Goal: Task Accomplishment & Management: Use online tool/utility

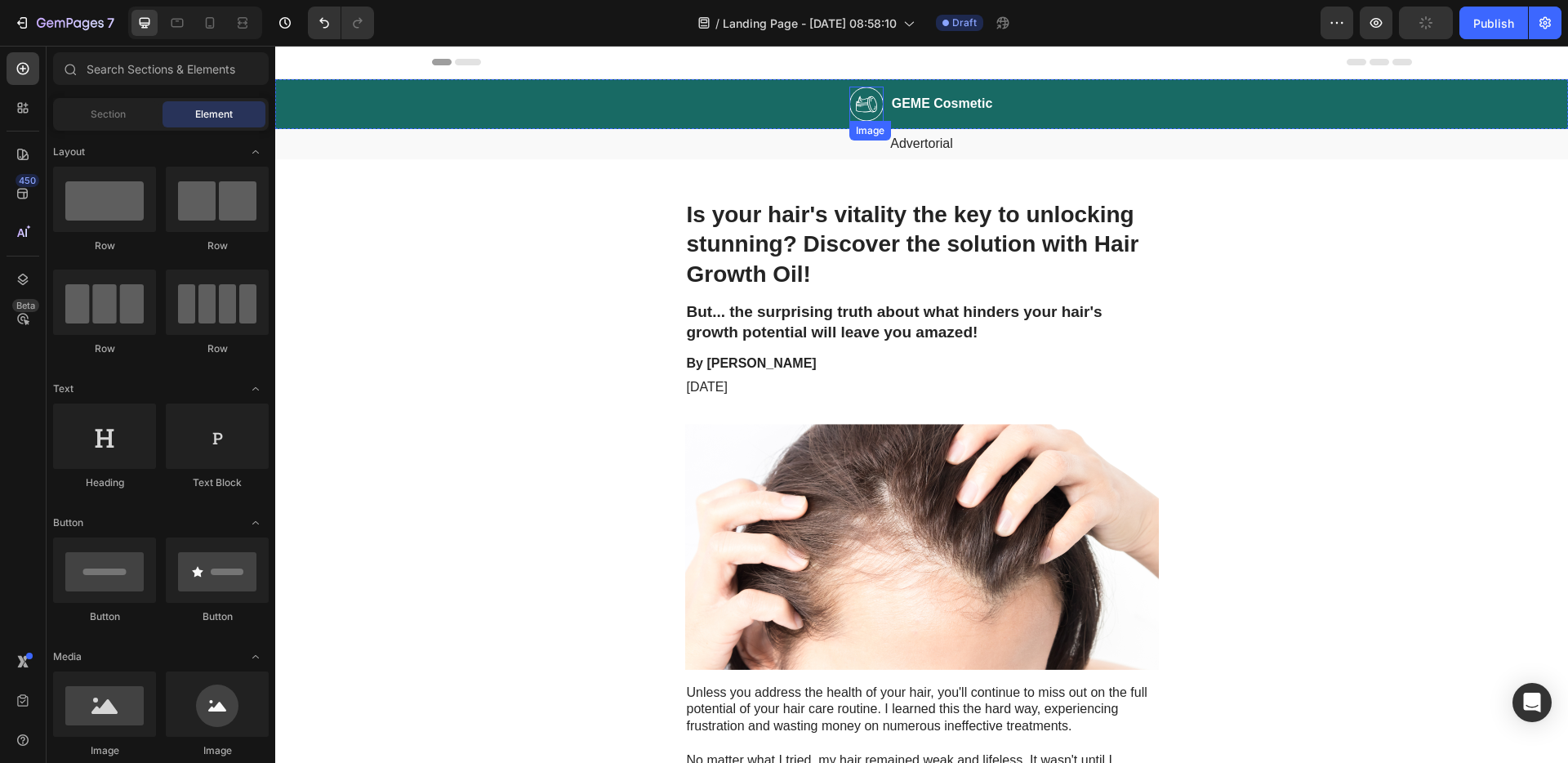
click at [850, 108] on img at bounding box center [867, 104] width 35 height 36
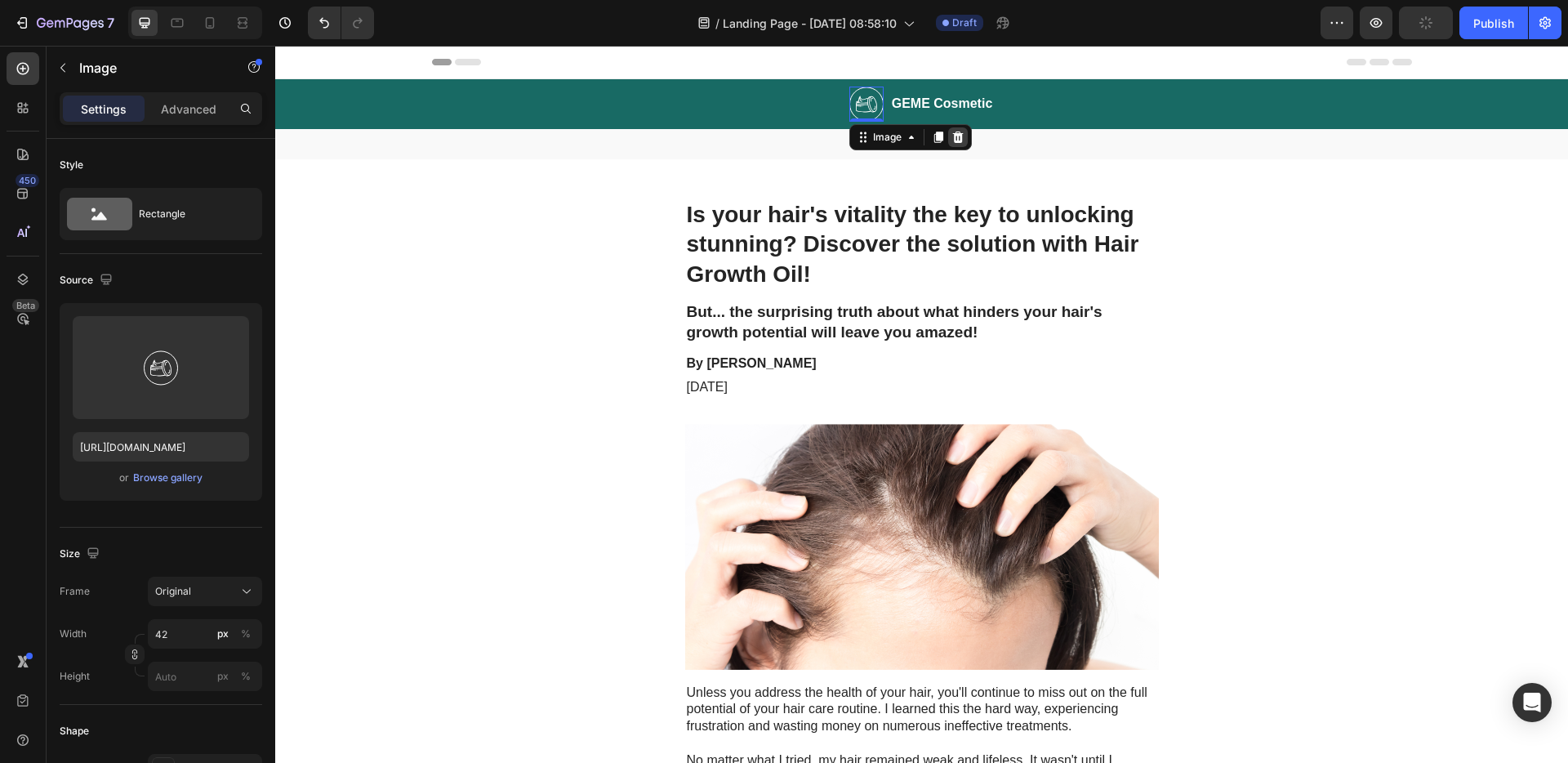
click at [952, 140] on icon at bounding box center [958, 137] width 13 height 13
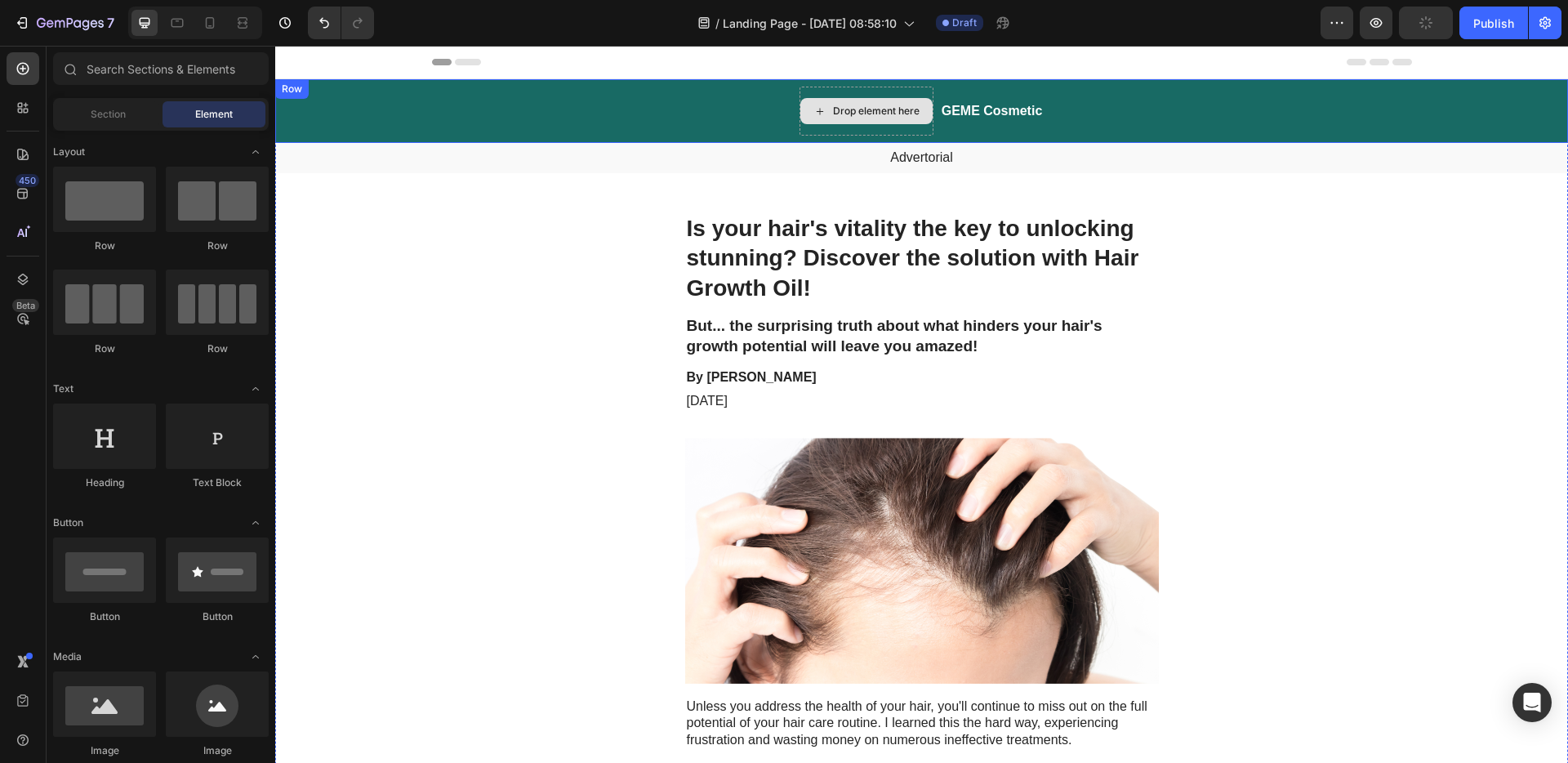
click at [837, 109] on div "Drop element here" at bounding box center [876, 111] width 87 height 13
click at [832, 89] on div "Drop element here" at bounding box center [866, 111] width 134 height 49
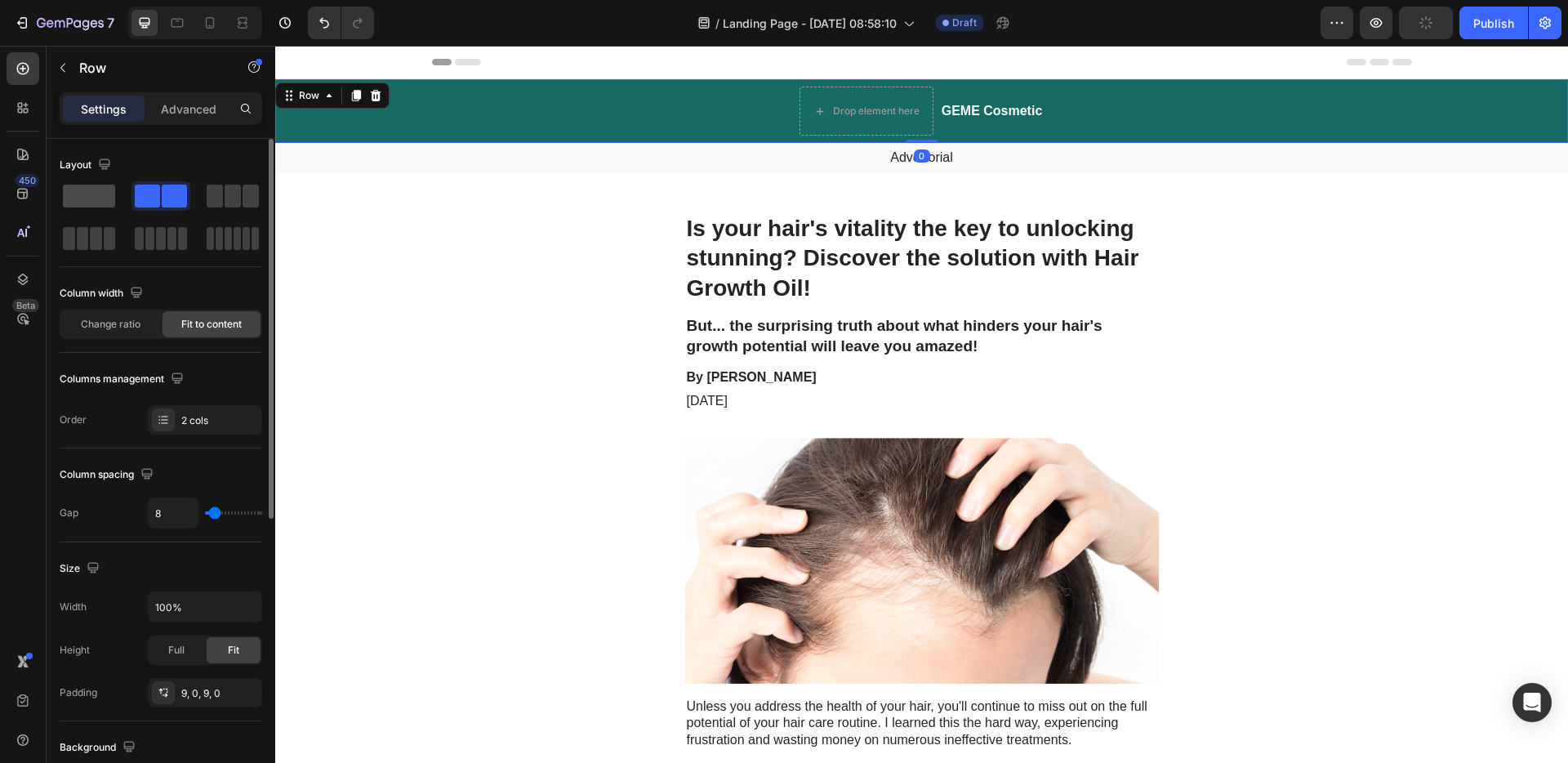
click at [91, 194] on span at bounding box center [88, 196] width 52 height 23
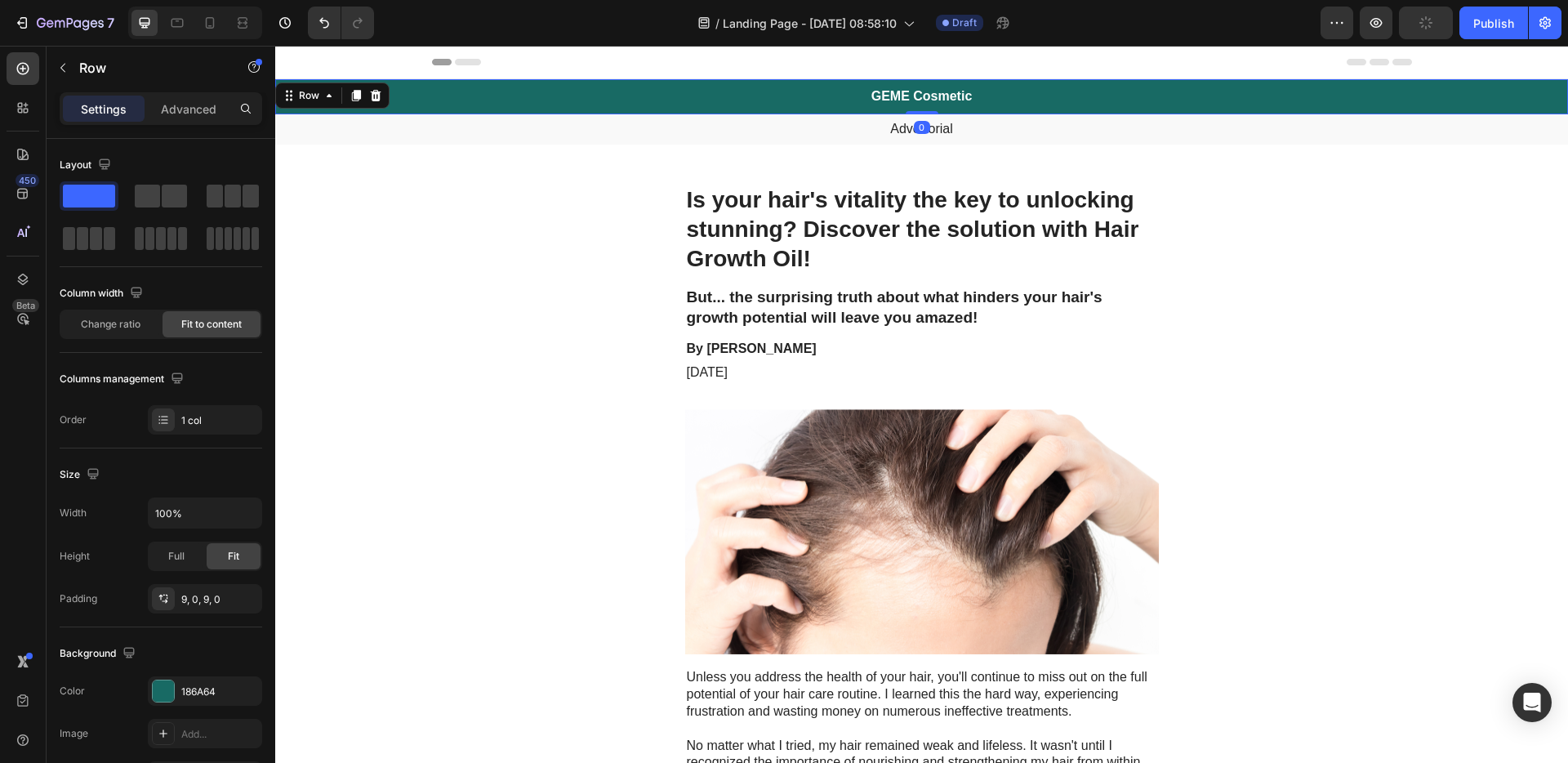
click at [921, 92] on h2 "GEME Cosmetic" at bounding box center [921, 97] width 105 height 20
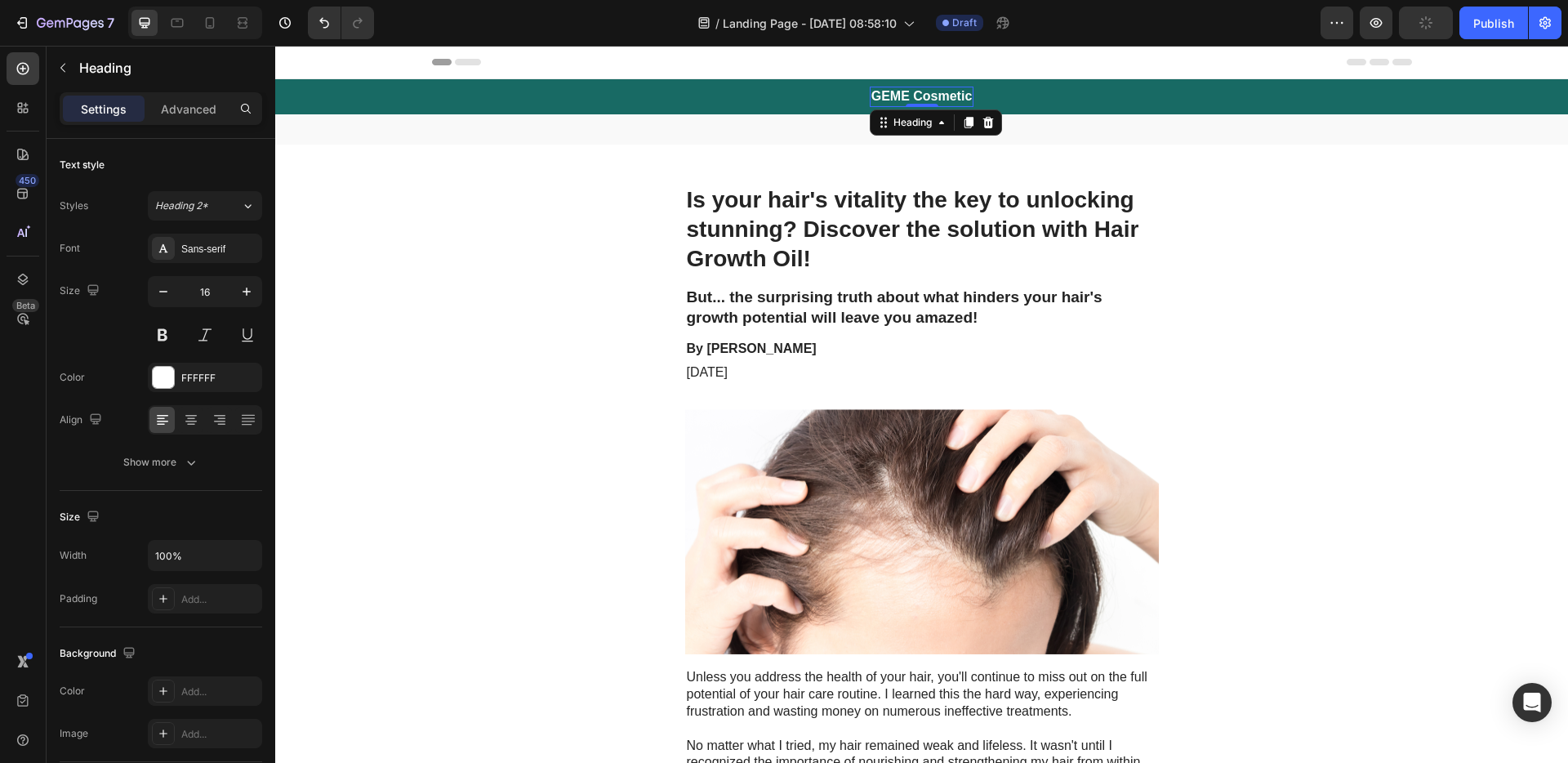
click at [952, 92] on h2 "GEME Cosmetic" at bounding box center [921, 97] width 105 height 20
click at [963, 97] on p "GEME Cosmetic" at bounding box center [921, 97] width 101 height 17
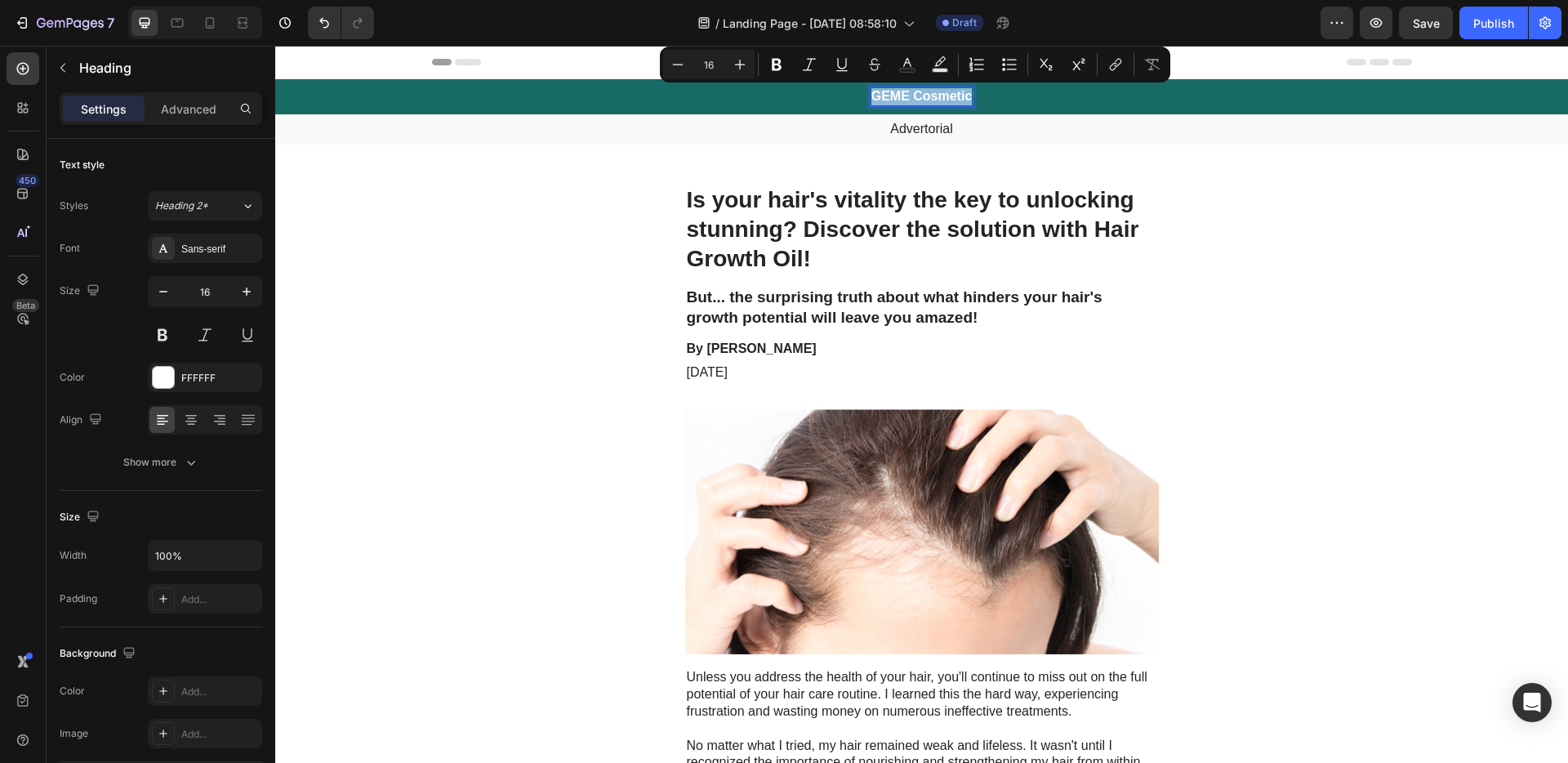
drag, startPoint x: 965, startPoint y: 96, endPoint x: 861, endPoint y: 92, distance: 104.1
click at [861, 92] on div "GEME Cosmetic Heading 0 Row" at bounding box center [921, 97] width 1293 height 36
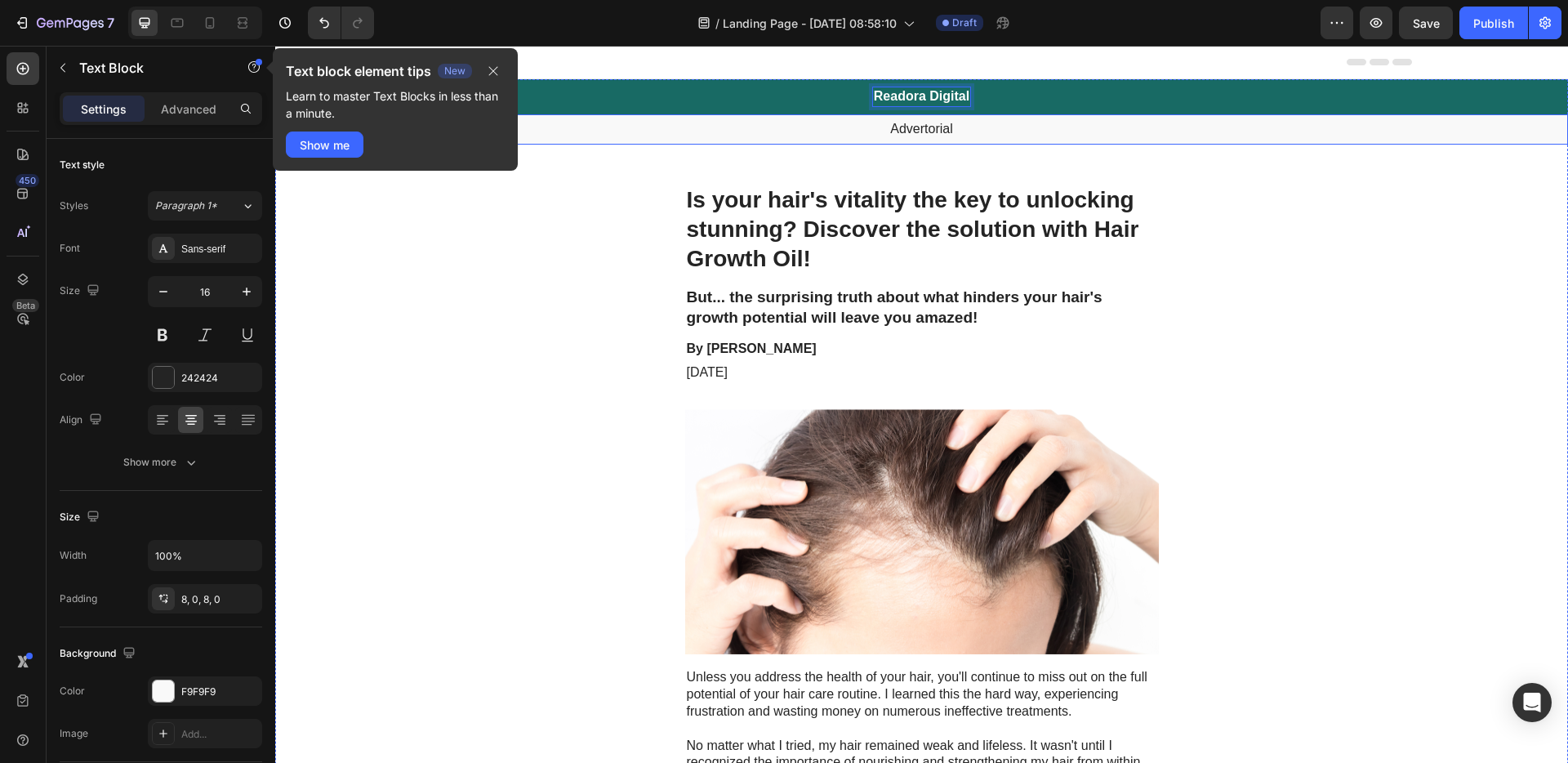
click at [905, 123] on p "Advertorial" at bounding box center [921, 129] width 1289 height 17
click at [919, 130] on p "Advertorial" at bounding box center [921, 129] width 1289 height 17
click at [935, 128] on p "Advertorial" at bounding box center [921, 129] width 1289 height 17
click at [952, 131] on p "Advertorial" at bounding box center [921, 129] width 1289 height 17
drag, startPoint x: 952, startPoint y: 130, endPoint x: 888, endPoint y: 131, distance: 64.0
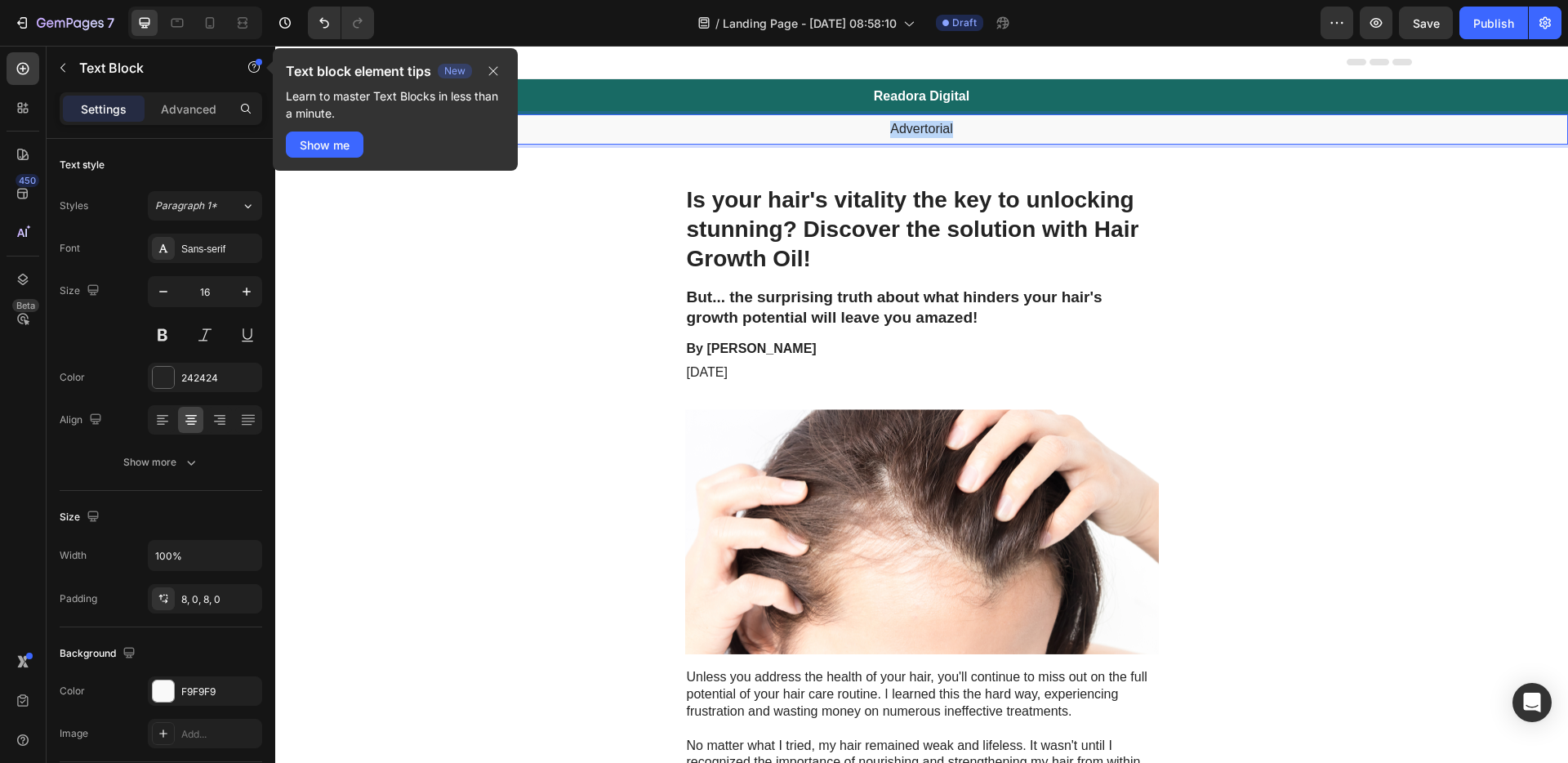
click at [888, 130] on p "Advertorial" at bounding box center [921, 129] width 1289 height 17
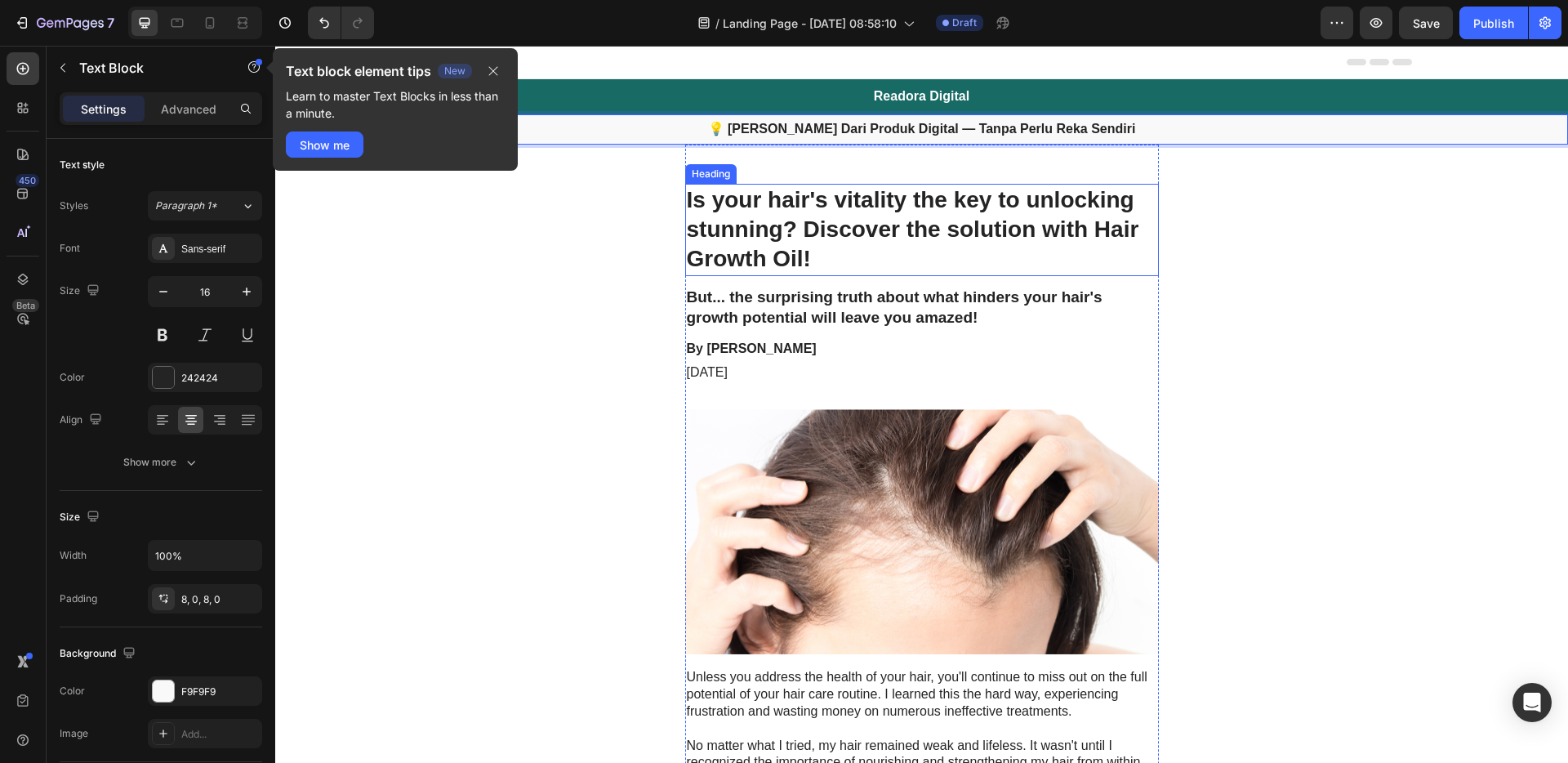
click at [847, 231] on h1 "Is your hair's vitality the key to unlocking stunning? Discover the solution wi…" at bounding box center [921, 229] width 473 height 92
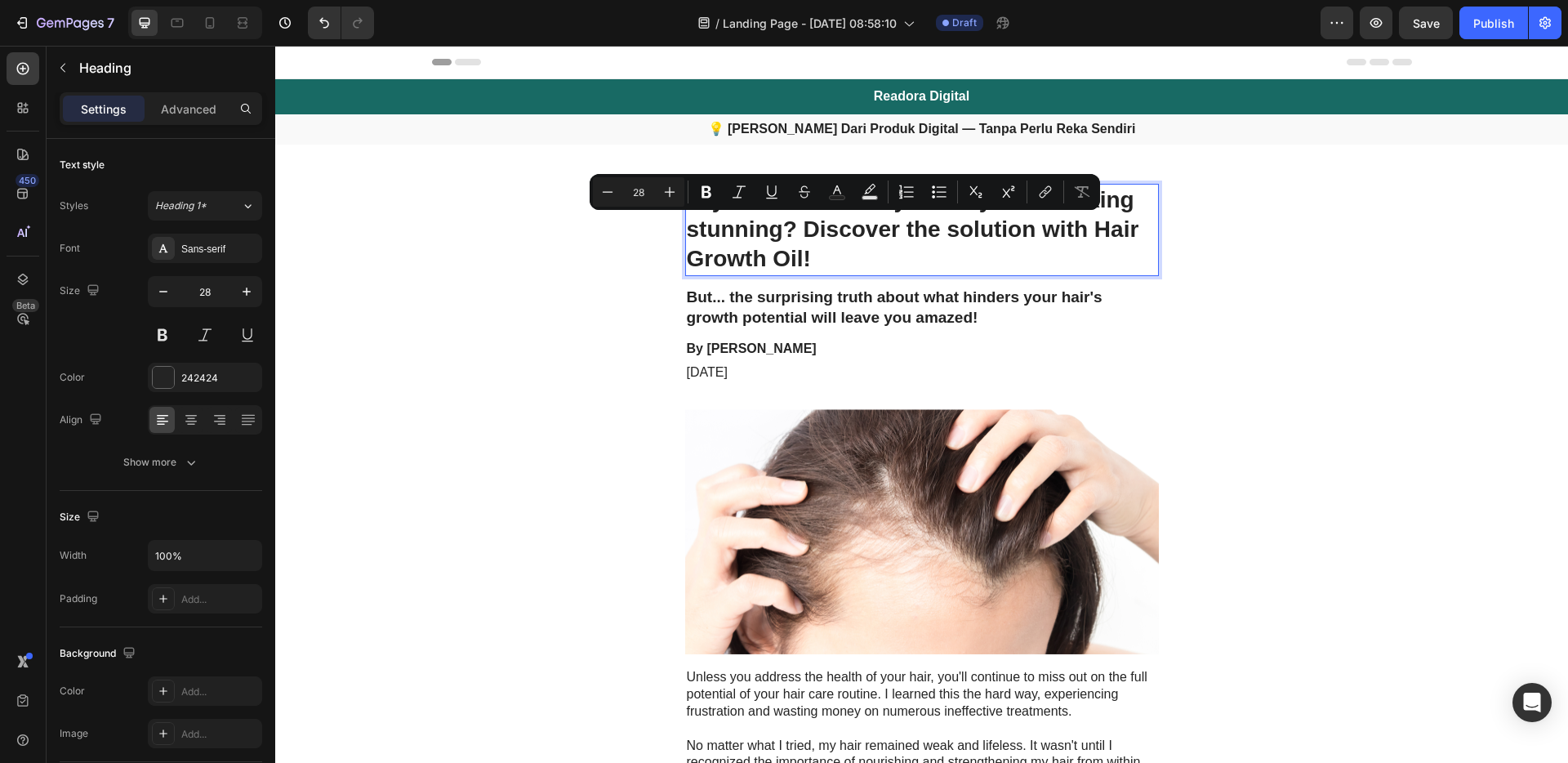
click at [825, 260] on p "Is your hair's vitality the key to unlocking stunning? Discover the solution wi…" at bounding box center [921, 230] width 471 height 89
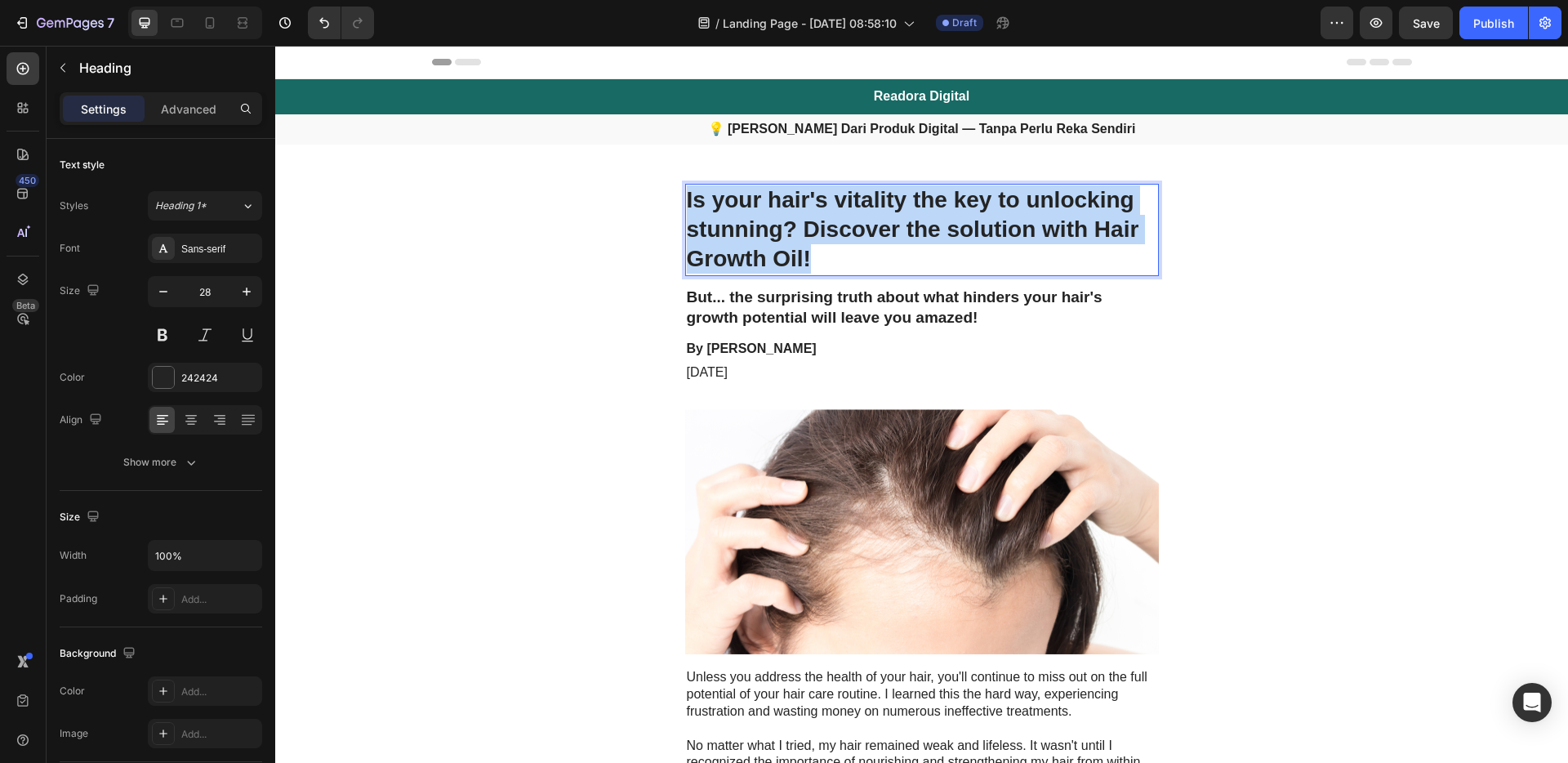
drag, startPoint x: 819, startPoint y: 263, endPoint x: 695, endPoint y: 209, distance: 135.2
click at [687, 211] on p "Is your hair's vitality the key to unlocking stunning? Discover the solution wi…" at bounding box center [921, 230] width 471 height 89
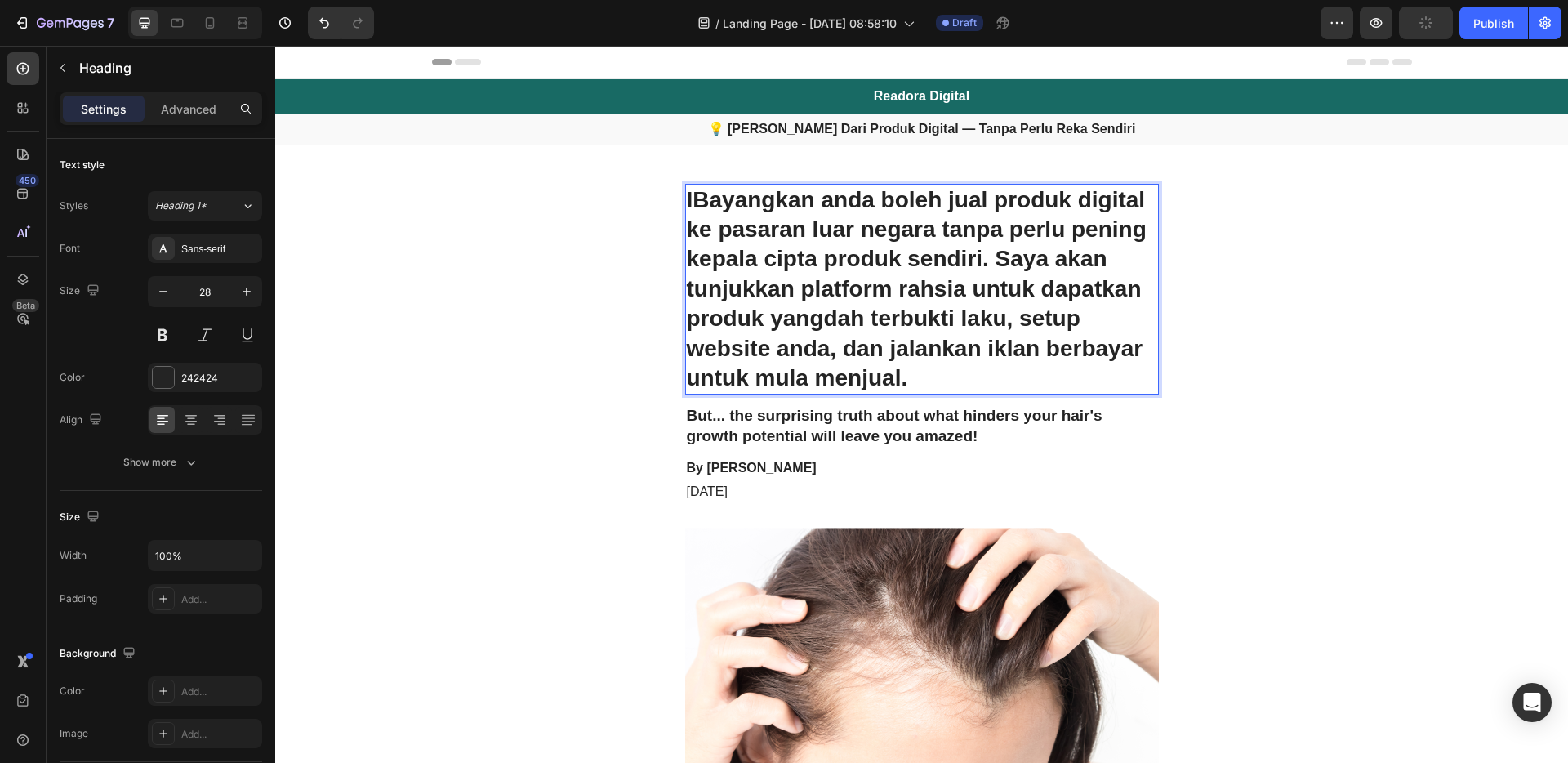
click at [690, 200] on p "IBayangkan anda boleh jual produk digital ke pasaran luar negara tanpa perlu pe…" at bounding box center [921, 290] width 471 height 209
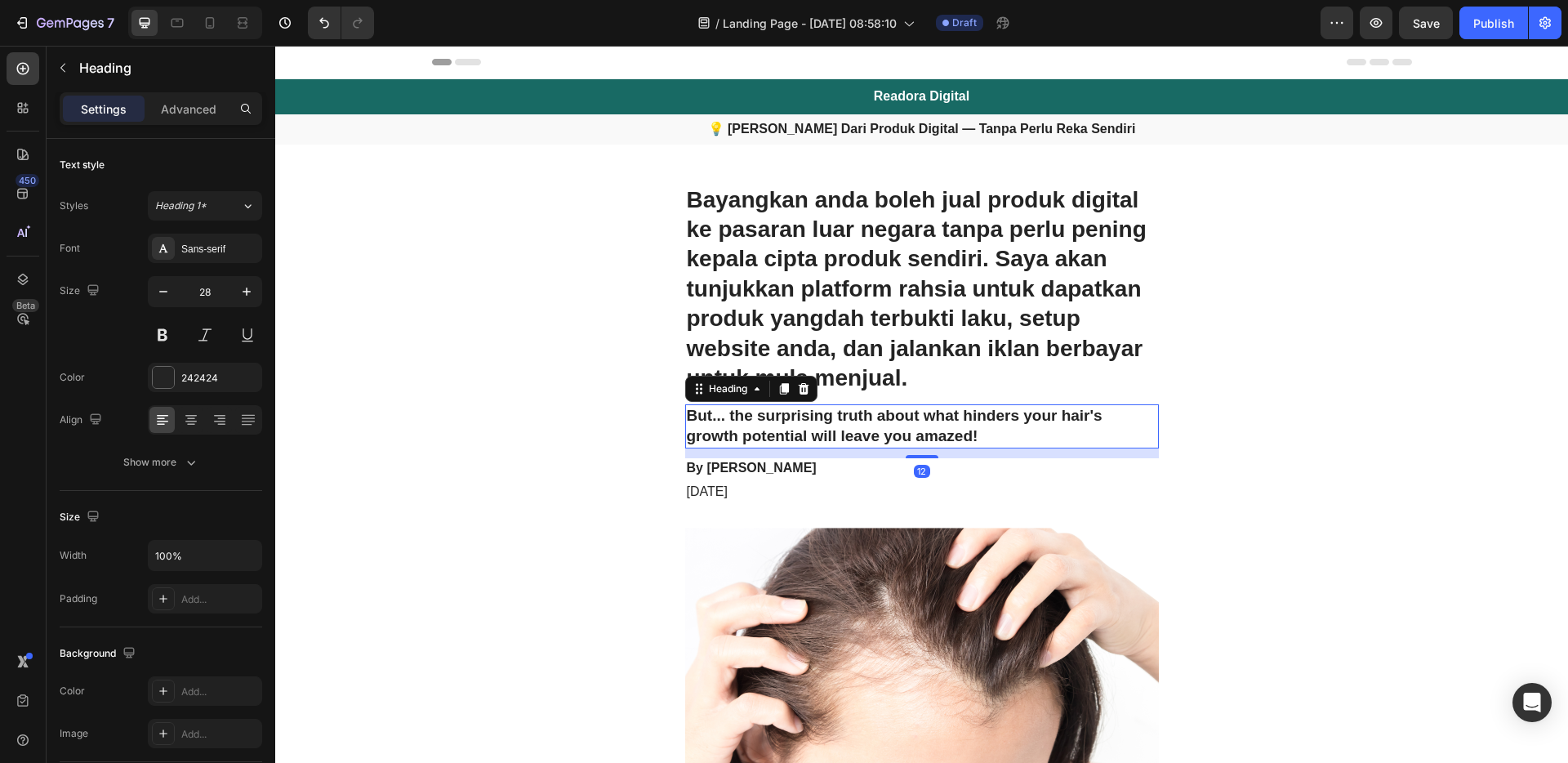
click at [890, 426] on h2 "But... the surprising truth about what hinders your hair's growth potential wil…" at bounding box center [921, 426] width 473 height 44
click at [972, 431] on h2 "But... the surprising truth about what hinders your hair's growth potential wil…" at bounding box center [921, 426] width 473 height 44
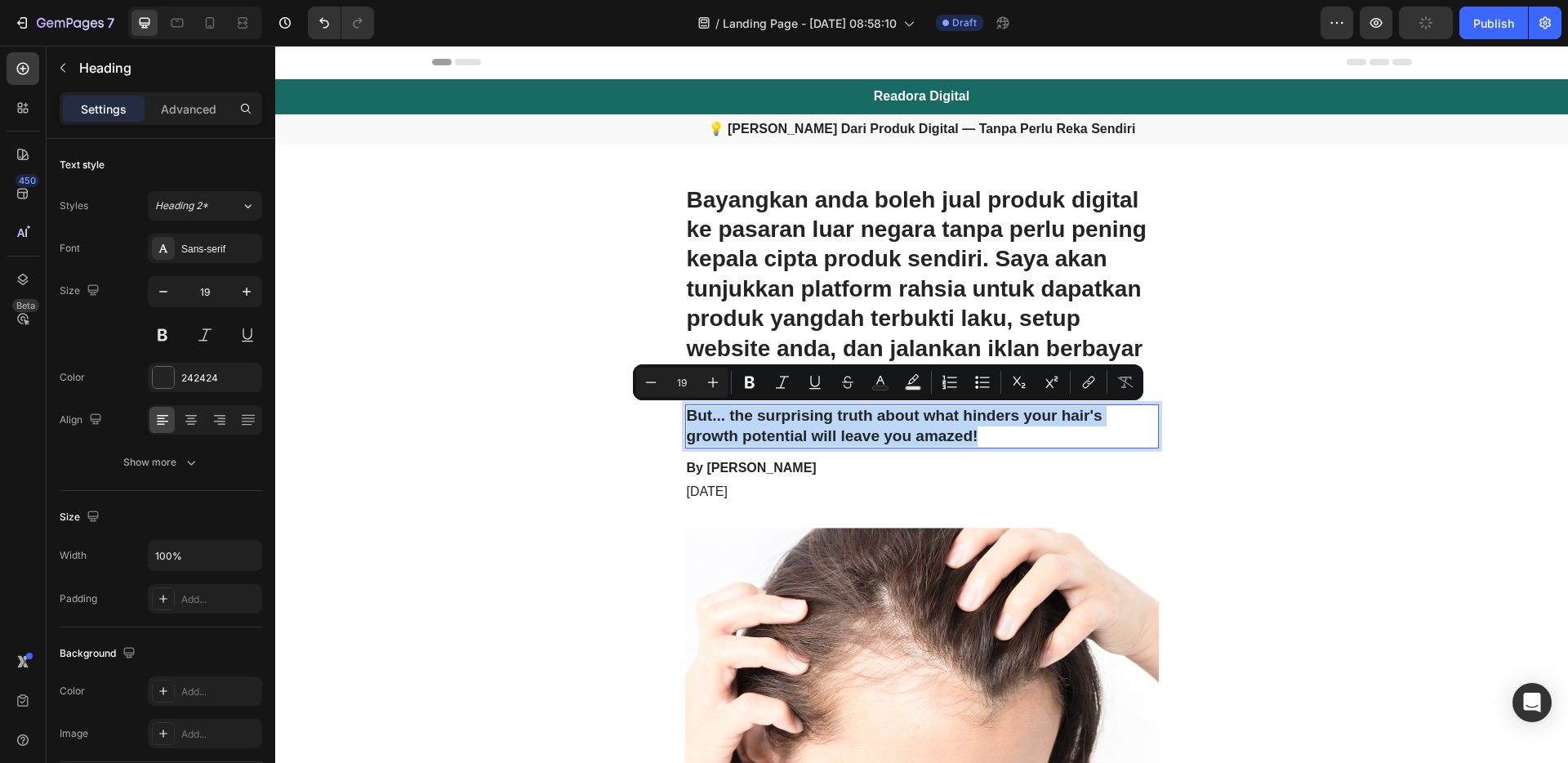
drag, startPoint x: 988, startPoint y: 434, endPoint x: 682, endPoint y: 419, distance: 306.4
click at [687, 419] on p "But... the surprising truth about what hinders your hair's growth potential wil…" at bounding box center [921, 426] width 471 height 40
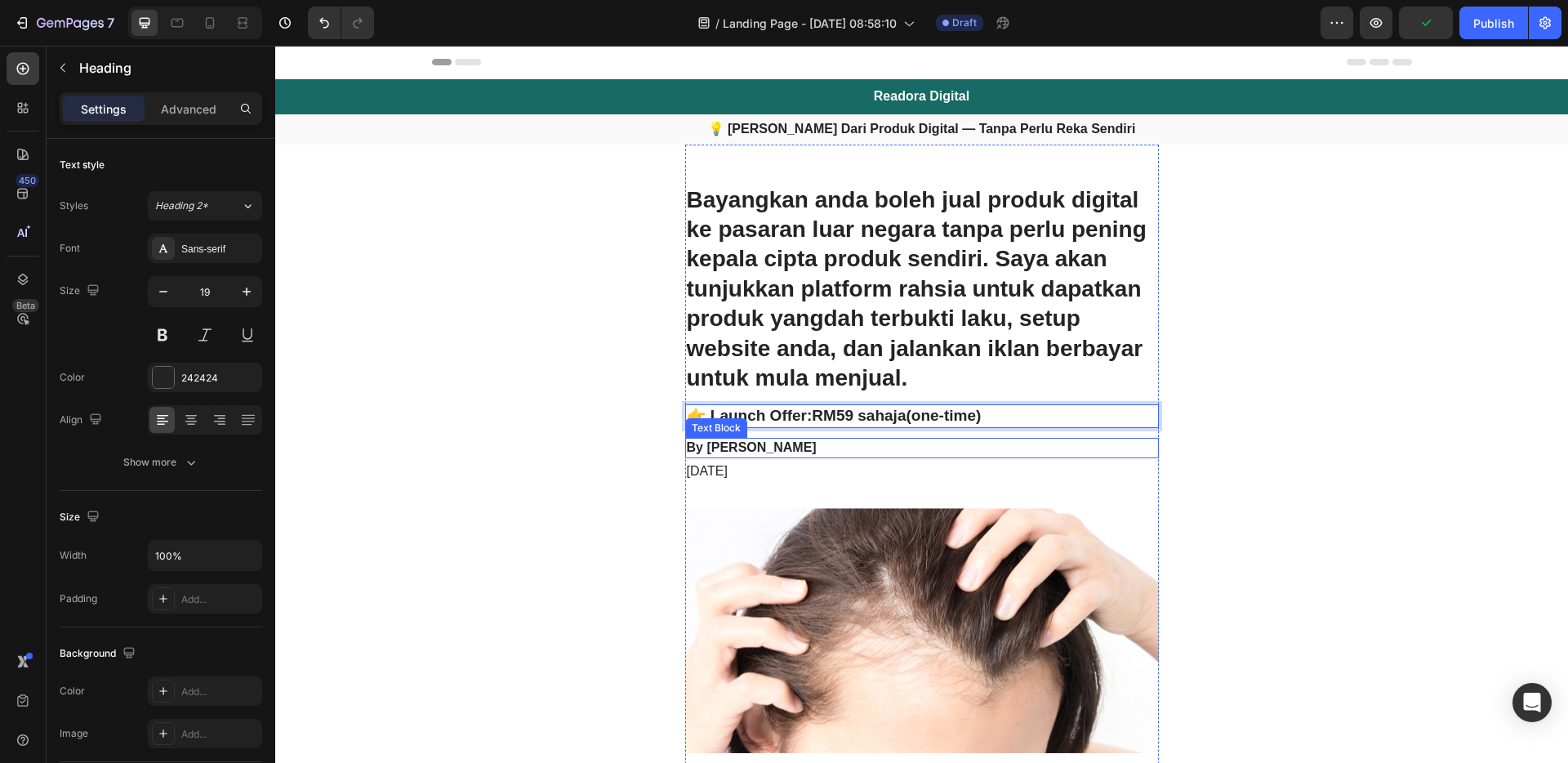
click at [759, 448] on p "By [PERSON_NAME]" at bounding box center [921, 447] width 471 height 17
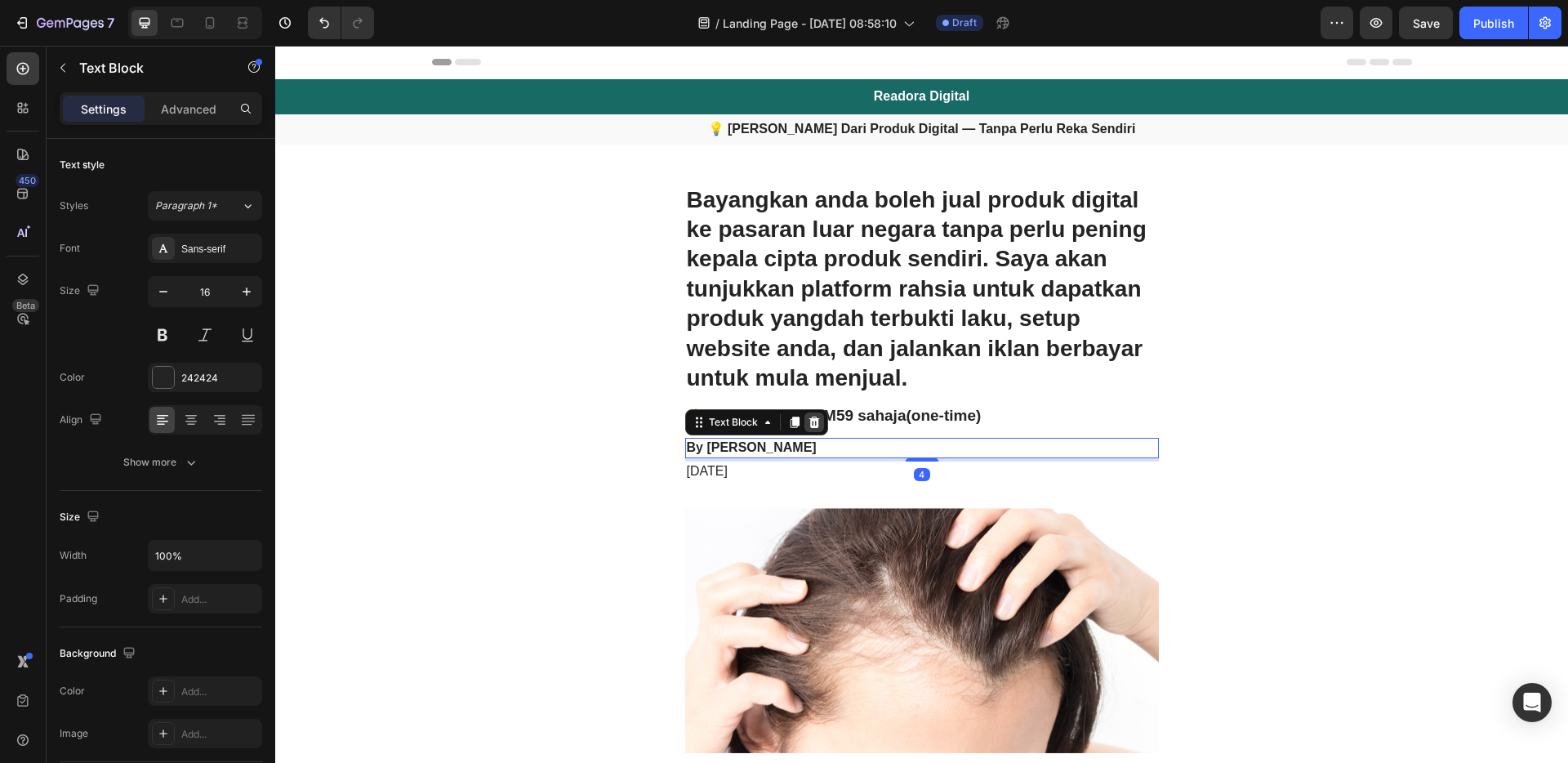
click at [809, 422] on icon at bounding box center [814, 422] width 11 height 12
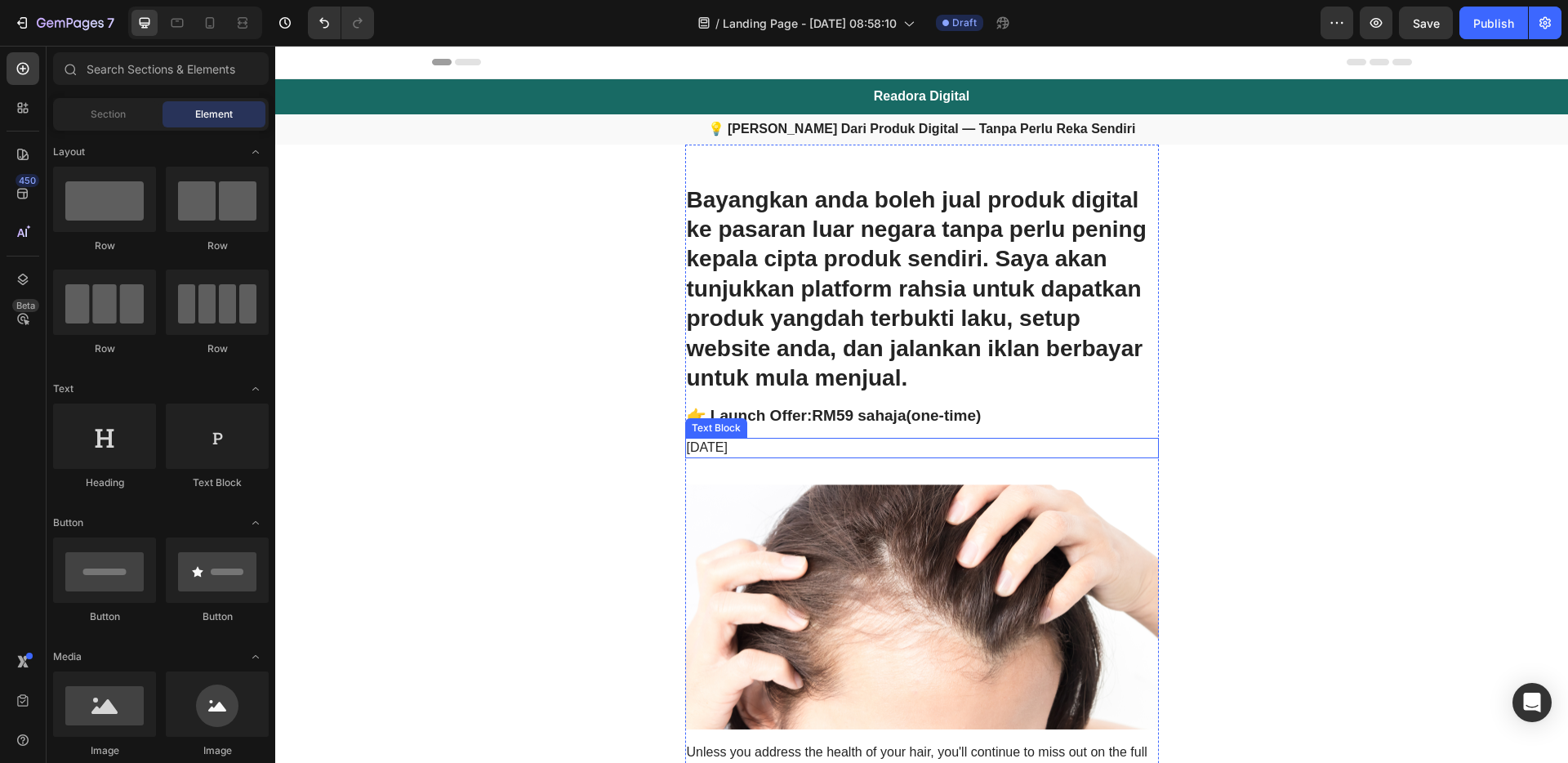
click at [779, 447] on p "[DATE]" at bounding box center [921, 447] width 471 height 17
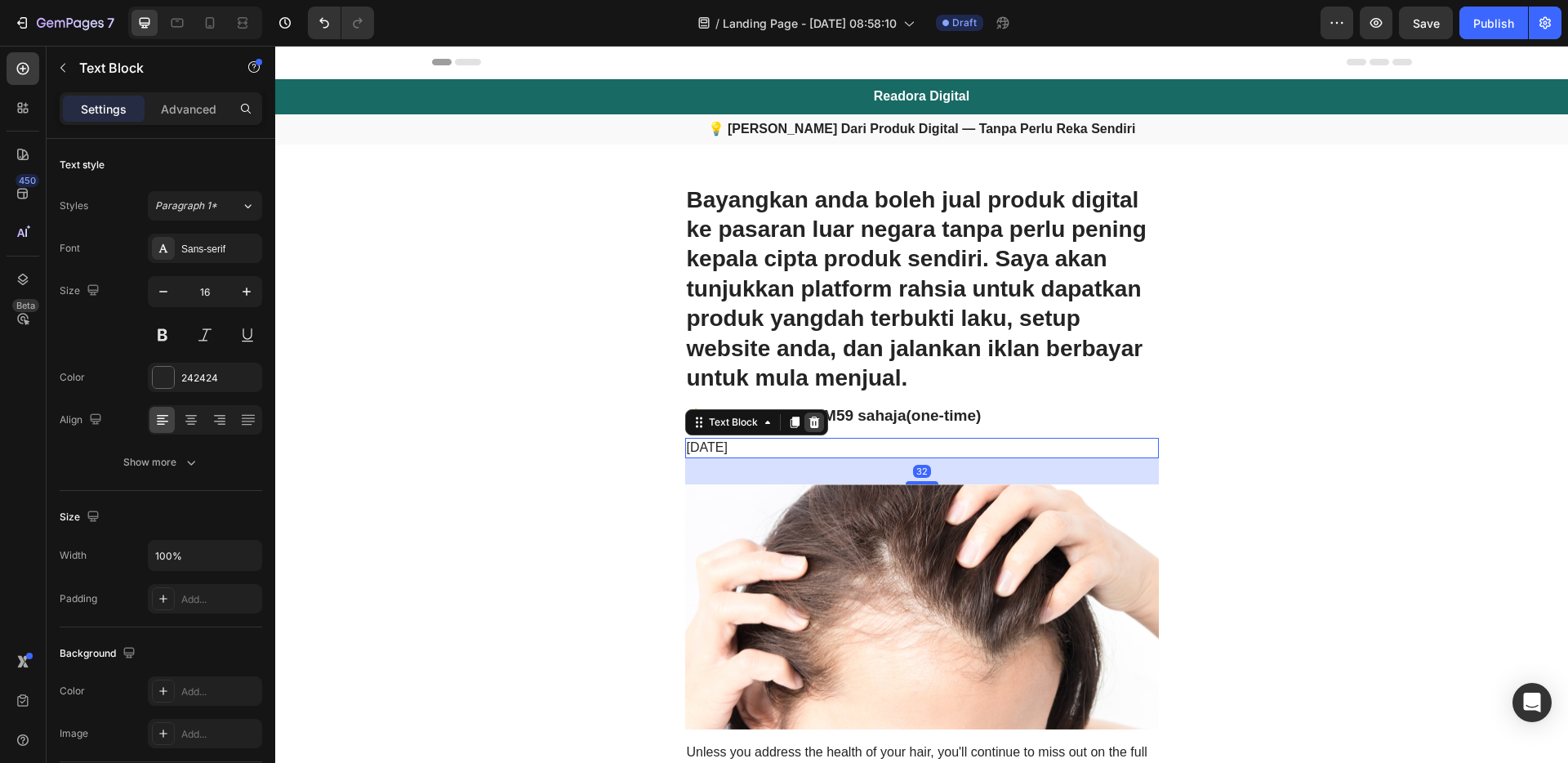
click at [809, 424] on icon at bounding box center [814, 422] width 11 height 12
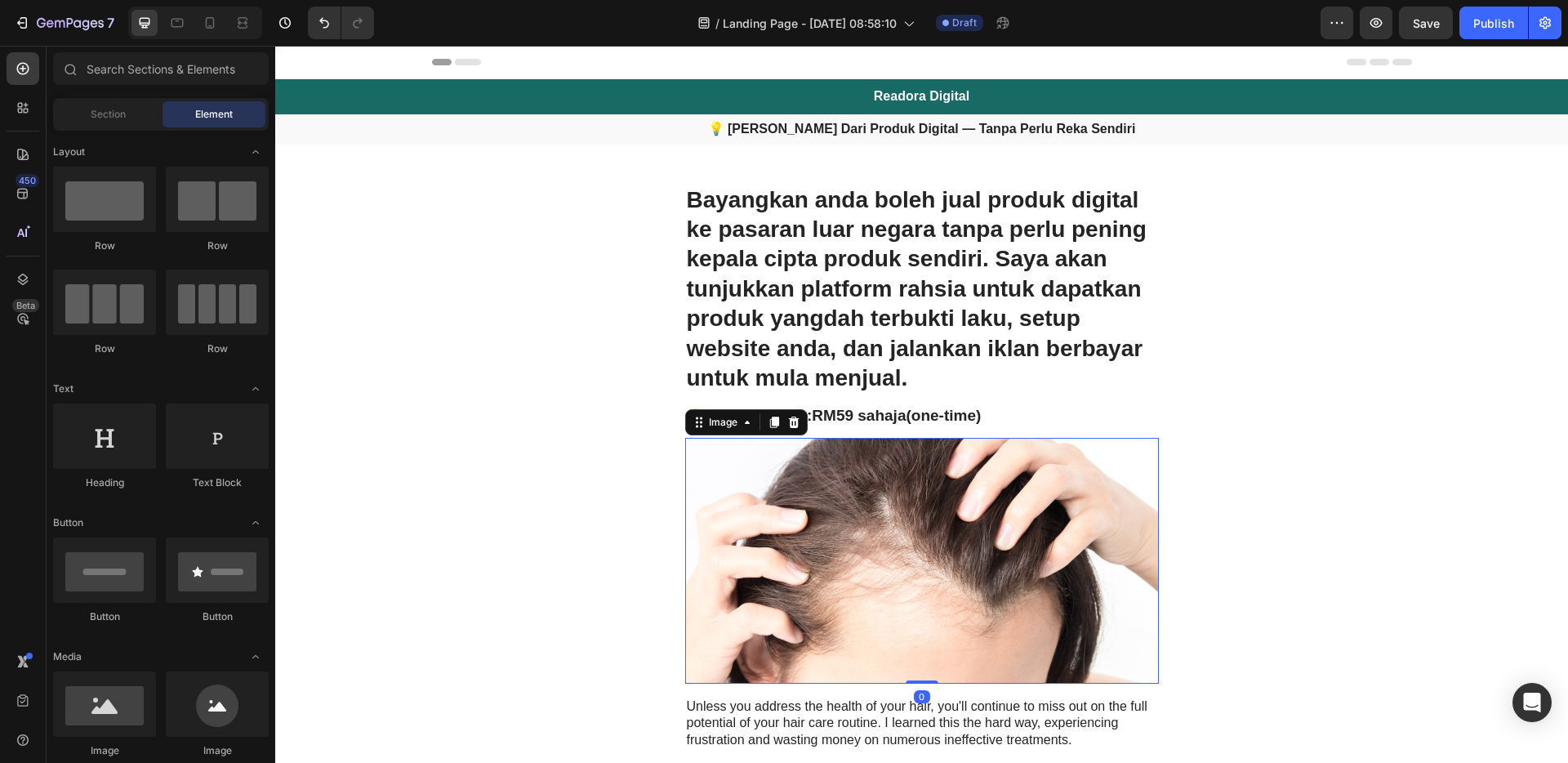
click at [842, 503] on img at bounding box center [921, 561] width 473 height 246
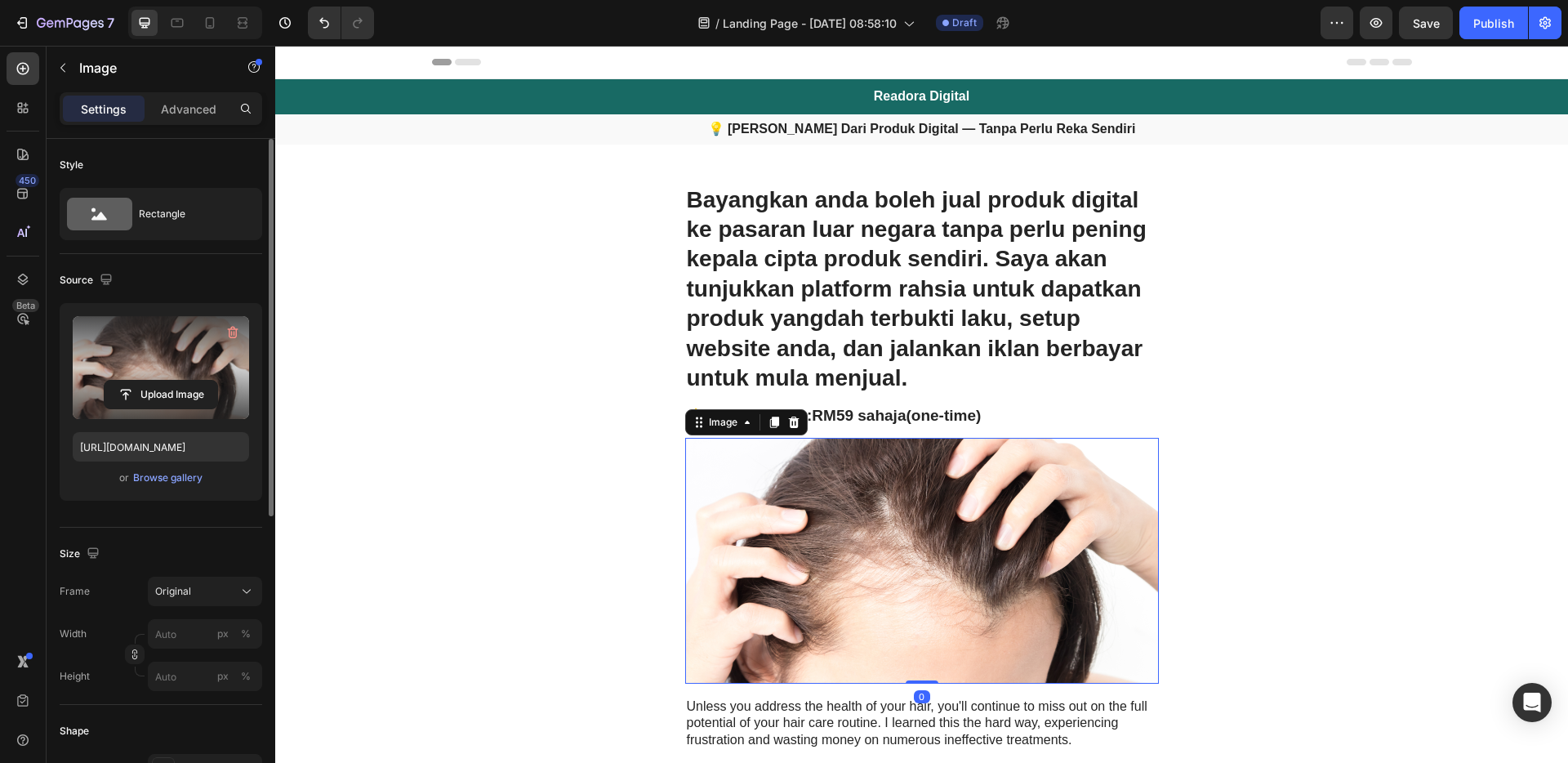
click at [168, 365] on label at bounding box center [161, 367] width 177 height 103
click at [168, 381] on input "file" at bounding box center [161, 394] width 113 height 27
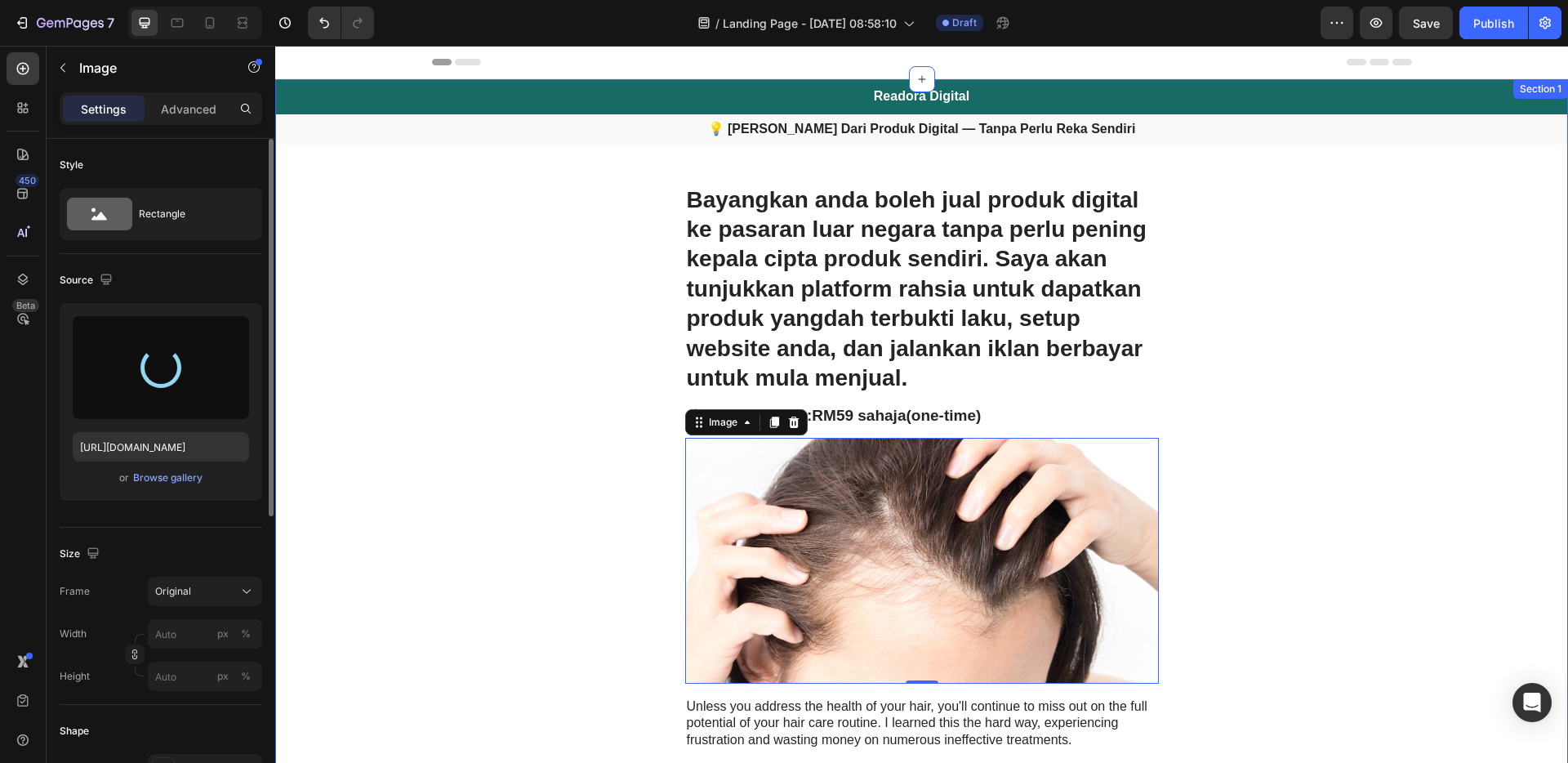
scroll to position [344, 0]
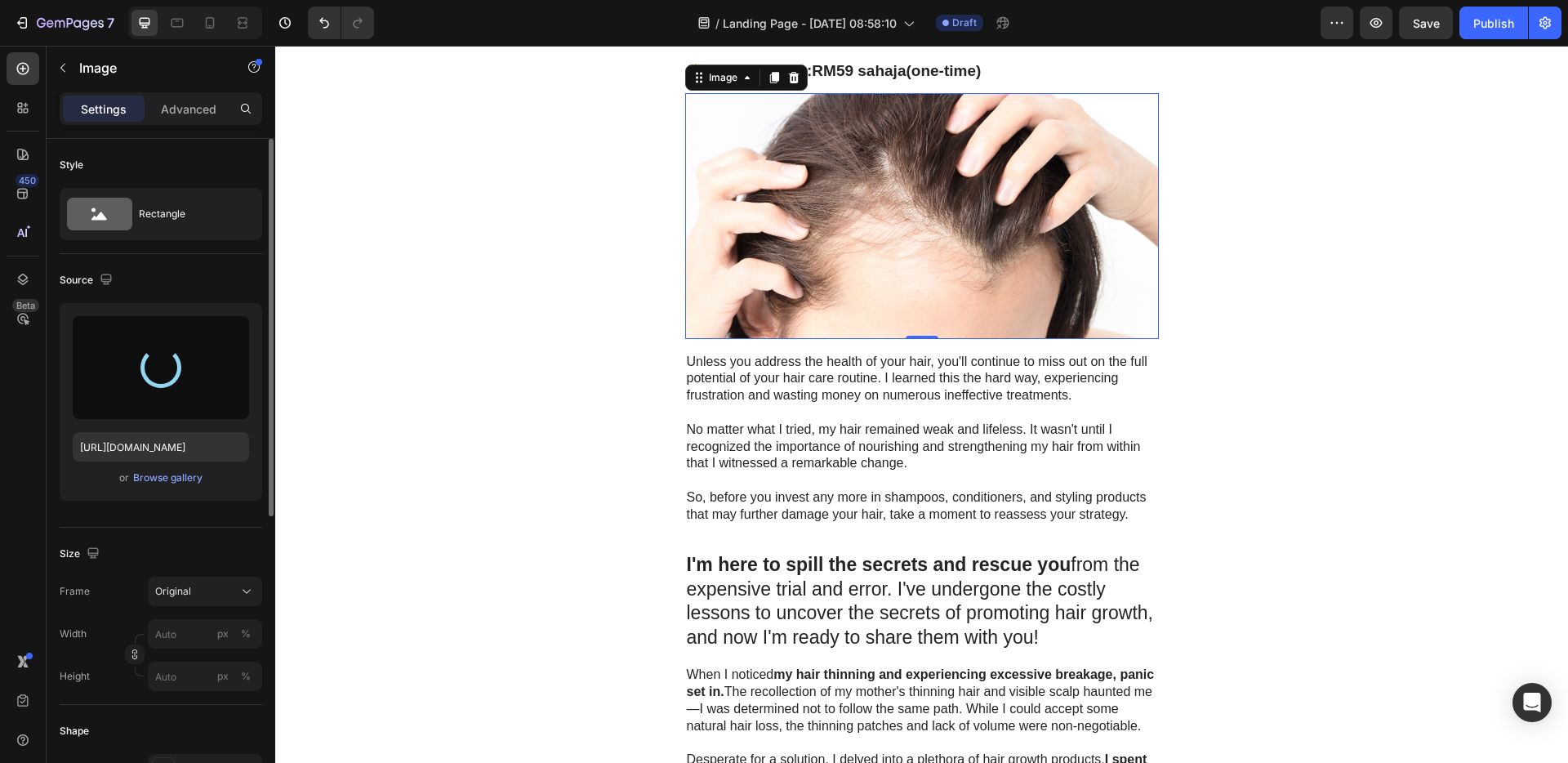
type input "[URL][DOMAIN_NAME]"
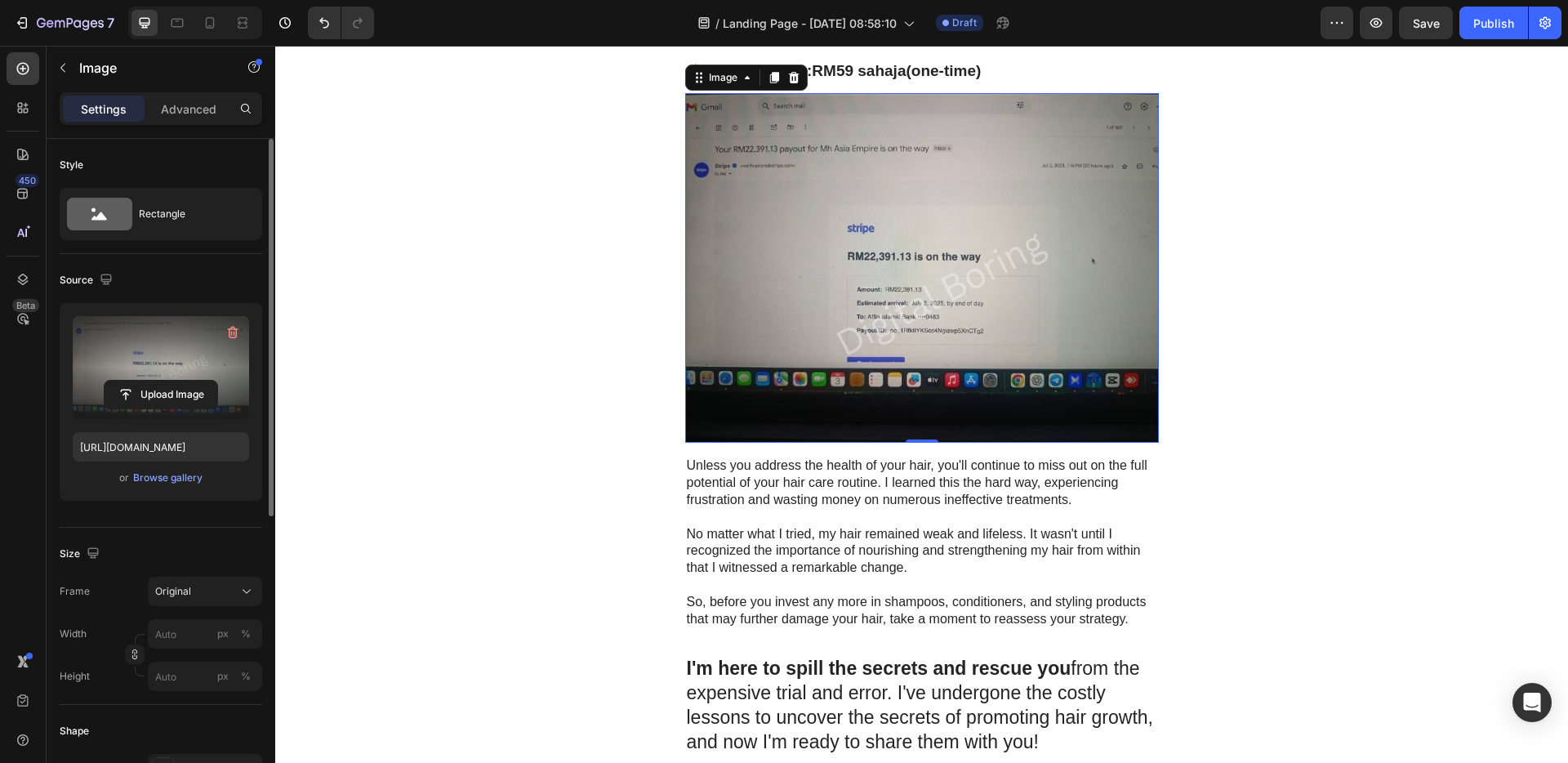
click at [871, 589] on p at bounding box center [921, 585] width 471 height 17
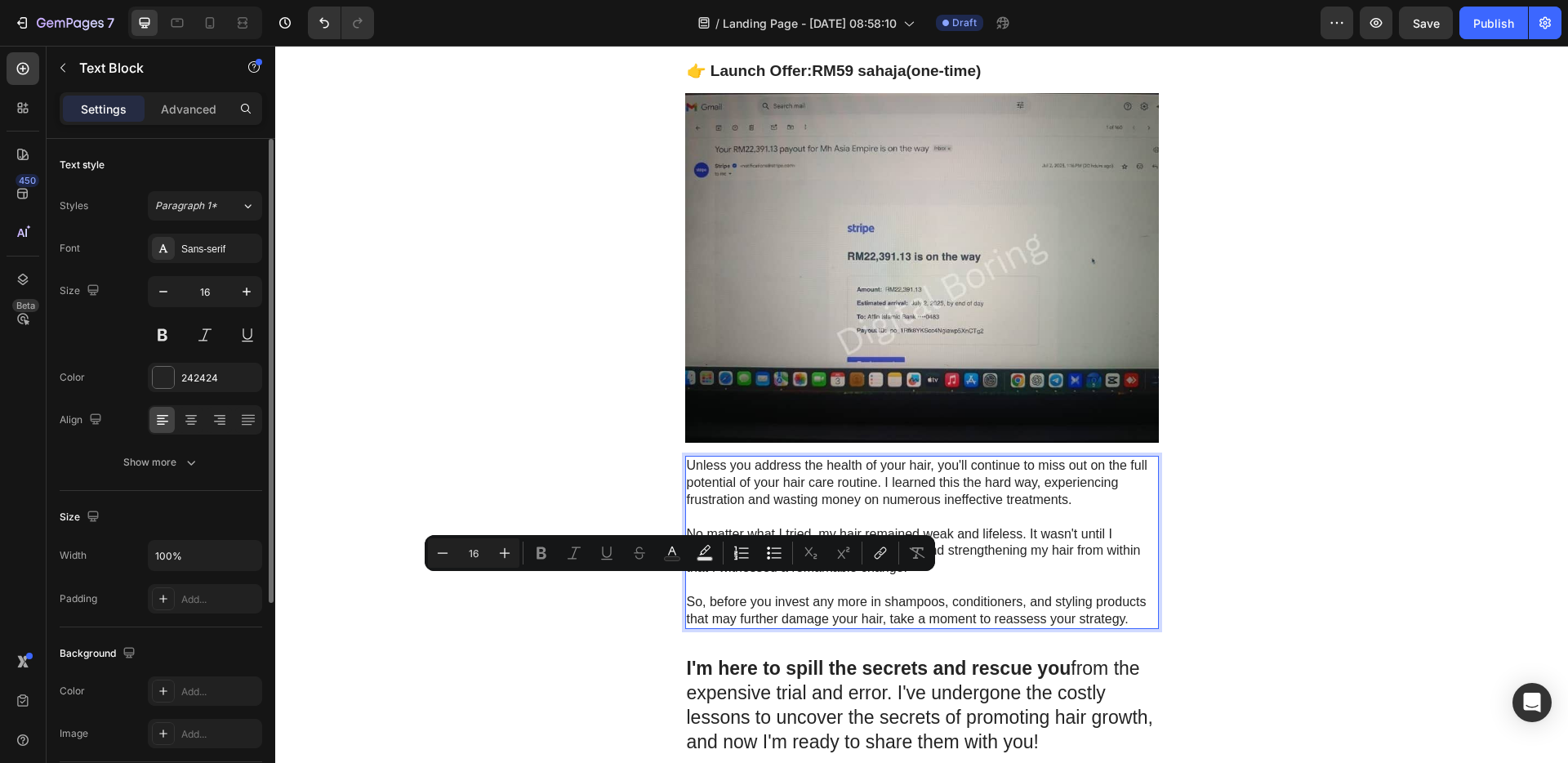
click at [1130, 615] on p "So, before you invest any more in shampoos, conditioners, and styling products …" at bounding box center [921, 611] width 471 height 35
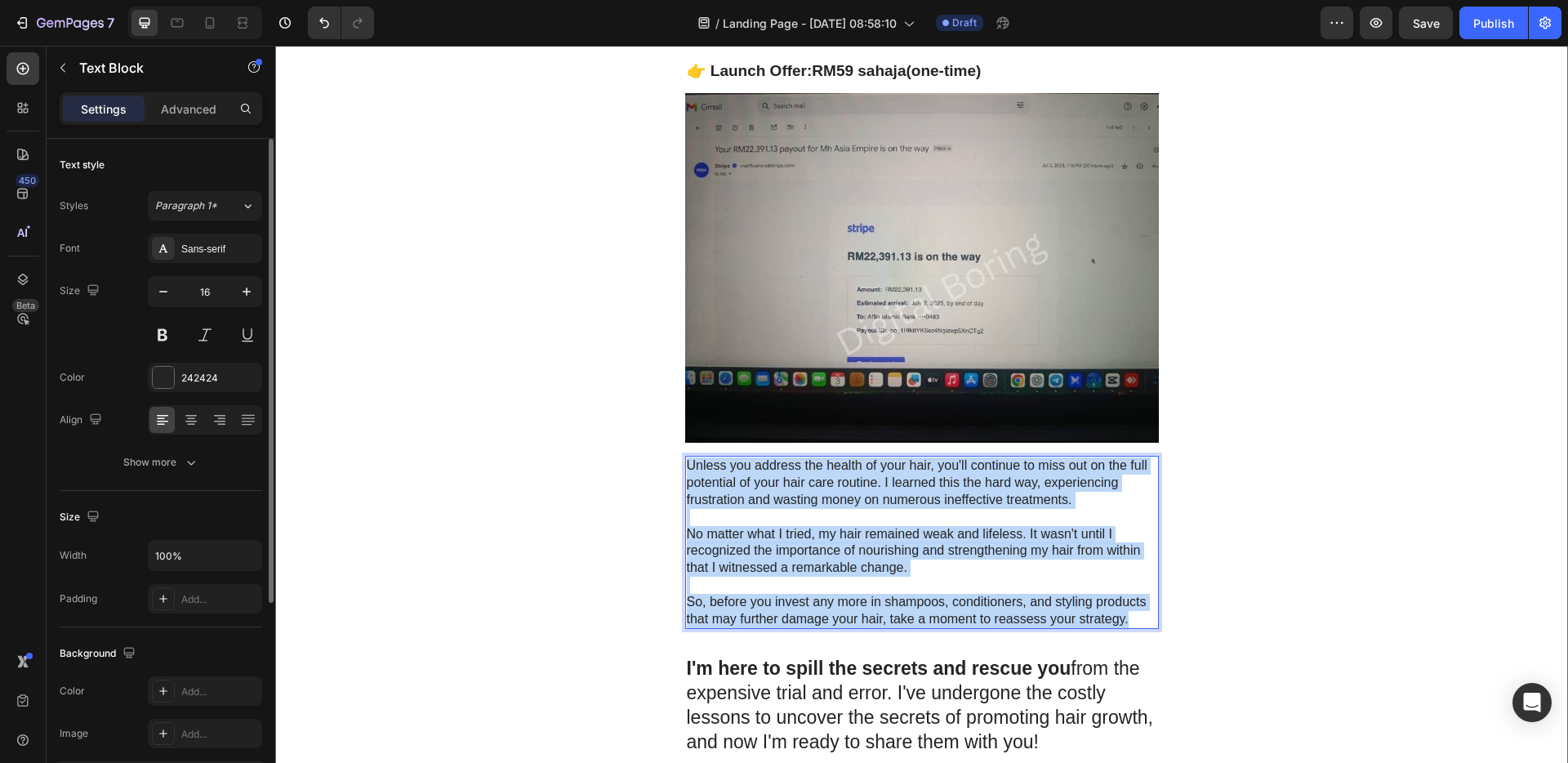
drag, startPoint x: 1126, startPoint y: 618, endPoint x: 672, endPoint y: 463, distance: 479.7
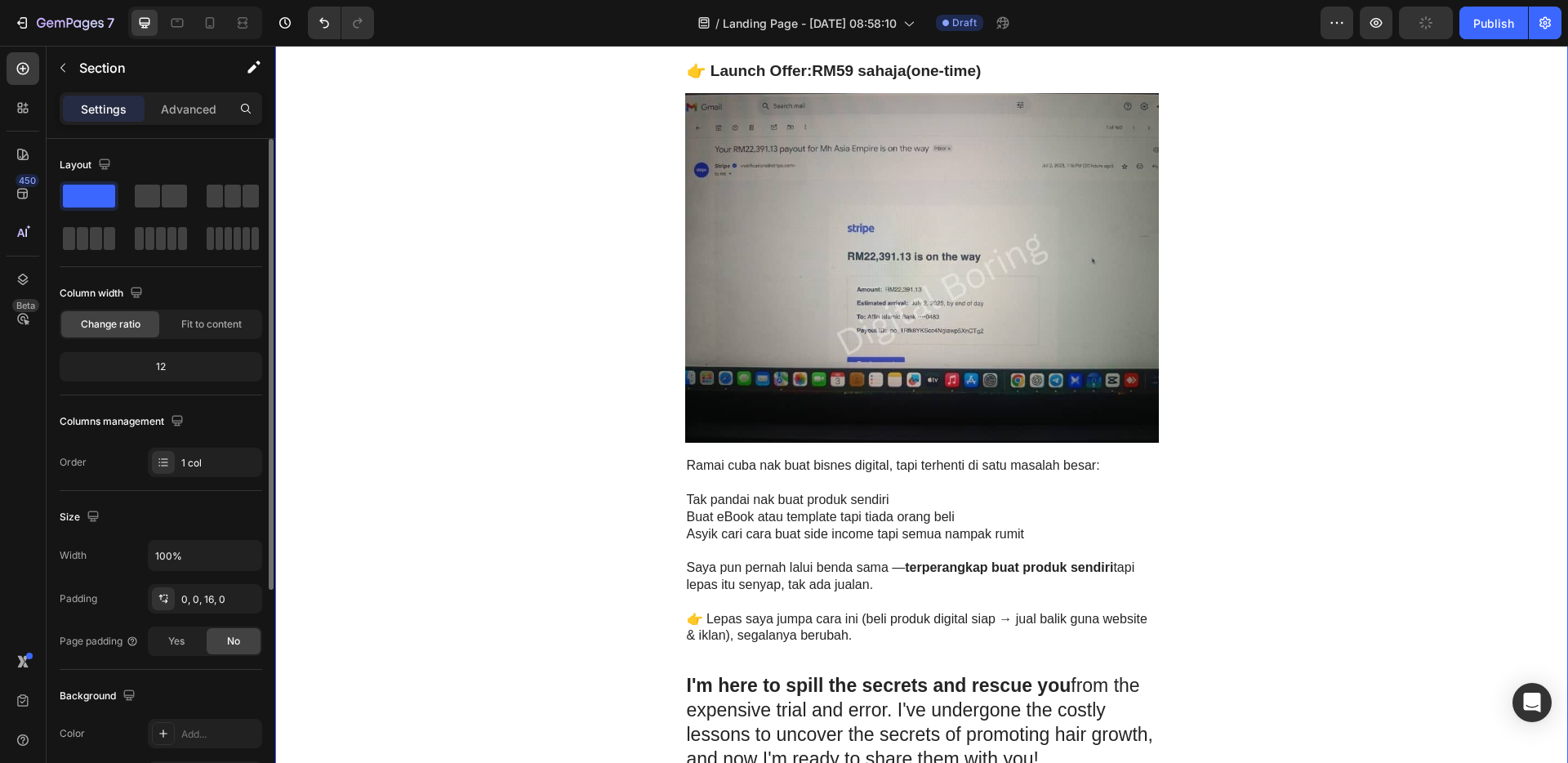
click at [1021, 314] on img at bounding box center [921, 268] width 473 height 350
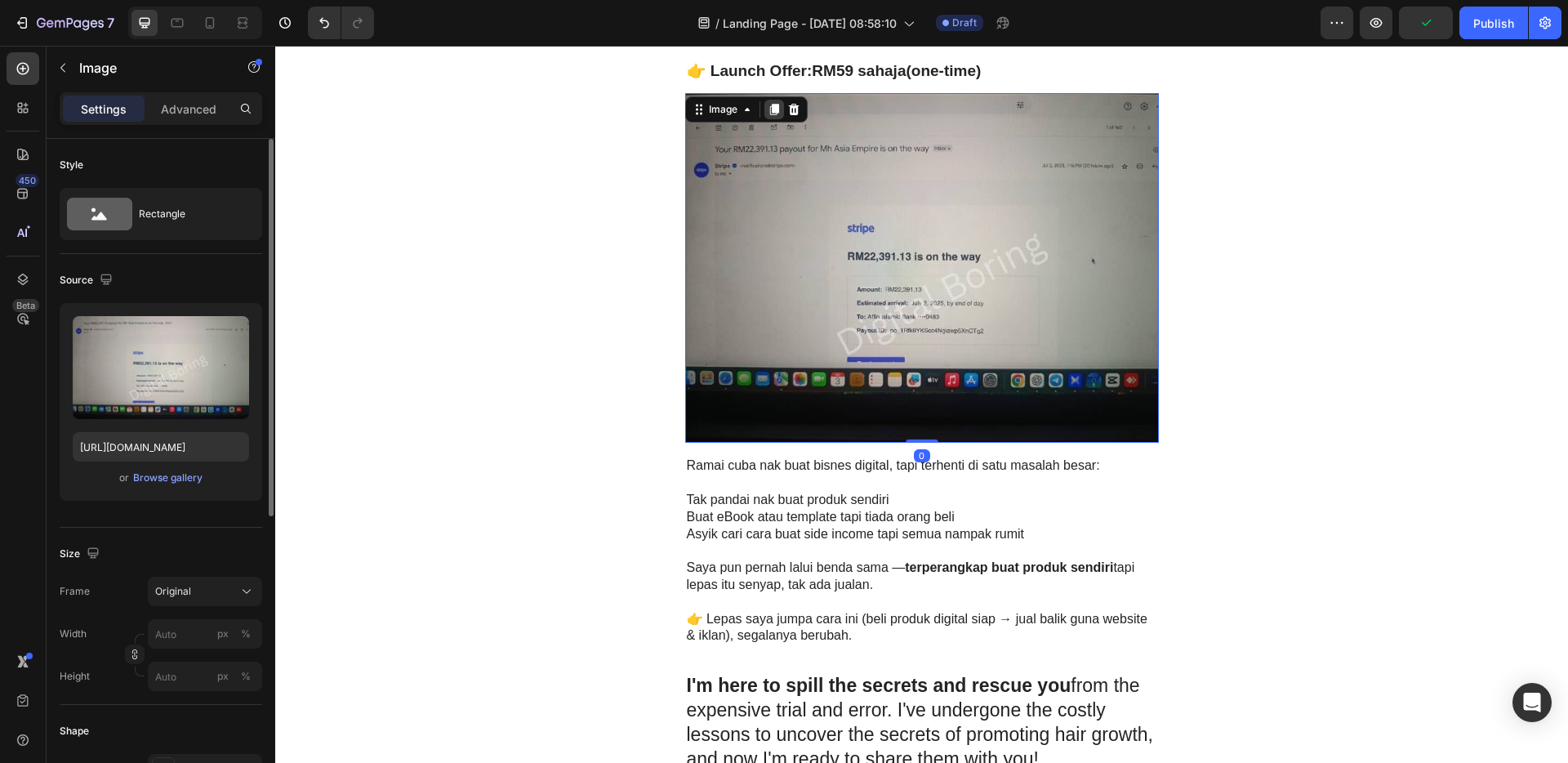
click at [773, 111] on icon at bounding box center [774, 109] width 13 height 13
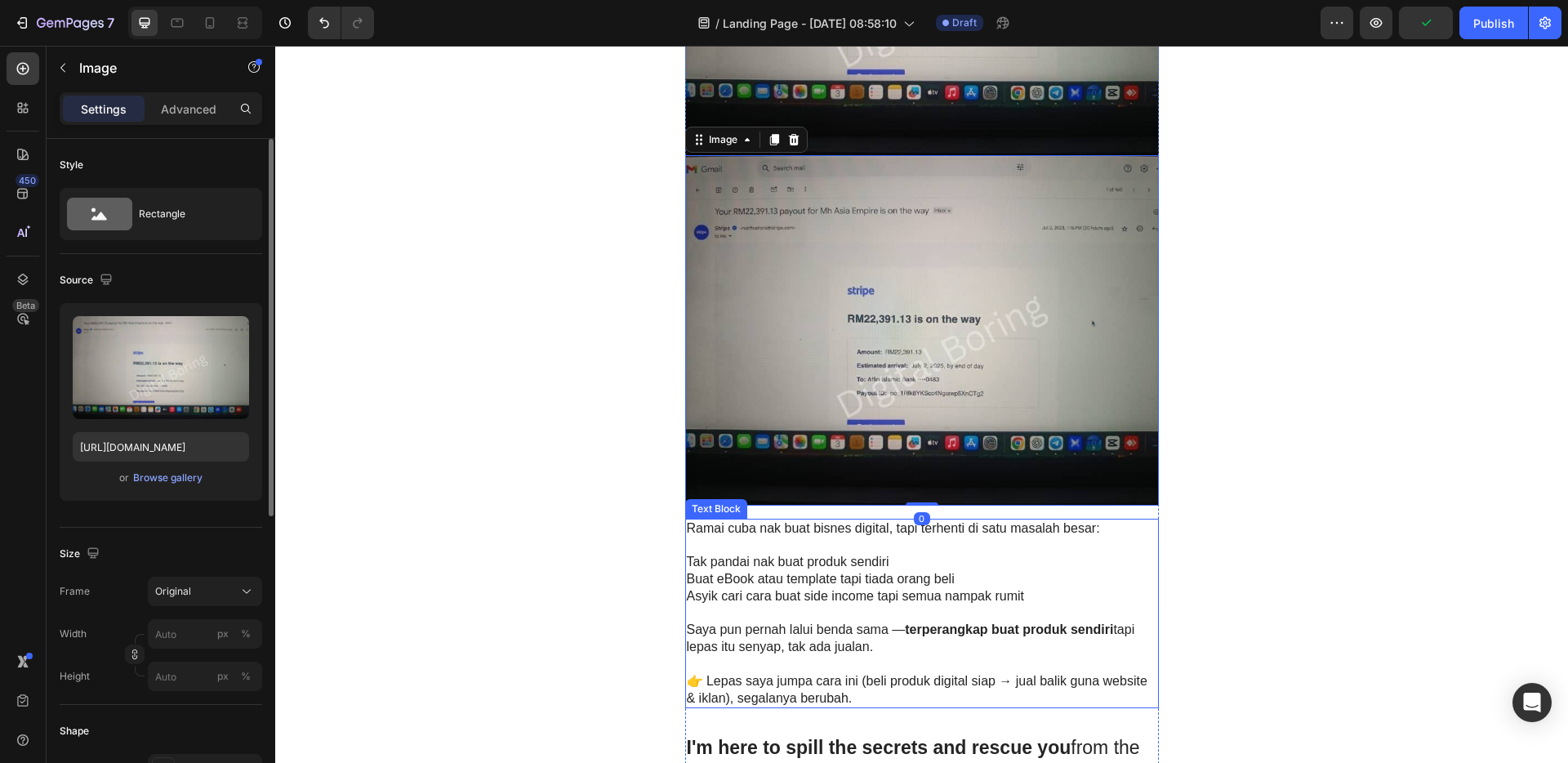
scroll to position [651, 0]
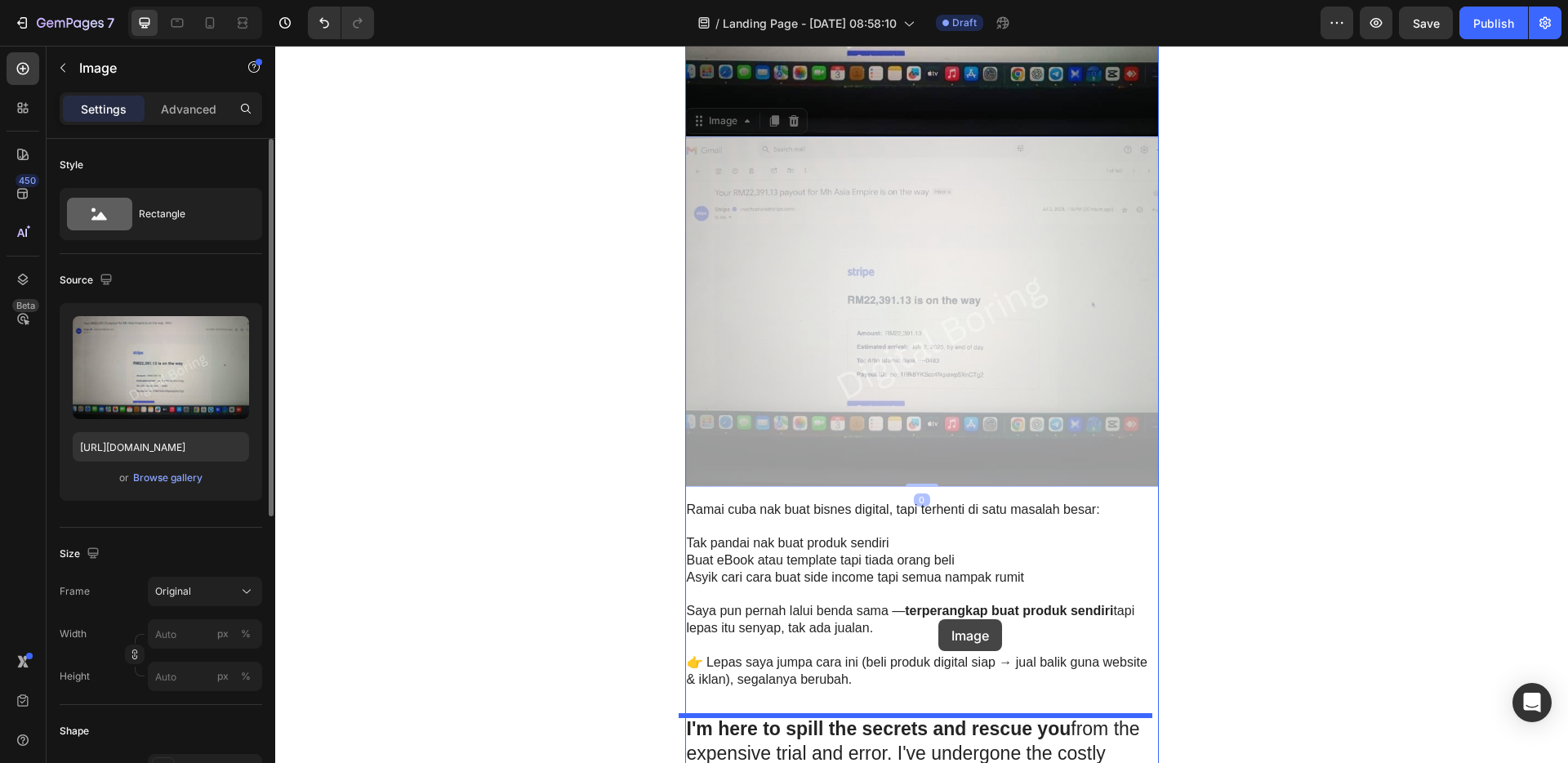
drag, startPoint x: 936, startPoint y: 336, endPoint x: 938, endPoint y: 619, distance: 283.0
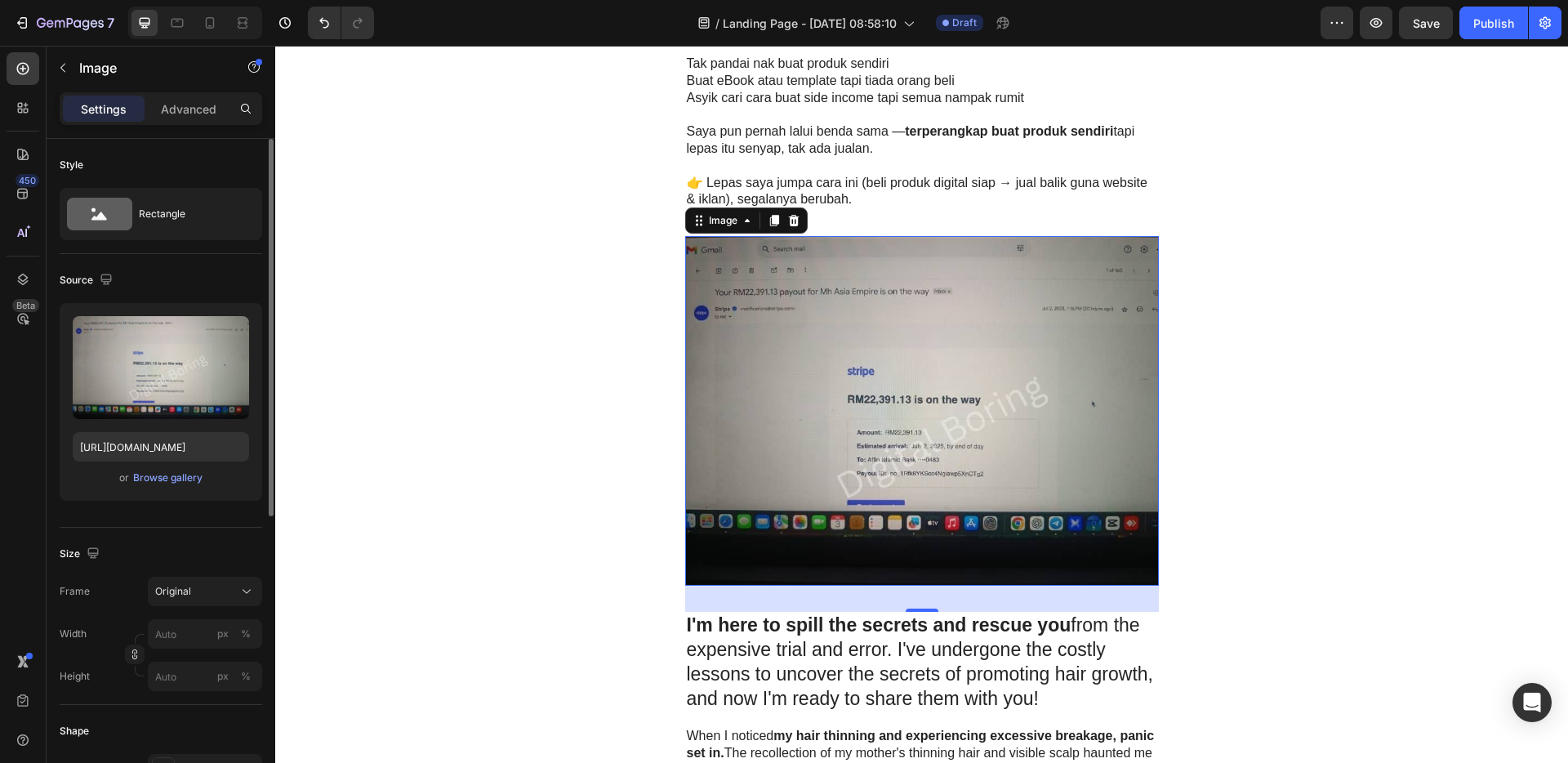
scroll to position [783, 0]
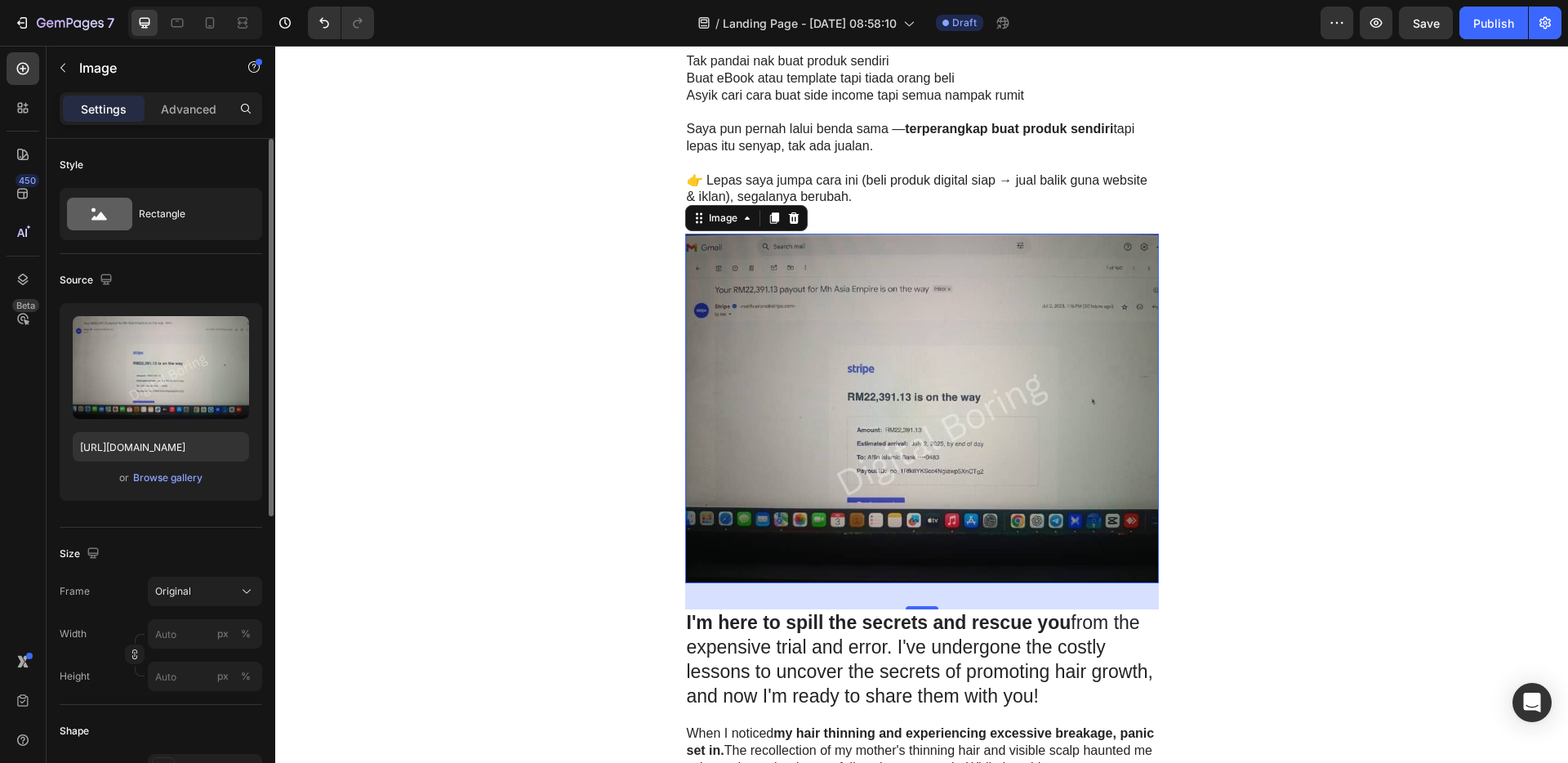
click at [924, 389] on img at bounding box center [921, 408] width 473 height 350
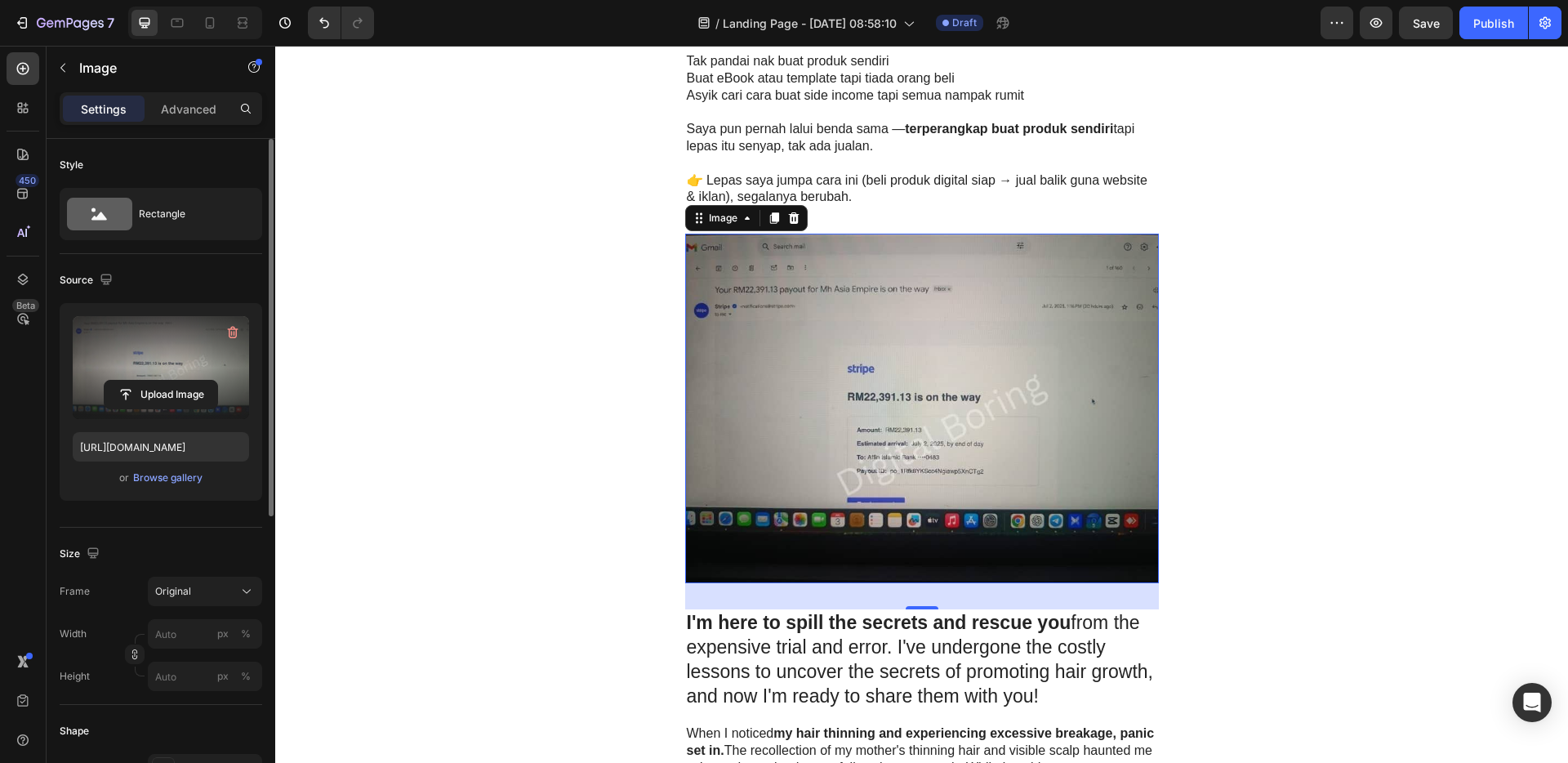
click at [130, 378] on label at bounding box center [161, 367] width 177 height 103
click at [130, 381] on input "file" at bounding box center [161, 394] width 113 height 27
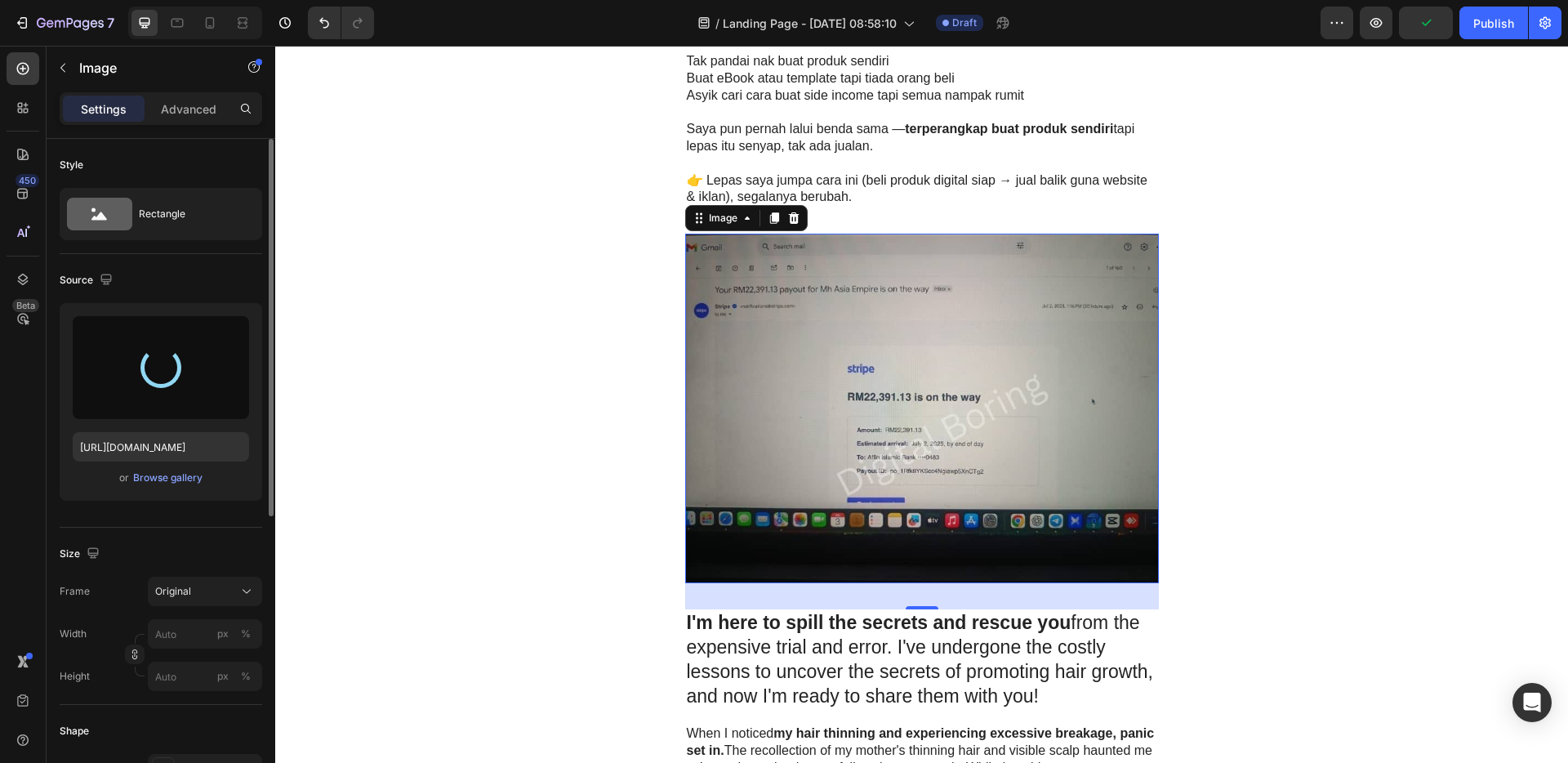
type input "[URL][DOMAIN_NAME]"
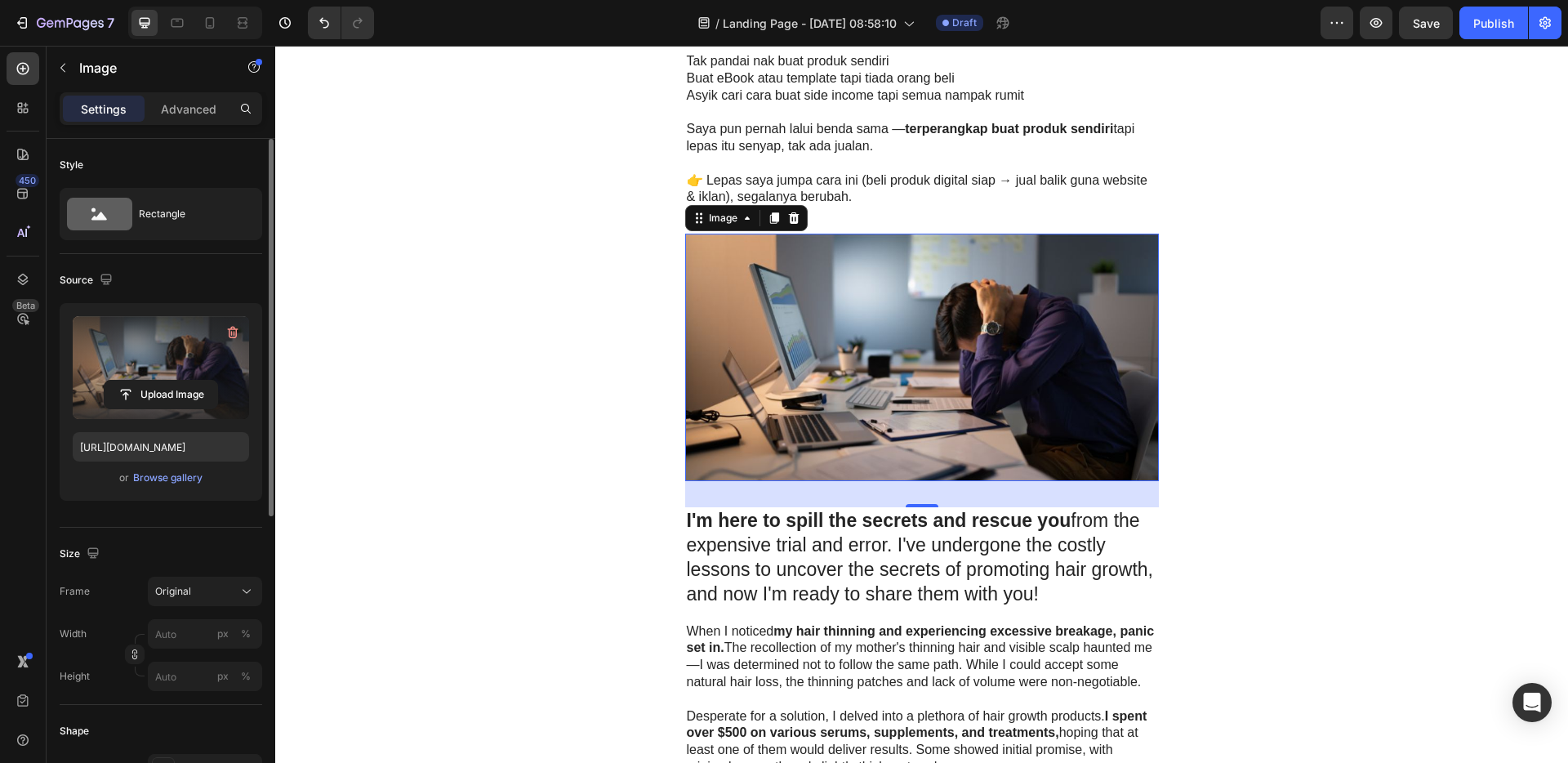
click at [1003, 565] on p "I'm here to spill the secrets and rescue you from the expensive trial and error…" at bounding box center [921, 558] width 471 height 98
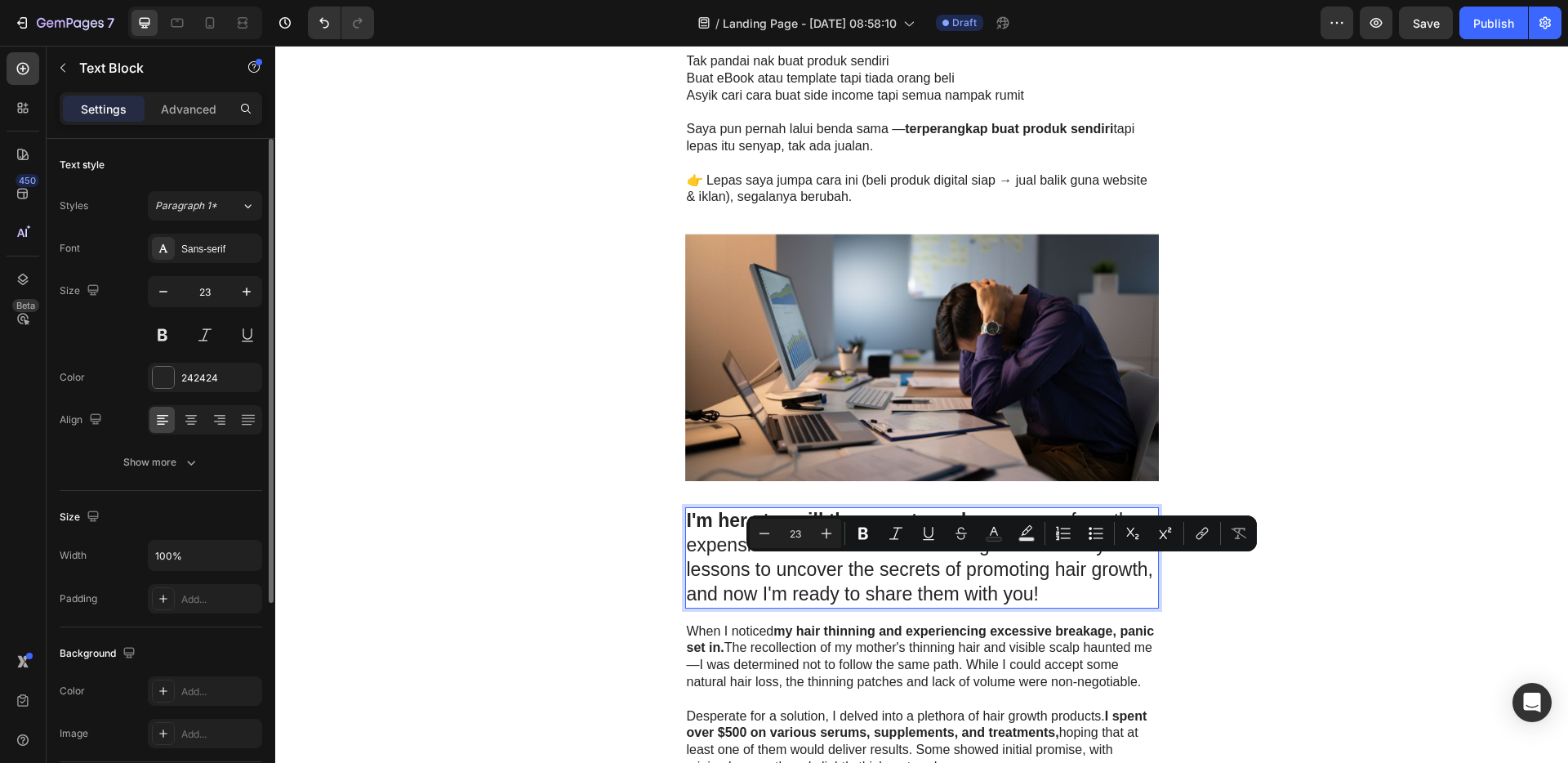
click at [1003, 565] on p "I'm here to spill the secrets and rescue you from the expensive trial and error…" at bounding box center [921, 558] width 471 height 98
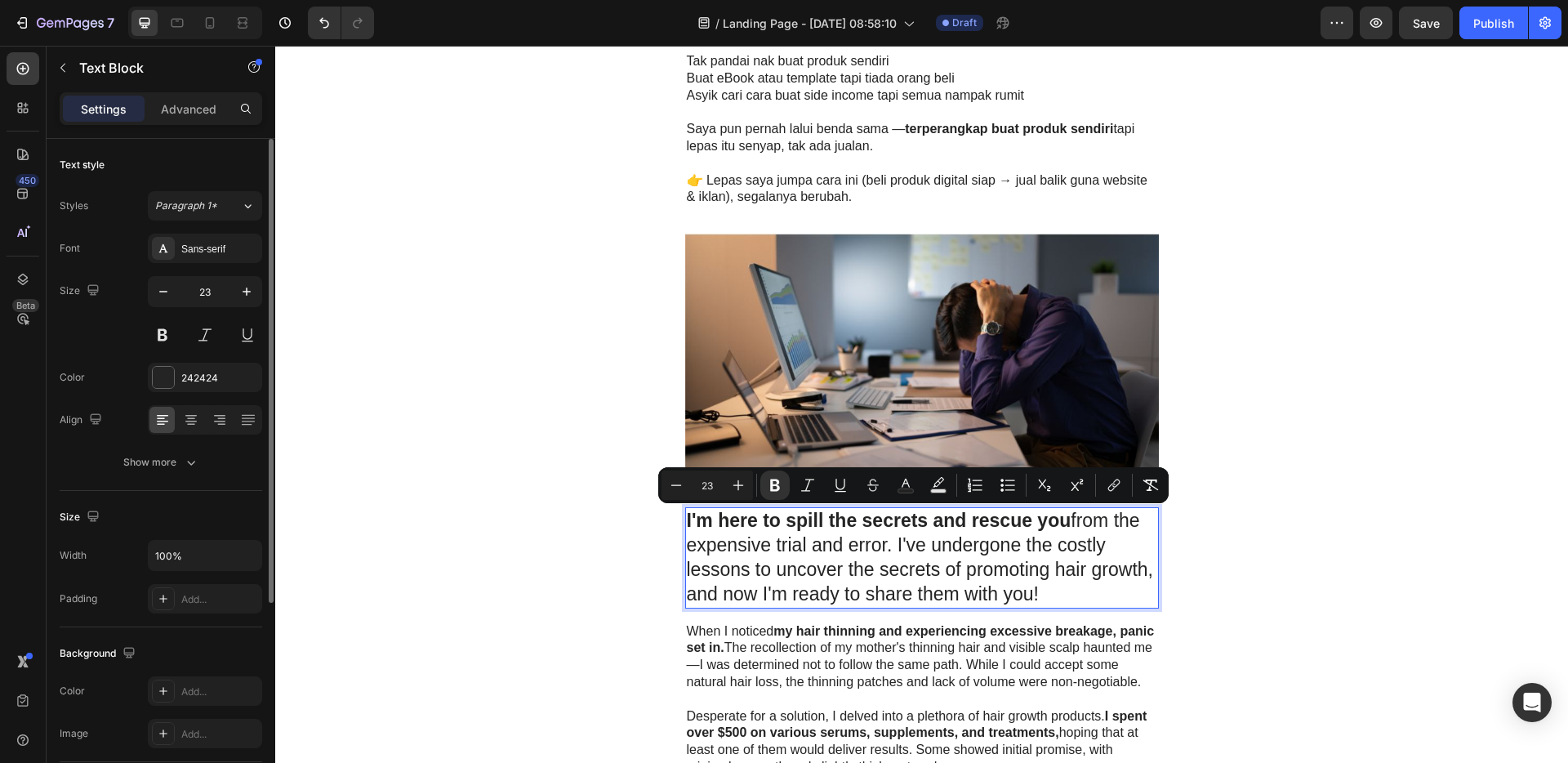
click at [1062, 596] on p "I'm here to spill the secrets and rescue you from the expensive trial and error…" at bounding box center [921, 558] width 471 height 98
drag, startPoint x: 1059, startPoint y: 595, endPoint x: 682, endPoint y: 525, distance: 383.4
click at [687, 525] on p "I'm here to spill the secrets and rescue you from the expensive trial and error…" at bounding box center [921, 558] width 471 height 98
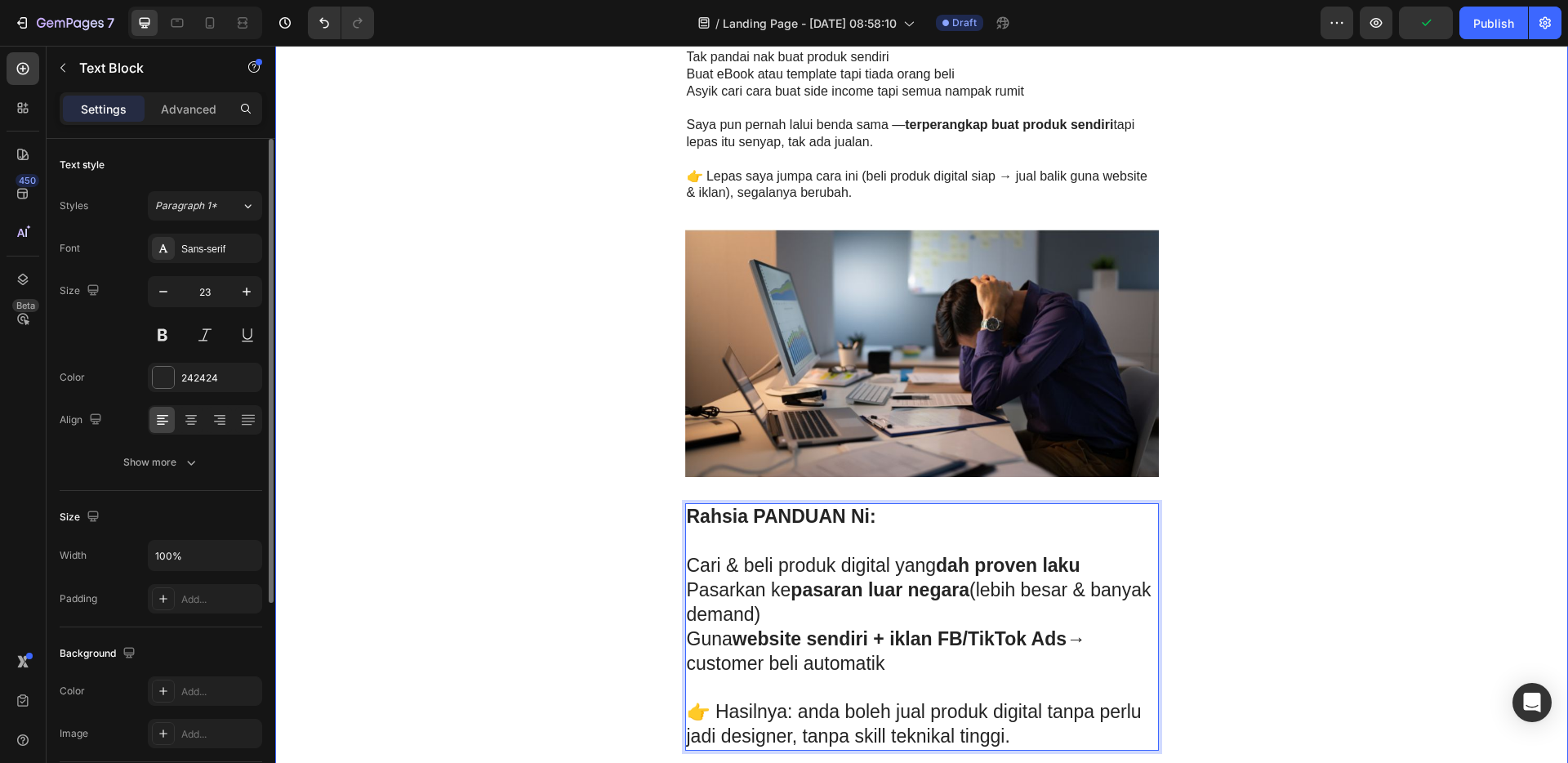
click at [1294, 534] on div "Readora Digital Heading Row 💡 Jana Income Dari Produk Digital — Tanpa Perlu Rek…" at bounding box center [921, 728] width 1293 height 2872
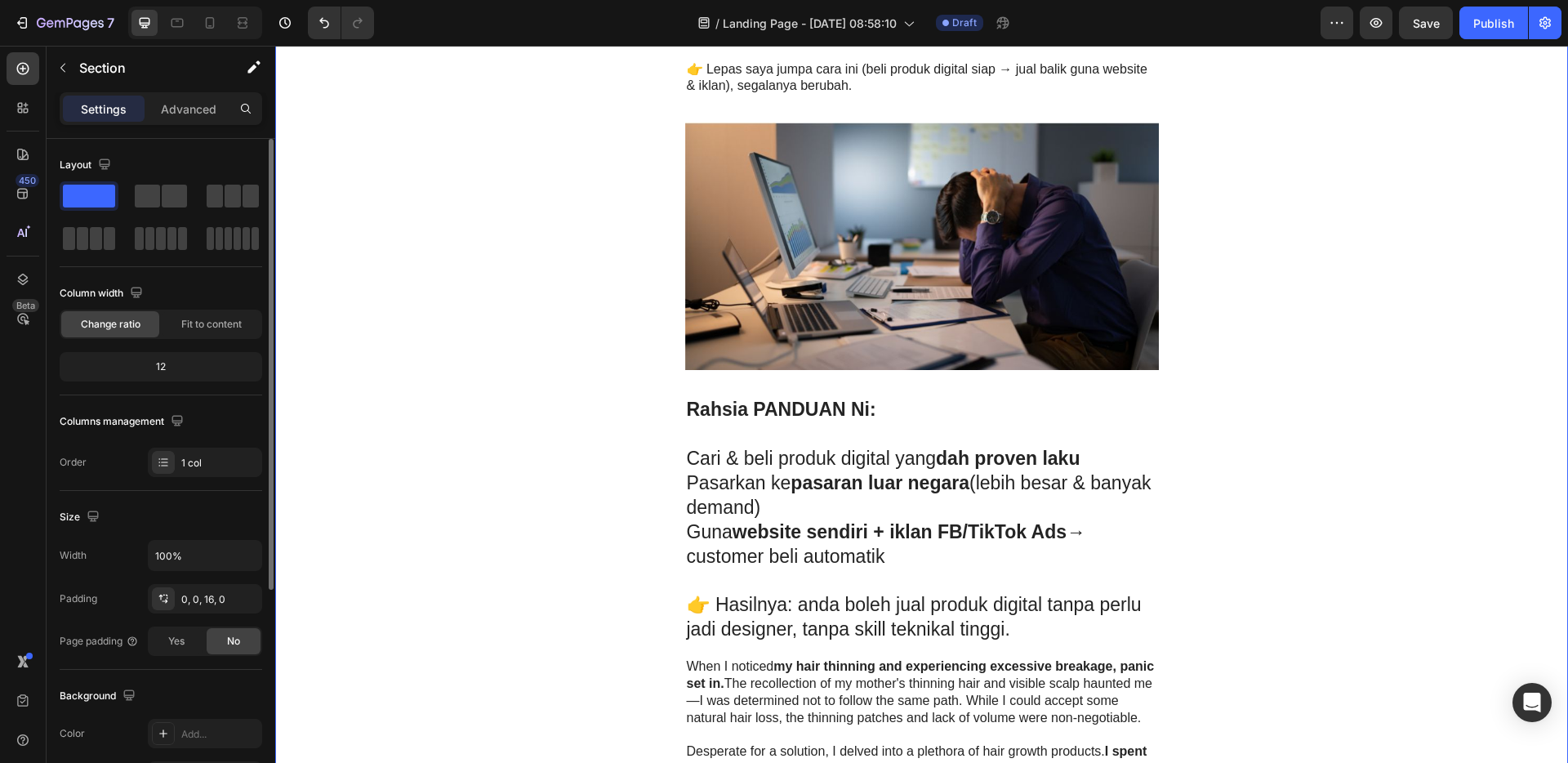
scroll to position [809, 0]
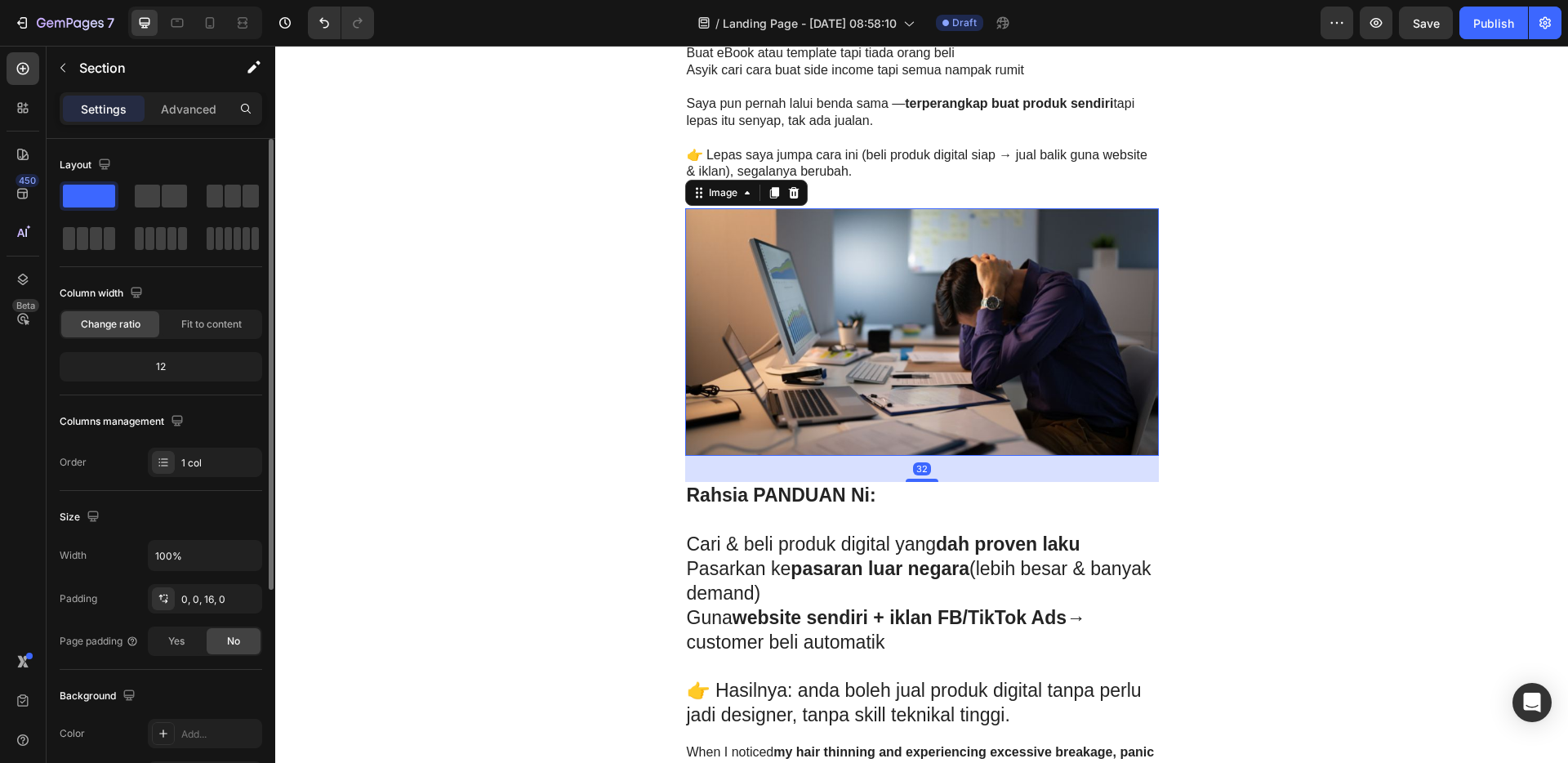
click at [756, 256] on img at bounding box center [921, 332] width 473 height 248
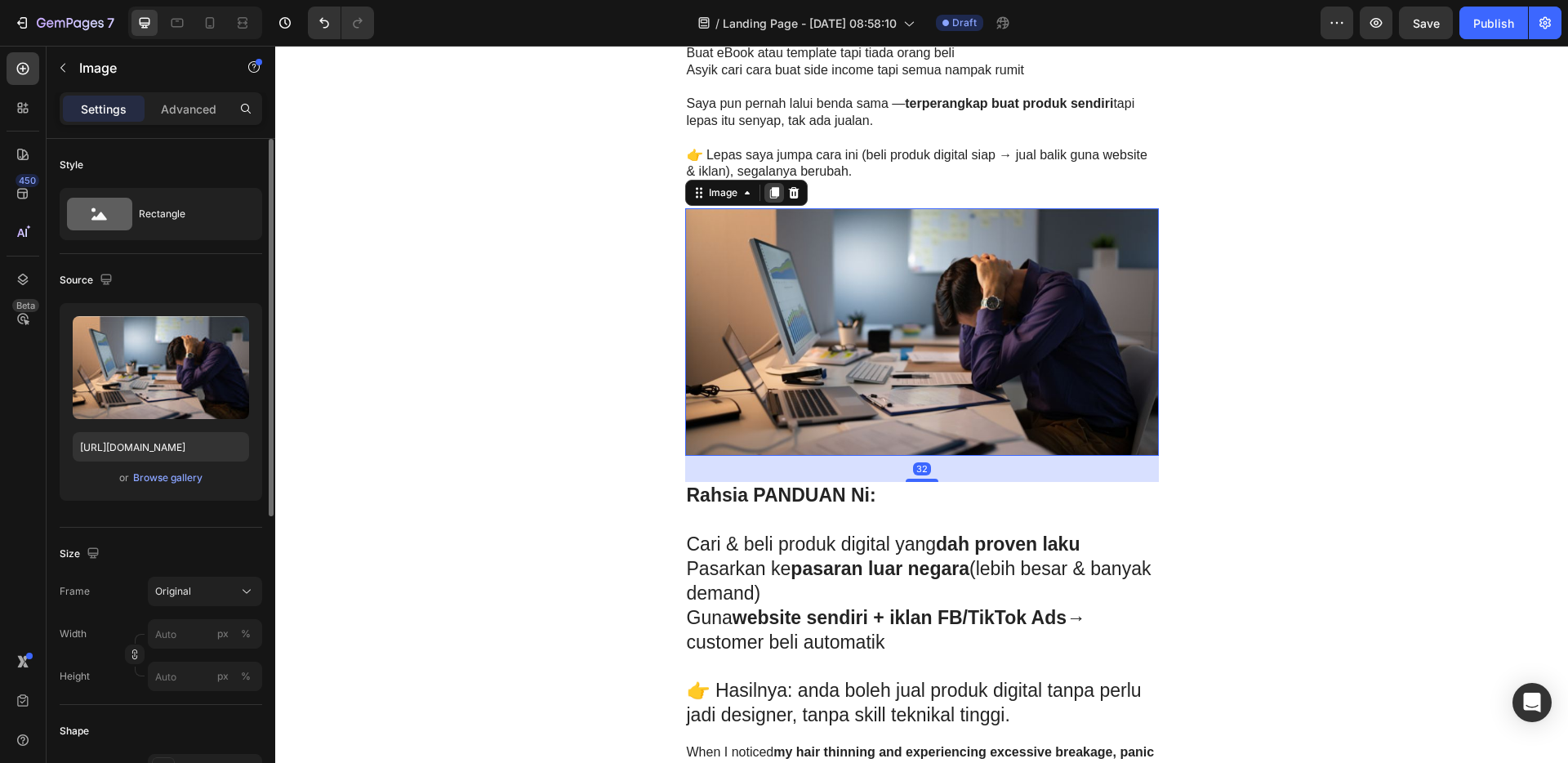
click at [769, 190] on icon at bounding box center [774, 192] width 9 height 12
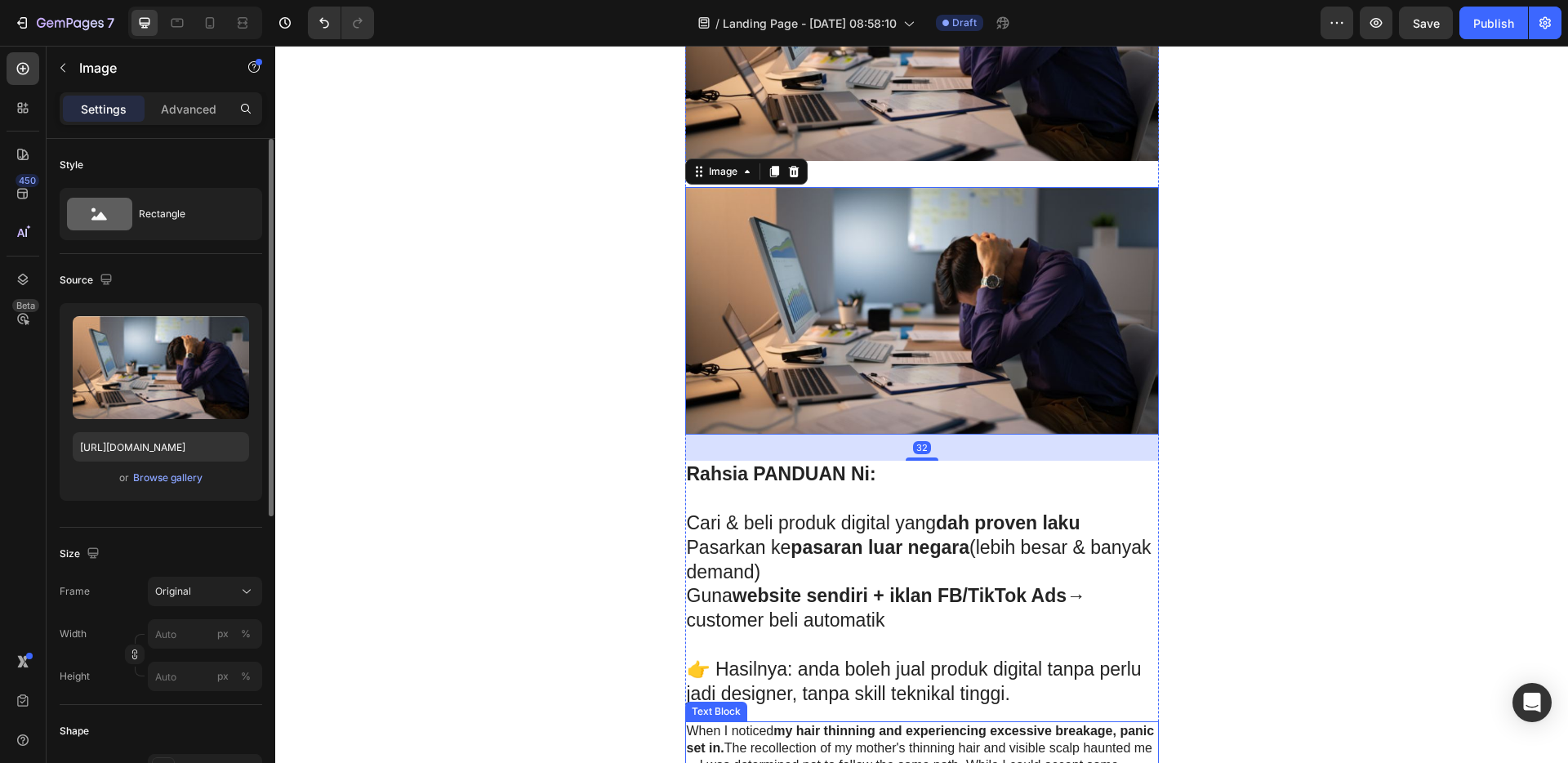
scroll to position [1306, 0]
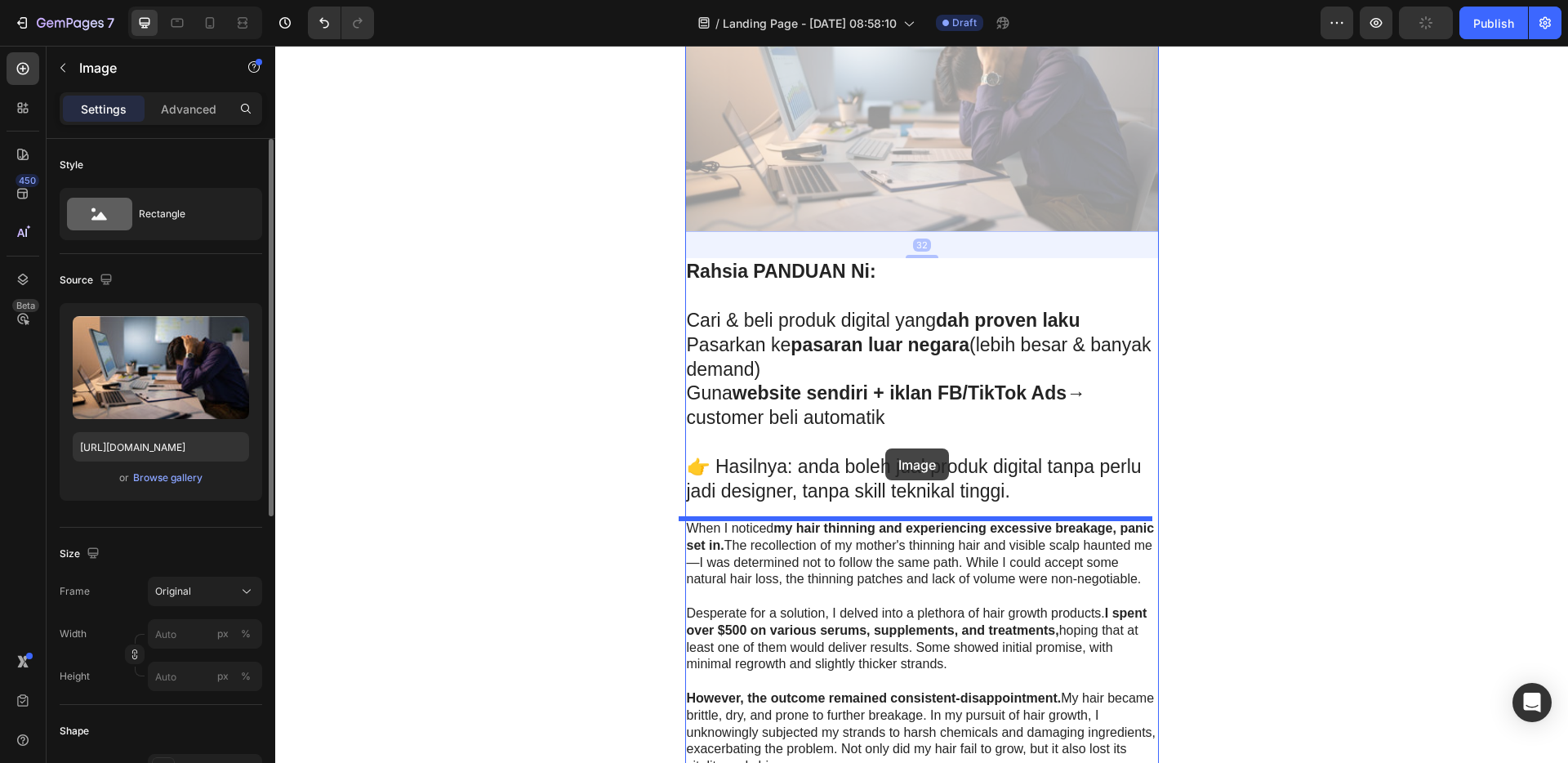
drag, startPoint x: 890, startPoint y: 141, endPoint x: 885, endPoint y: 448, distance: 307.0
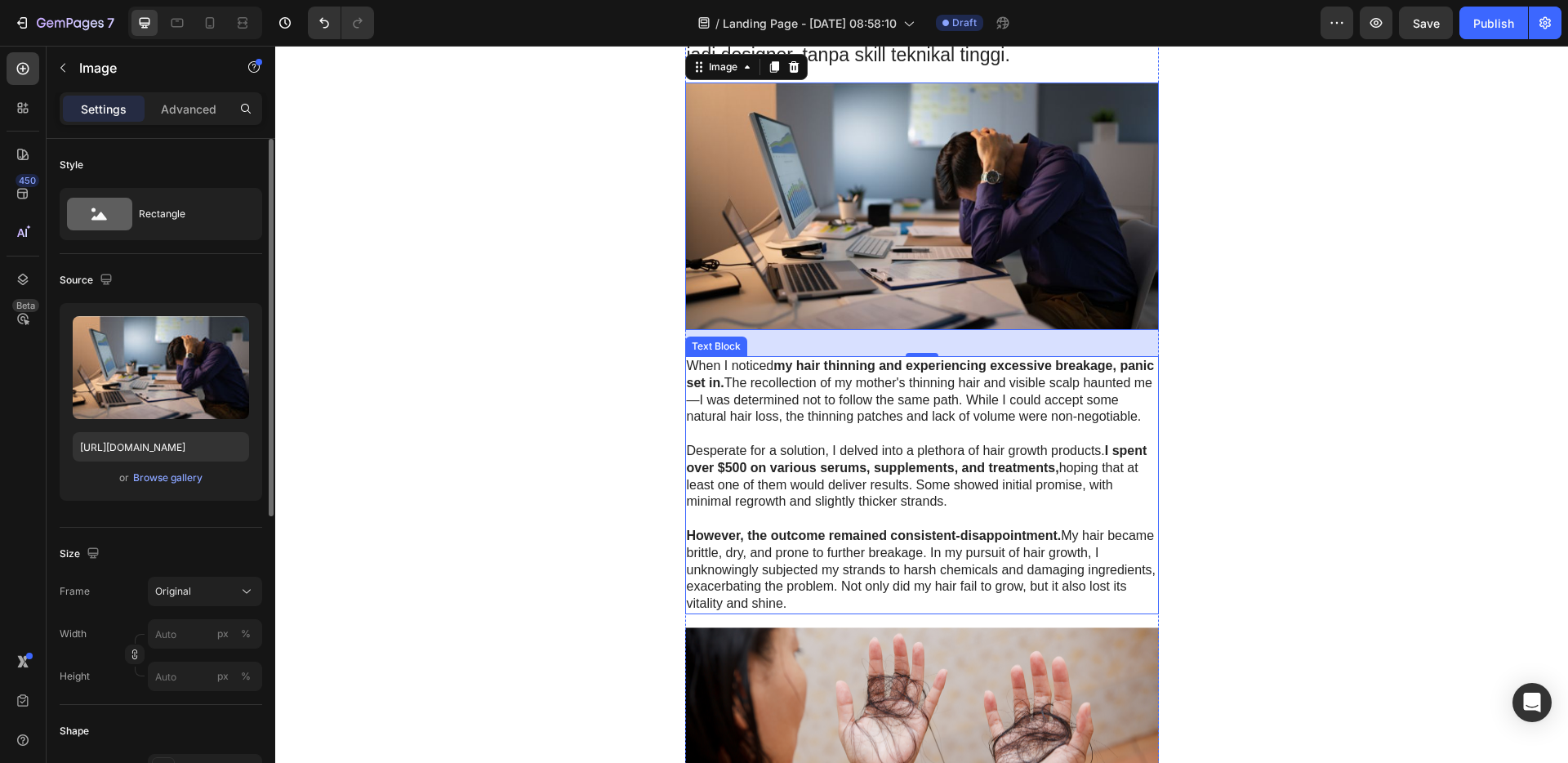
scroll to position [1409, 0]
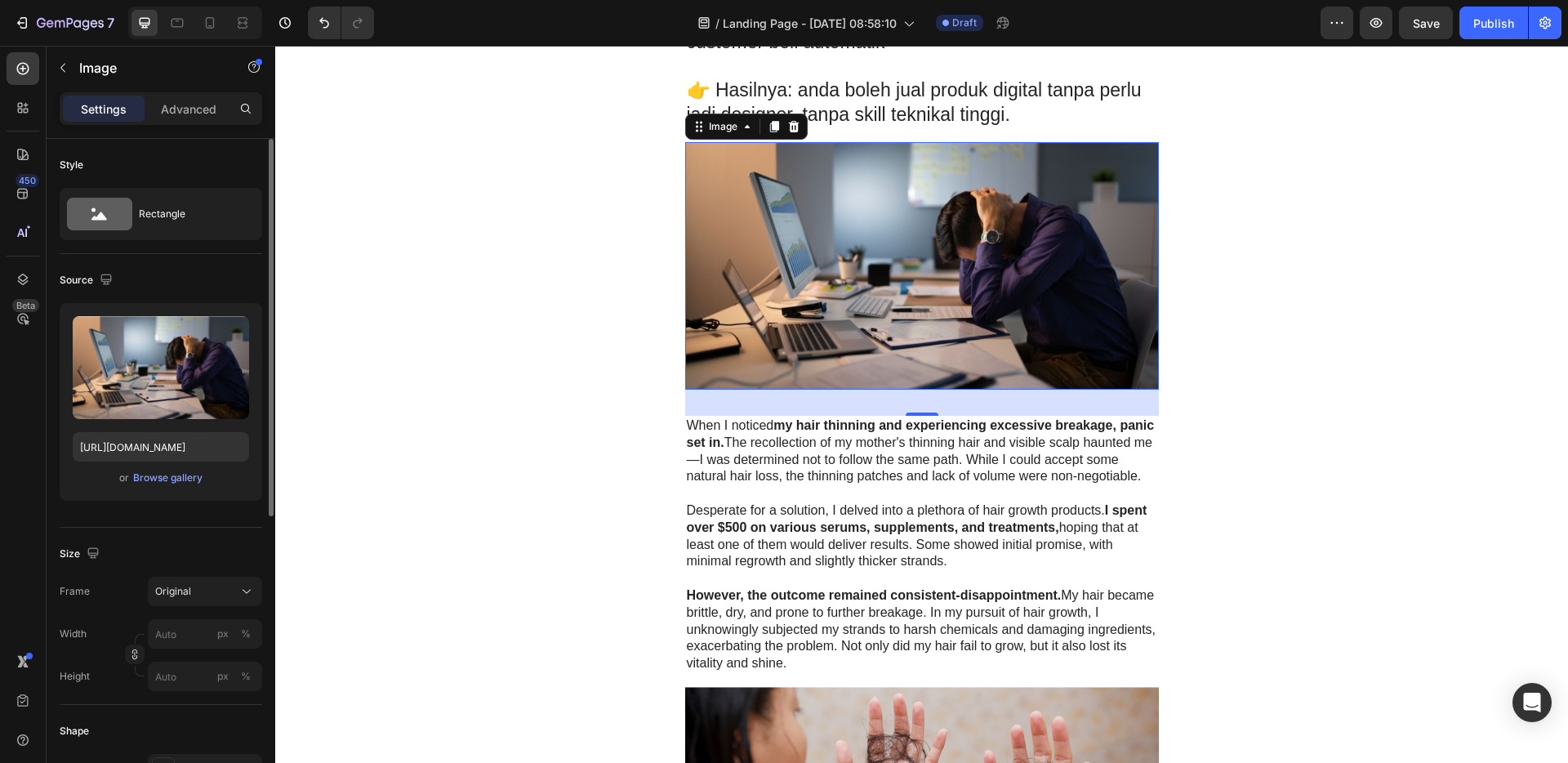
click at [854, 268] on img at bounding box center [921, 266] width 473 height 248
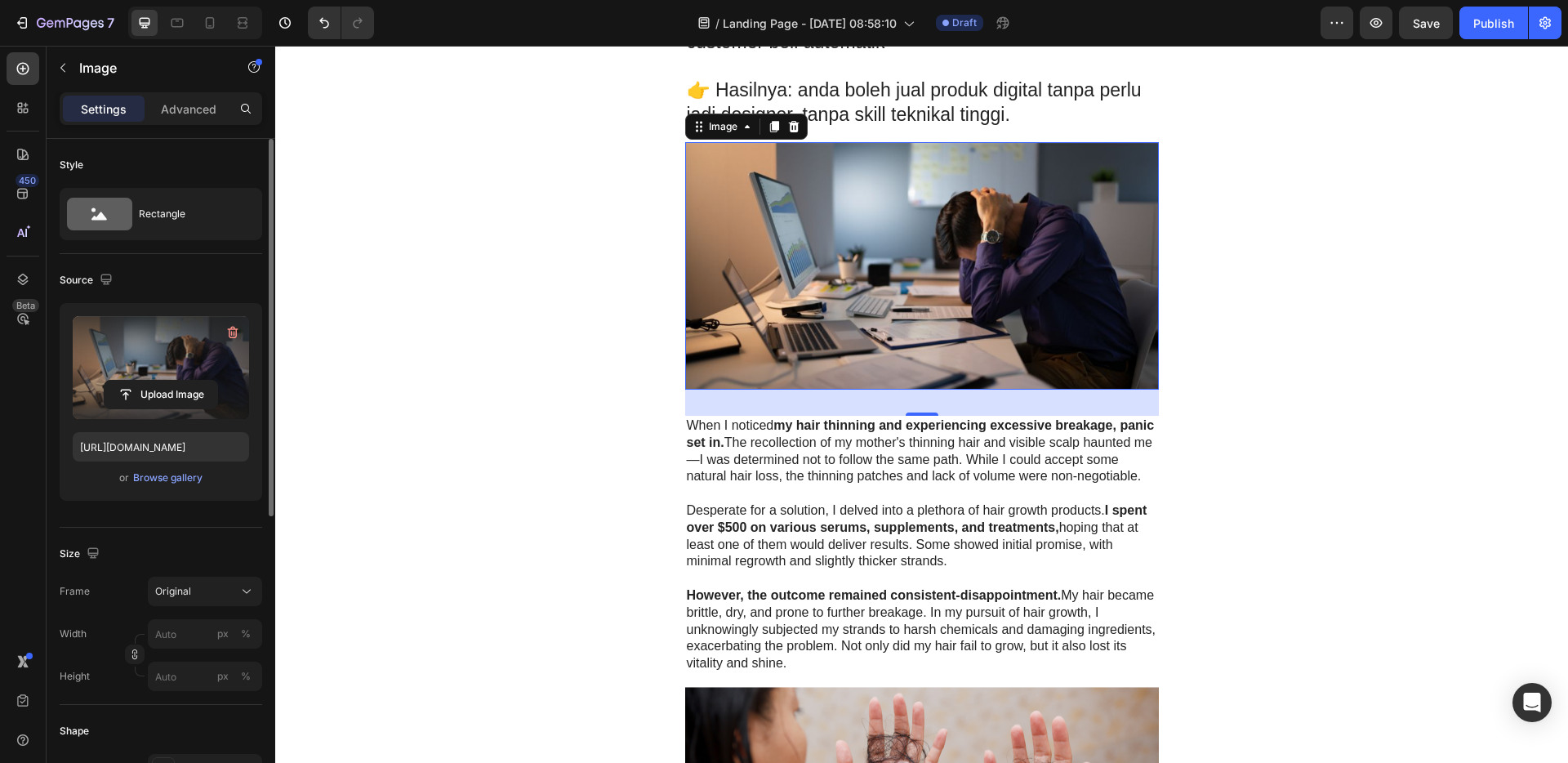
click at [174, 371] on label at bounding box center [161, 367] width 177 height 103
click at [174, 381] on input "file" at bounding box center [161, 394] width 113 height 27
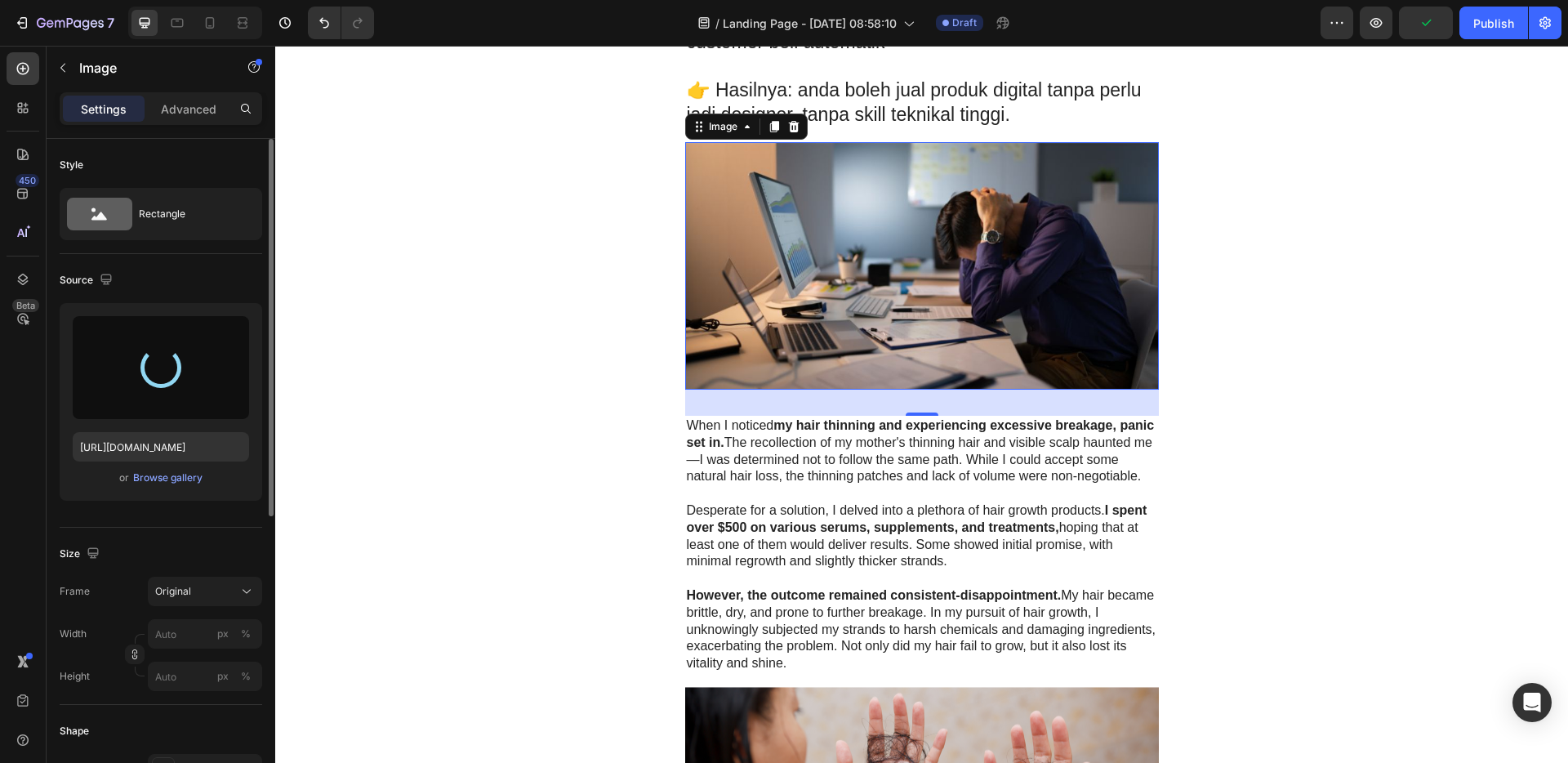
type input "[URL][DOMAIN_NAME]"
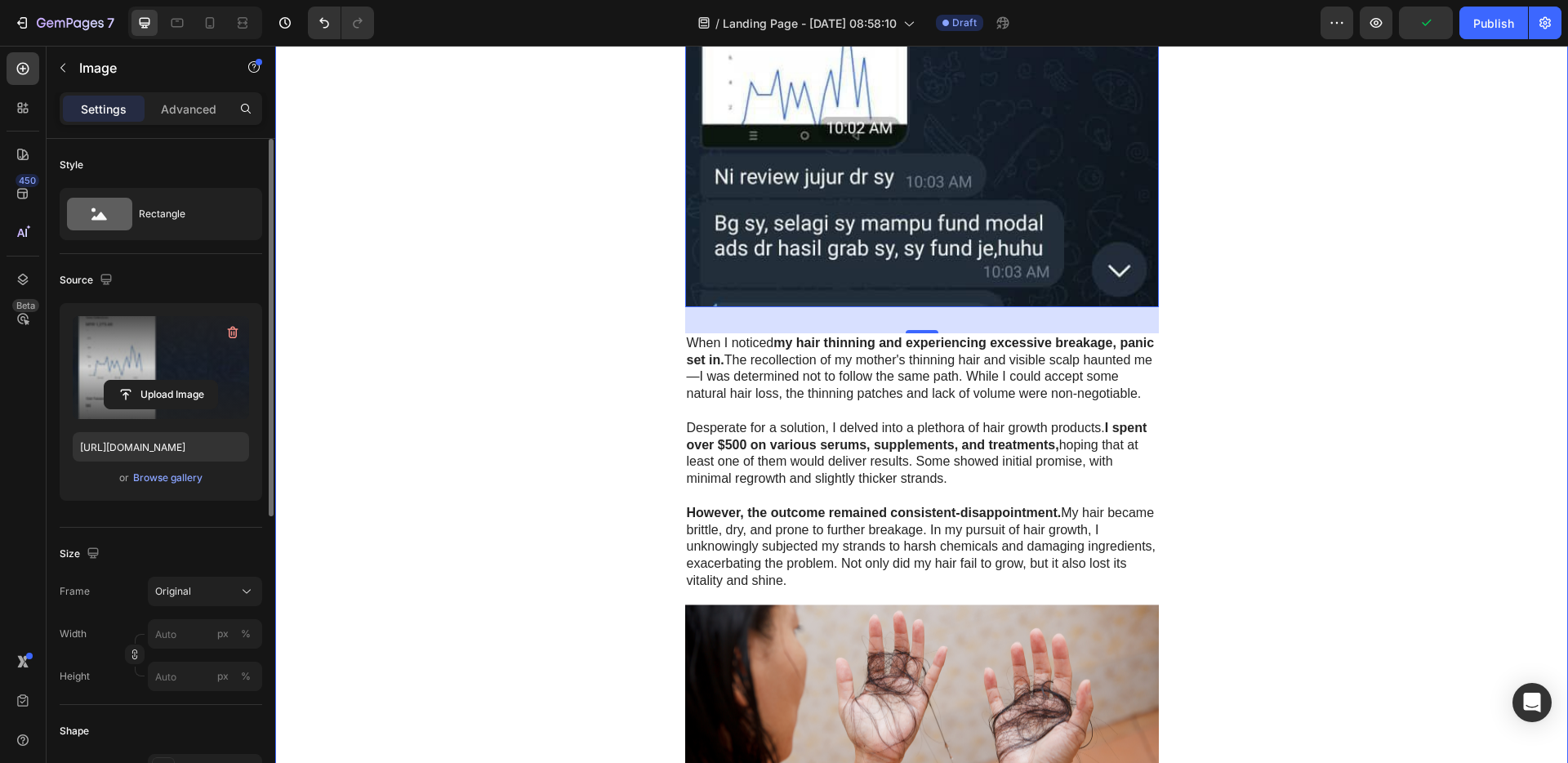
scroll to position [2069, 0]
click at [1016, 443] on p "Desperate for a solution, I delved into a plethora of hair growth products. I s…" at bounding box center [921, 453] width 471 height 67
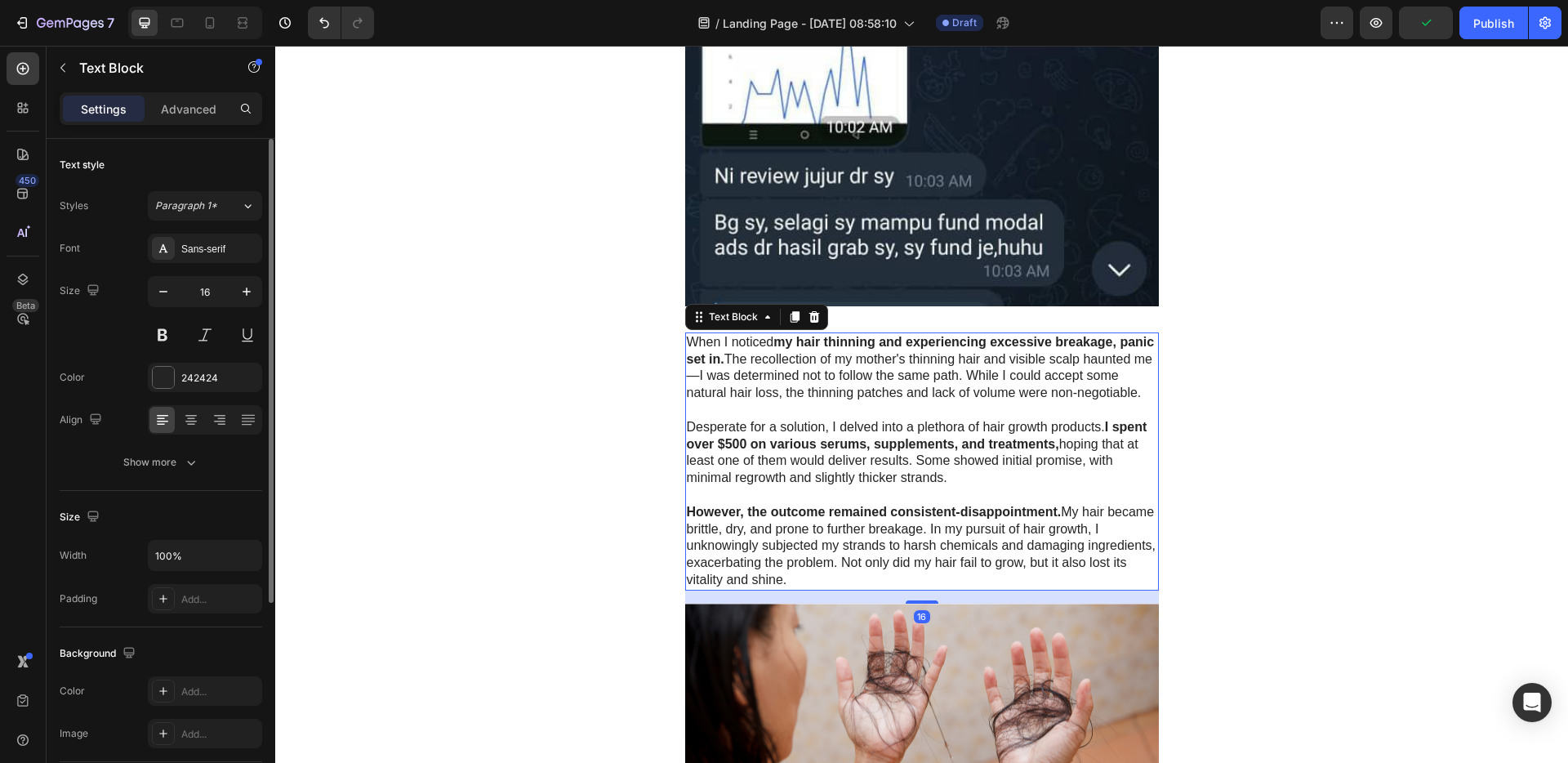
click at [1030, 435] on p "Desperate for a solution, I delved into a plethora of hair growth products. I s…" at bounding box center [921, 453] width 471 height 67
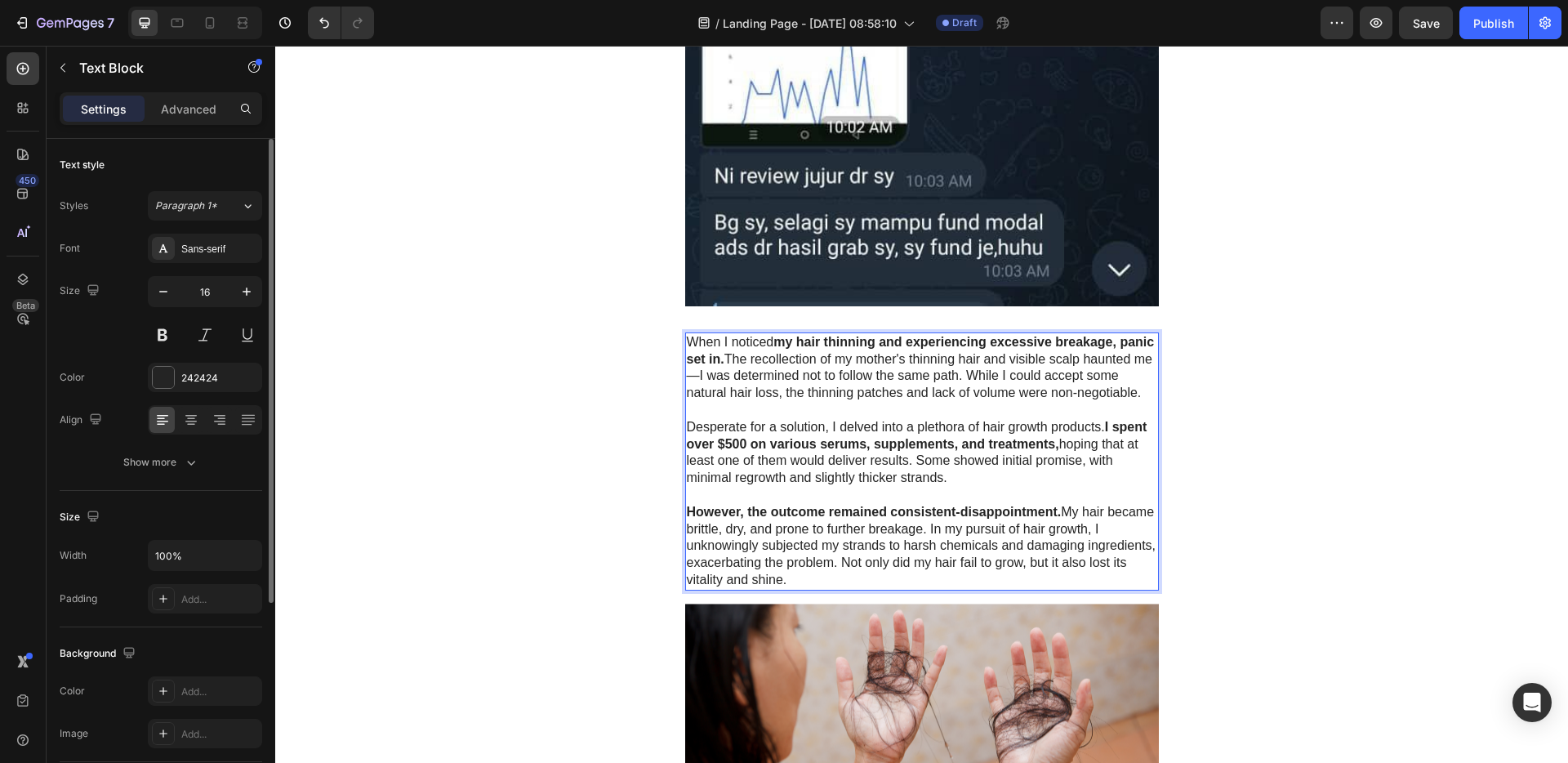
click at [789, 589] on p "However, the outcome remained consistent-disappointment. My hair became brittle…" at bounding box center [921, 545] width 471 height 85
drag, startPoint x: 789, startPoint y: 599, endPoint x: 678, endPoint y: 347, distance: 275.4
click at [685, 347] on div "When I noticed my hair thinning and experiencing excessive breakage, panic set …" at bounding box center [921, 461] width 473 height 258
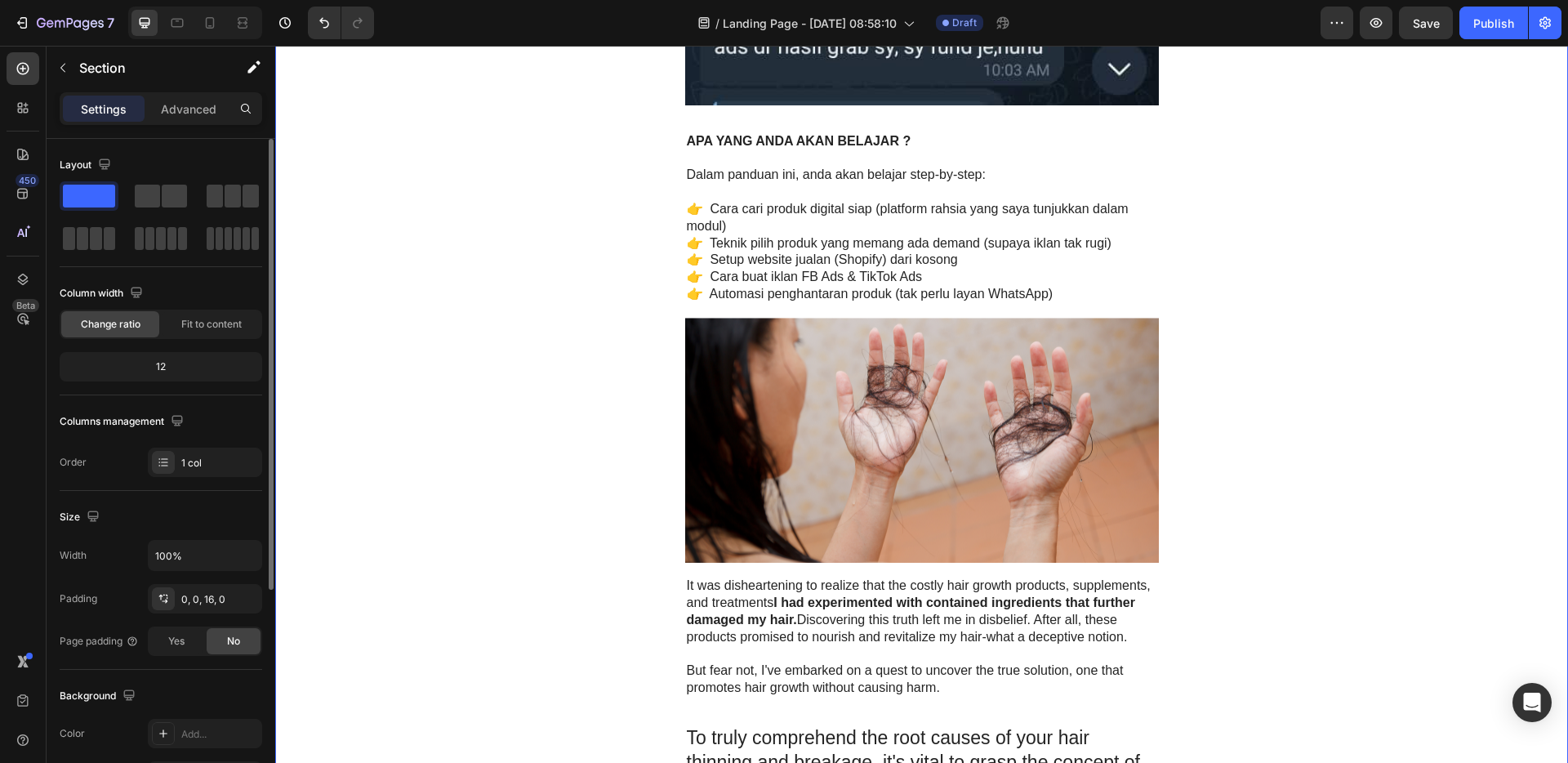
scroll to position [2398, 0]
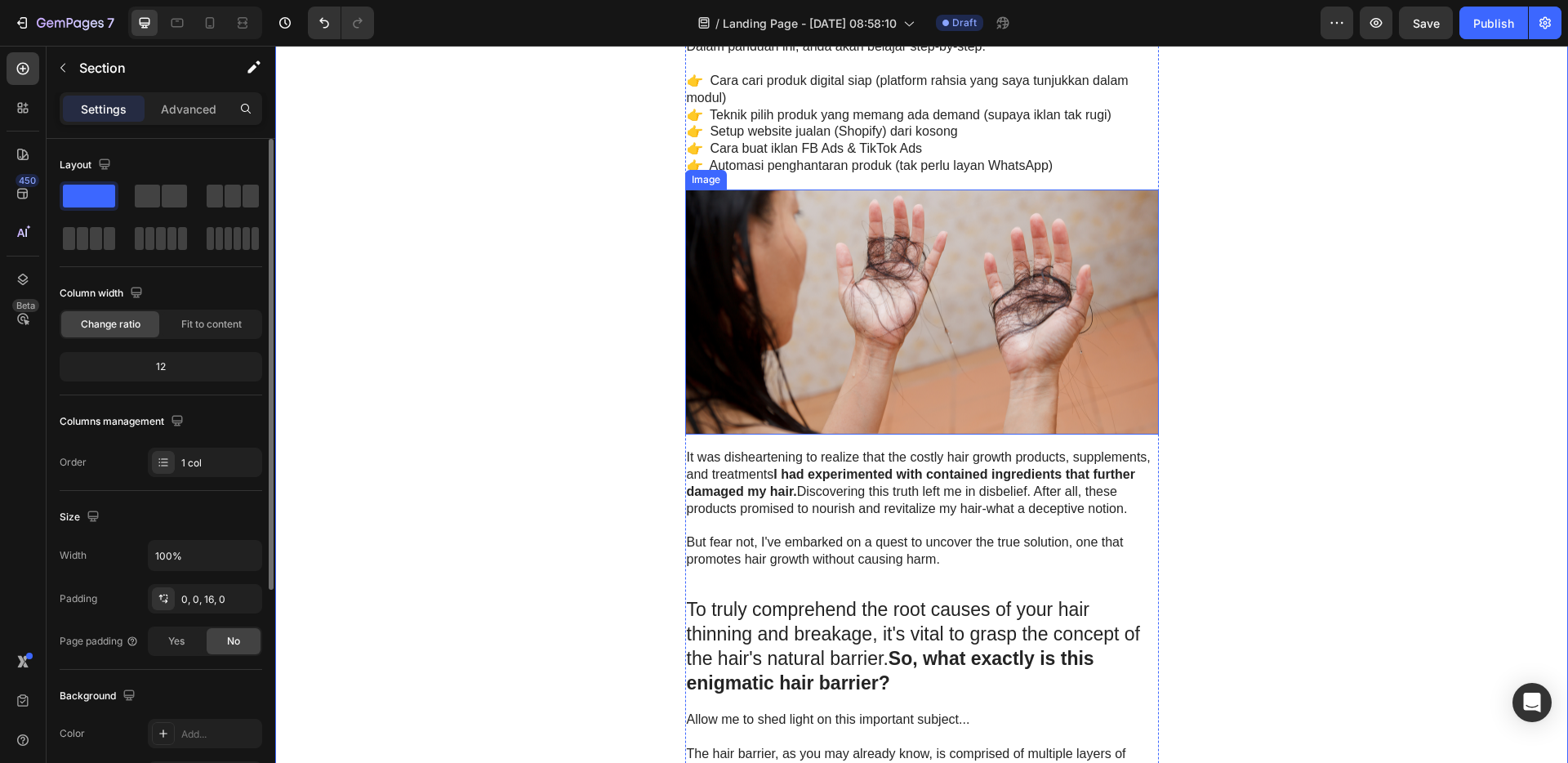
click at [965, 360] on img at bounding box center [921, 312] width 473 height 246
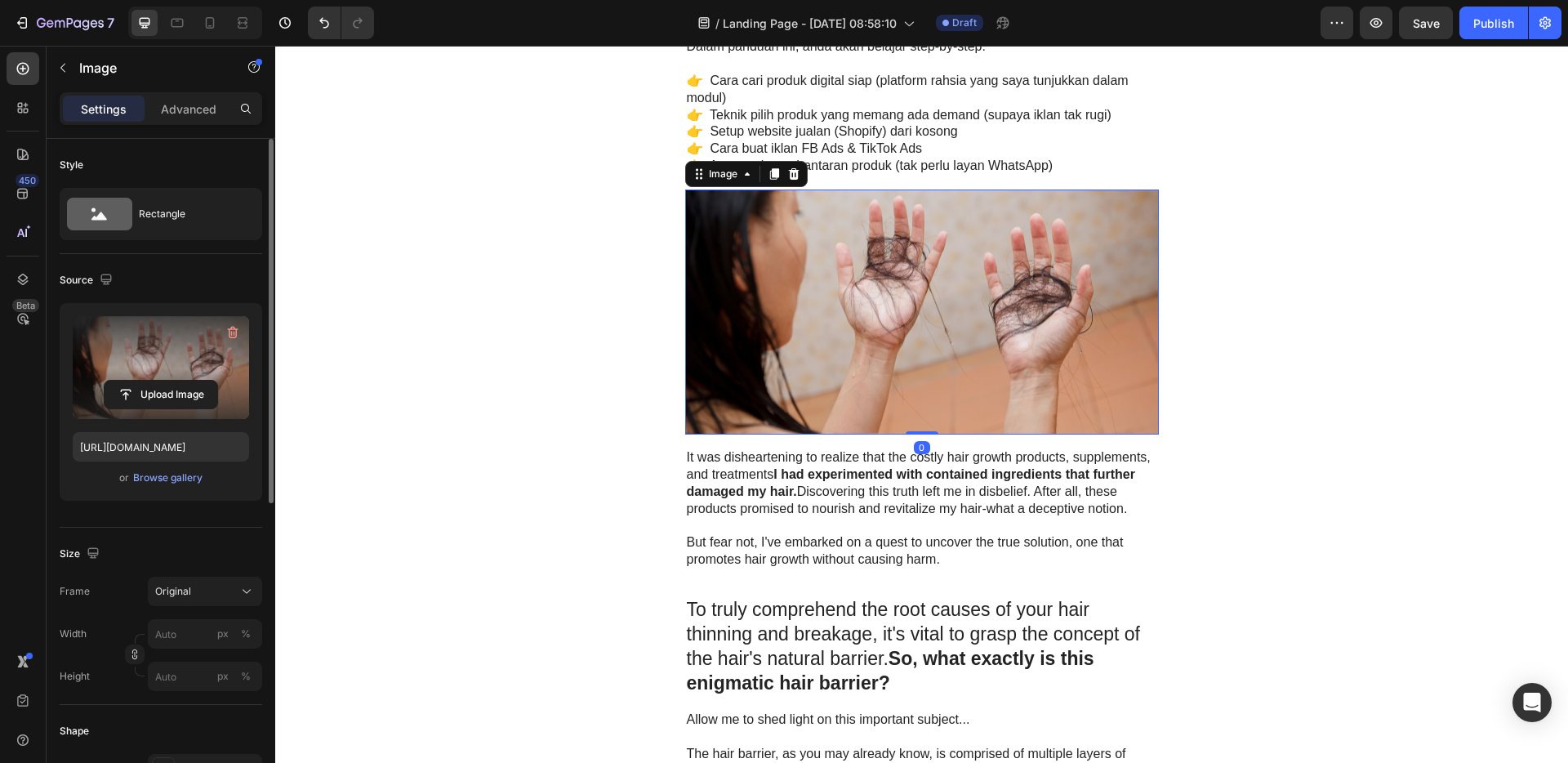
click at [154, 368] on label at bounding box center [161, 367] width 177 height 103
click at [154, 381] on input "file" at bounding box center [161, 394] width 113 height 27
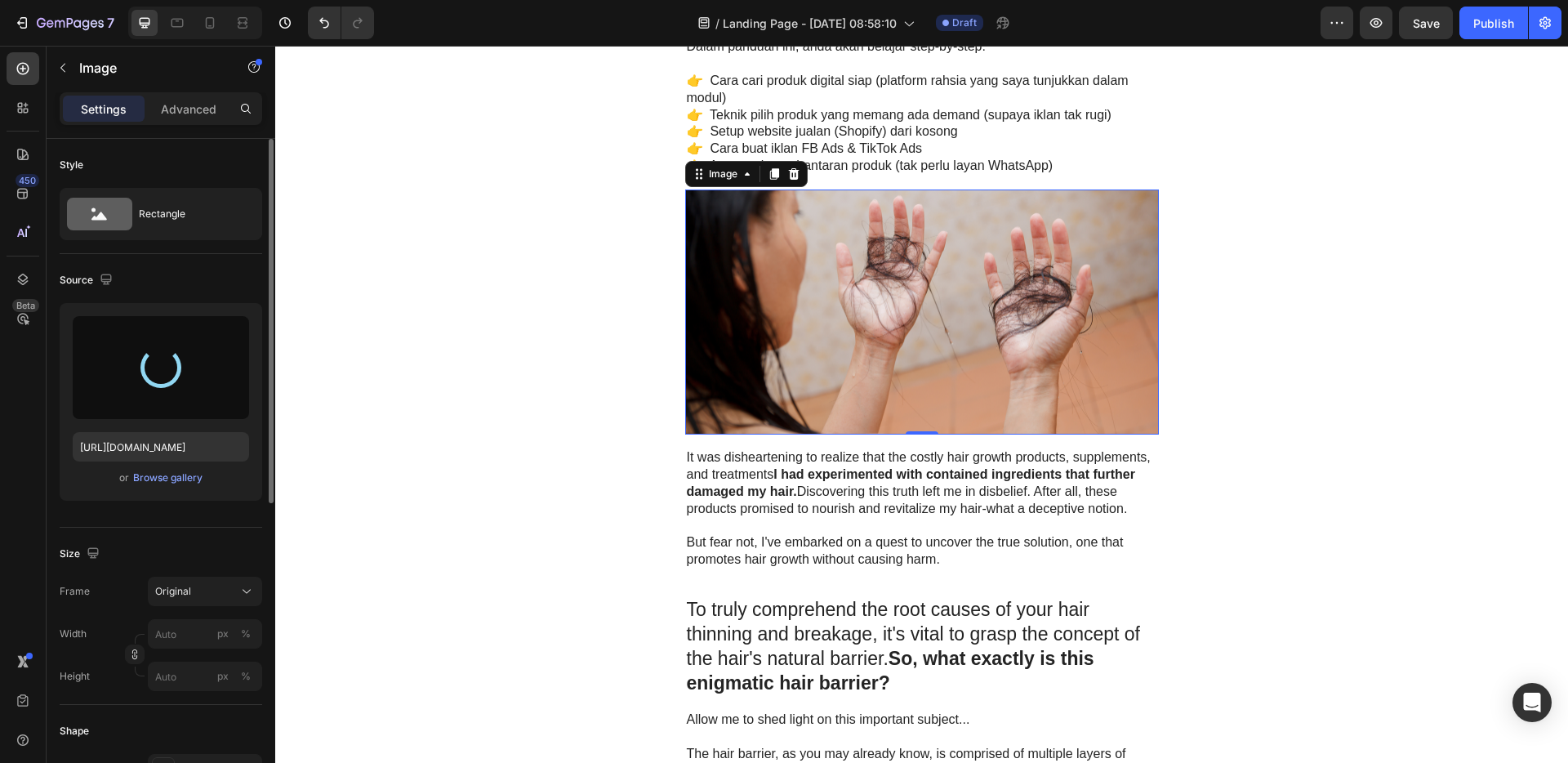
type input "[URL][DOMAIN_NAME]"
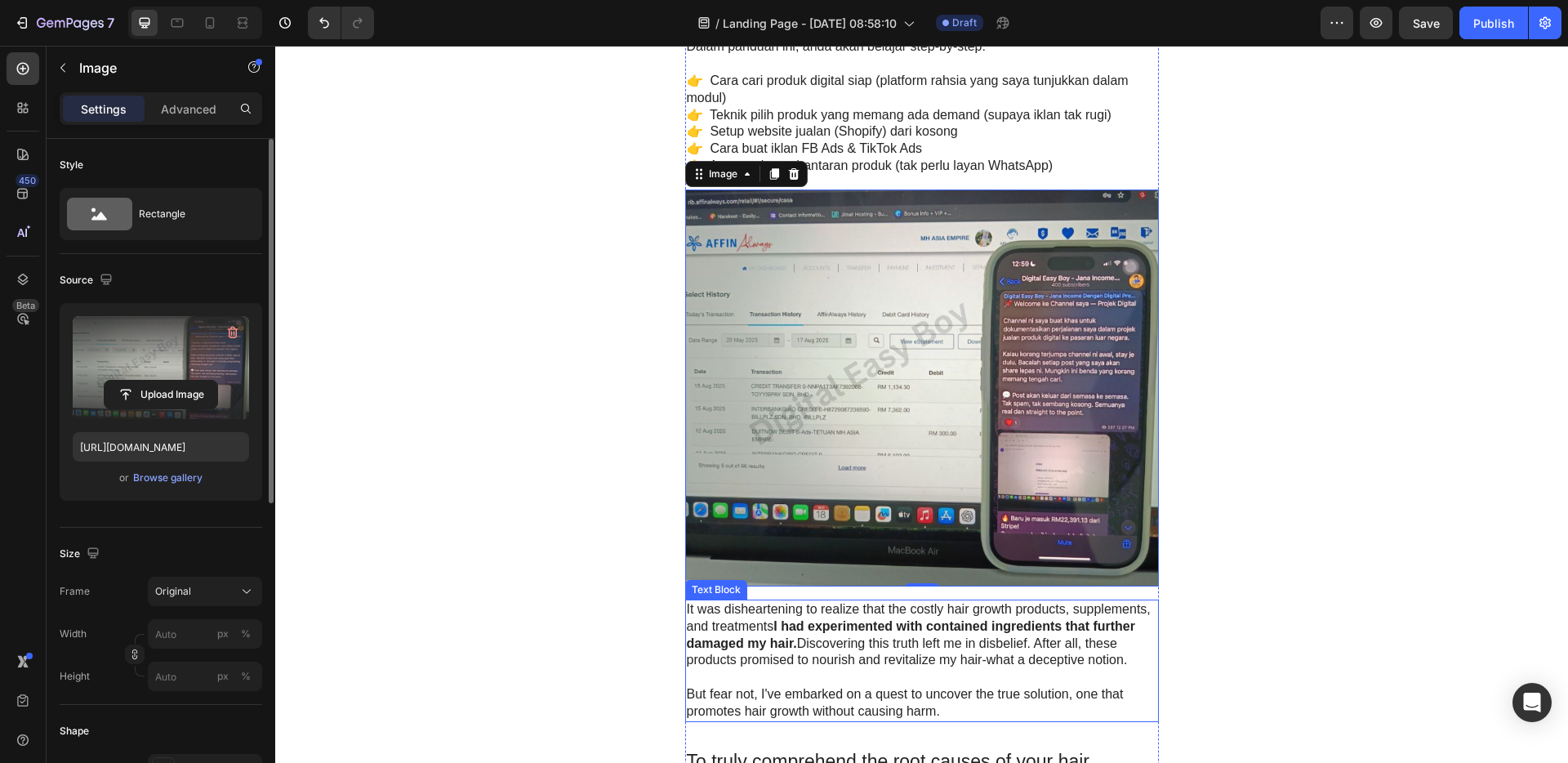
click at [1055, 635] on p "It was disheartening to realize that the costly hair growth products, supplemen…" at bounding box center [921, 635] width 471 height 67
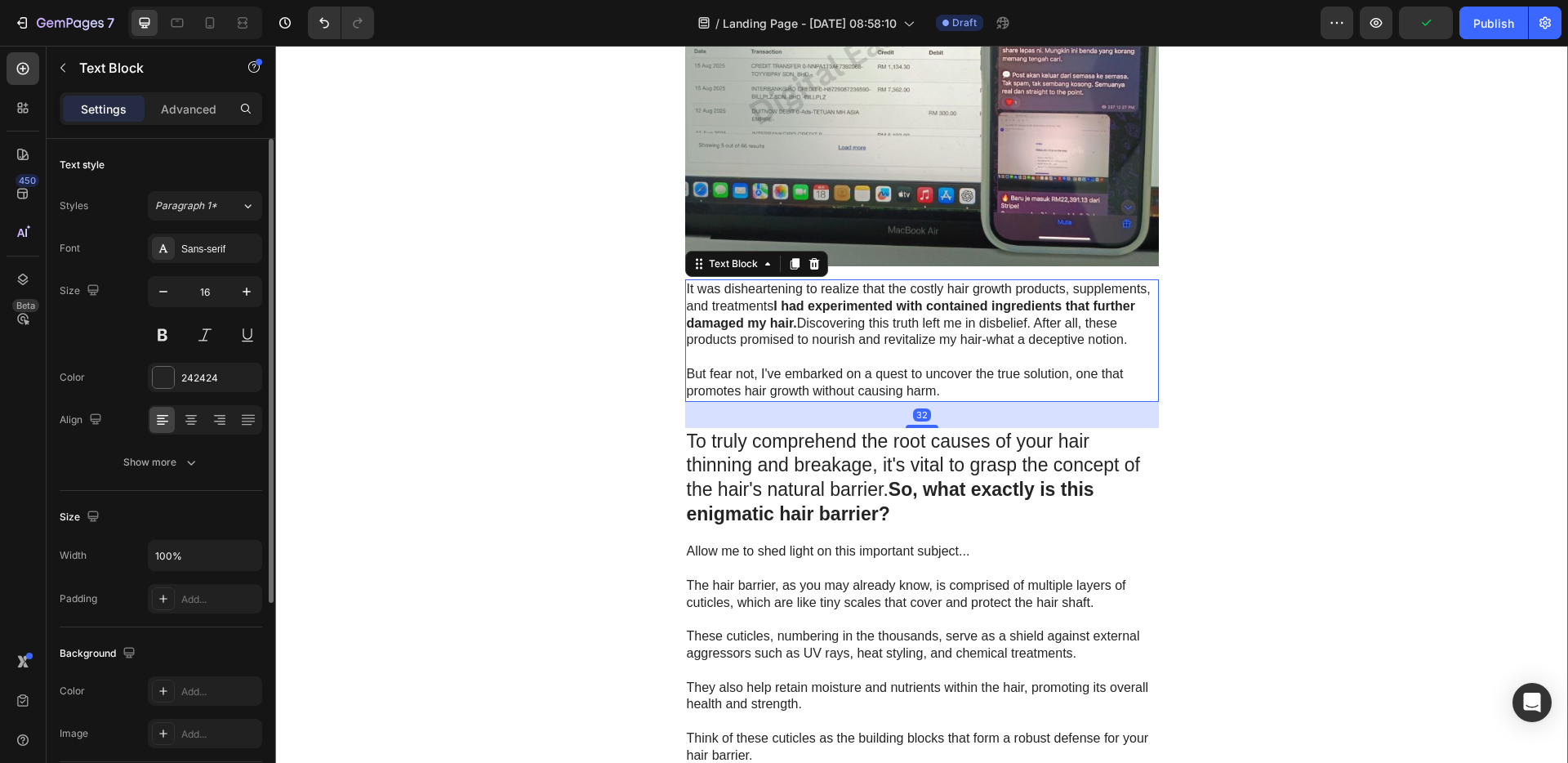
scroll to position [2748, 0]
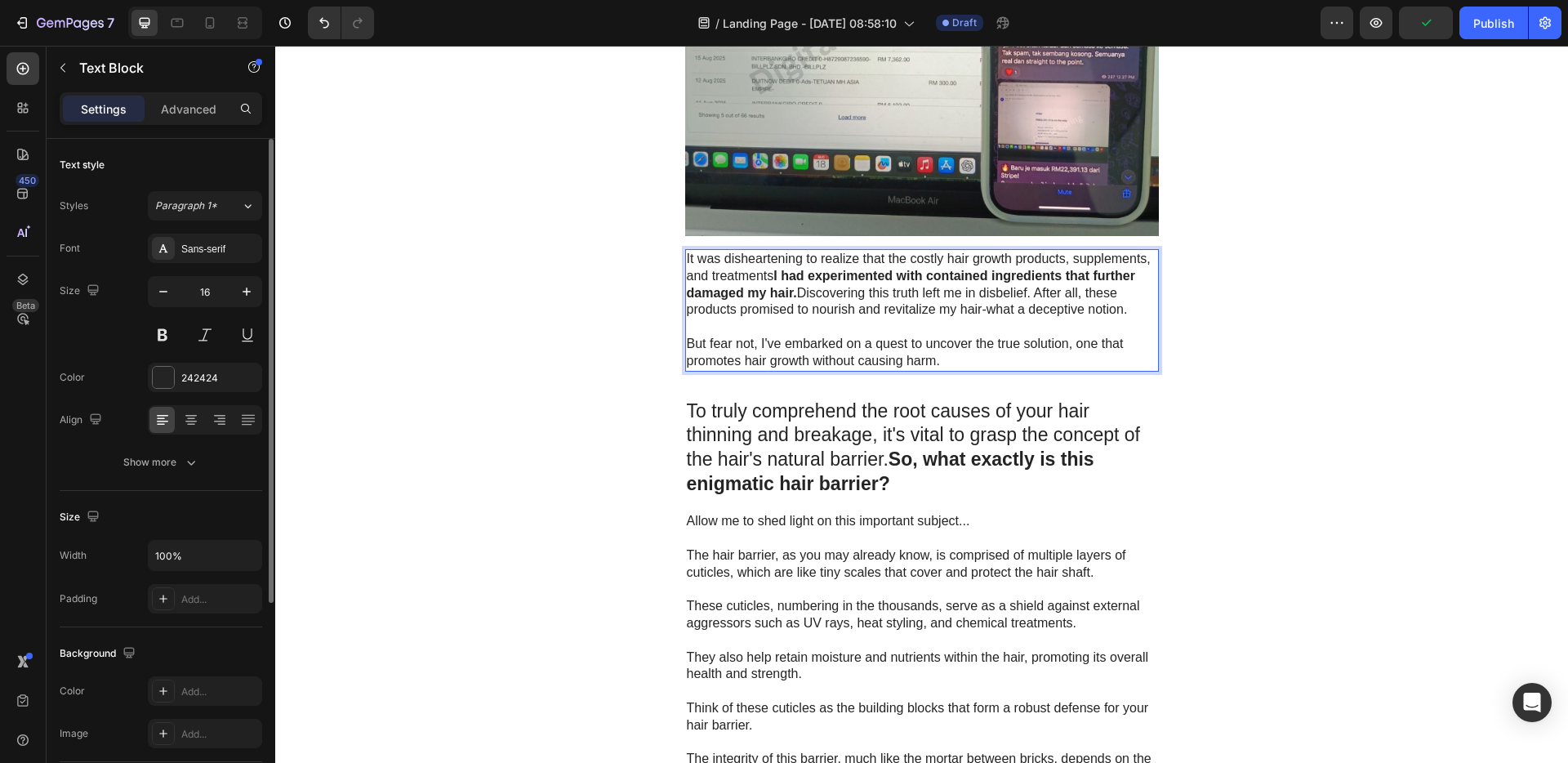
click at [945, 356] on p "But fear not, I've embarked on a quest to uncover the true solution, one that p…" at bounding box center [921, 353] width 471 height 35
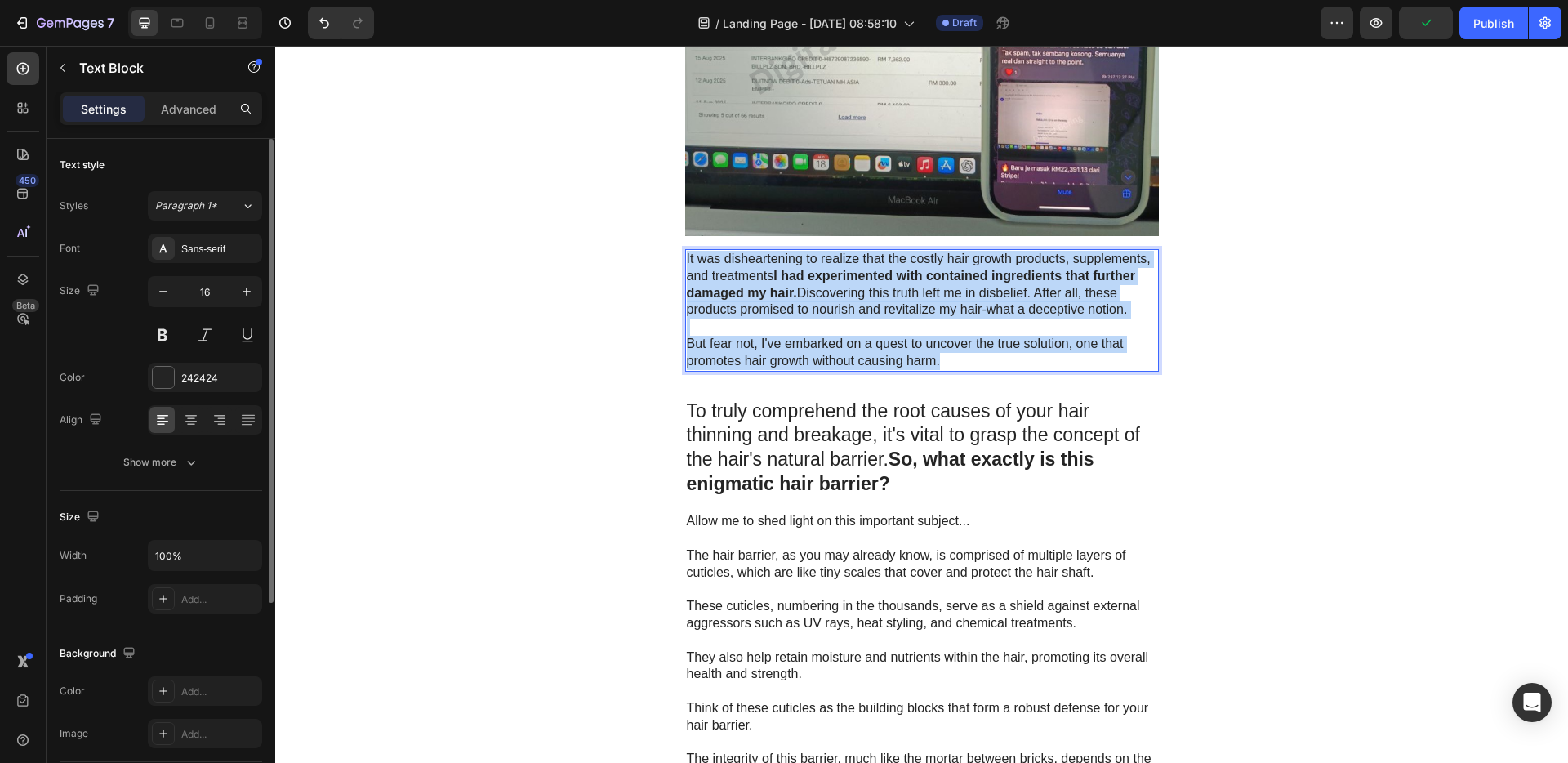
drag, startPoint x: 946, startPoint y: 360, endPoint x: 679, endPoint y: 261, distance: 284.8
click at [685, 261] on div "It was disheartening to realize that the costly hair growth products, supplemen…" at bounding box center [921, 310] width 473 height 123
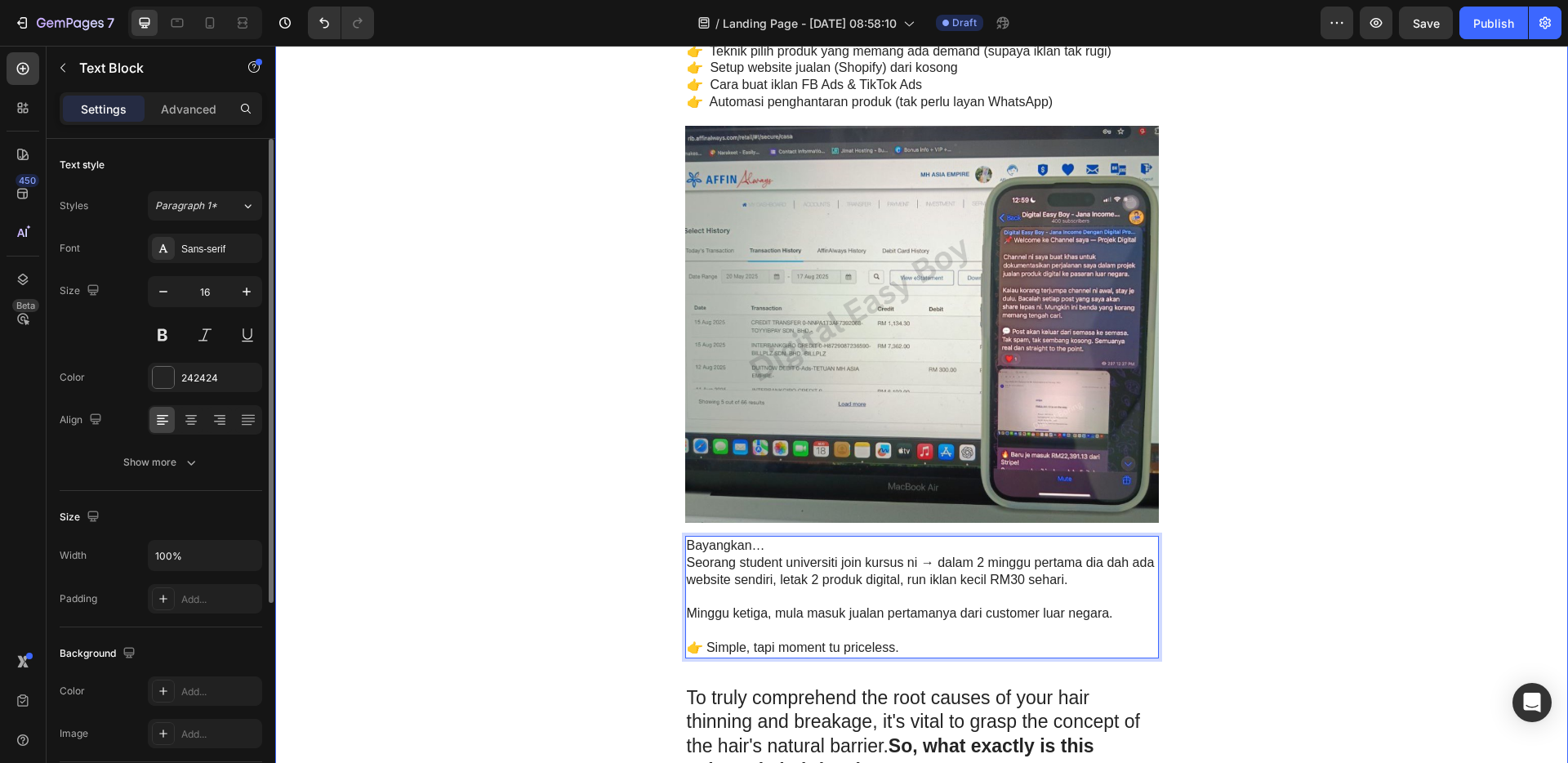
scroll to position [2388, 0]
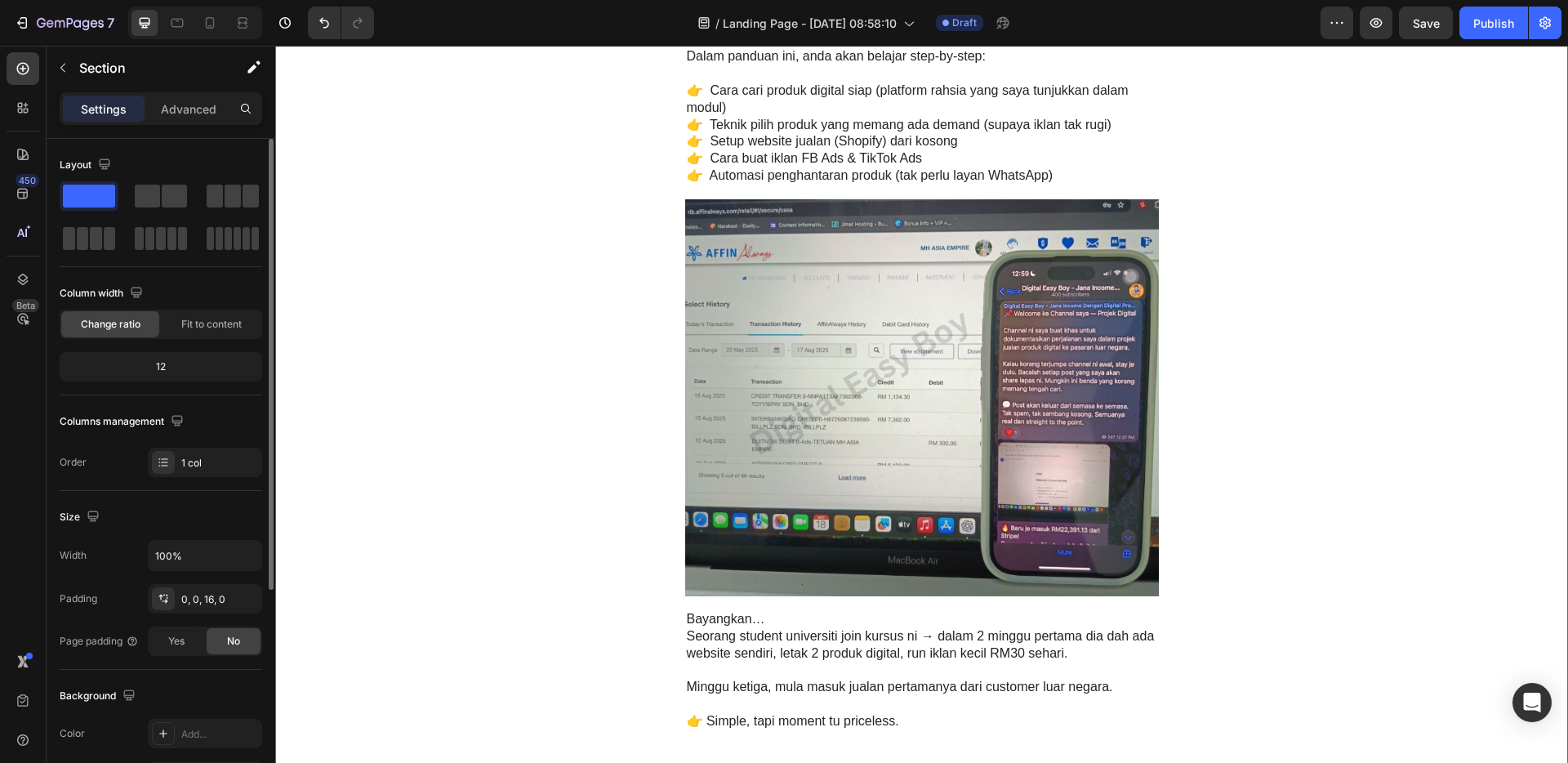
click at [838, 304] on img at bounding box center [921, 398] width 473 height 397
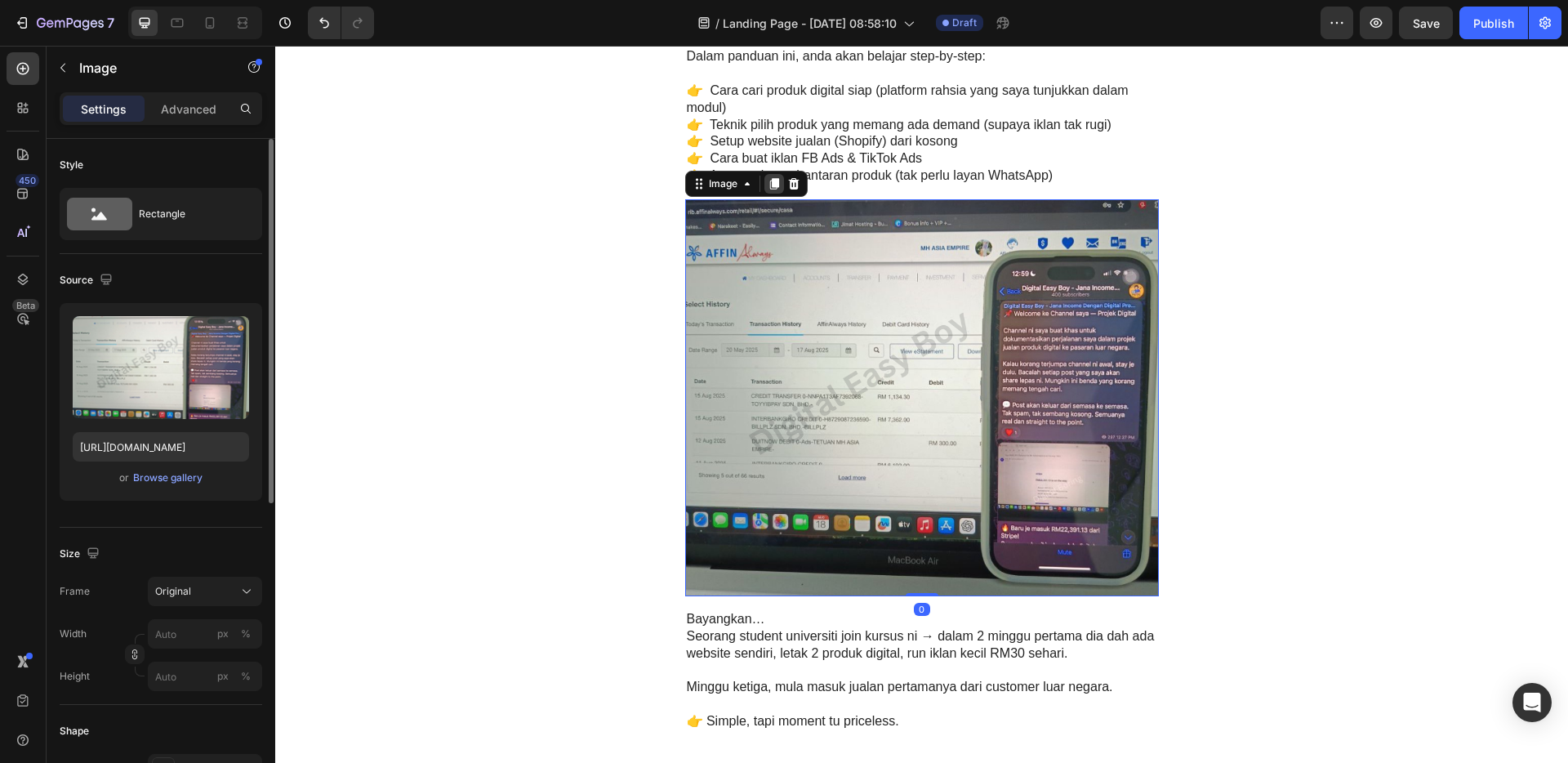
click at [768, 178] on icon at bounding box center [774, 184] width 13 height 13
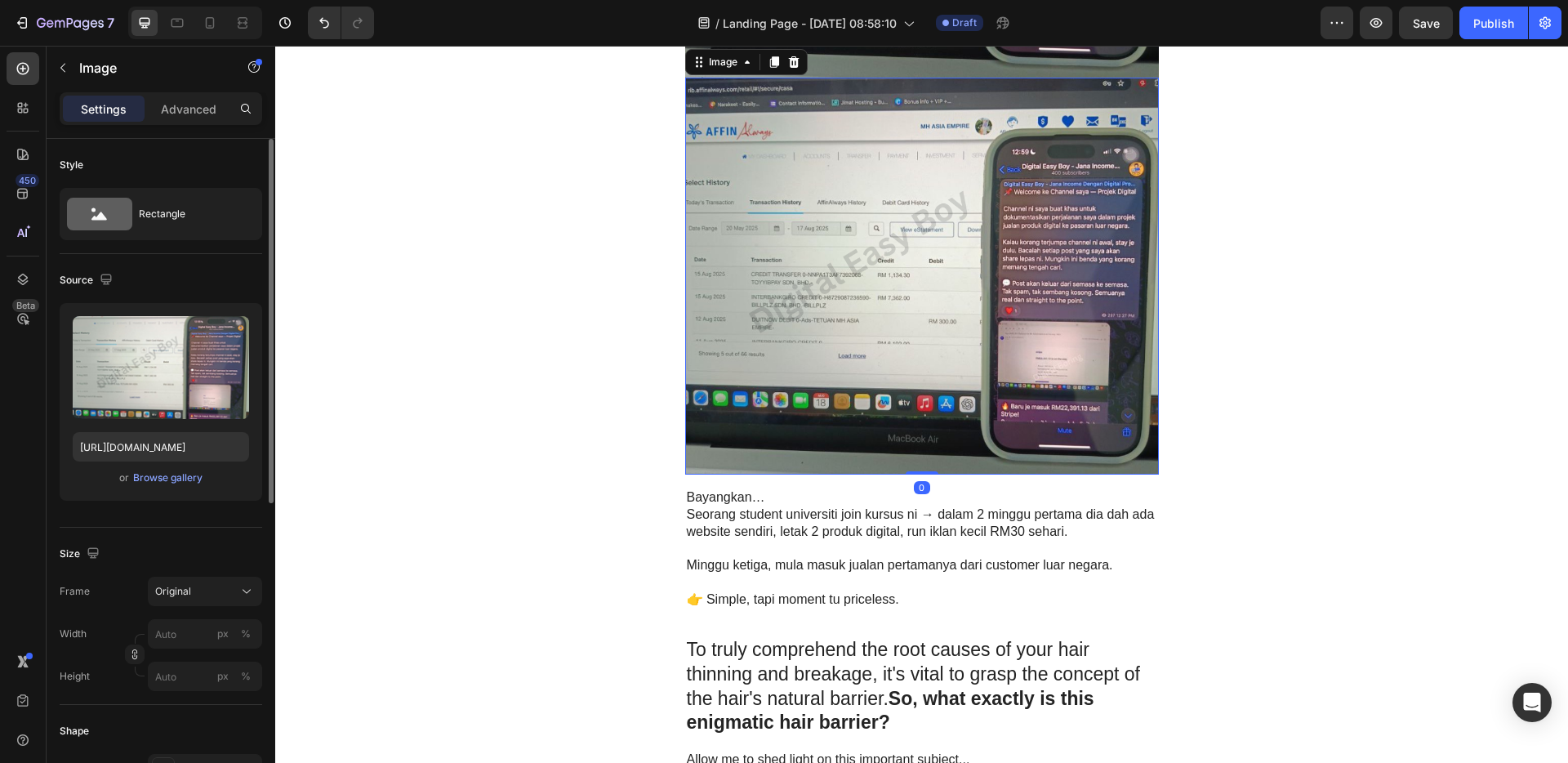
scroll to position [3016, 0]
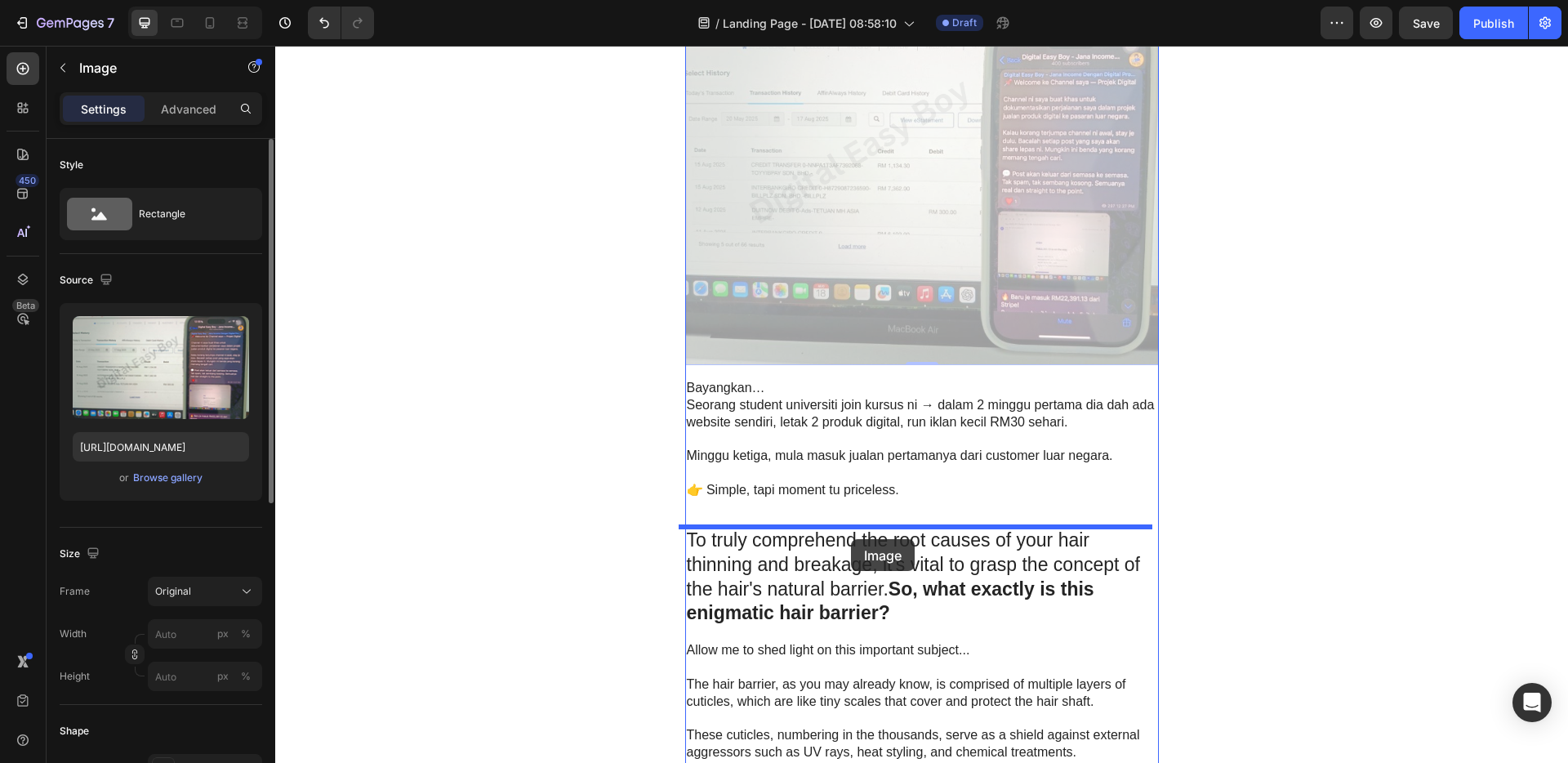
drag, startPoint x: 865, startPoint y: 162, endPoint x: 850, endPoint y: 539, distance: 377.3
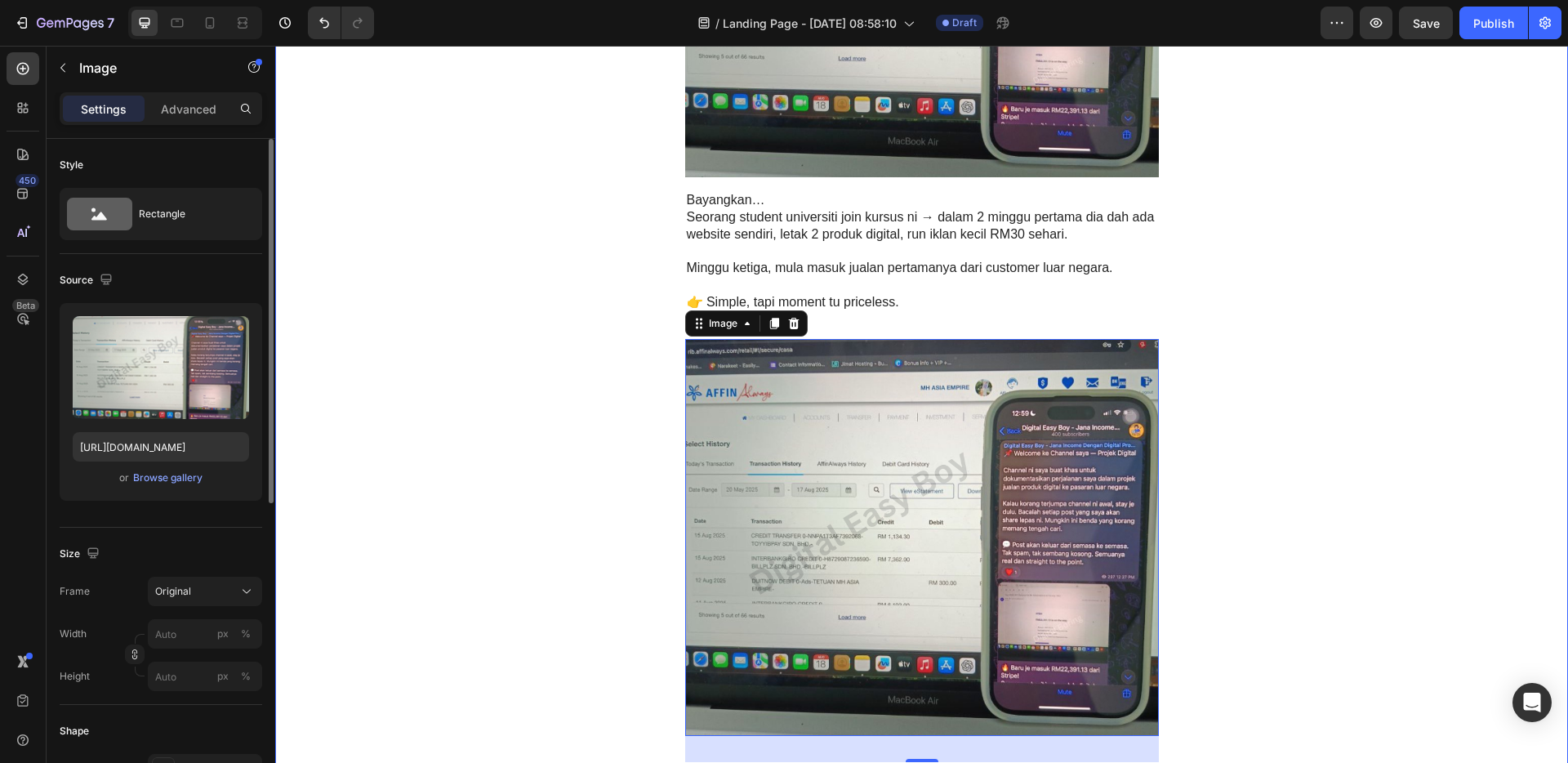
scroll to position [2949, 0]
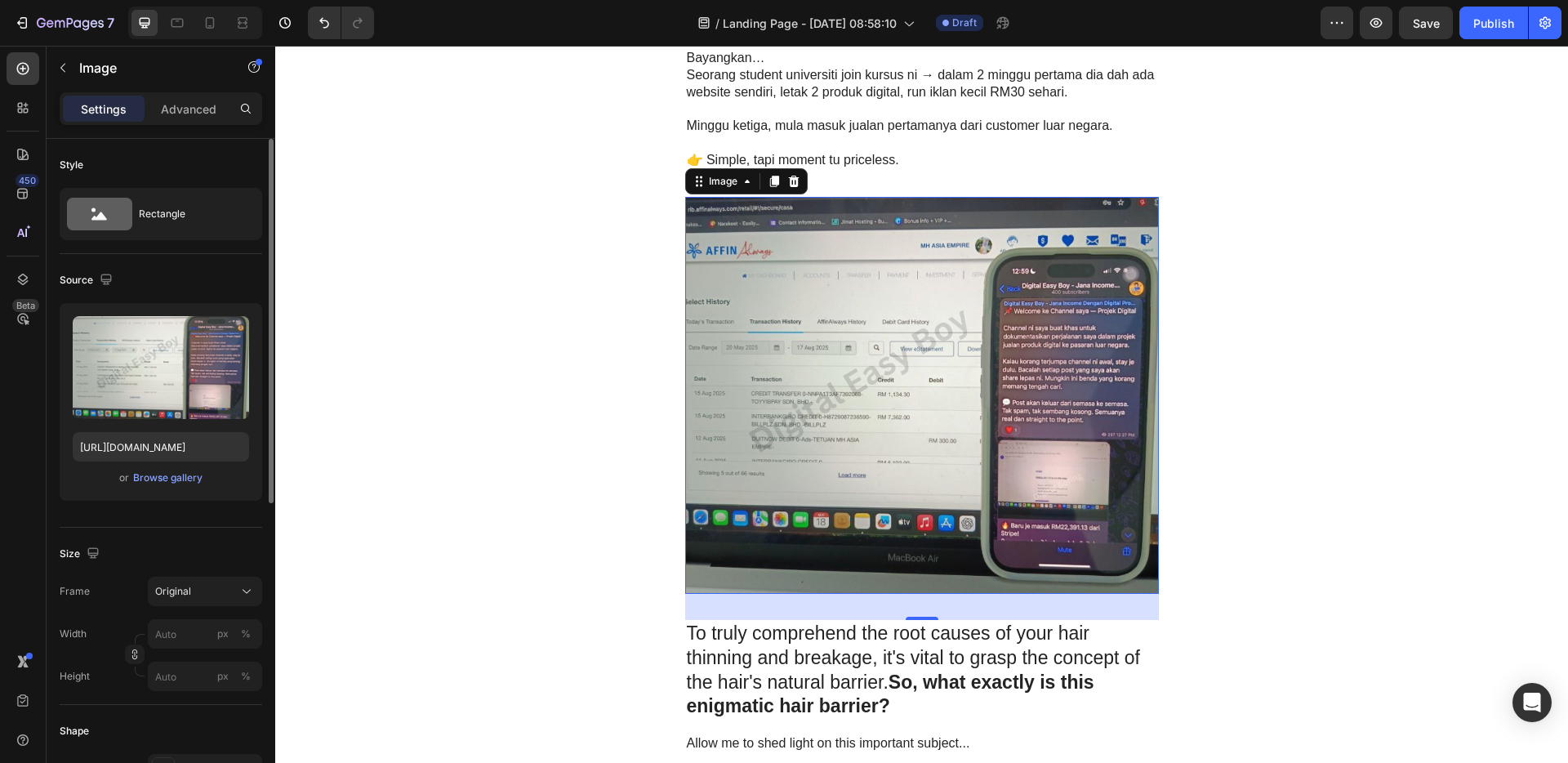
click at [920, 355] on img at bounding box center [921, 395] width 473 height 397
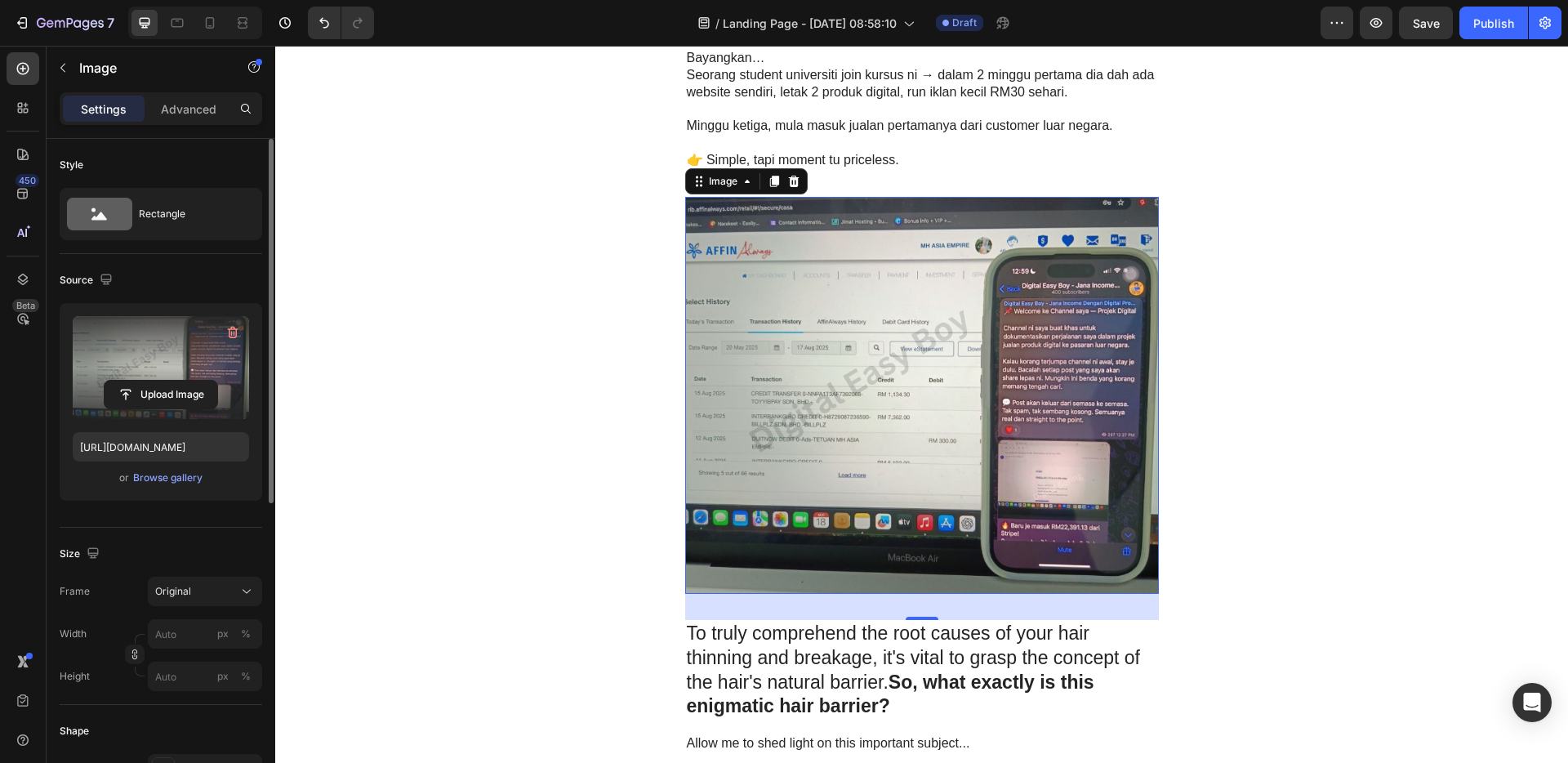
click at [144, 350] on label at bounding box center [161, 367] width 177 height 103
click at [144, 381] on input "file" at bounding box center [161, 394] width 113 height 27
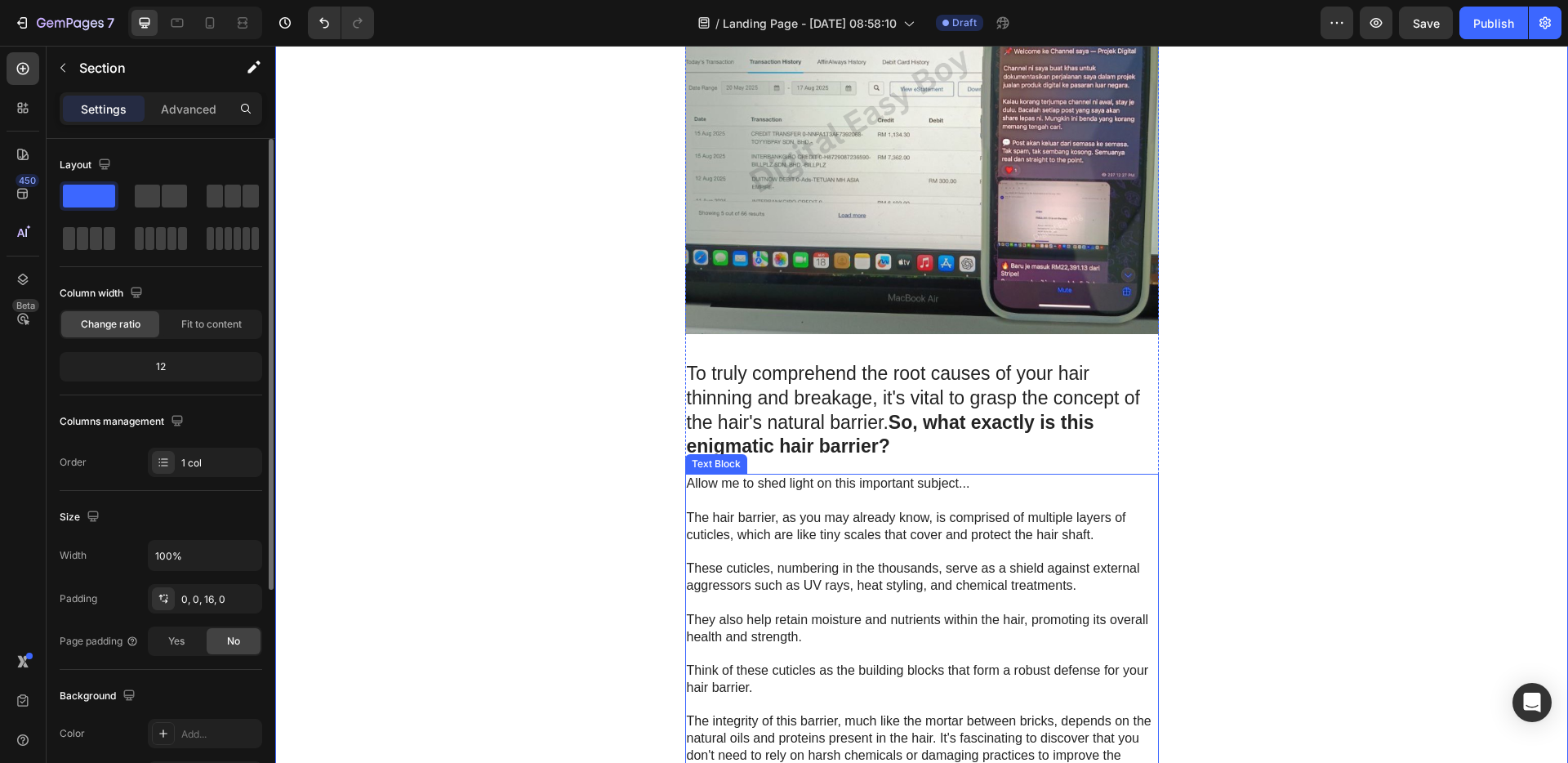
scroll to position [3213, 0]
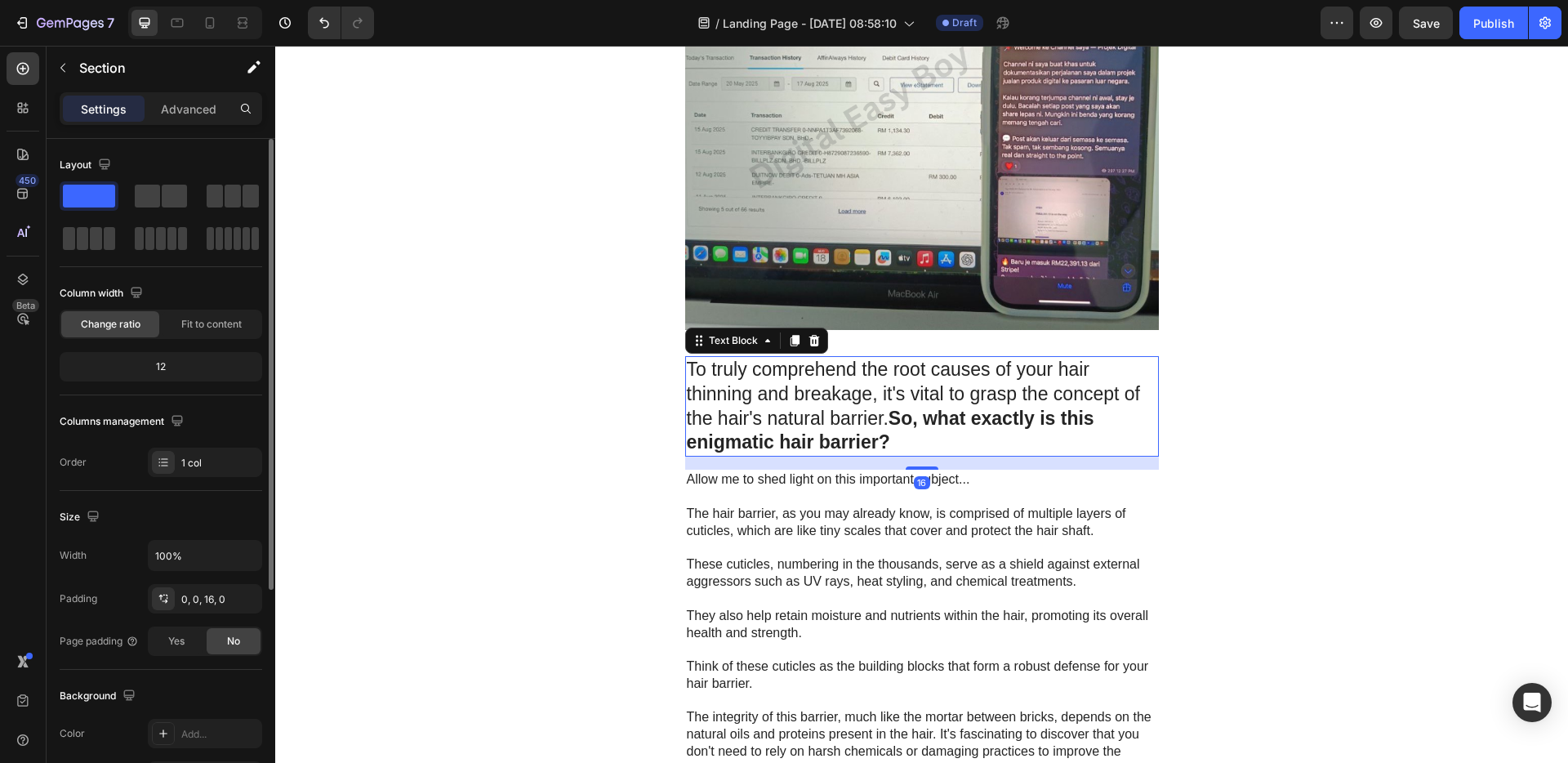
click at [867, 436] on strong "So, what exactly is this enigmatic hair barrier?" at bounding box center [890, 430] width 407 height 46
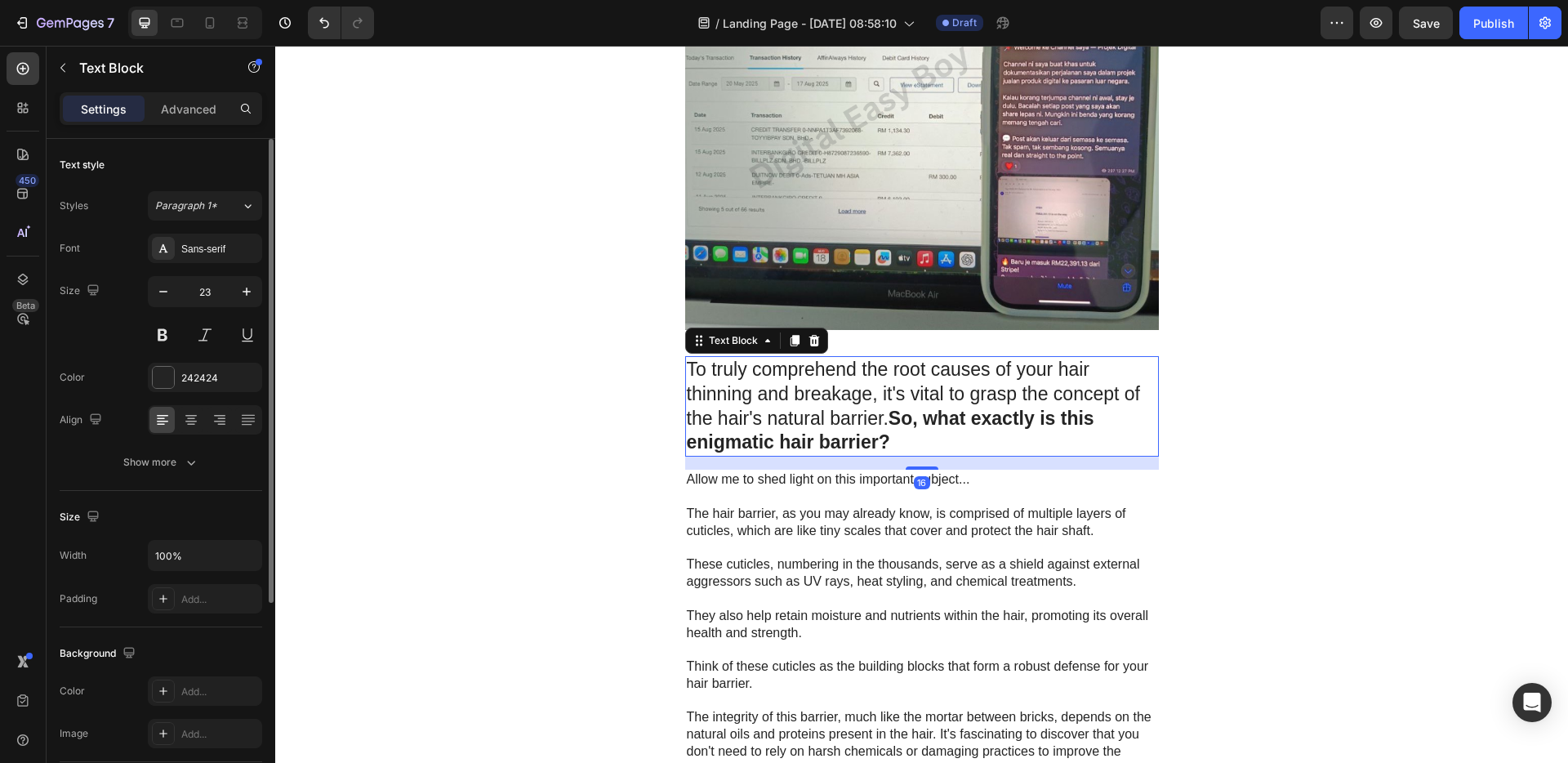
click at [895, 439] on p "To truly comprehend the root causes of your hair thinning and breakage, it's vi…" at bounding box center [921, 407] width 471 height 98
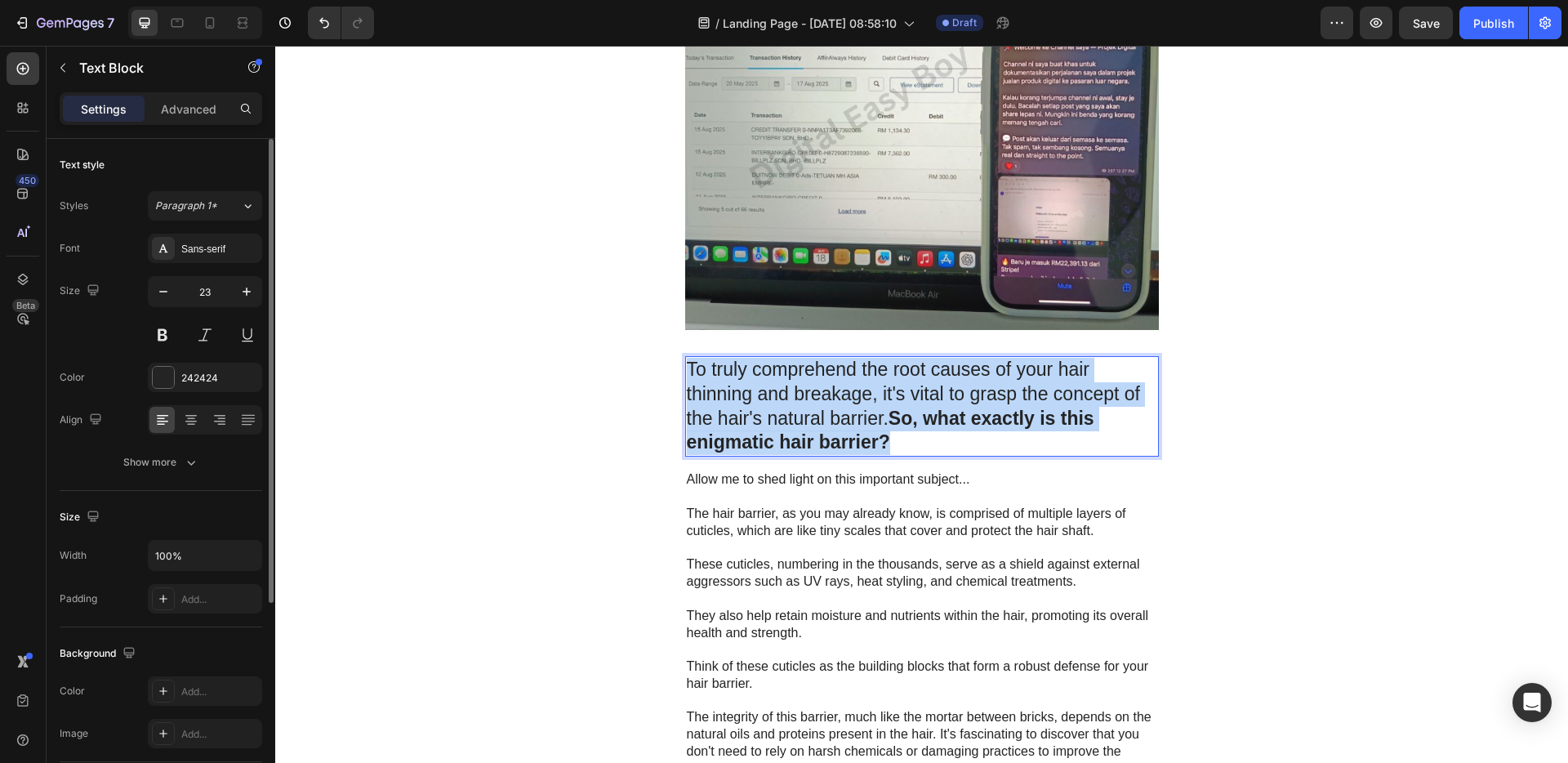
drag, startPoint x: 893, startPoint y: 441, endPoint x: 684, endPoint y: 371, distance: 220.4
click at [687, 371] on p "To truly comprehend the root causes of your hair thinning and breakage, it's vi…" at bounding box center [921, 407] width 471 height 98
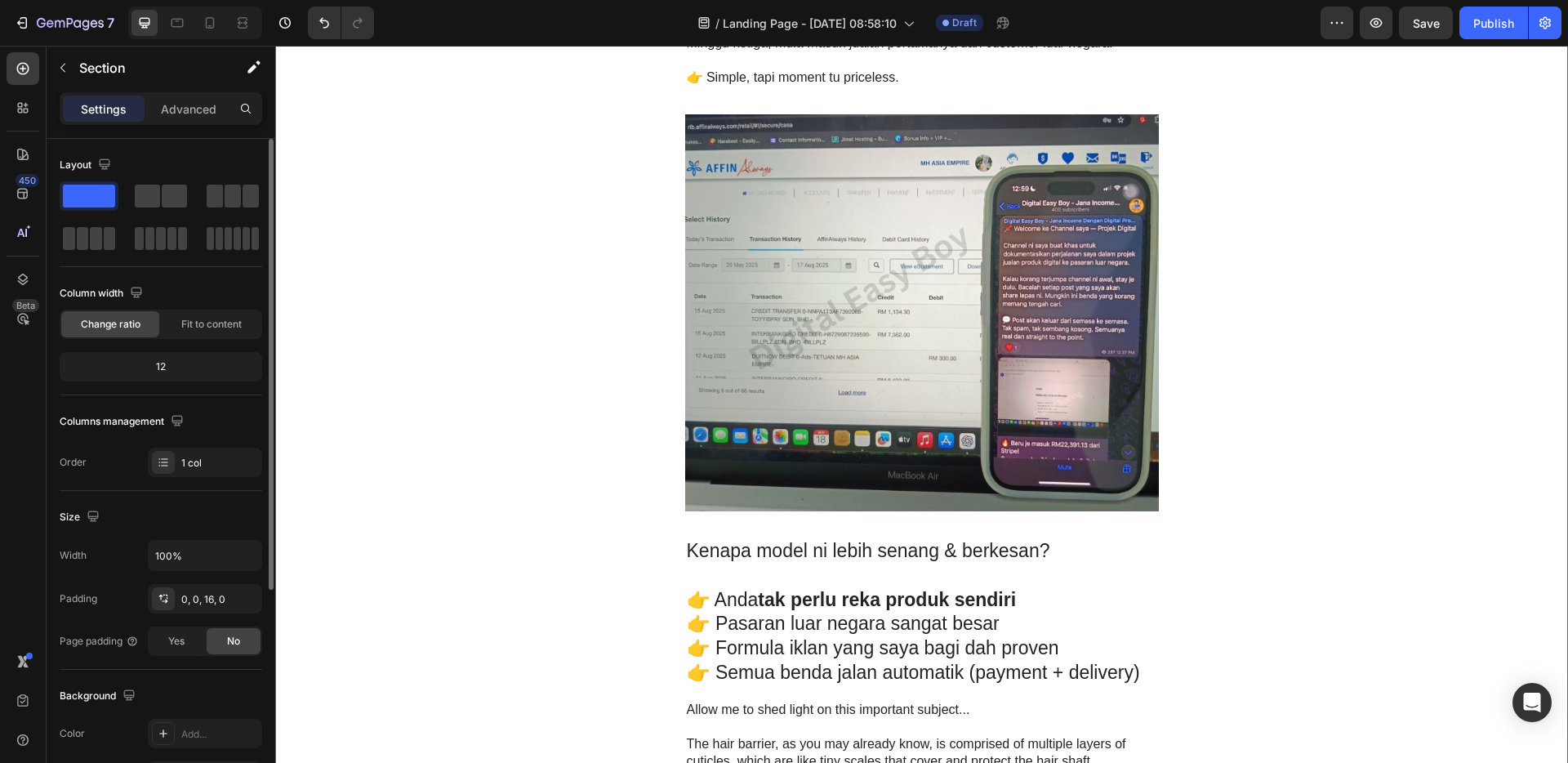
scroll to position [3014, 0]
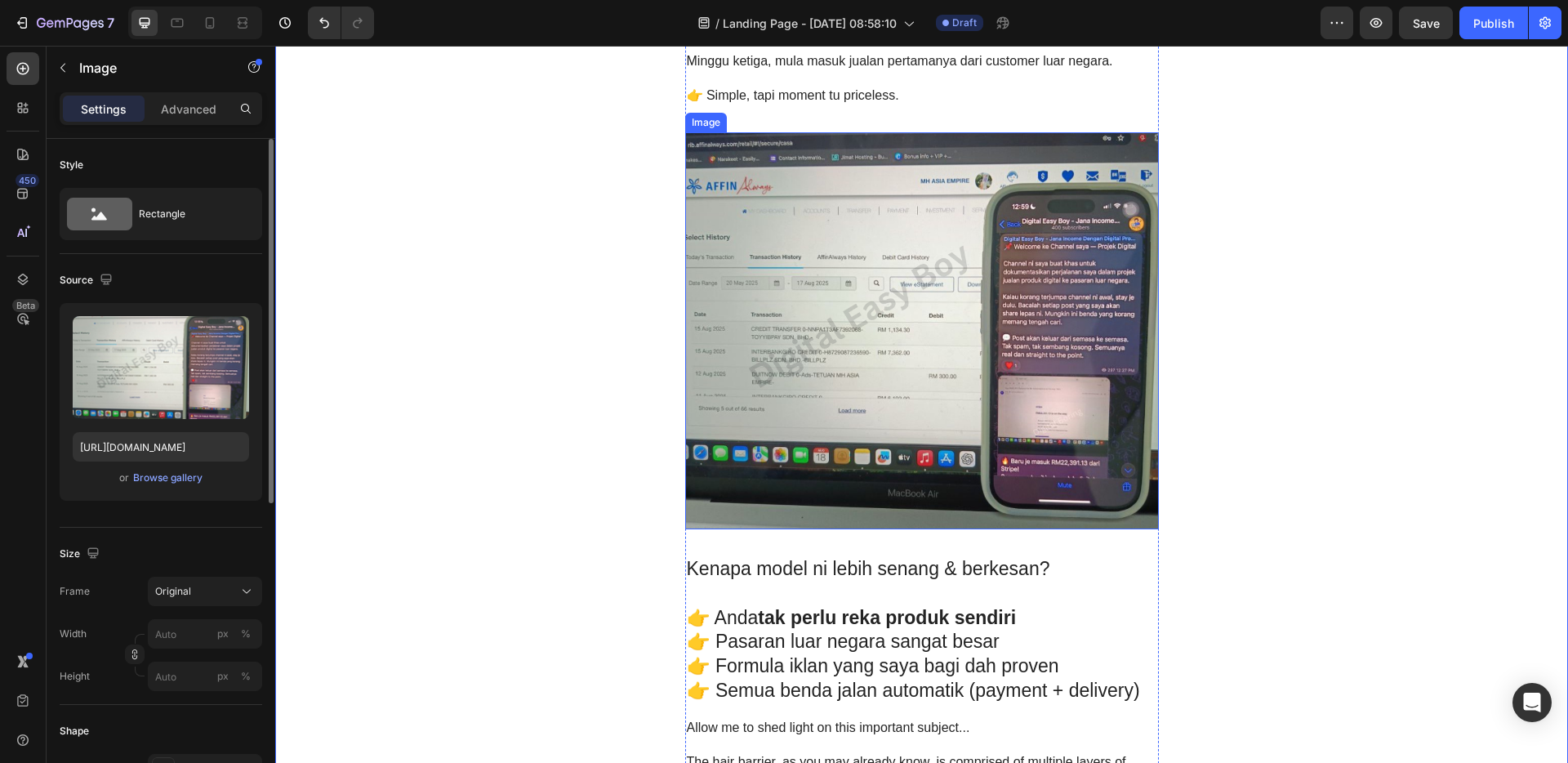
click at [769, 209] on img at bounding box center [921, 331] width 473 height 397
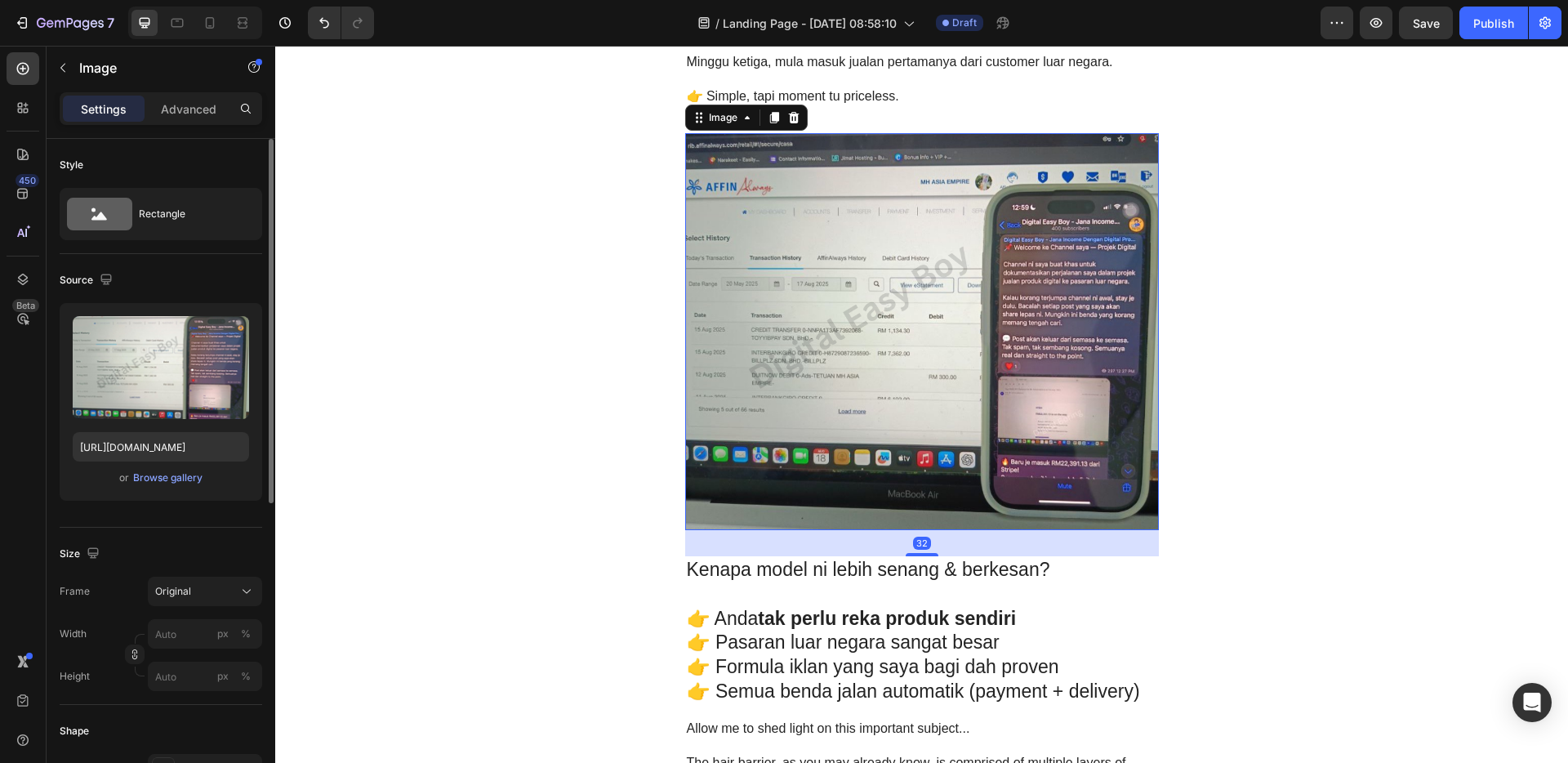
scroll to position [3010, 0]
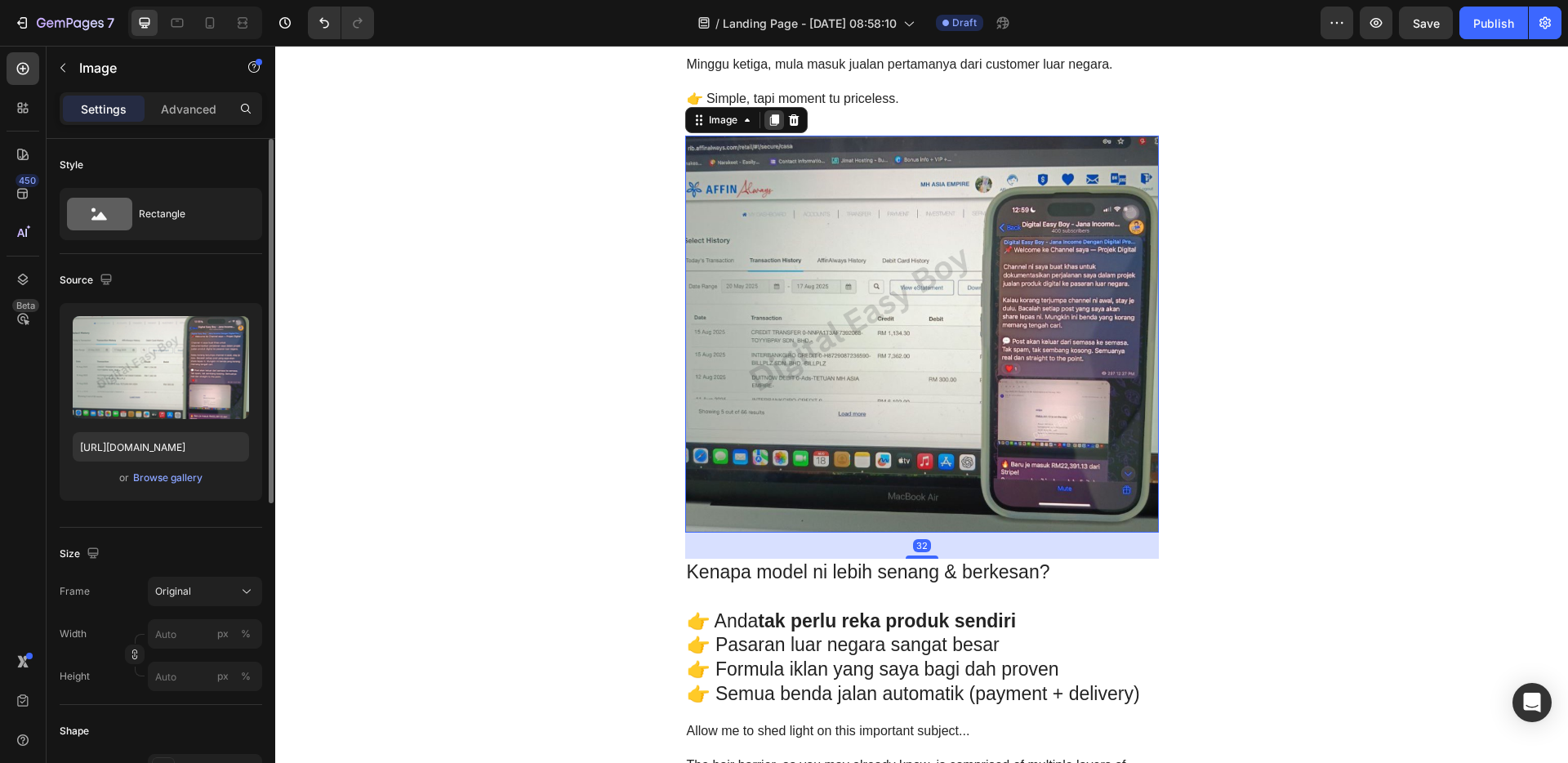
click at [771, 124] on icon at bounding box center [774, 120] width 13 height 13
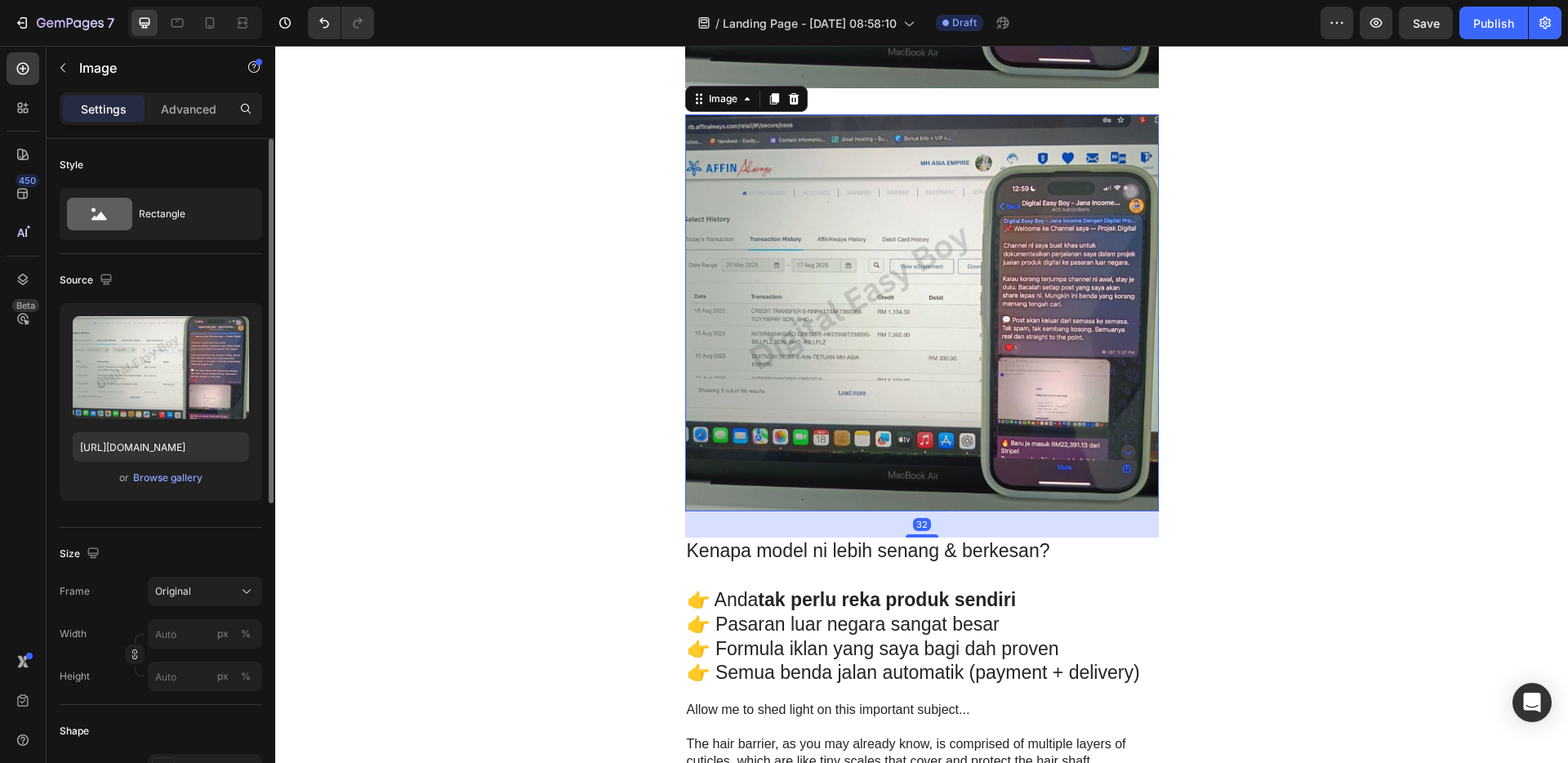
scroll to position [3466, 0]
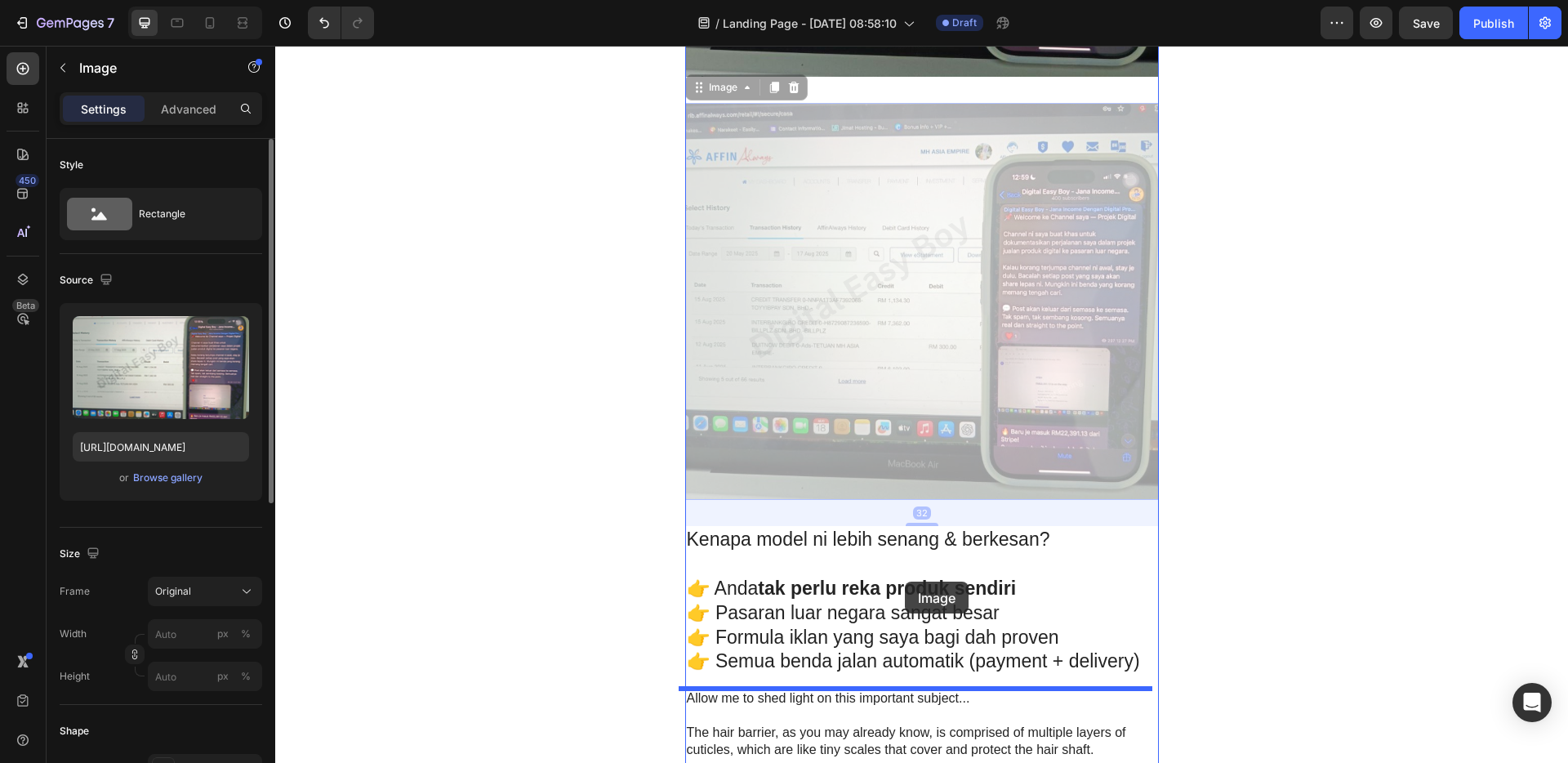
drag, startPoint x: 893, startPoint y: 300, endPoint x: 901, endPoint y: 578, distance: 278.1
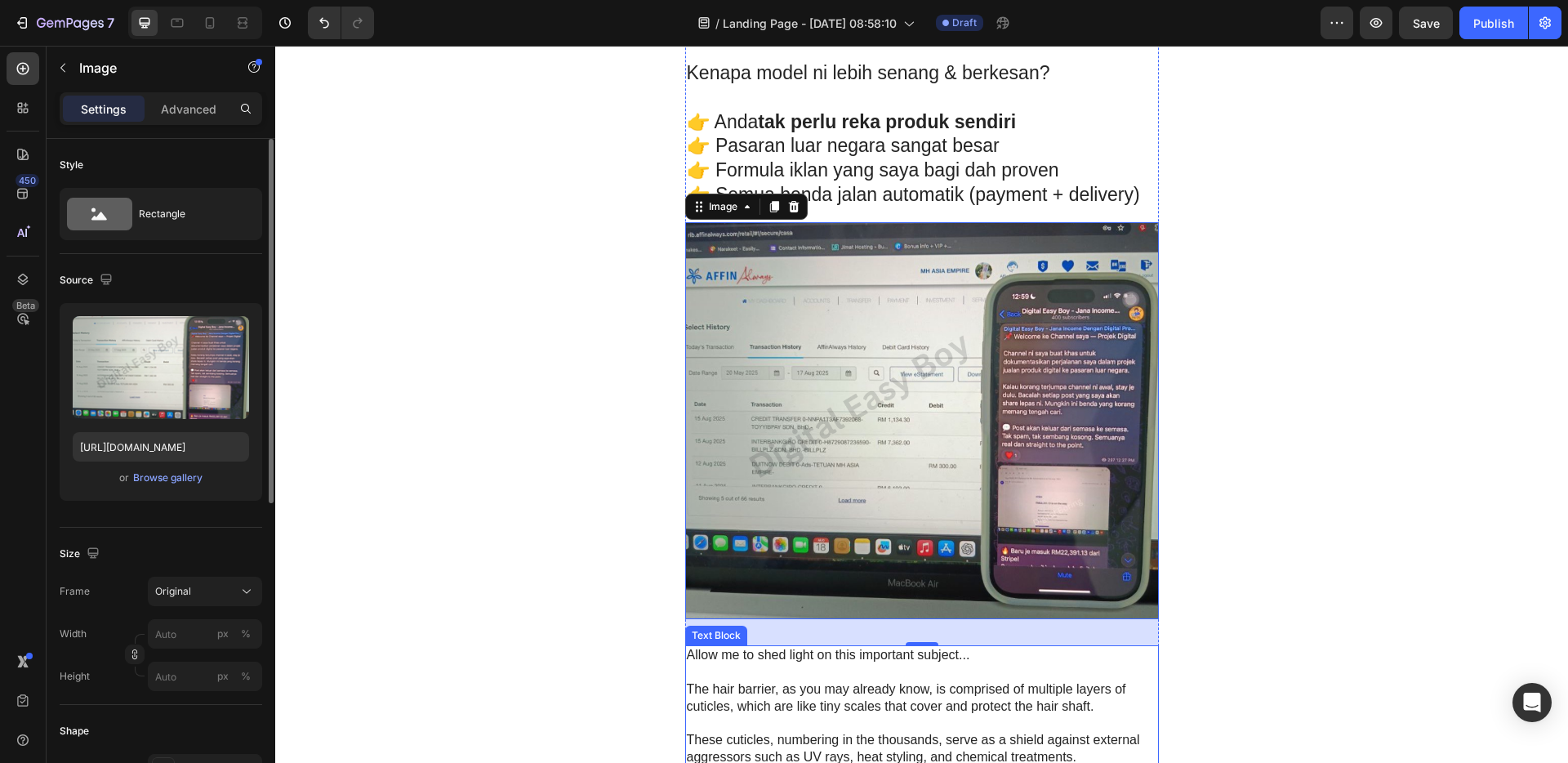
scroll to position [3505, 0]
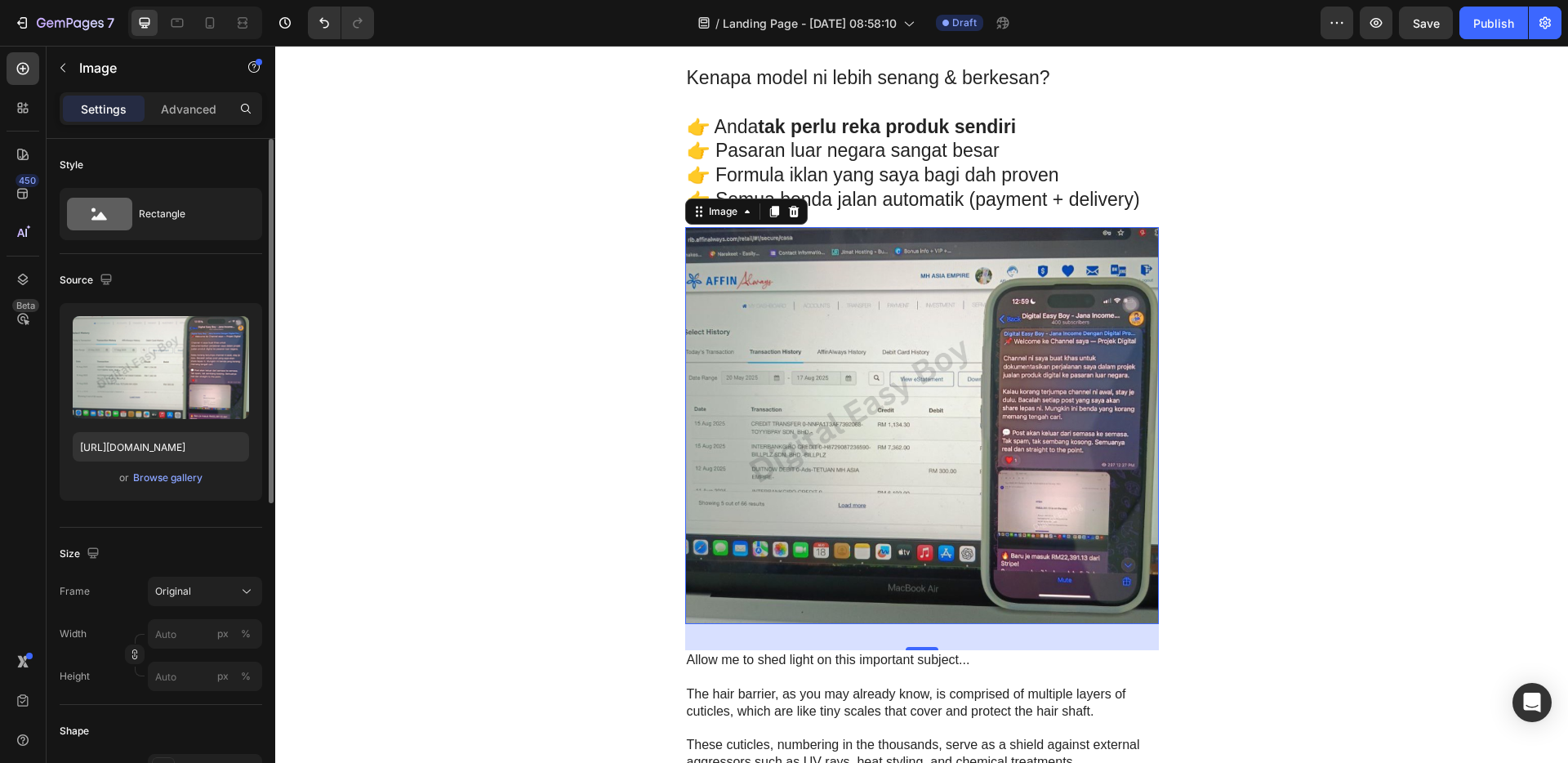
click at [929, 497] on img at bounding box center [921, 425] width 473 height 397
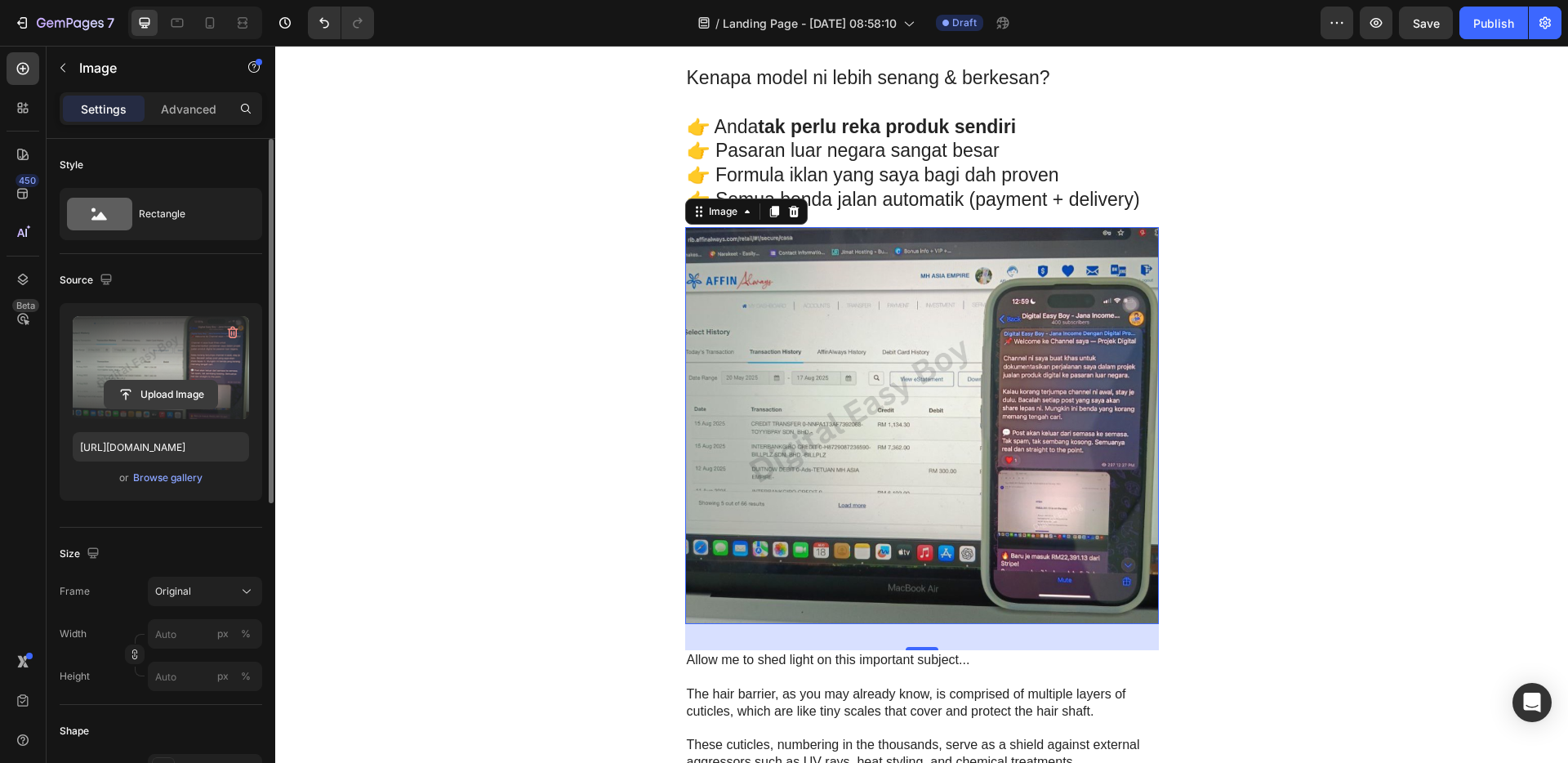
click at [148, 387] on input "file" at bounding box center [161, 394] width 113 height 27
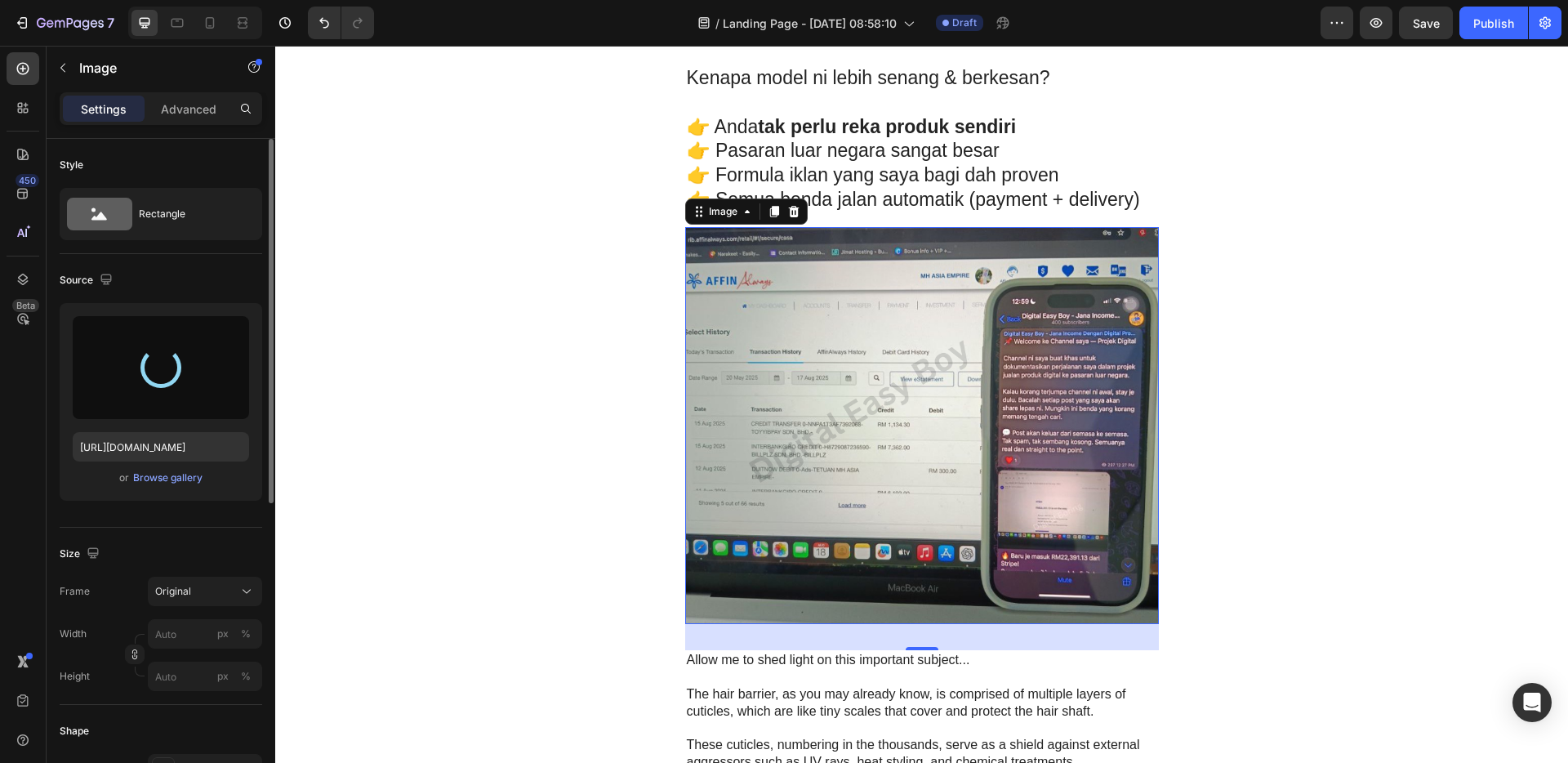
type input "[URL][DOMAIN_NAME]"
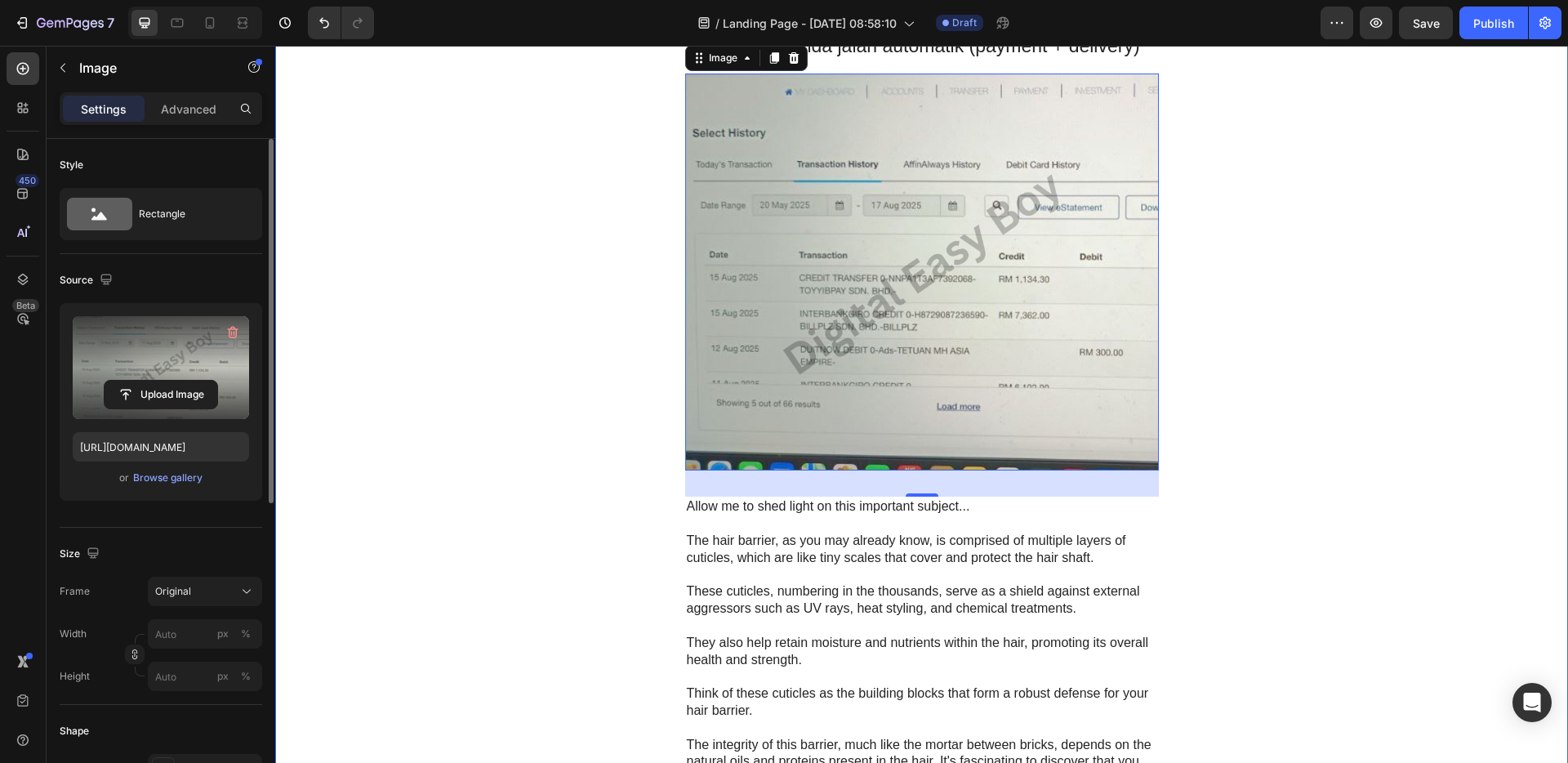
scroll to position [3785, 0]
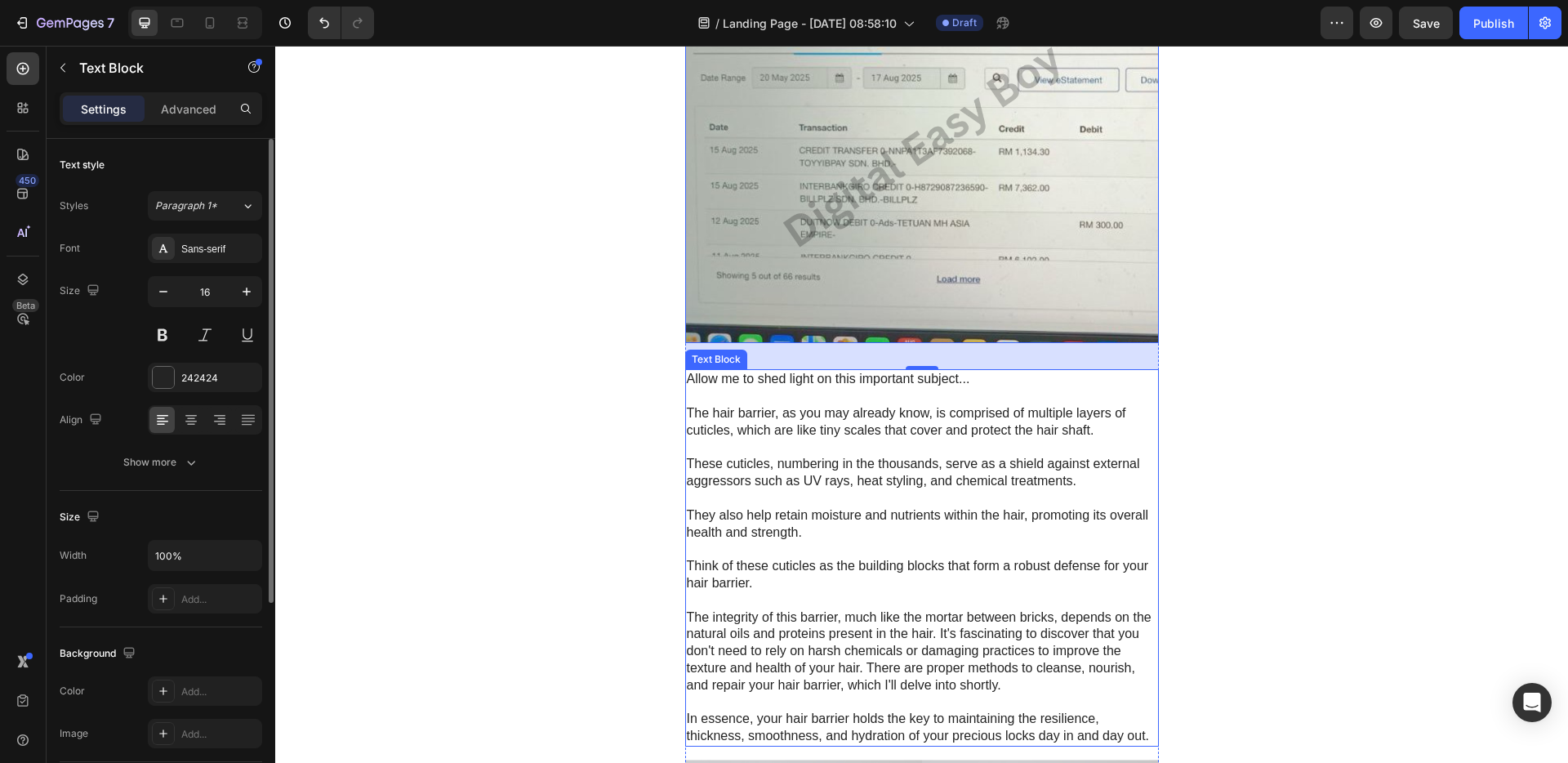
click at [972, 484] on p "These cuticles, numbering in the thousands, serve as a shield against external …" at bounding box center [921, 473] width 471 height 35
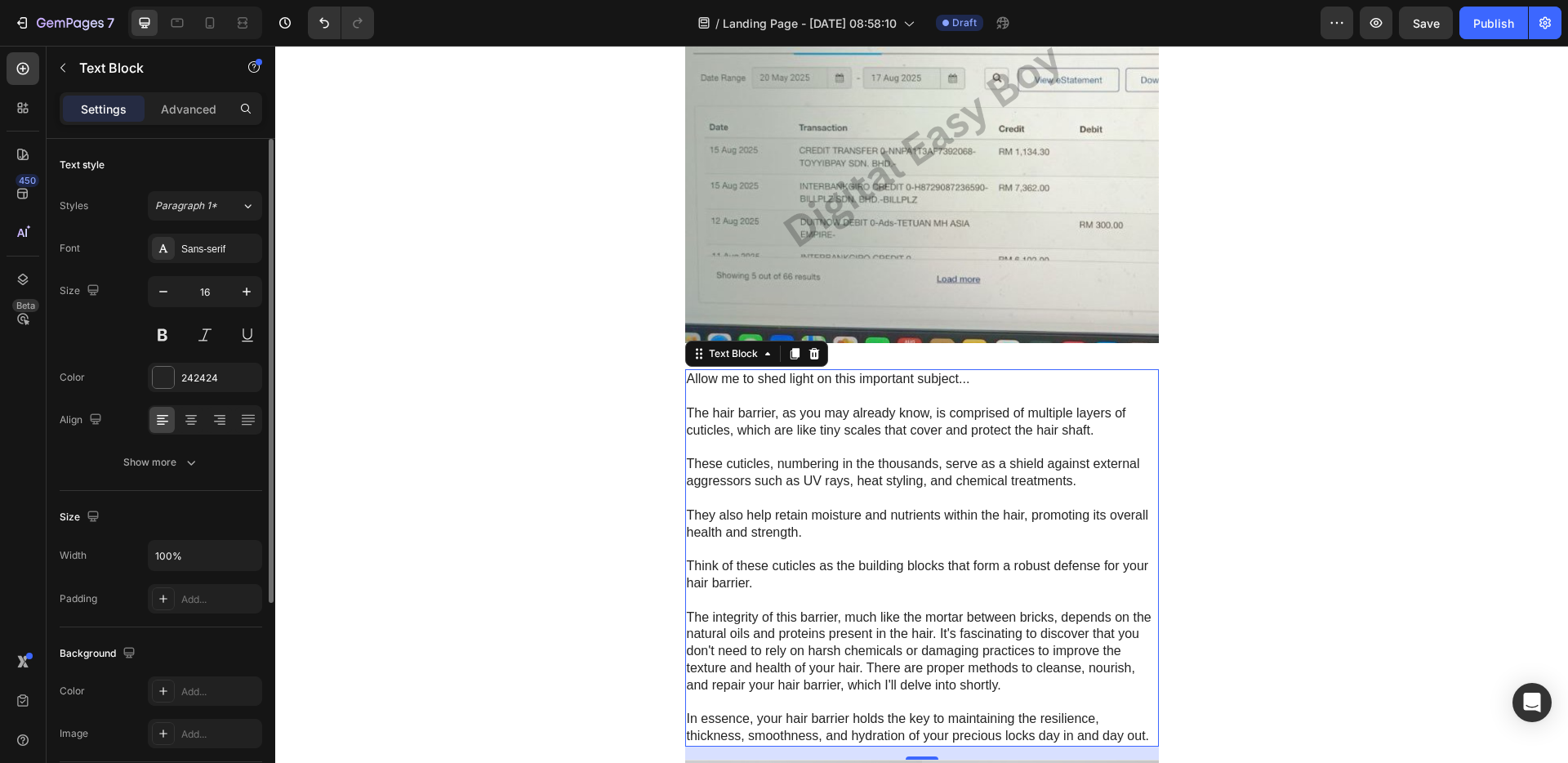
click at [1038, 524] on p "They also help retain moisture and nutrients within the hair, promoting its ove…" at bounding box center [921, 524] width 471 height 35
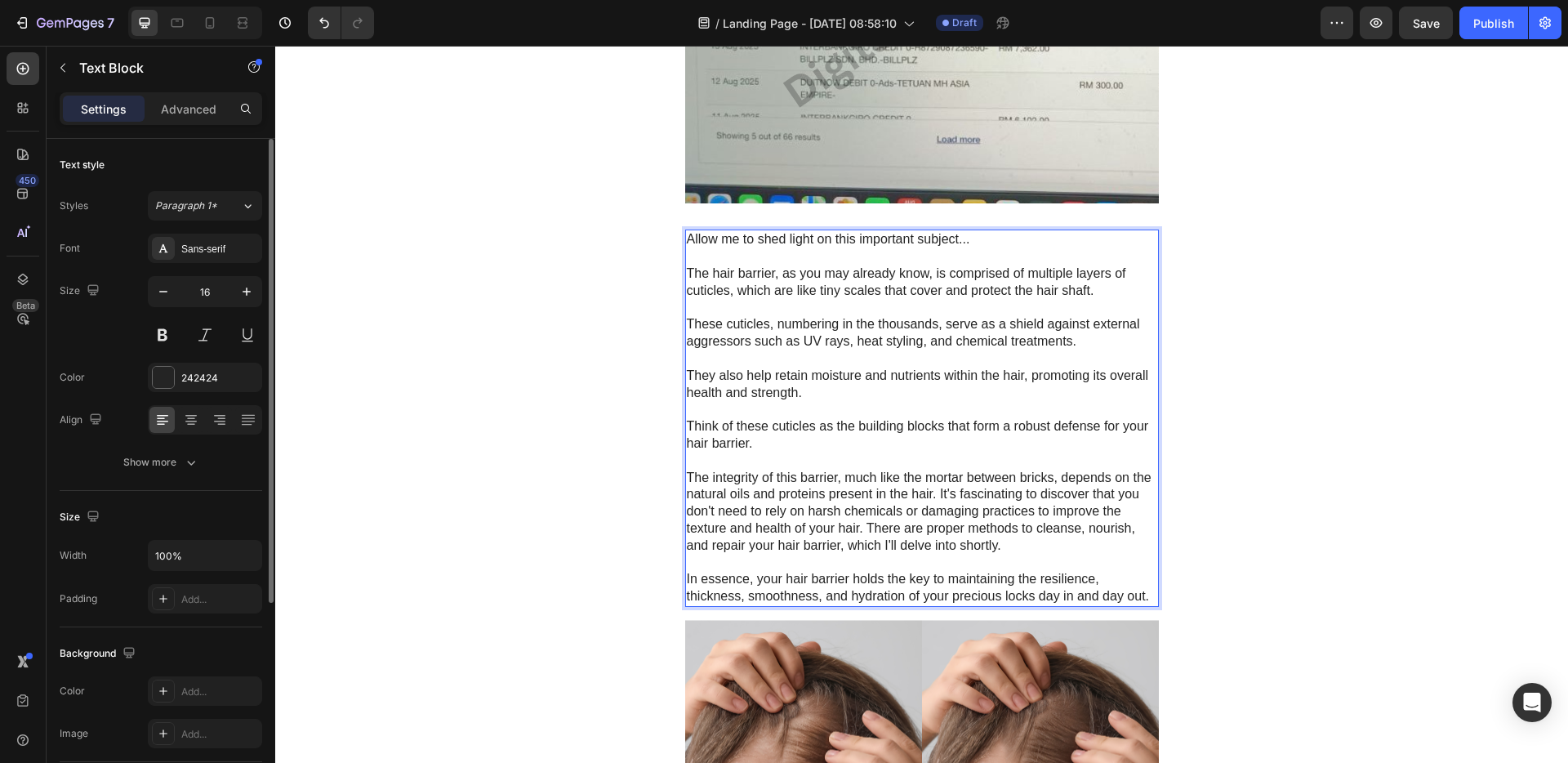
click at [1134, 565] on p "Rich Text Editor. Editing area: main" at bounding box center [921, 562] width 471 height 17
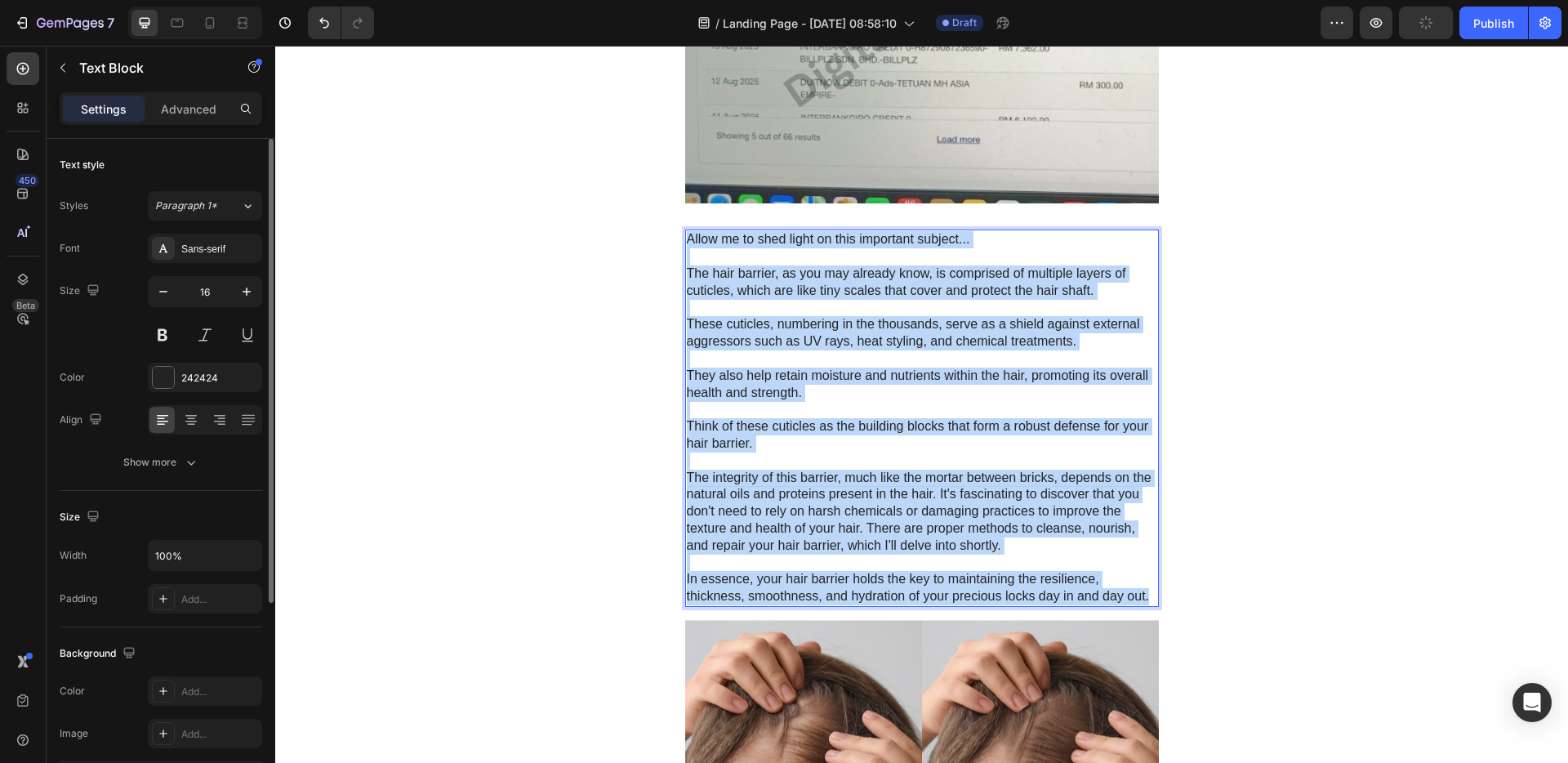
drag, startPoint x: 1145, startPoint y: 597, endPoint x: 683, endPoint y: 246, distance: 580.2
click at [685, 246] on div "Allow me to shed light on this important subject... The hair barrier, as you ma…" at bounding box center [921, 418] width 473 height 377
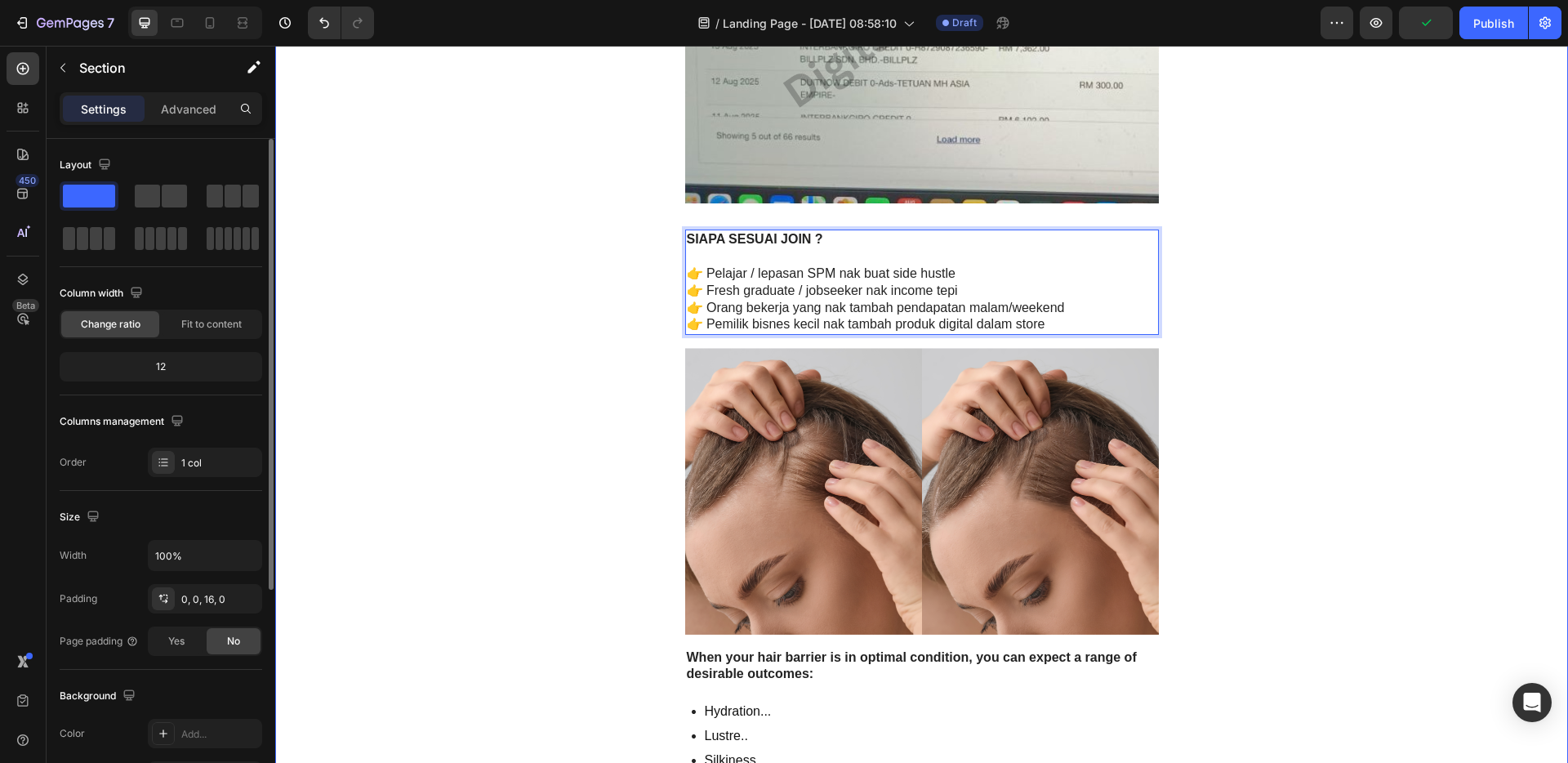
click at [1096, 261] on p "Rich Text Editor. Editing area: main" at bounding box center [921, 257] width 471 height 17
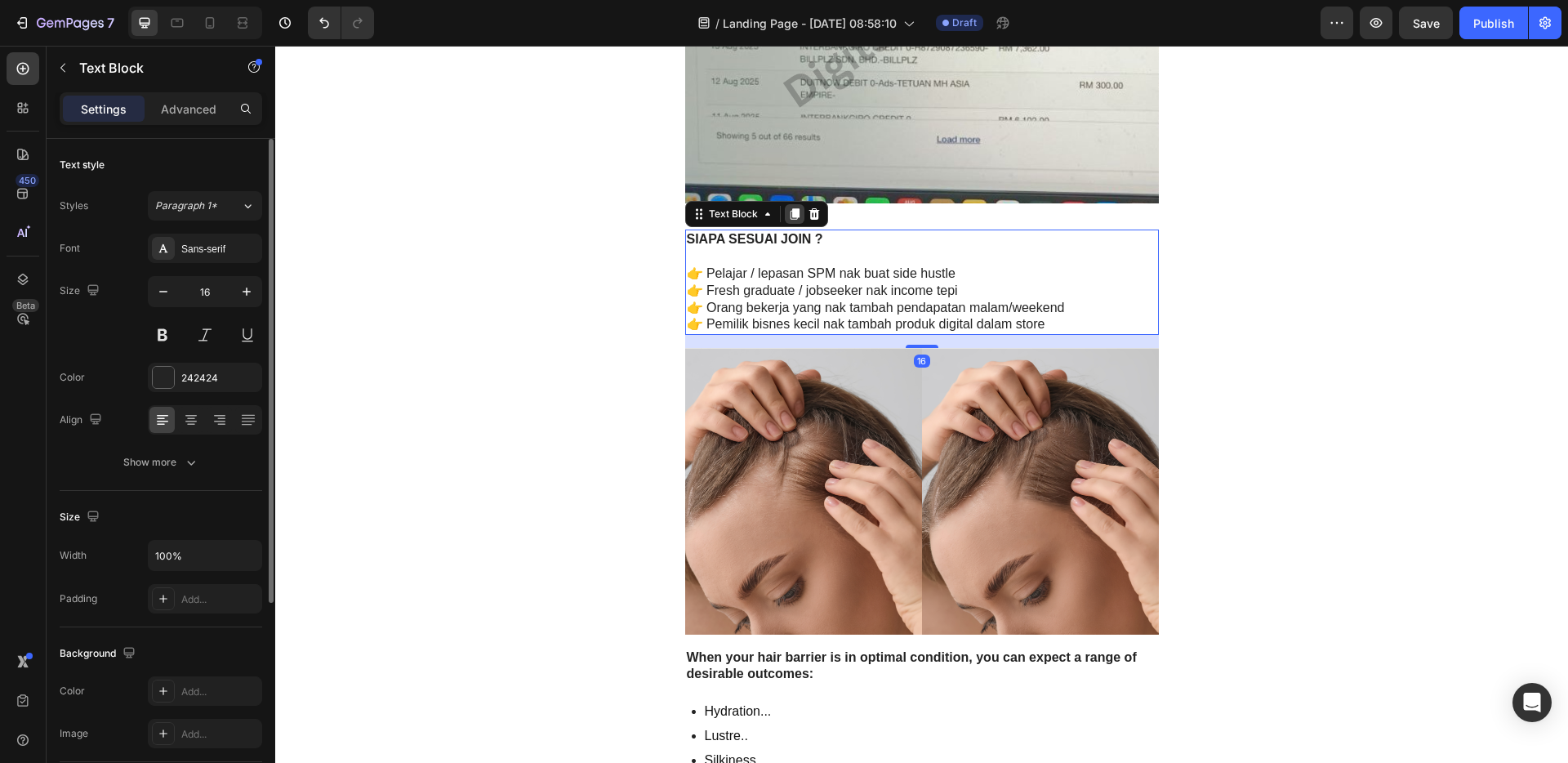
click at [788, 214] on icon at bounding box center [794, 214] width 13 height 13
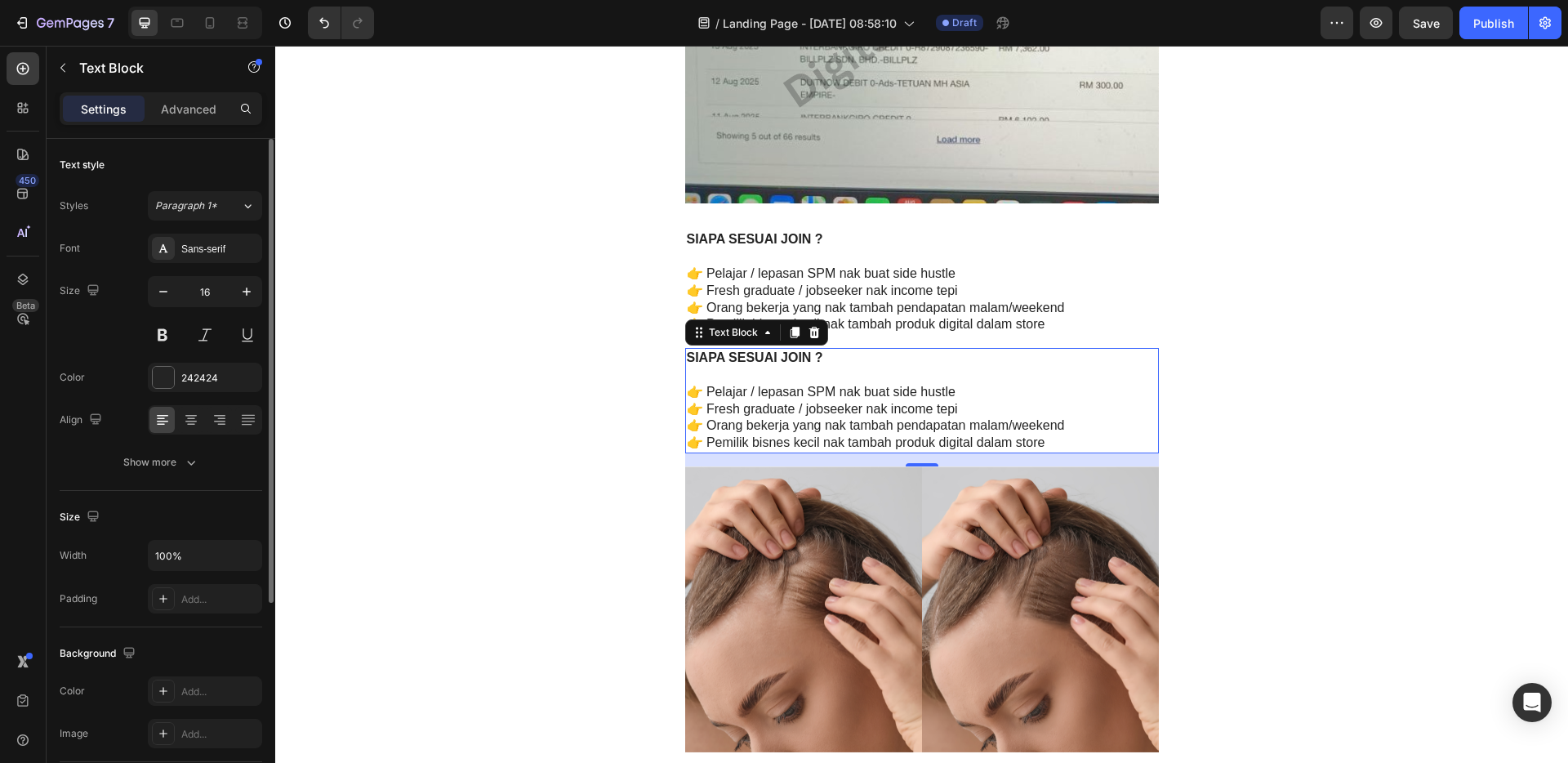
click at [1049, 445] on p "👉 Pemilik bisnes kecil nak tambah produk digital dalam store" at bounding box center [921, 443] width 471 height 17
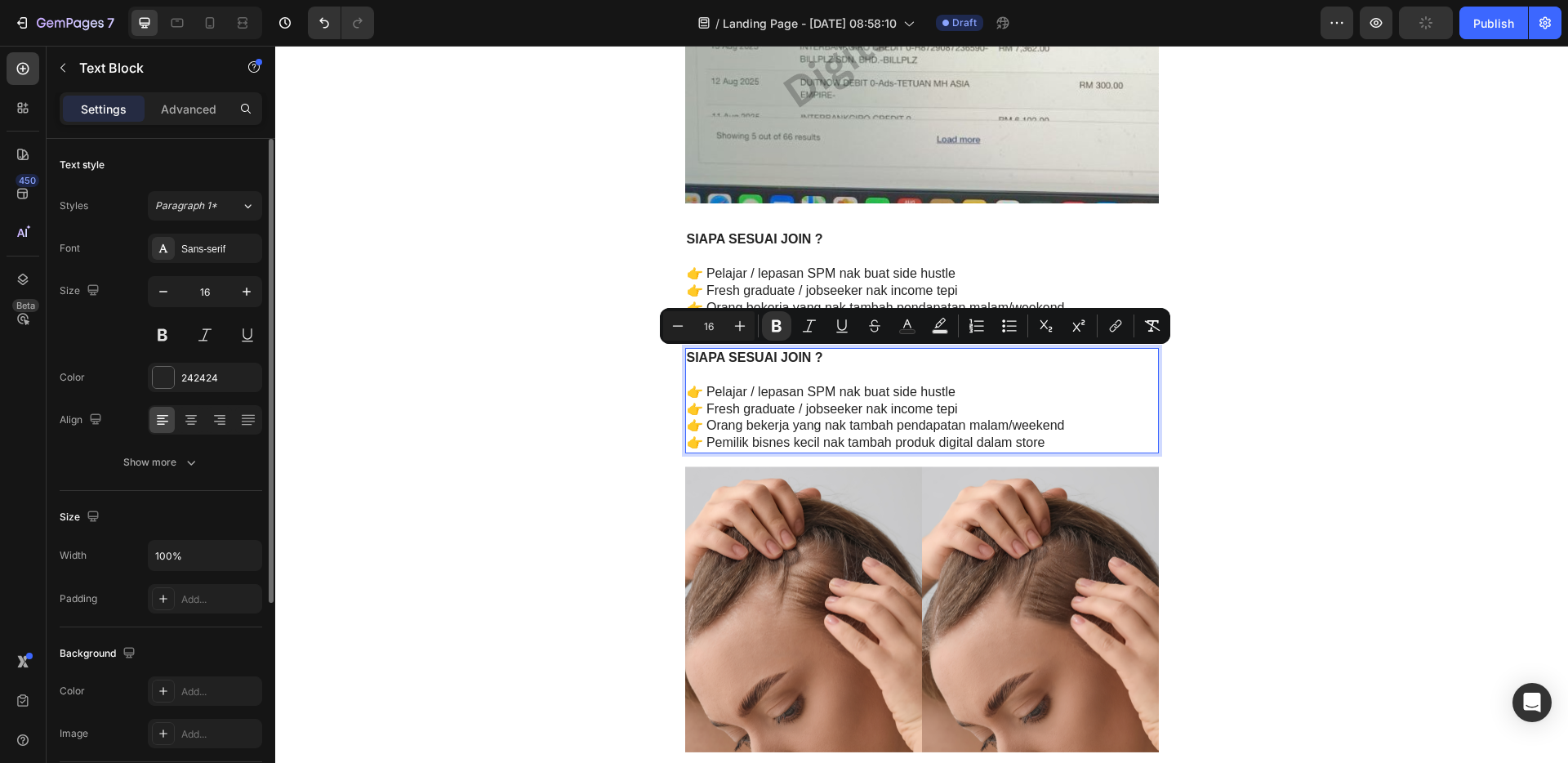
drag, startPoint x: 1051, startPoint y: 443, endPoint x: 678, endPoint y: 355, distance: 383.2
click at [685, 355] on div "SIAPA SESUAI JOIN ? 👉 Pelajar / lepasan SPM nak buat side hustle 👉 Fresh gradua…" at bounding box center [921, 401] width 473 height 106
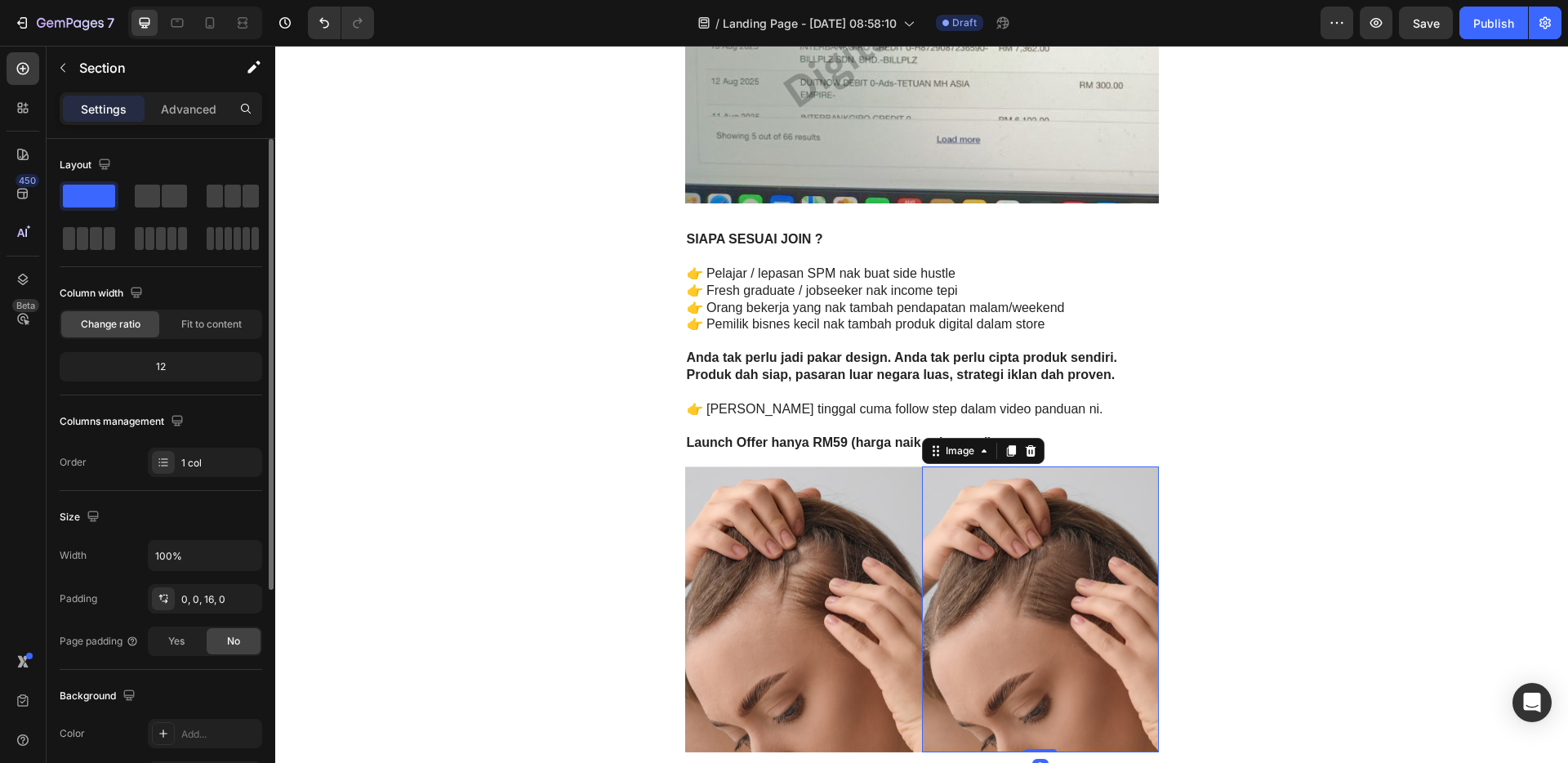
click at [1056, 575] on img at bounding box center [1040, 609] width 237 height 287
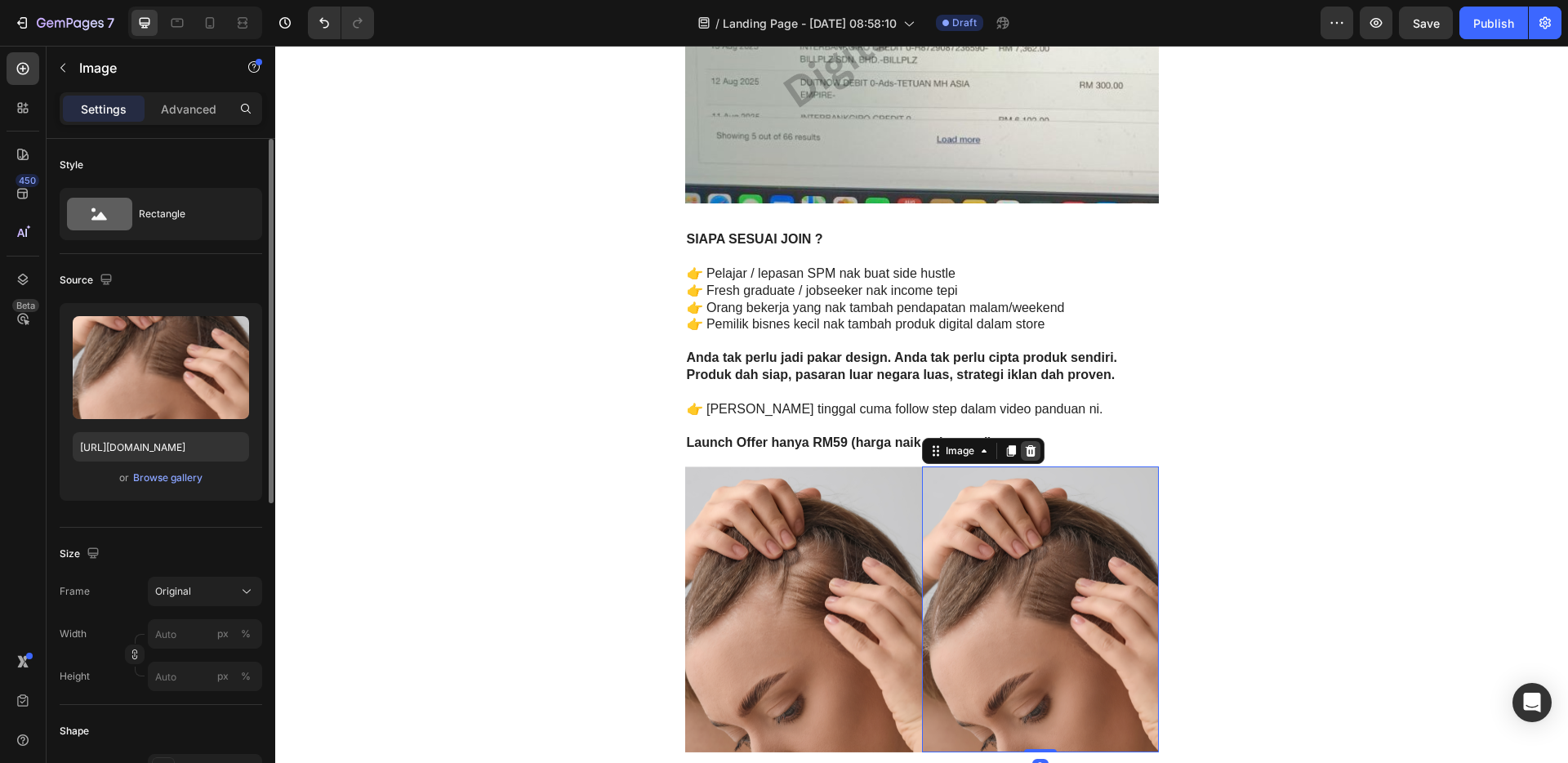
click at [1024, 448] on icon at bounding box center [1030, 451] width 11 height 12
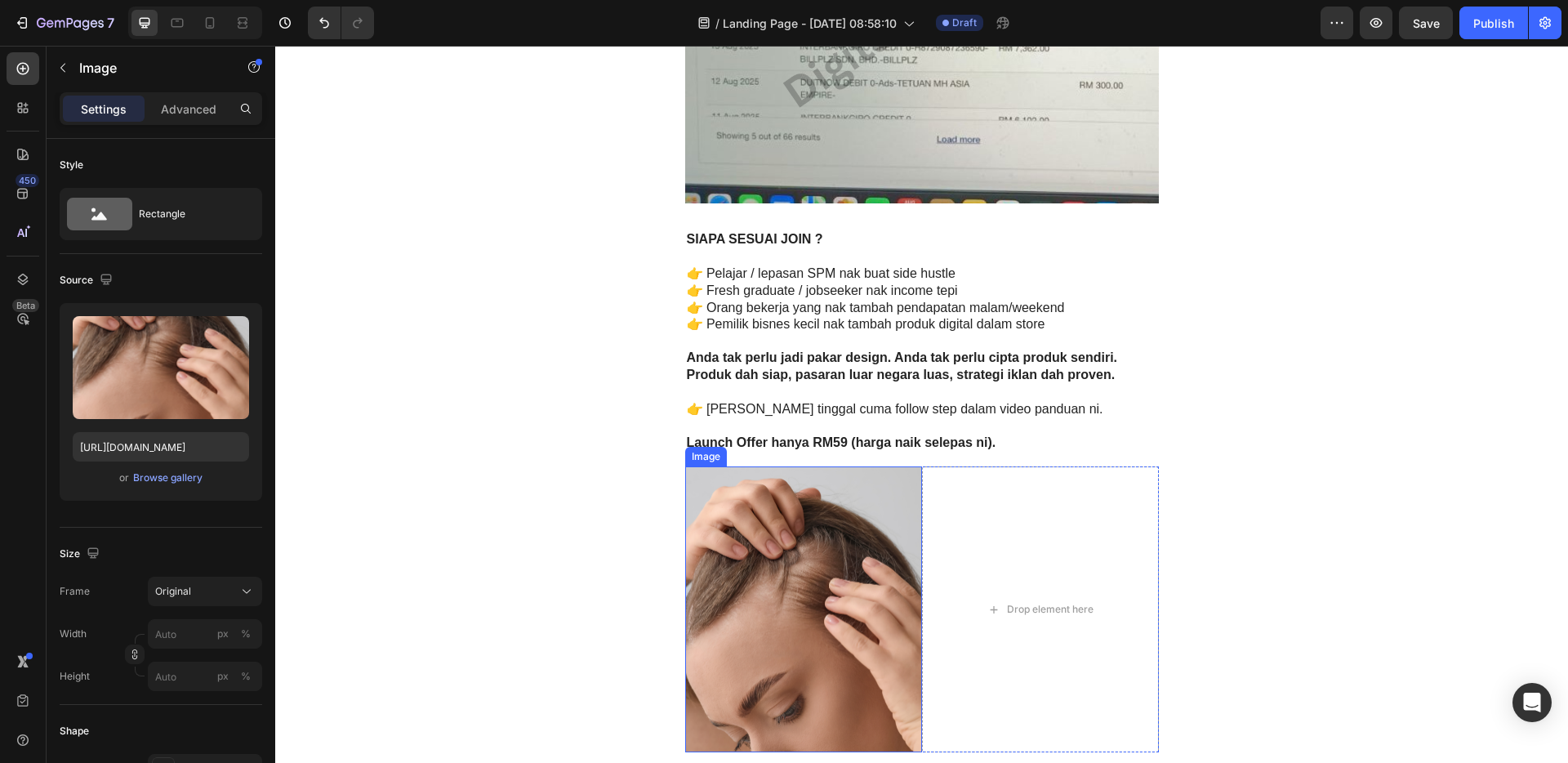
click at [848, 559] on img at bounding box center [803, 609] width 237 height 287
click at [788, 449] on icon at bounding box center [793, 451] width 11 height 12
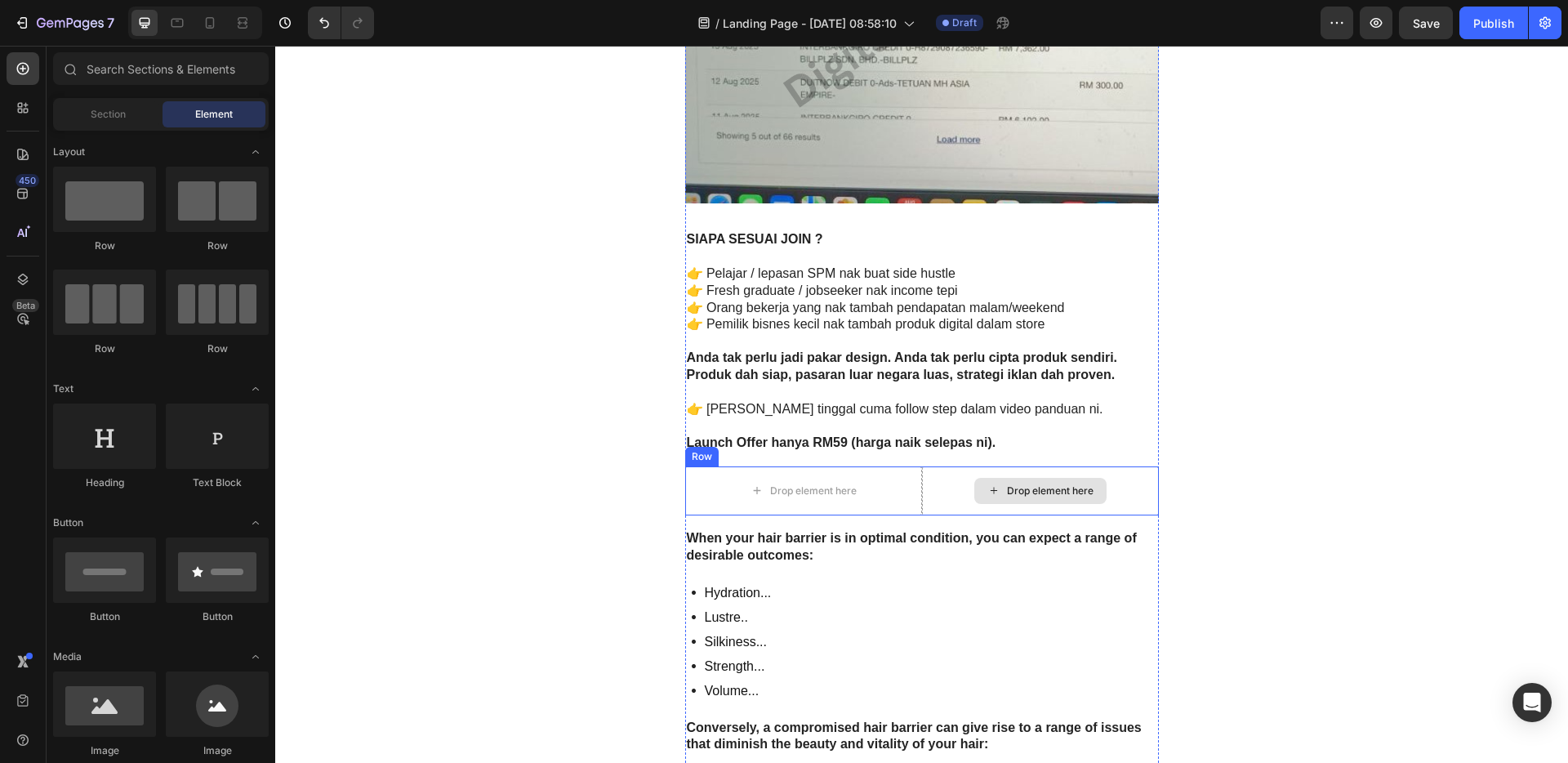
click at [1120, 475] on div "Drop element here" at bounding box center [1040, 491] width 237 height 49
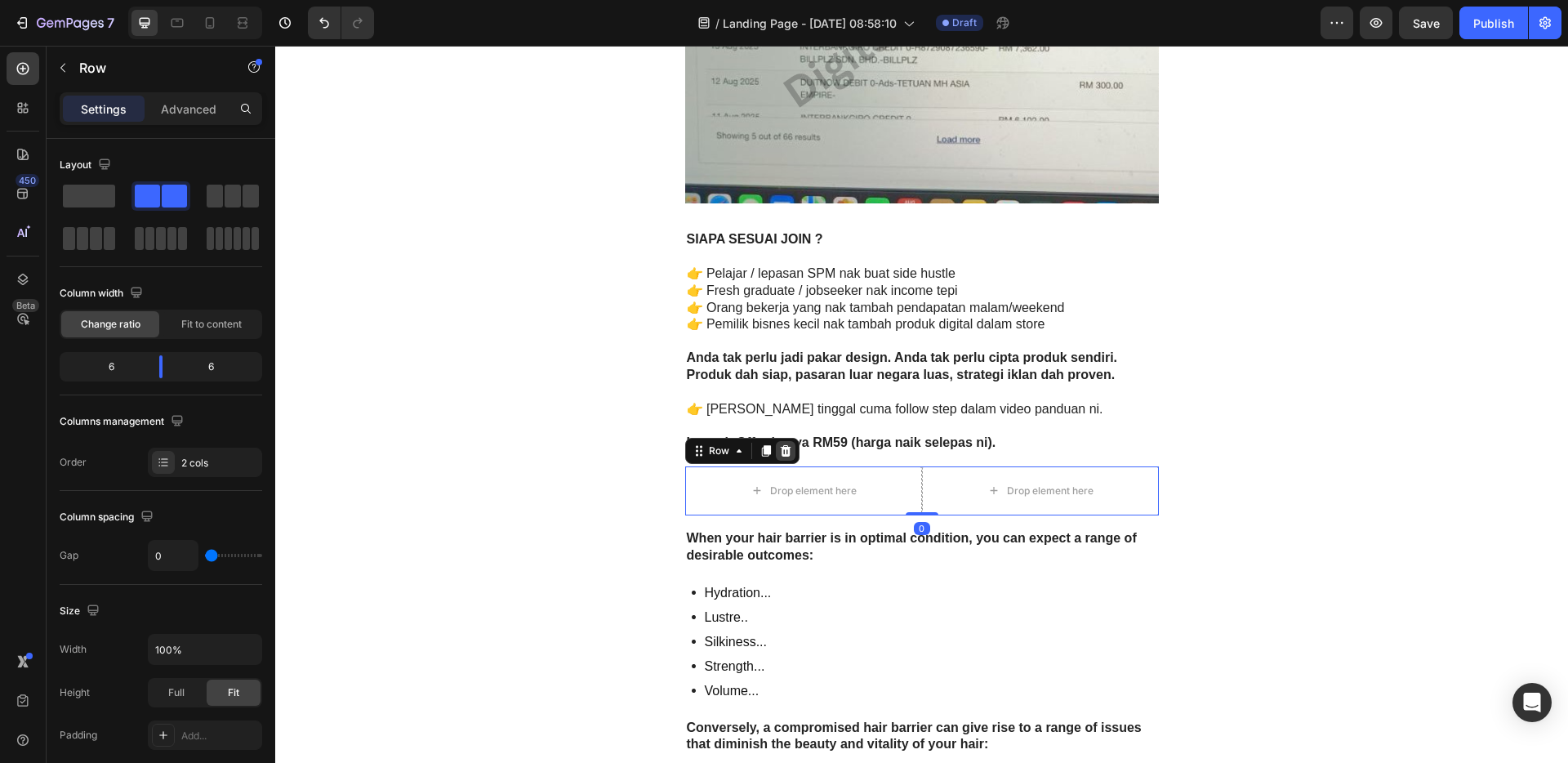
click at [783, 454] on icon at bounding box center [785, 451] width 13 height 13
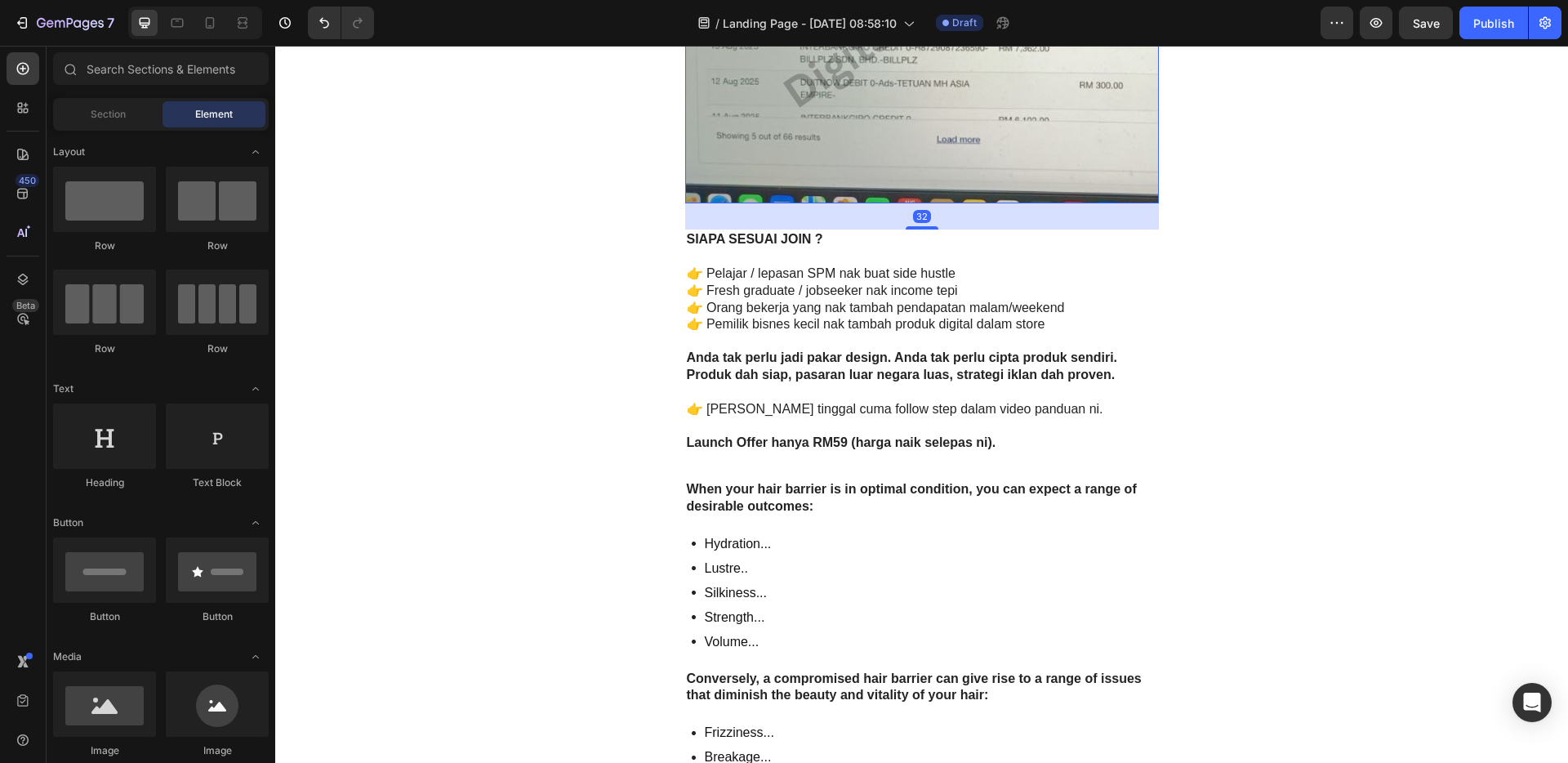
click at [954, 131] on img at bounding box center [921, 5] width 473 height 397
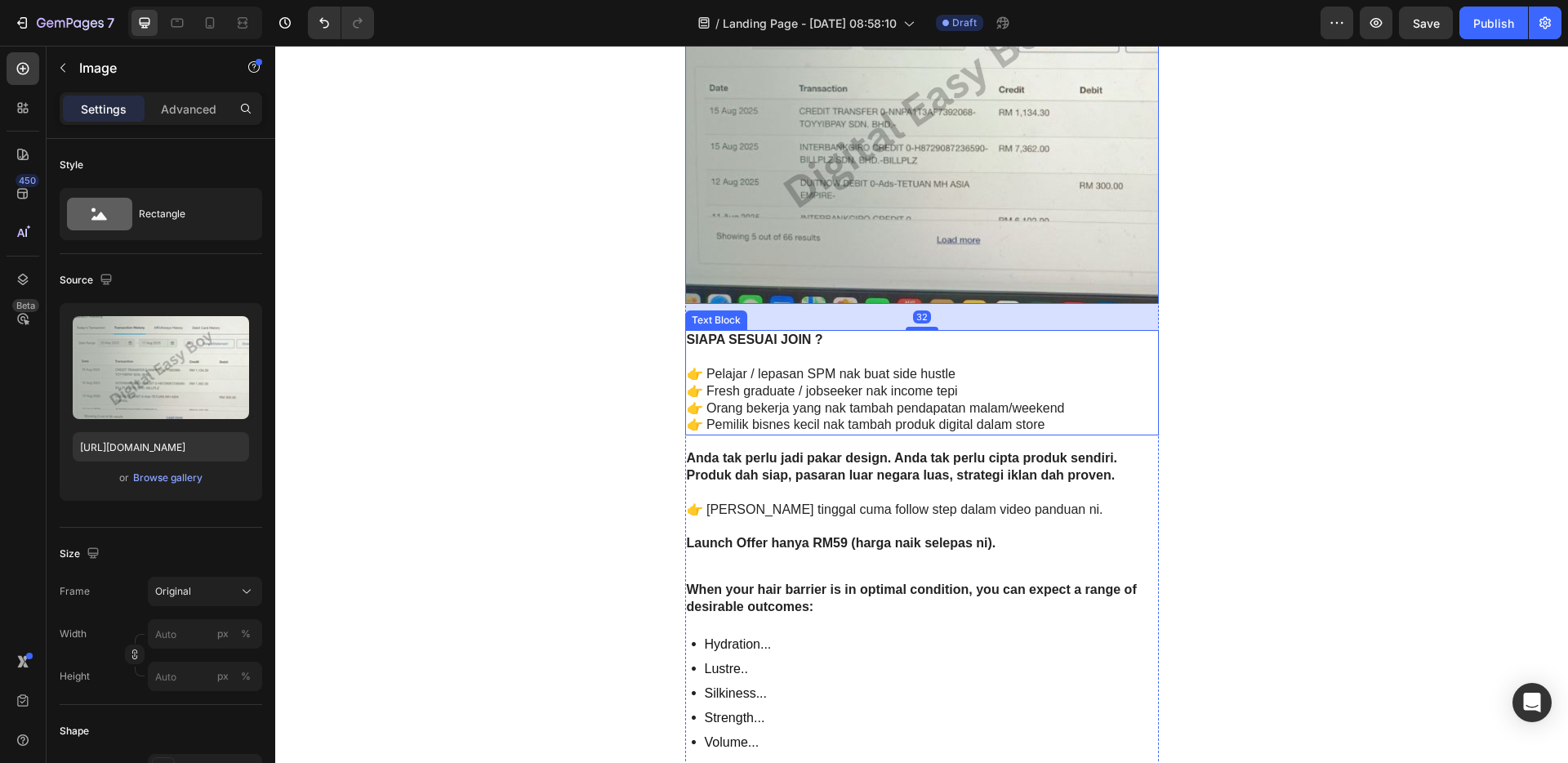
scroll to position [3558, 0]
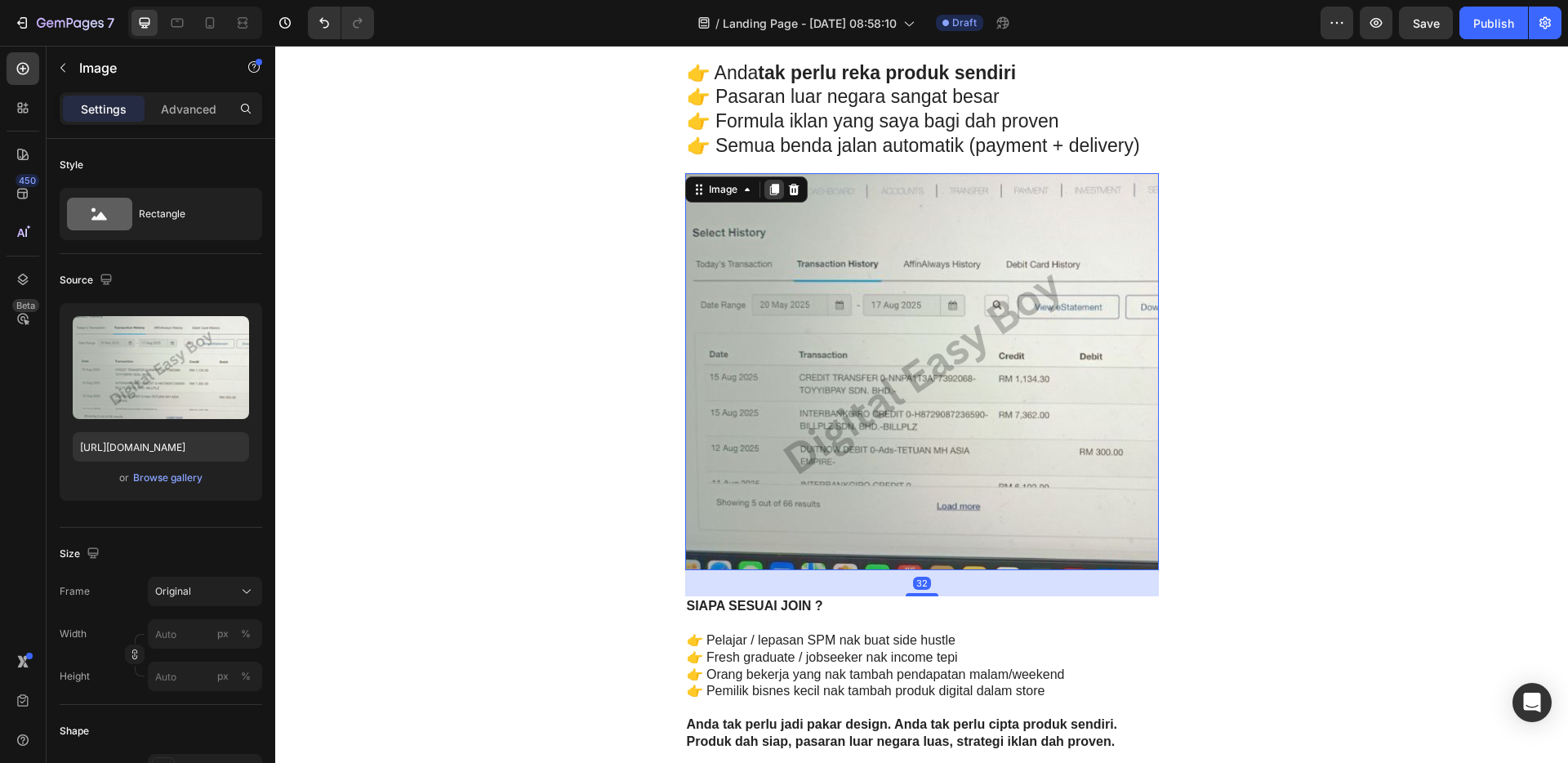
click at [771, 193] on icon at bounding box center [774, 189] width 9 height 12
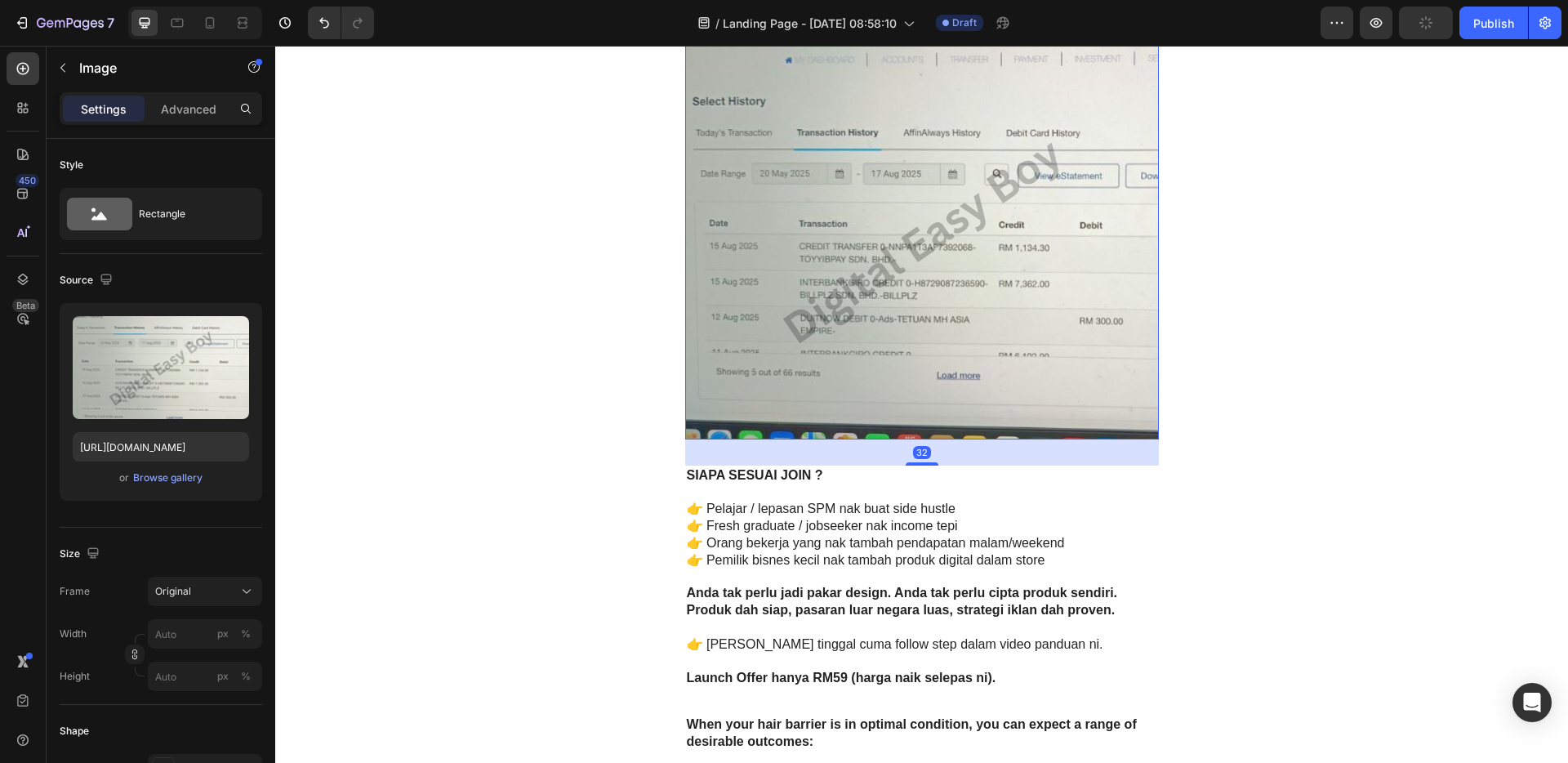
scroll to position [4227, 0]
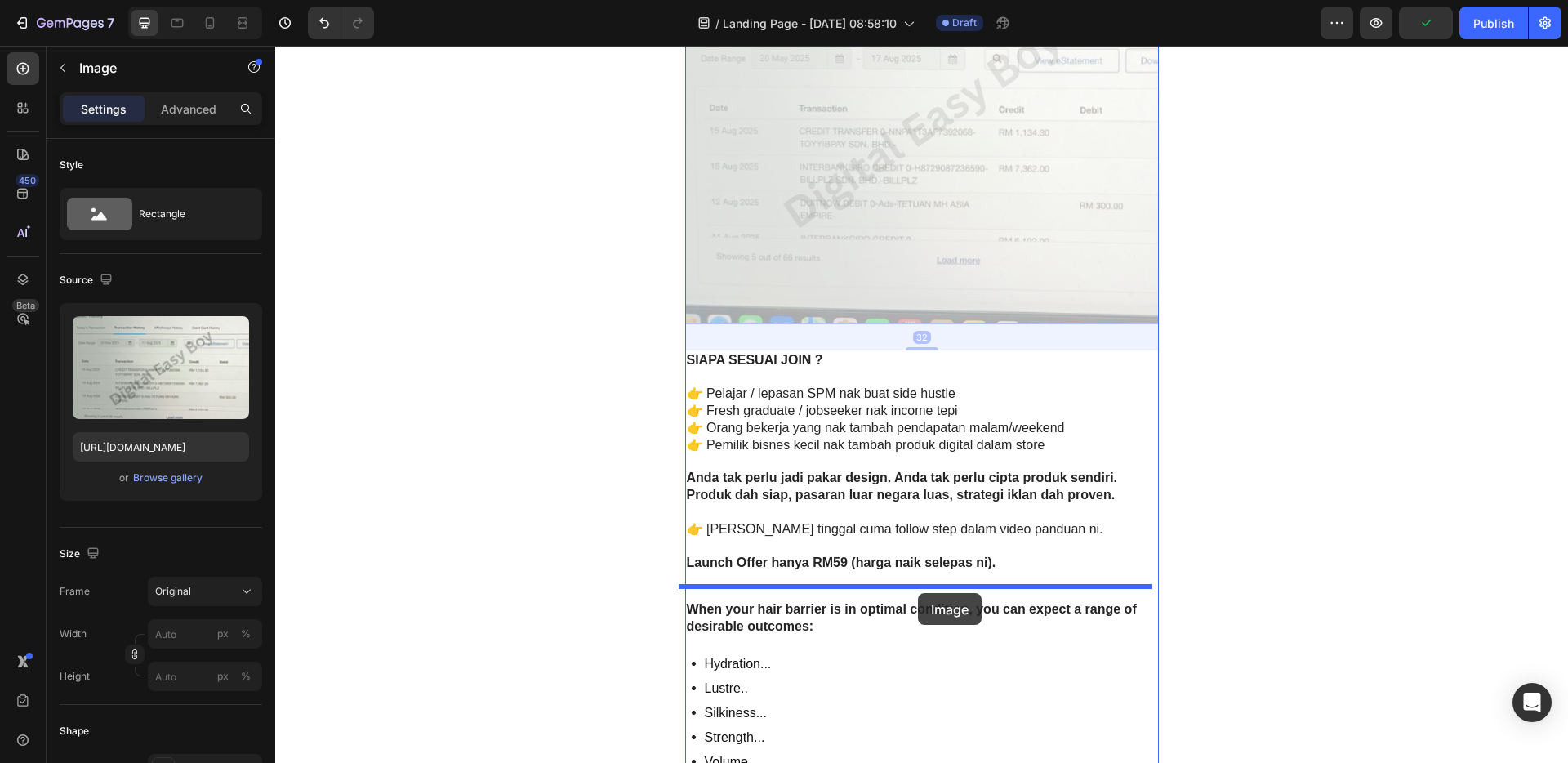
drag, startPoint x: 935, startPoint y: 154, endPoint x: 918, endPoint y: 593, distance: 439.3
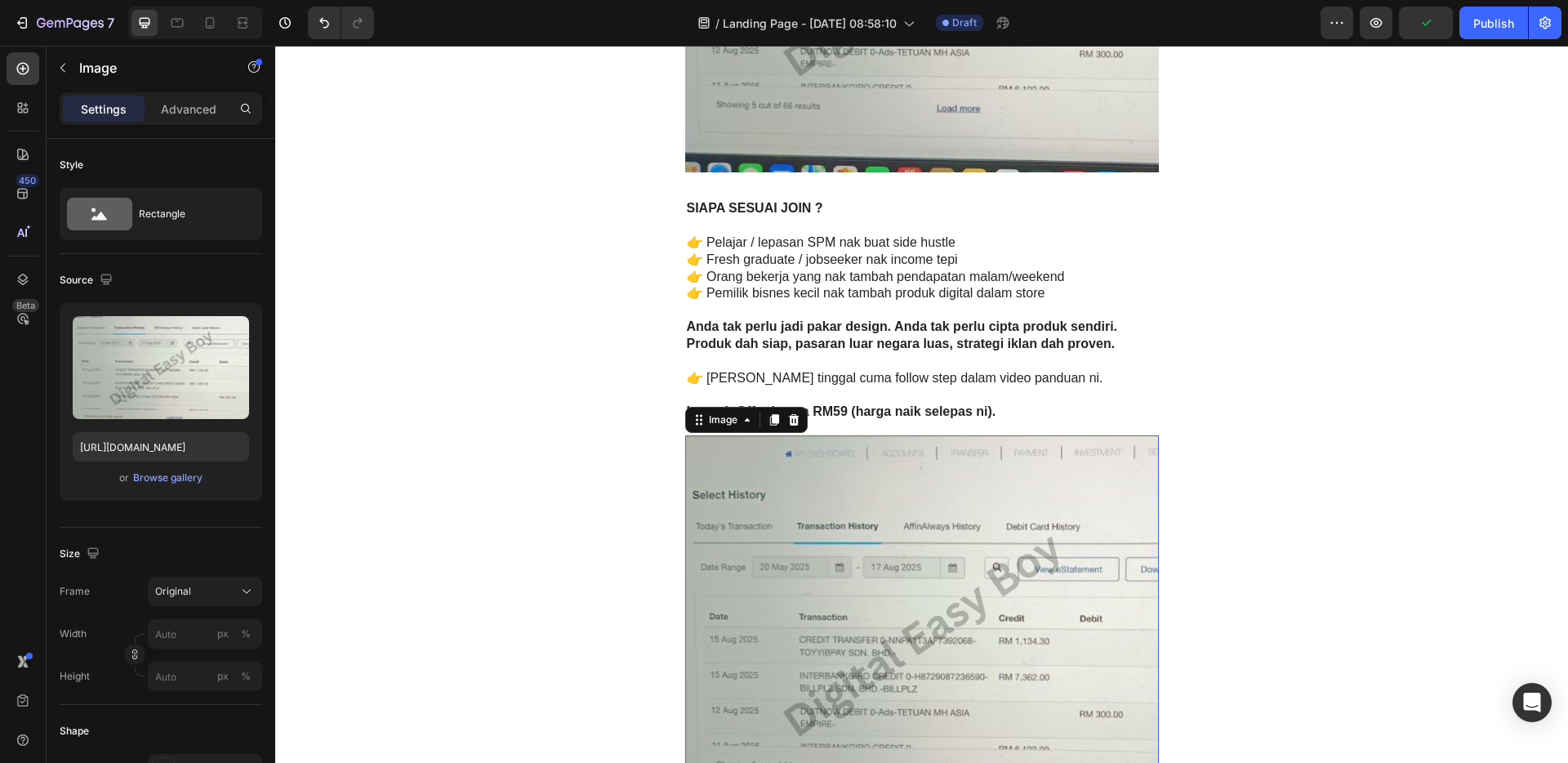
scroll to position [3988, 0]
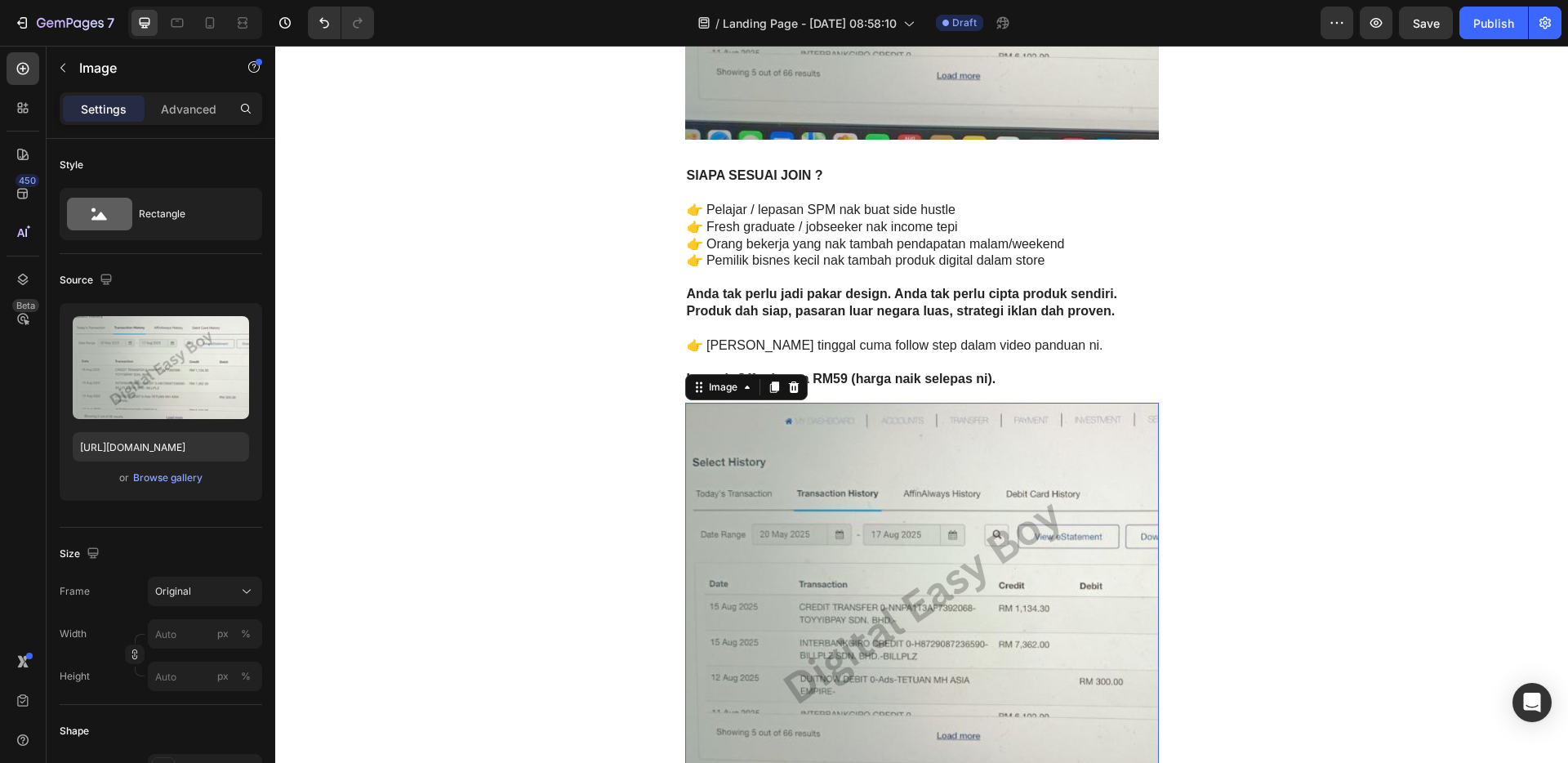
click at [1032, 568] on img at bounding box center [921, 601] width 473 height 397
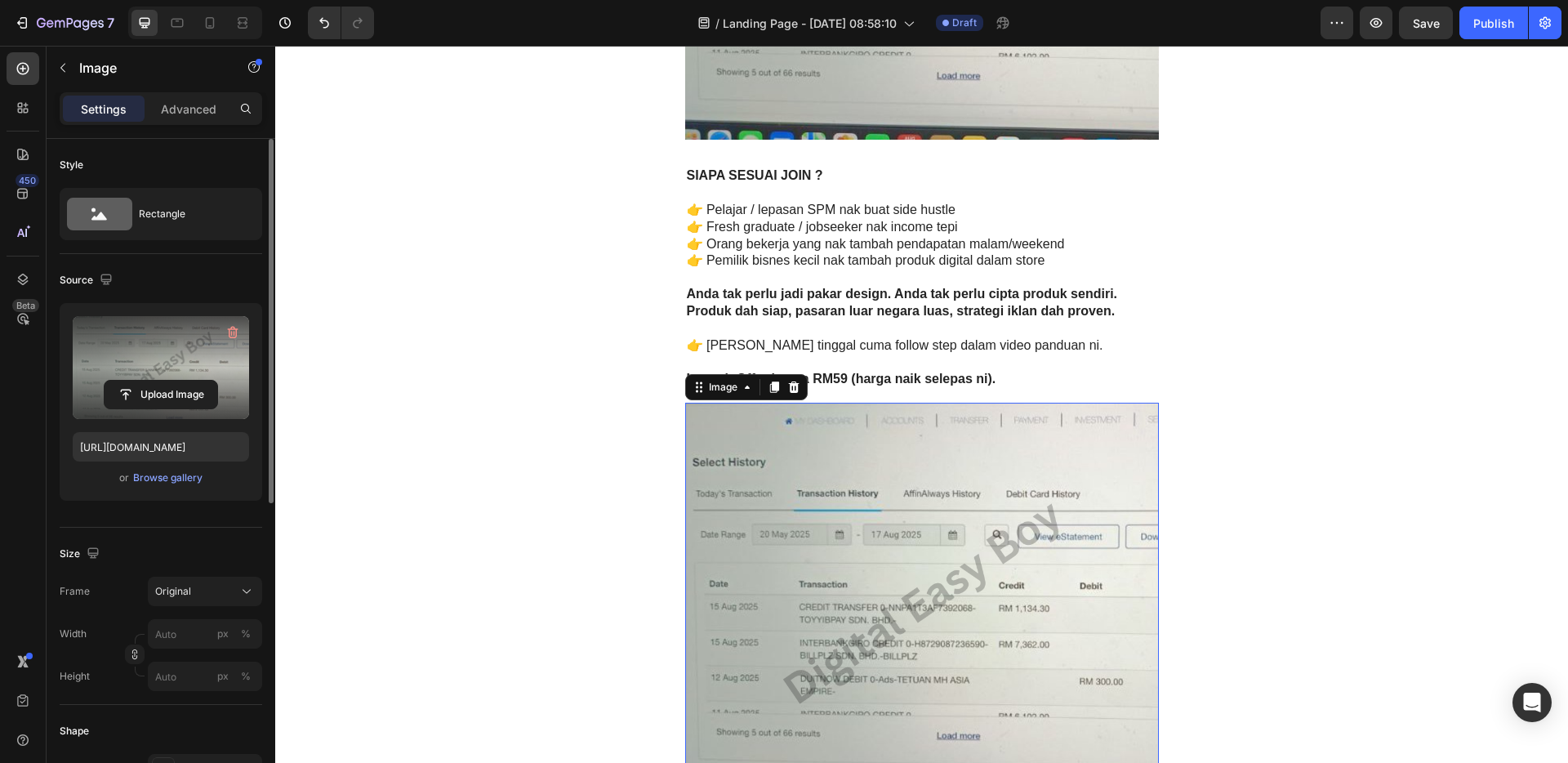
click at [175, 371] on label at bounding box center [161, 367] width 177 height 103
click at [175, 381] on input "file" at bounding box center [161, 394] width 113 height 27
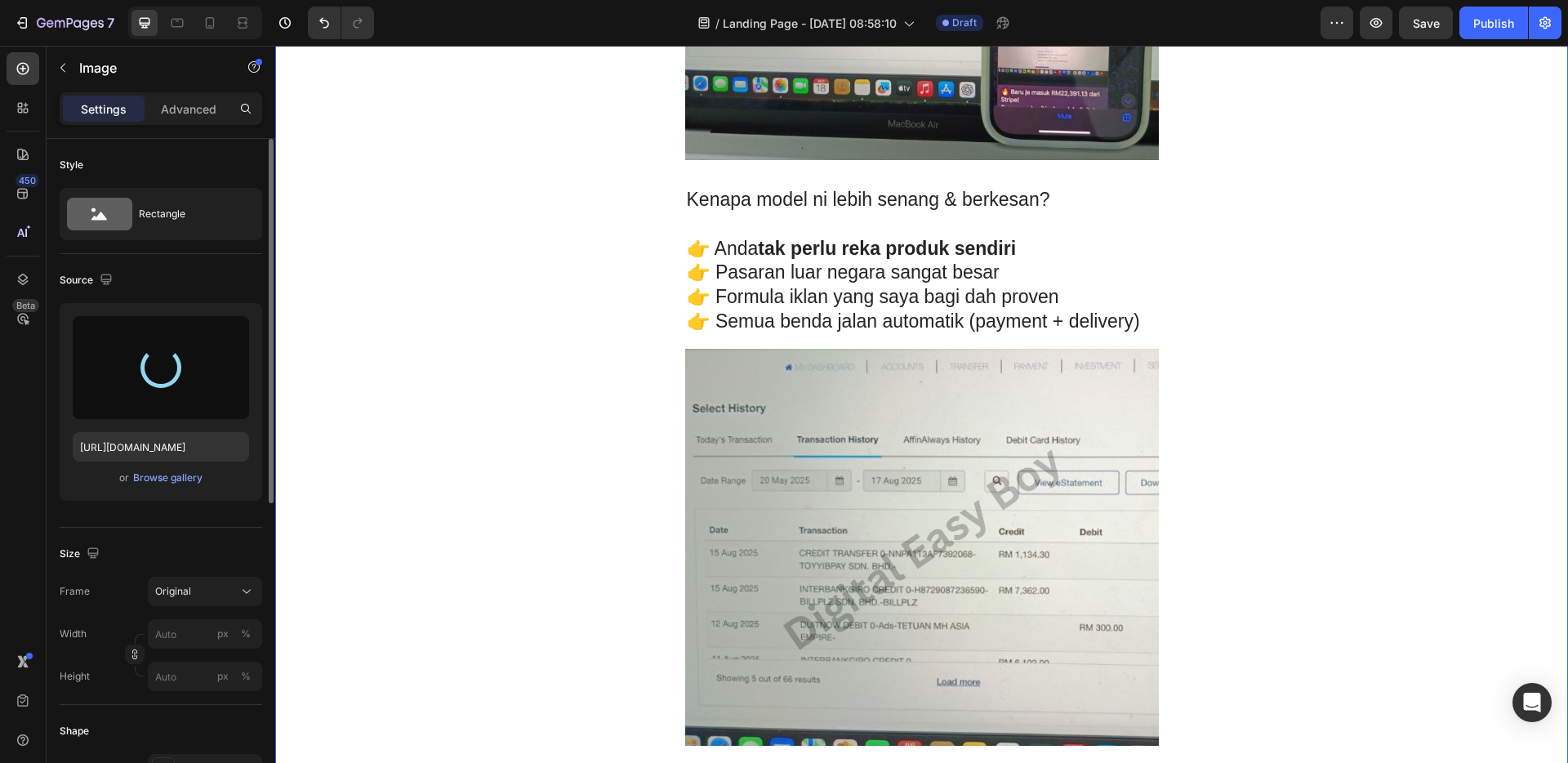
type input "[URL][DOMAIN_NAME]"
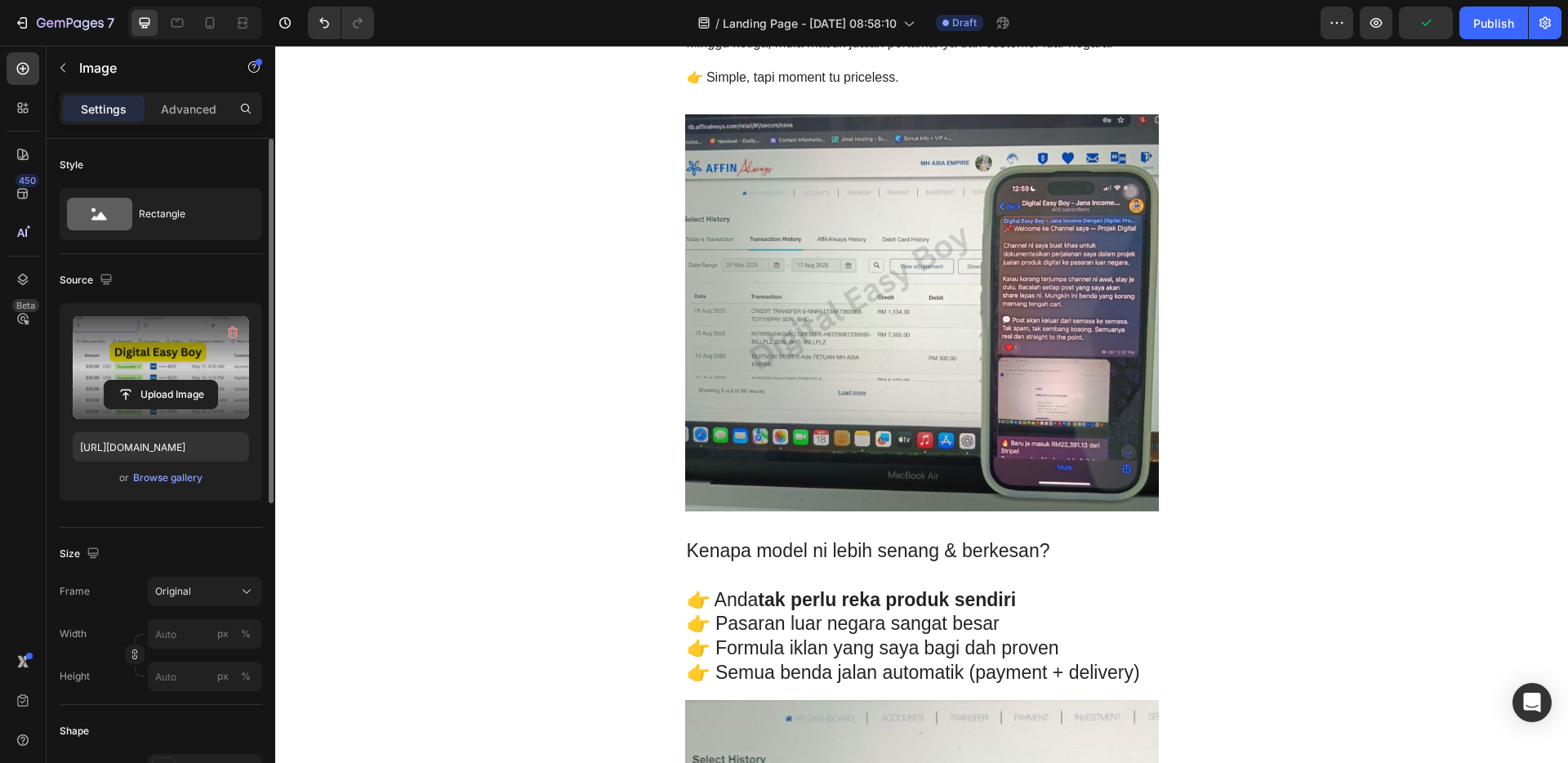
scroll to position [2868, 0]
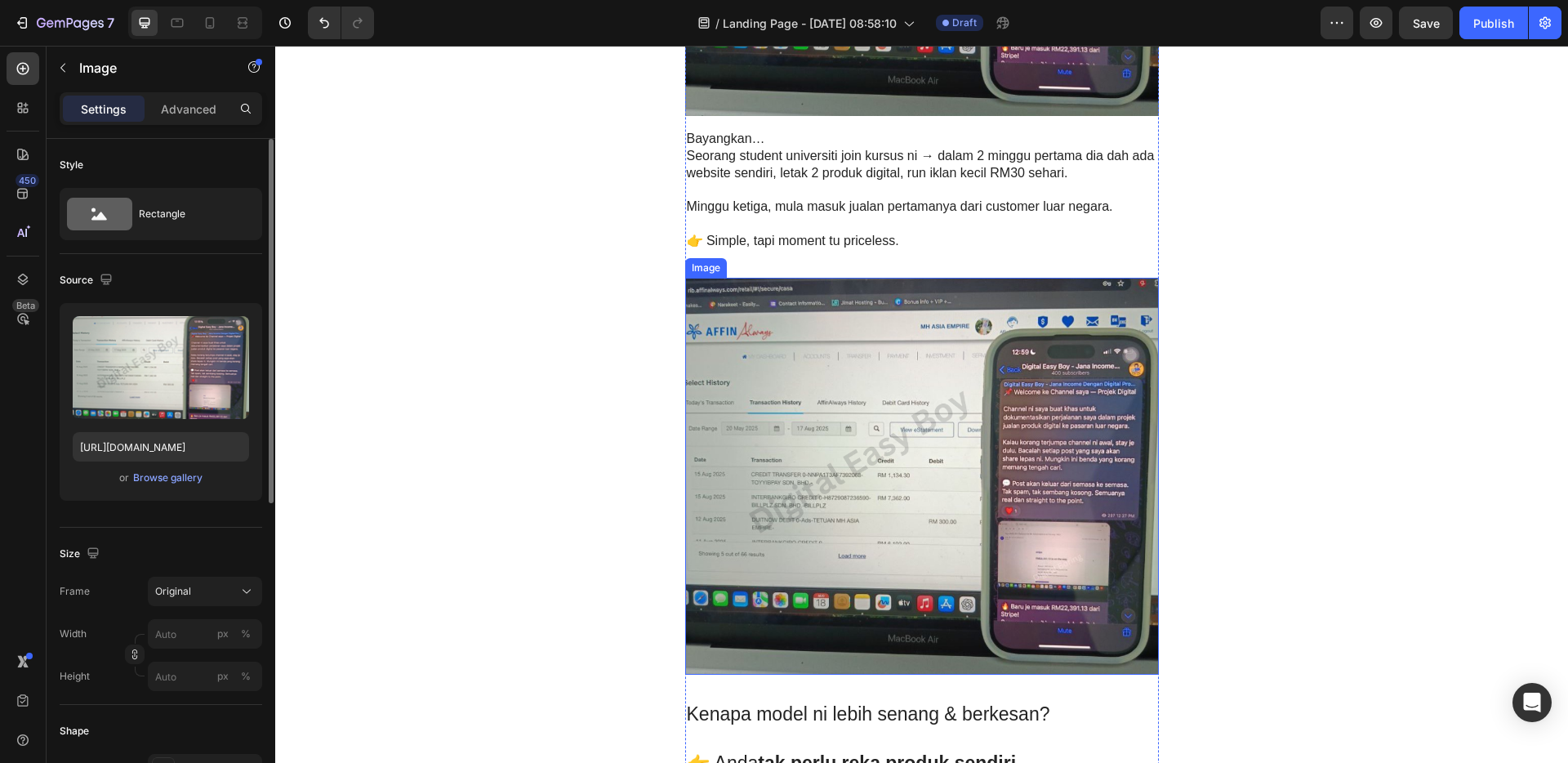
click at [862, 457] on img at bounding box center [921, 476] width 473 height 397
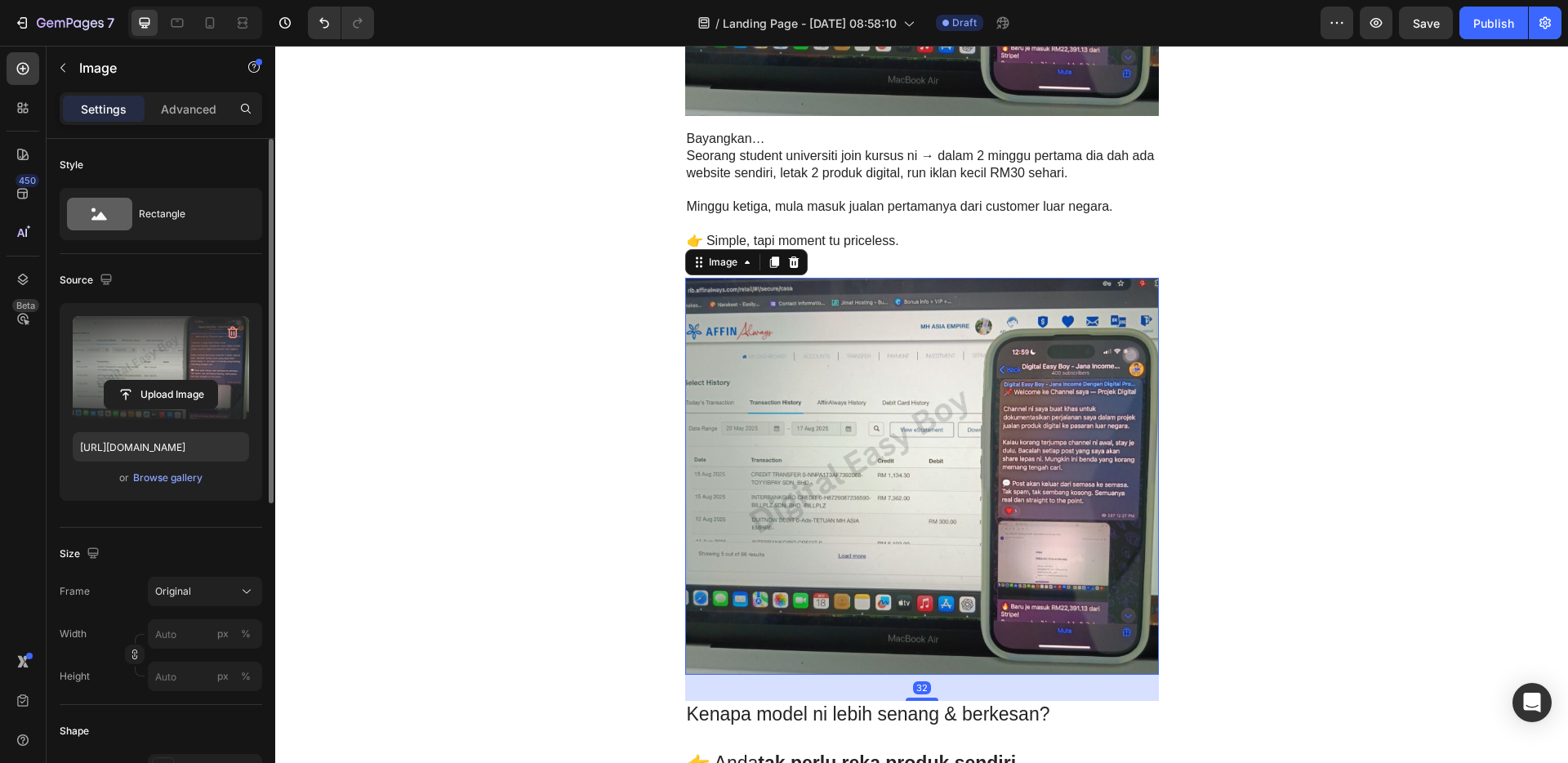
click at [110, 368] on label at bounding box center [161, 367] width 177 height 103
click at [110, 381] on input "file" at bounding box center [161, 394] width 113 height 27
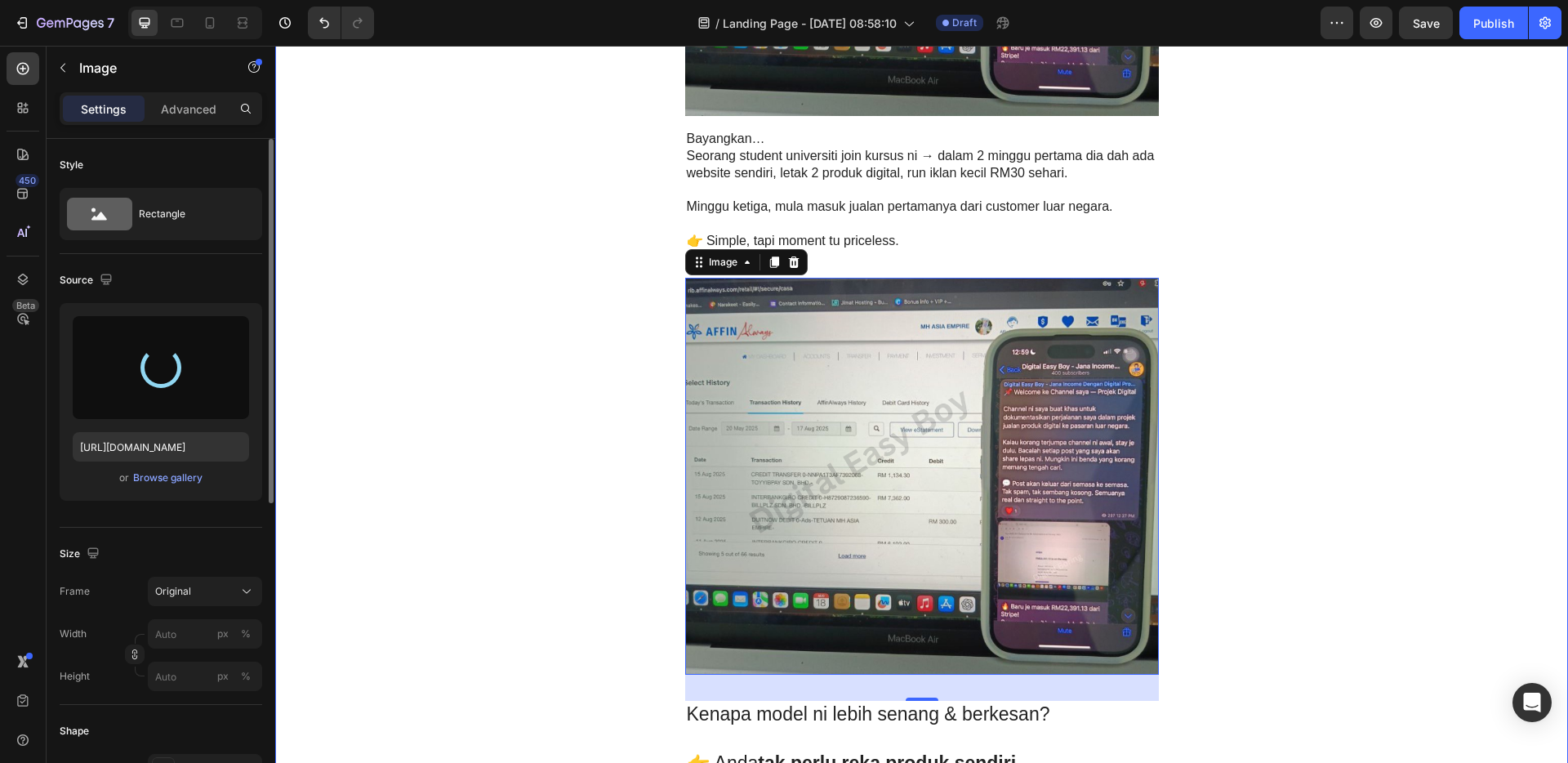
type input "[URL][DOMAIN_NAME]"
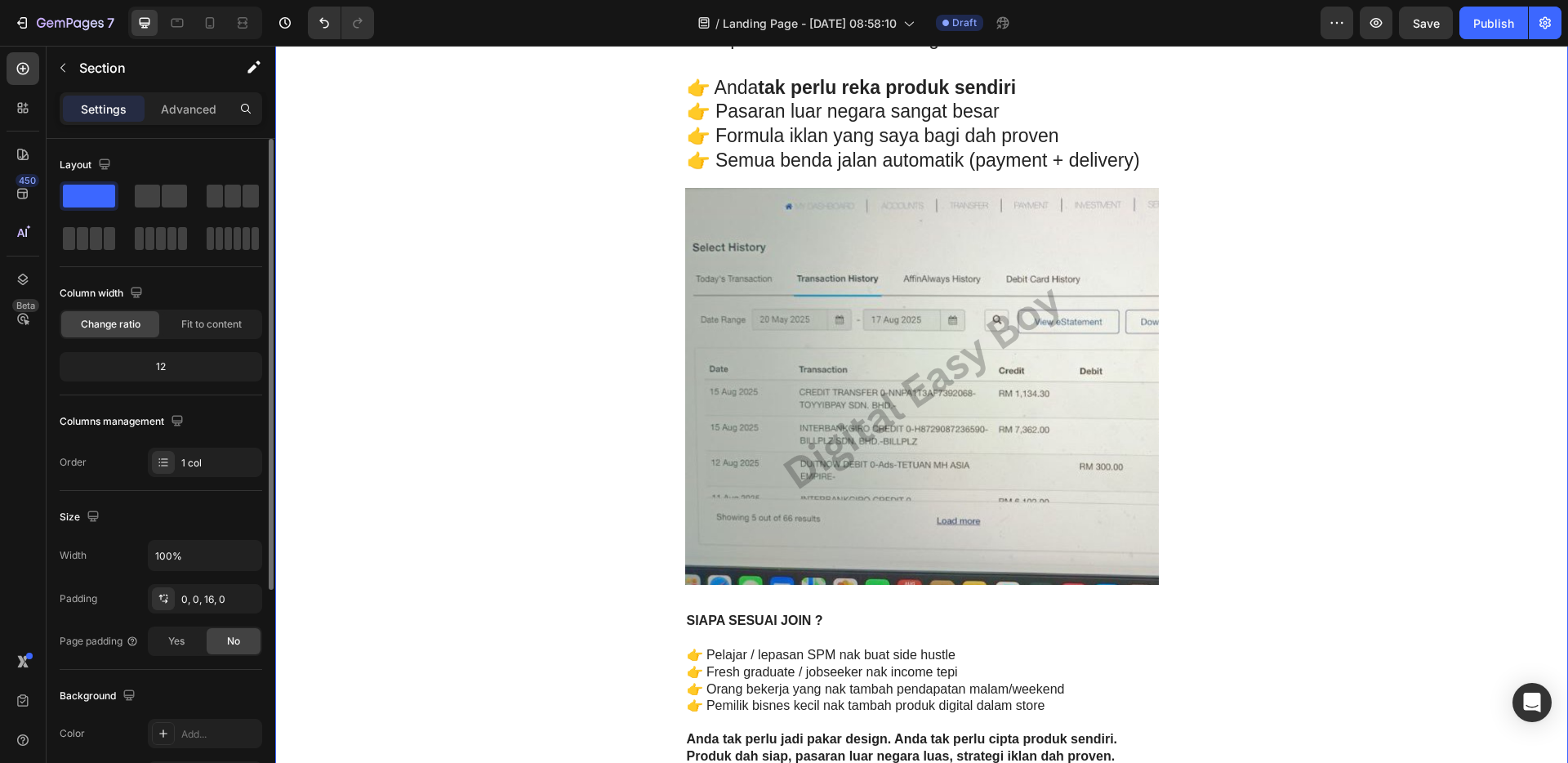
scroll to position [3668, 0]
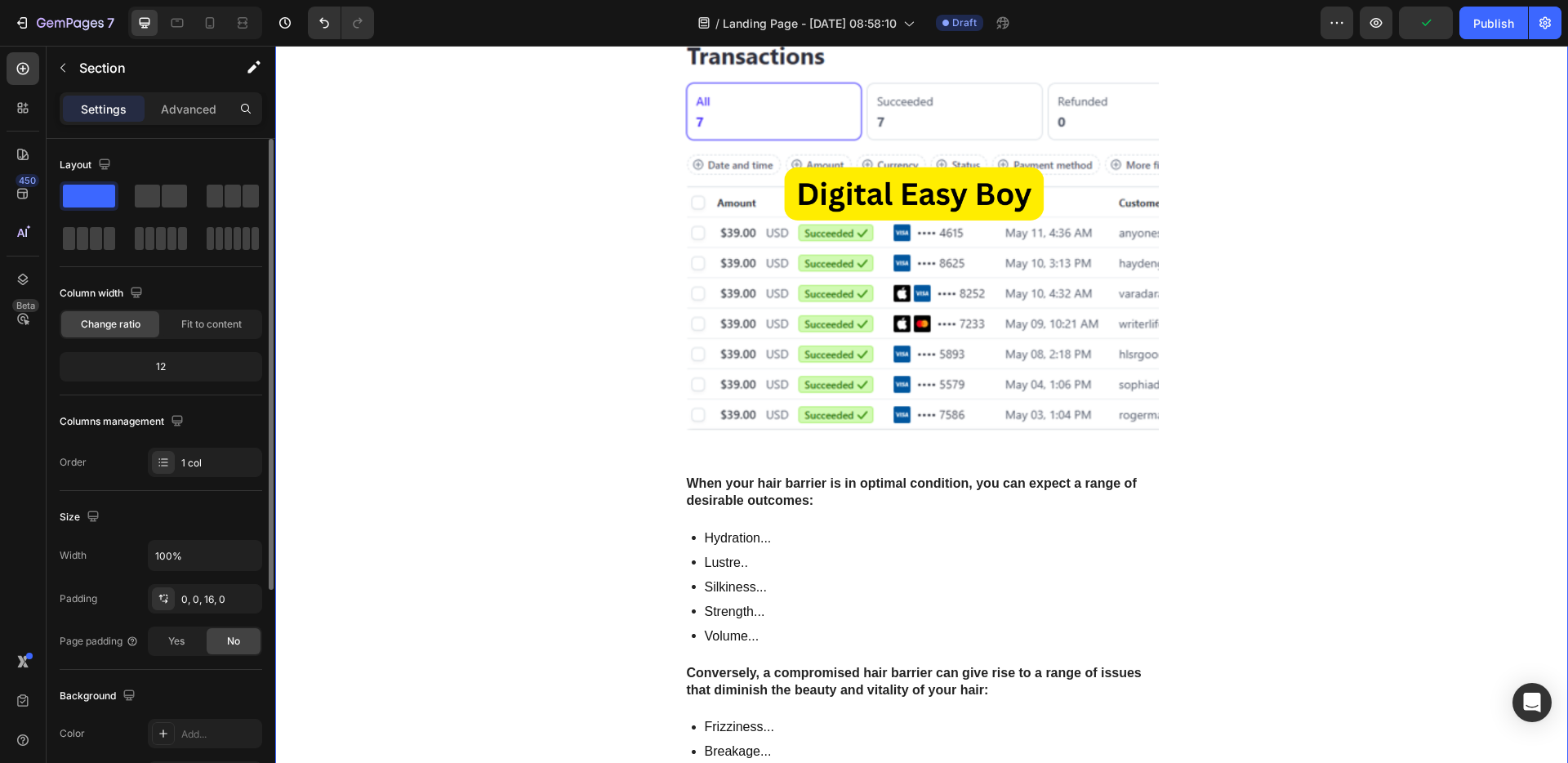
scroll to position [4665, 0]
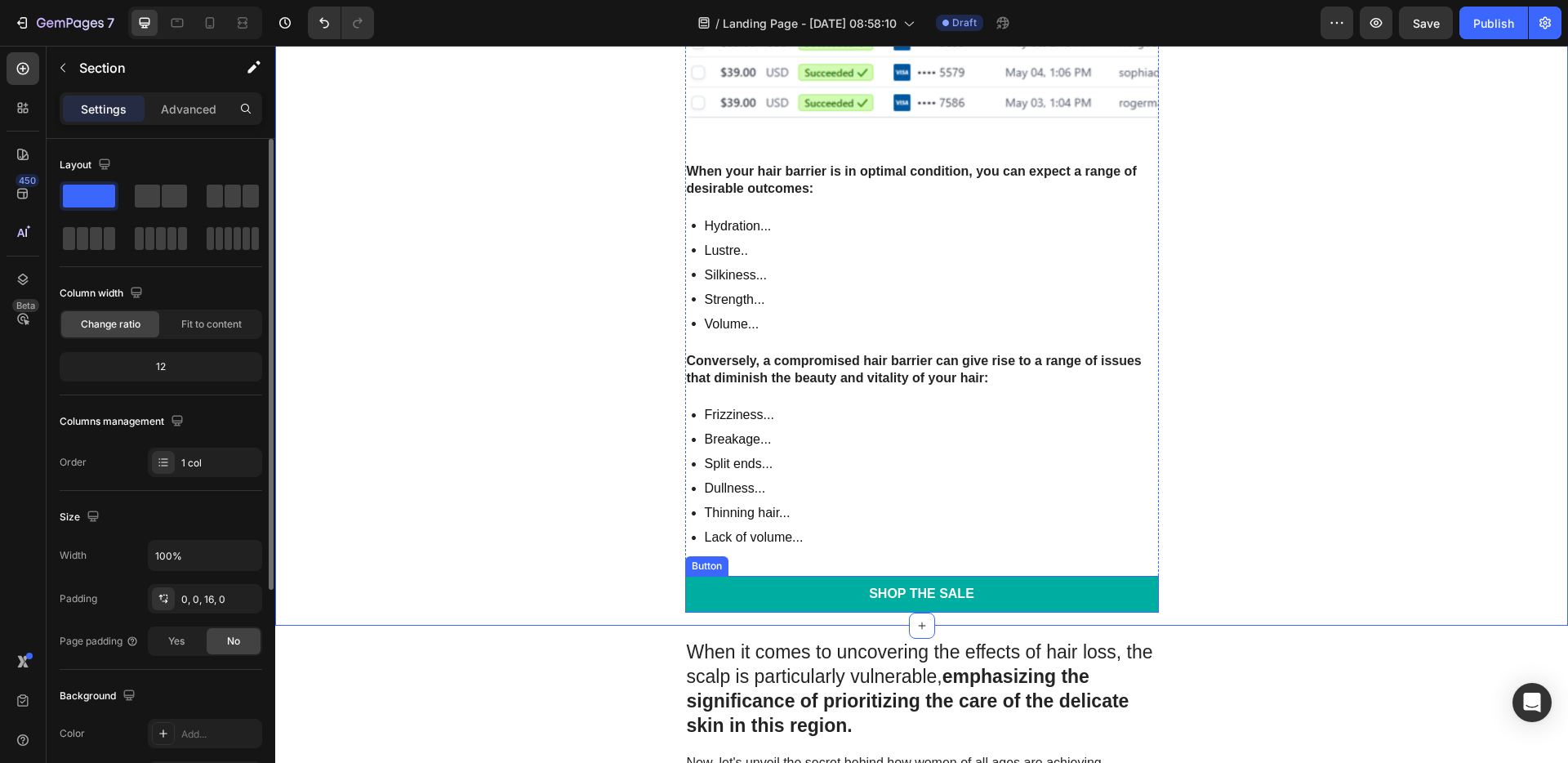
click at [1114, 598] on link "Shop the Sale" at bounding box center [921, 594] width 473 height 36
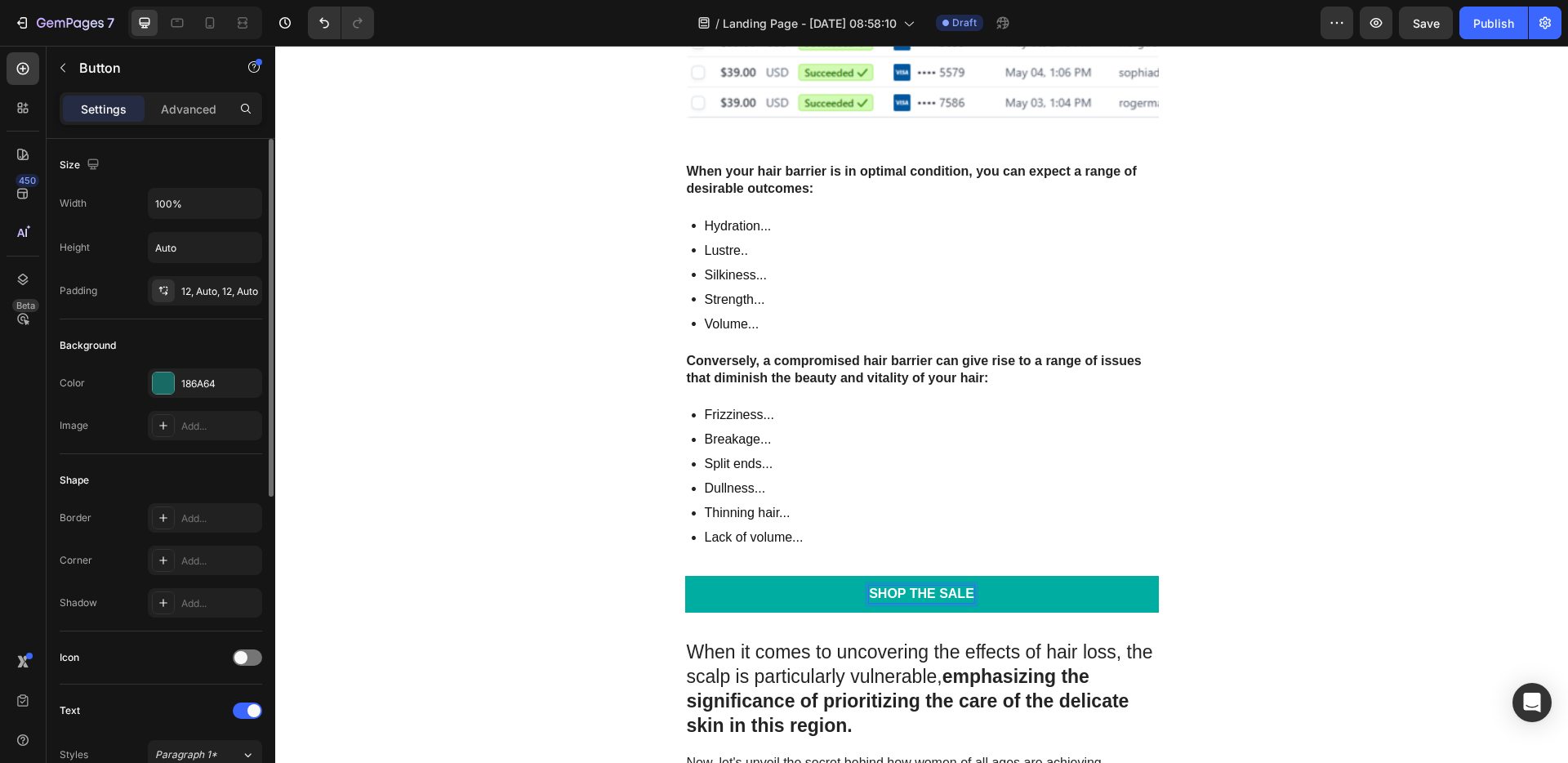
click at [949, 595] on div "Shop the Sale" at bounding box center [921, 594] width 106 height 17
click at [971, 595] on link "Shop the Sale" at bounding box center [921, 594] width 473 height 36
click at [967, 595] on p "Shop the Sale" at bounding box center [921, 594] width 106 height 17
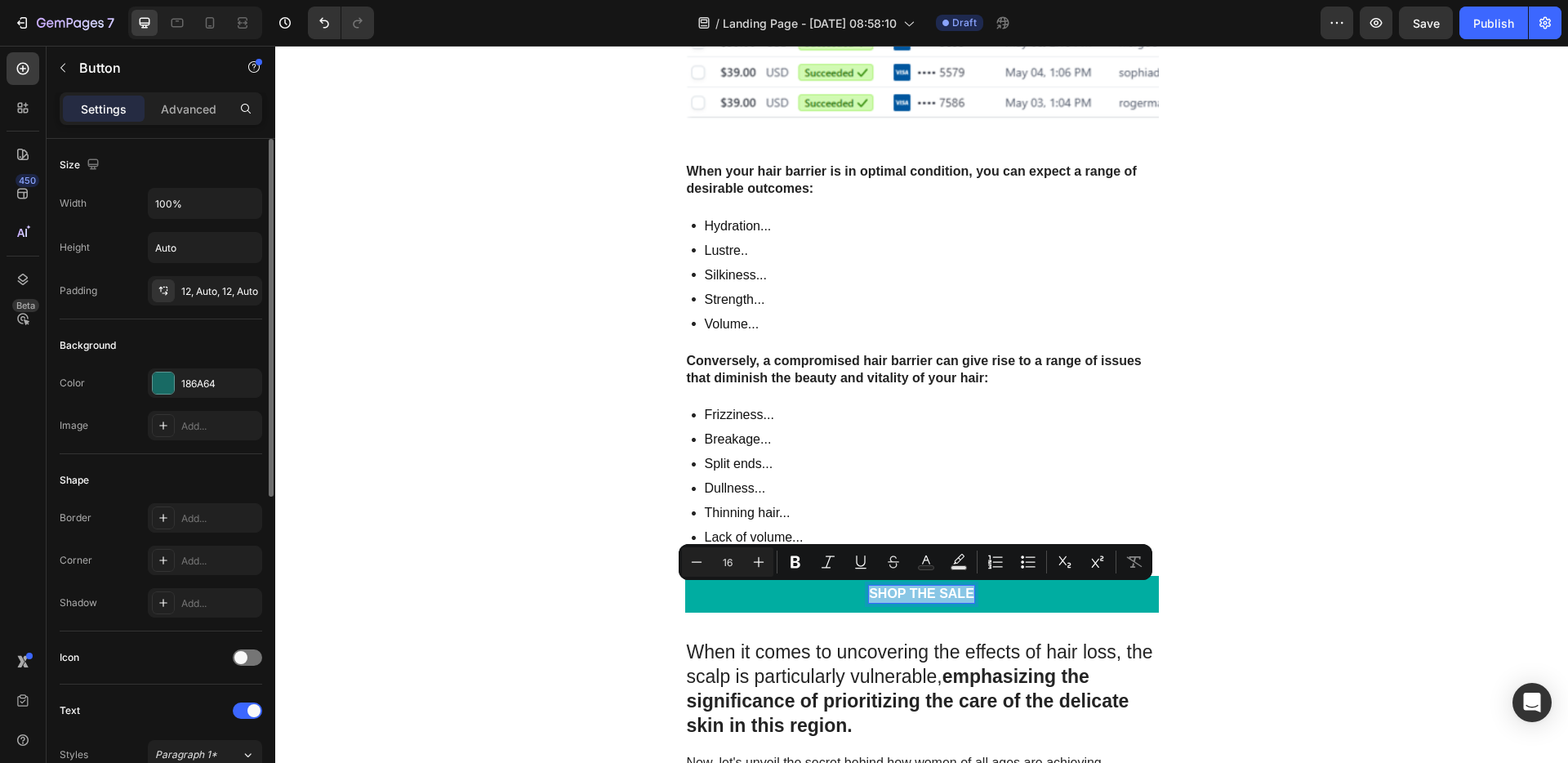
drag, startPoint x: 967, startPoint y: 595, endPoint x: 859, endPoint y: 594, distance: 108.0
click at [859, 594] on link "Shop the Sale" at bounding box center [921, 594] width 473 height 36
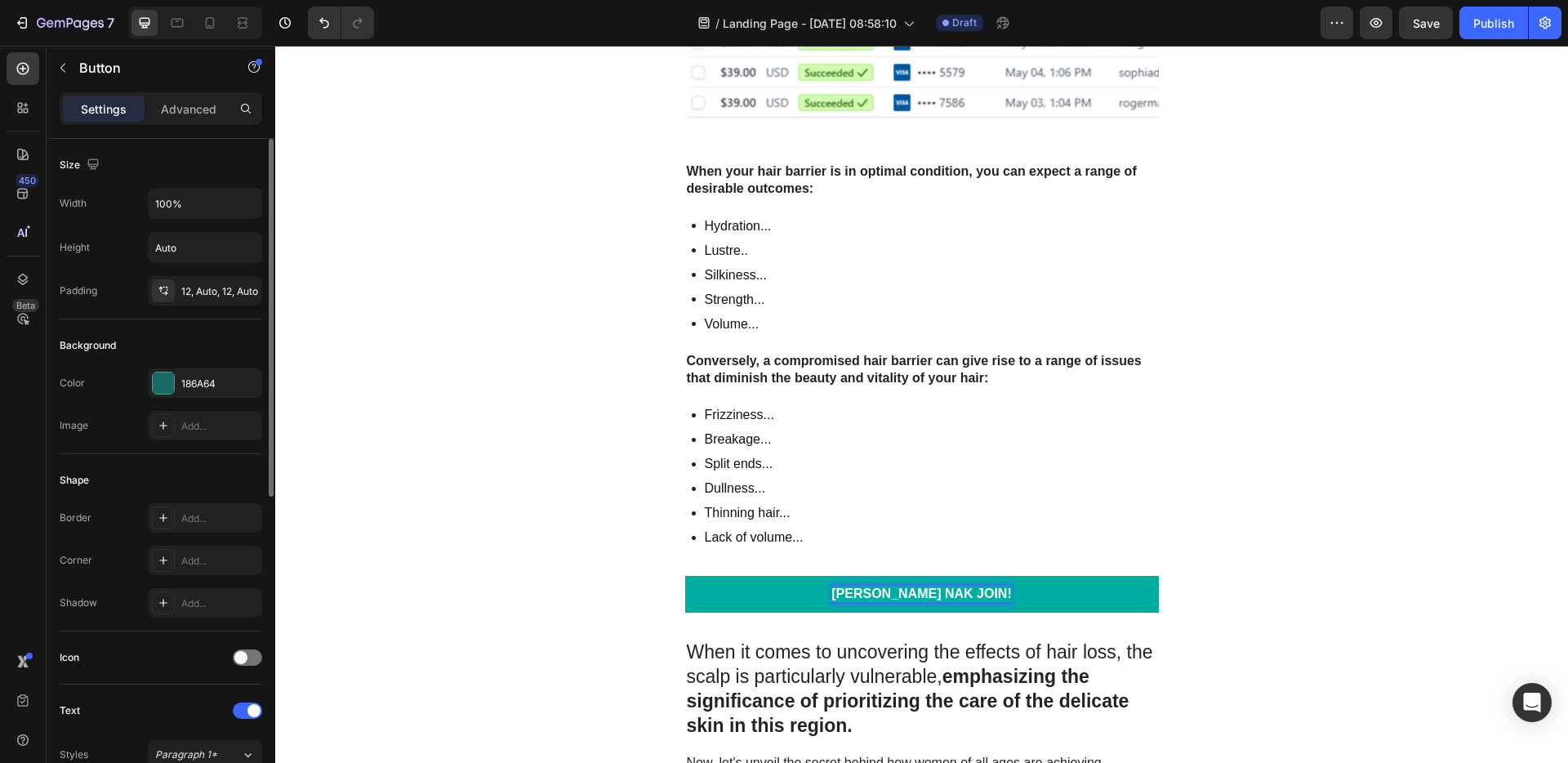
click at [1023, 589] on link "[PERSON_NAME] NAK JOIN!" at bounding box center [921, 594] width 473 height 36
click at [1054, 597] on link "[PERSON_NAME] NAK JOIN!" at bounding box center [921, 594] width 473 height 36
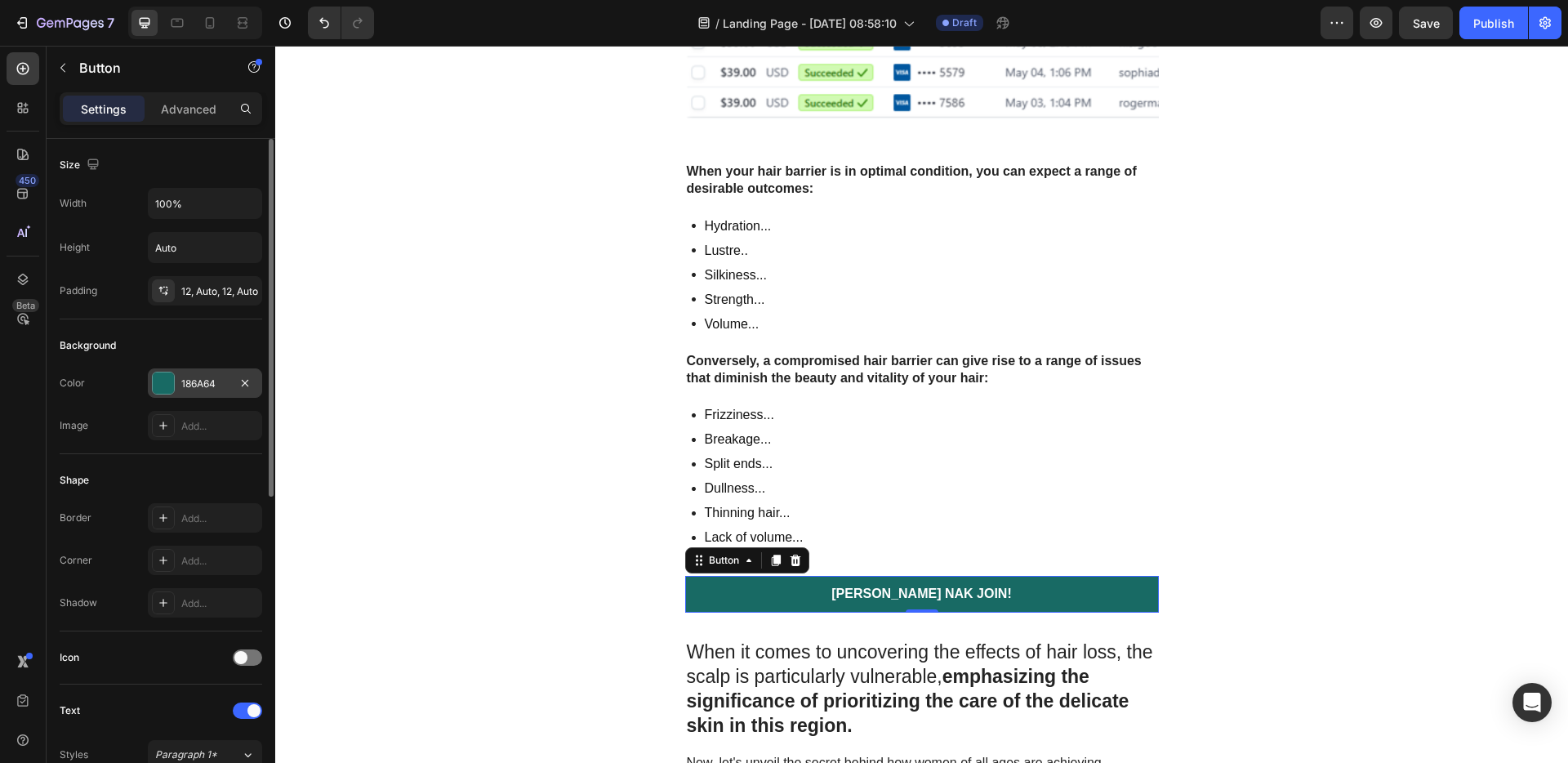
click at [165, 393] on div at bounding box center [163, 382] width 23 height 23
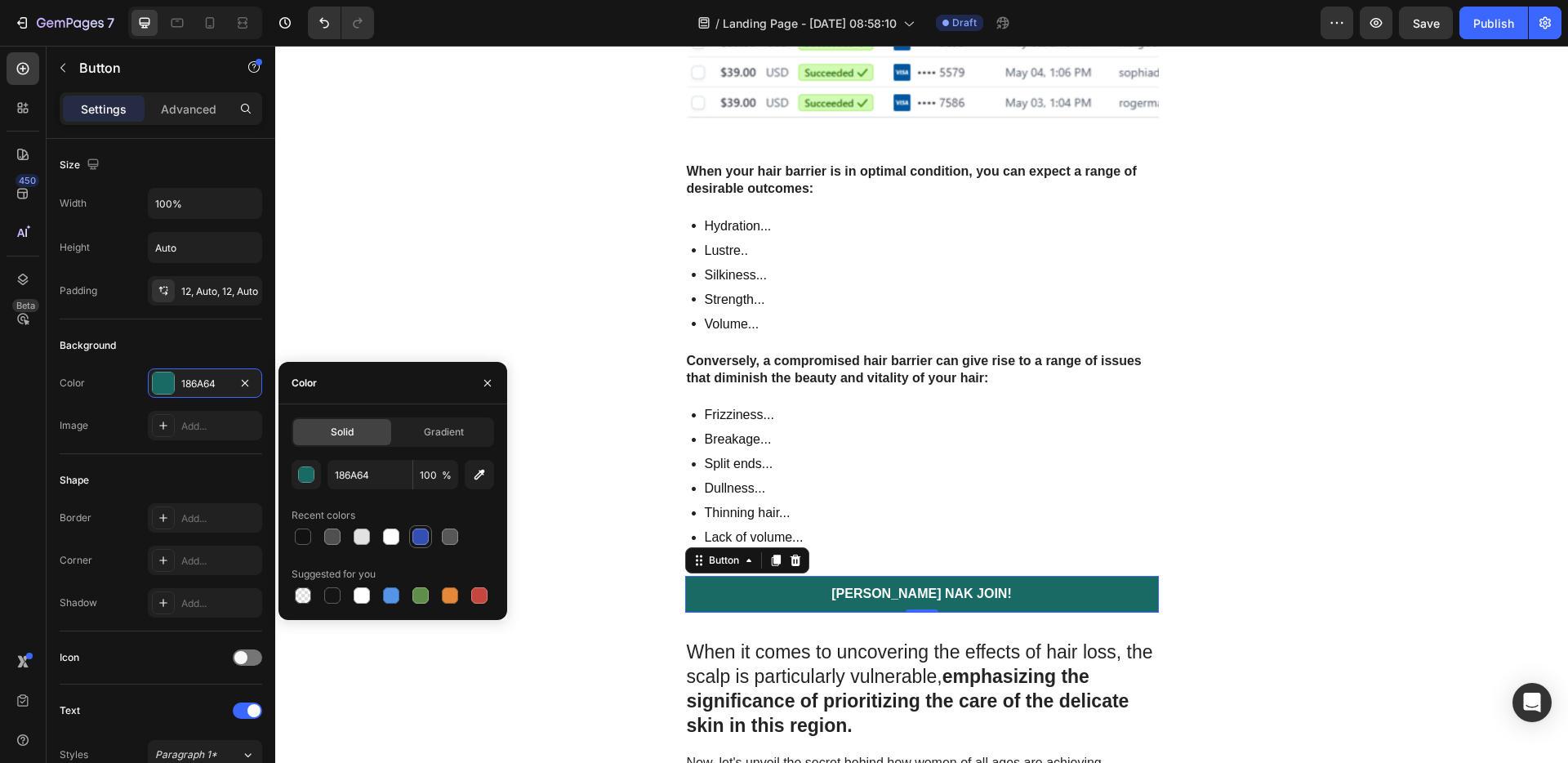
click at [423, 537] on div at bounding box center [421, 536] width 16 height 16
type input "334FB4"
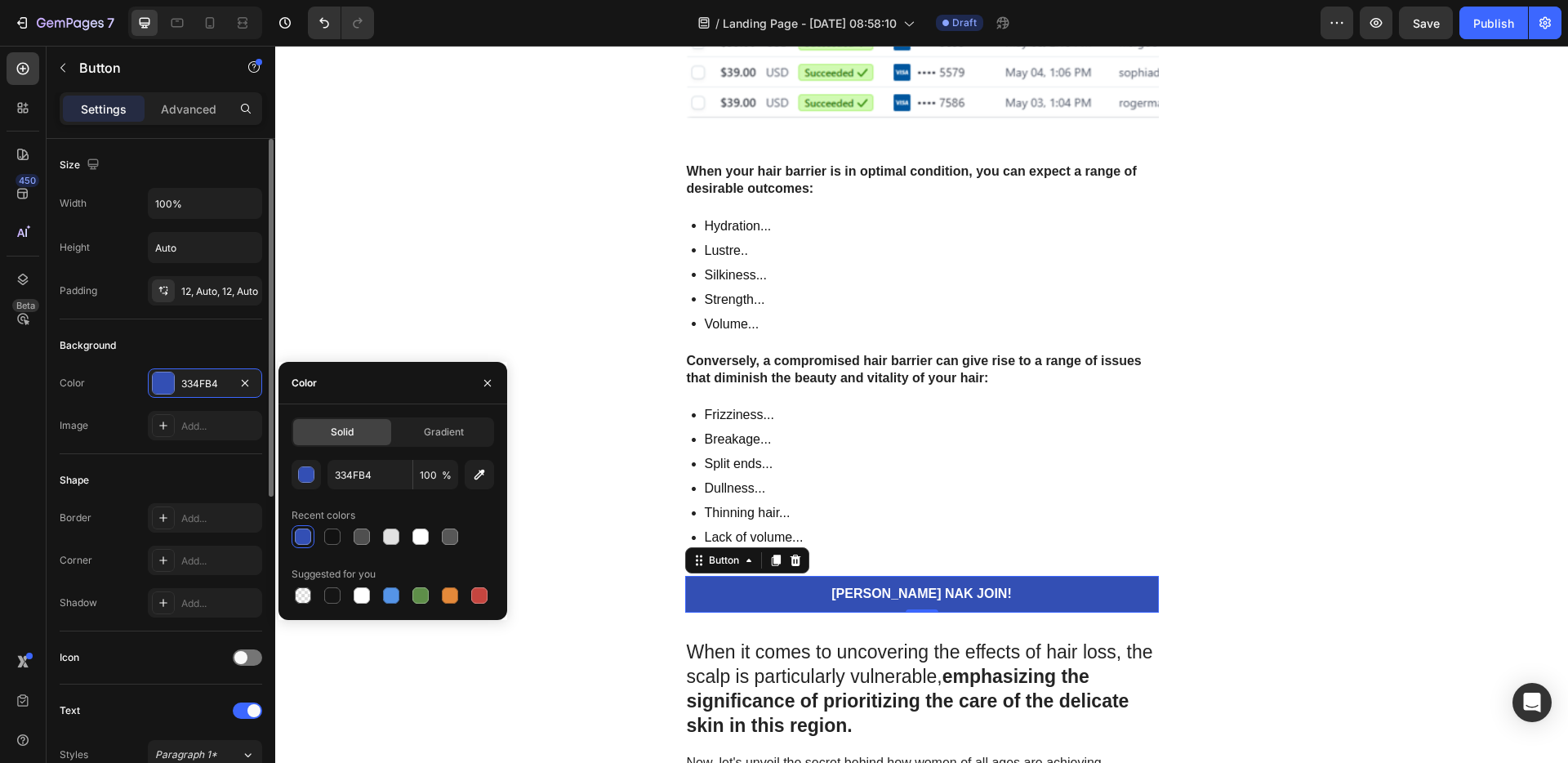
scroll to position [585, 0]
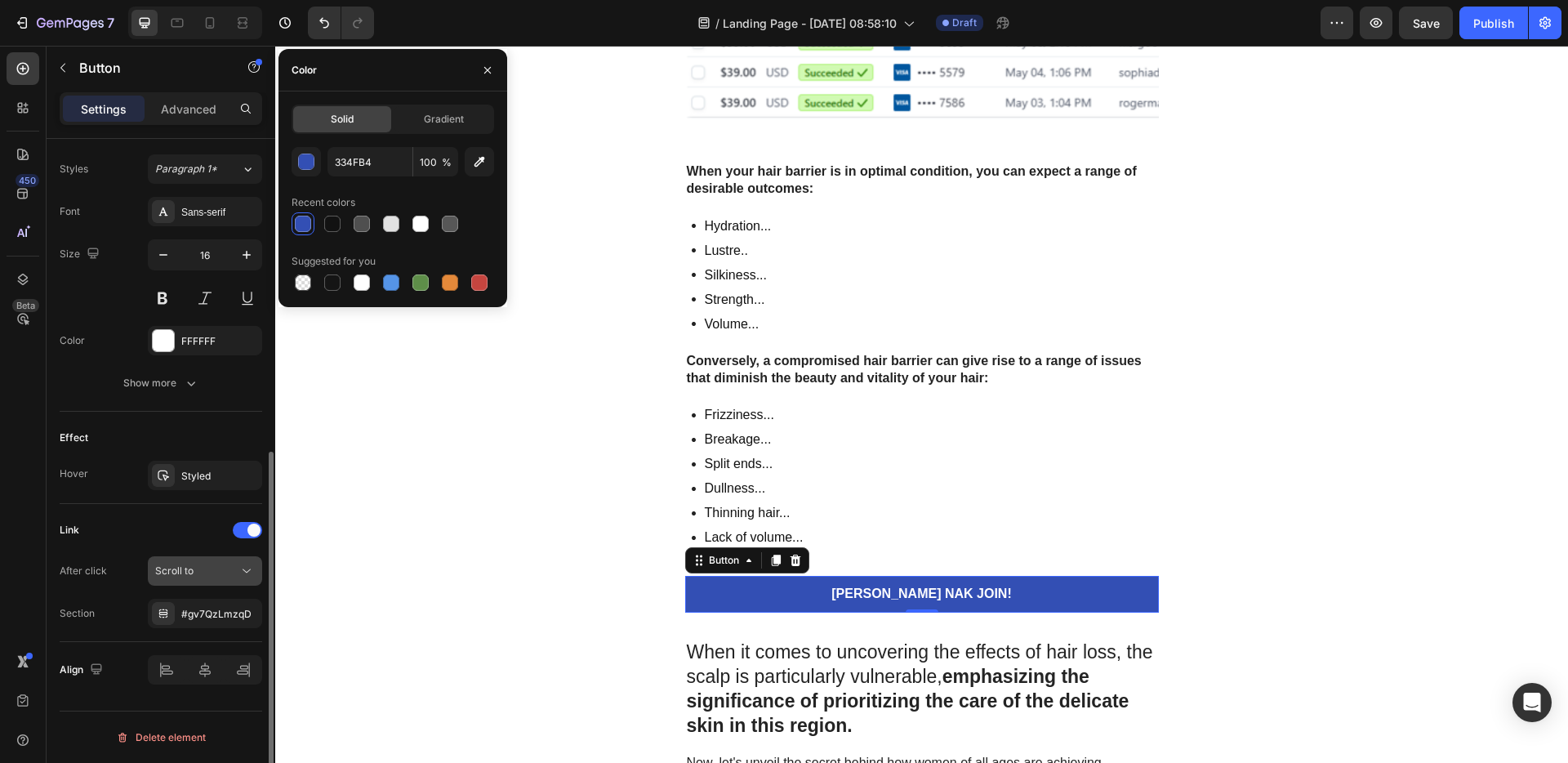
click at [232, 579] on button "Scroll to" at bounding box center [205, 571] width 115 height 29
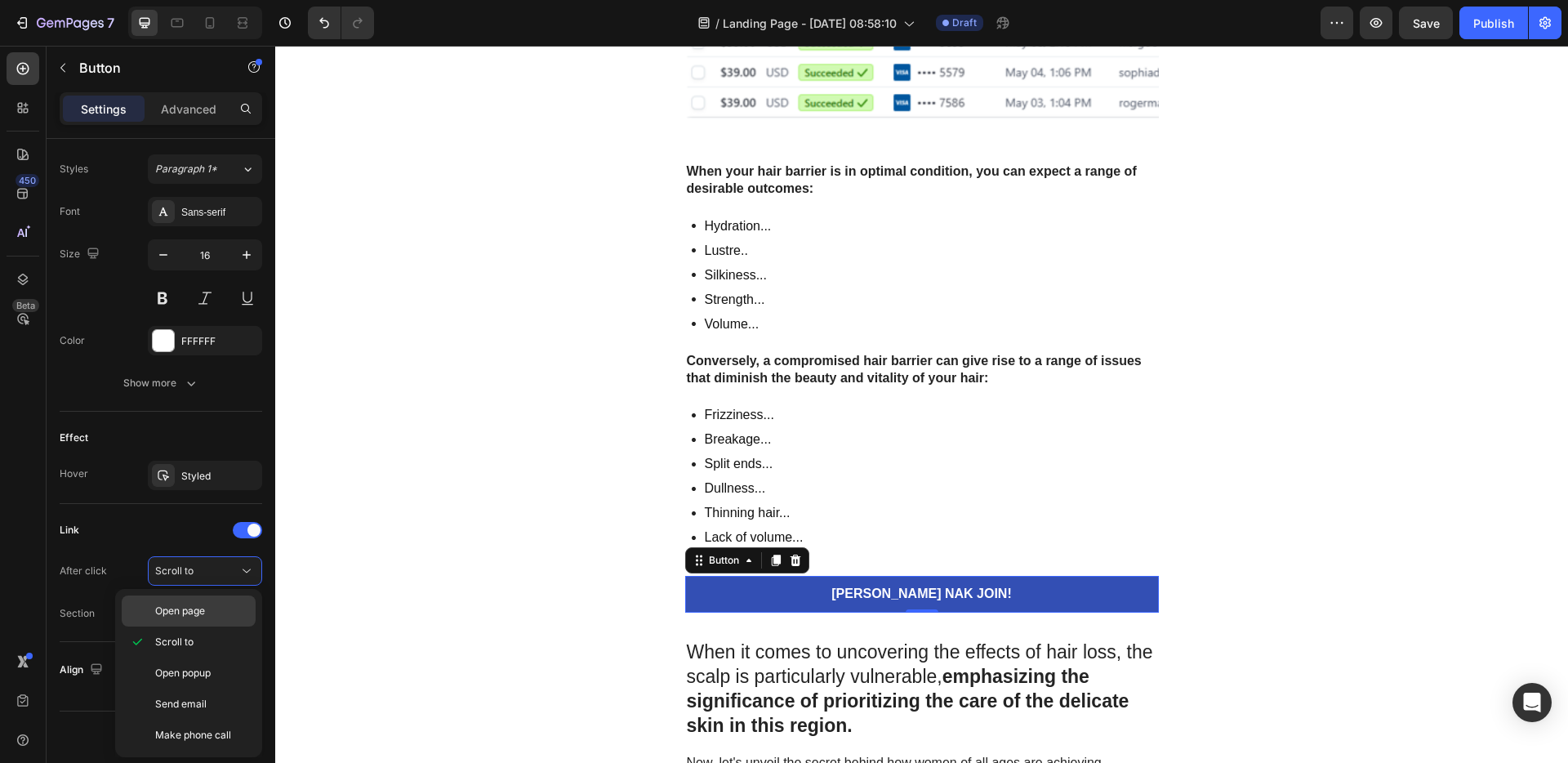
click at [223, 612] on p "Open page" at bounding box center [201, 611] width 93 height 15
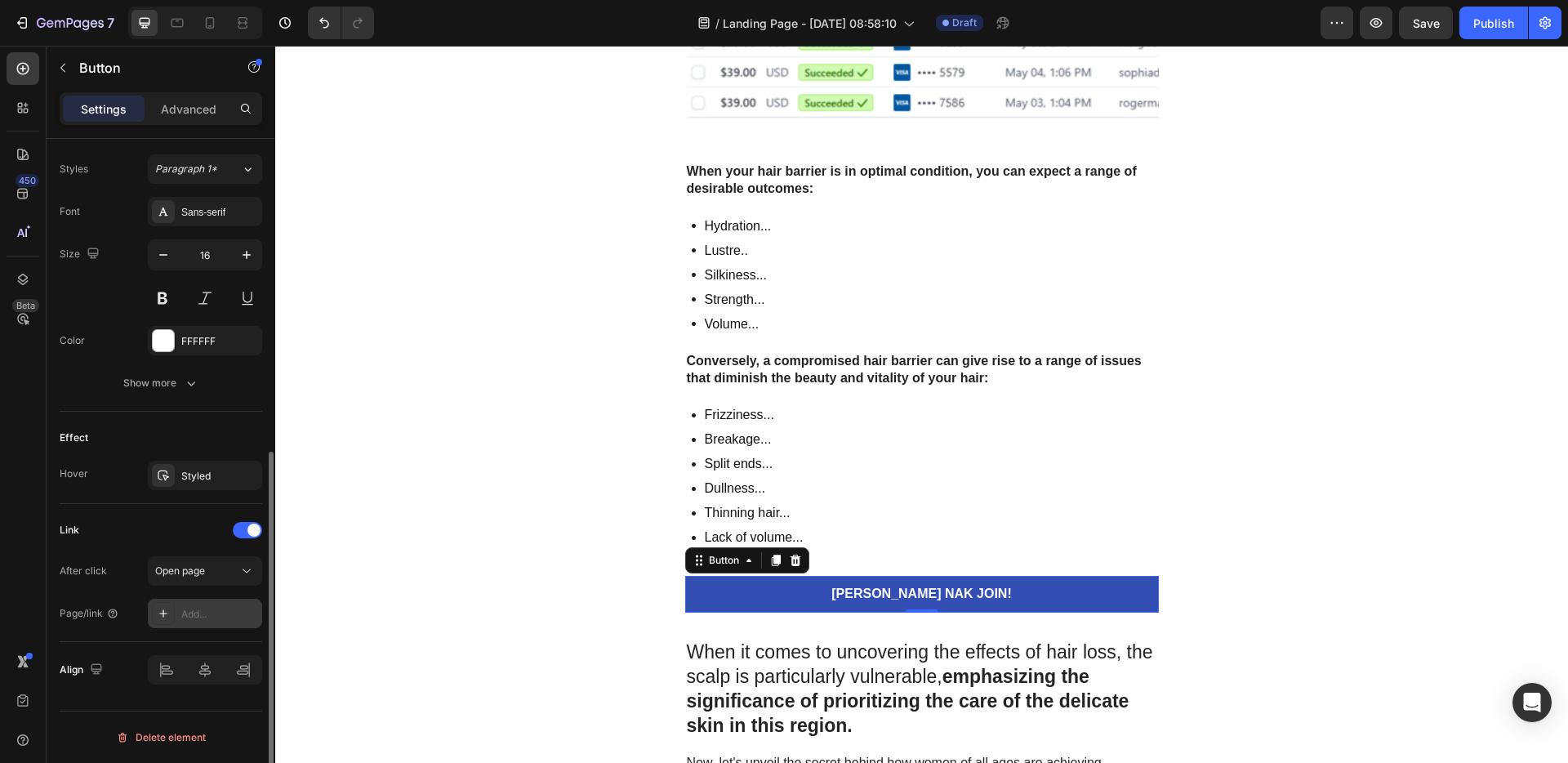
click at [211, 606] on div "Add..." at bounding box center [219, 614] width 76 height 15
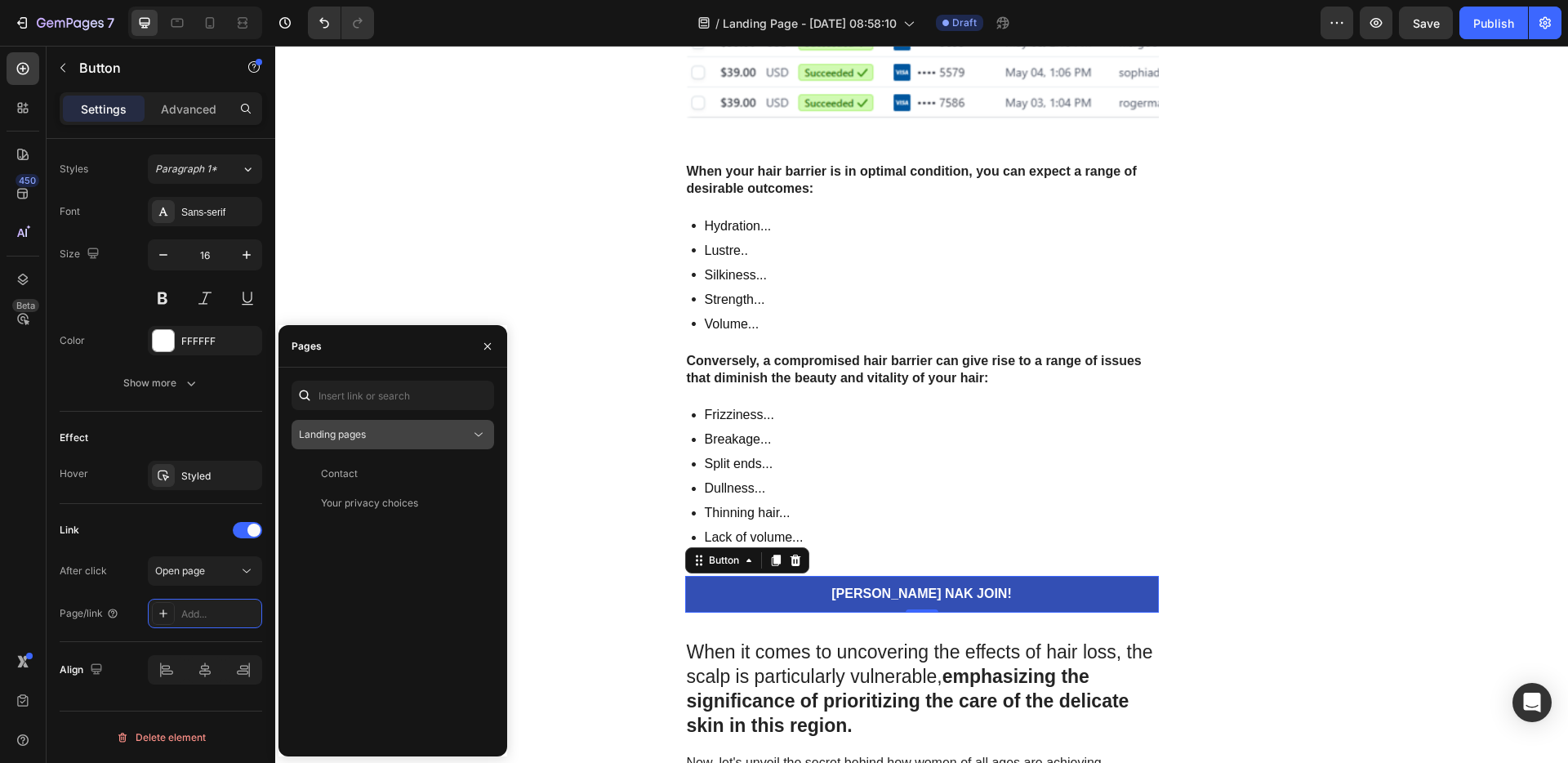
click at [382, 445] on button "Landing pages" at bounding box center [392, 434] width 202 height 29
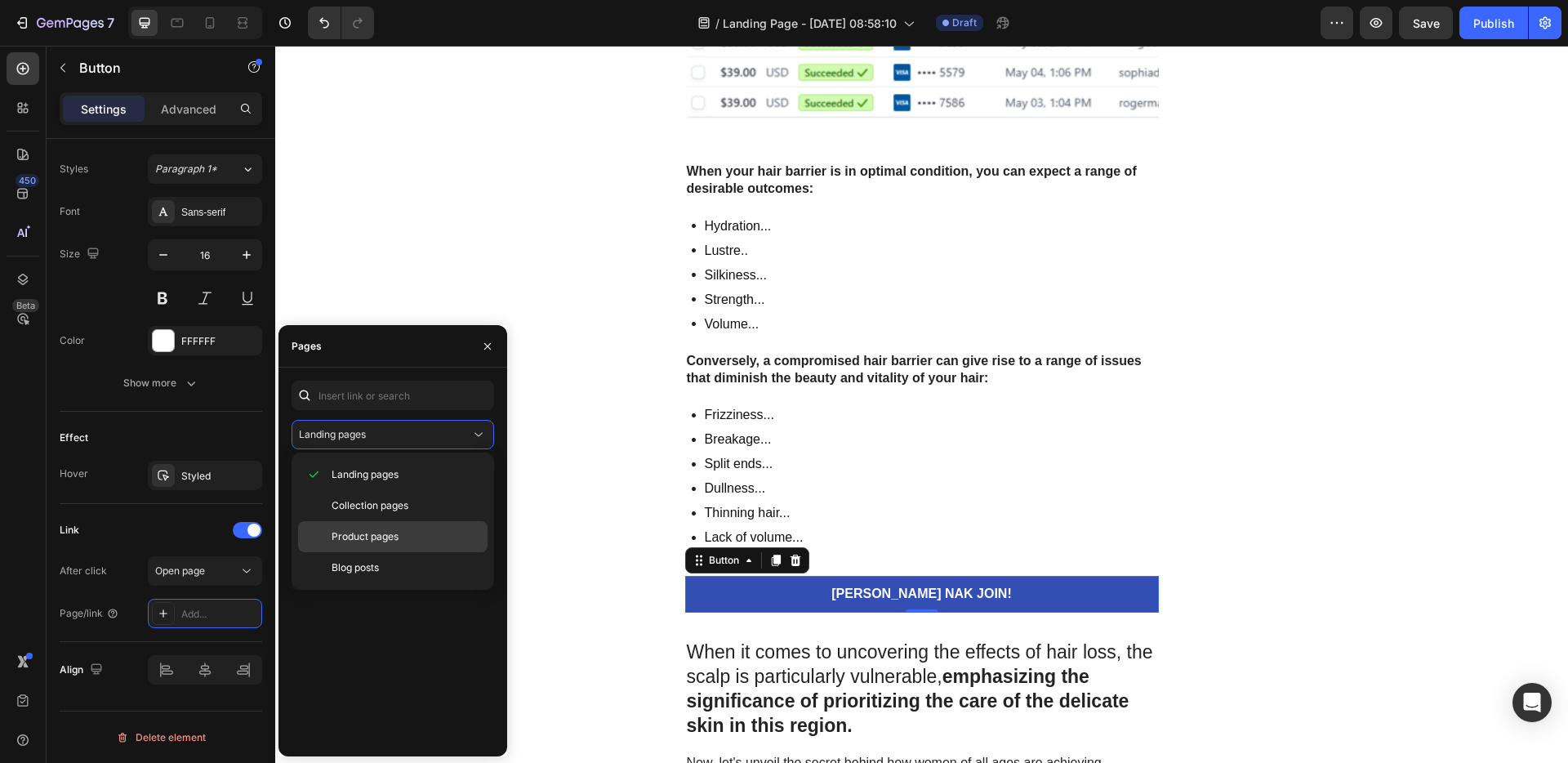
click at [377, 542] on span "Product pages" at bounding box center [365, 536] width 67 height 15
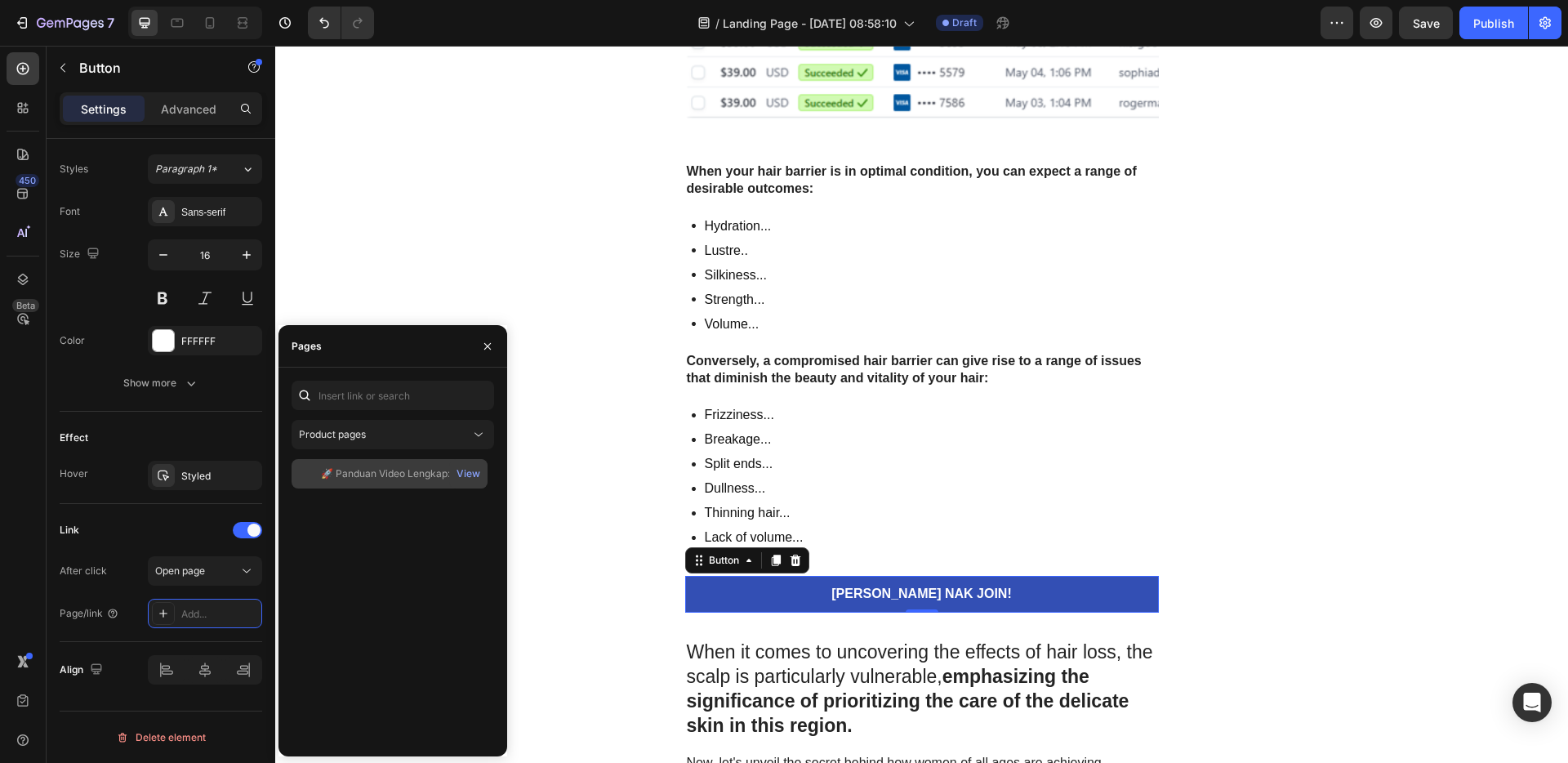
click at [392, 480] on div "🚀 Panduan Video Lengkap: Jual Template Canva Ke Pasaran Luar Negara" at bounding box center [399, 473] width 157 height 15
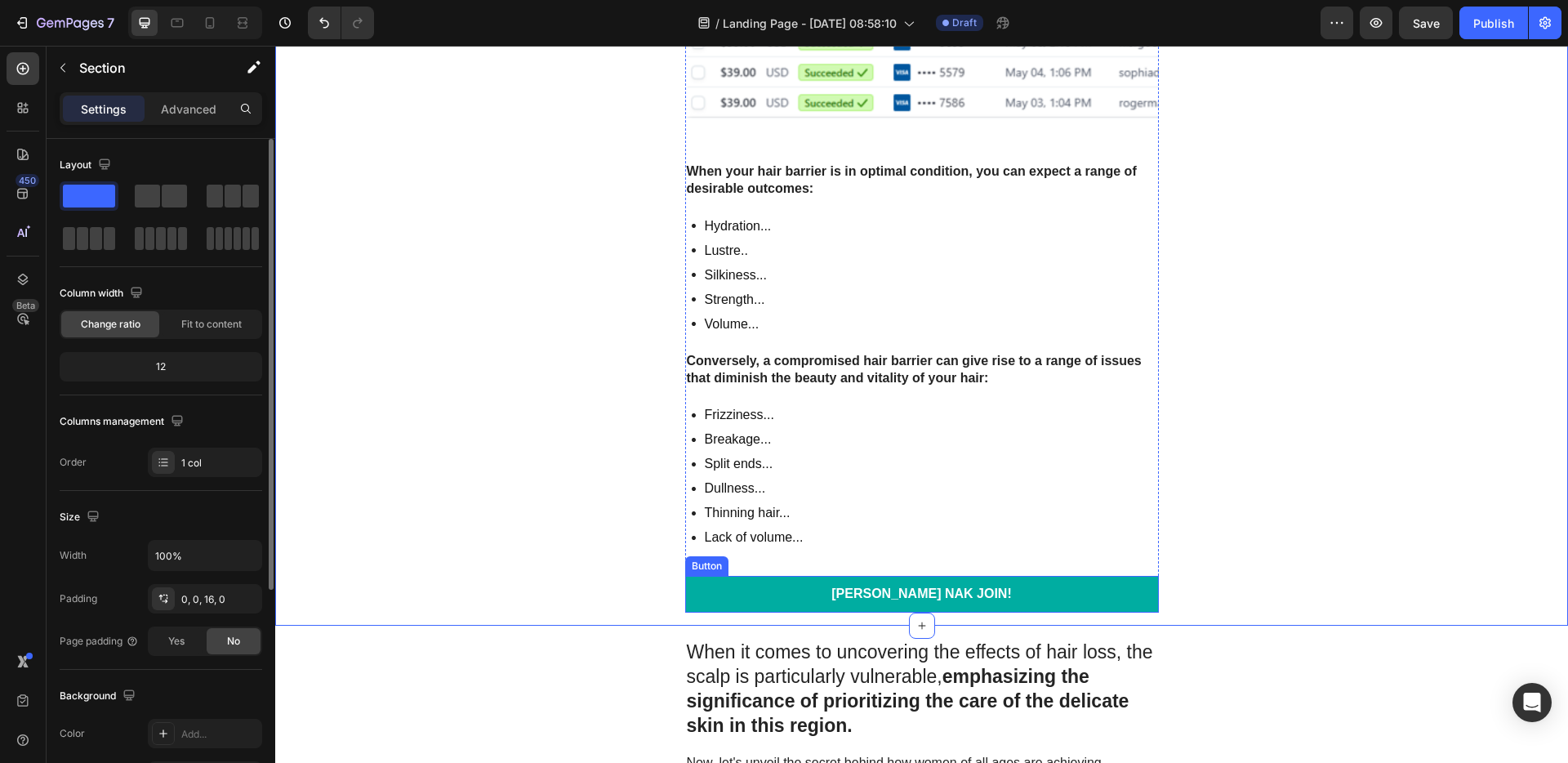
click at [1079, 599] on link "[PERSON_NAME] NAK JOIN!" at bounding box center [921, 594] width 473 height 36
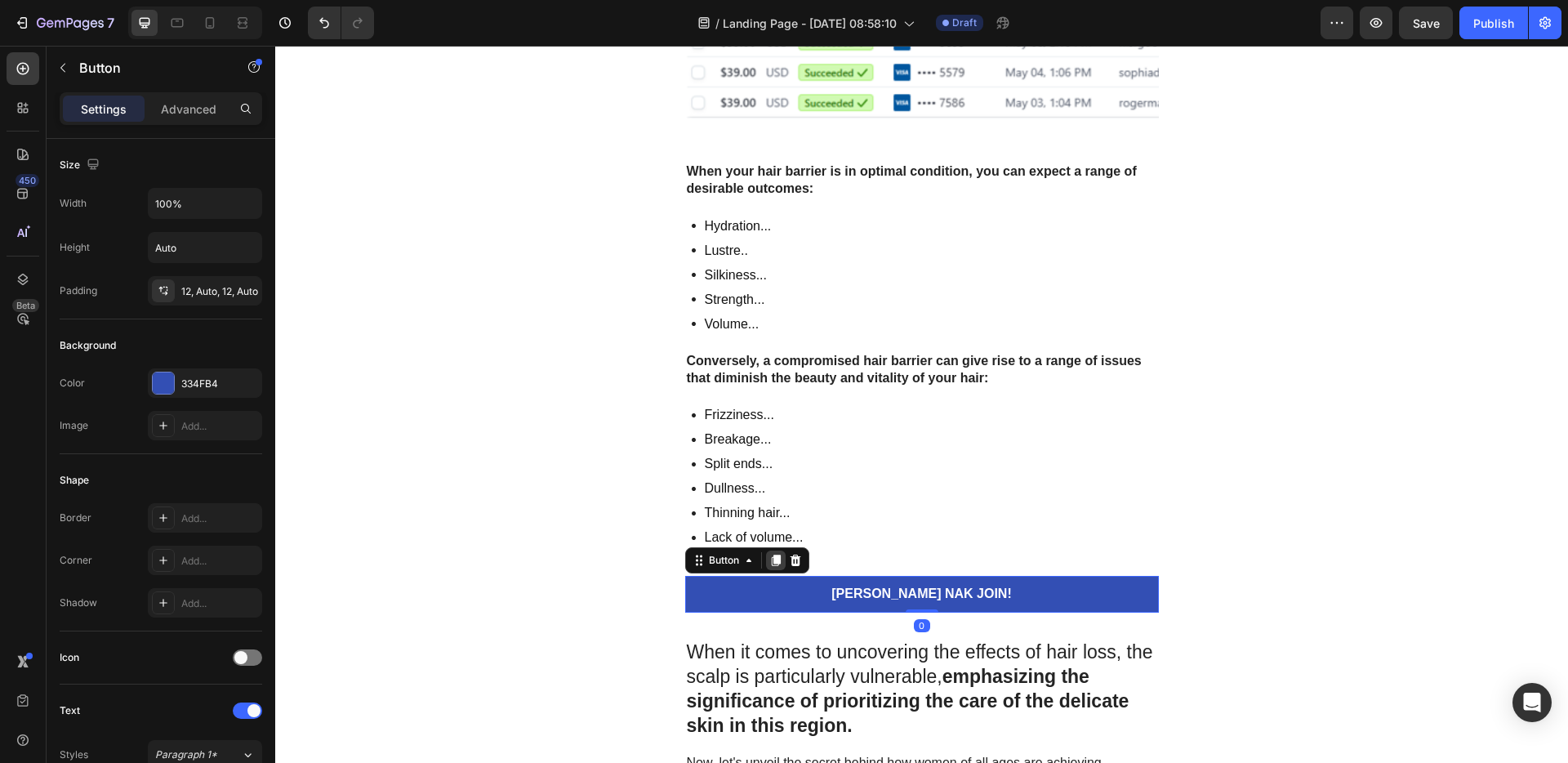
click at [771, 561] on icon at bounding box center [776, 561] width 9 height 12
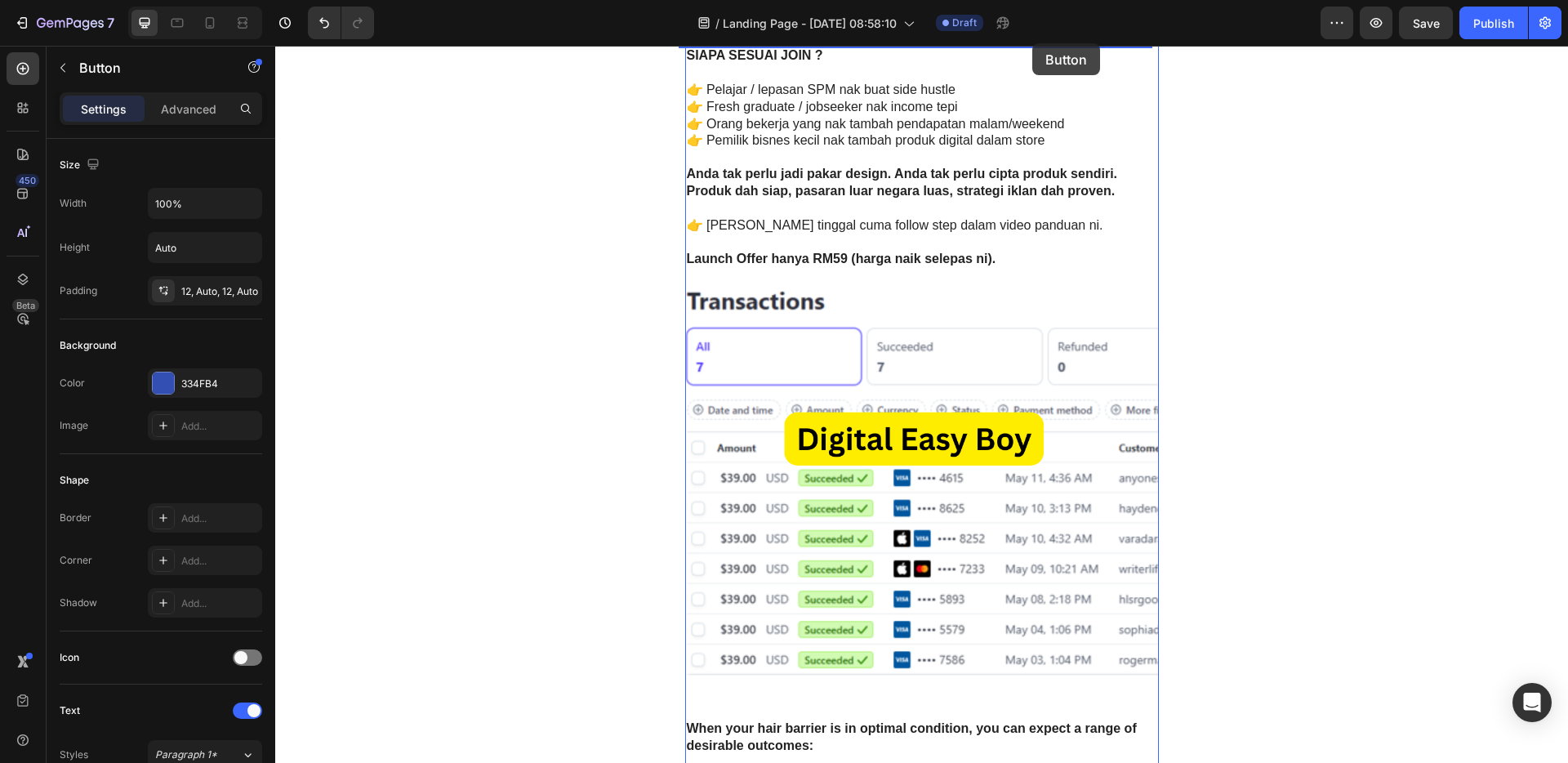
scroll to position [4078, 0]
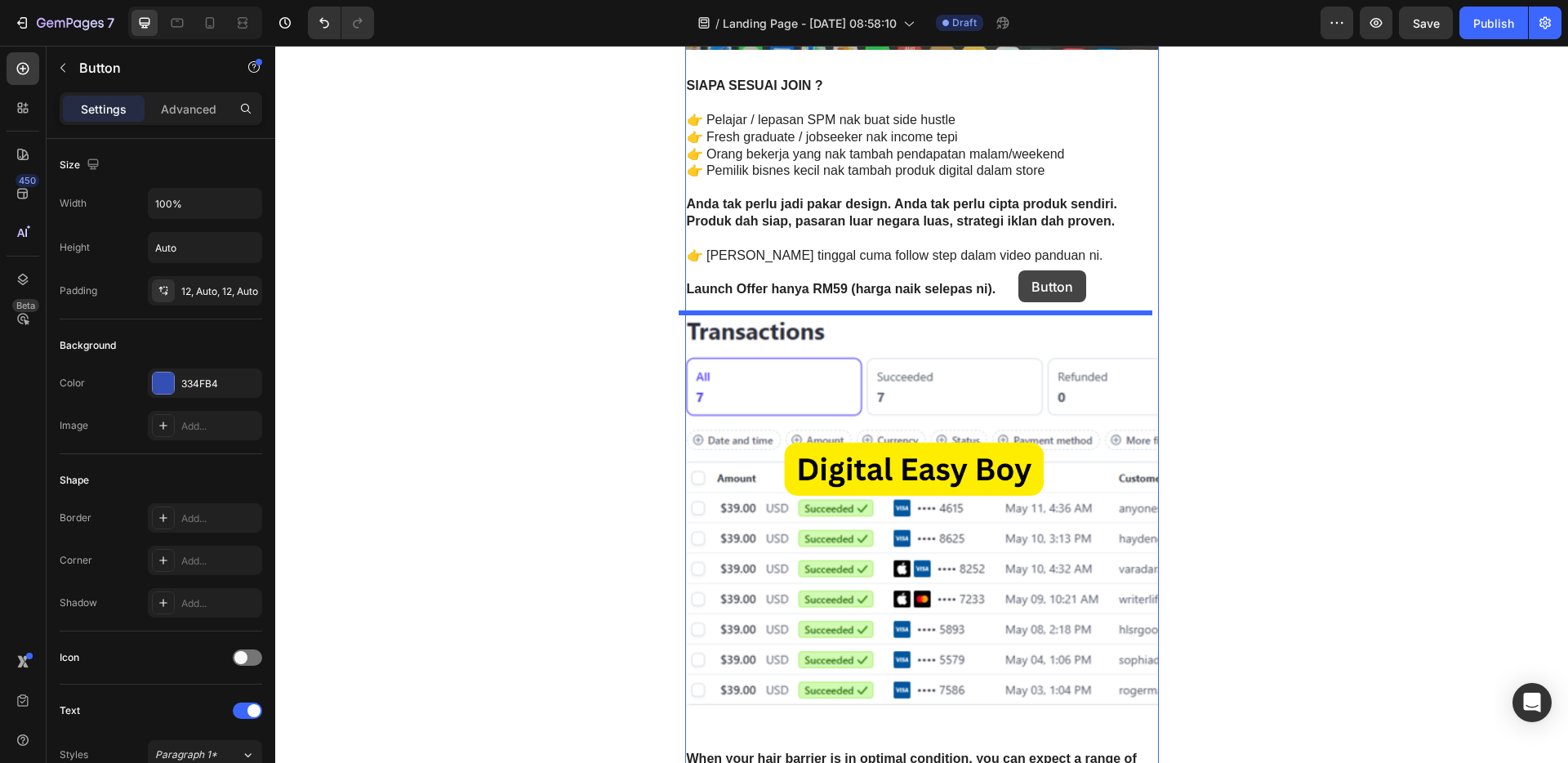
drag, startPoint x: 1033, startPoint y: 579, endPoint x: 1018, endPoint y: 270, distance: 309.4
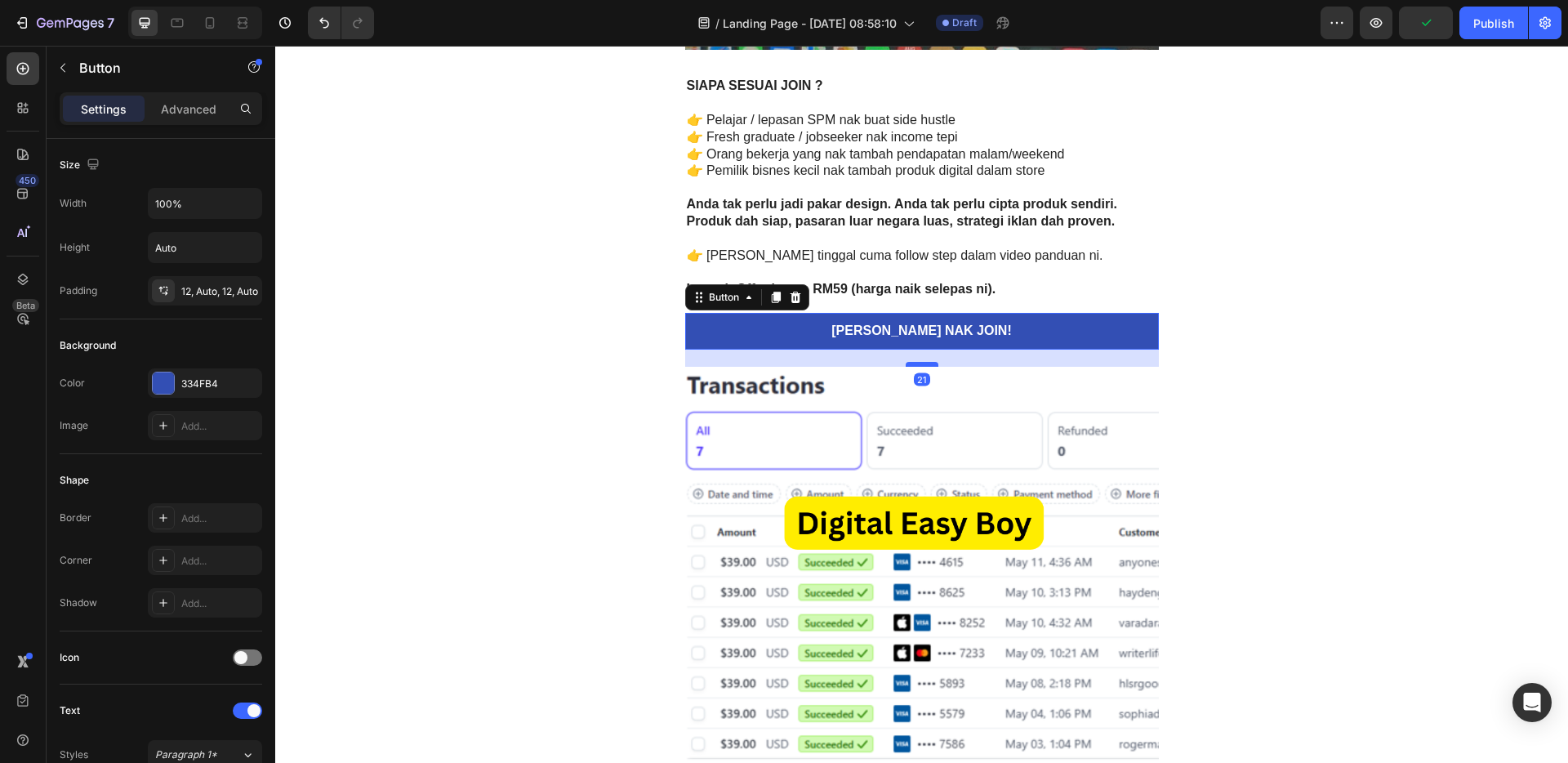
click at [922, 364] on div at bounding box center [921, 363] width 33 height 5
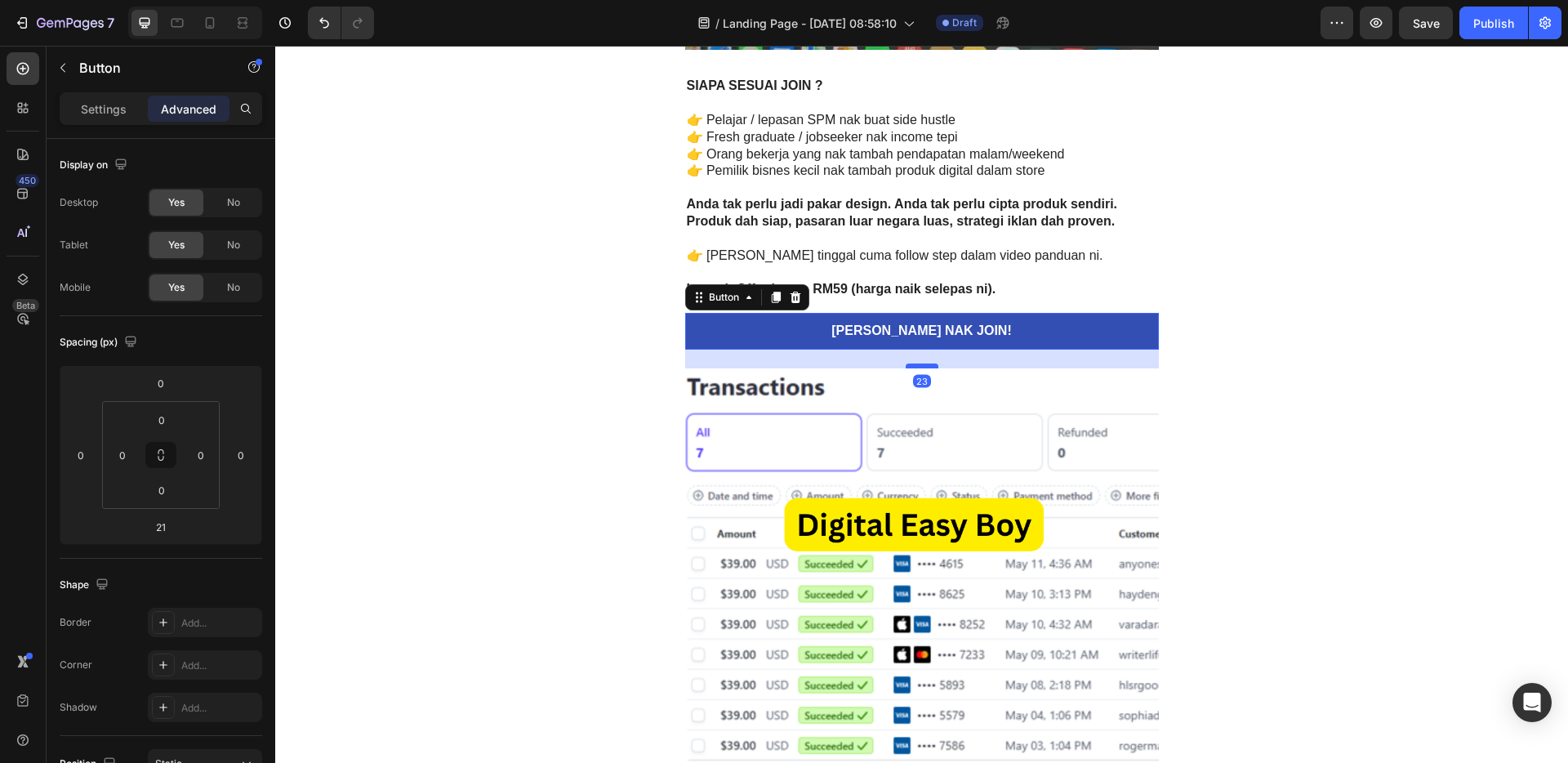
click at [919, 366] on div at bounding box center [921, 365] width 33 height 5
type input "23"
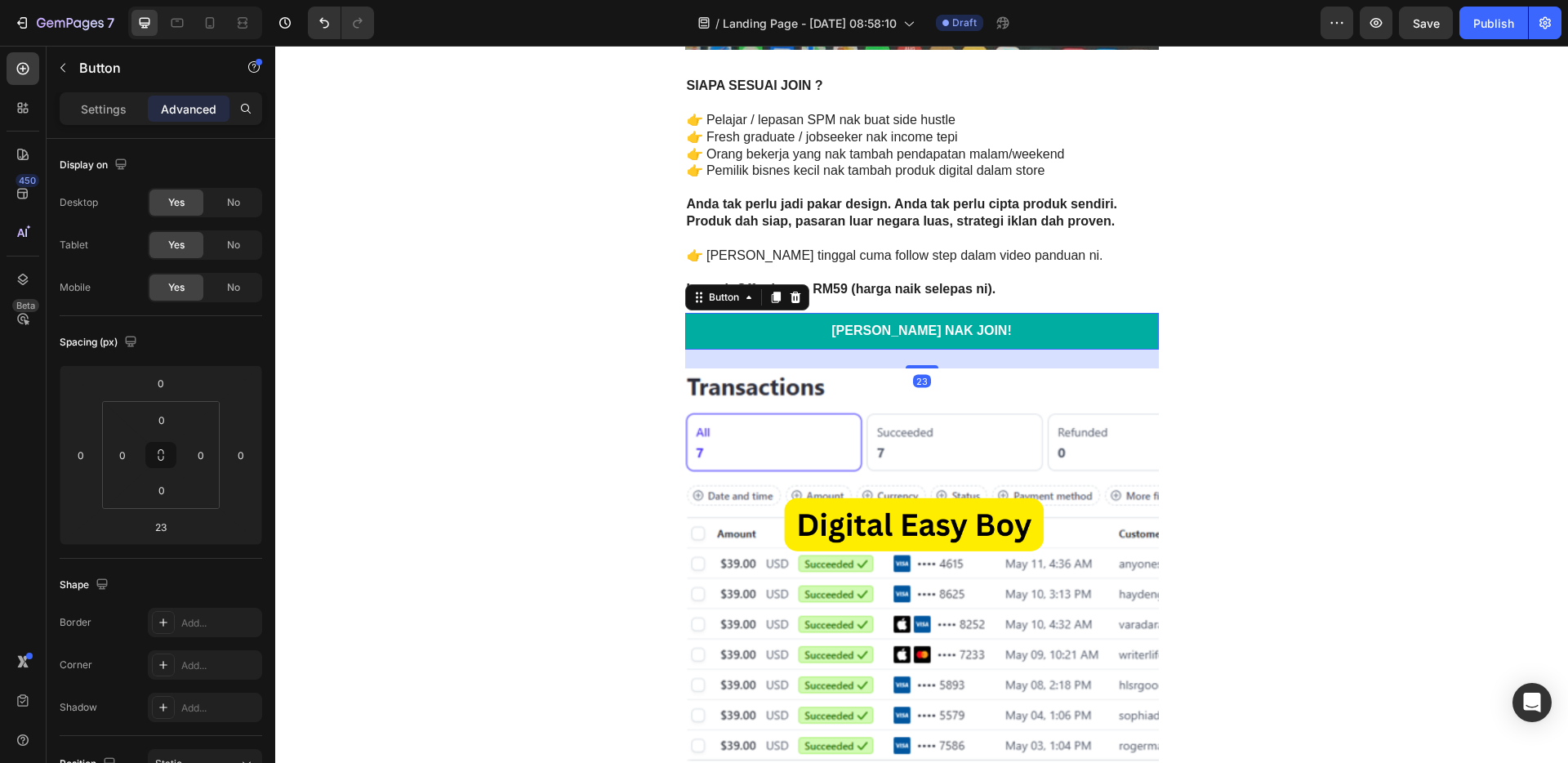
click at [974, 328] on link "[PERSON_NAME] NAK JOIN!" at bounding box center [921, 331] width 473 height 36
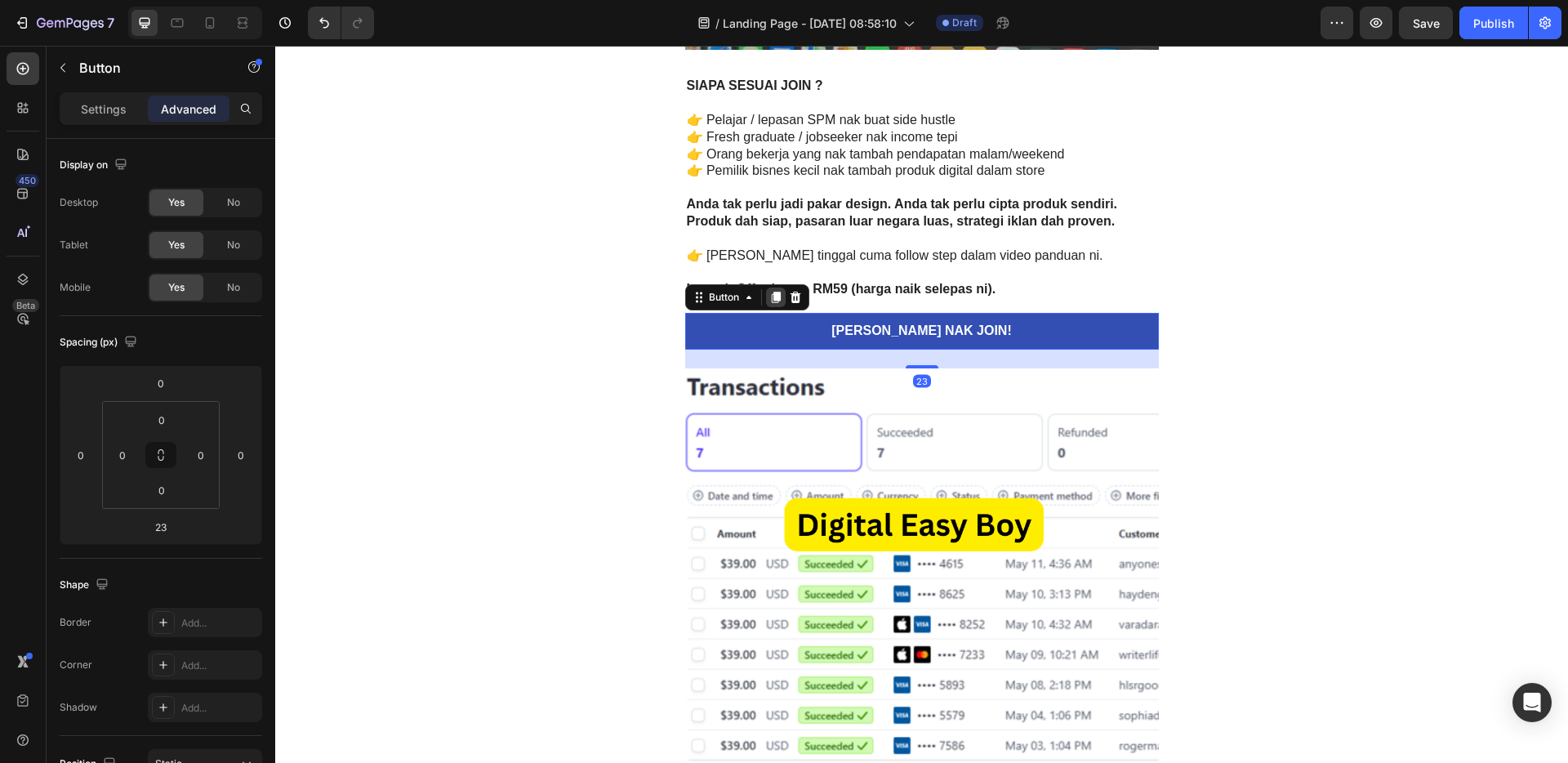
click at [771, 299] on icon at bounding box center [776, 297] width 9 height 12
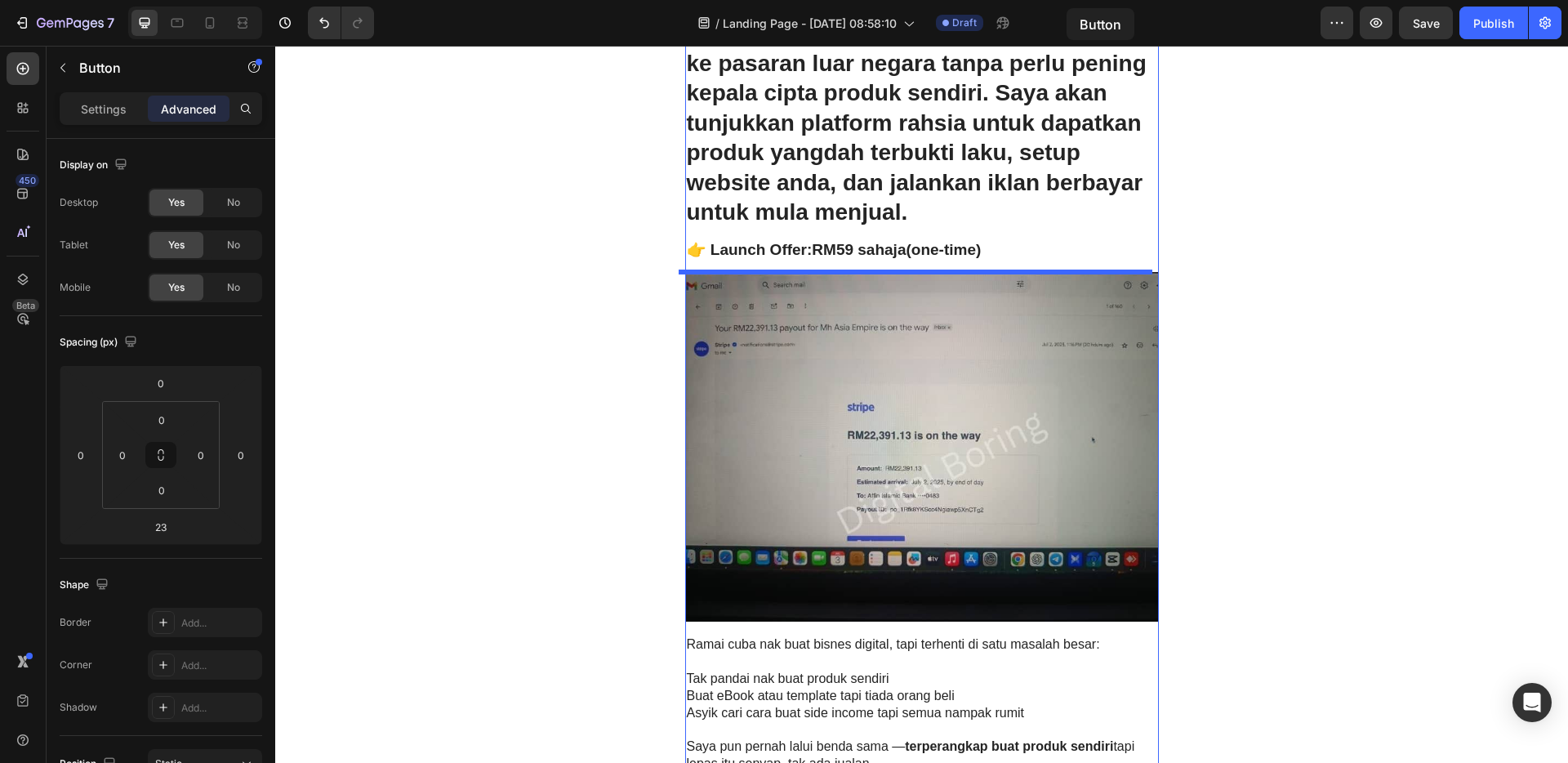
scroll to position [0, 0]
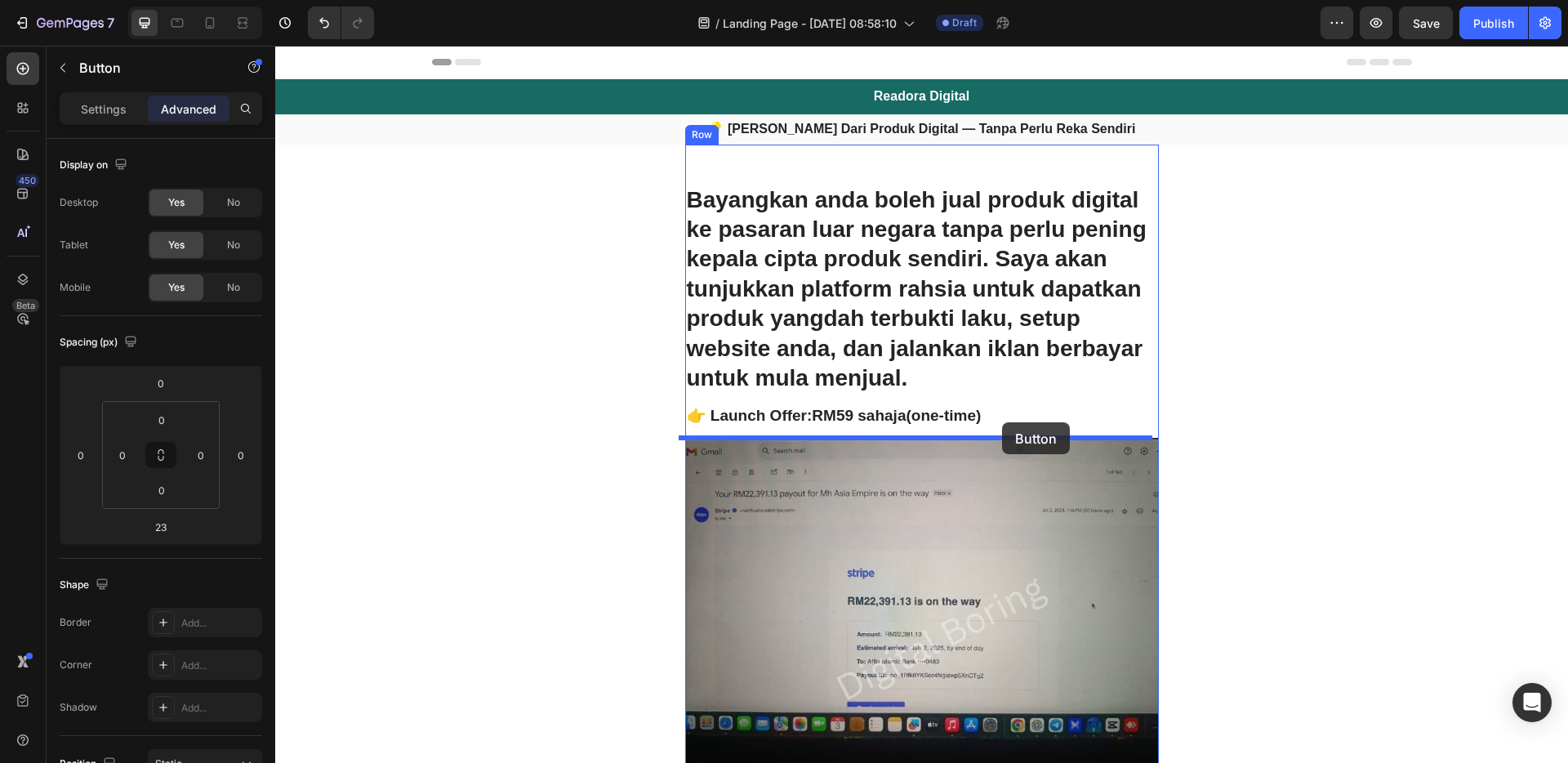
drag, startPoint x: 1028, startPoint y: 326, endPoint x: 1002, endPoint y: 422, distance: 99.5
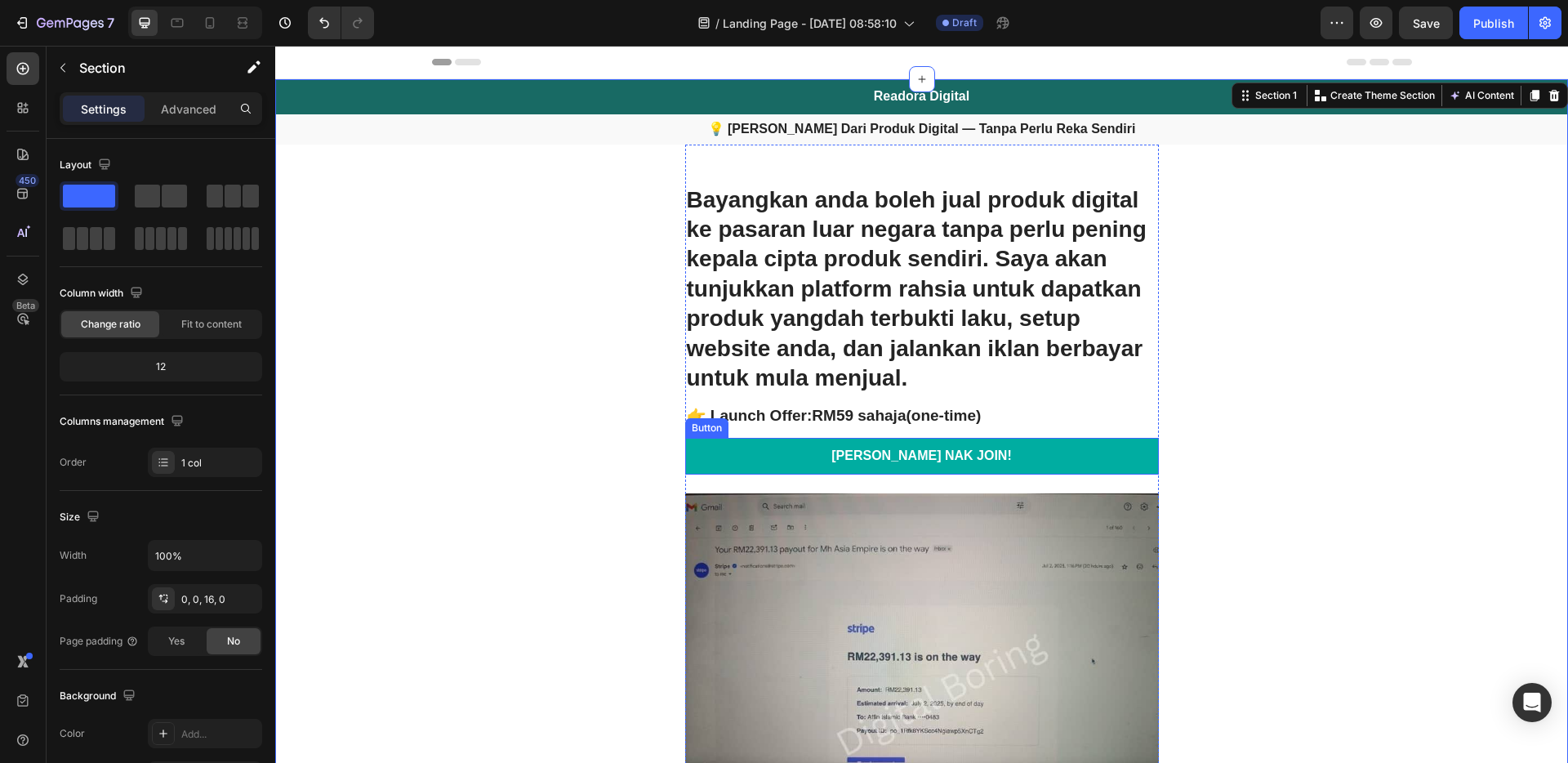
click at [1052, 439] on link "[PERSON_NAME] NAK JOIN!" at bounding box center [921, 456] width 473 height 36
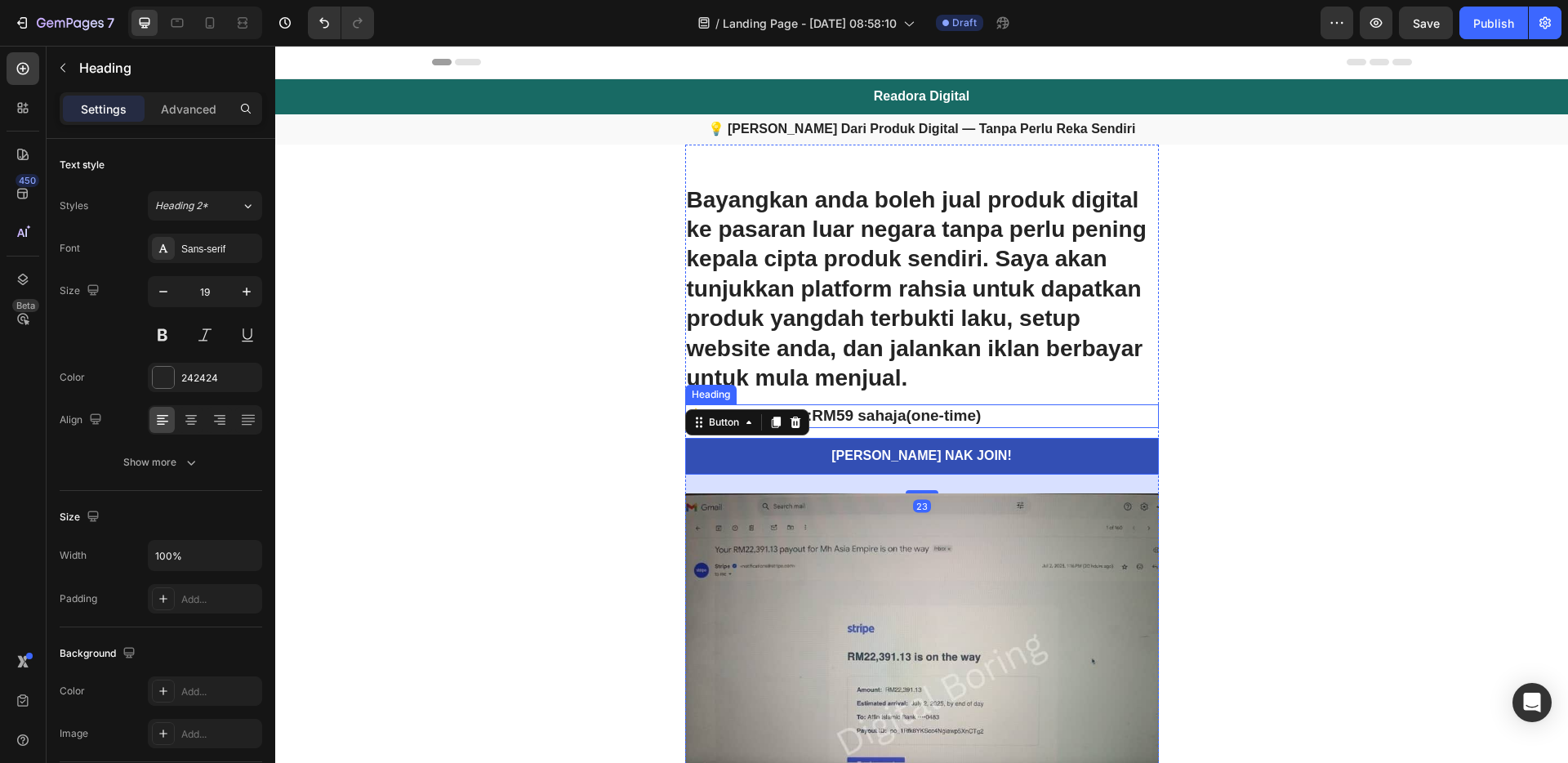
click at [940, 417] on h2 "👉 Launch Offer: RM59 sahaja (one-time)" at bounding box center [921, 416] width 473 height 24
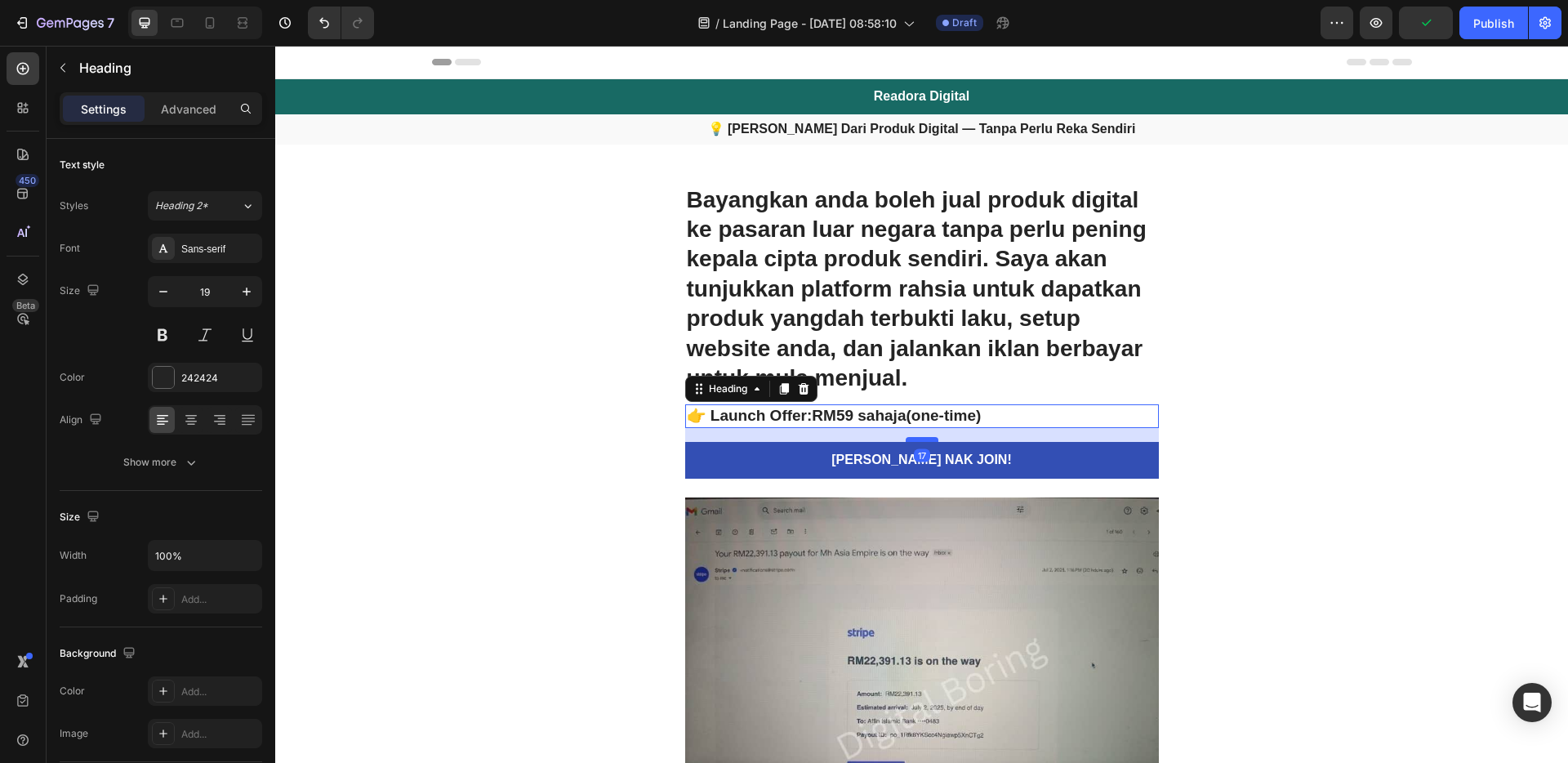
click at [924, 439] on div at bounding box center [921, 439] width 33 height 5
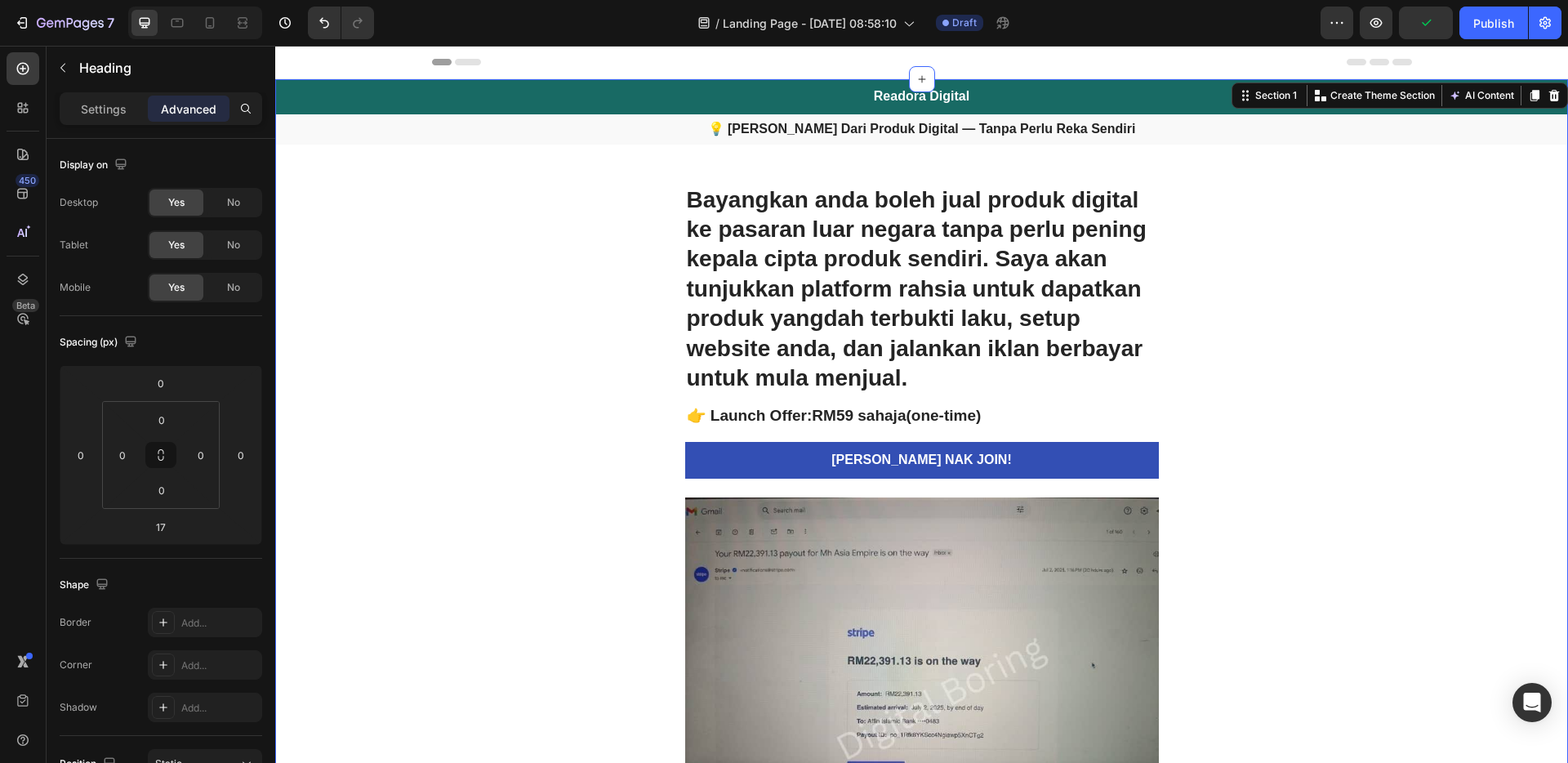
drag, startPoint x: 1247, startPoint y: 394, endPoint x: 1240, endPoint y: 402, distance: 10.6
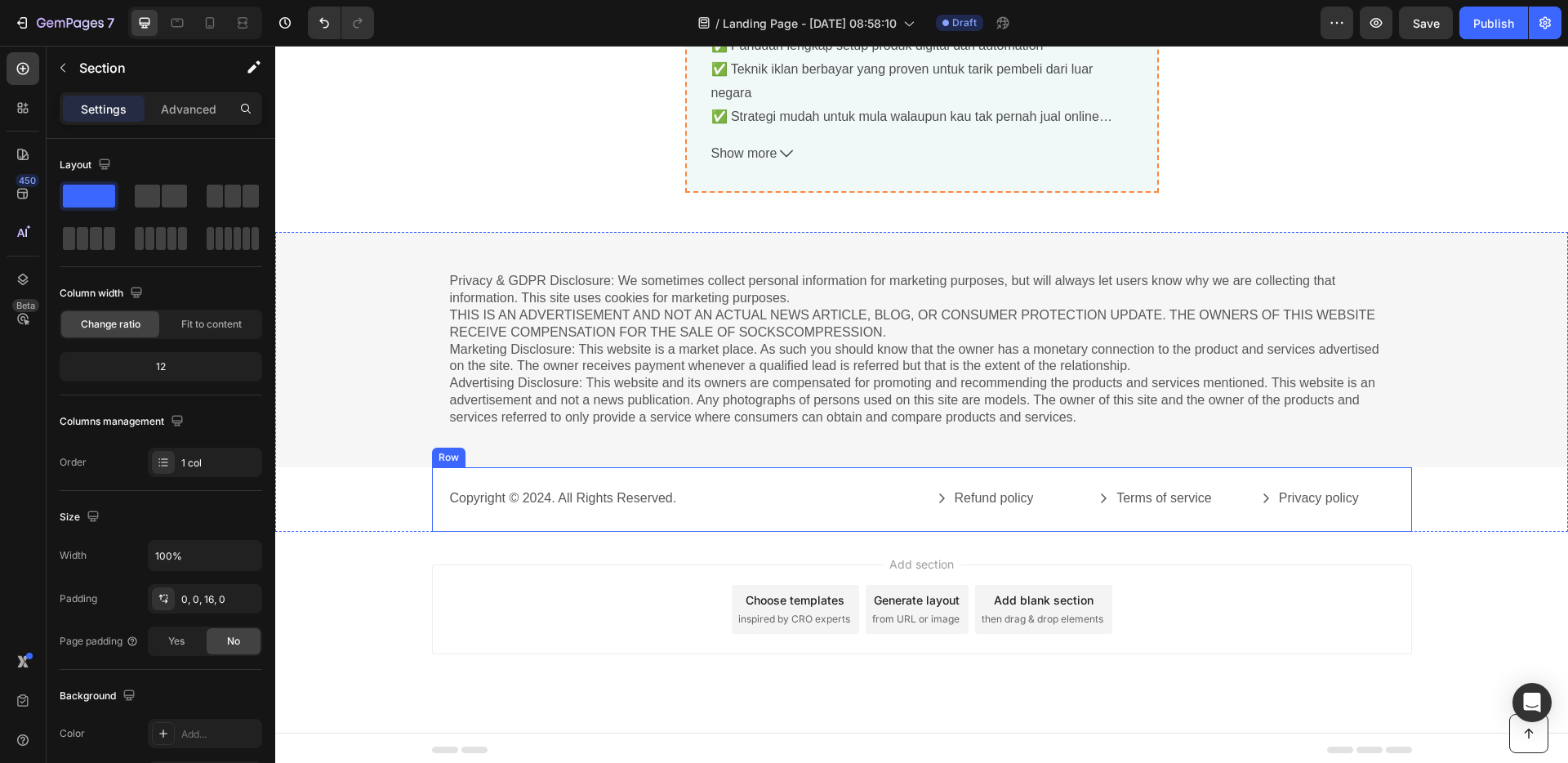
scroll to position [8471, 0]
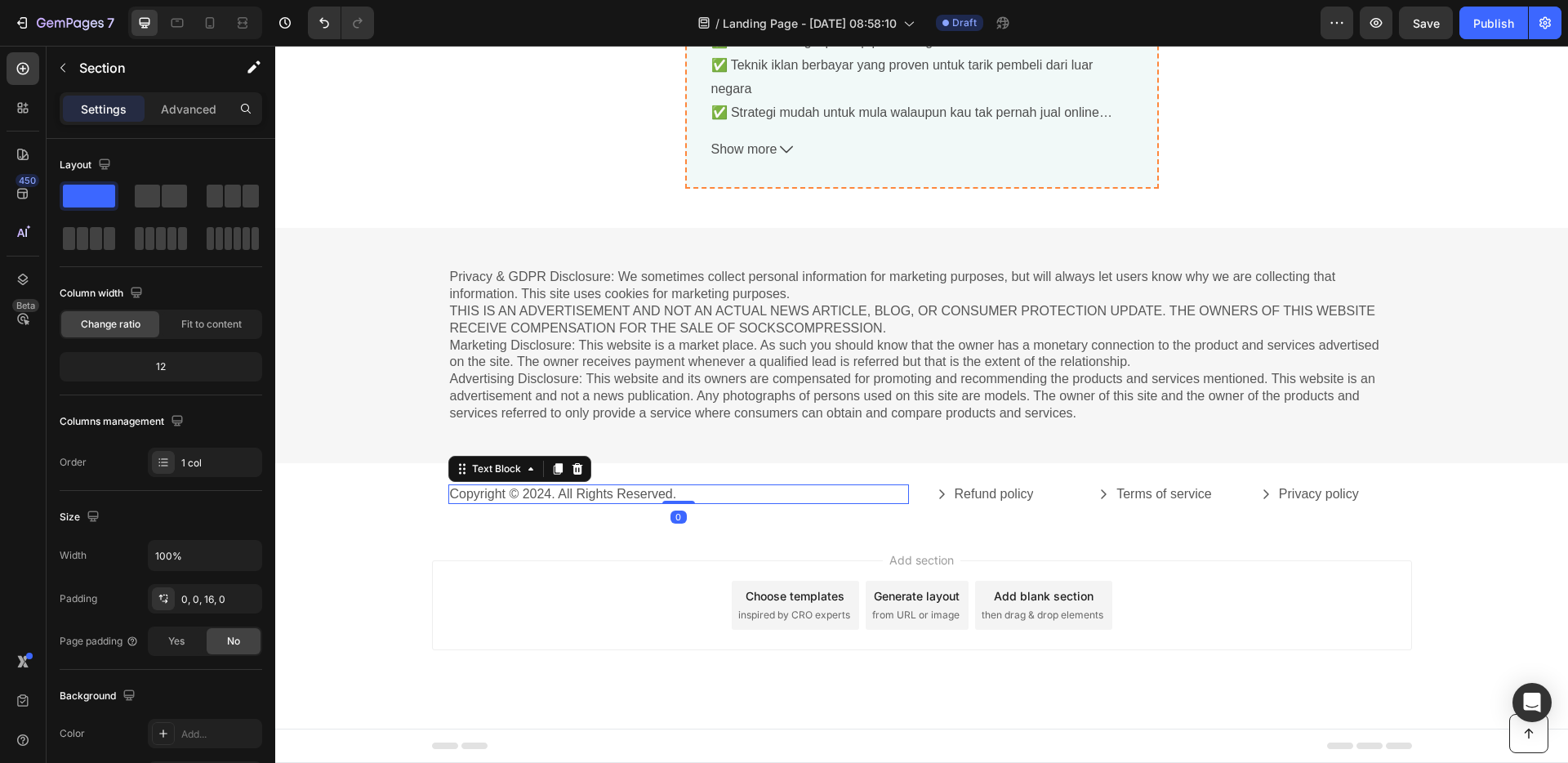
click at [721, 490] on p "Copyright © 2024. All Rights Reserved." at bounding box center [678, 494] width 457 height 17
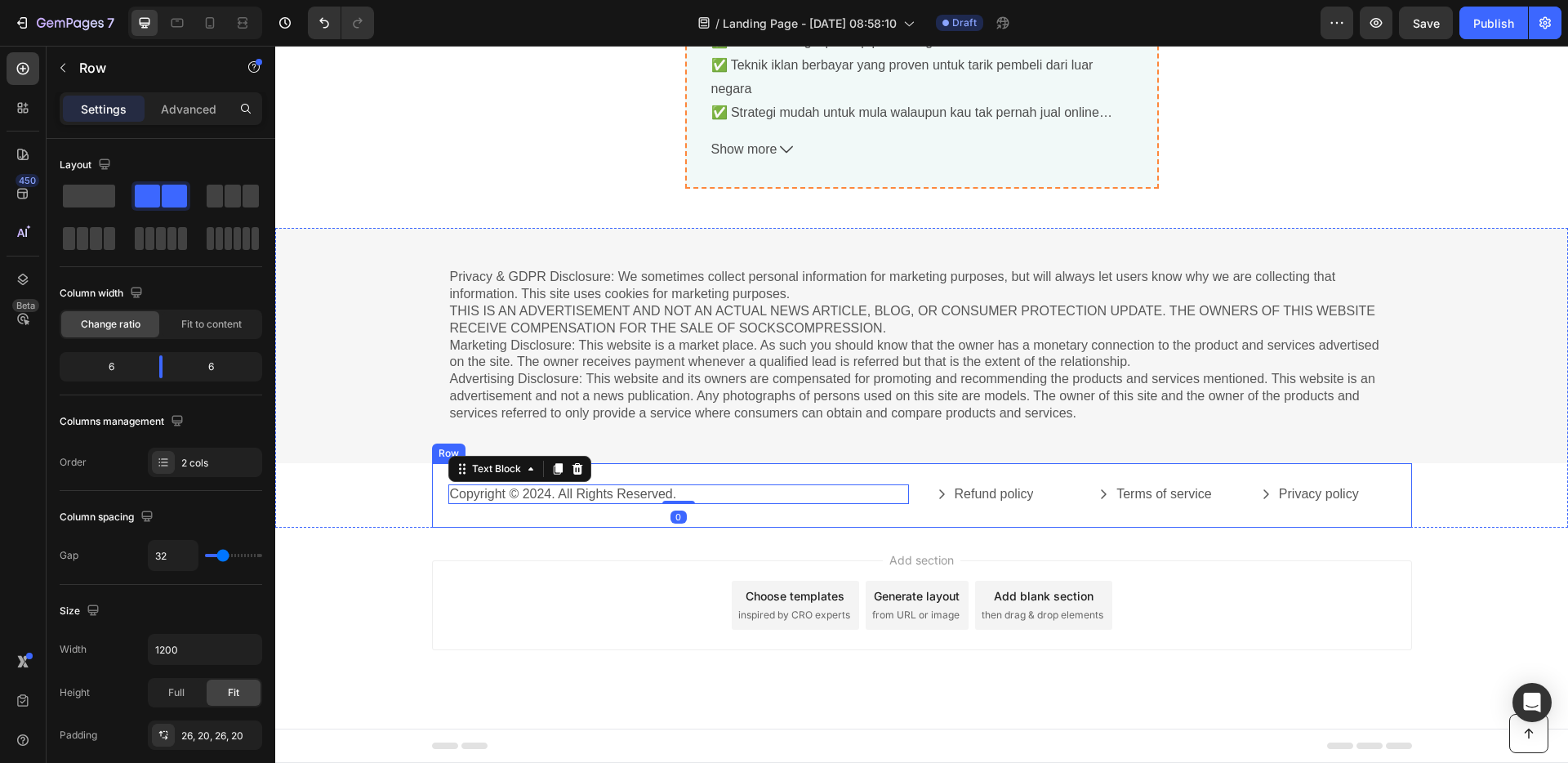
click at [710, 471] on div "Copyright © 2024. All Rights Reserved. Text Block 0 Refund policy Button Terms …" at bounding box center [921, 494] width 980 height 65
click at [527, 453] on icon at bounding box center [532, 446] width 11 height 12
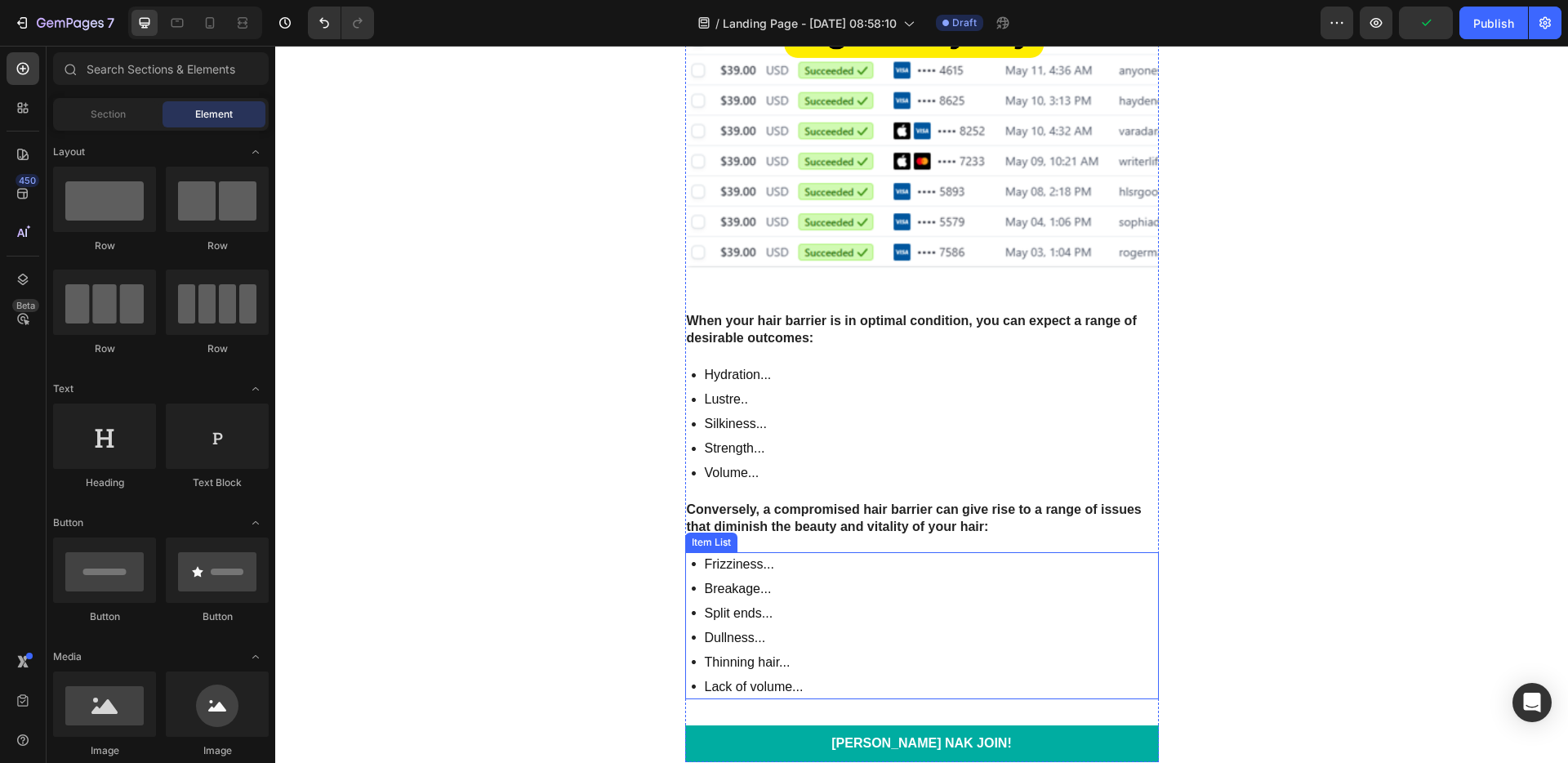
scroll to position [4698, 0]
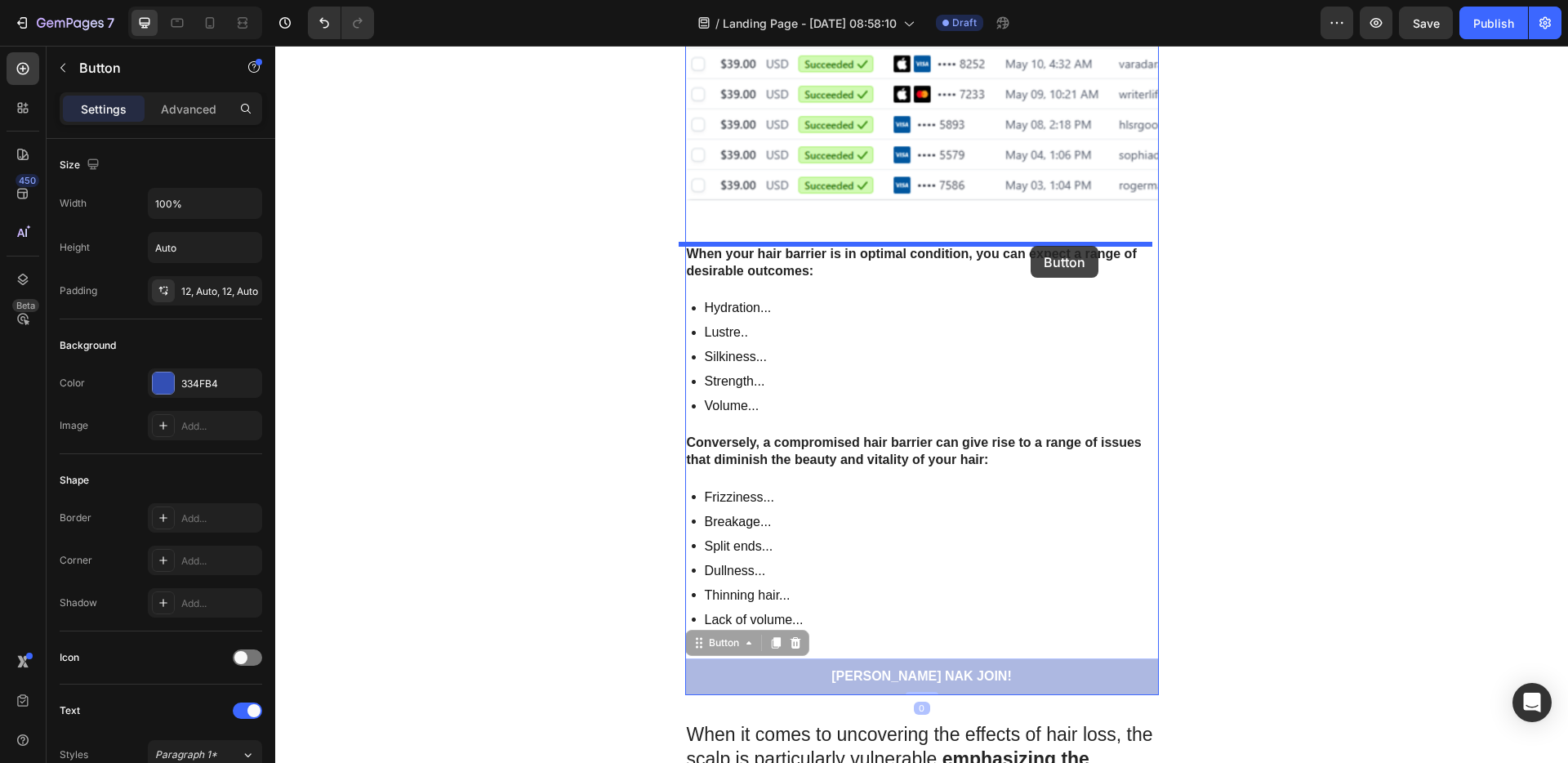
drag, startPoint x: 1076, startPoint y: 677, endPoint x: 1031, endPoint y: 246, distance: 433.3
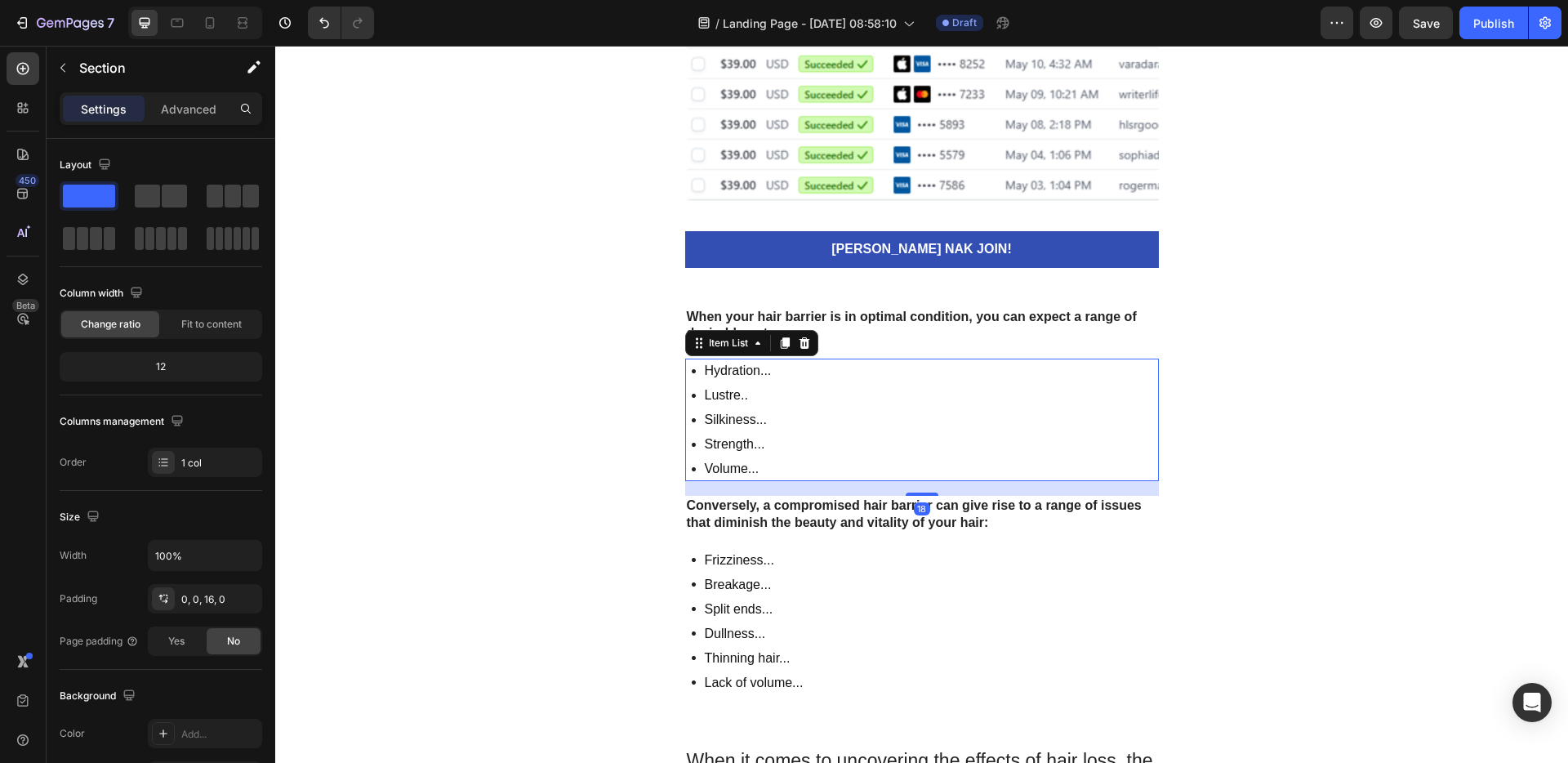
click at [951, 404] on div "Hydration... Lustre.. Silkiness... Strength... Volume..." at bounding box center [921, 420] width 473 height 123
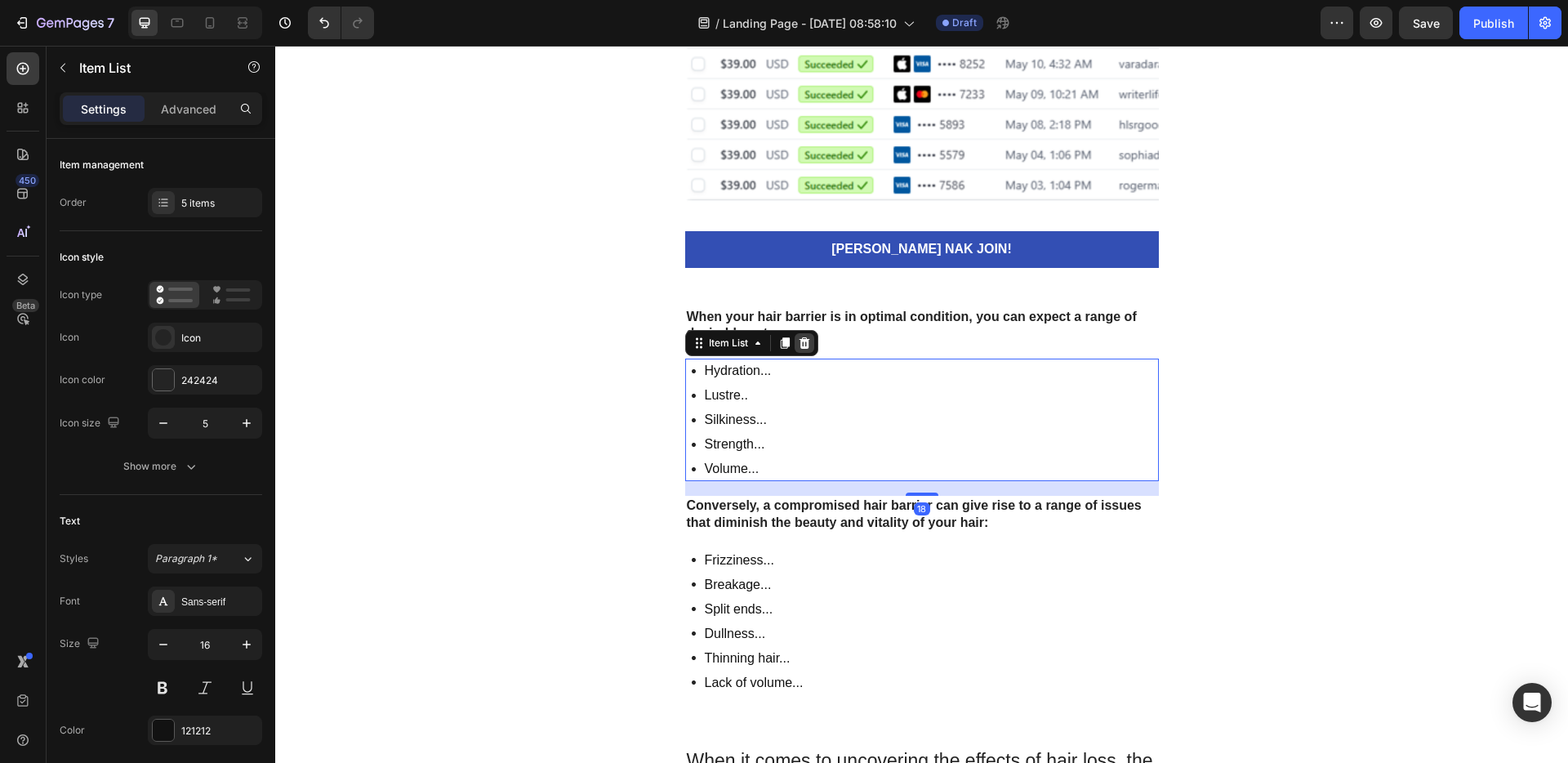
click at [799, 348] on icon at bounding box center [804, 342] width 11 height 12
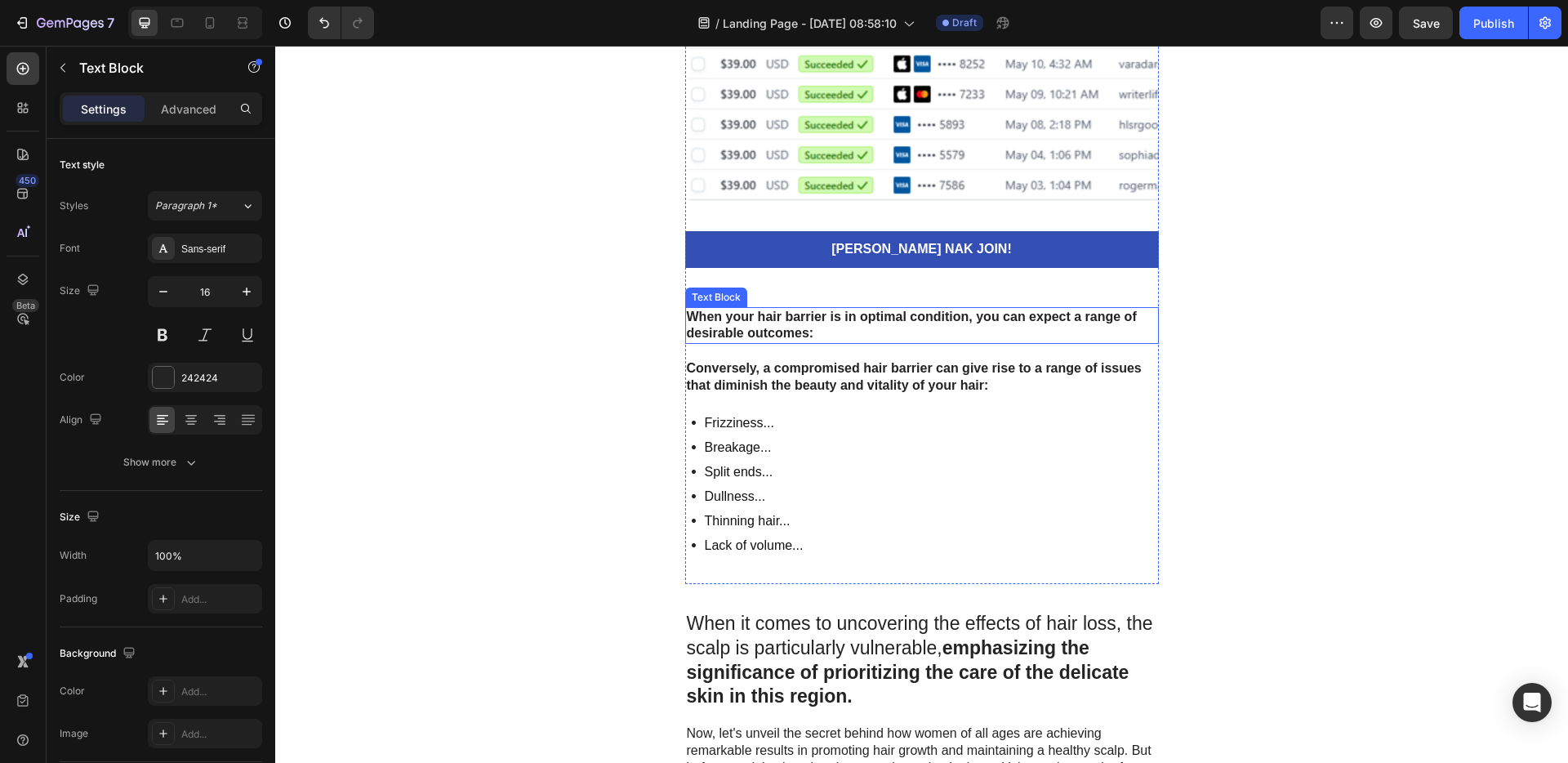
click at [820, 320] on strong "When your hair barrier is in optimal condition, you can expect a range of desir…" at bounding box center [911, 325] width 450 height 31
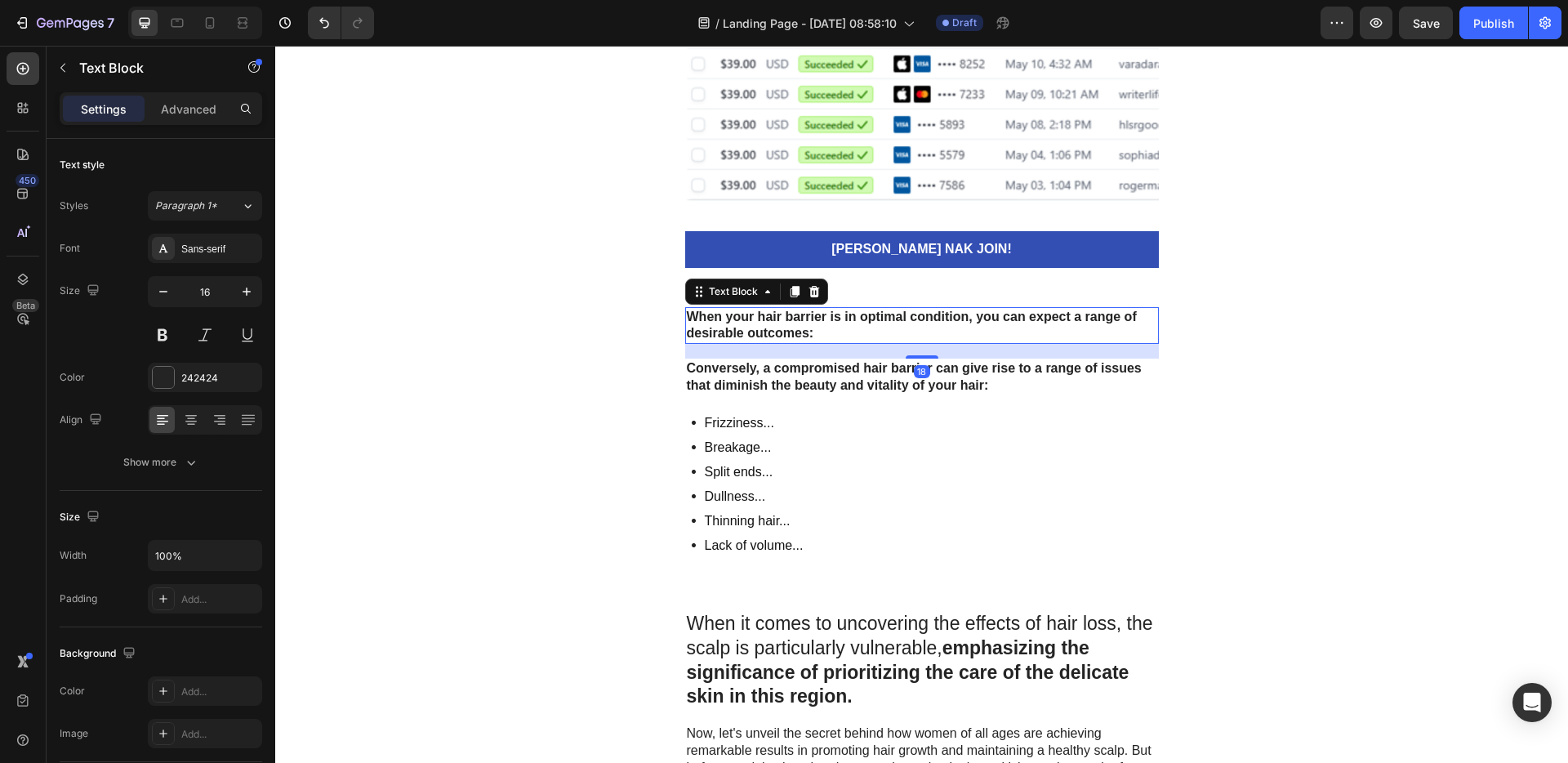
click at [809, 288] on icon at bounding box center [814, 290] width 11 height 12
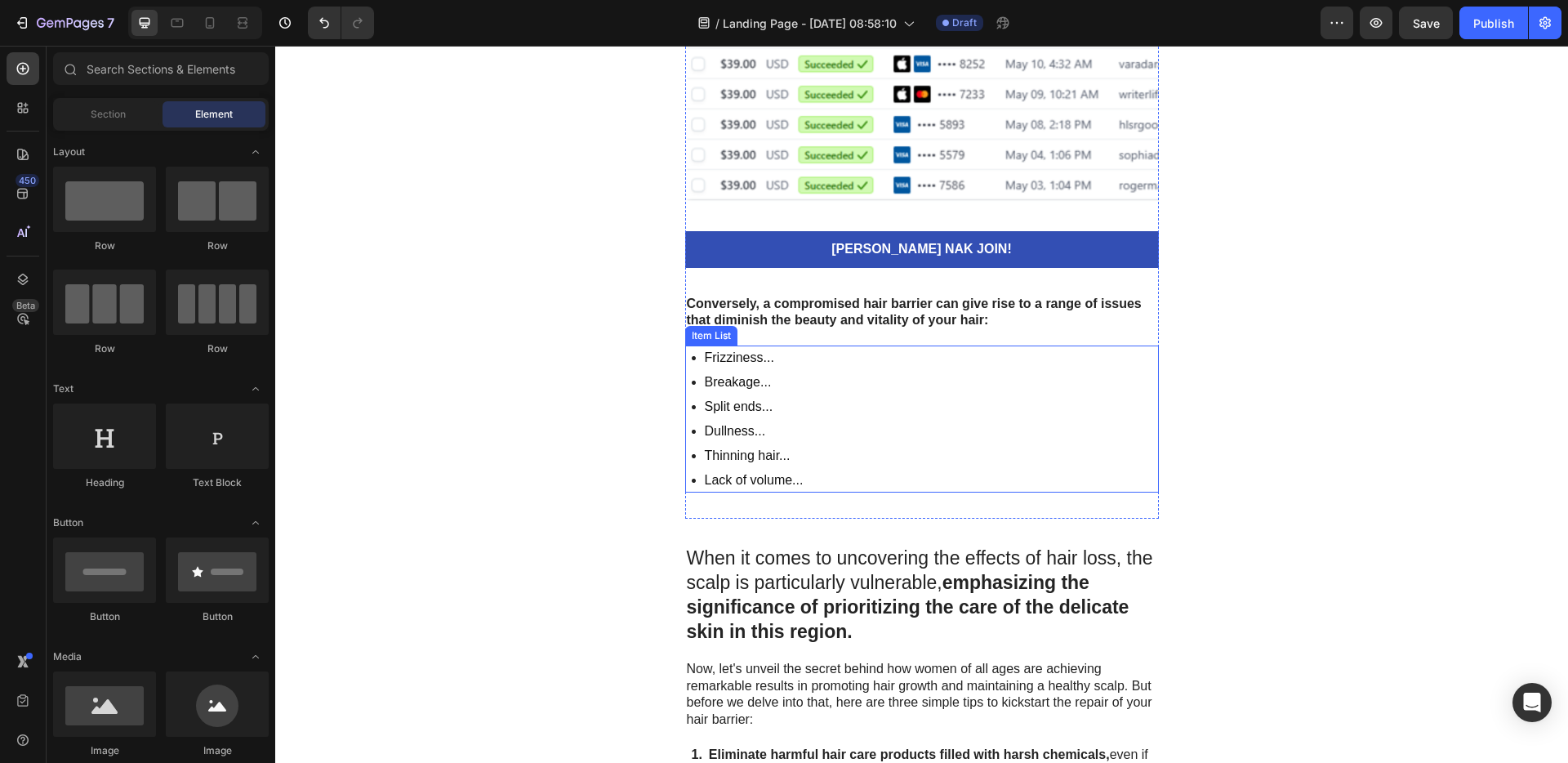
click at [858, 392] on div "Frizziness... Breakage... Split ends... Dullness... Thinning hair... Lack of vo…" at bounding box center [921, 418] width 473 height 147
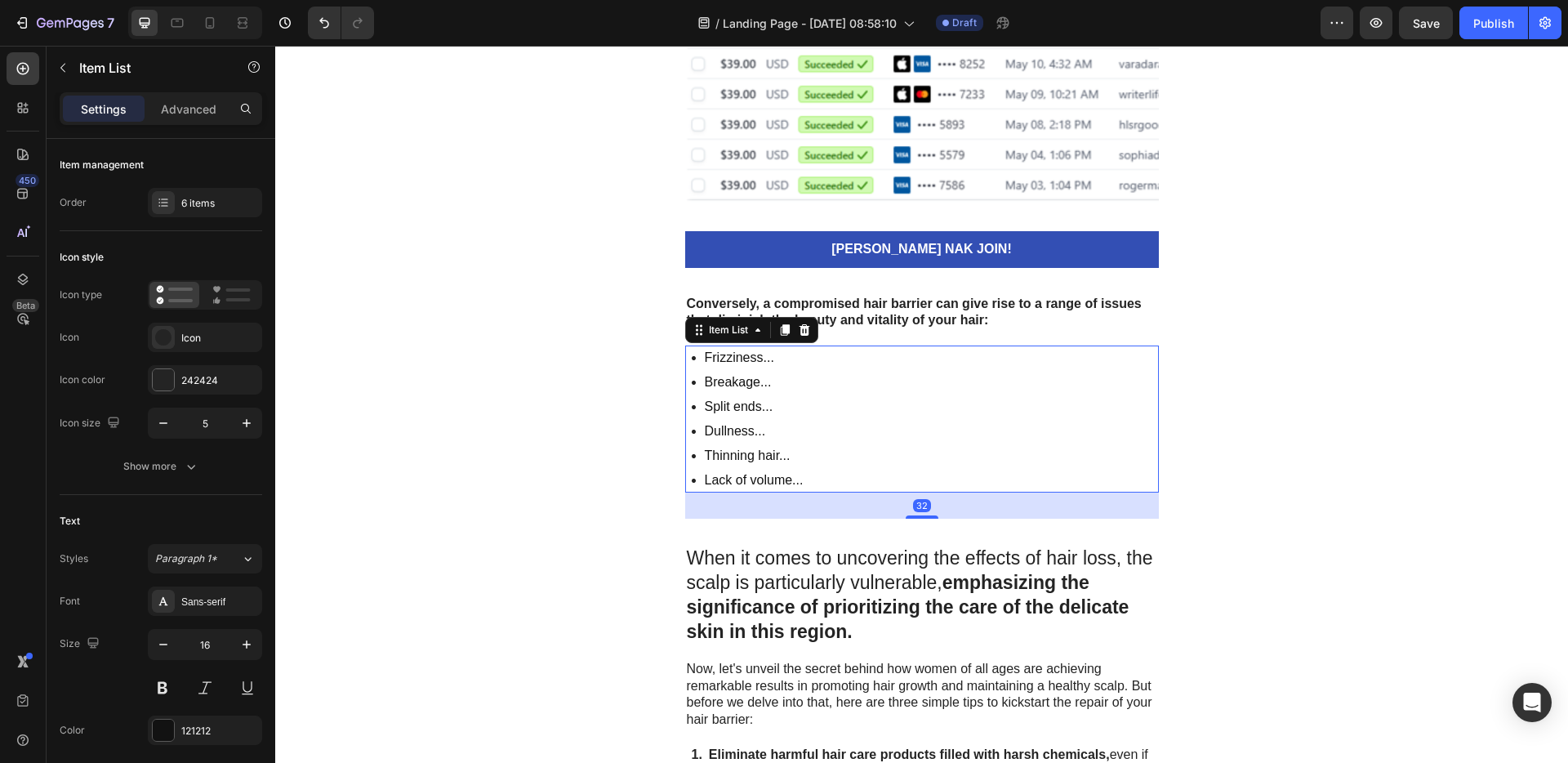
click at [799, 329] on icon at bounding box center [804, 330] width 11 height 12
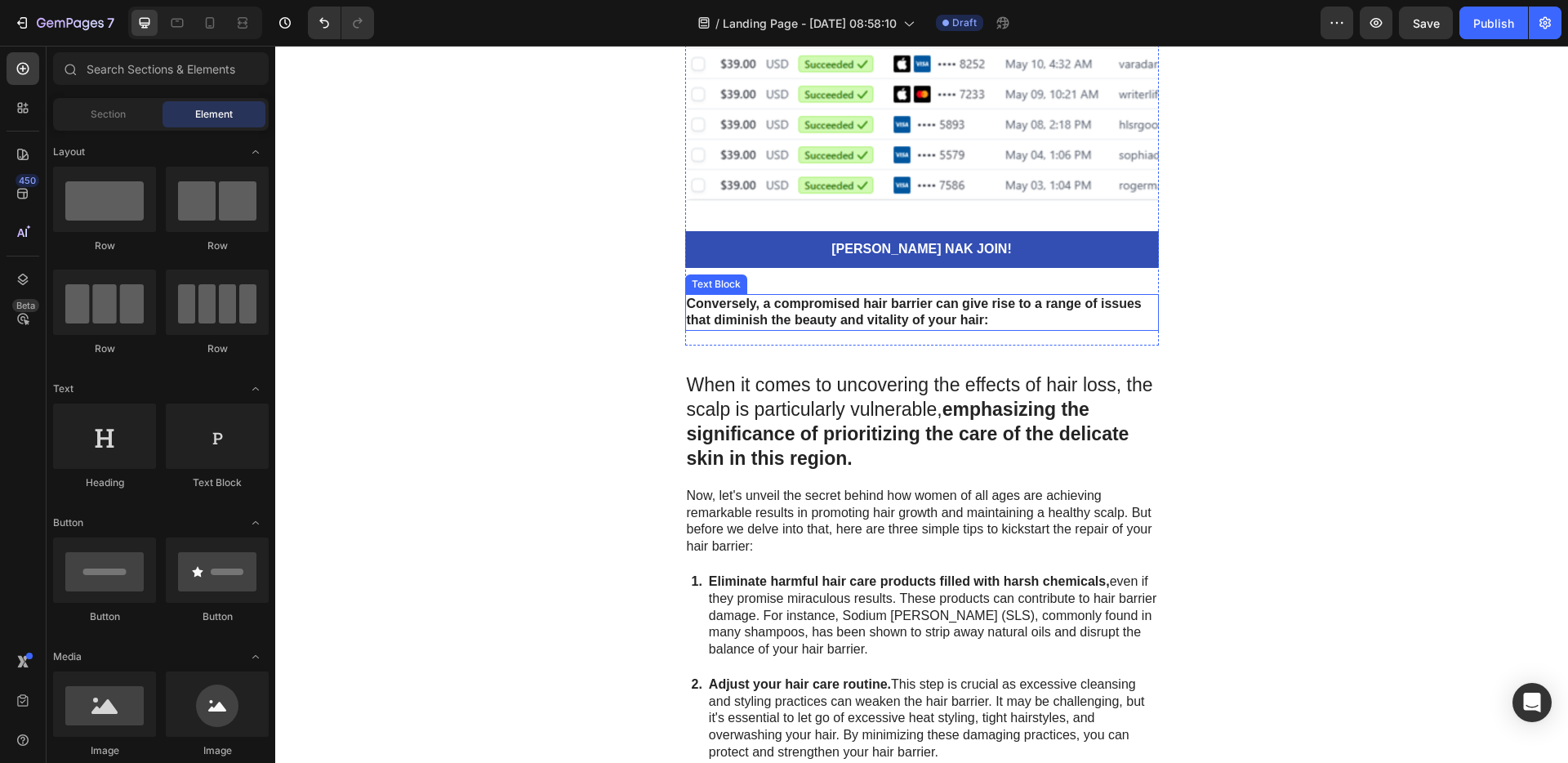
click at [819, 316] on strong "Conversely, a compromised hair barrier can give rise to a range of issues that …" at bounding box center [913, 312] width 454 height 31
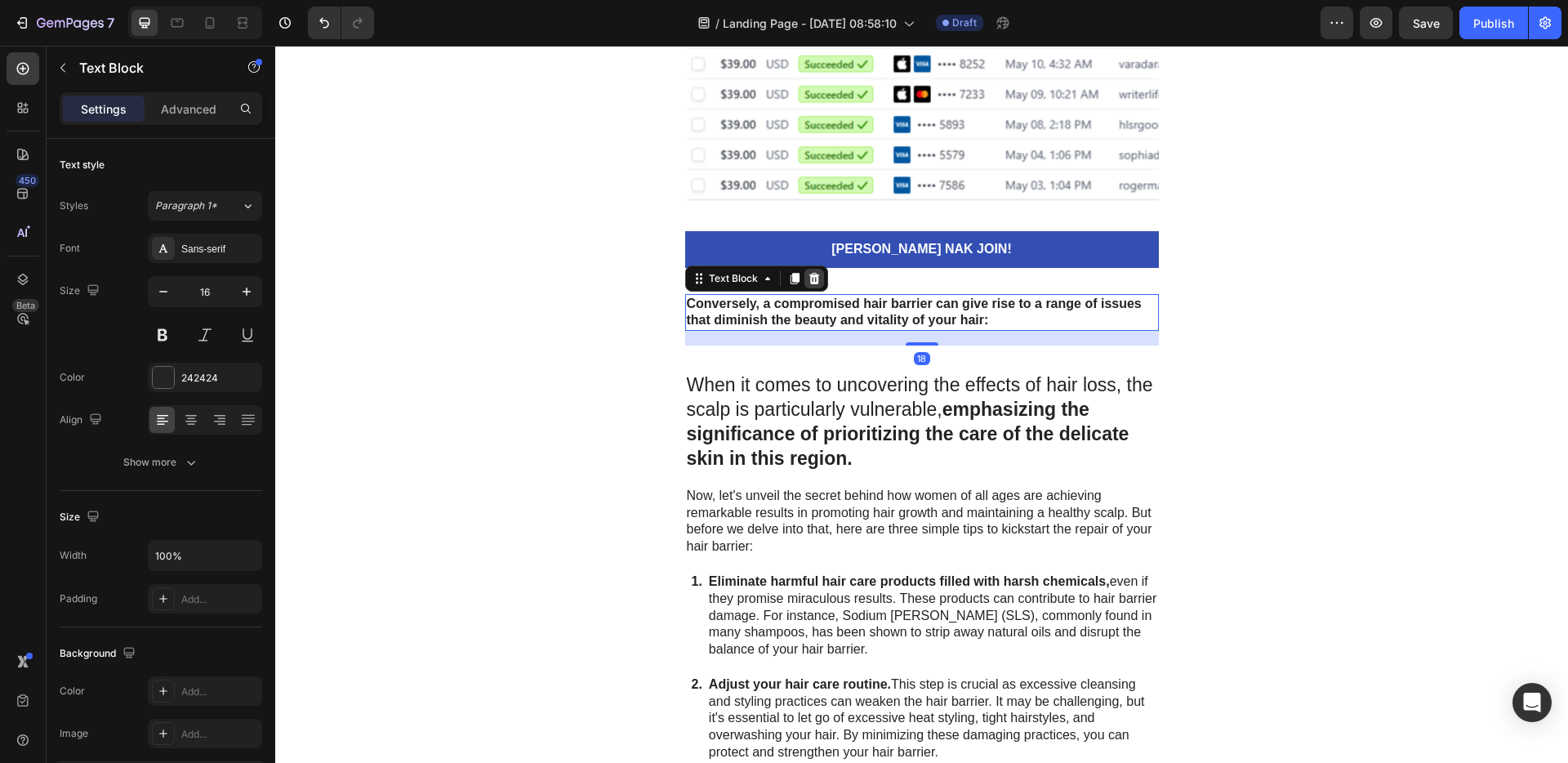
click at [813, 280] on div at bounding box center [814, 279] width 20 height 20
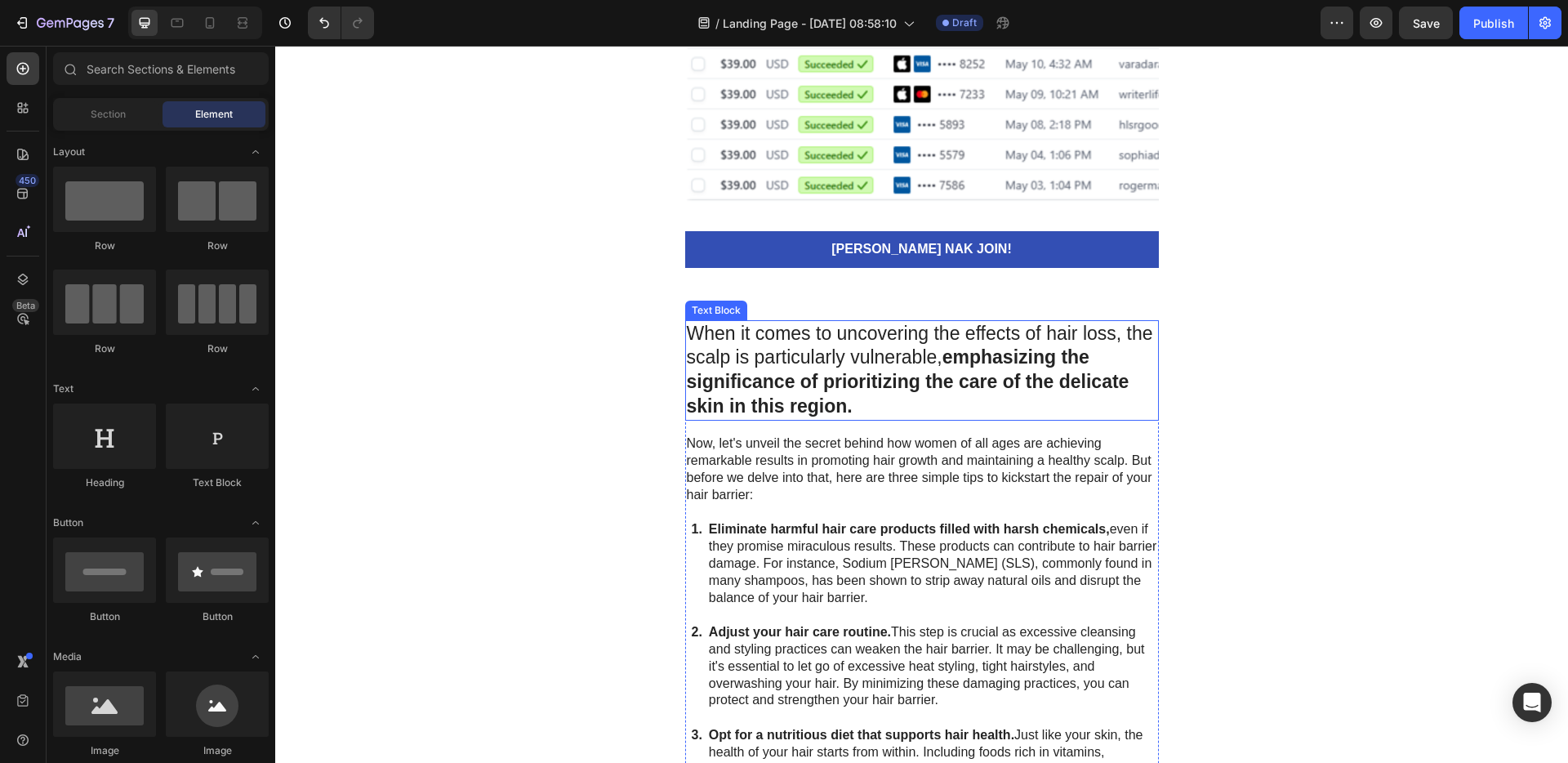
click at [876, 371] on strong "emphasizing the significance of prioritizing the care of the delicate skin in t…" at bounding box center [908, 381] width 443 height 70
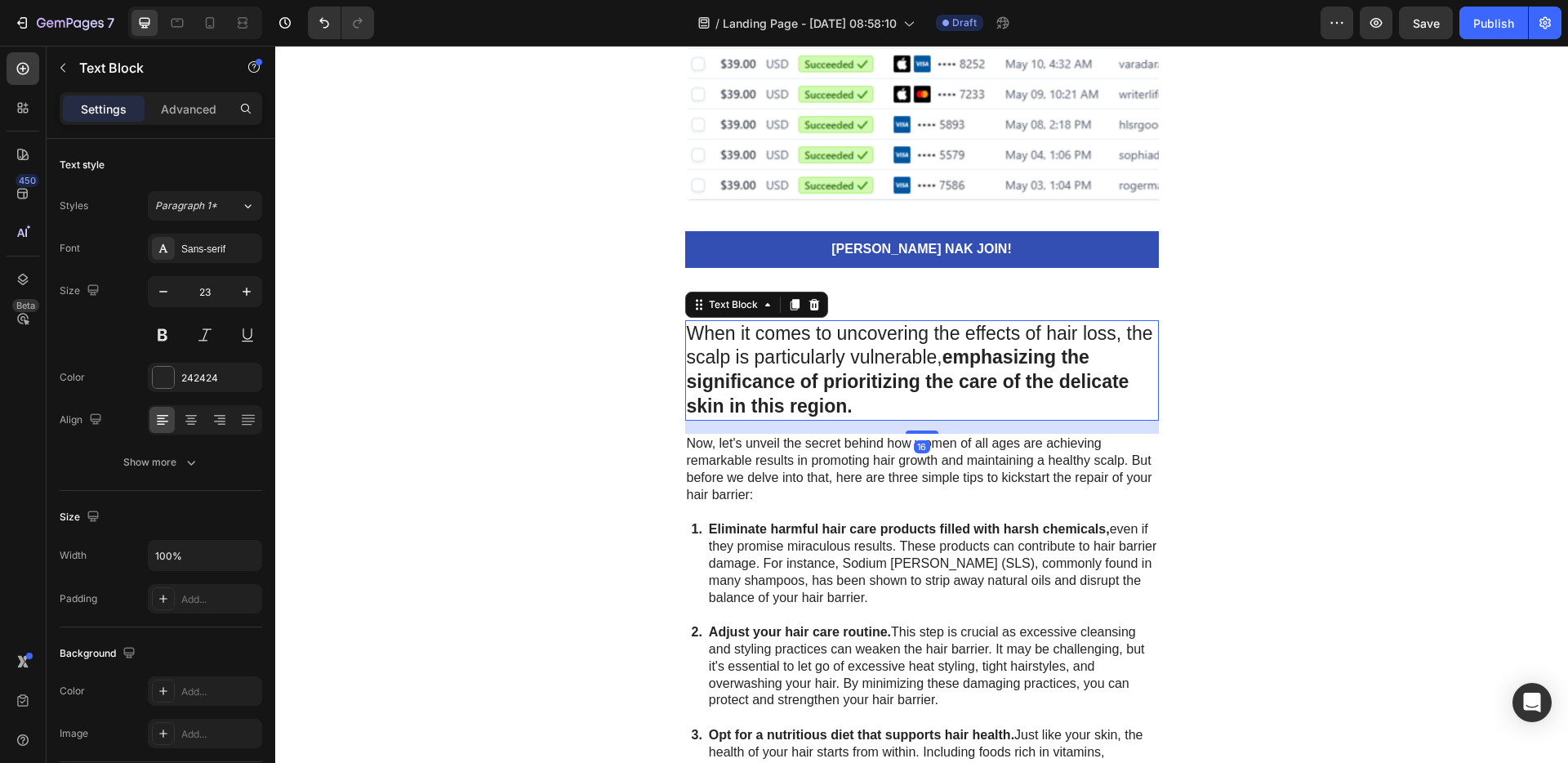
click at [811, 310] on icon at bounding box center [814, 304] width 13 height 13
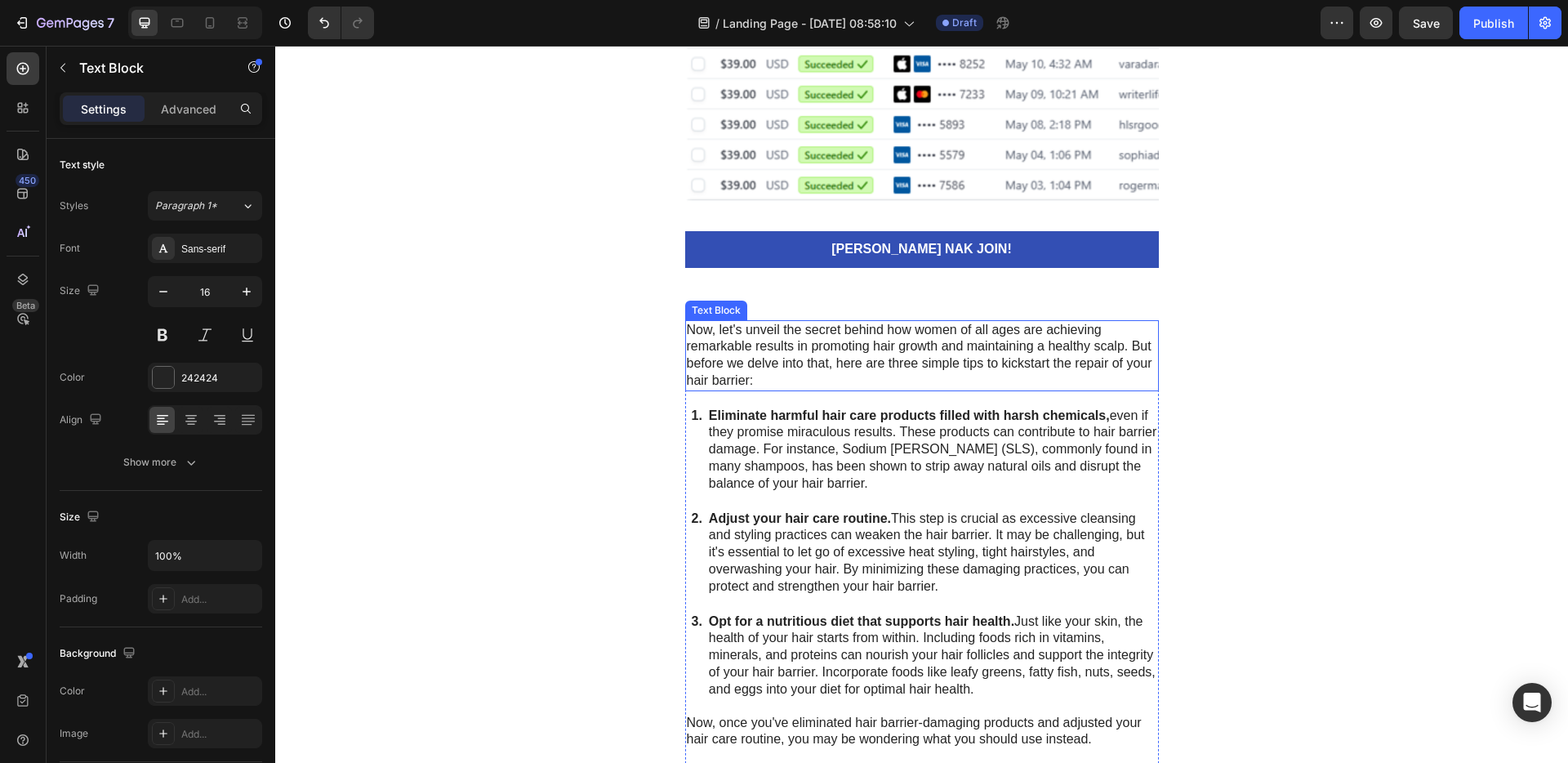
click at [837, 357] on p "Now, let's unveil the secret behind how women of all ages are achieving remarka…" at bounding box center [921, 355] width 471 height 67
click at [812, 309] on icon at bounding box center [814, 304] width 13 height 13
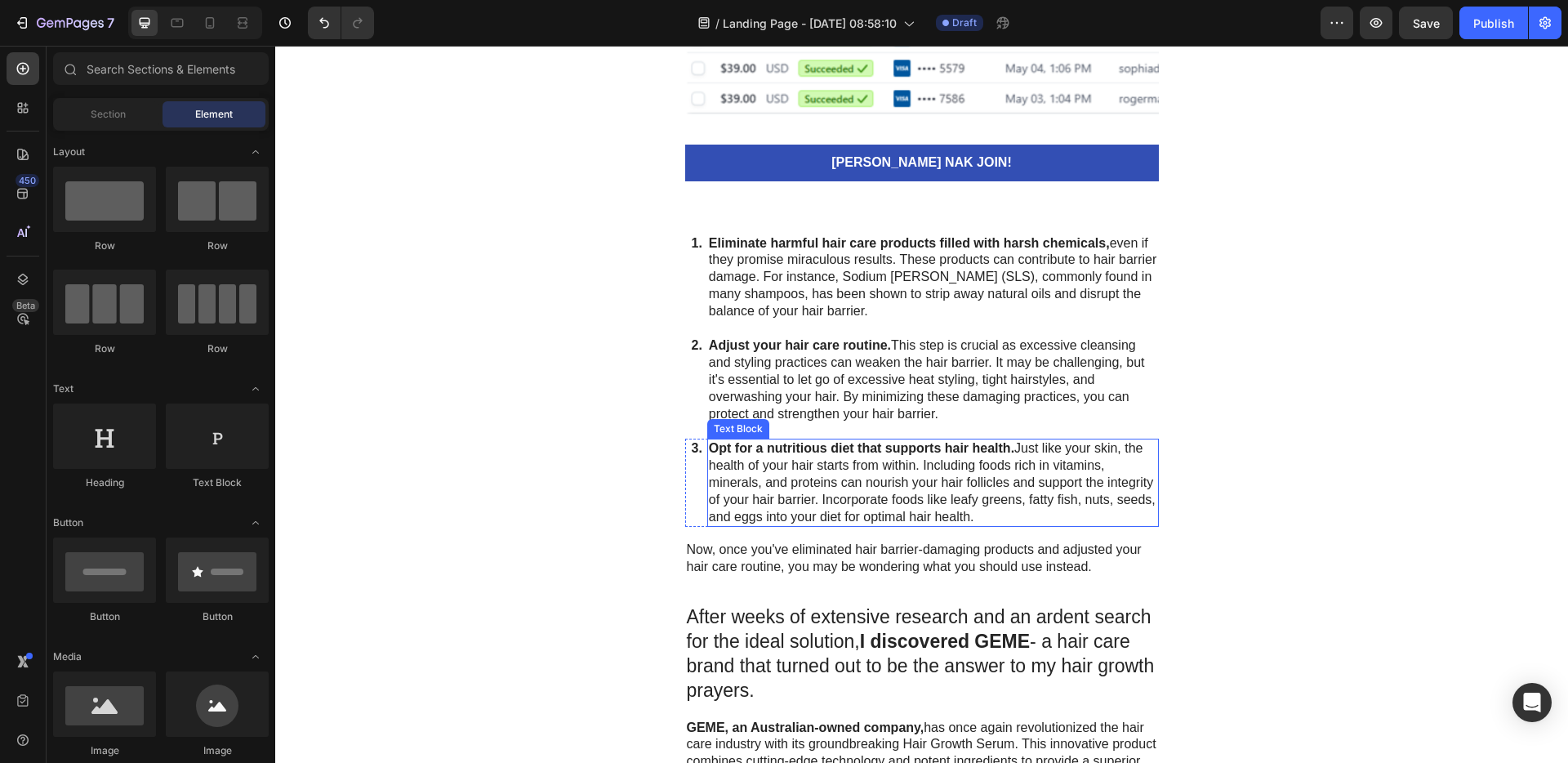
scroll to position [4869, 0]
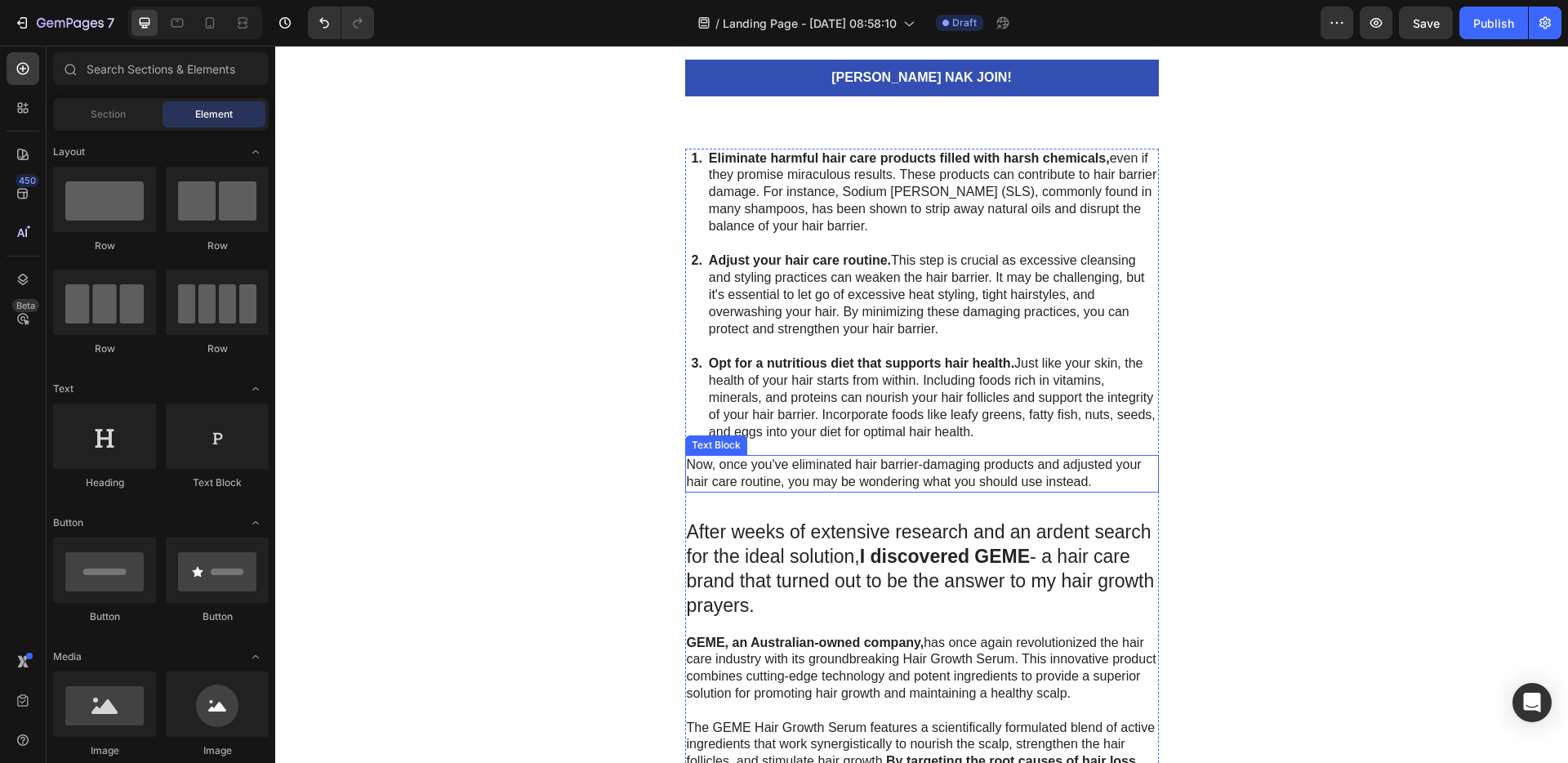
click at [926, 473] on p "Now, once you've eliminated hair barrier-damaging products and adjusted your ha…" at bounding box center [921, 473] width 471 height 35
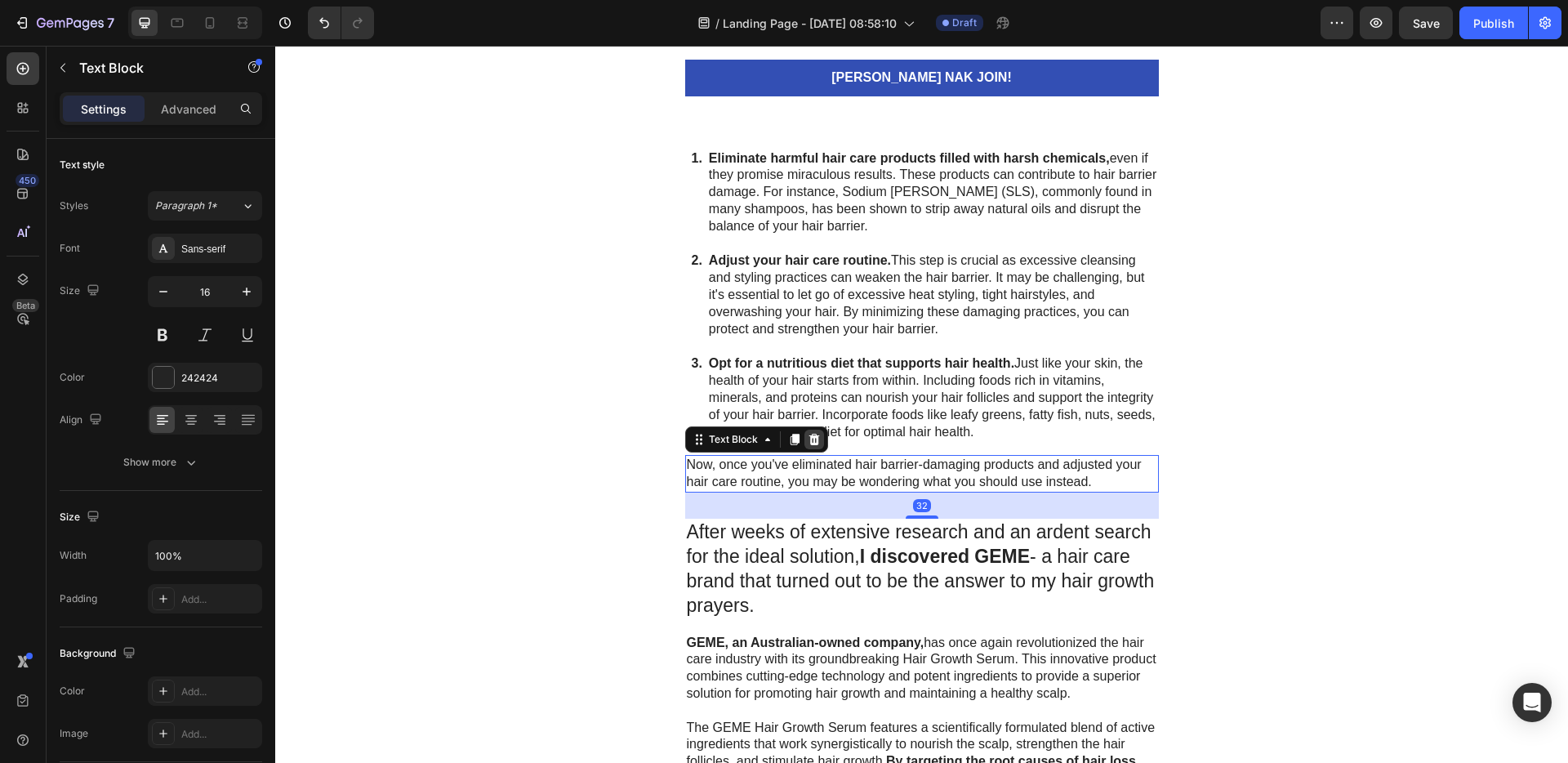
click at [811, 436] on icon at bounding box center [814, 439] width 13 height 13
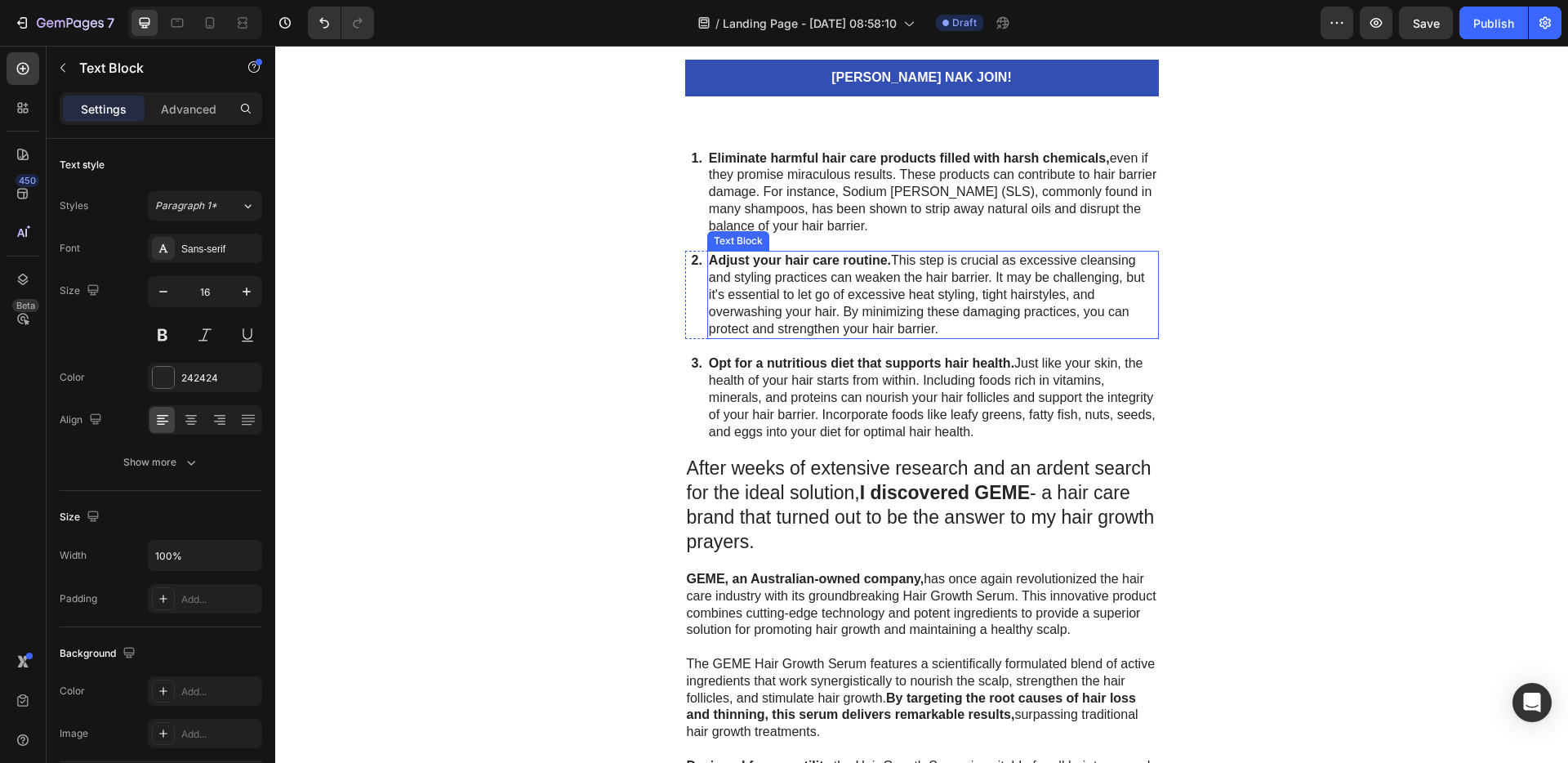
click at [815, 263] on strong "Adjust your hair care routine." at bounding box center [799, 259] width 182 height 14
click at [832, 230] on icon at bounding box center [836, 235] width 13 height 13
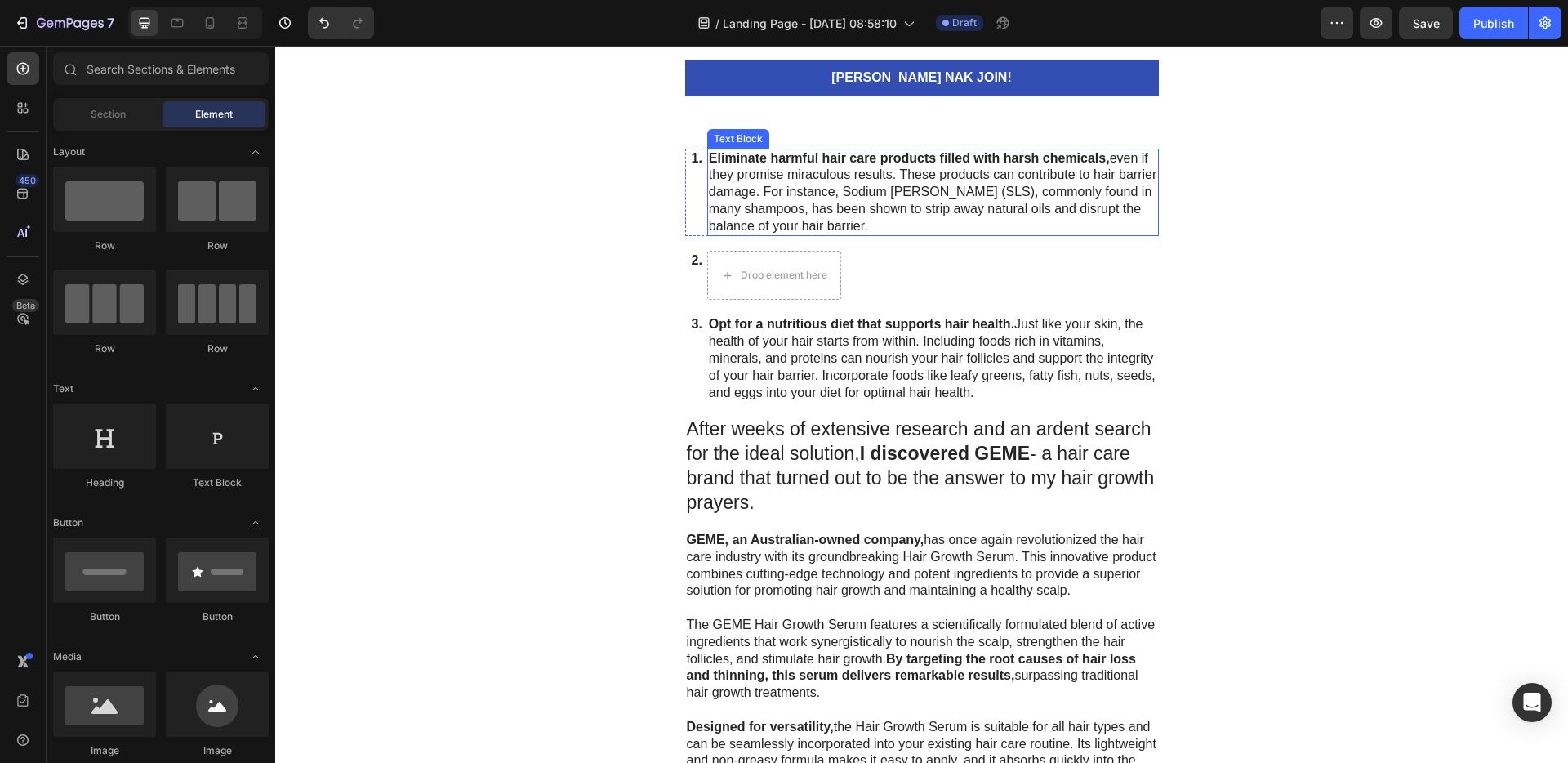
click at [829, 178] on p "Eliminate harmful hair care products filled with harsh chemicals, even if they …" at bounding box center [932, 192] width 448 height 85
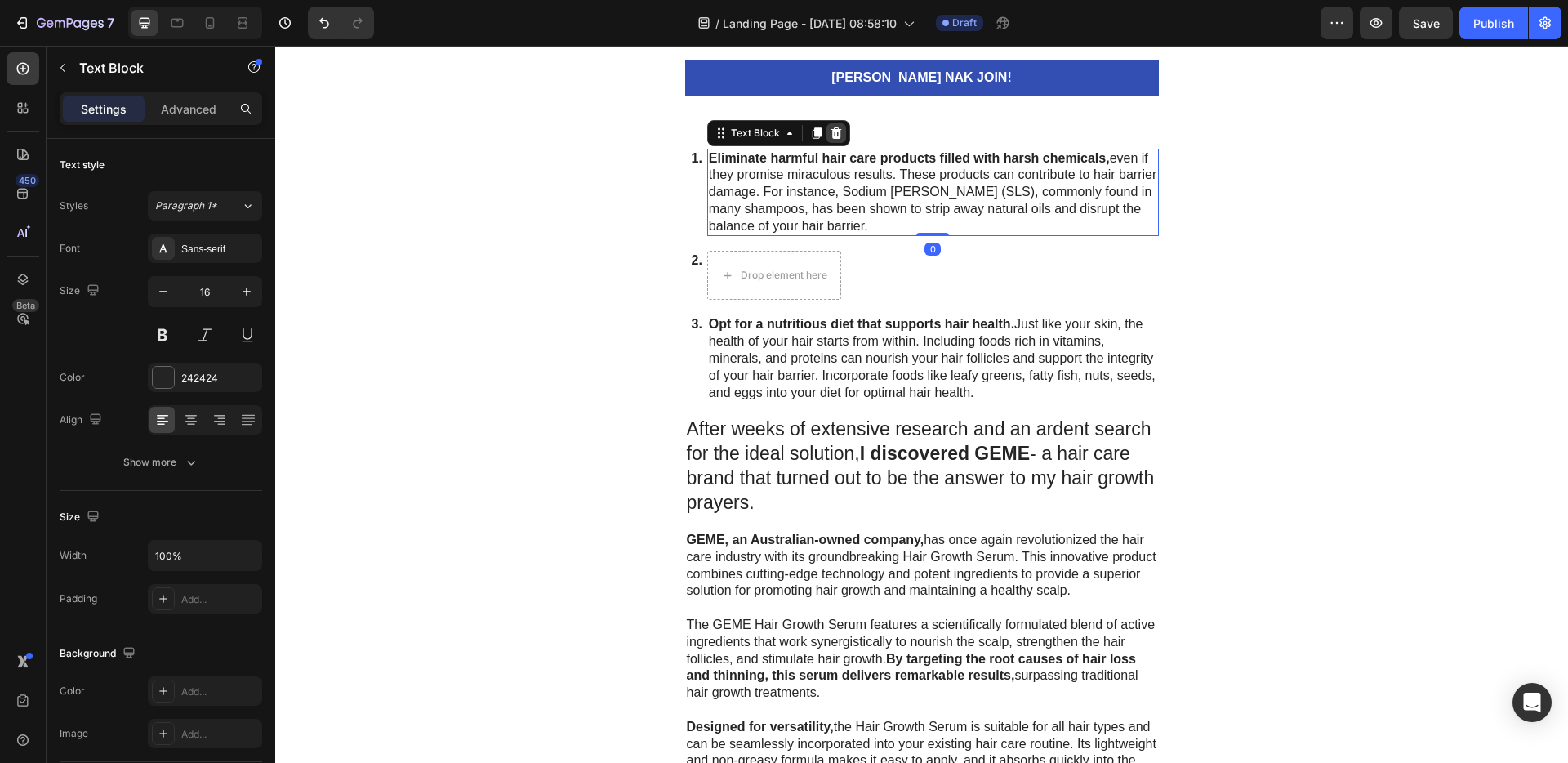
click at [830, 138] on div at bounding box center [836, 133] width 20 height 20
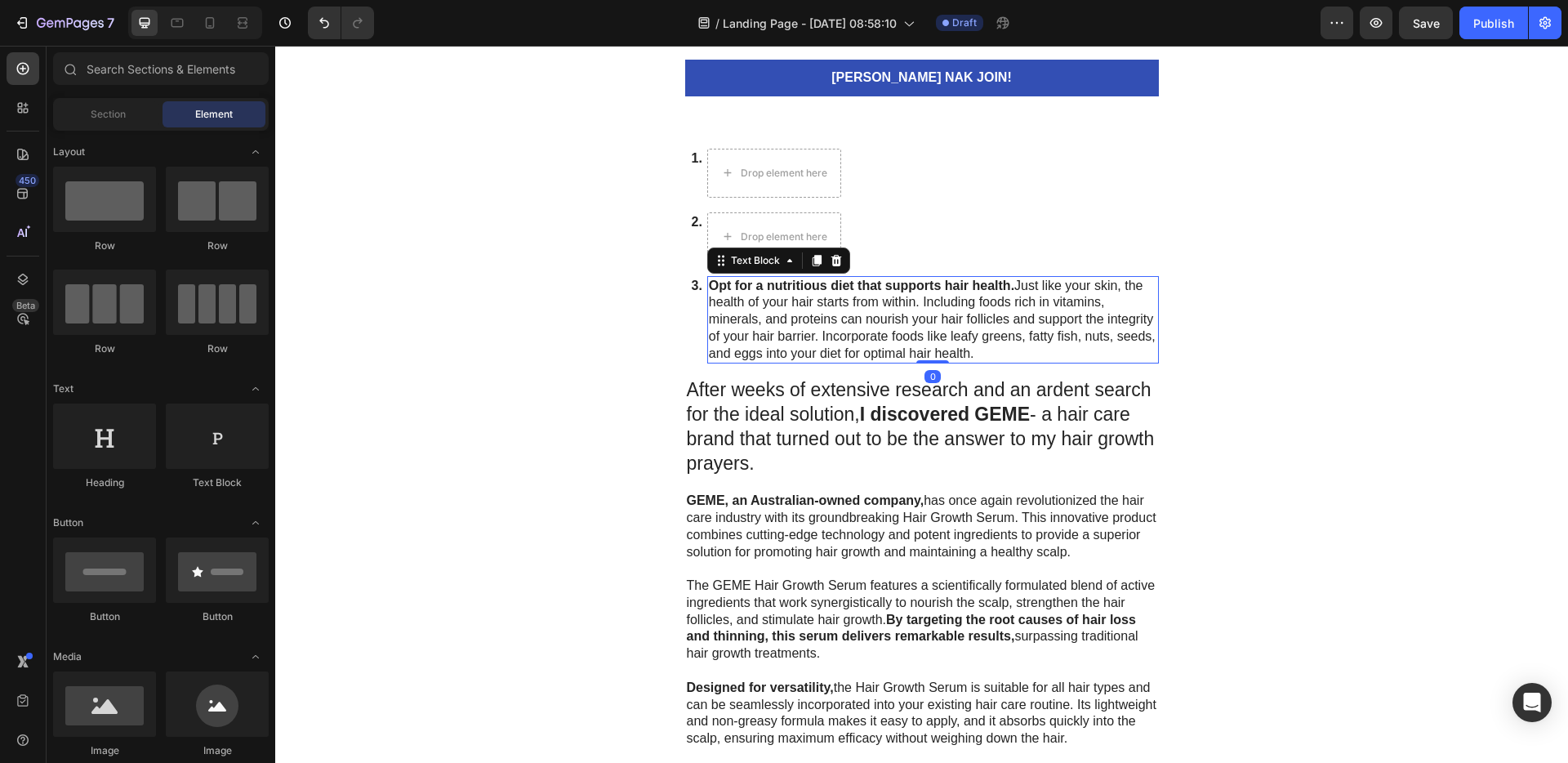
click at [882, 292] on p "Opt for a nutritious diet that supports hair health. Just like your skin, the h…" at bounding box center [932, 320] width 448 height 85
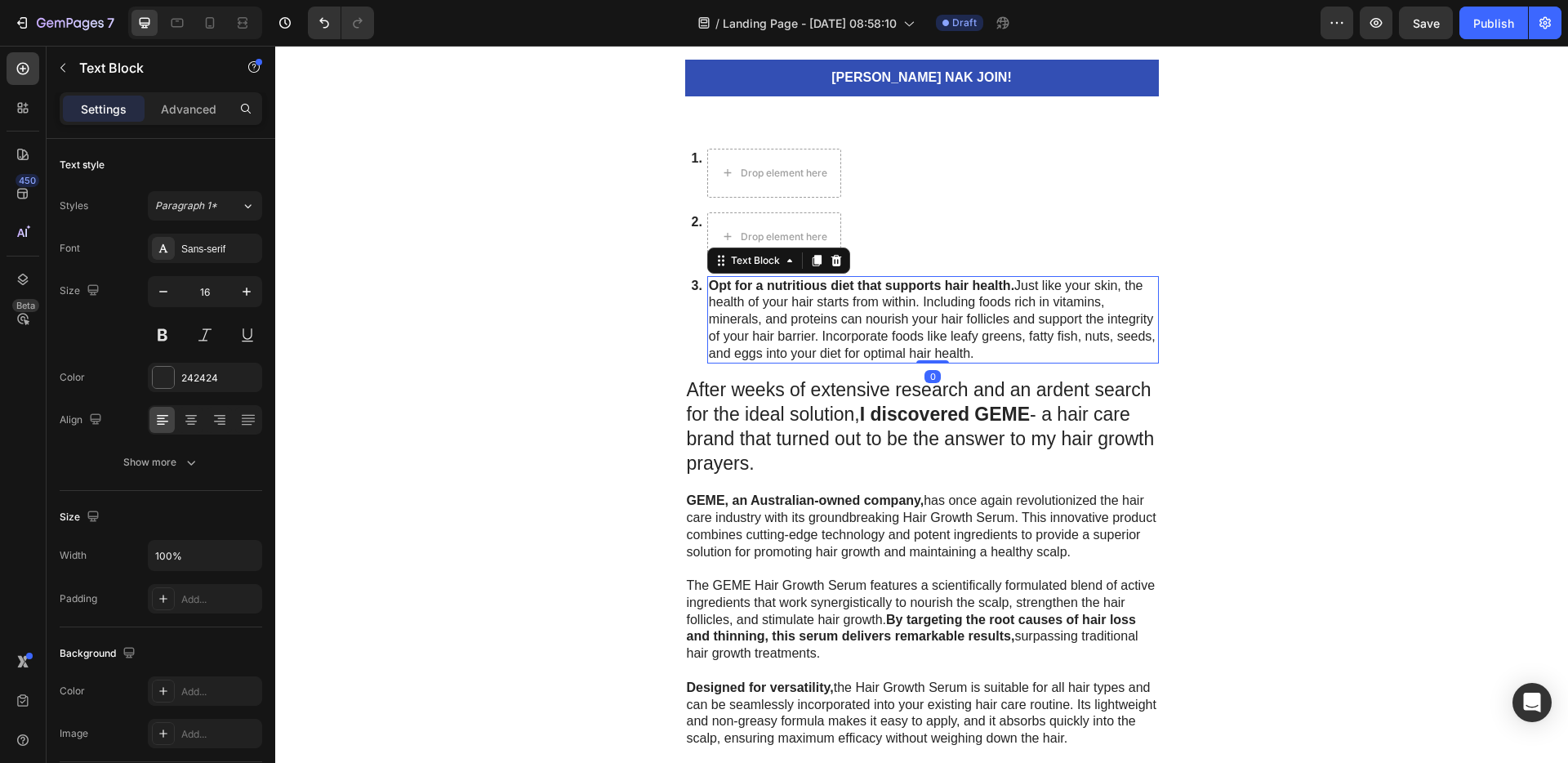
click at [830, 264] on icon at bounding box center [836, 260] width 13 height 13
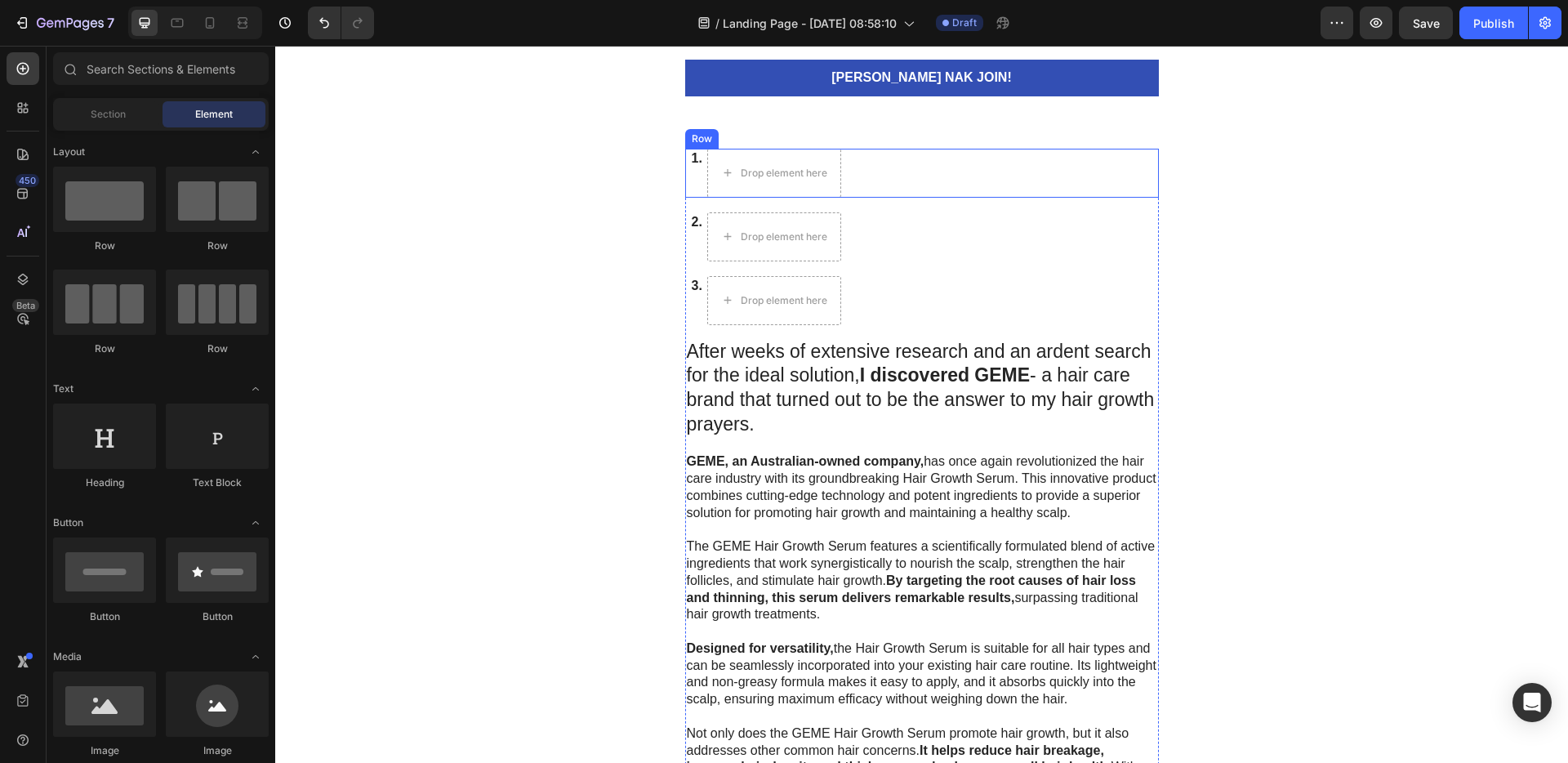
click at [873, 150] on div "1. Text Block Drop element here Row" at bounding box center [921, 173] width 473 height 49
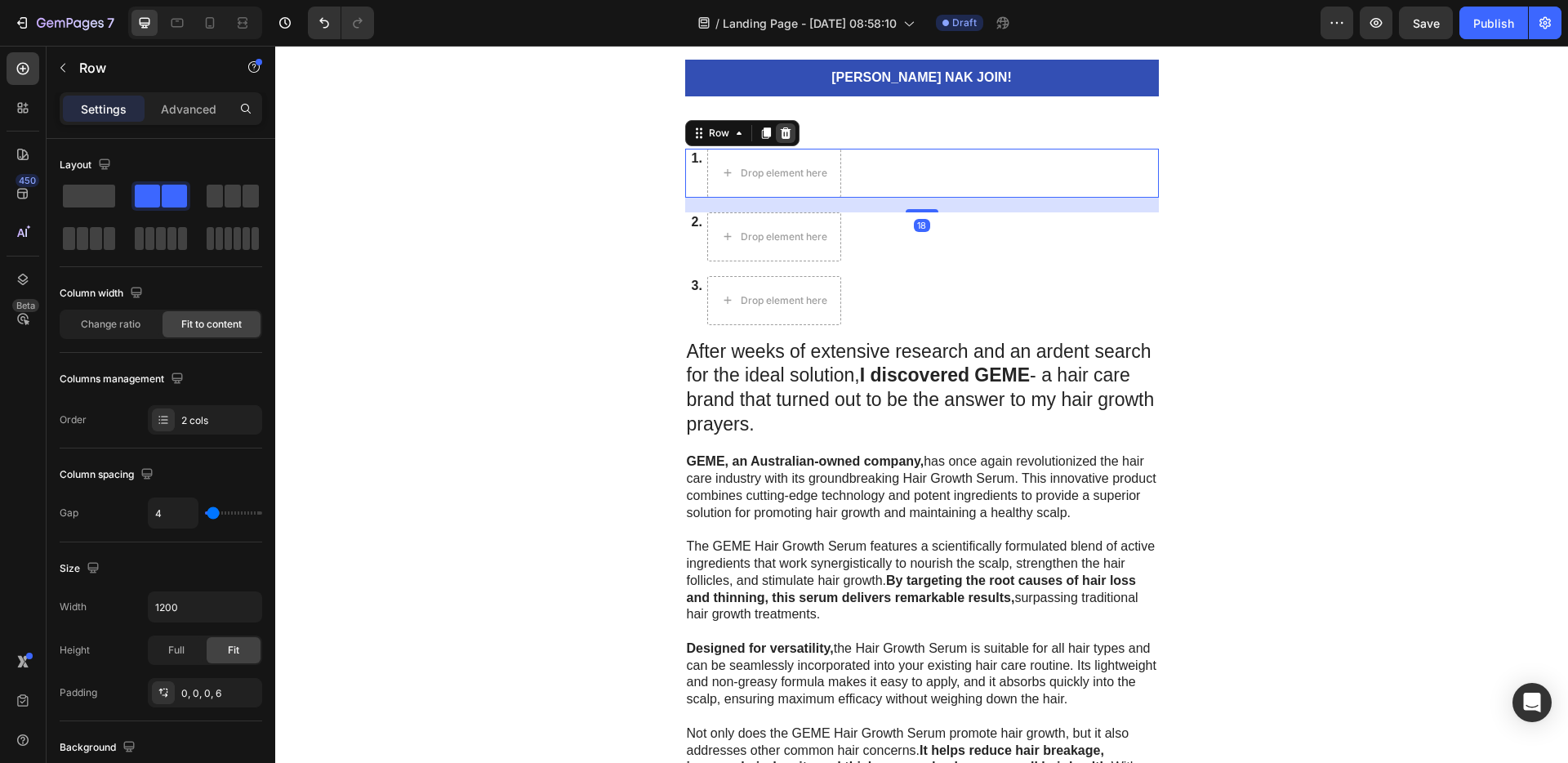
click at [784, 135] on icon at bounding box center [785, 133] width 13 height 13
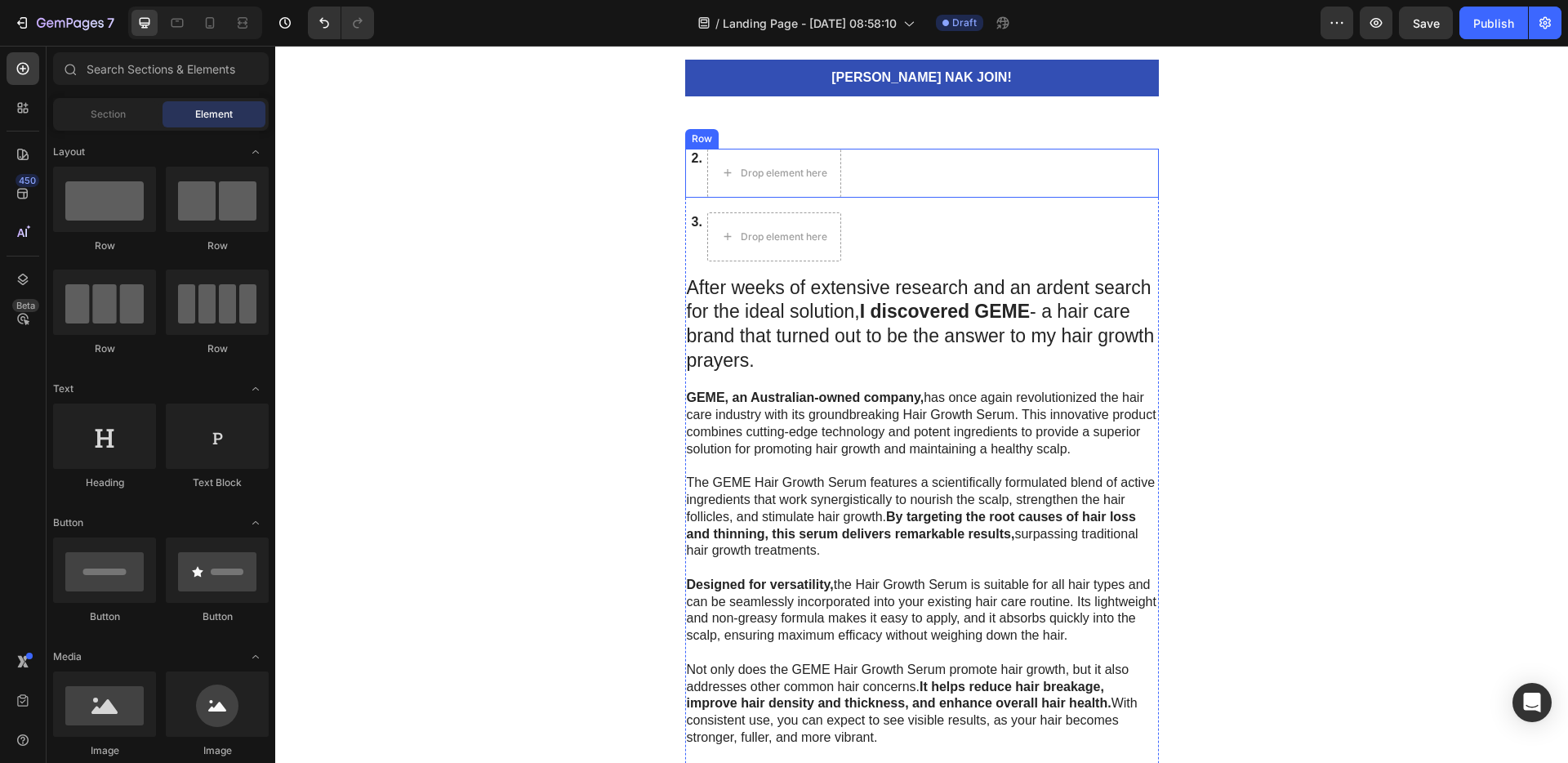
click at [911, 171] on div "2. Text Block Drop element here Row" at bounding box center [921, 173] width 473 height 49
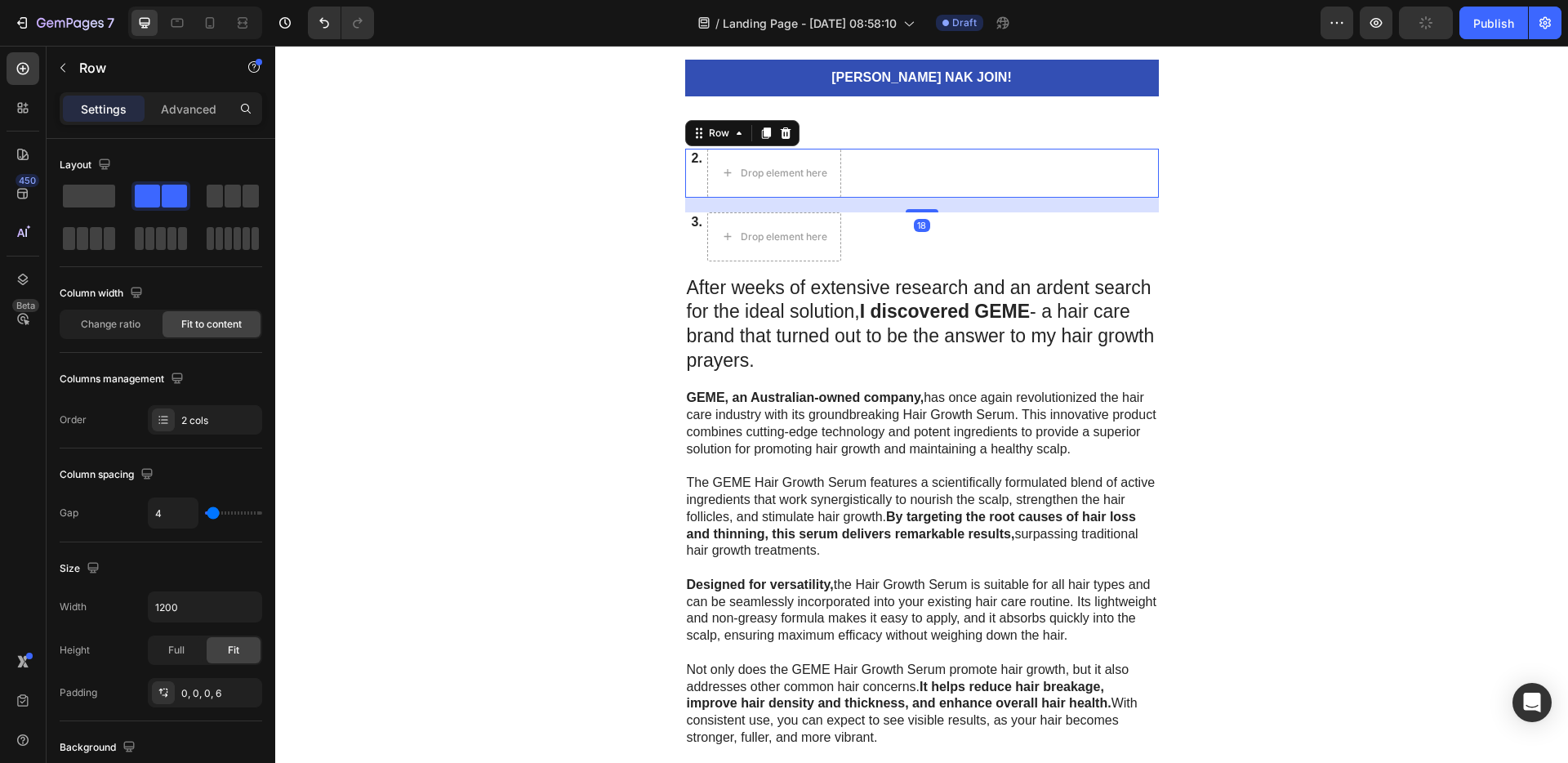
click at [779, 130] on icon at bounding box center [785, 132] width 11 height 12
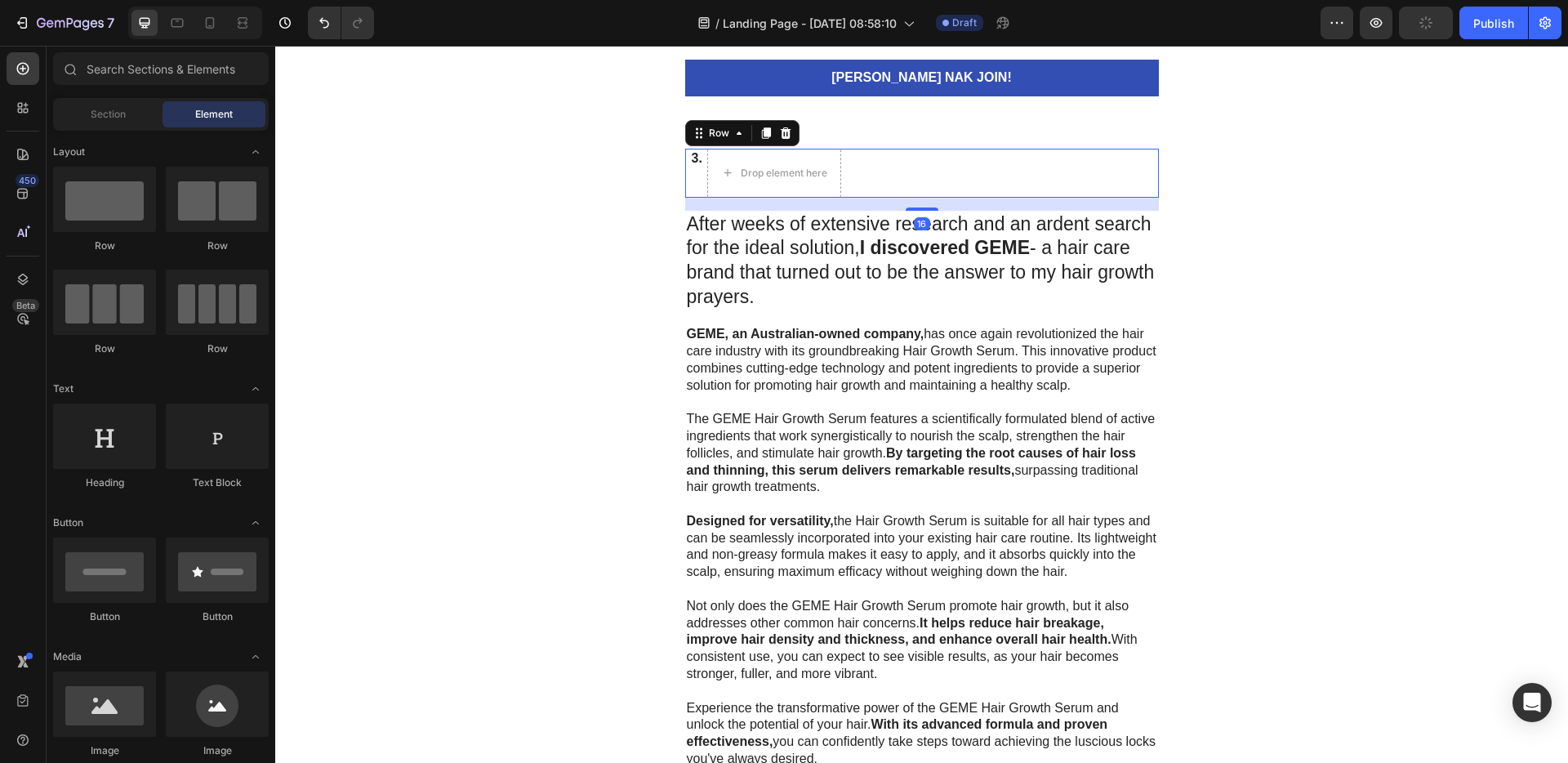
click at [903, 165] on div "3. Text Block Drop element here Row 16" at bounding box center [921, 173] width 473 height 49
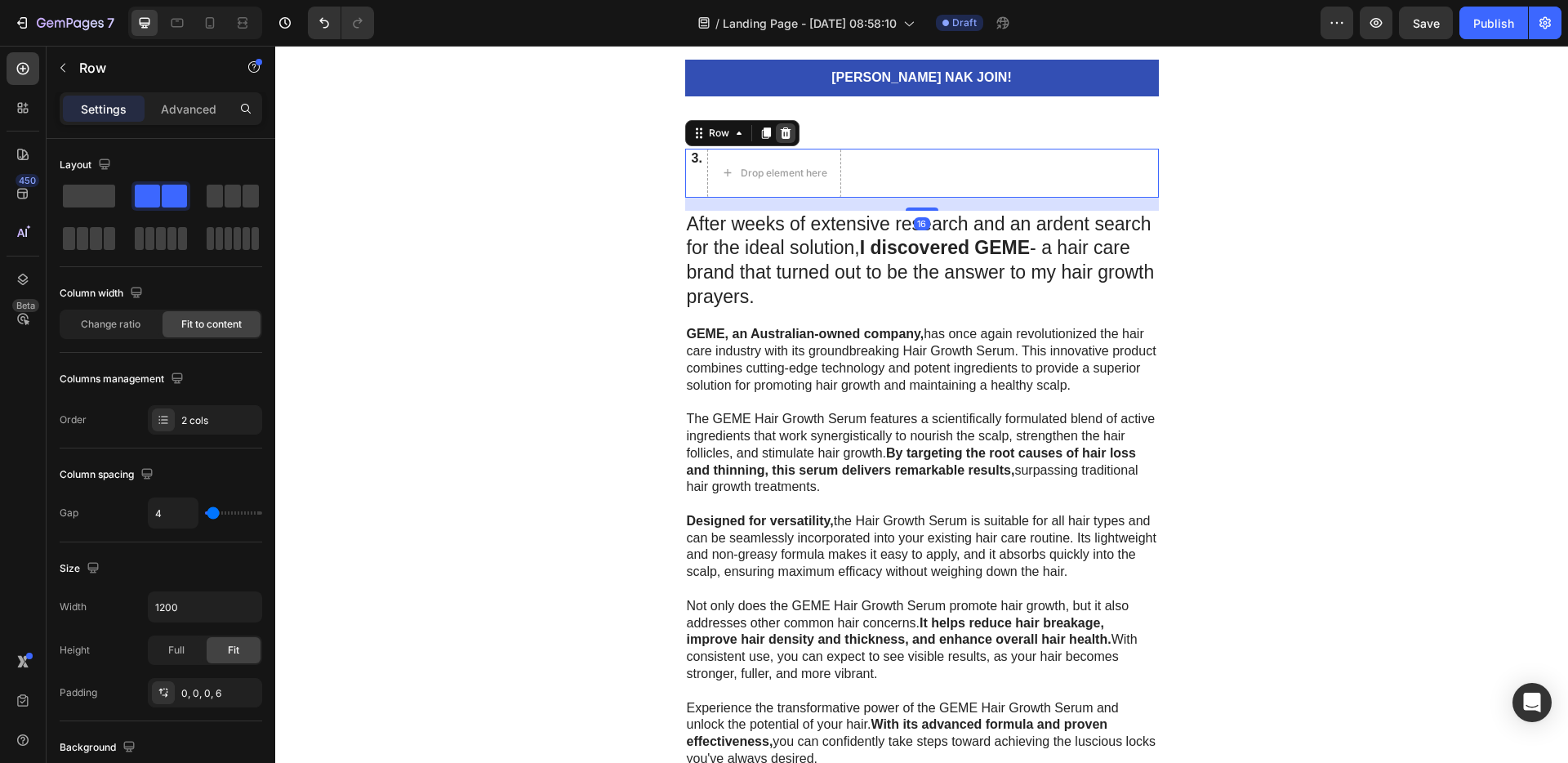
click at [782, 131] on icon at bounding box center [785, 132] width 11 height 12
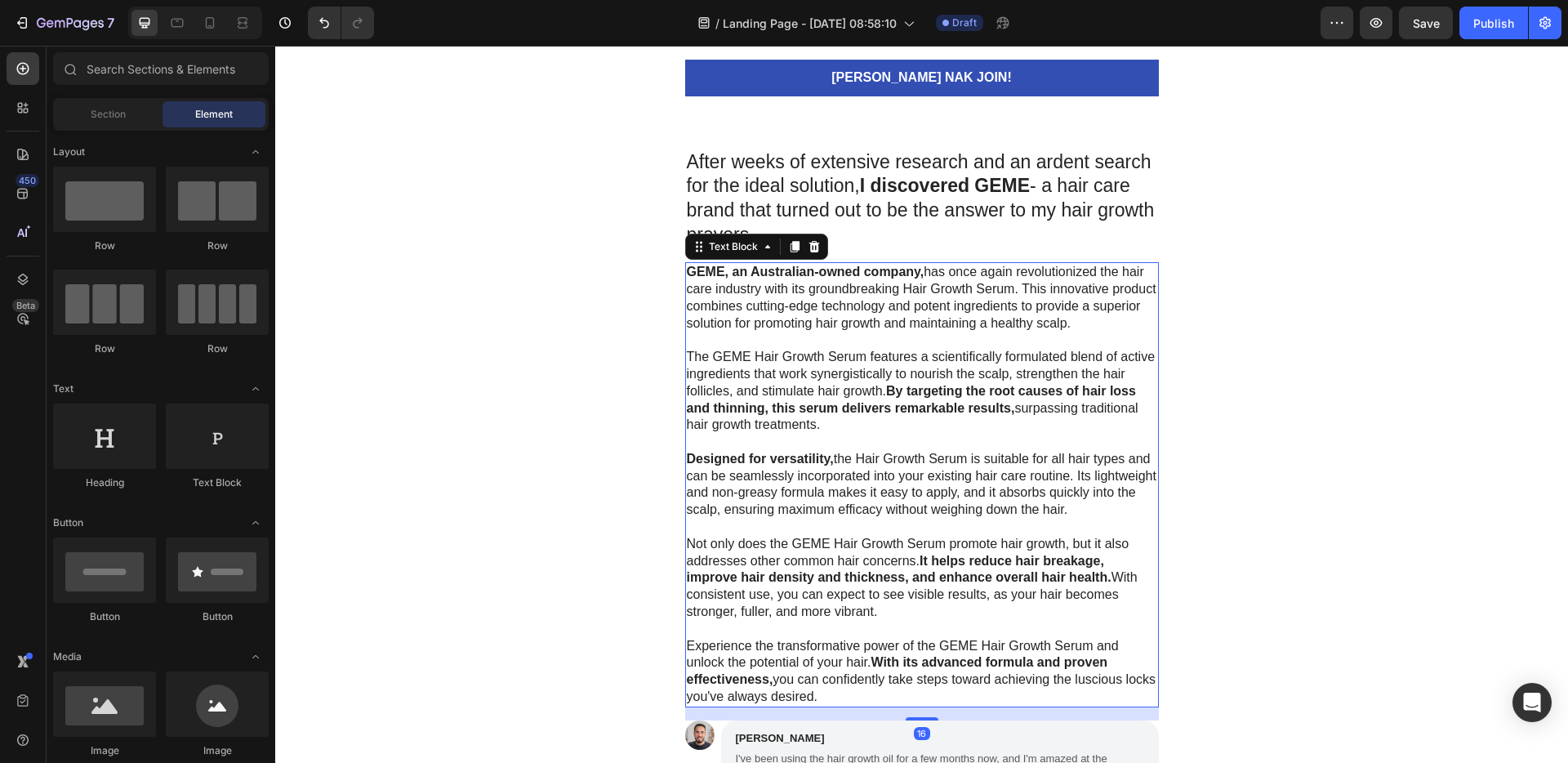
click at [913, 308] on p "GEME, an Australian-owned company, has once again revolutionized the hair care …" at bounding box center [921, 298] width 471 height 67
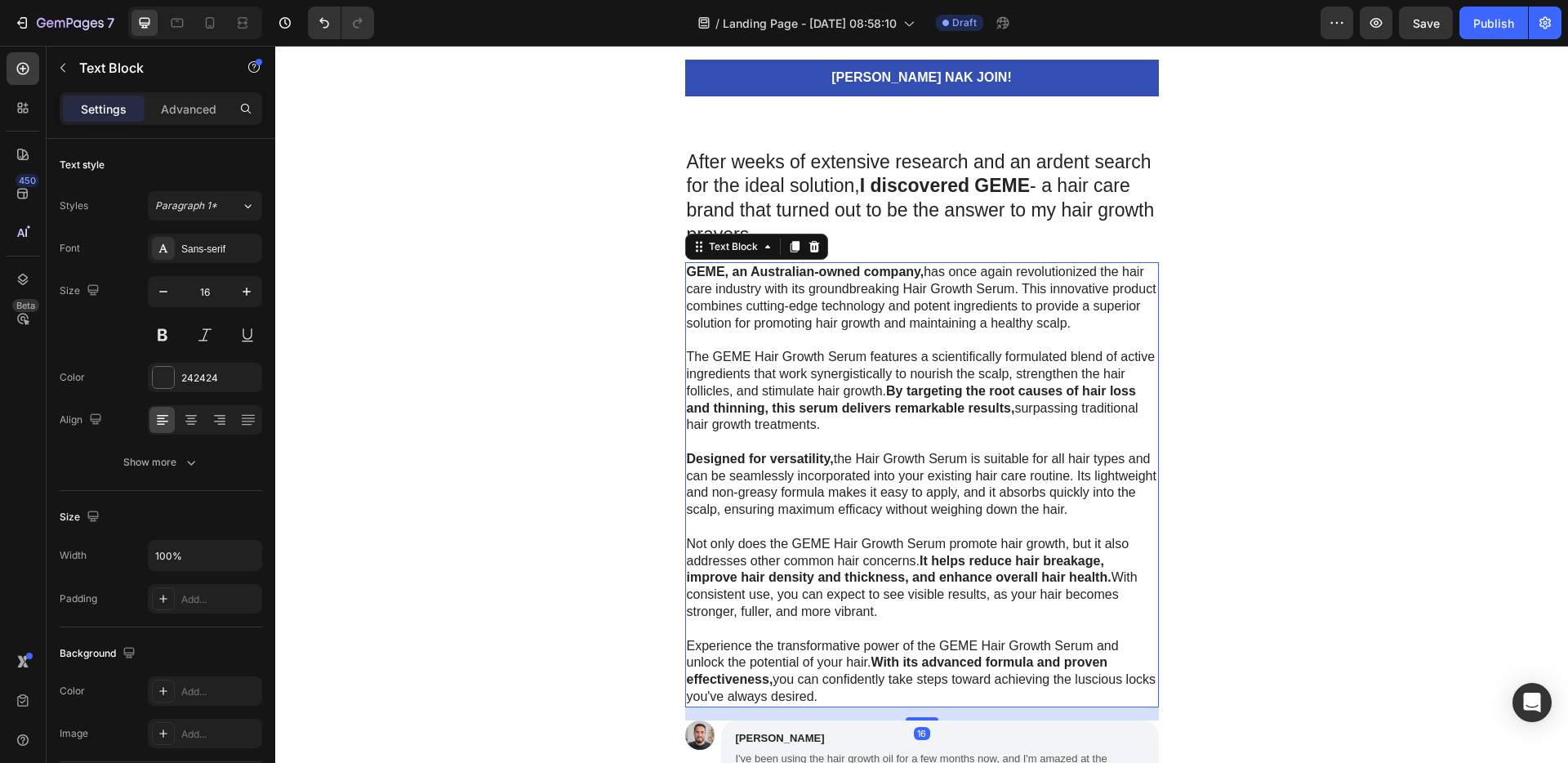
click at [812, 249] on icon at bounding box center [814, 247] width 13 height 13
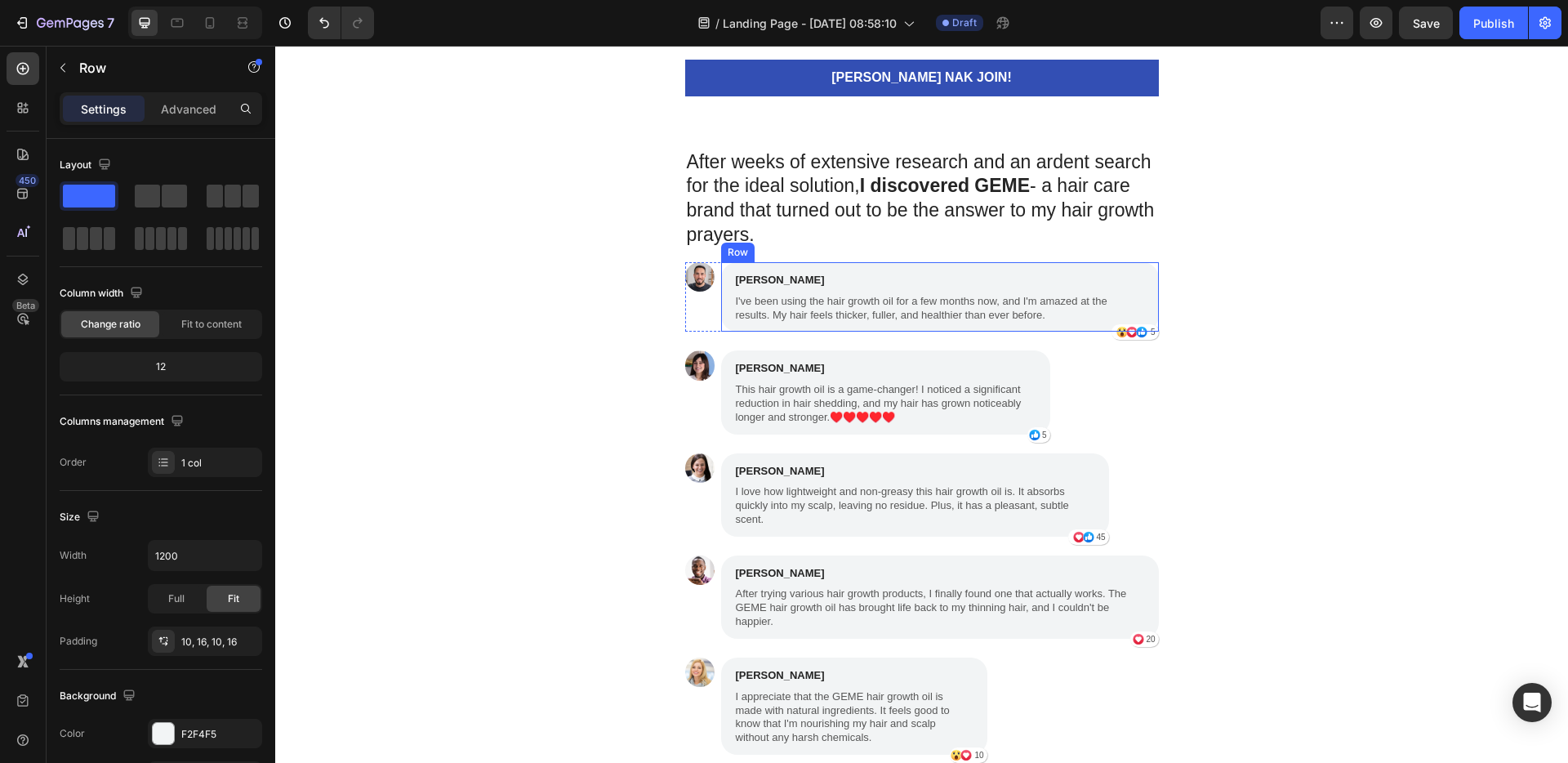
click at [878, 265] on div "[PERSON_NAME] Text Block I've been using the hair growth oil for a few months n…" at bounding box center [940, 297] width 438 height 69
click at [816, 247] on icon at bounding box center [821, 247] width 11 height 12
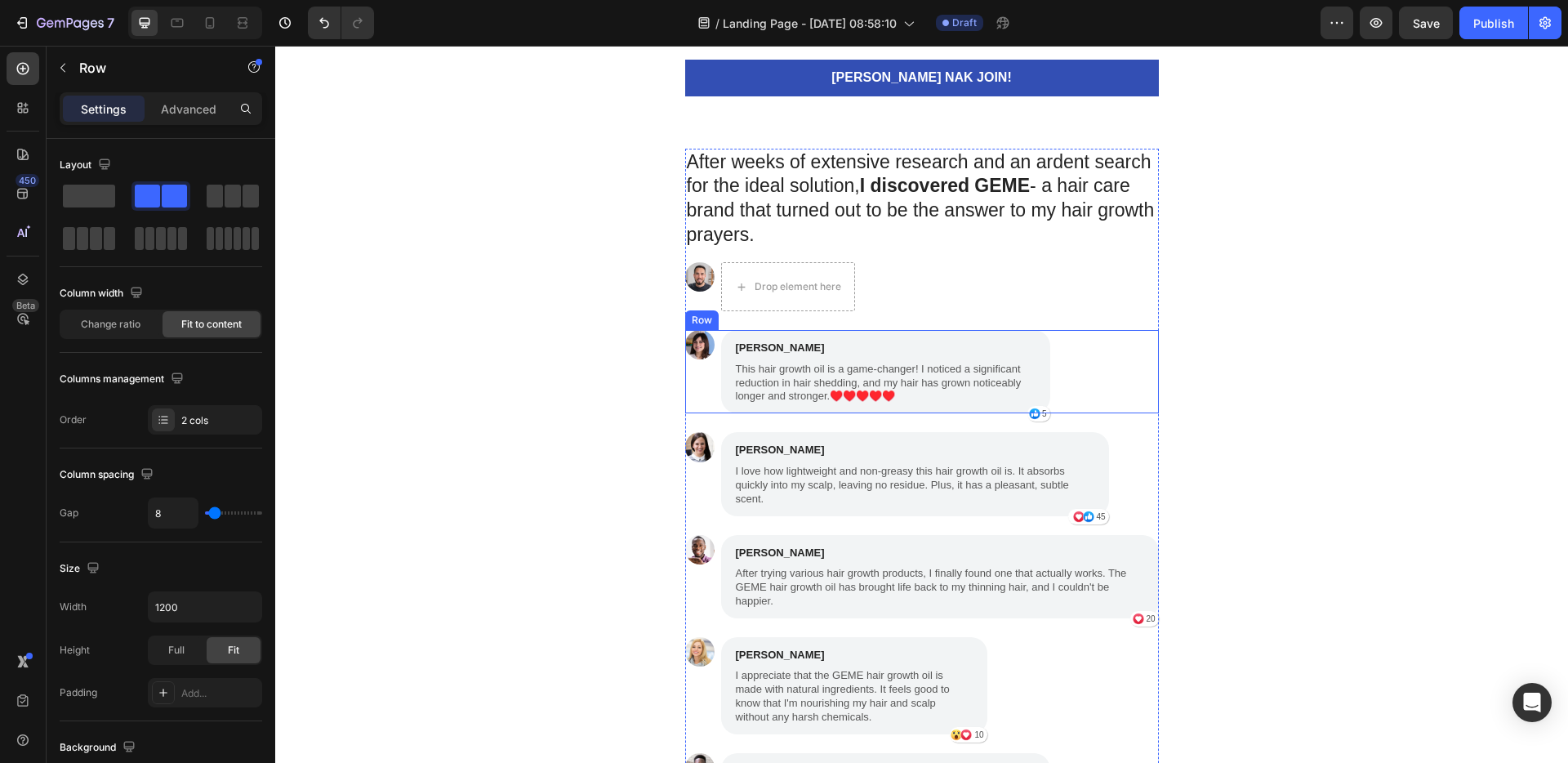
click at [1061, 349] on div "Image [PERSON_NAME] Text Block This hair growth oil is a game-changer! I notice…" at bounding box center [921, 371] width 473 height 83
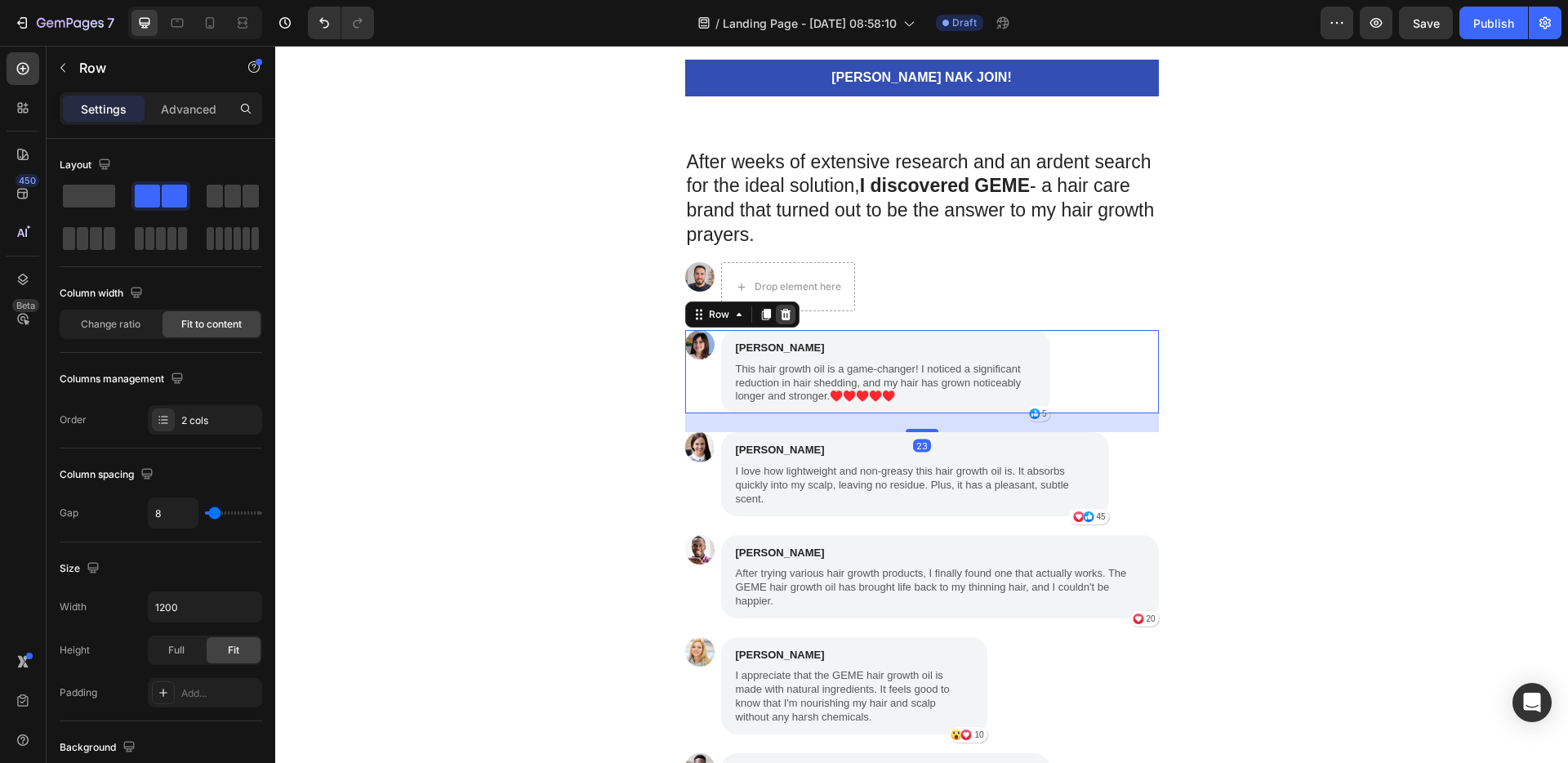
click at [781, 320] on div at bounding box center [786, 314] width 20 height 20
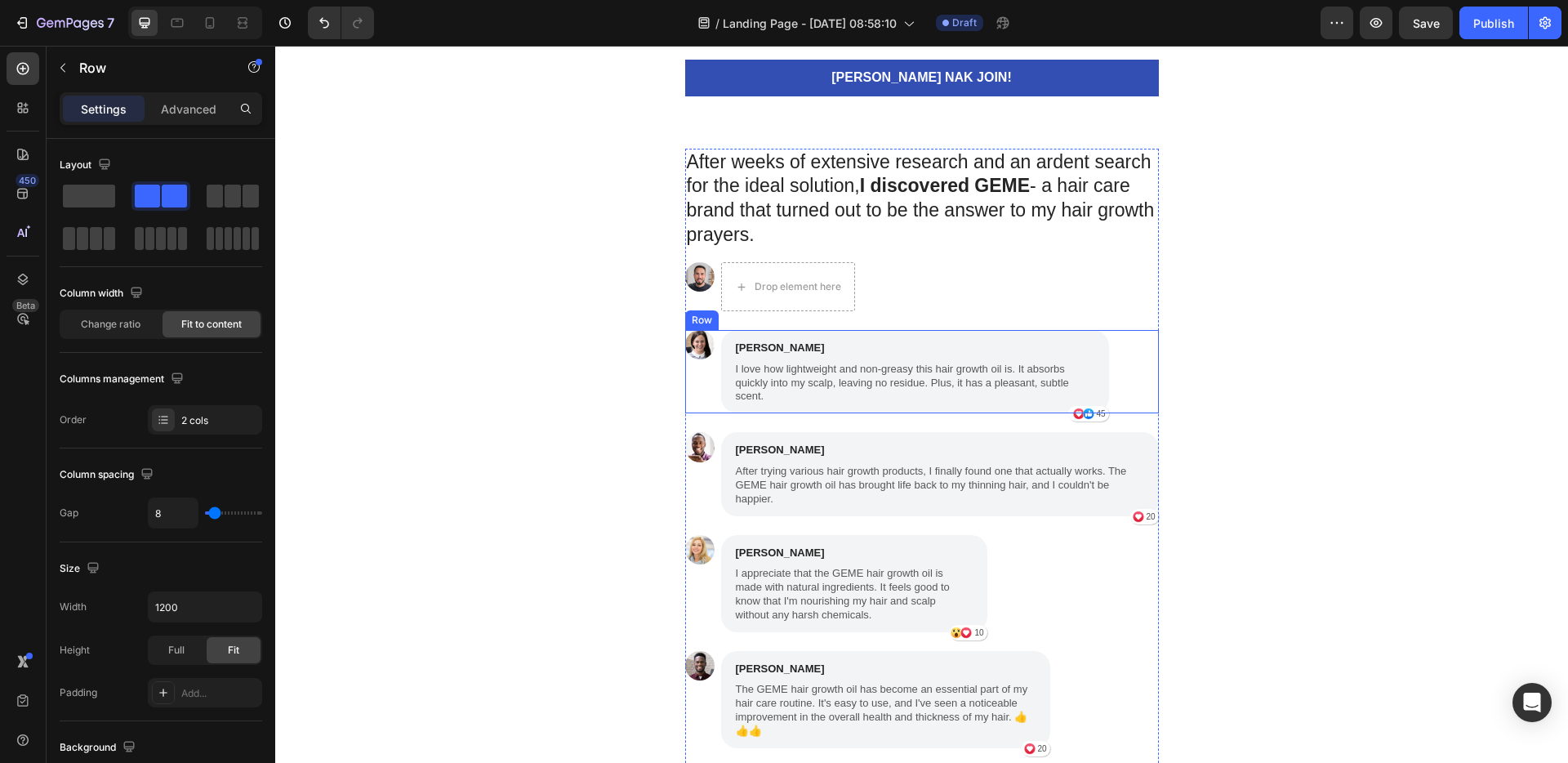
click at [1116, 343] on div "Image [PERSON_NAME] Text Block I love how lightweight and non-greasy this hair …" at bounding box center [921, 371] width 473 height 83
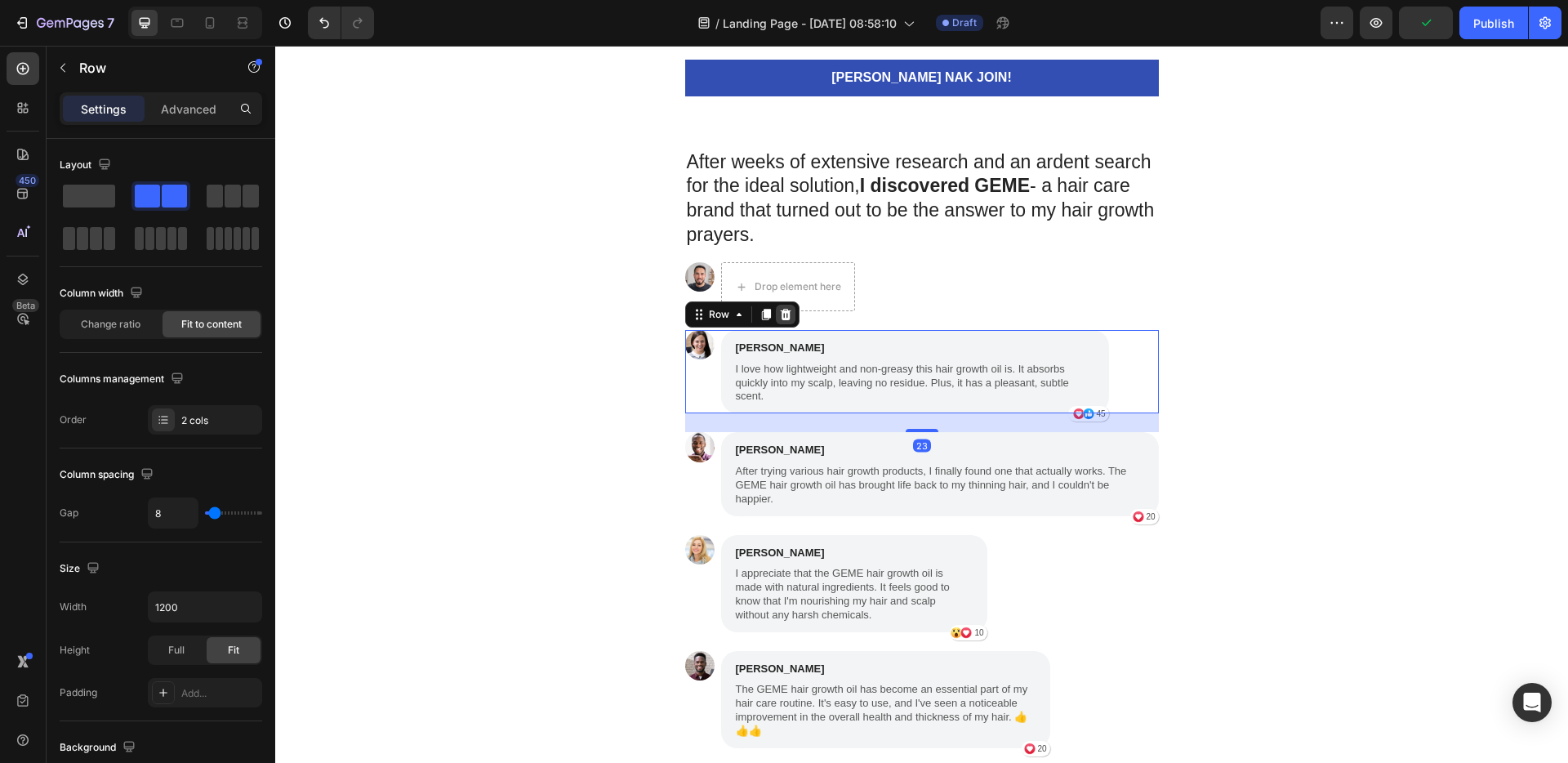
click at [787, 312] on div at bounding box center [786, 314] width 20 height 20
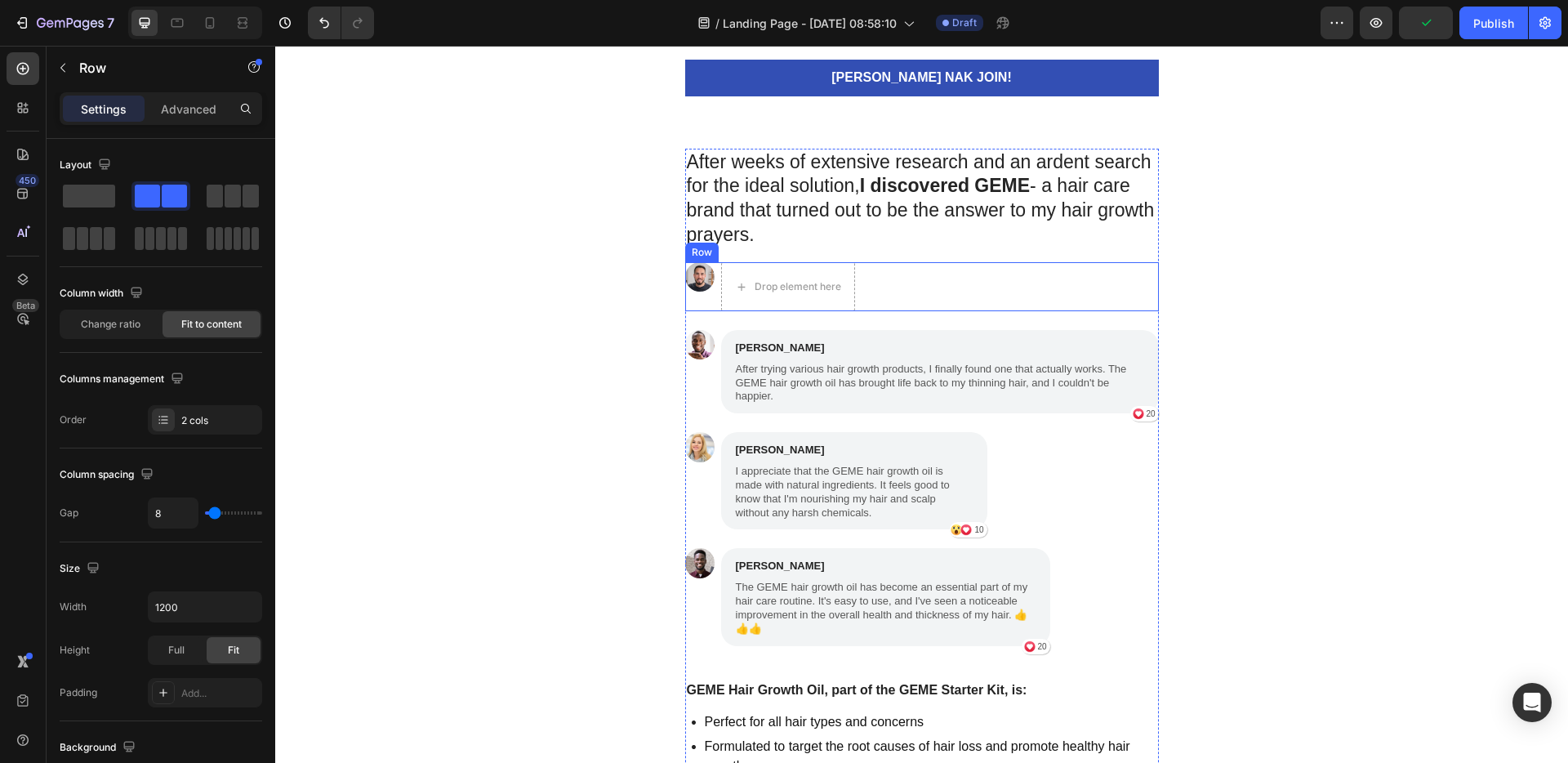
click at [971, 282] on div "Image Drop element here Row" at bounding box center [921, 287] width 473 height 49
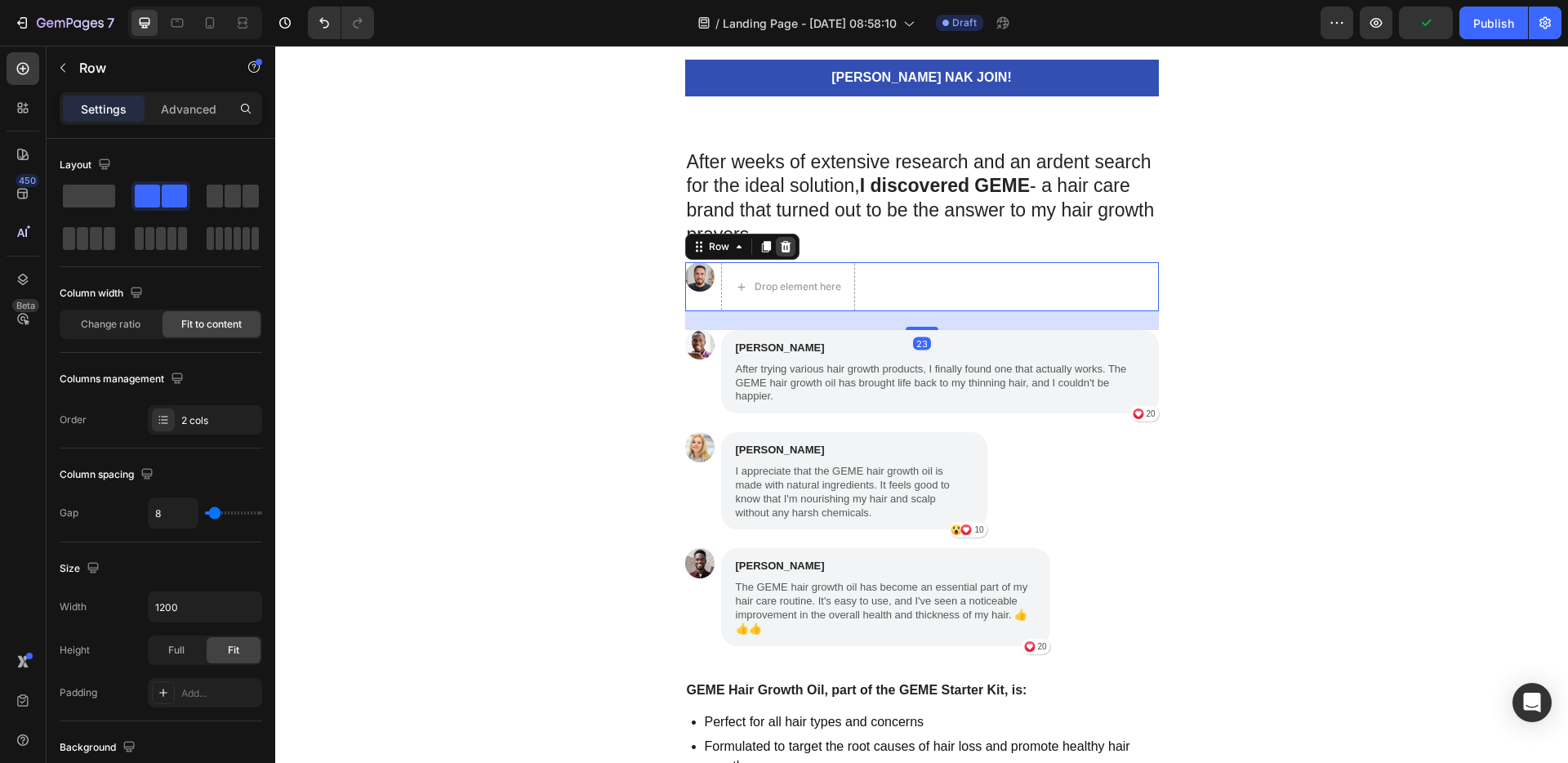
click at [784, 251] on icon at bounding box center [785, 247] width 13 height 13
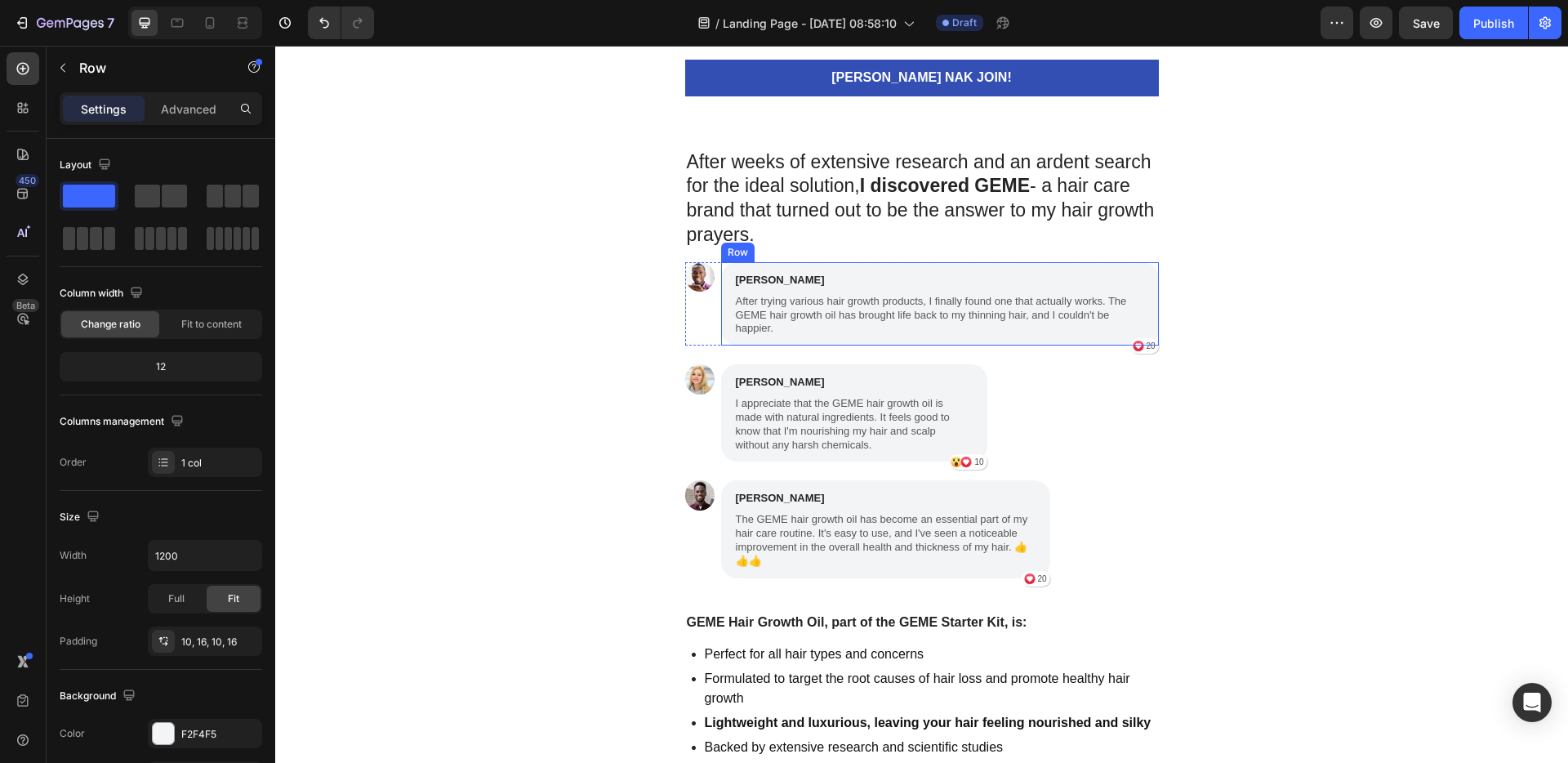
click at [1140, 277] on div "[PERSON_NAME] Text Block After trying various hair growth products, I finally f…" at bounding box center [940, 303] width 438 height 83
click at [815, 249] on icon at bounding box center [821, 247] width 13 height 13
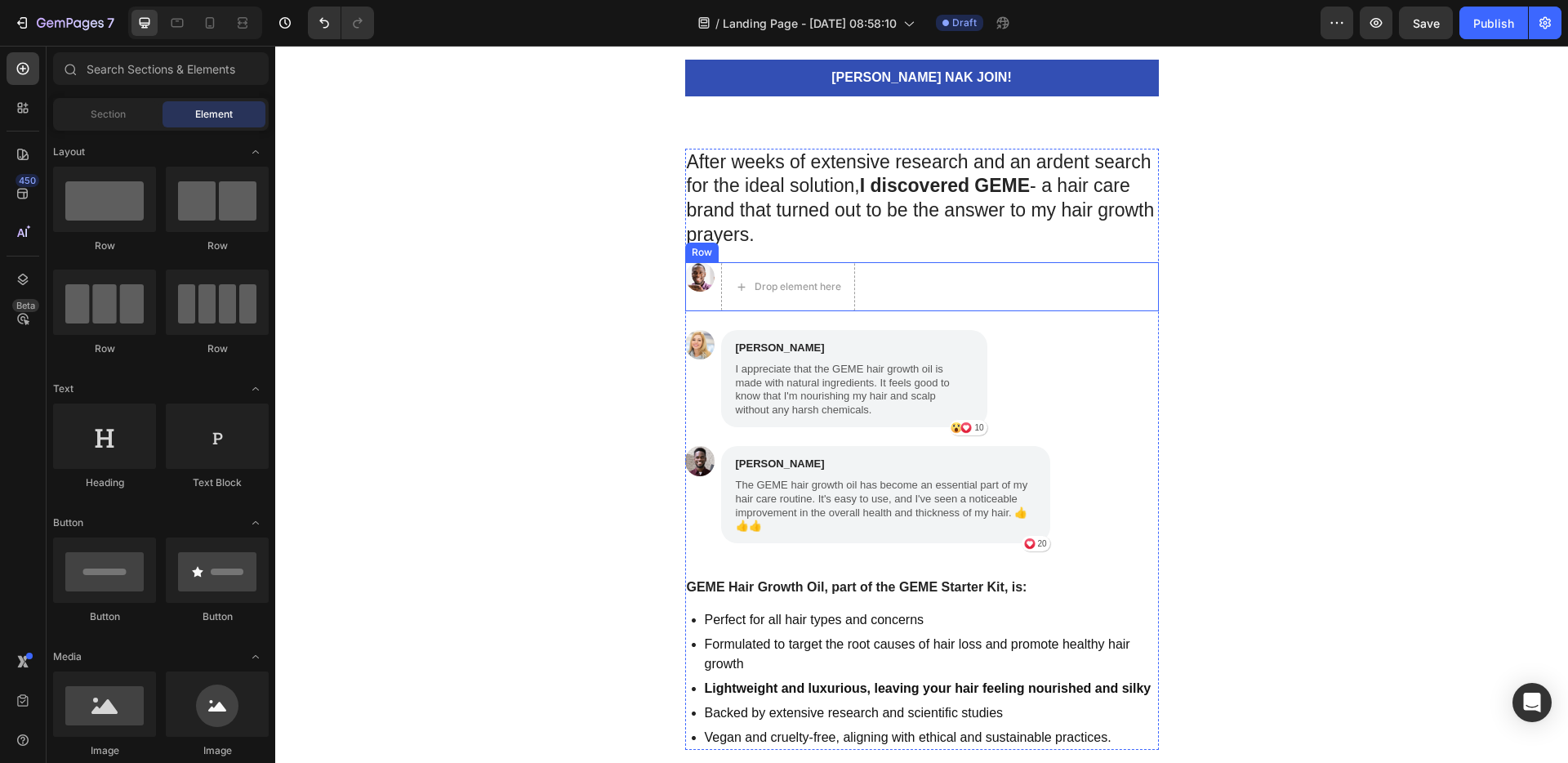
click at [932, 282] on div "Image Drop element here Row" at bounding box center [921, 287] width 473 height 49
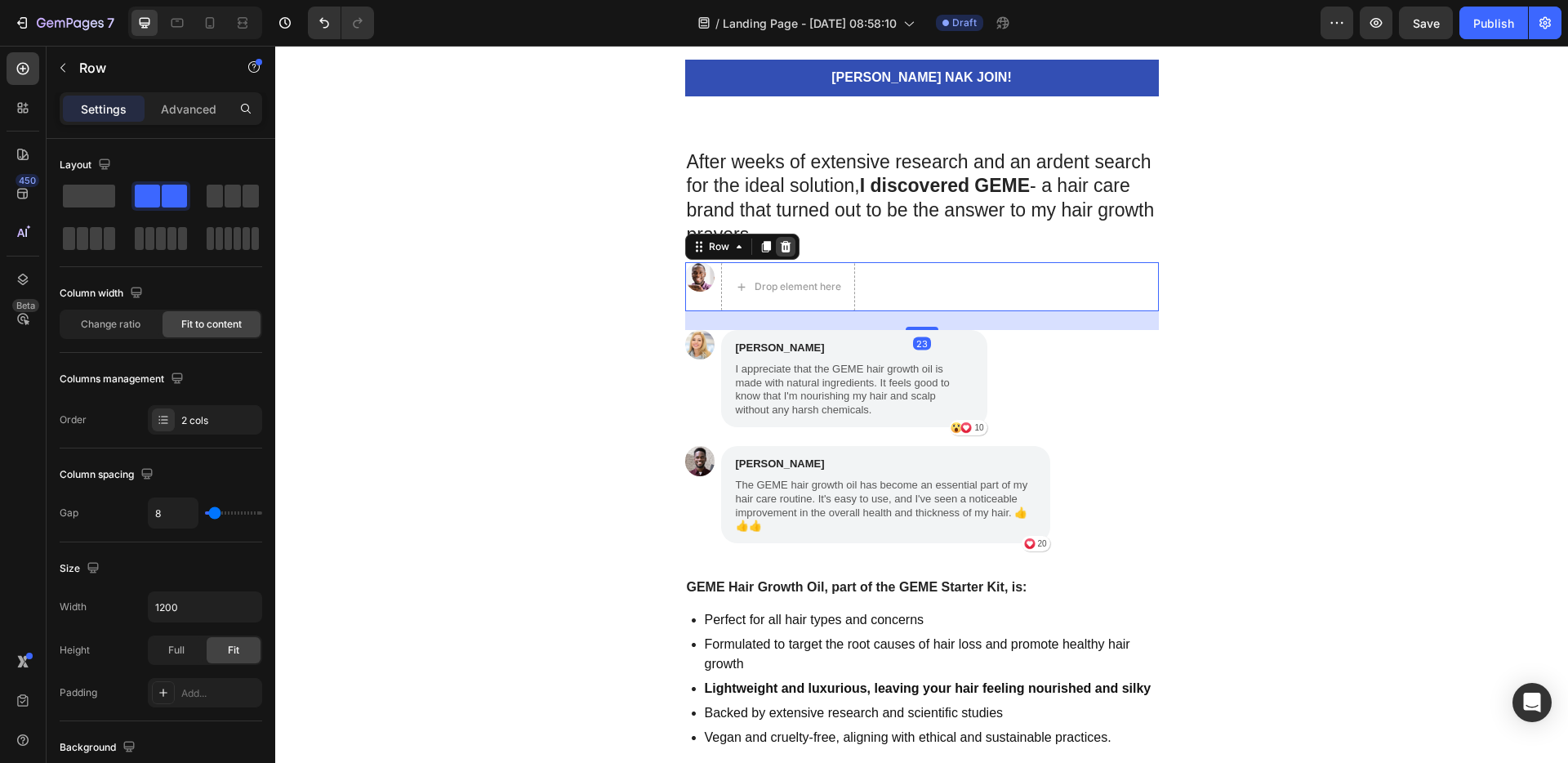
click at [780, 246] on icon at bounding box center [785, 247] width 11 height 12
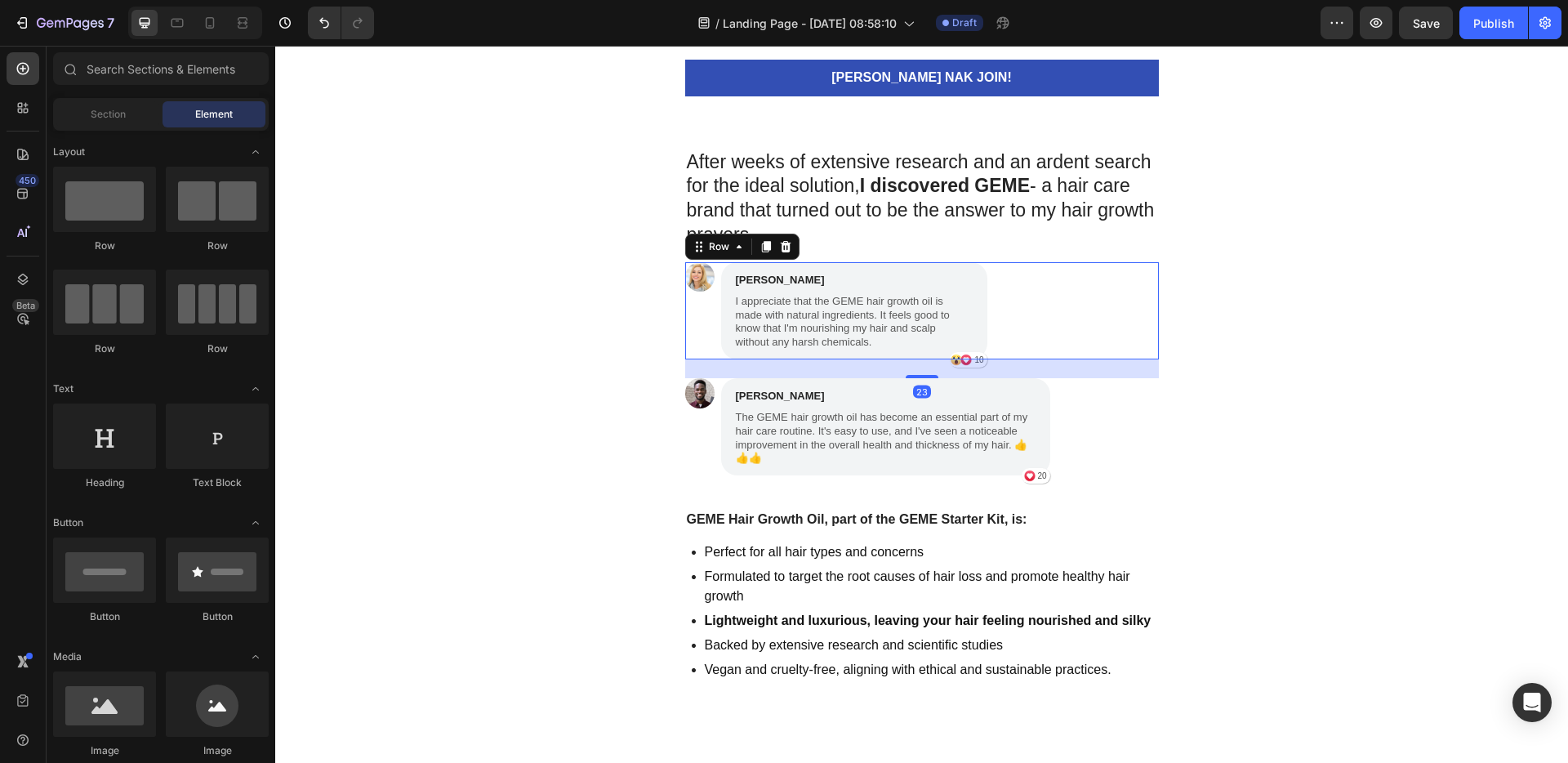
click at [1083, 312] on div "Image [PERSON_NAME] Text Block I appreciate that the GEME hair growth oil is ma…" at bounding box center [921, 310] width 473 height 97
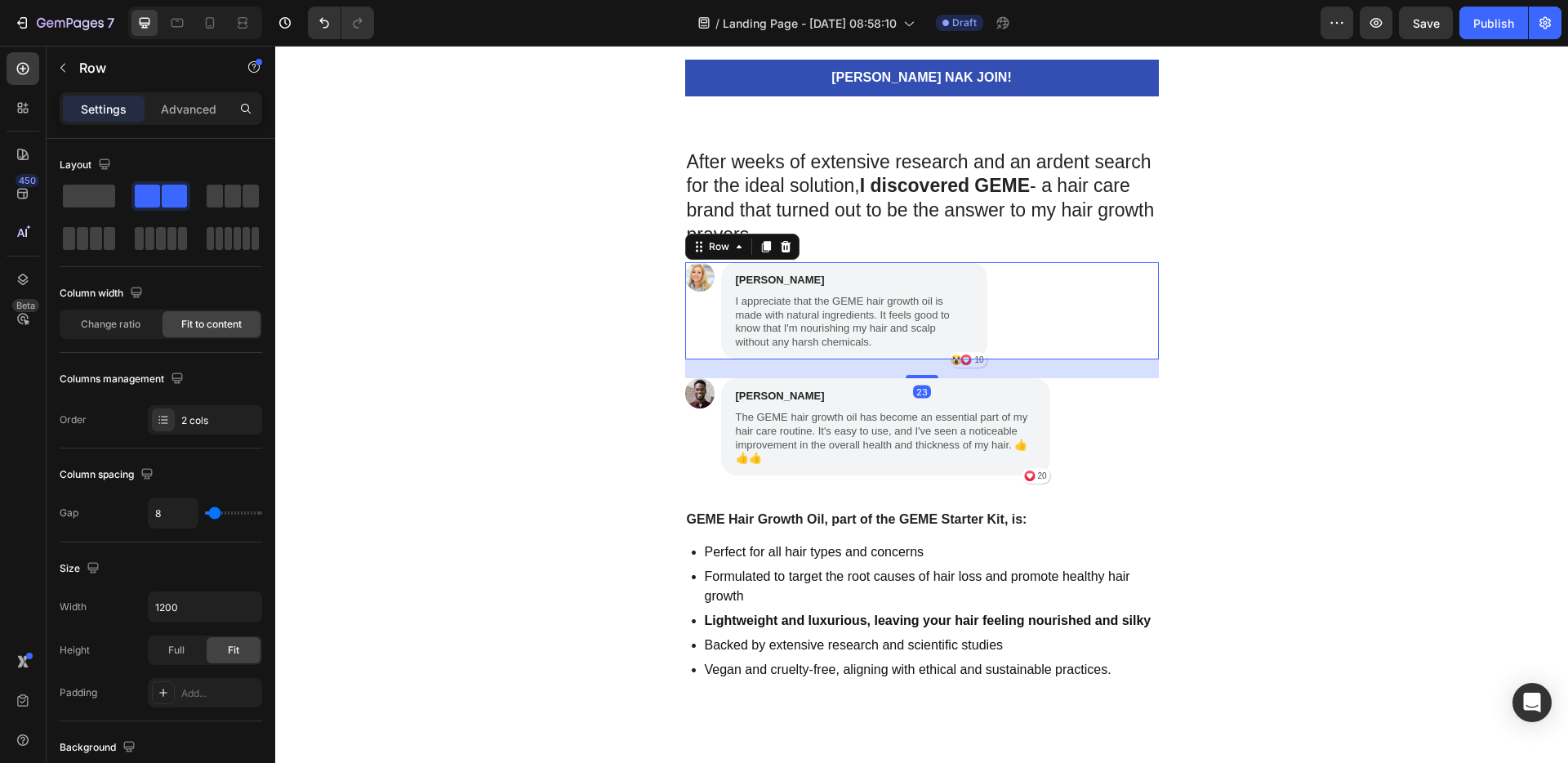
click at [779, 247] on icon at bounding box center [785, 247] width 13 height 13
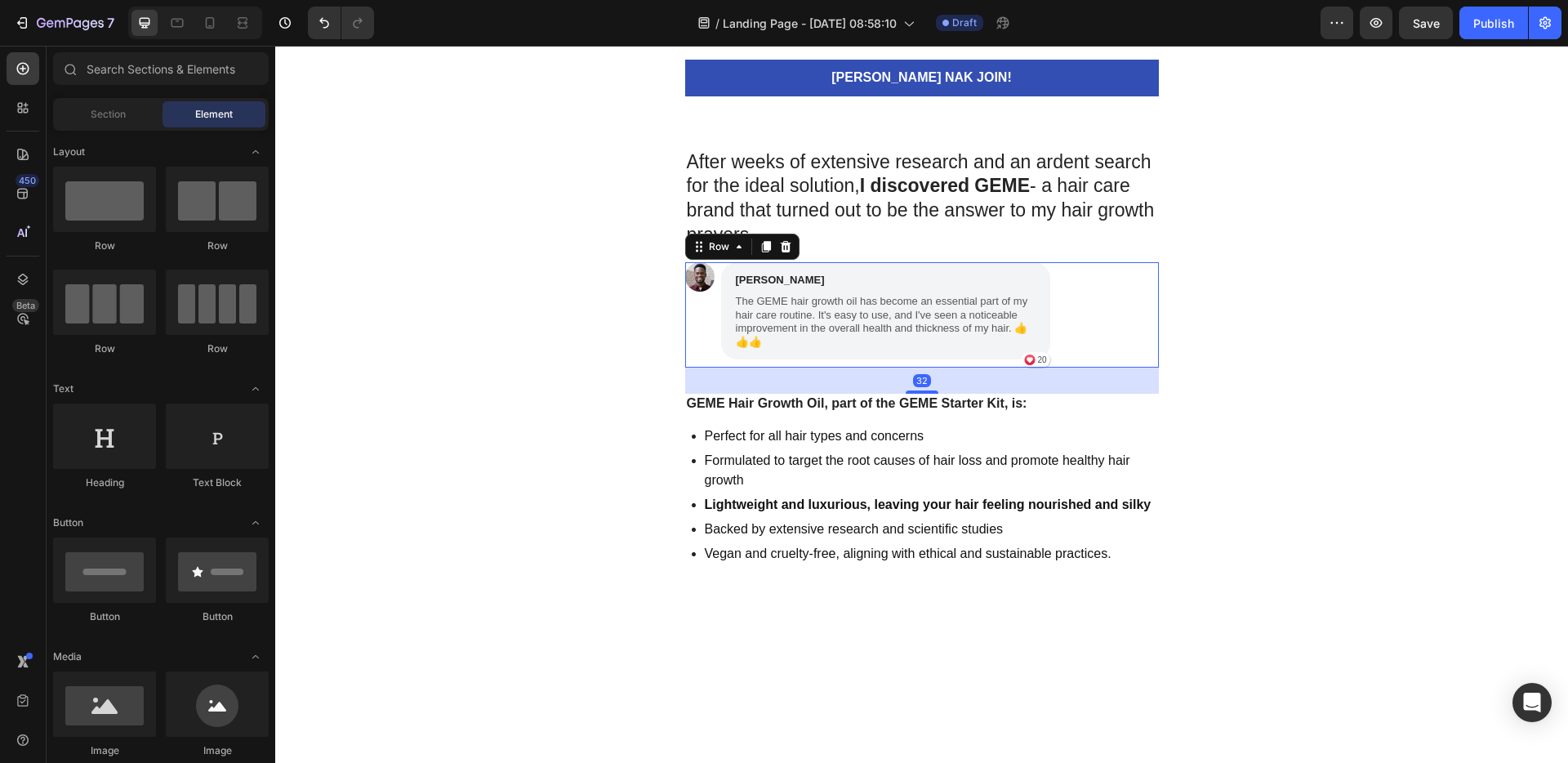
click at [1070, 320] on div "Image [PERSON_NAME] Text Block The GEME hair growth oil has become an essential…" at bounding box center [921, 315] width 473 height 106
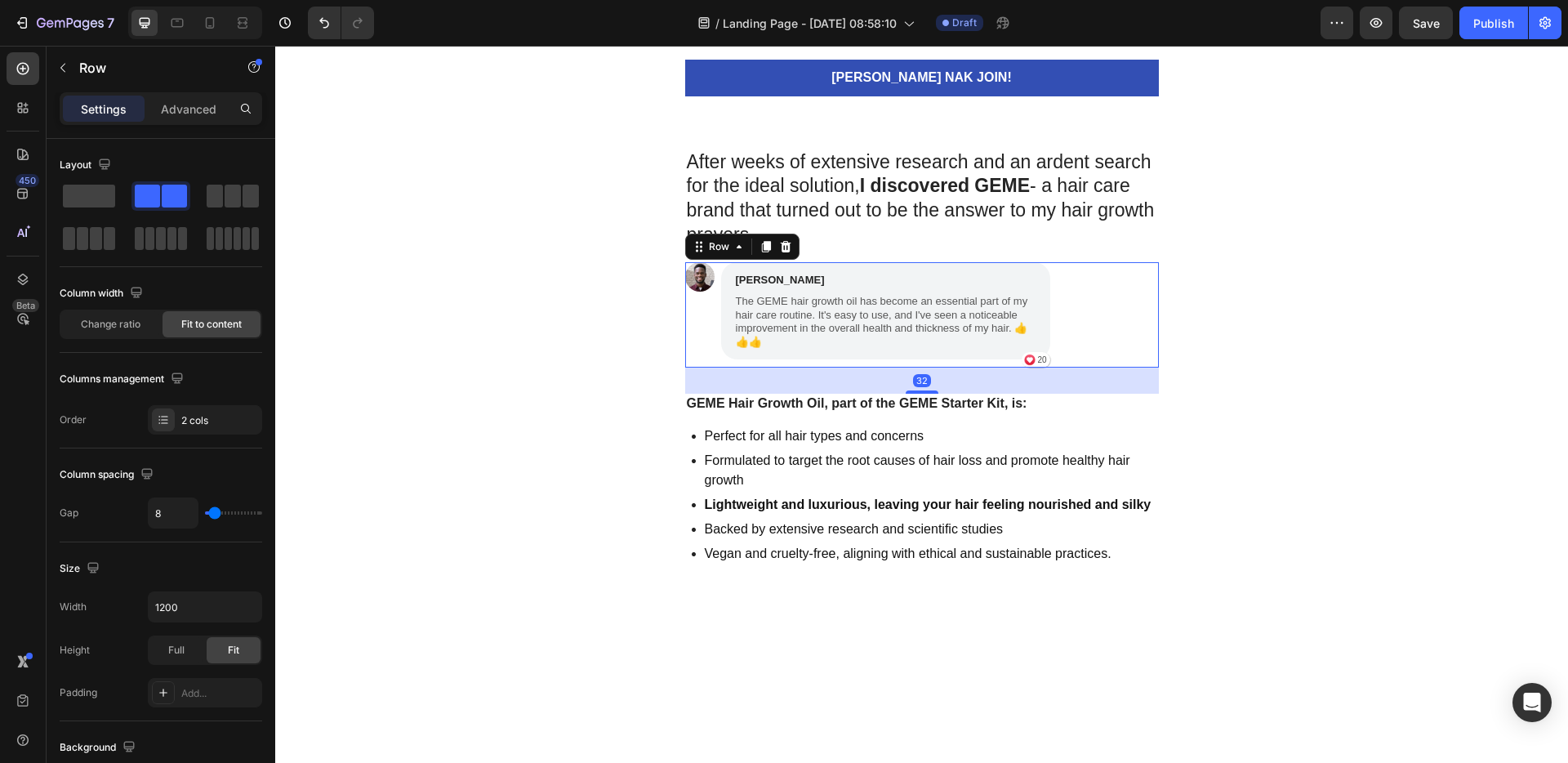
click at [780, 244] on icon at bounding box center [785, 247] width 11 height 12
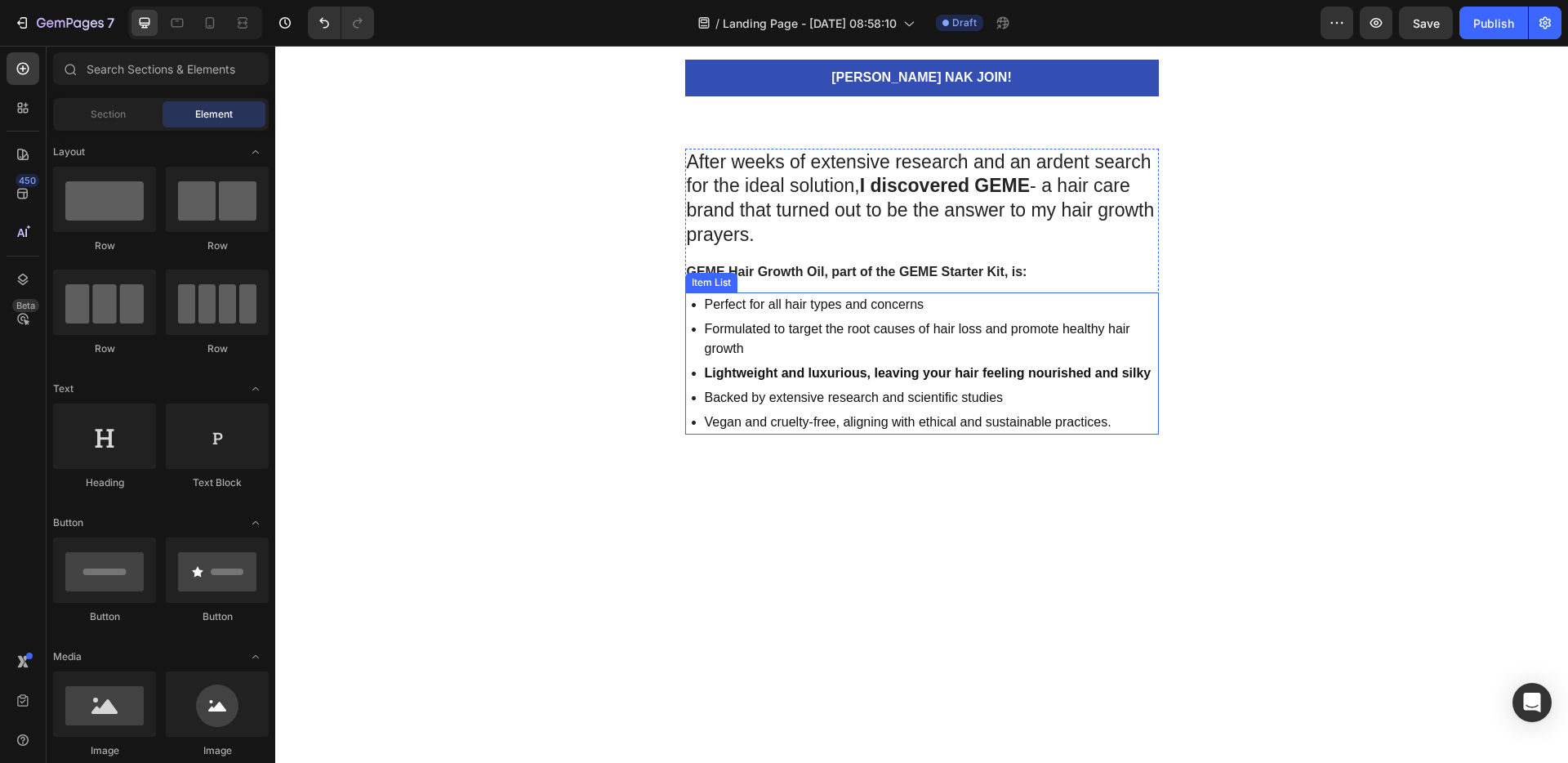
click at [915, 296] on p "Perfect for all hair types and concerns" at bounding box center [931, 305] width 452 height 20
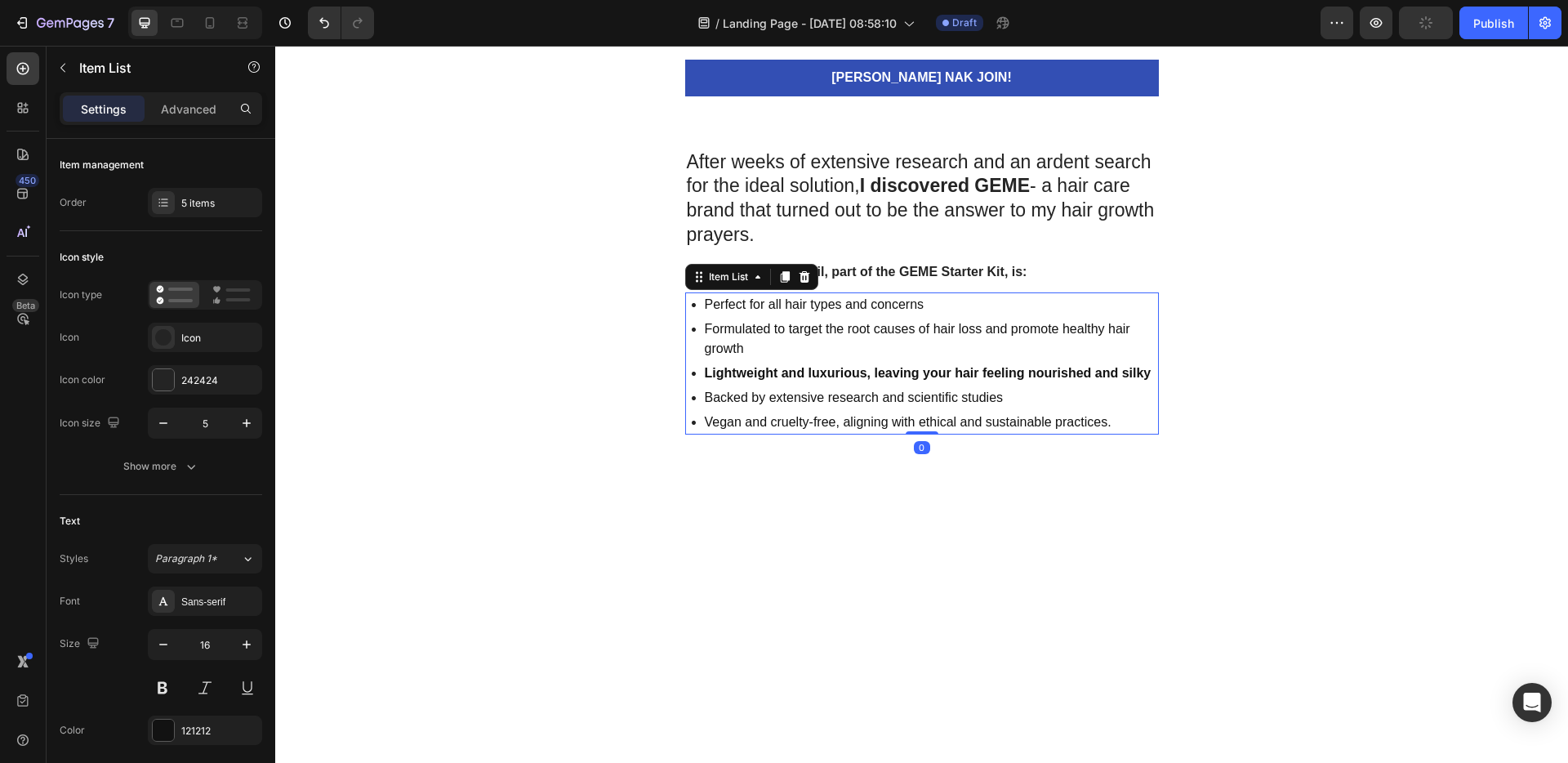
click at [801, 280] on icon at bounding box center [804, 277] width 11 height 12
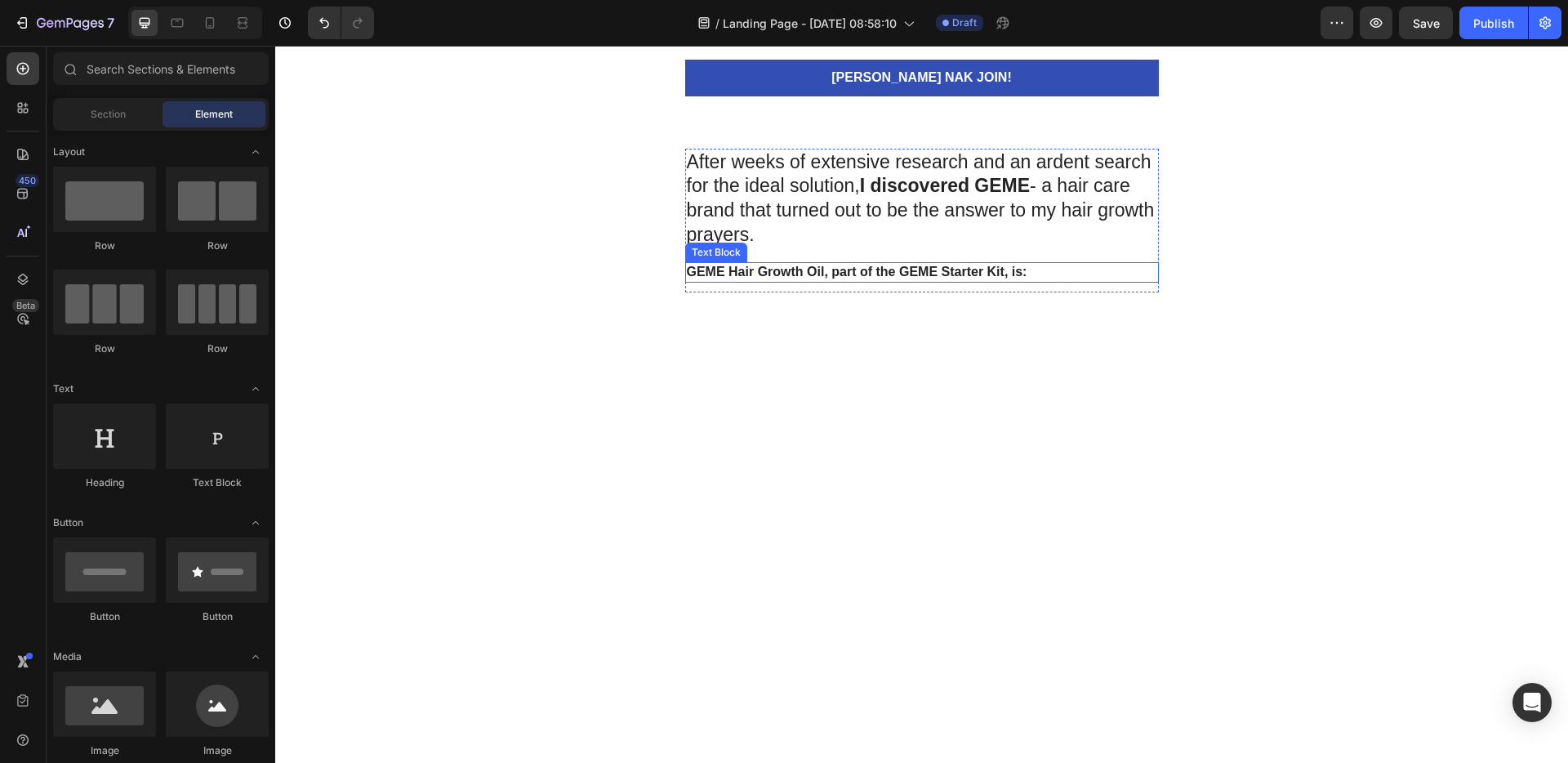
click at [850, 275] on strong "GEME Hair Growth Oil, part of the GEME Starter Kit, is:" at bounding box center [857, 271] width 341 height 14
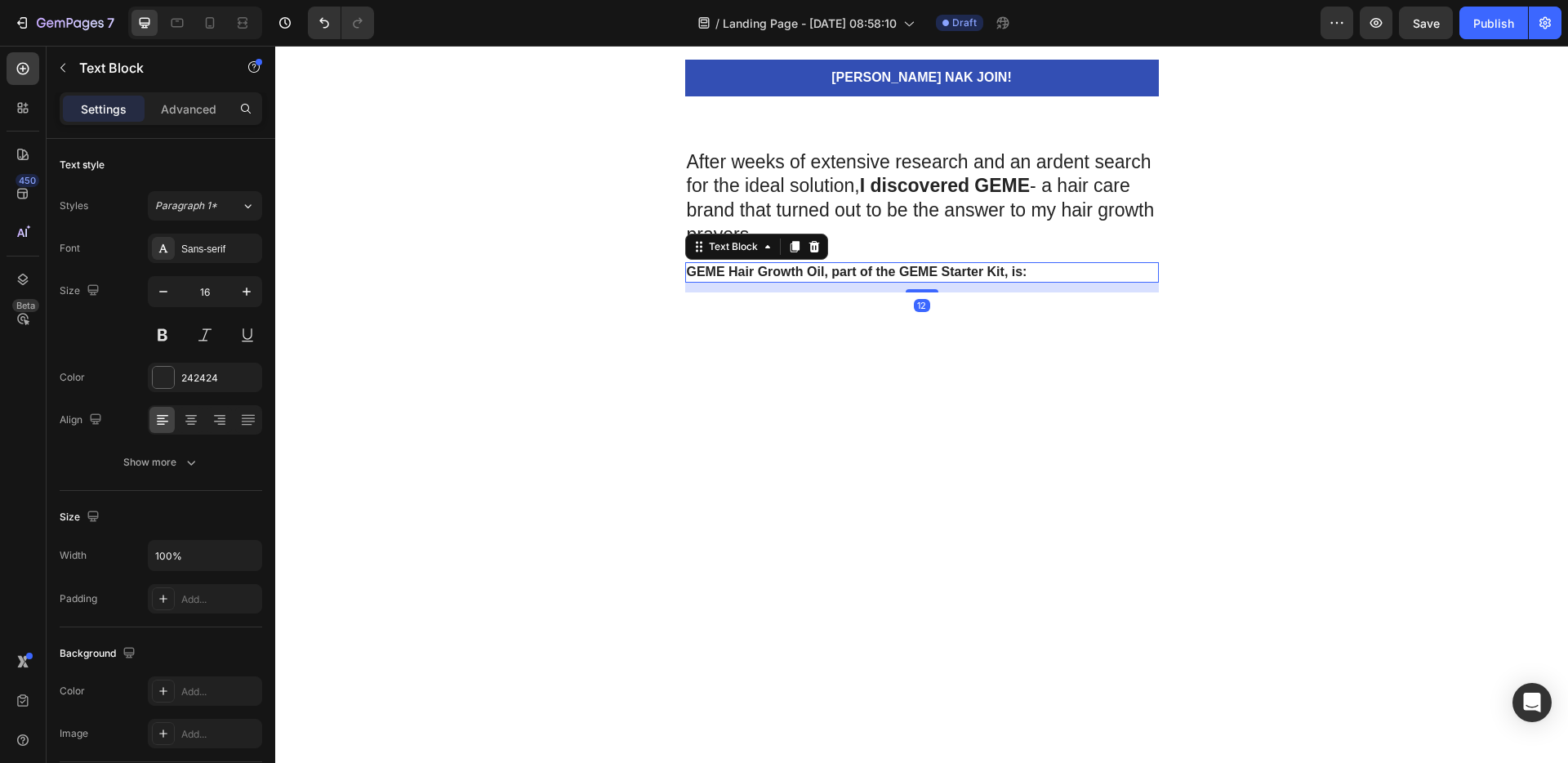
click at [809, 241] on icon at bounding box center [814, 247] width 13 height 13
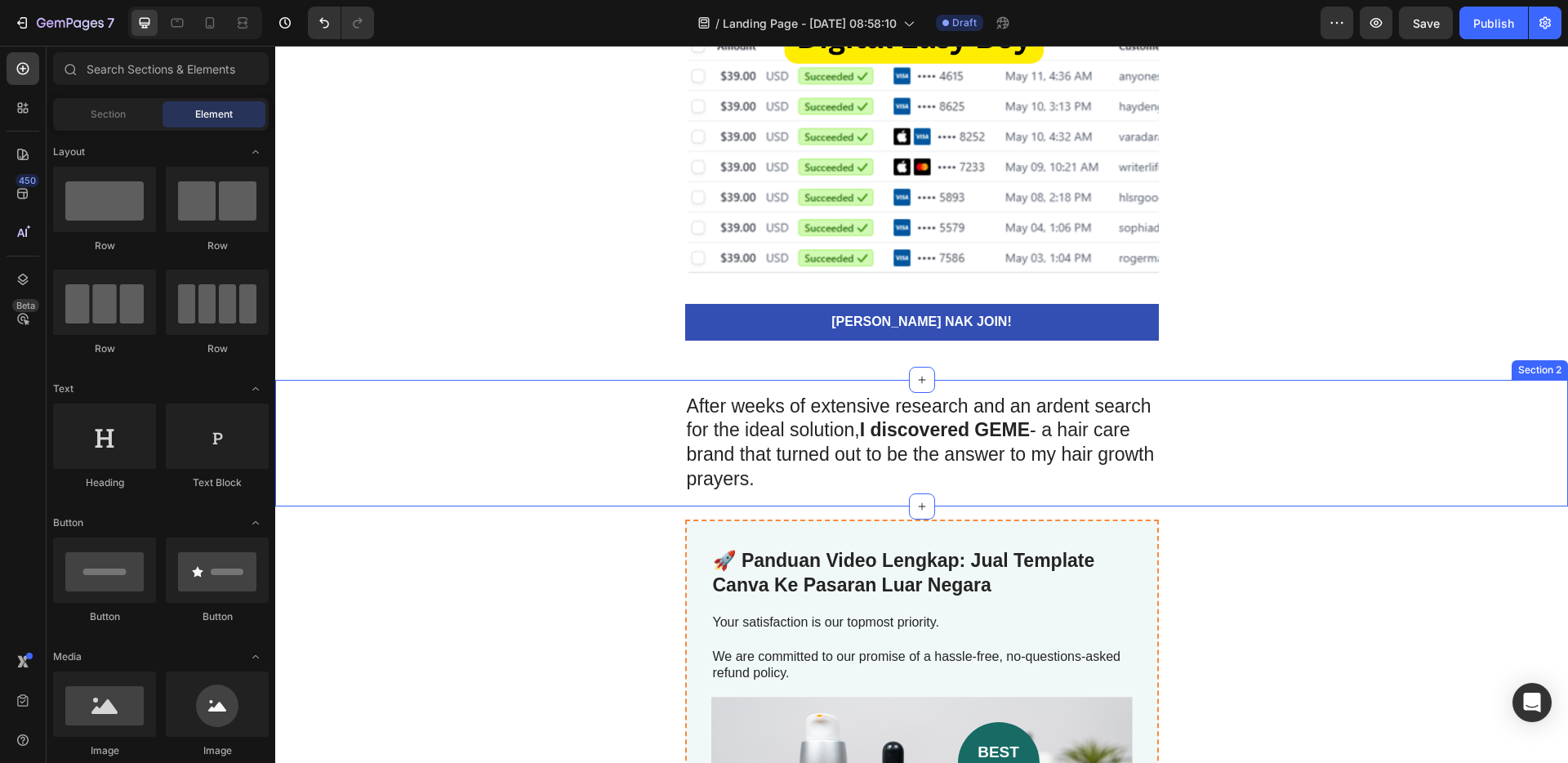
scroll to position [4624, 0]
click at [805, 466] on p "After weeks of extensive research and an ardent search for the ideal solution, …" at bounding box center [921, 444] width 471 height 98
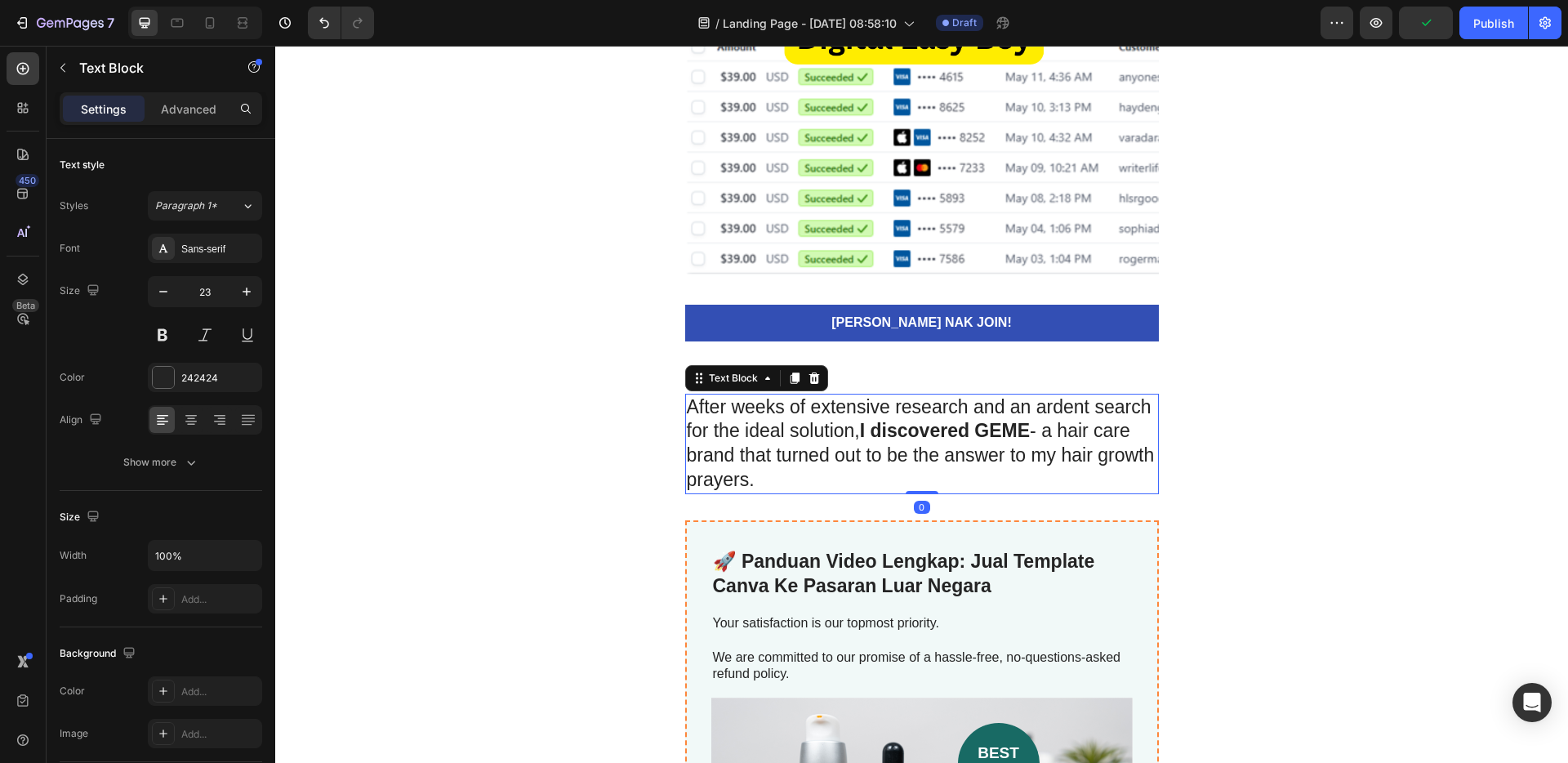
click at [779, 480] on p "After weeks of extensive research and an ardent search for the ideal solution, …" at bounding box center [921, 444] width 471 height 98
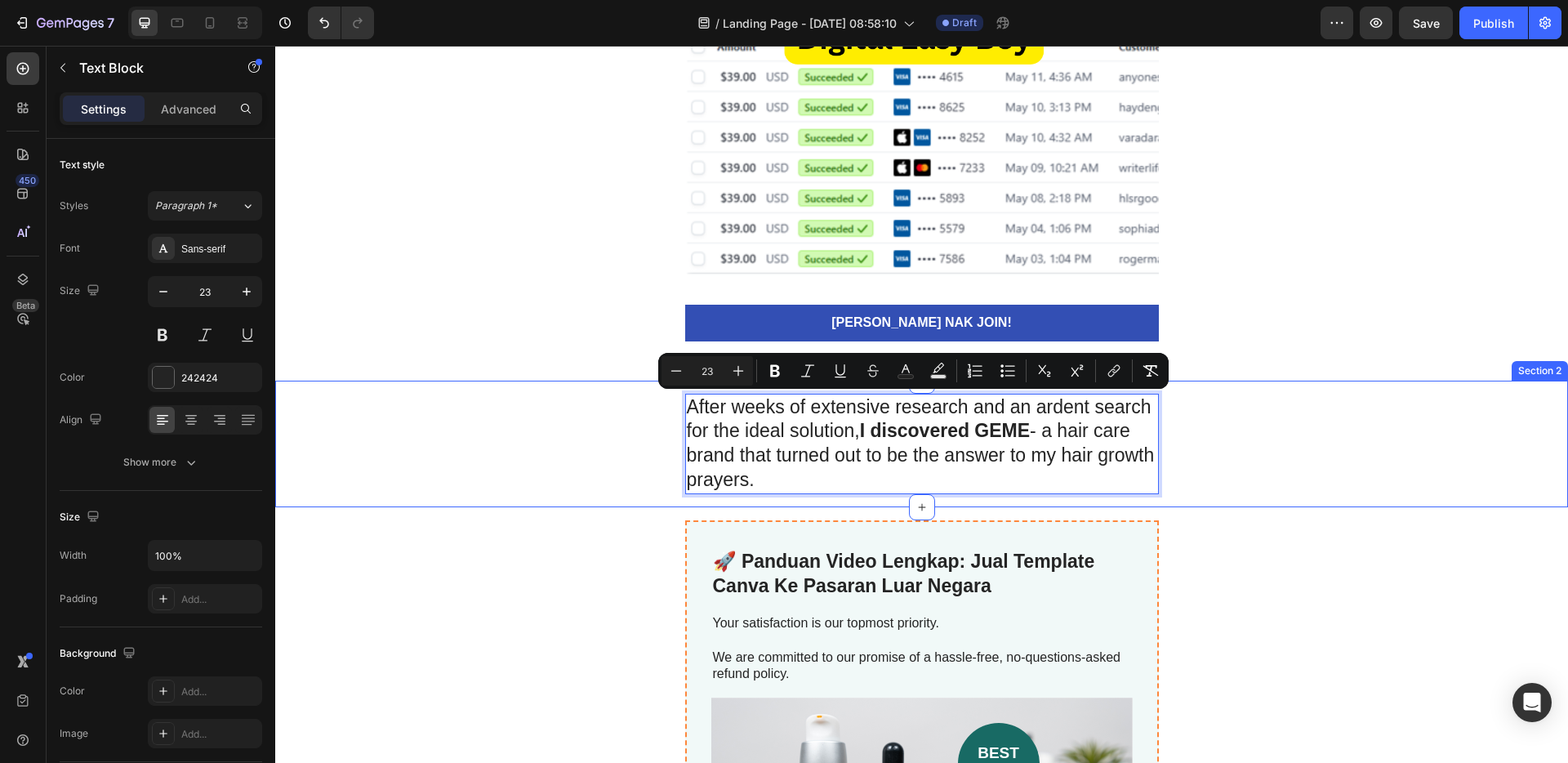
drag, startPoint x: 775, startPoint y: 482, endPoint x: 668, endPoint y: 390, distance: 141.1
click at [668, 390] on div "After weeks of extensive research and an ardent search for the ideal solution, …" at bounding box center [921, 444] width 1293 height 127
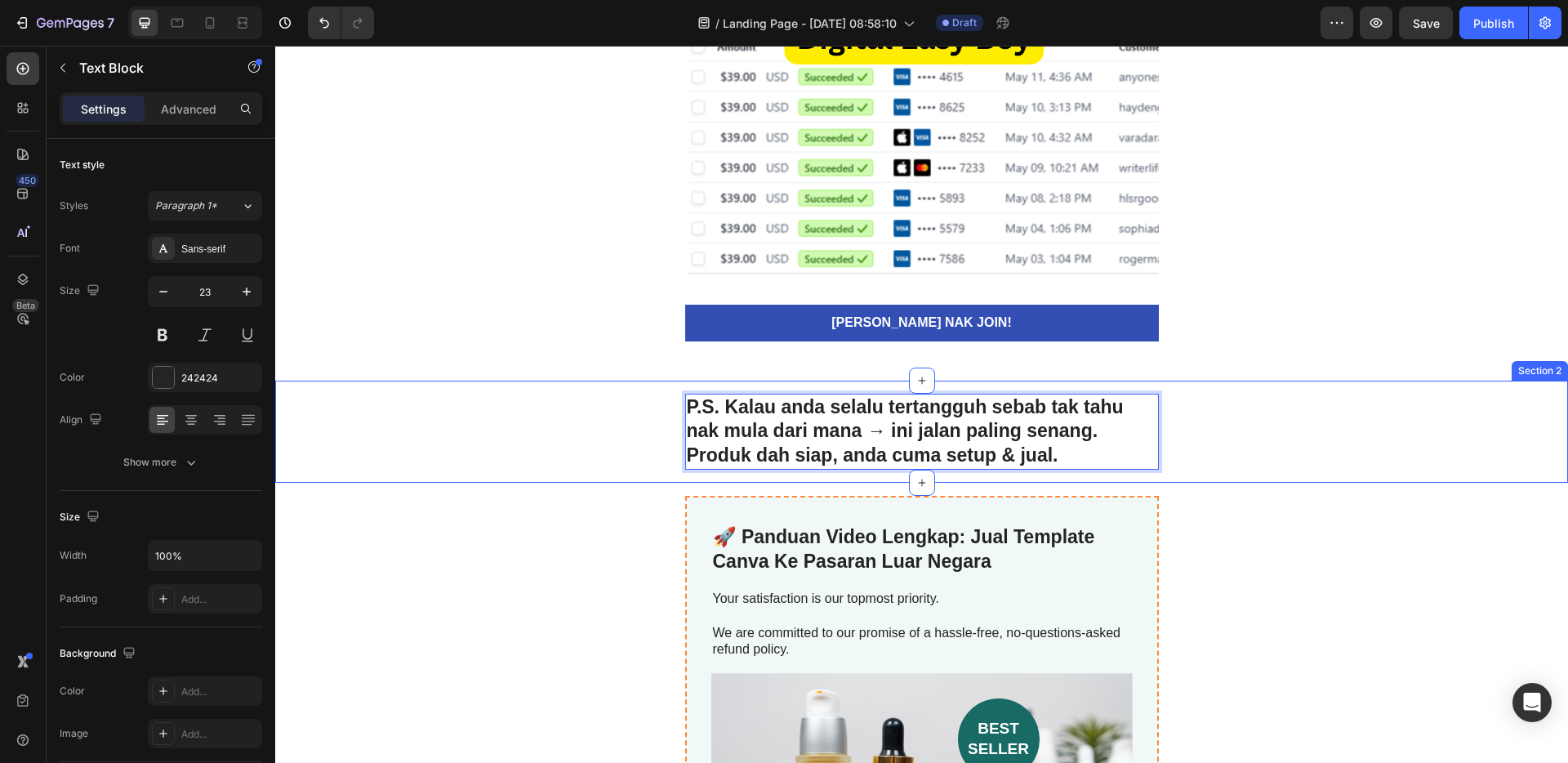
click at [1290, 420] on div "P.S. Kalau anda selalu tertangguh sebab tak tahu nak mula dari mana → ini jalan…" at bounding box center [921, 432] width 1293 height 76
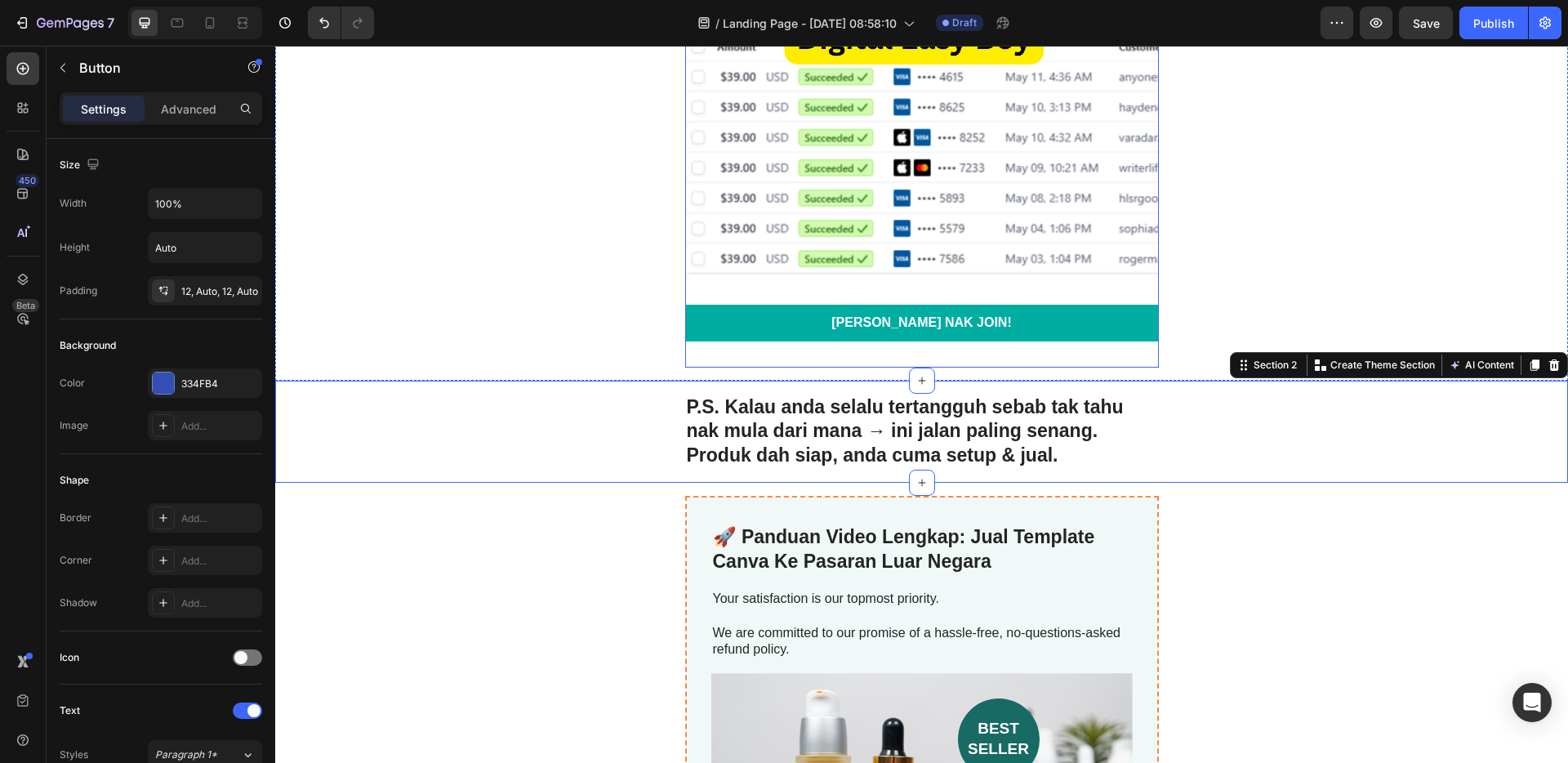
click at [952, 341] on div "[PERSON_NAME] NAK JOIN! Button" at bounding box center [921, 322] width 473 height 36
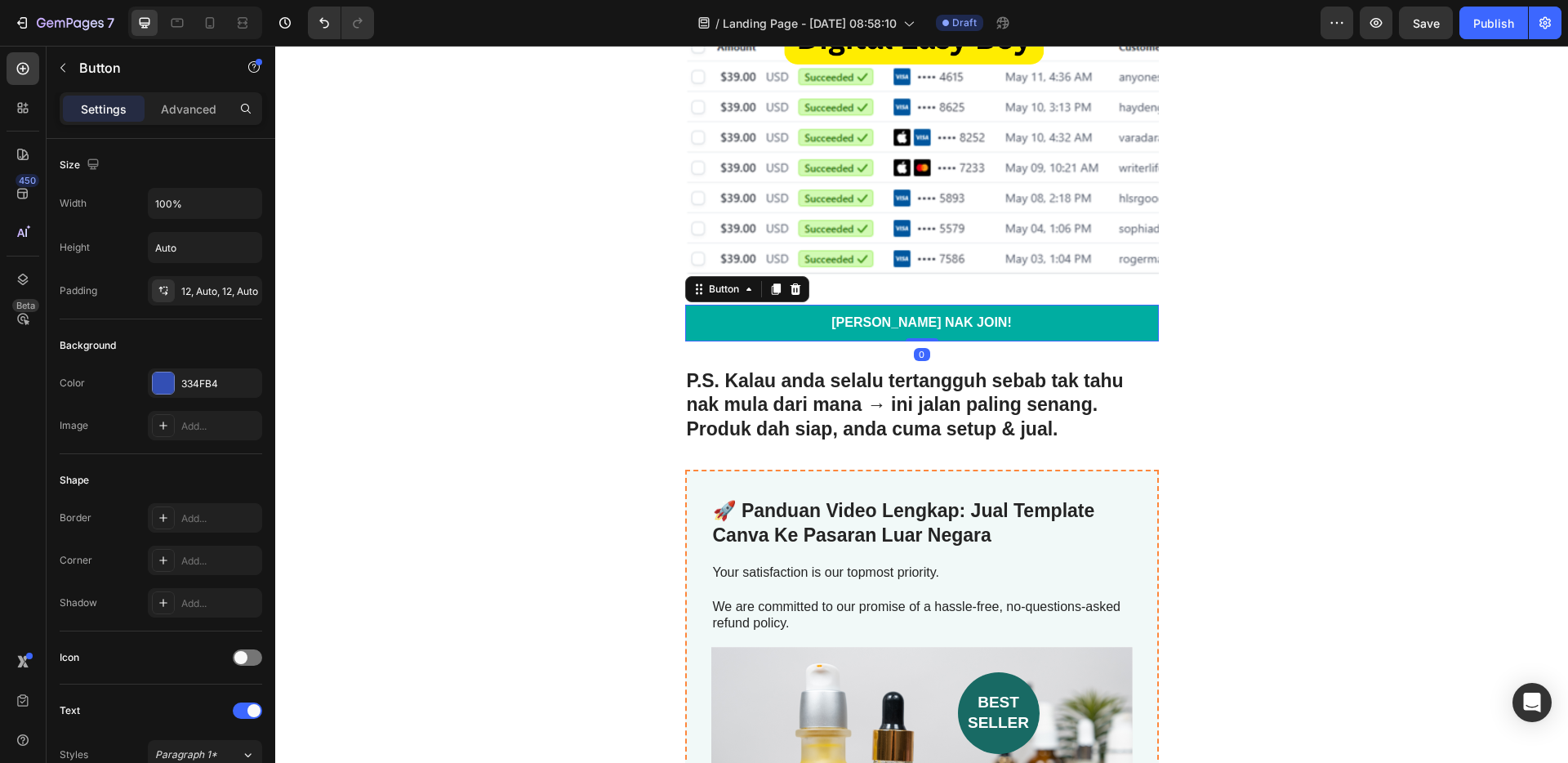
drag, startPoint x: 929, startPoint y: 363, endPoint x: 932, endPoint y: 336, distance: 27.2
click at [932, 336] on div "[PERSON_NAME] NAK JOIN! Button 0" at bounding box center [921, 322] width 473 height 36
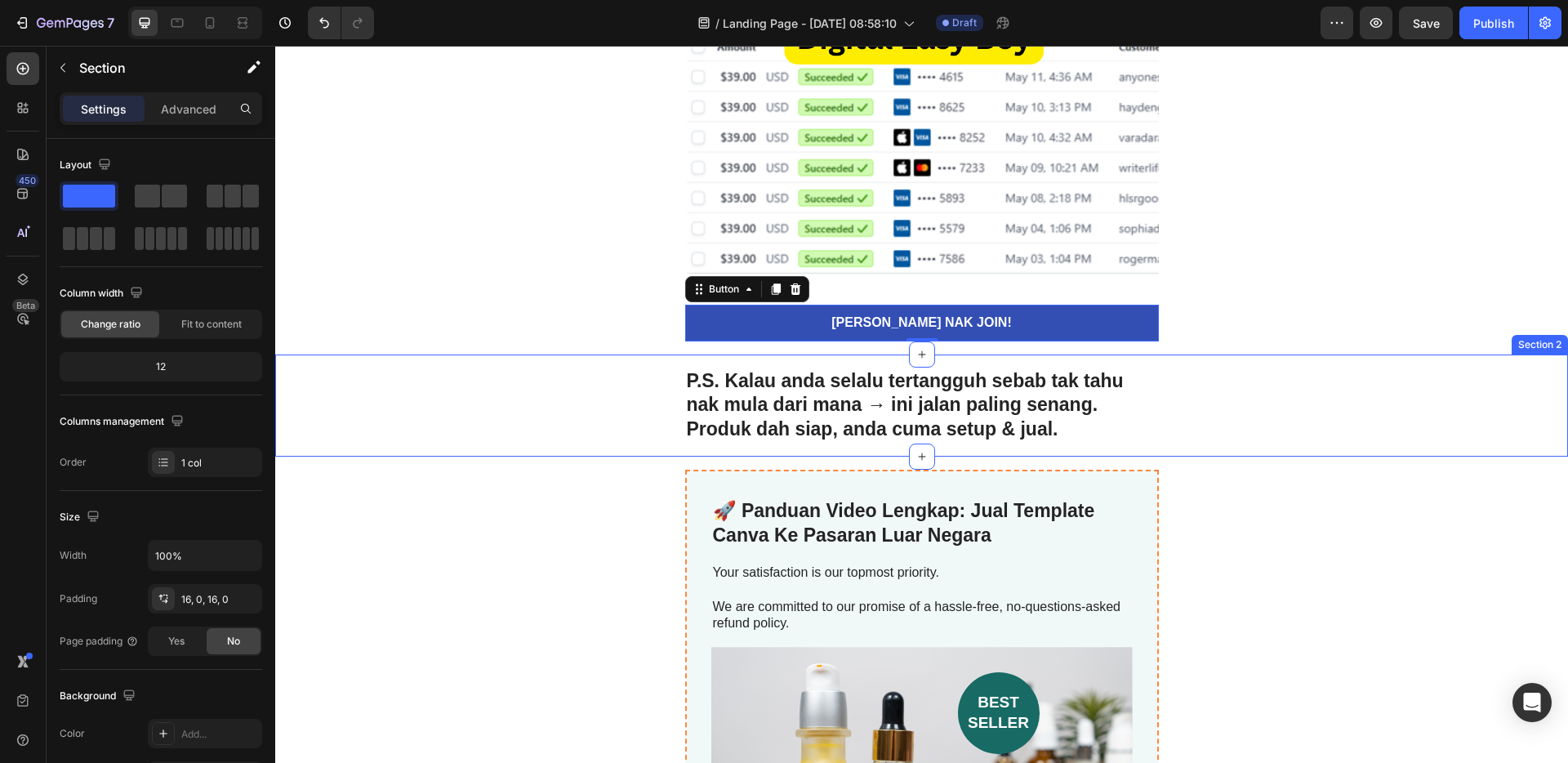
click at [1274, 418] on div "P.S. Kalau anda selalu tertangguh sebab tak tahu nak mula dari mana → ini jalan…" at bounding box center [921, 406] width 1293 height 76
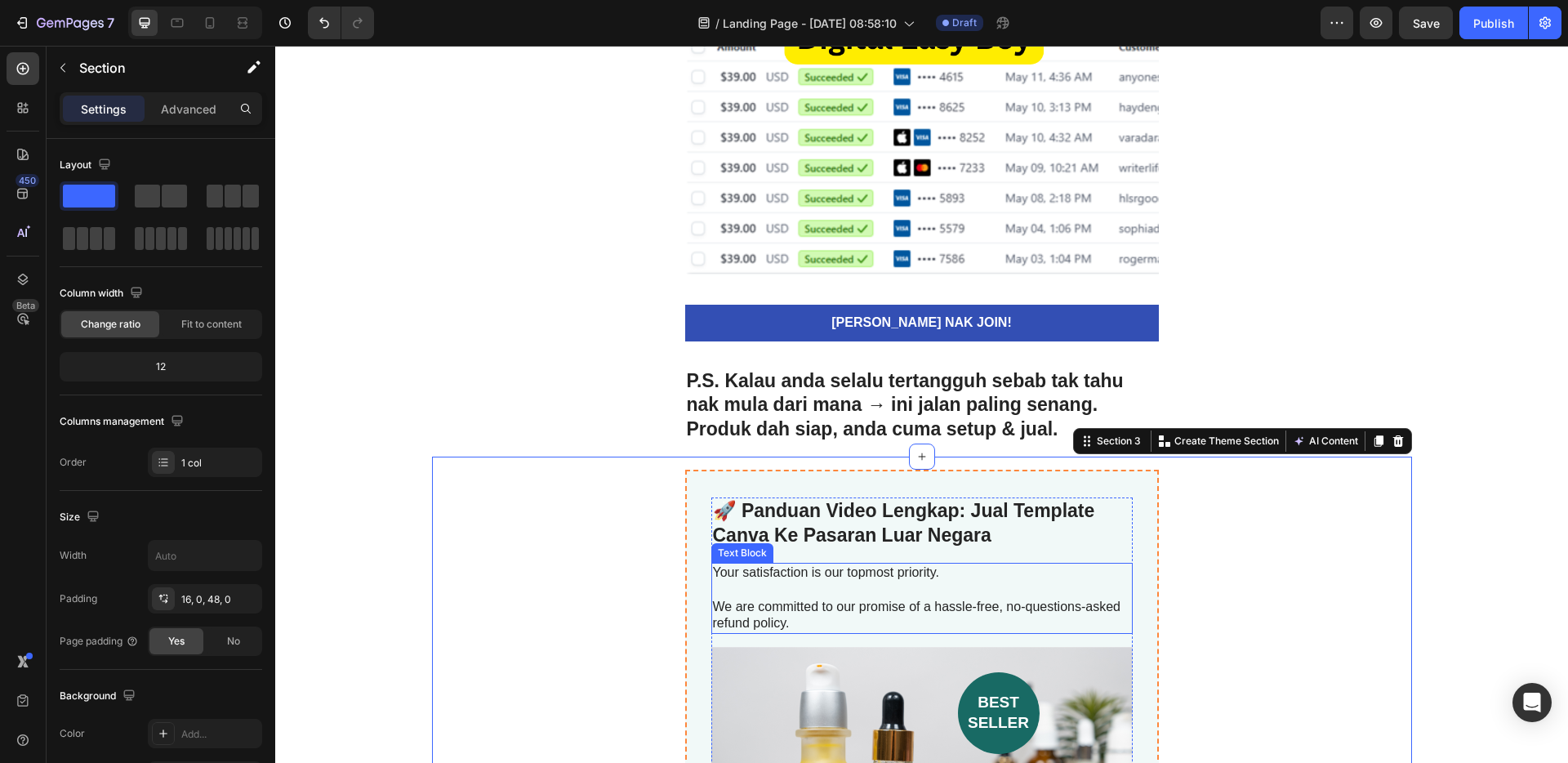
click at [914, 605] on p "We are committed to our promise of a hassle-free, no-questions-asked refund pol…" at bounding box center [921, 615] width 418 height 35
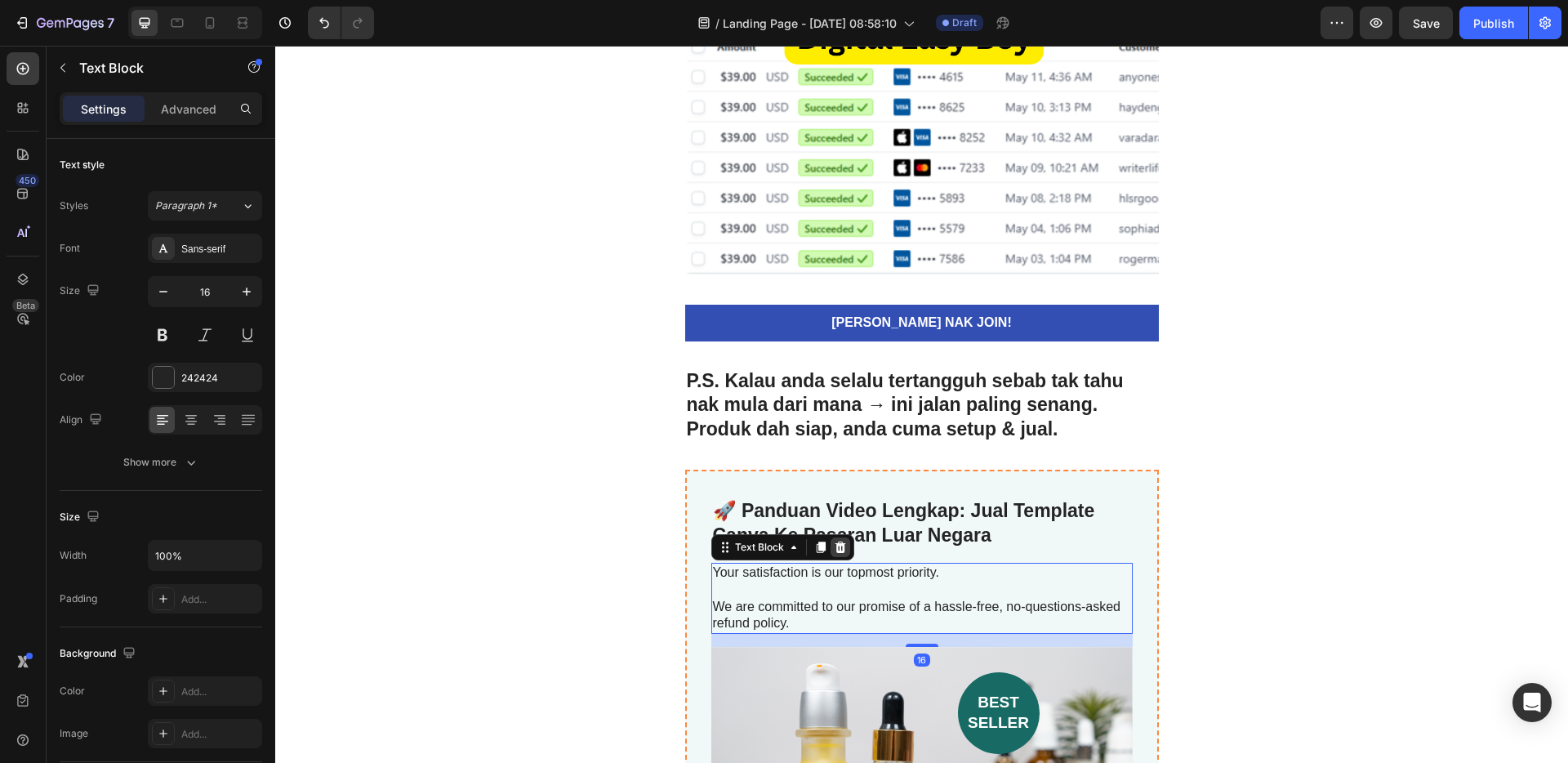
click at [834, 548] on icon at bounding box center [840, 547] width 13 height 13
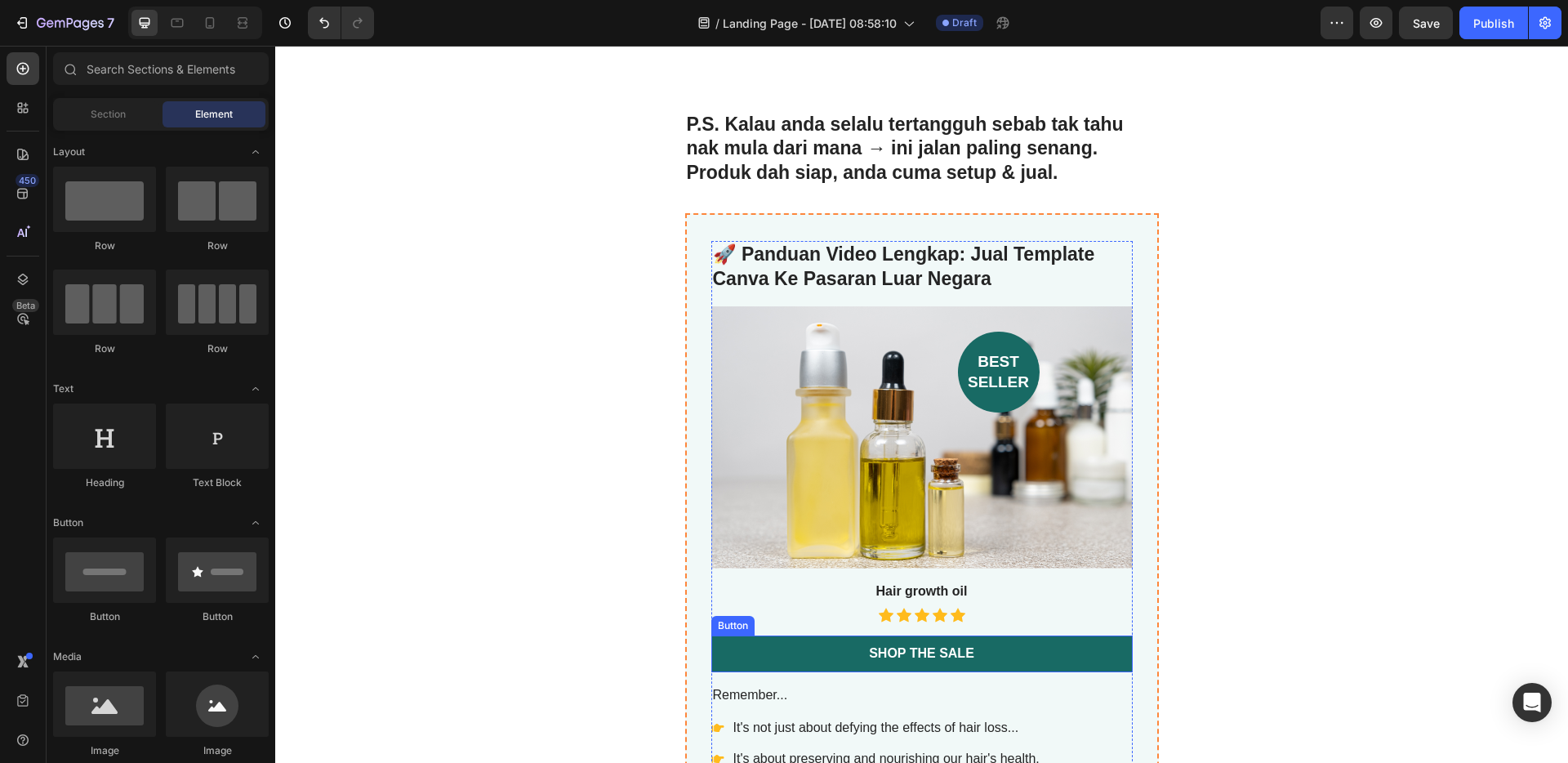
scroll to position [4944, 0]
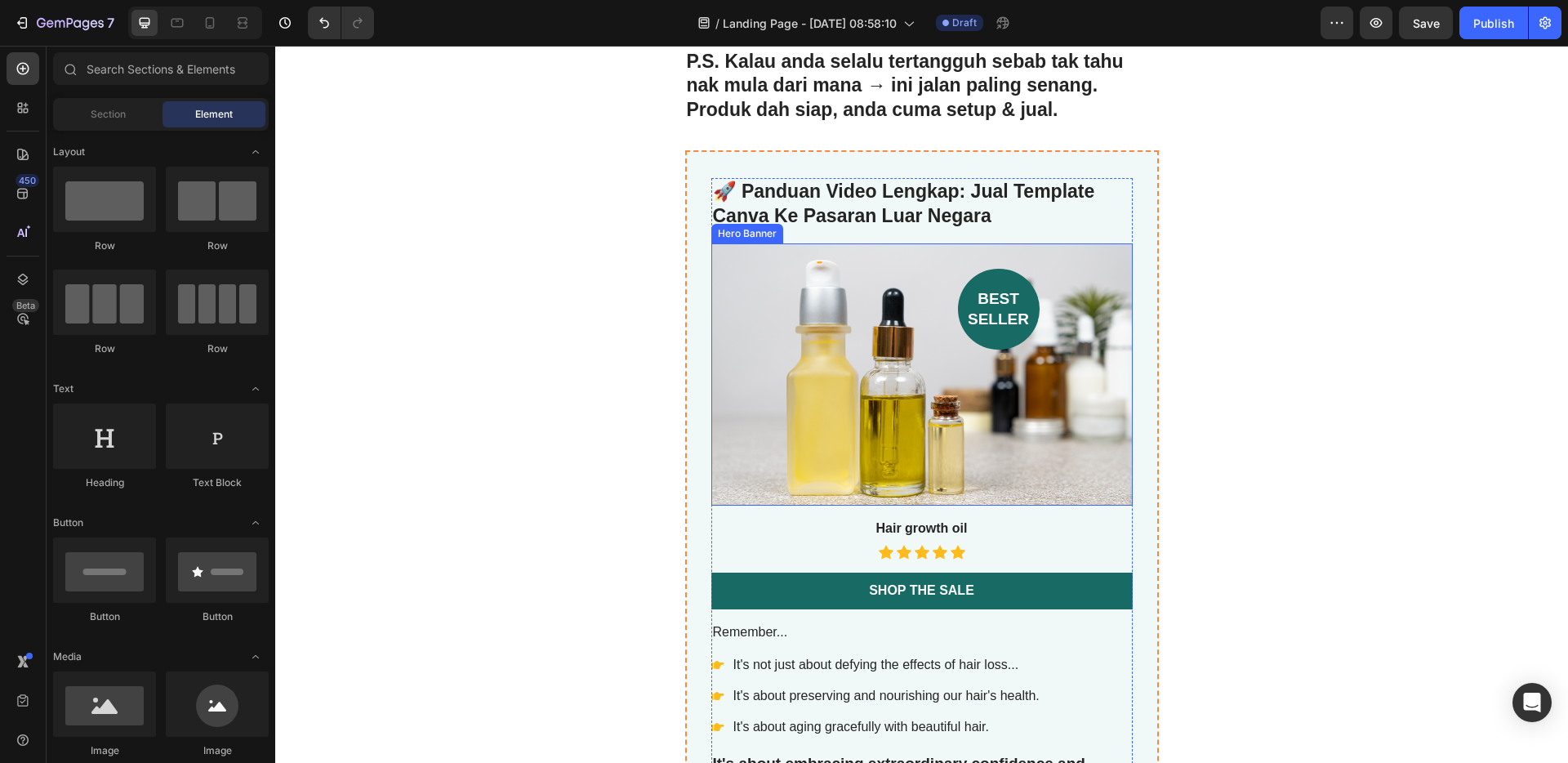
click at [906, 429] on div "Background Image" at bounding box center [921, 374] width 422 height 262
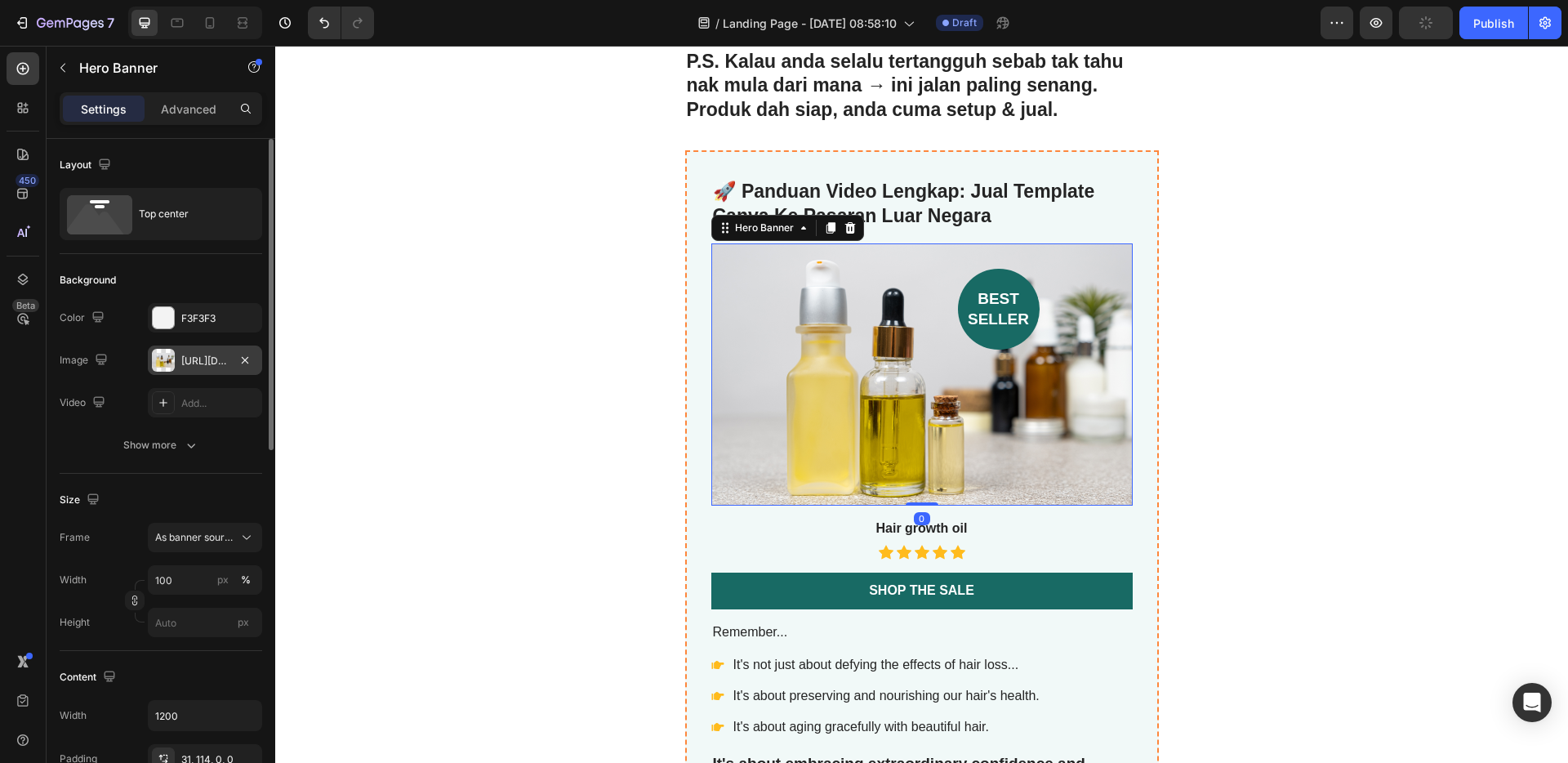
click at [221, 368] on div "[URL][DOMAIN_NAME]" at bounding box center [205, 360] width 115 height 29
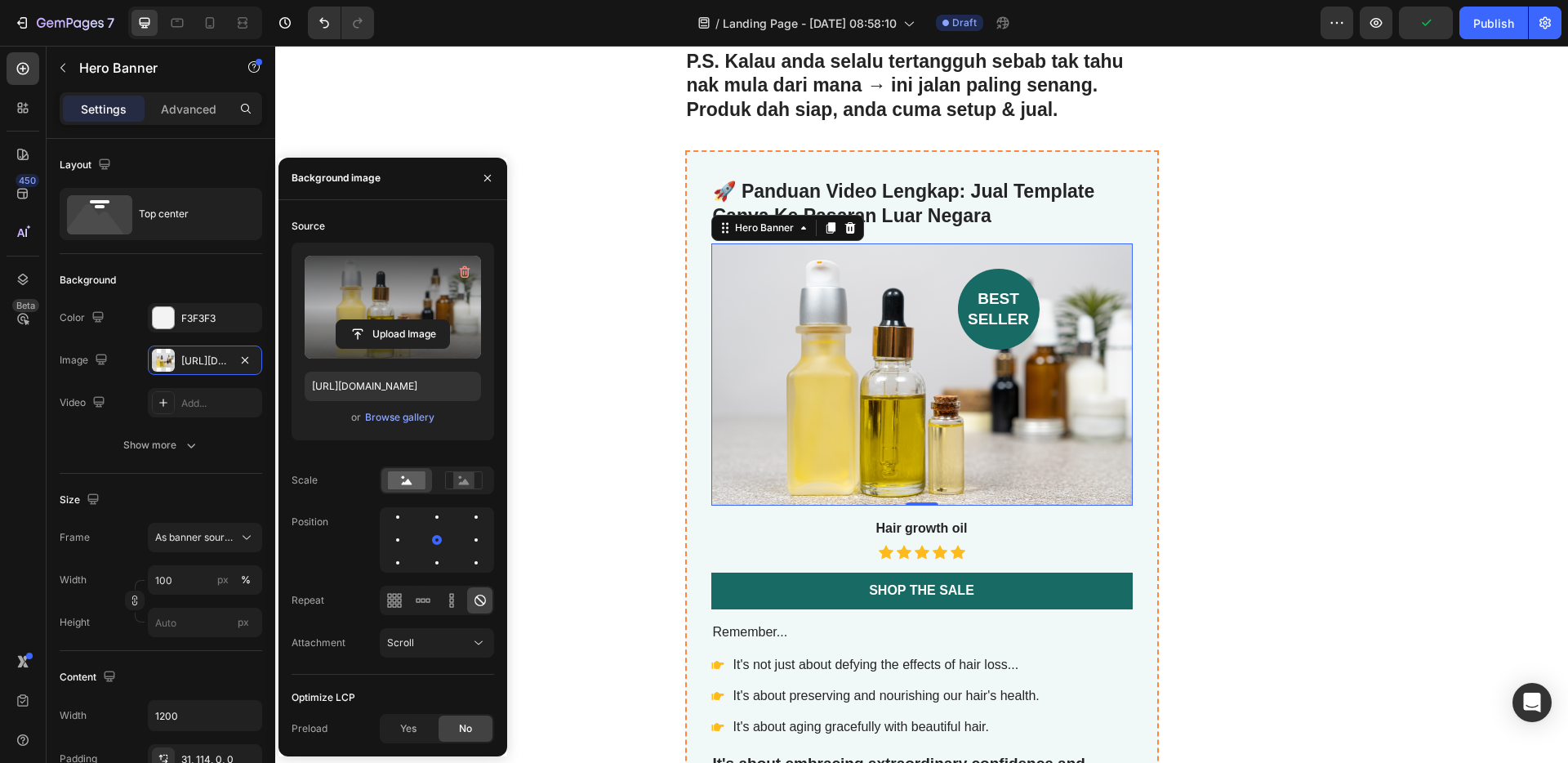
click at [383, 300] on label at bounding box center [392, 307] width 177 height 103
click at [383, 320] on input "file" at bounding box center [392, 334] width 113 height 27
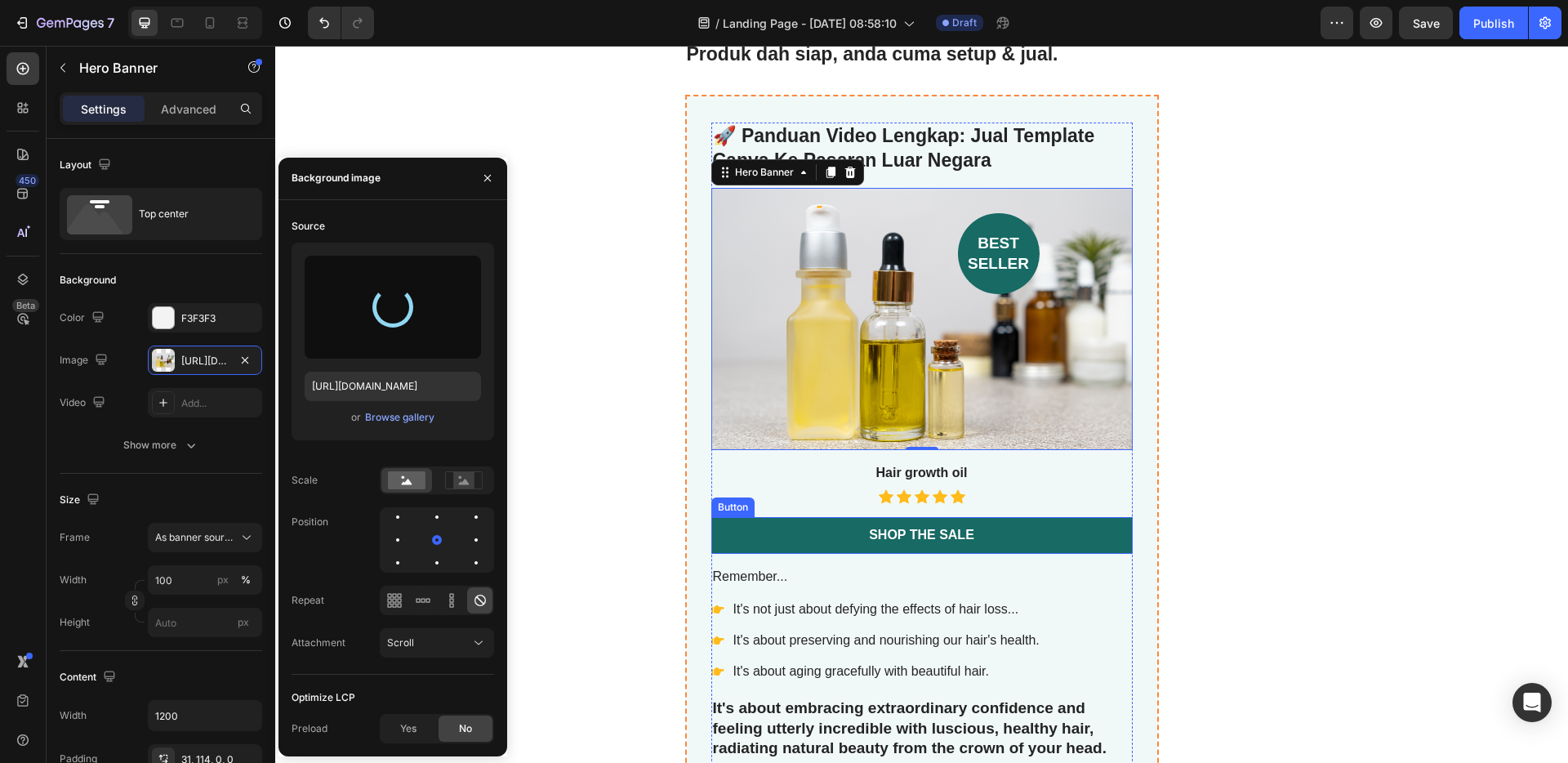
scroll to position [5112, 0]
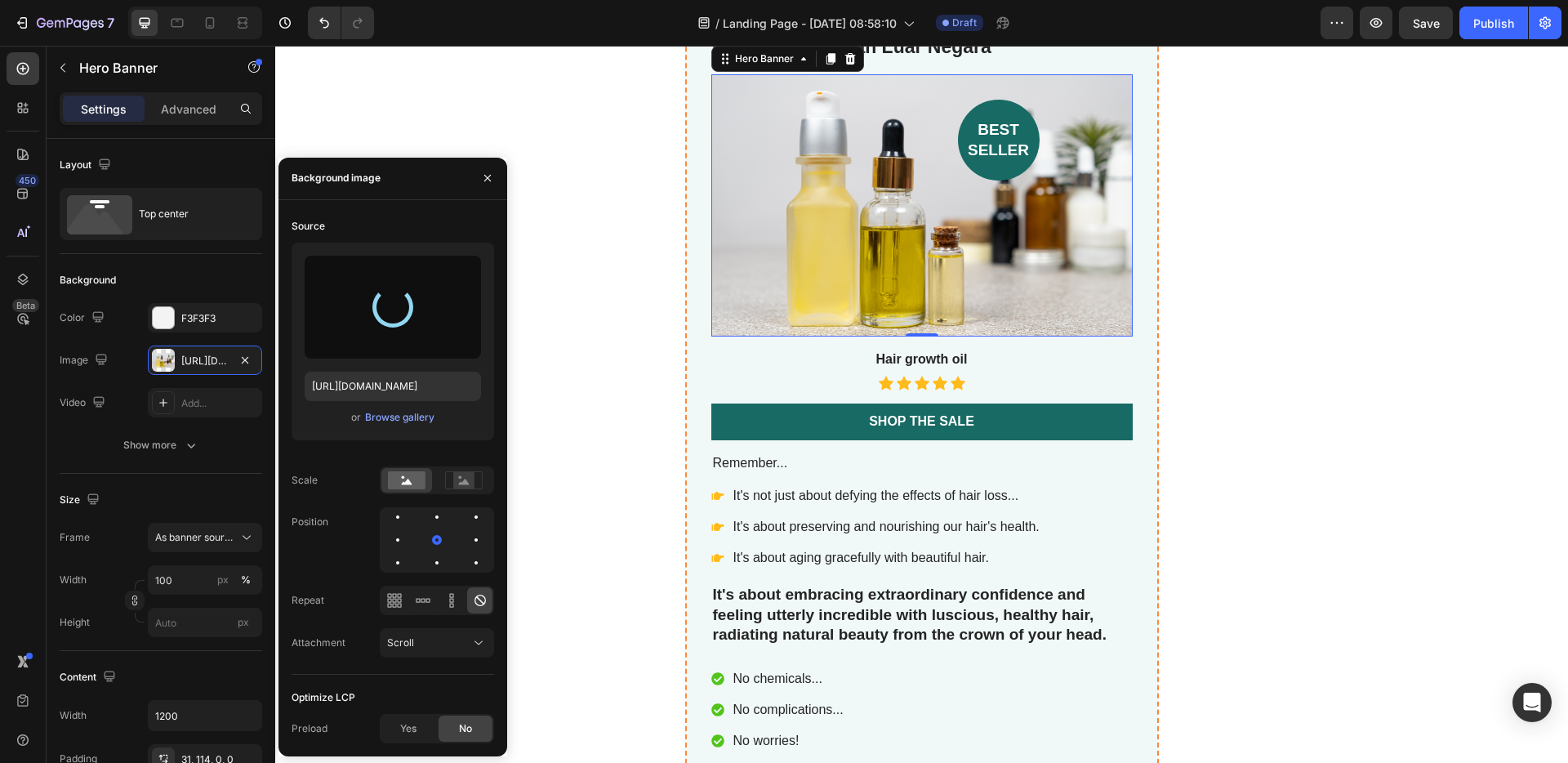
type input "[URL][DOMAIN_NAME]"
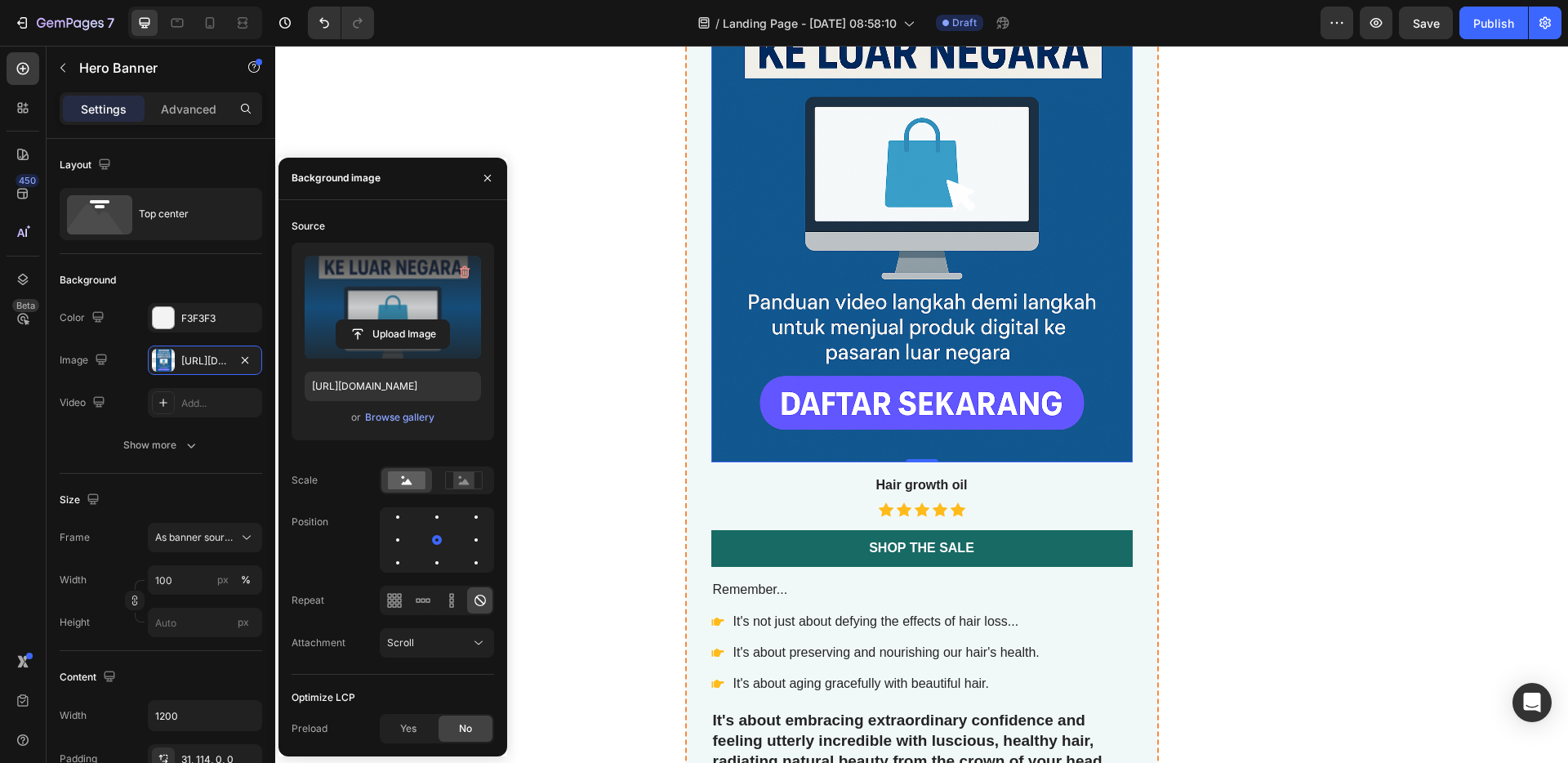
scroll to position [5544, 0]
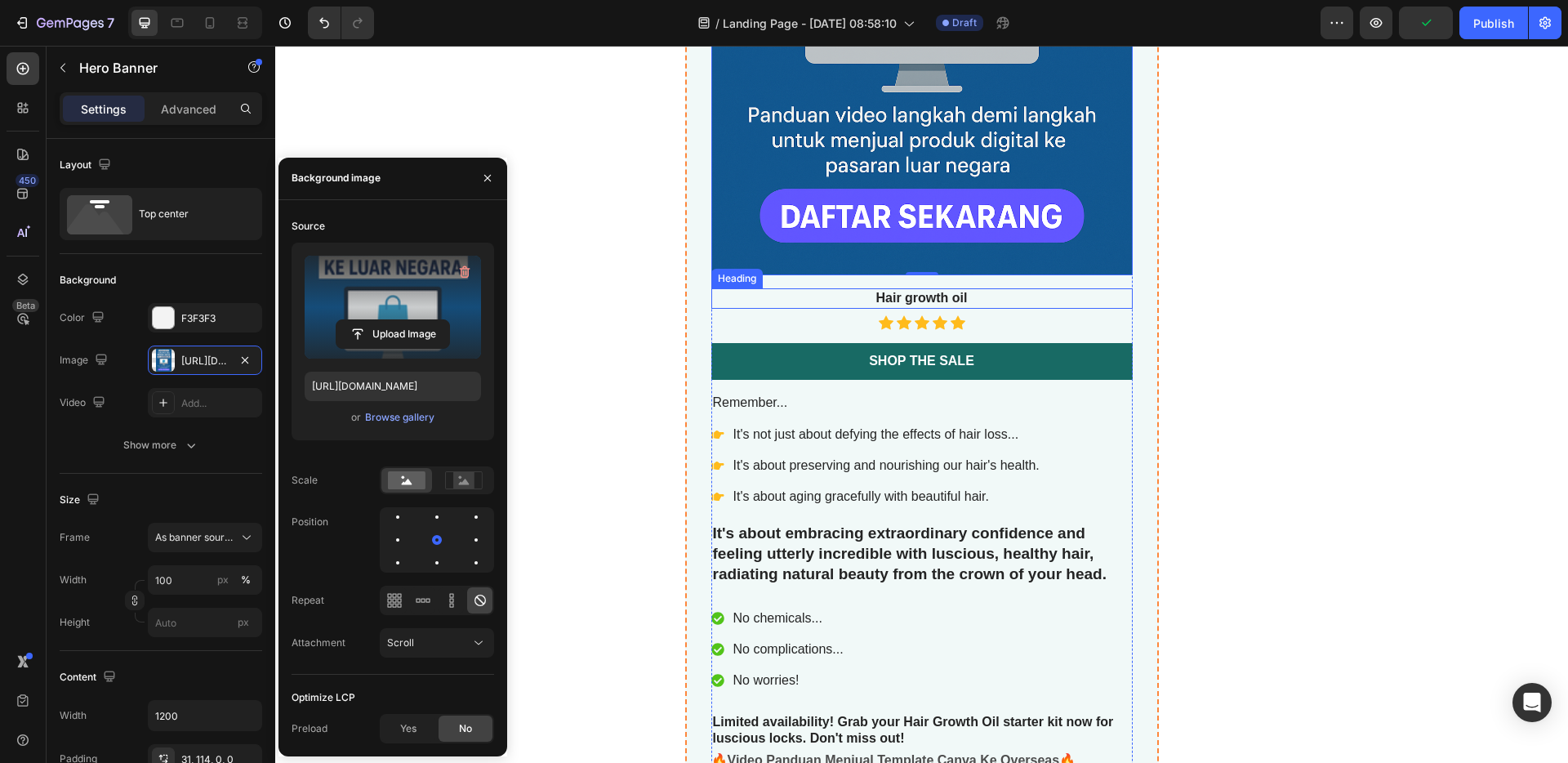
click at [967, 297] on h3 "Hair growth oil" at bounding box center [921, 299] width 422 height 20
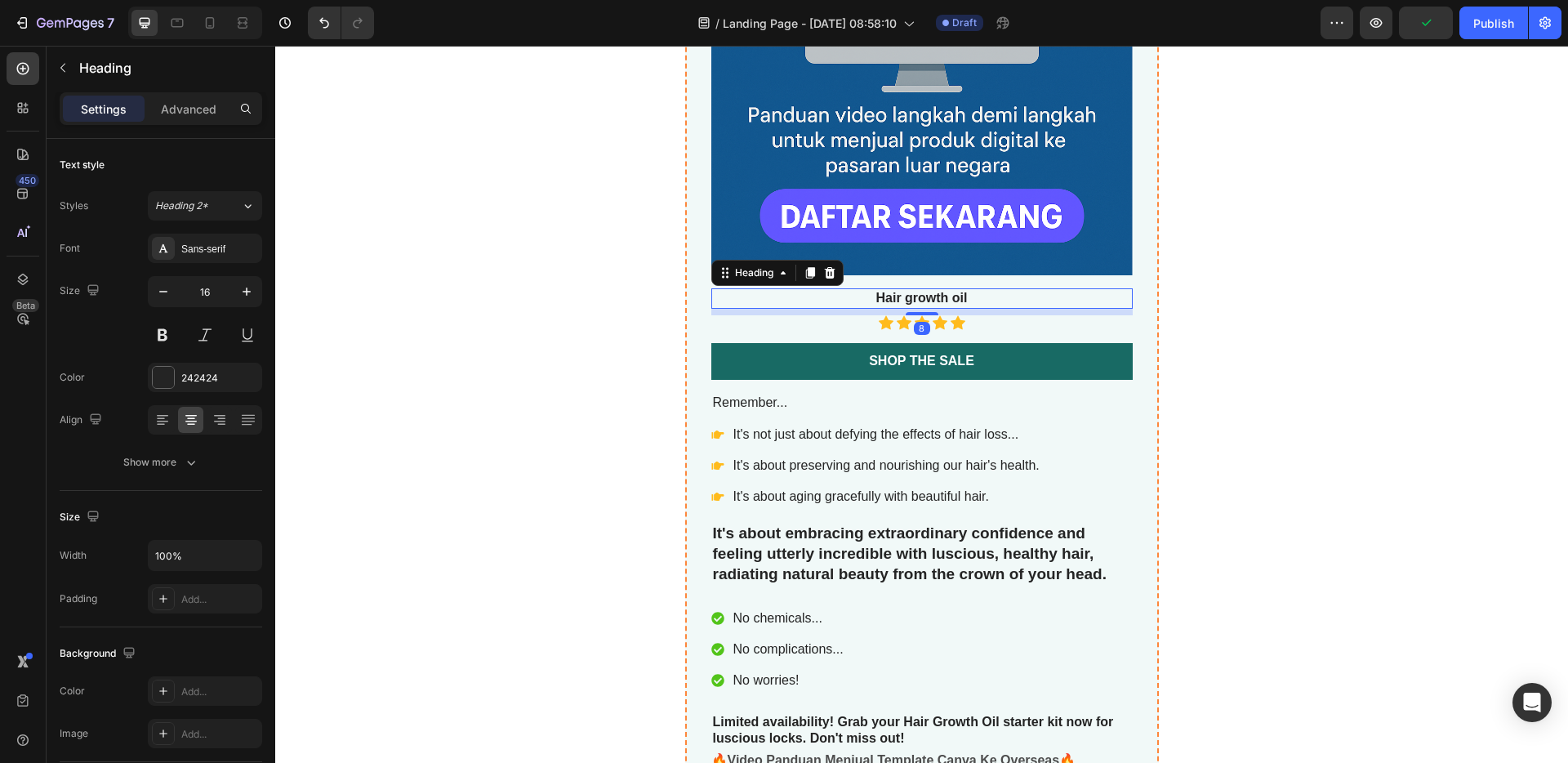
click at [966, 297] on h3 "Hair growth oil" at bounding box center [921, 299] width 422 height 20
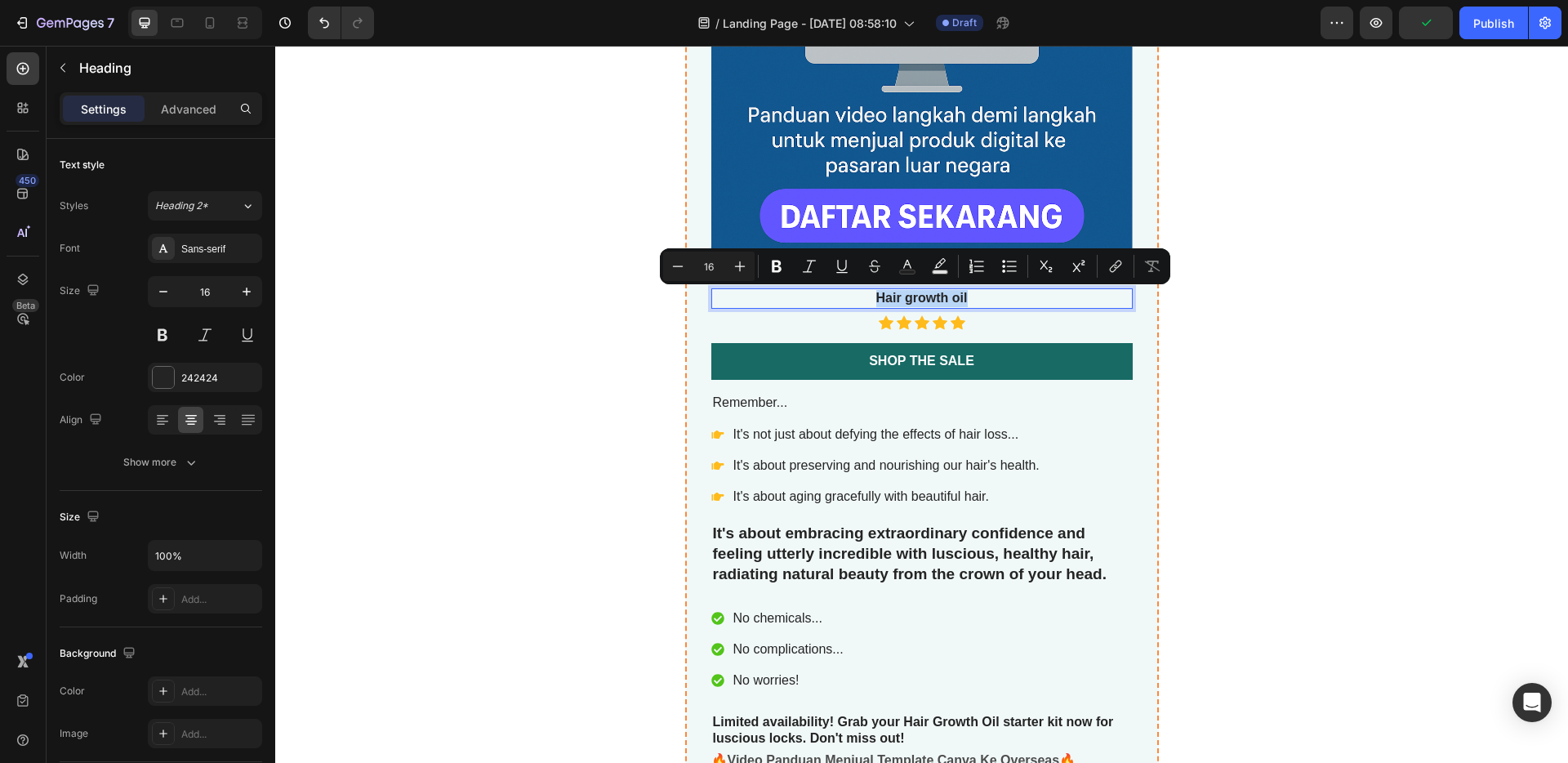
drag, startPoint x: 966, startPoint y: 297, endPoint x: 891, endPoint y: 301, distance: 75.1
click at [853, 299] on p "Hair growth oil" at bounding box center [921, 298] width 418 height 17
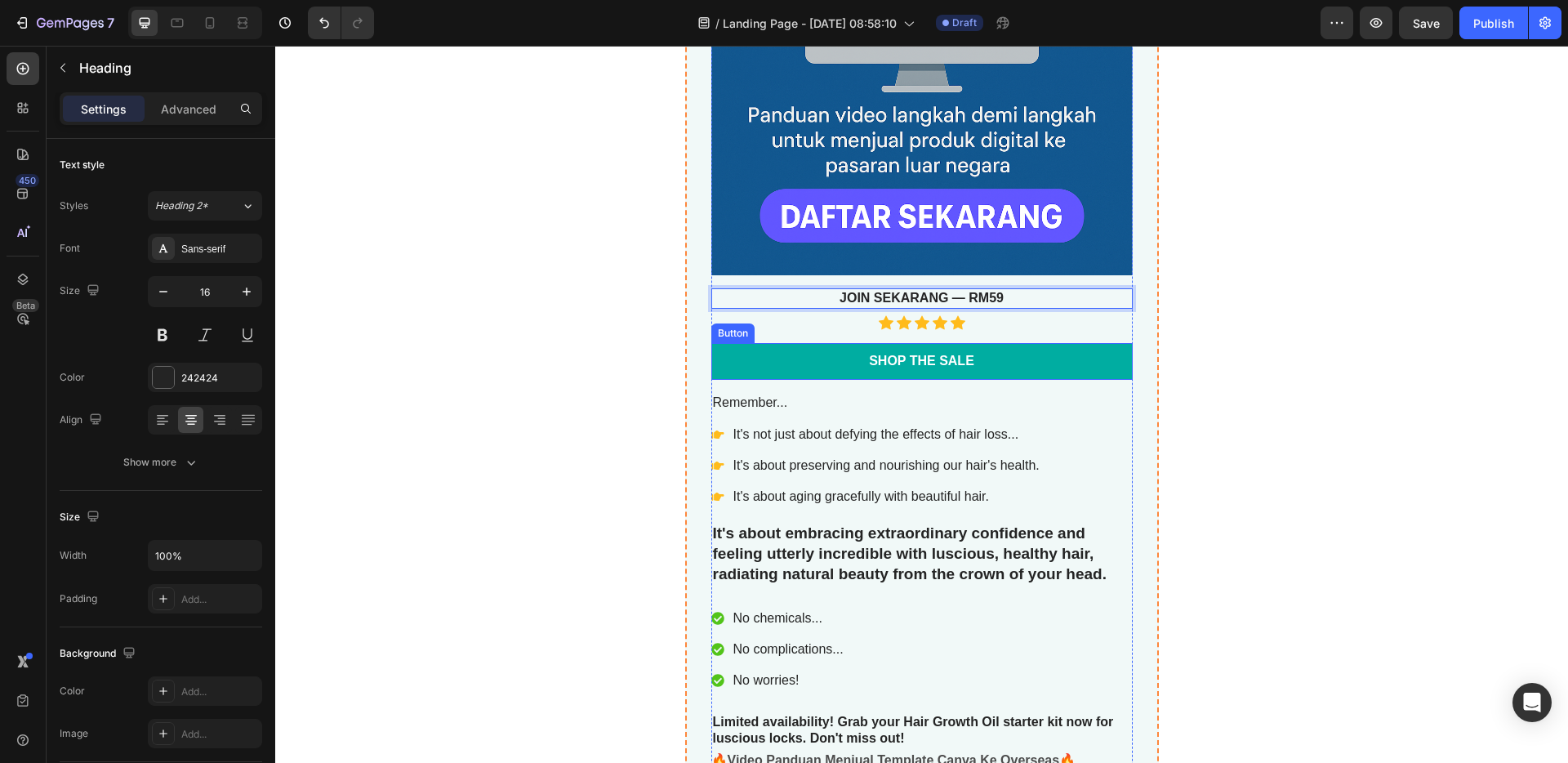
click at [1002, 359] on link "Shop the Sale" at bounding box center [921, 361] width 422 height 36
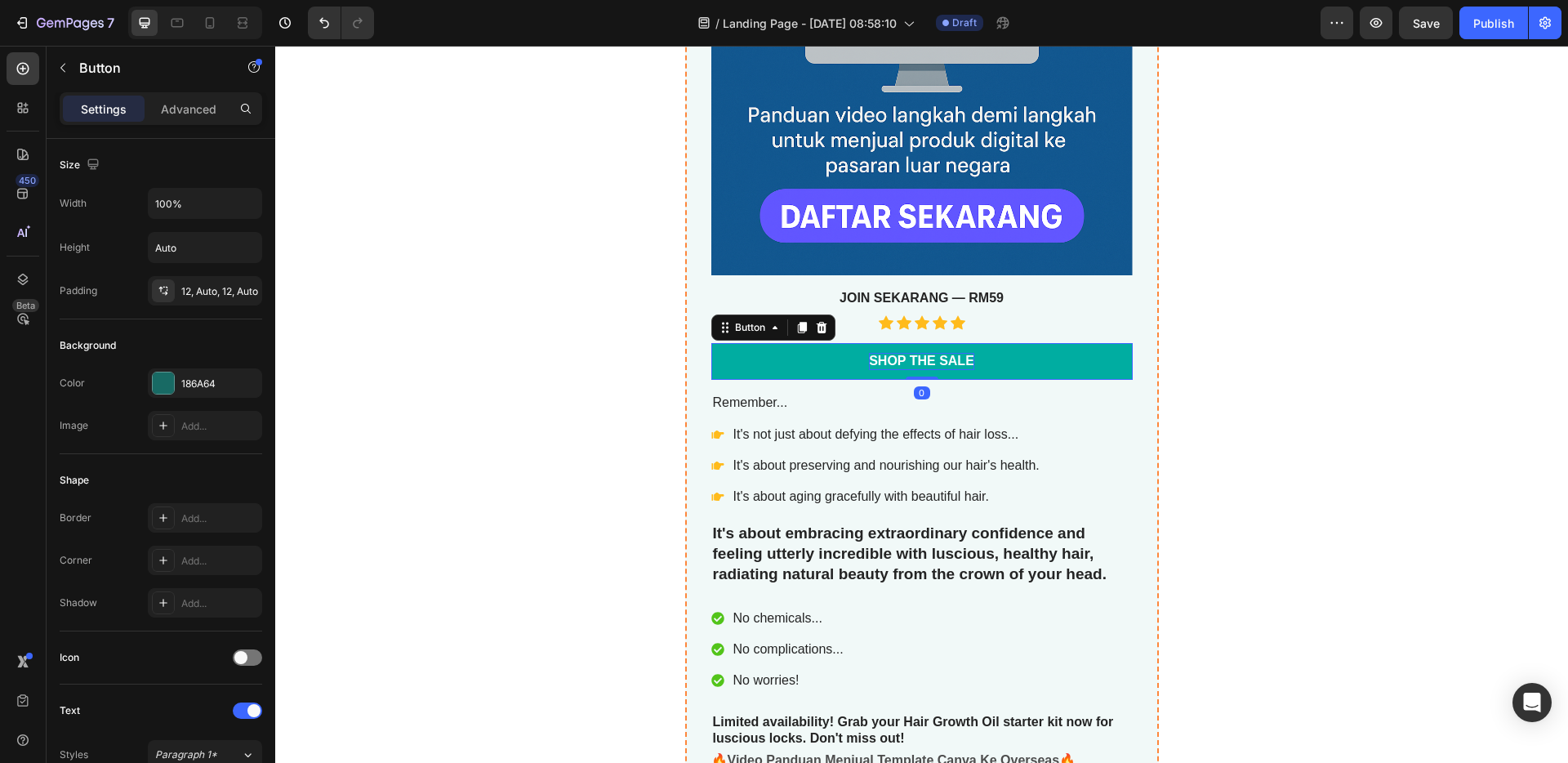
click at [956, 361] on div "Shop the Sale" at bounding box center [921, 361] width 106 height 17
click at [963, 364] on p "Shop the Sale" at bounding box center [921, 361] width 106 height 17
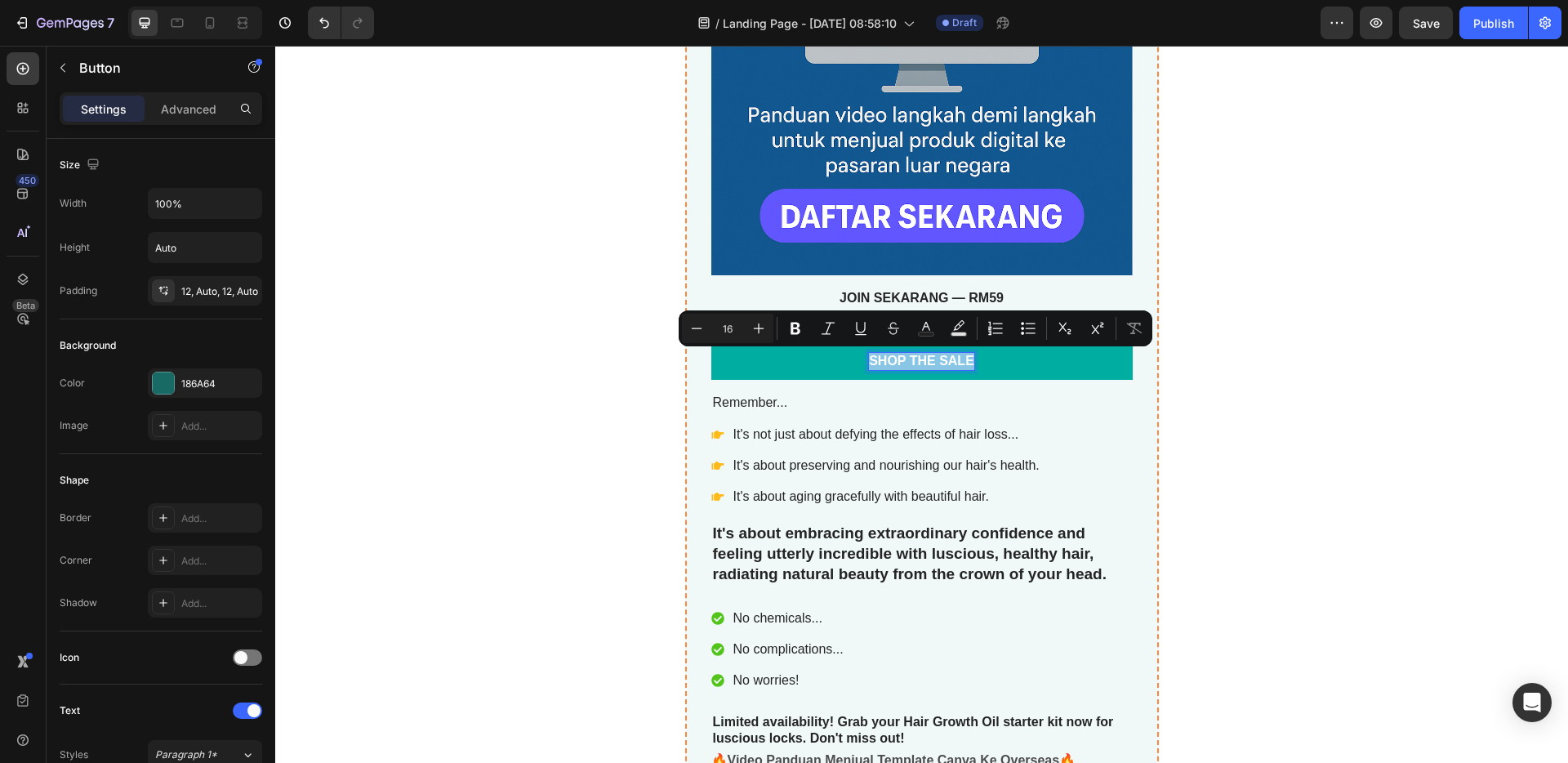
drag, startPoint x: 966, startPoint y: 363, endPoint x: 852, endPoint y: 364, distance: 114.0
click at [852, 364] on link "Shop the Sale" at bounding box center [921, 361] width 422 height 36
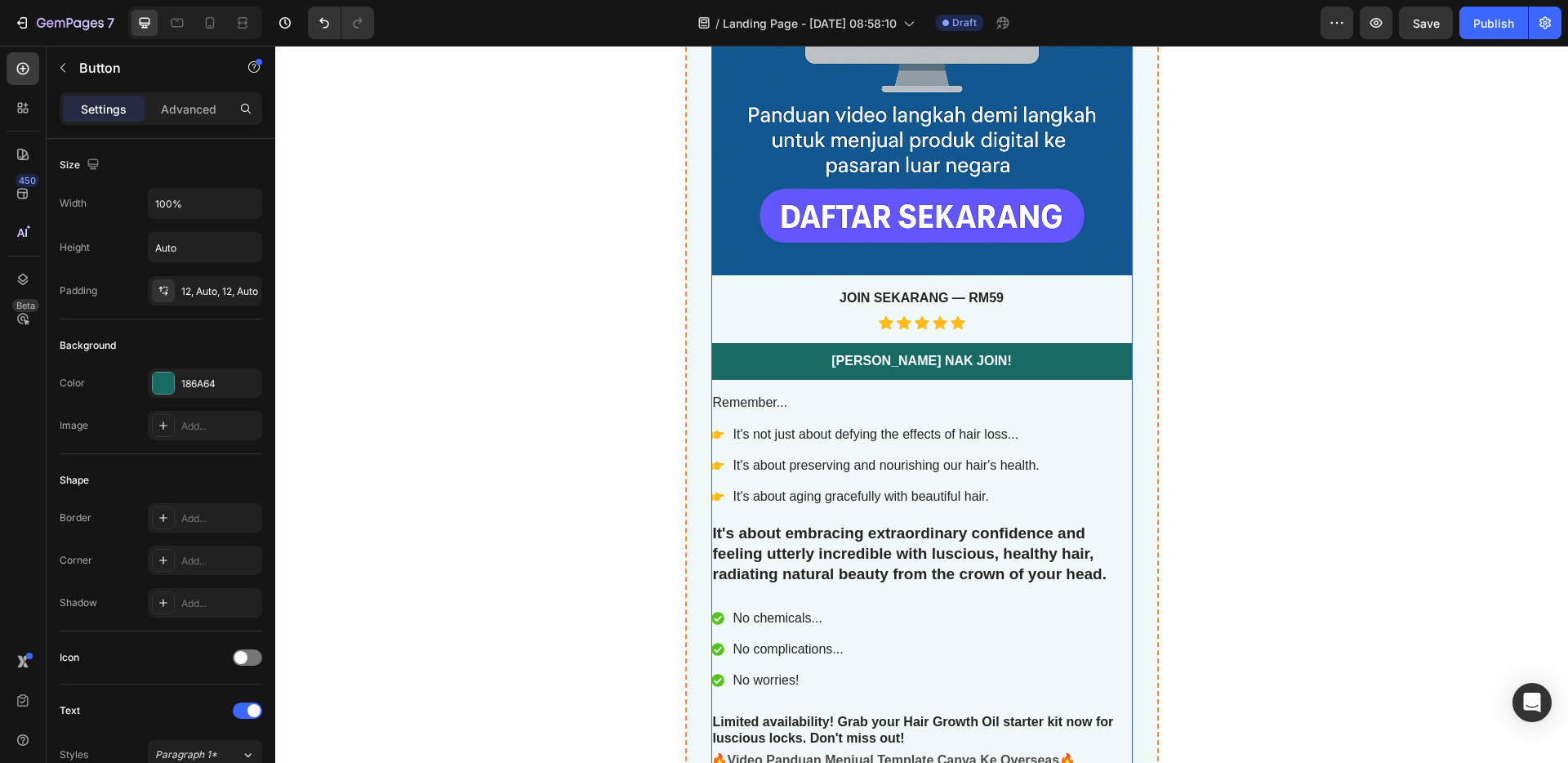
click at [1047, 414] on div "🚀 Panduan Video Lengkap: Jual Template Canva Ke Pasaran Luar Negara Product Tit…" at bounding box center [921, 163] width 422 height 1171
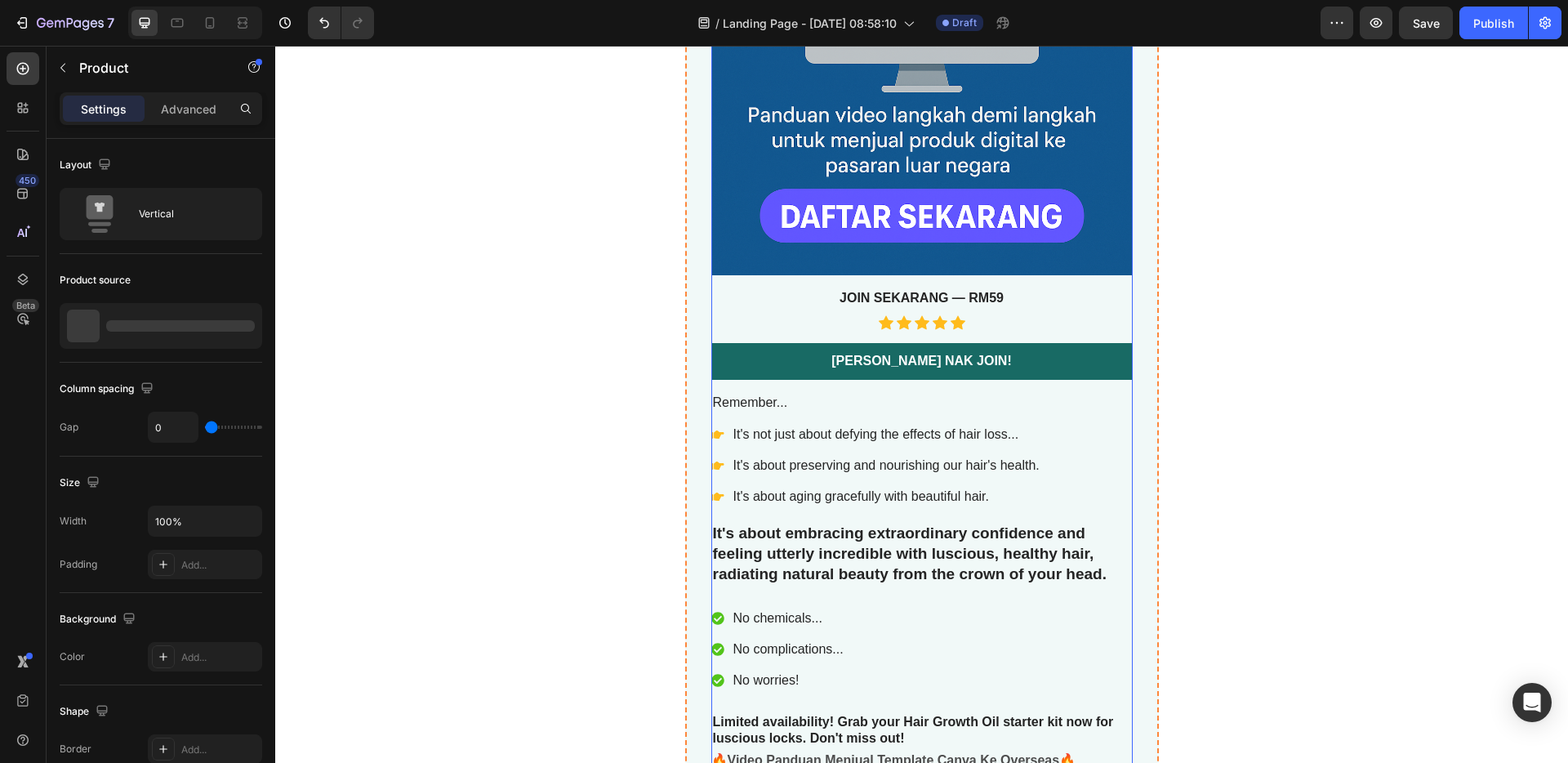
click at [1000, 333] on div "🚀 Panduan Video Lengkap: Jual Template Canva Ke Pasaran Luar Negara Product Tit…" at bounding box center [921, 163] width 422 height 1171
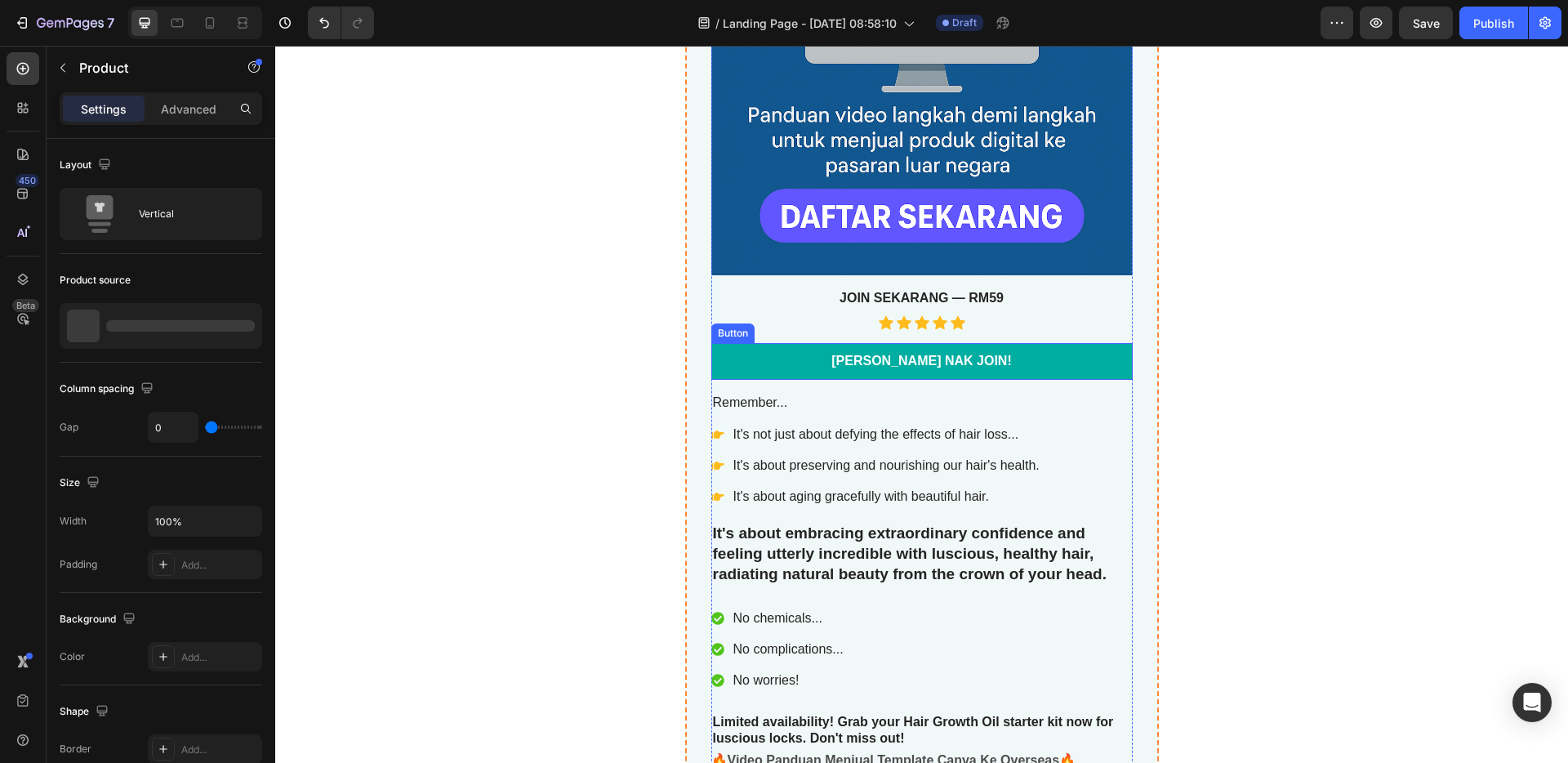
click at [1011, 375] on link "[PERSON_NAME] NAK JOIN!" at bounding box center [921, 361] width 422 height 36
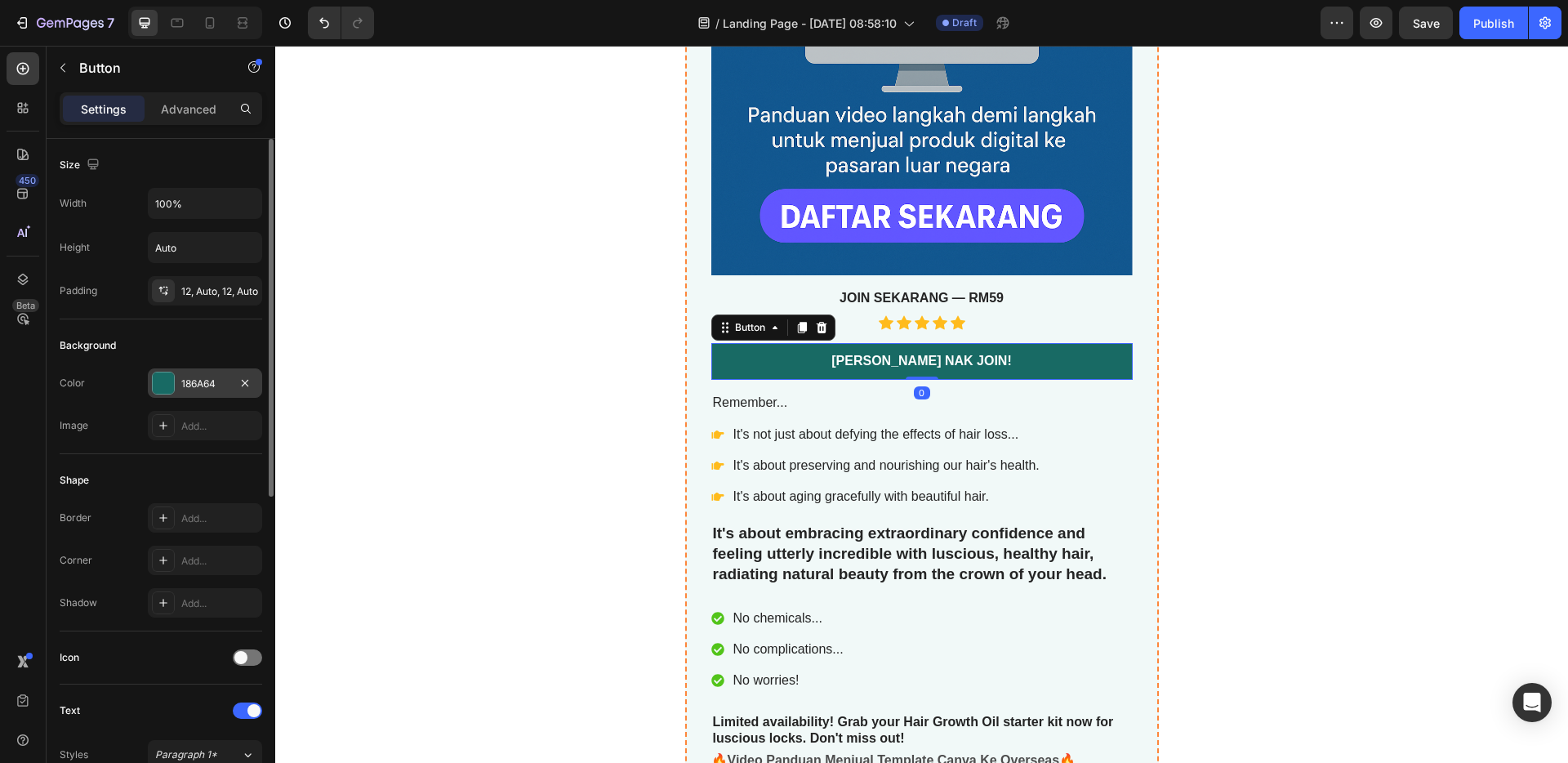
click at [174, 383] on div at bounding box center [163, 382] width 23 height 23
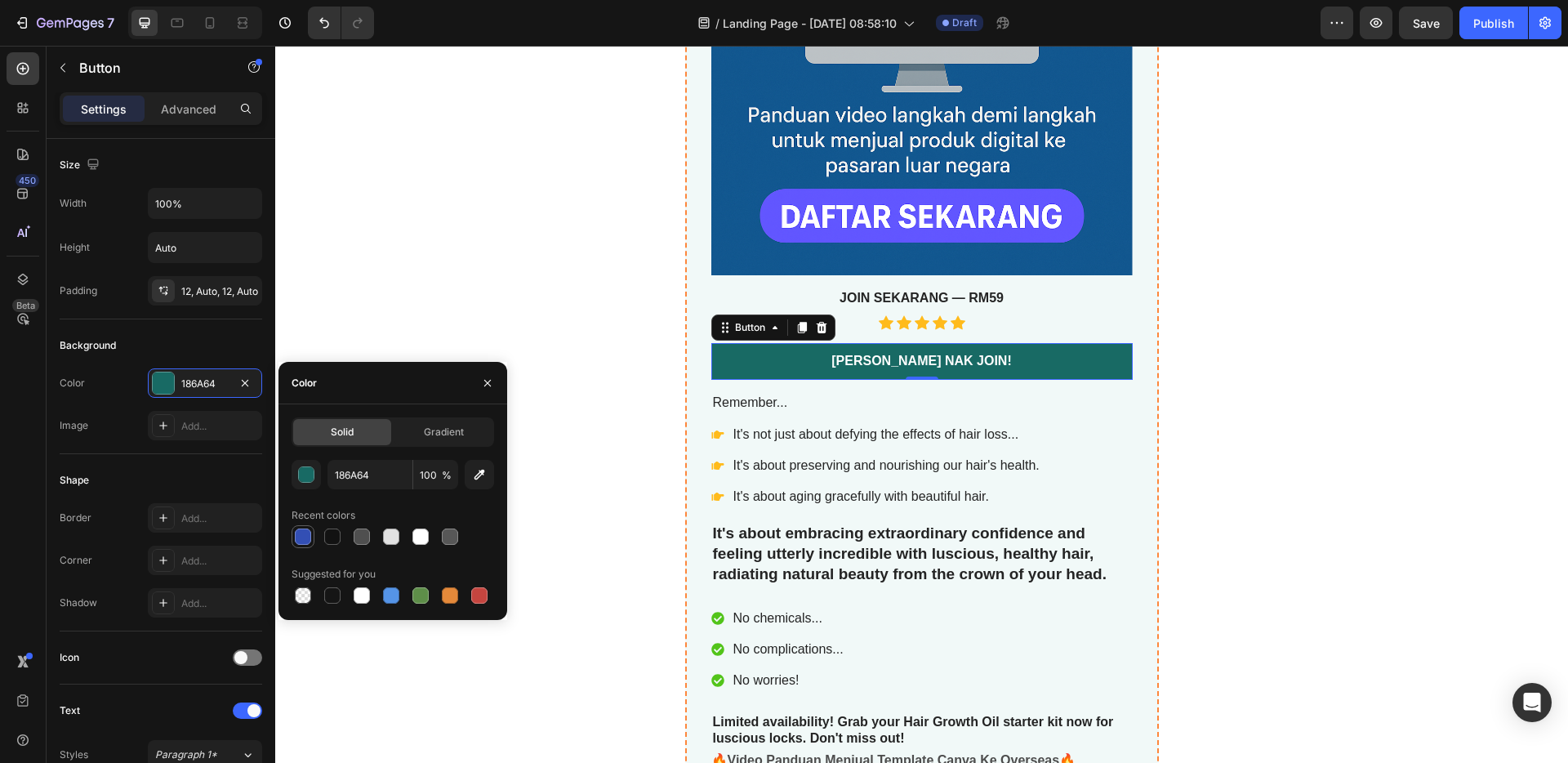
click at [305, 542] on div at bounding box center [303, 536] width 16 height 16
type input "334FB4"
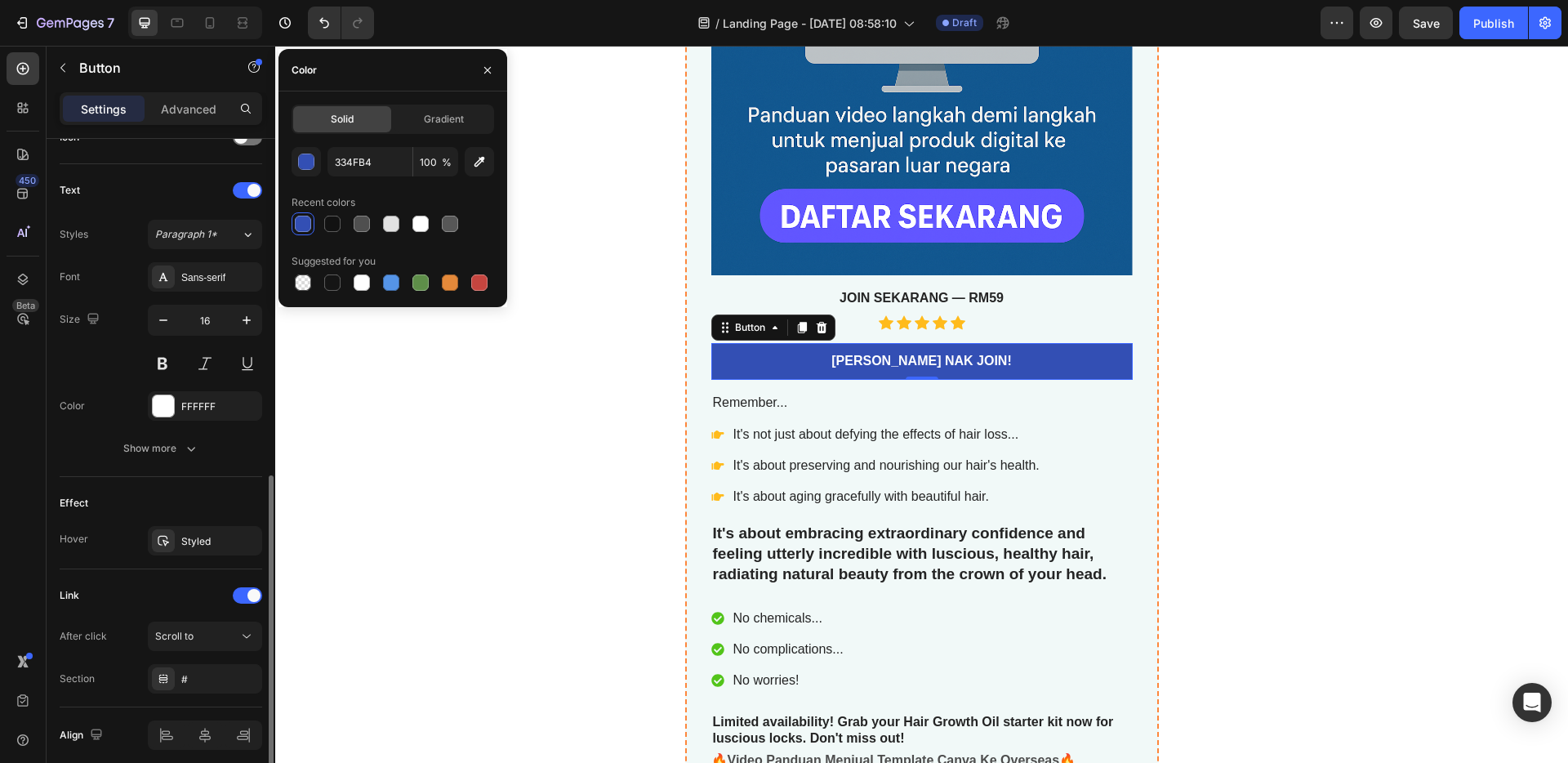
scroll to position [585, 0]
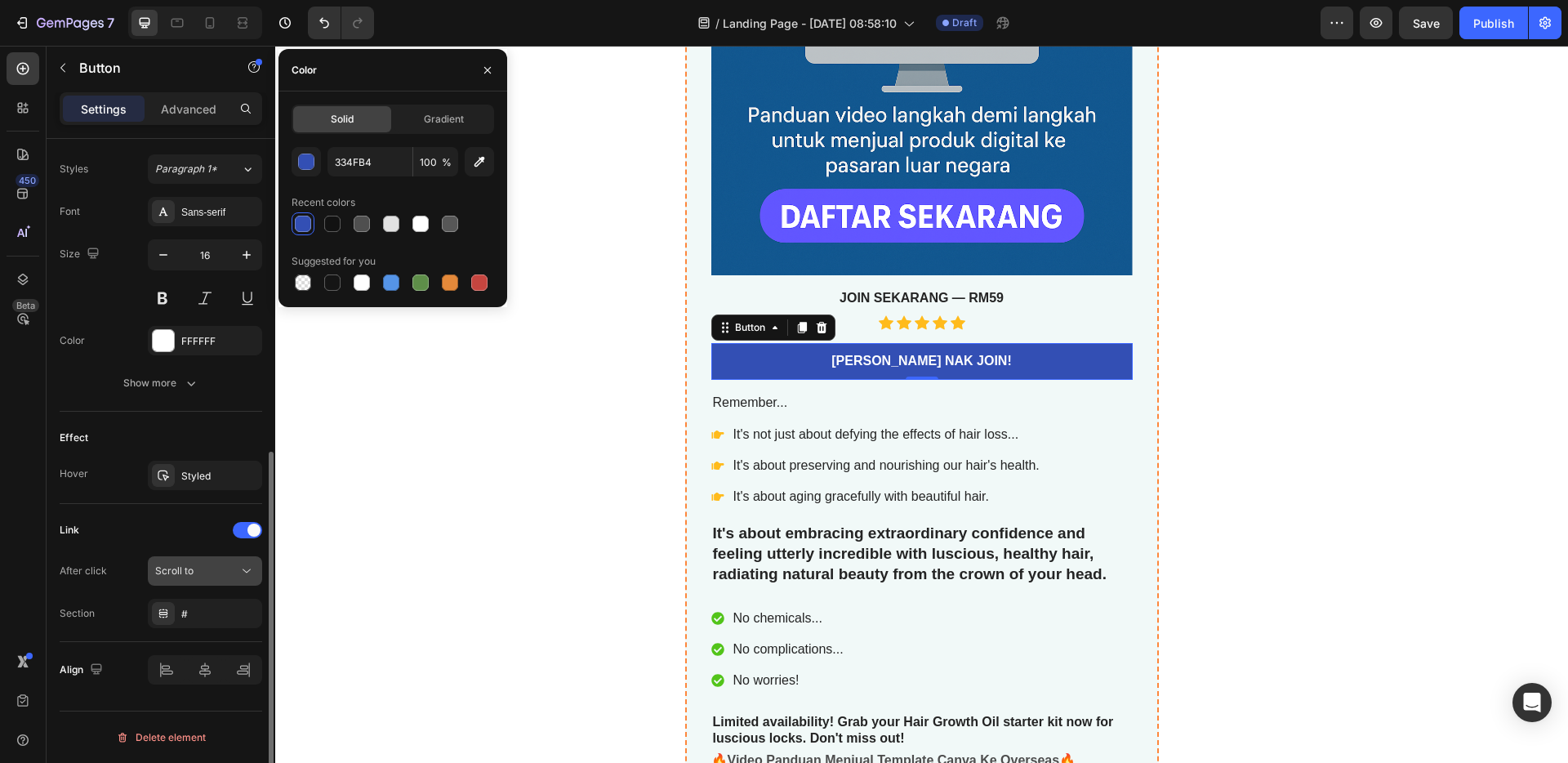
click at [208, 581] on button "Scroll to" at bounding box center [205, 571] width 115 height 29
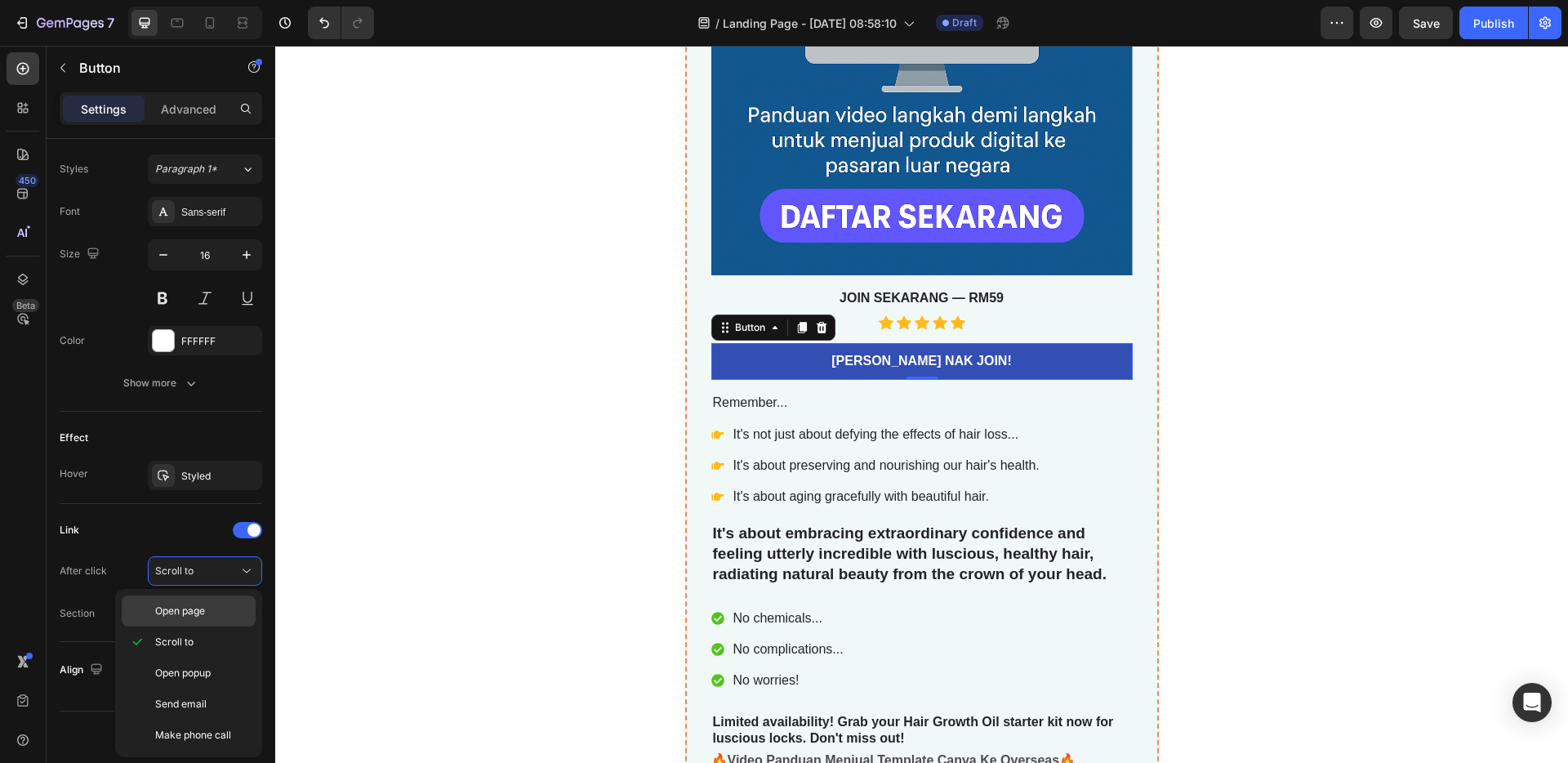
click at [206, 613] on p "Open page" at bounding box center [201, 611] width 93 height 15
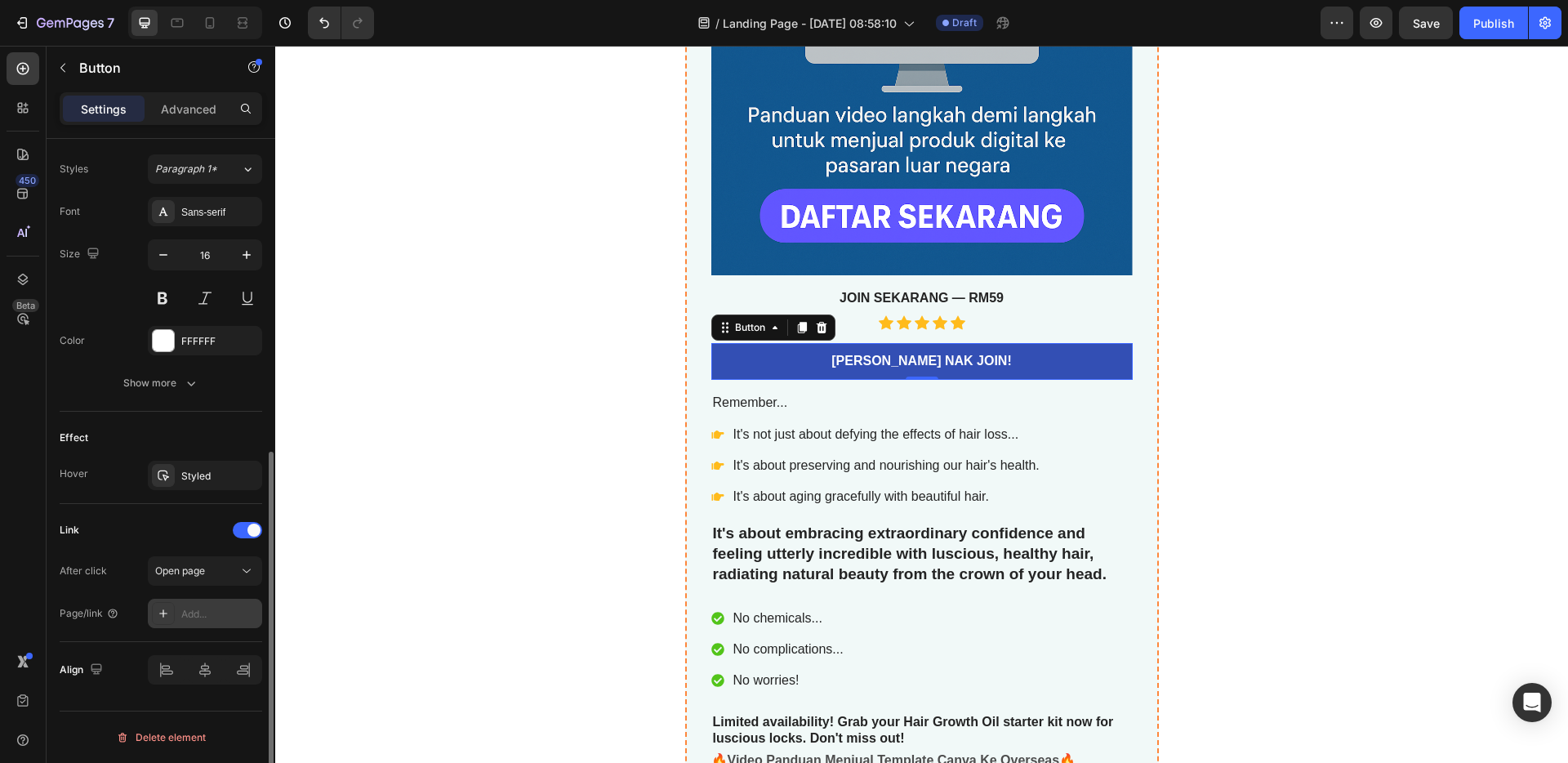
click at [204, 611] on div "Add..." at bounding box center [219, 614] width 76 height 15
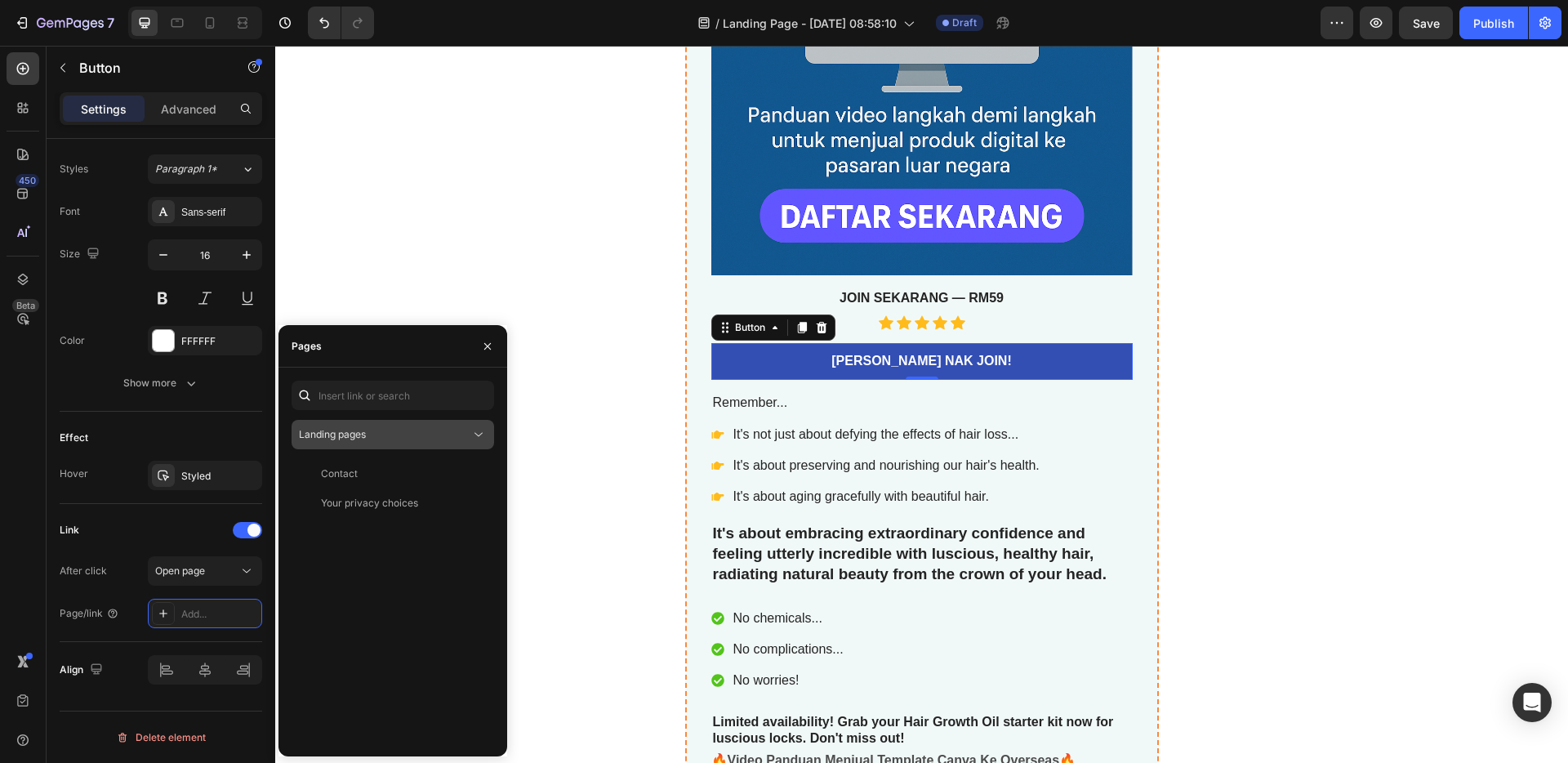
click at [372, 447] on button "Landing pages" at bounding box center [392, 434] width 202 height 29
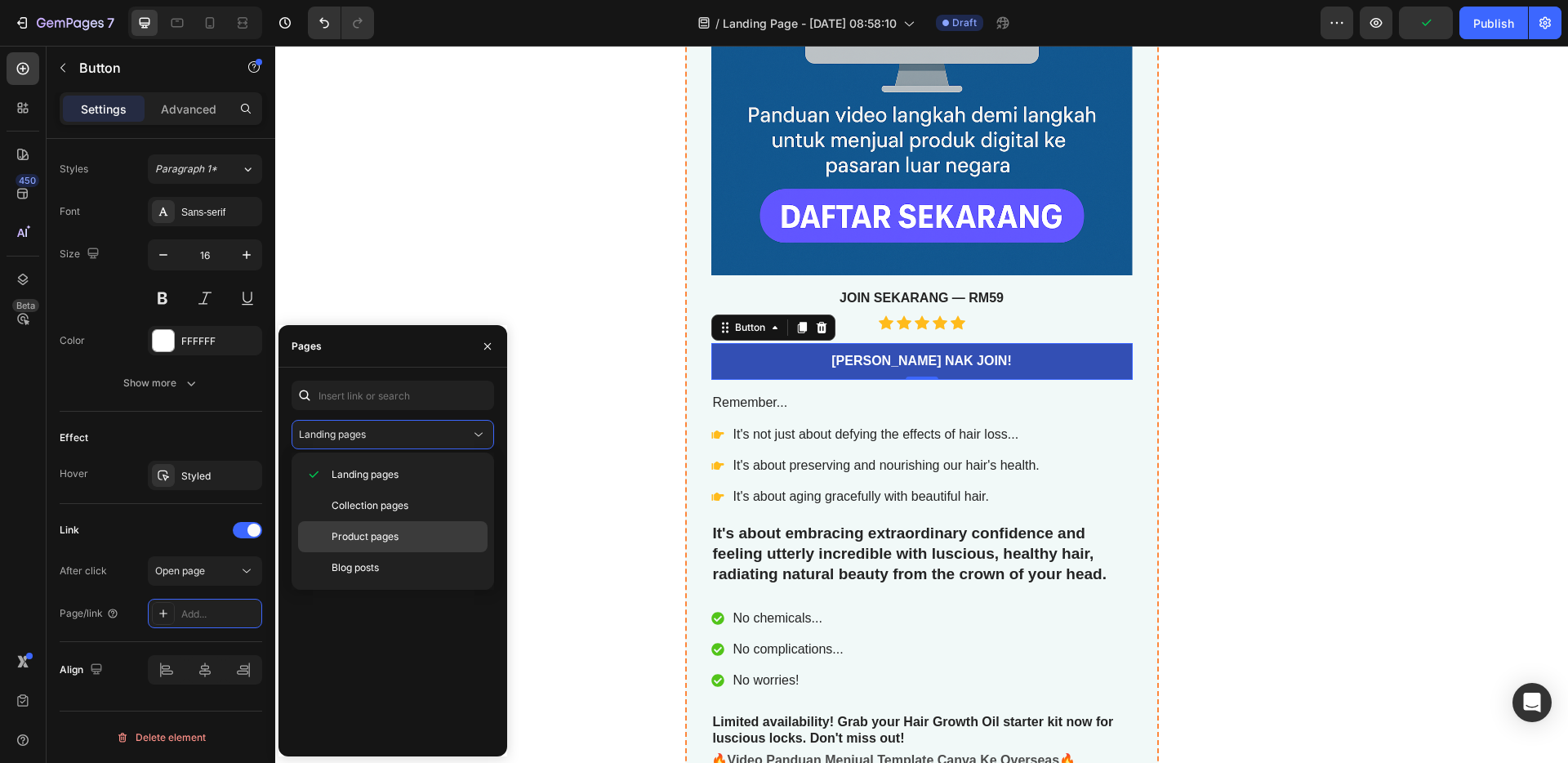
click at [377, 532] on span "Product pages" at bounding box center [365, 536] width 67 height 15
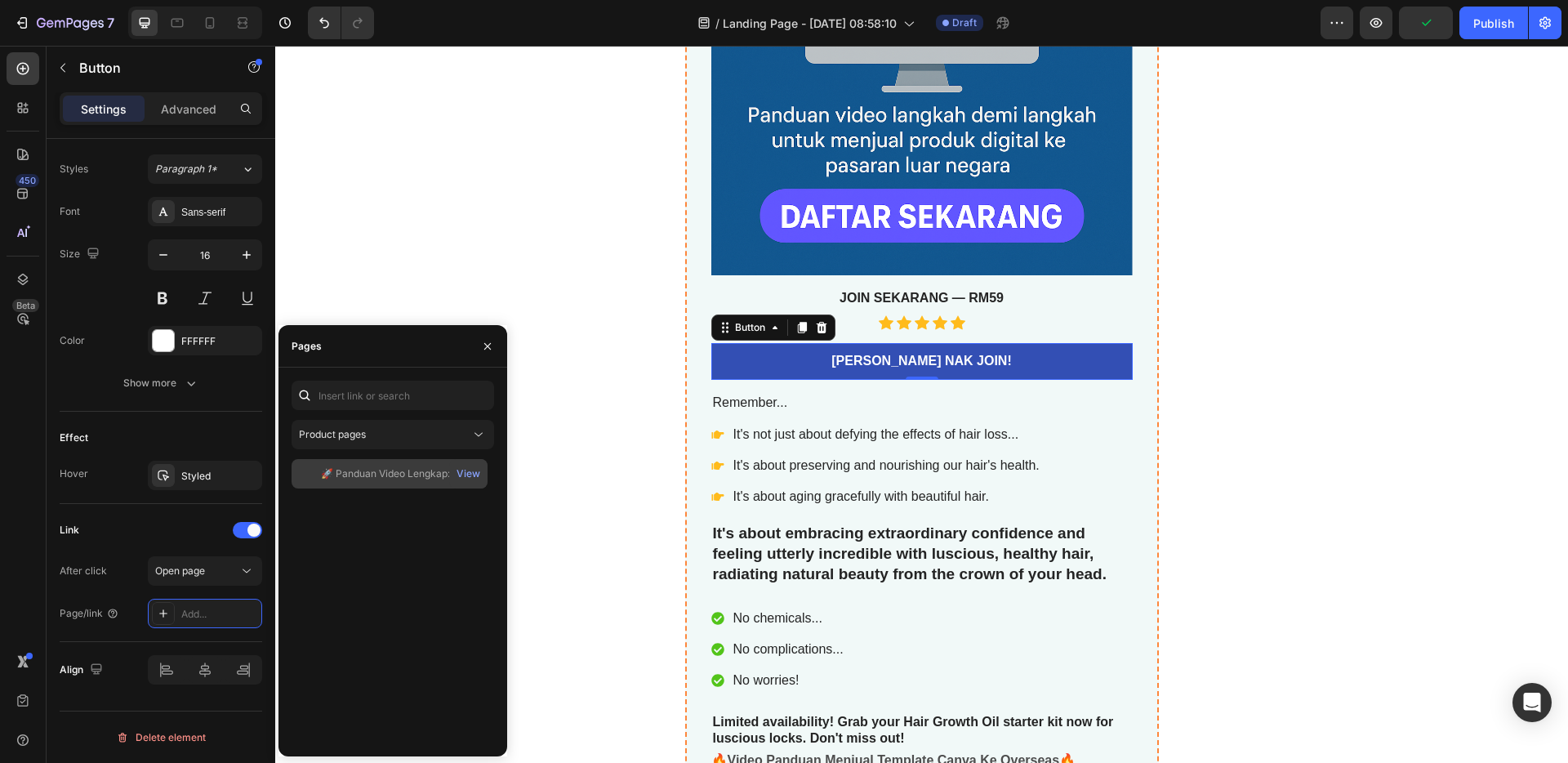
click at [372, 486] on div "🚀 Panduan Video Lengkap: Jual Template Canva Ke Pasaran Luar Negara View" at bounding box center [389, 473] width 196 height 29
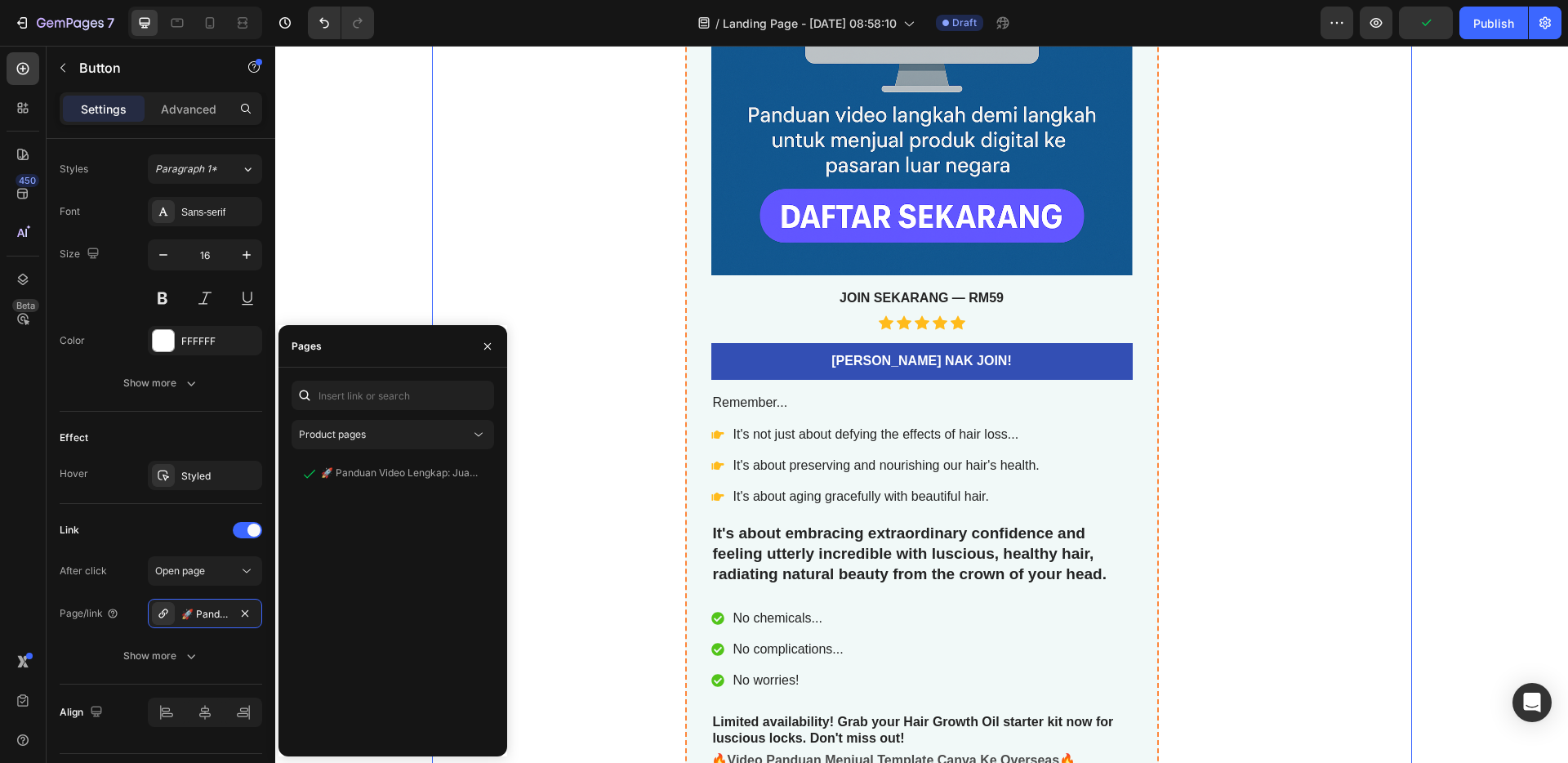
click at [604, 358] on div "🚀 Panduan Video Lengkap: Jual Template Canva Ke Pasaran Luar Negara Product Tit…" at bounding box center [921, 322] width 980 height 1545
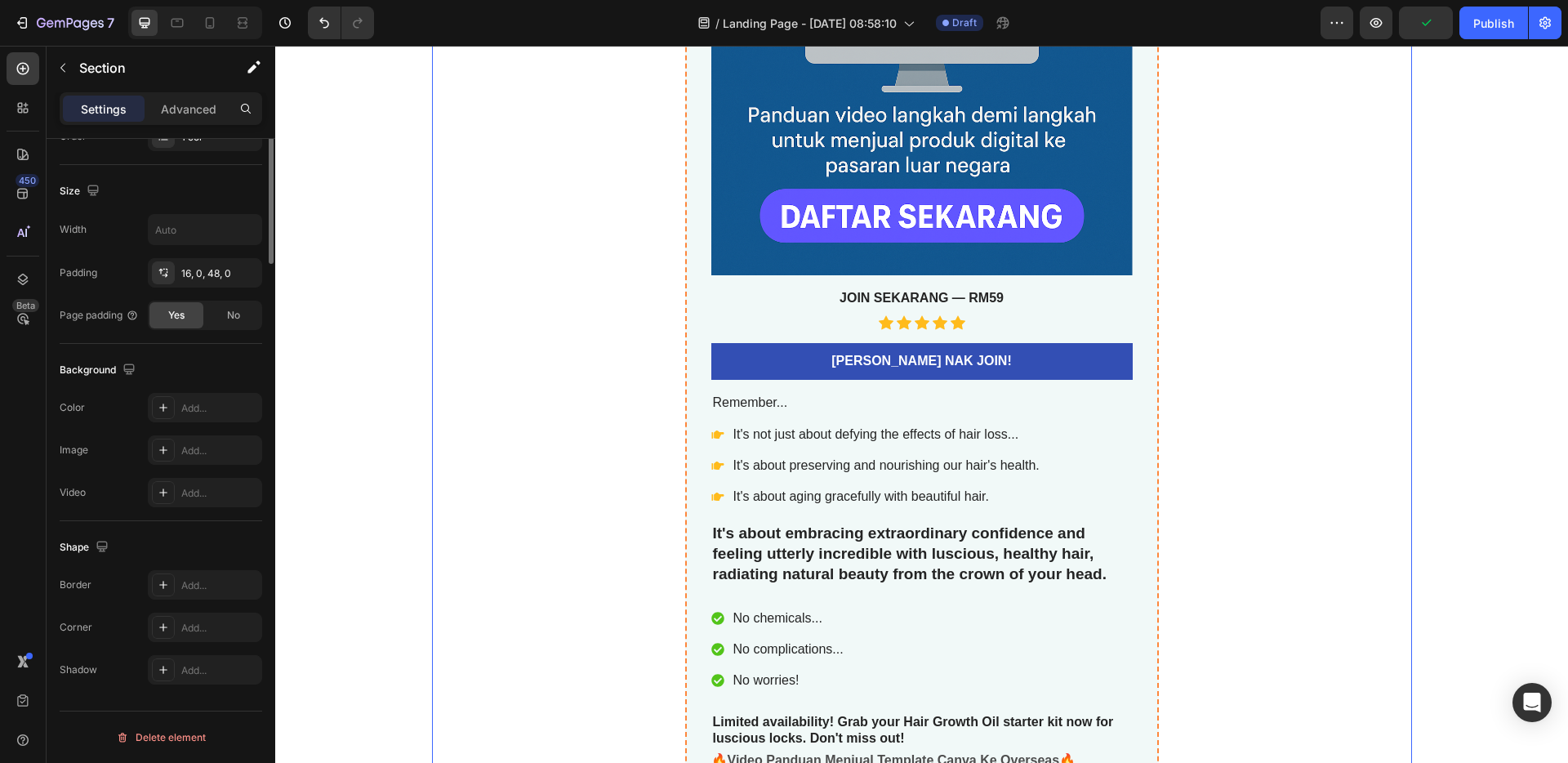
scroll to position [0, 0]
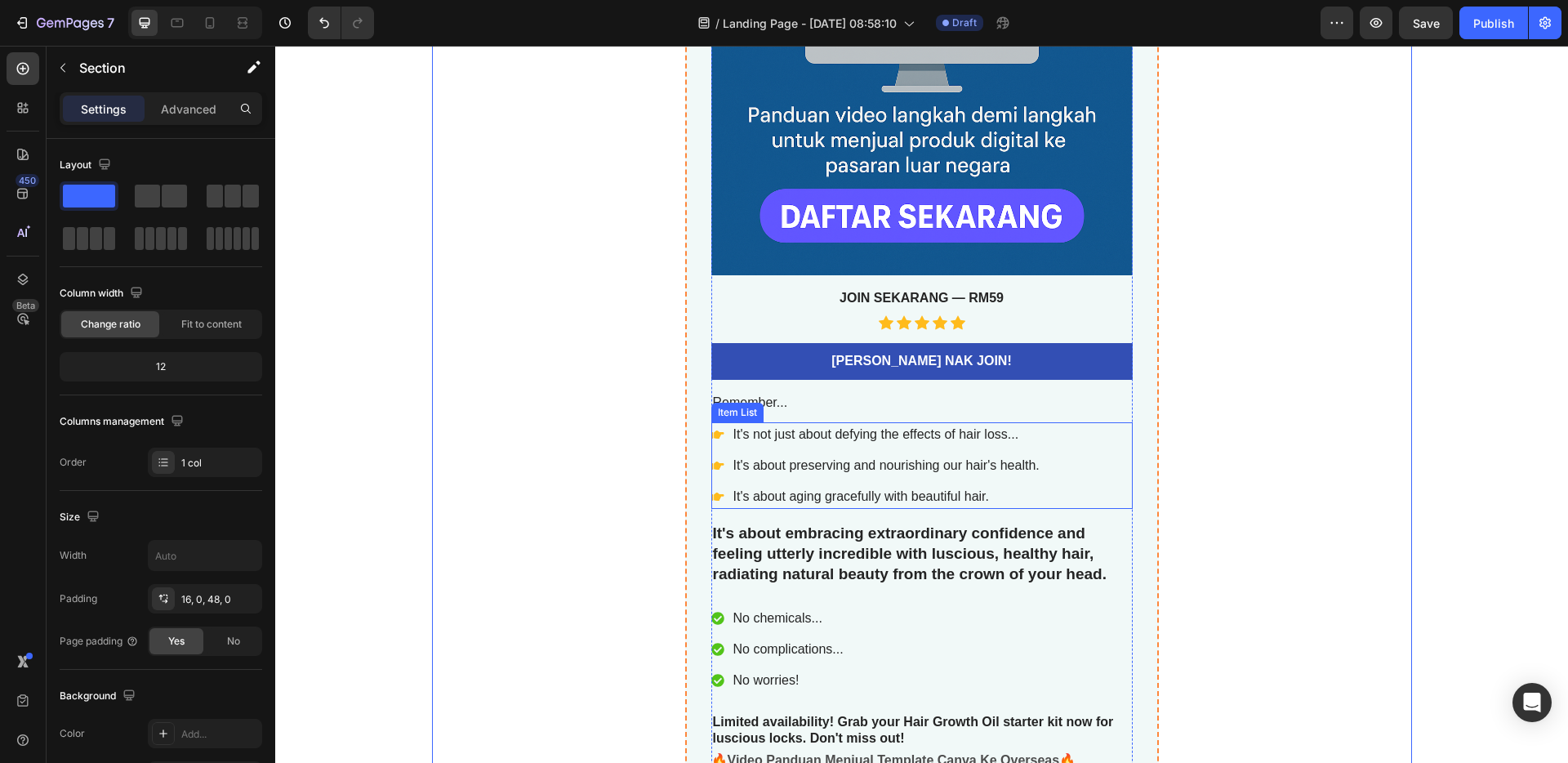
click at [914, 443] on p "It's not just about defying the effects of hair loss..." at bounding box center [886, 434] width 306 height 20
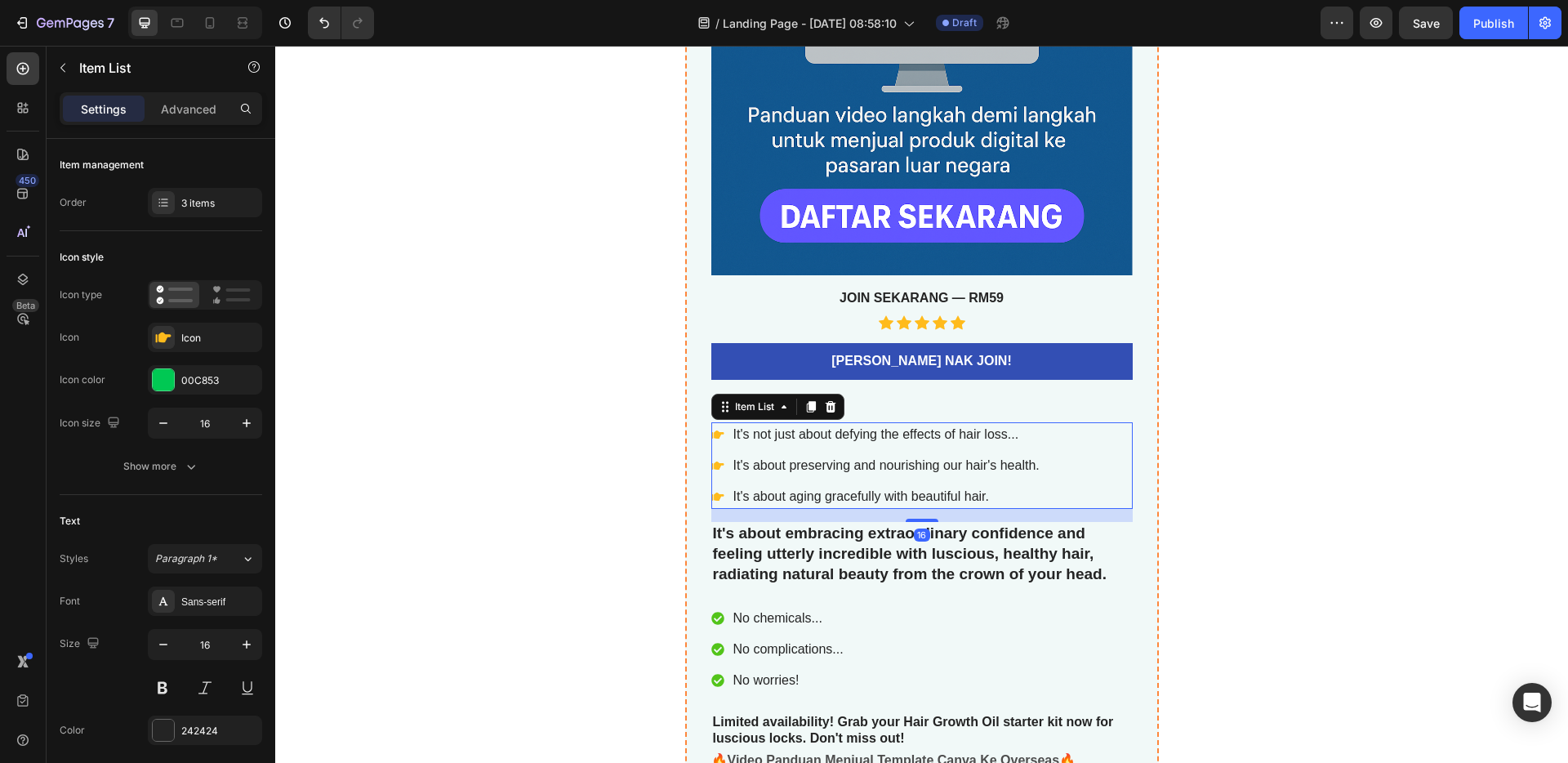
click at [838, 405] on p "Remember..." at bounding box center [921, 402] width 418 height 17
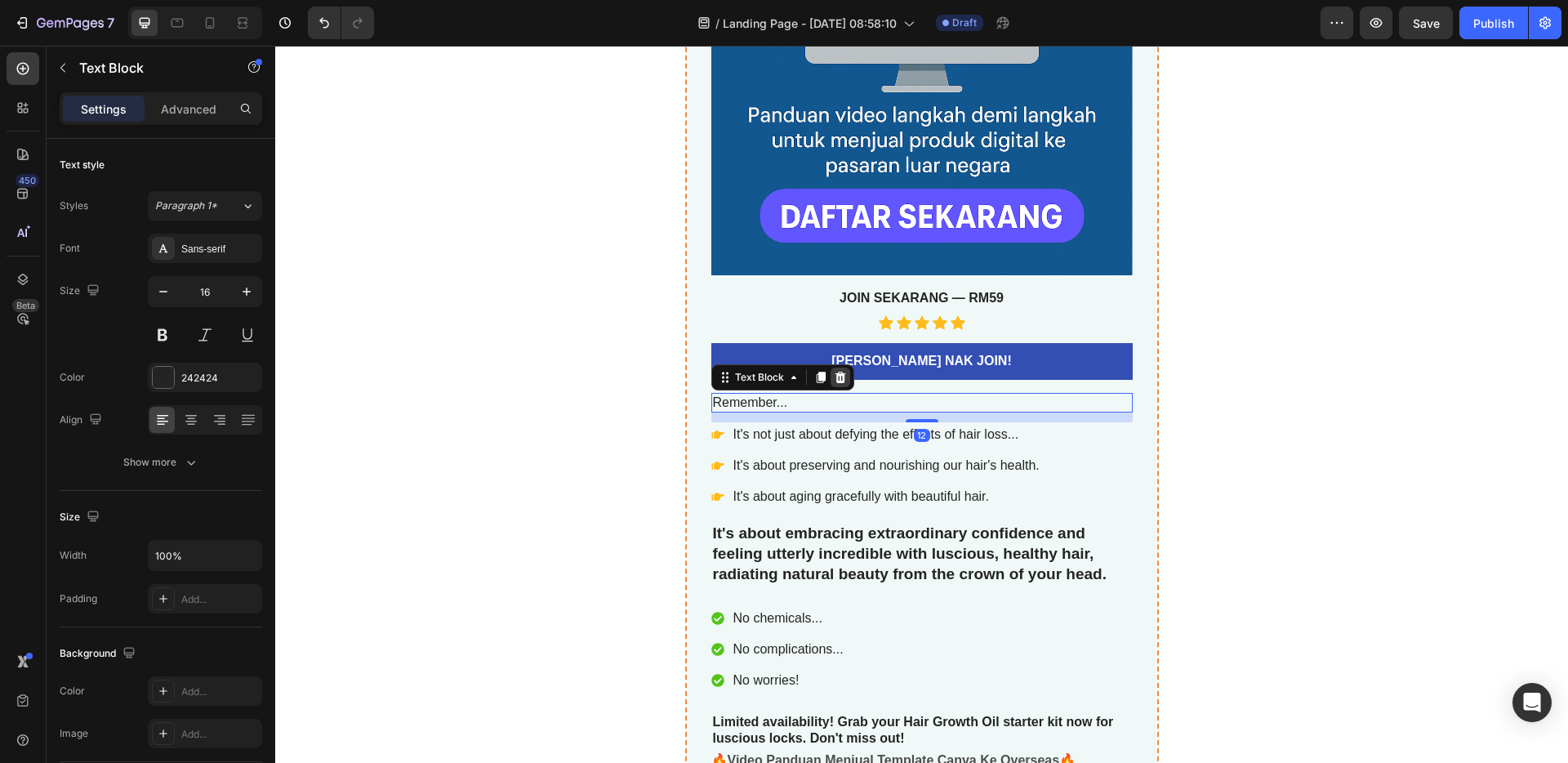
click at [834, 382] on icon at bounding box center [840, 377] width 11 height 12
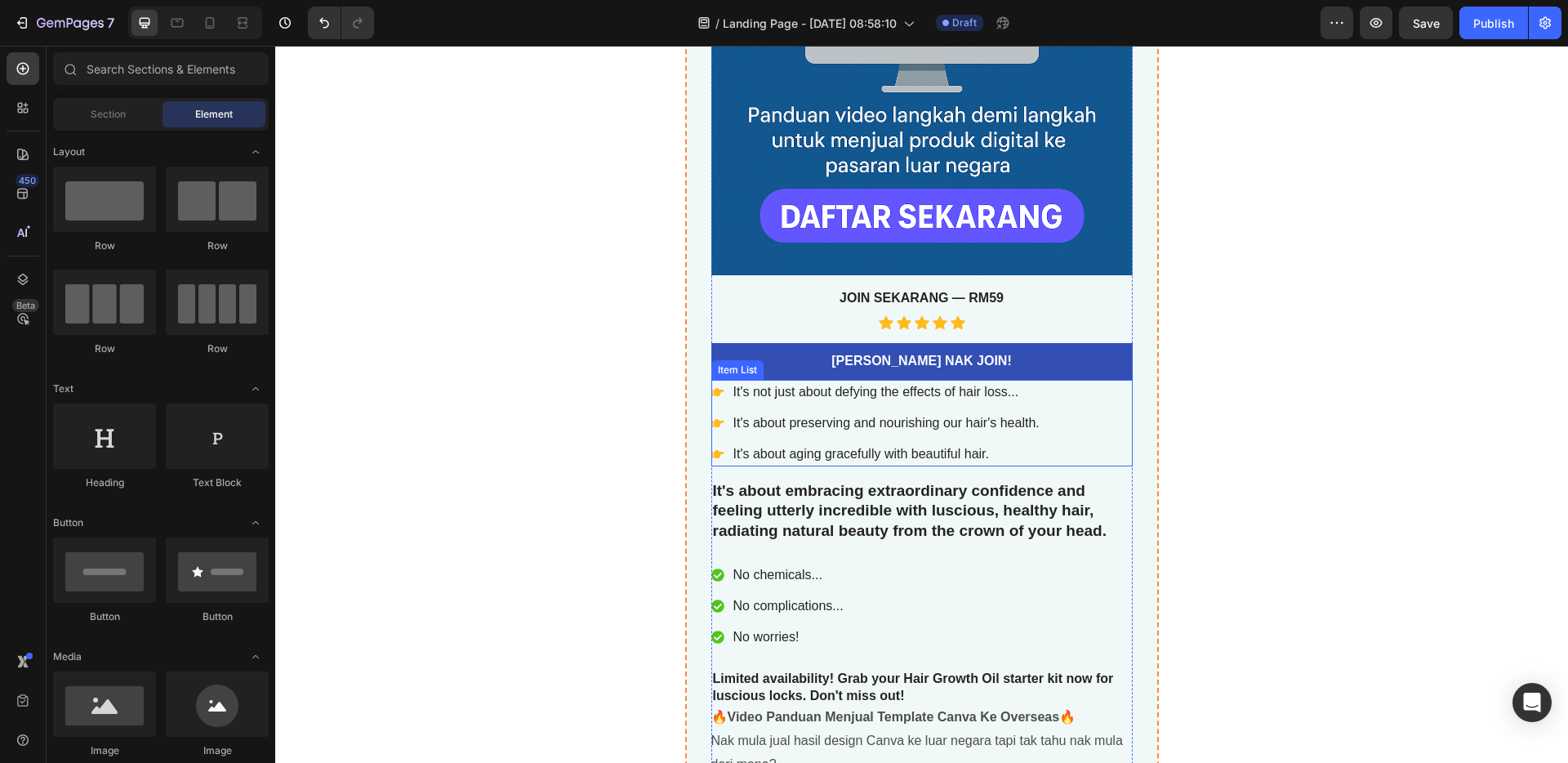
click at [1065, 430] on div "It's not just about defying the effects of hair loss... It's about preserving a…" at bounding box center [921, 422] width 422 height 86
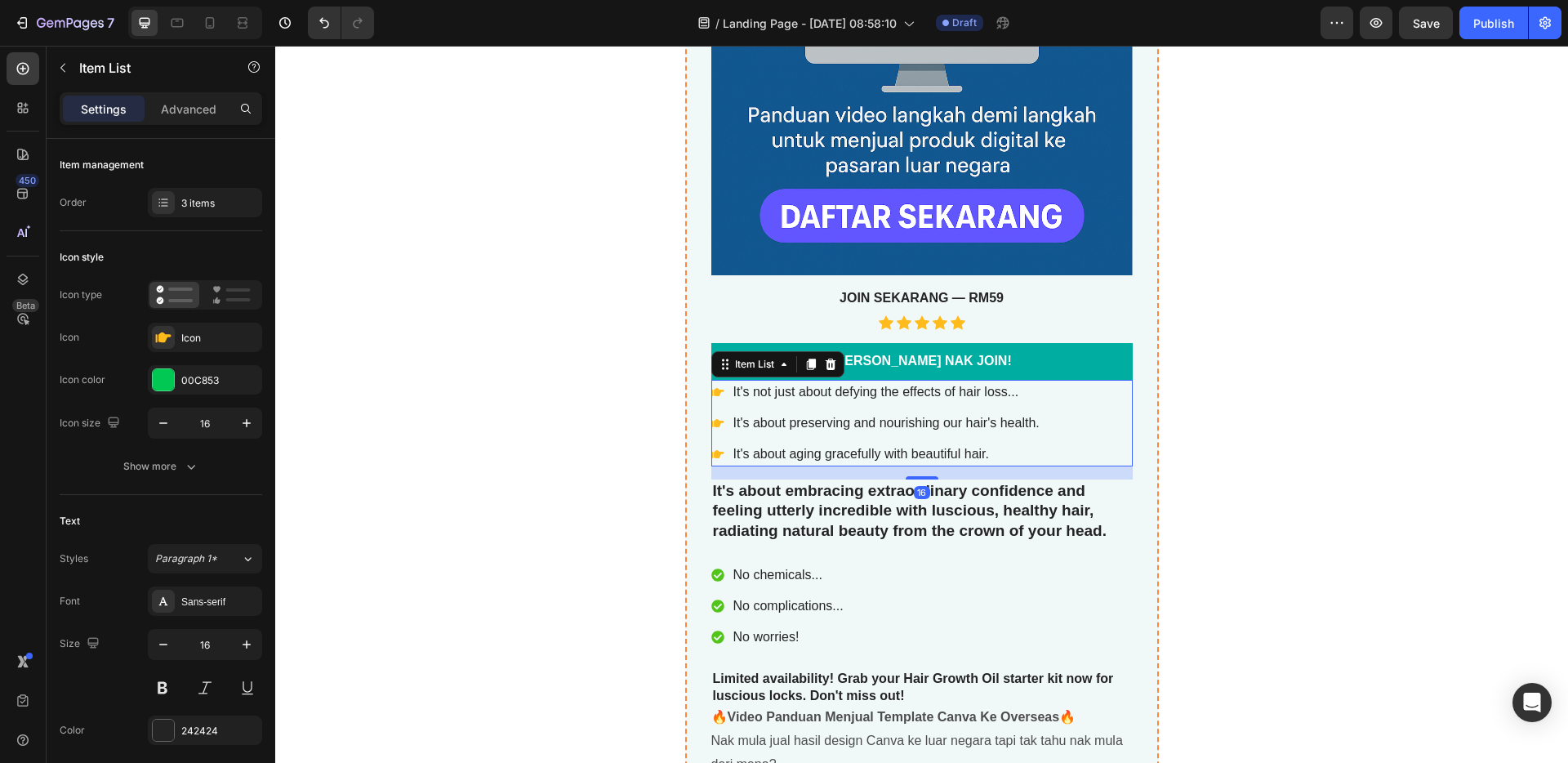
click at [825, 368] on icon at bounding box center [830, 364] width 11 height 12
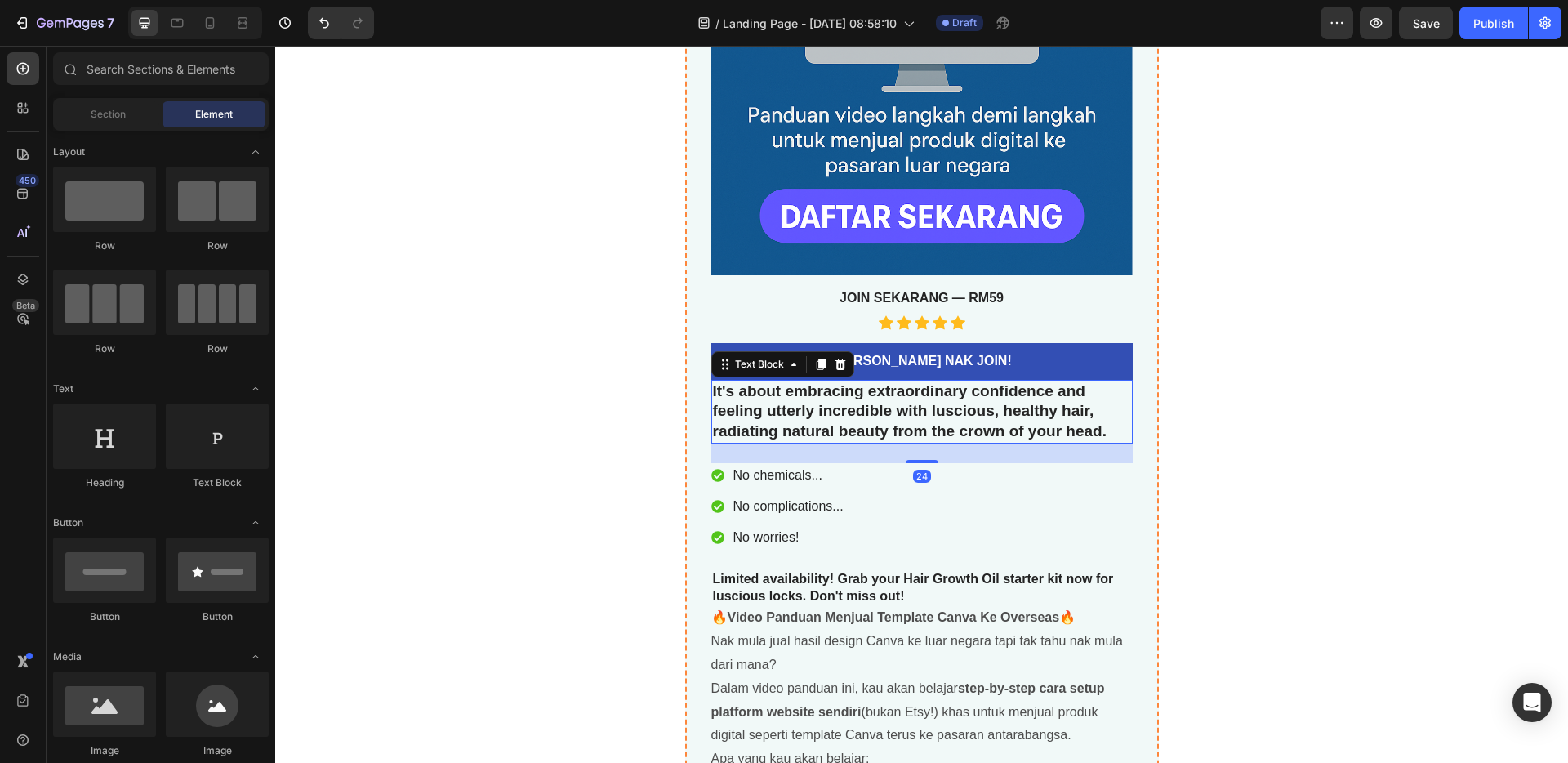
click at [1102, 416] on p "It's about embracing extraordinary confidence and feeling utterly incredible wi…" at bounding box center [921, 412] width 418 height 60
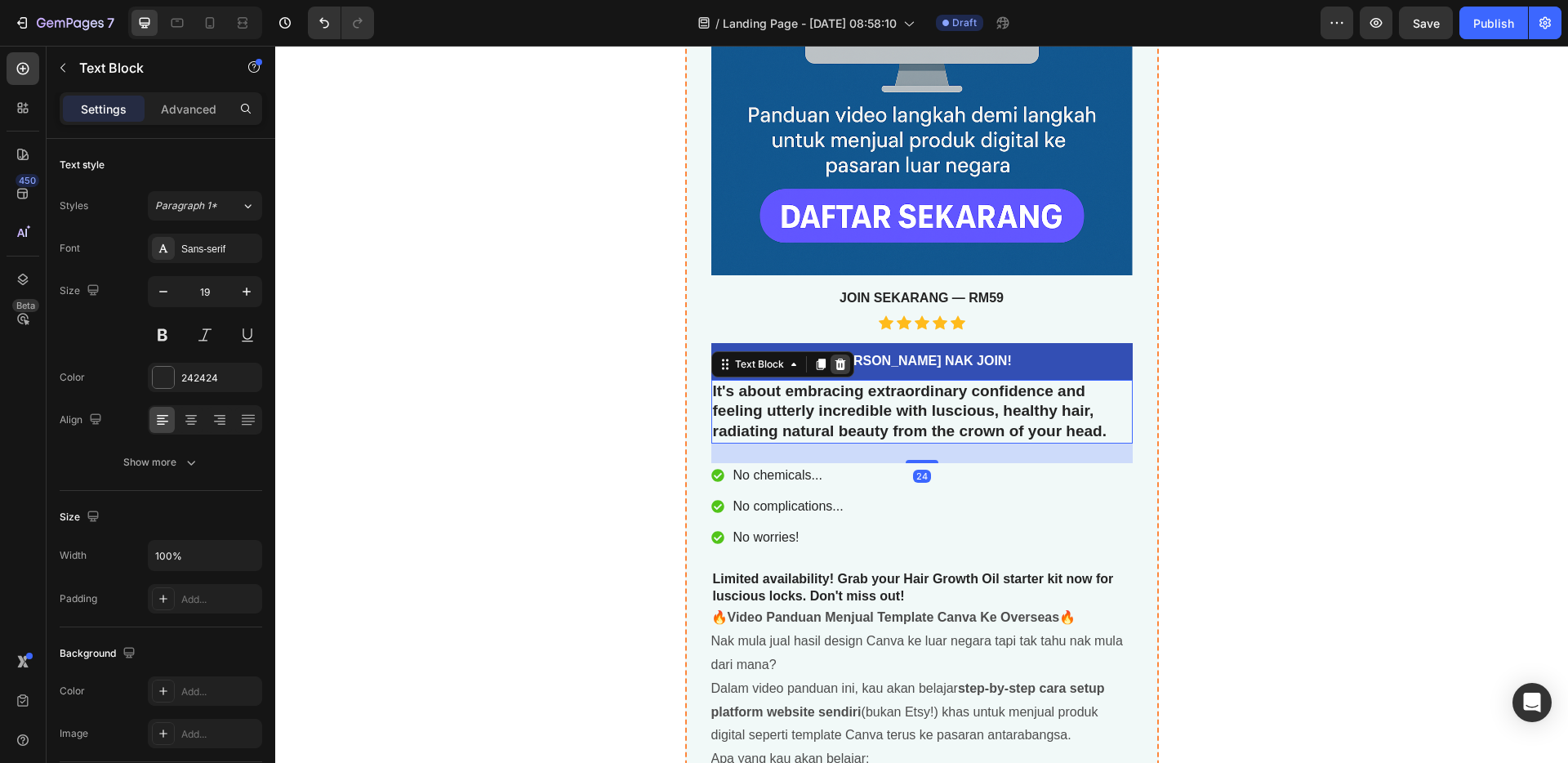
click at [834, 365] on icon at bounding box center [840, 364] width 13 height 13
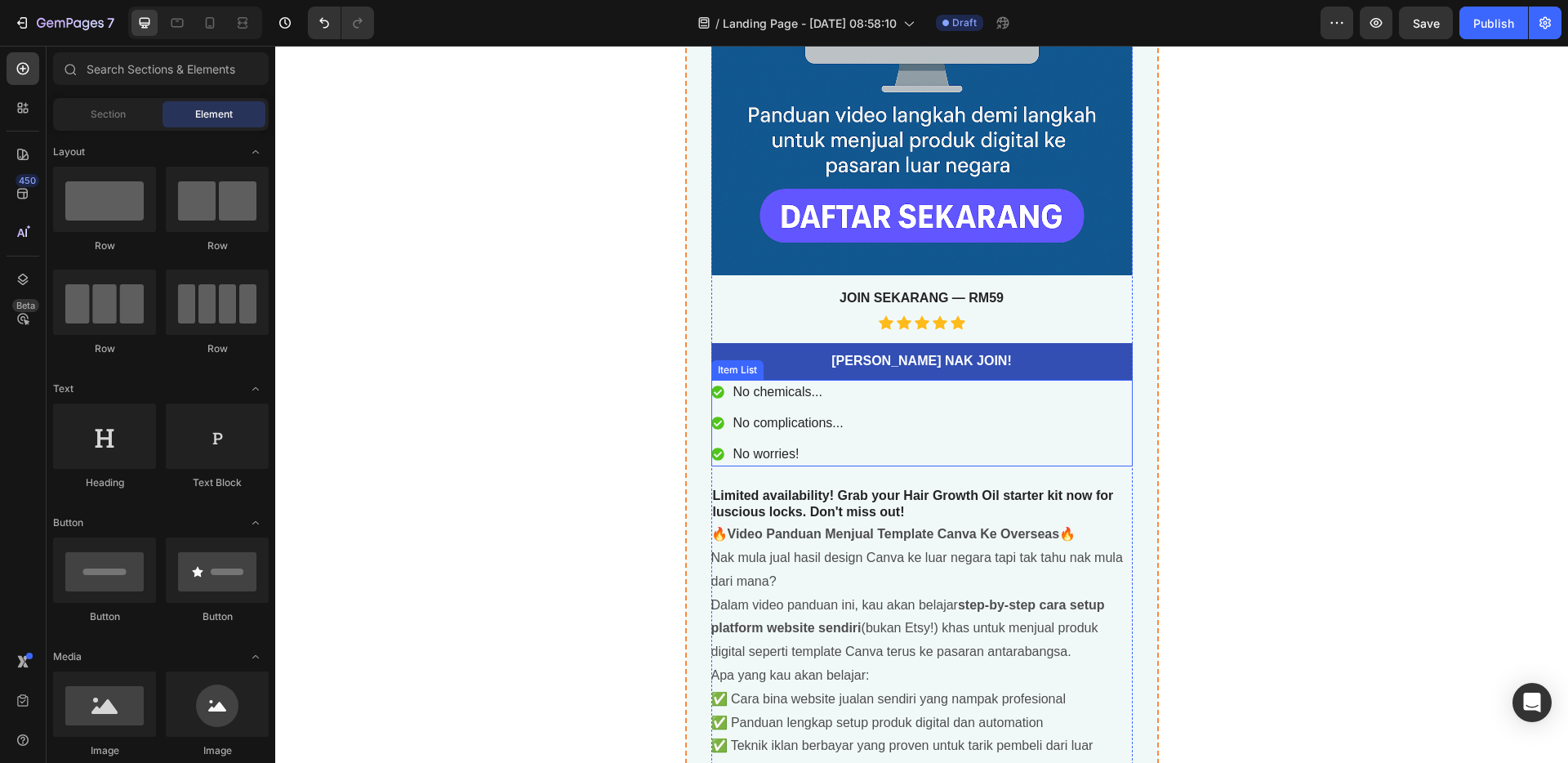
click at [974, 448] on div "No chemicals... No complications... No worries!" at bounding box center [921, 422] width 422 height 86
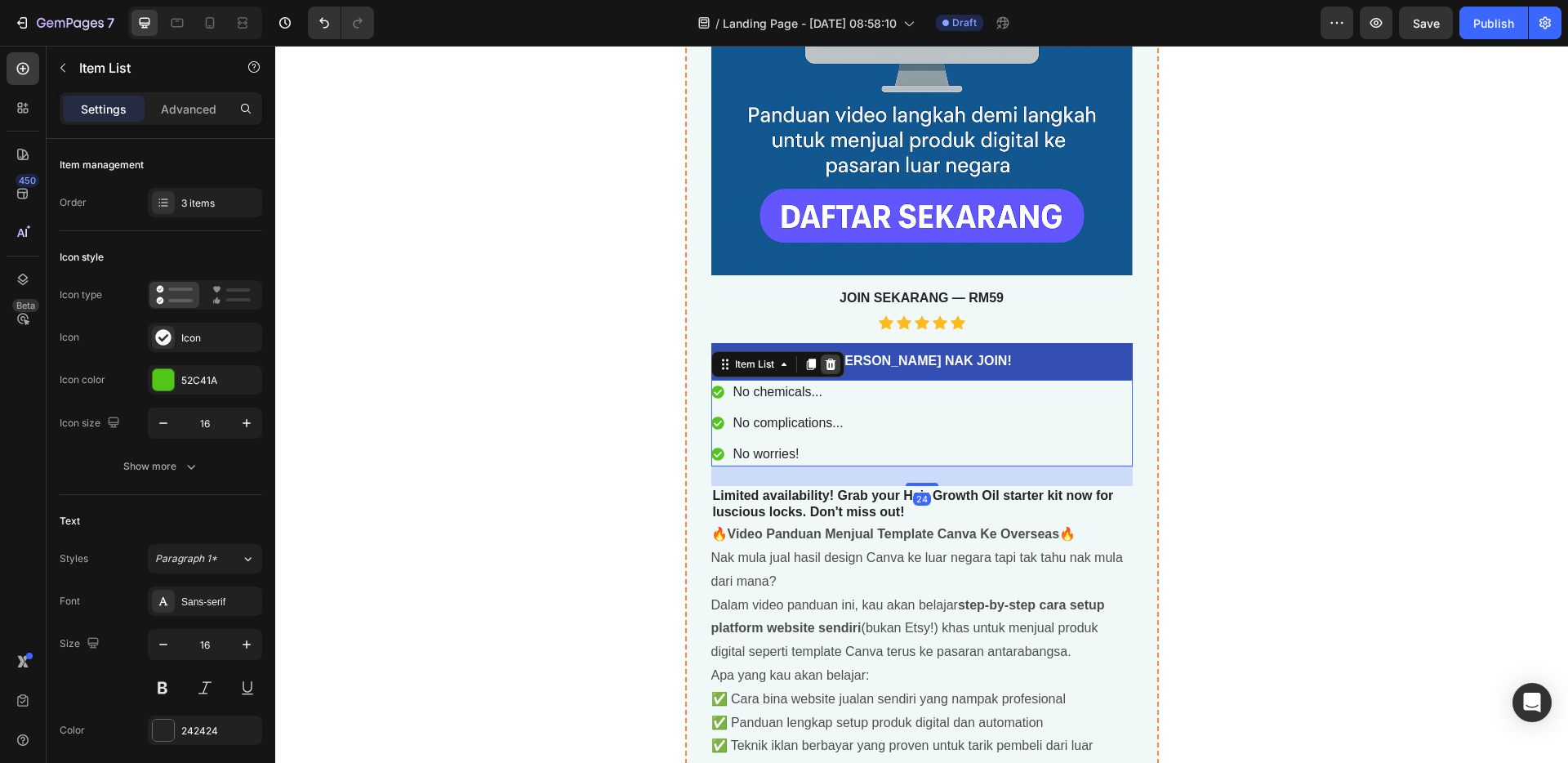
click at [824, 366] on icon at bounding box center [830, 364] width 13 height 13
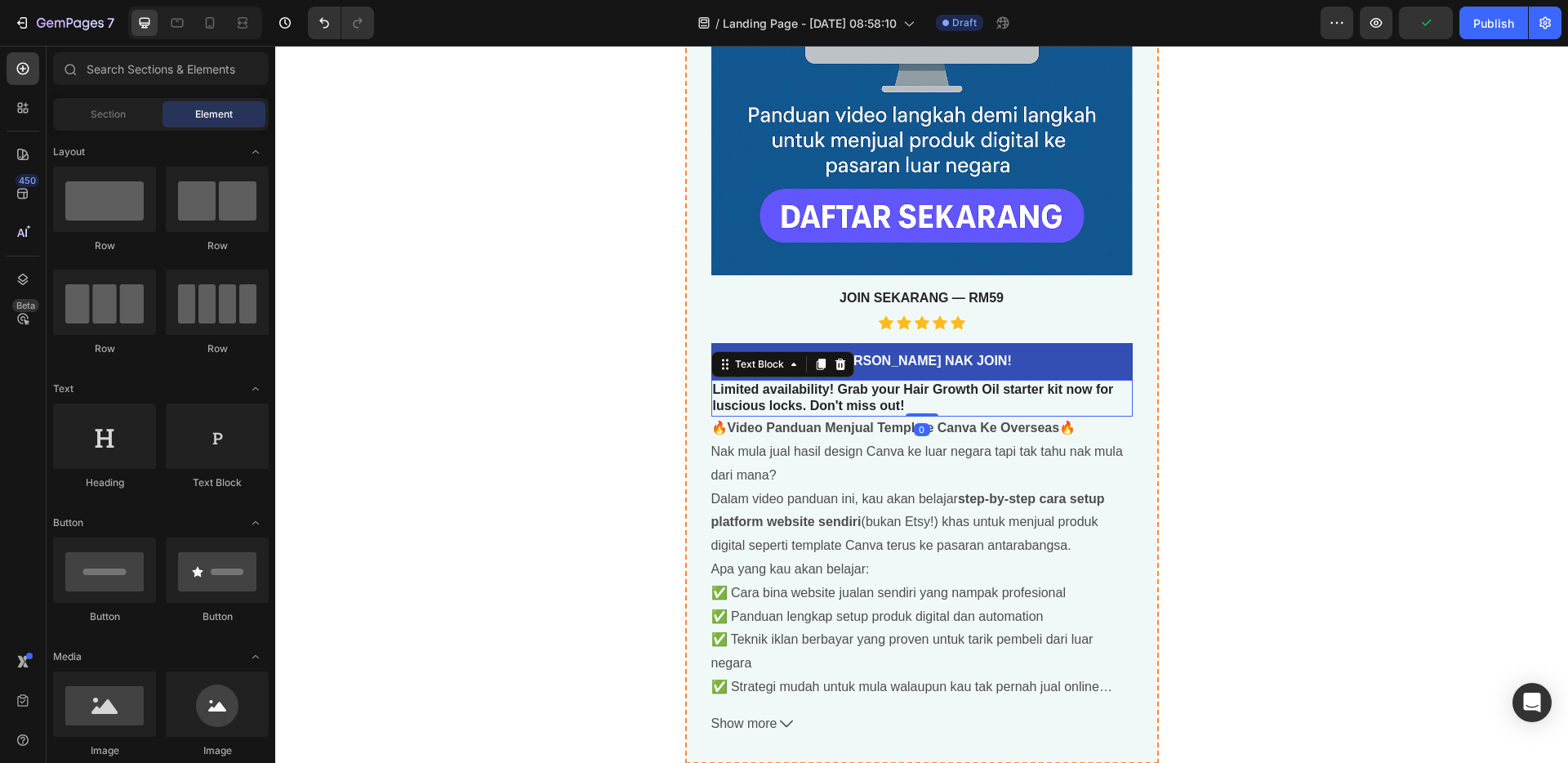
click at [912, 403] on p "Limited availability! Grab your Hair Growth Oil starter kit now for luscious lo…" at bounding box center [921, 399] width 418 height 35
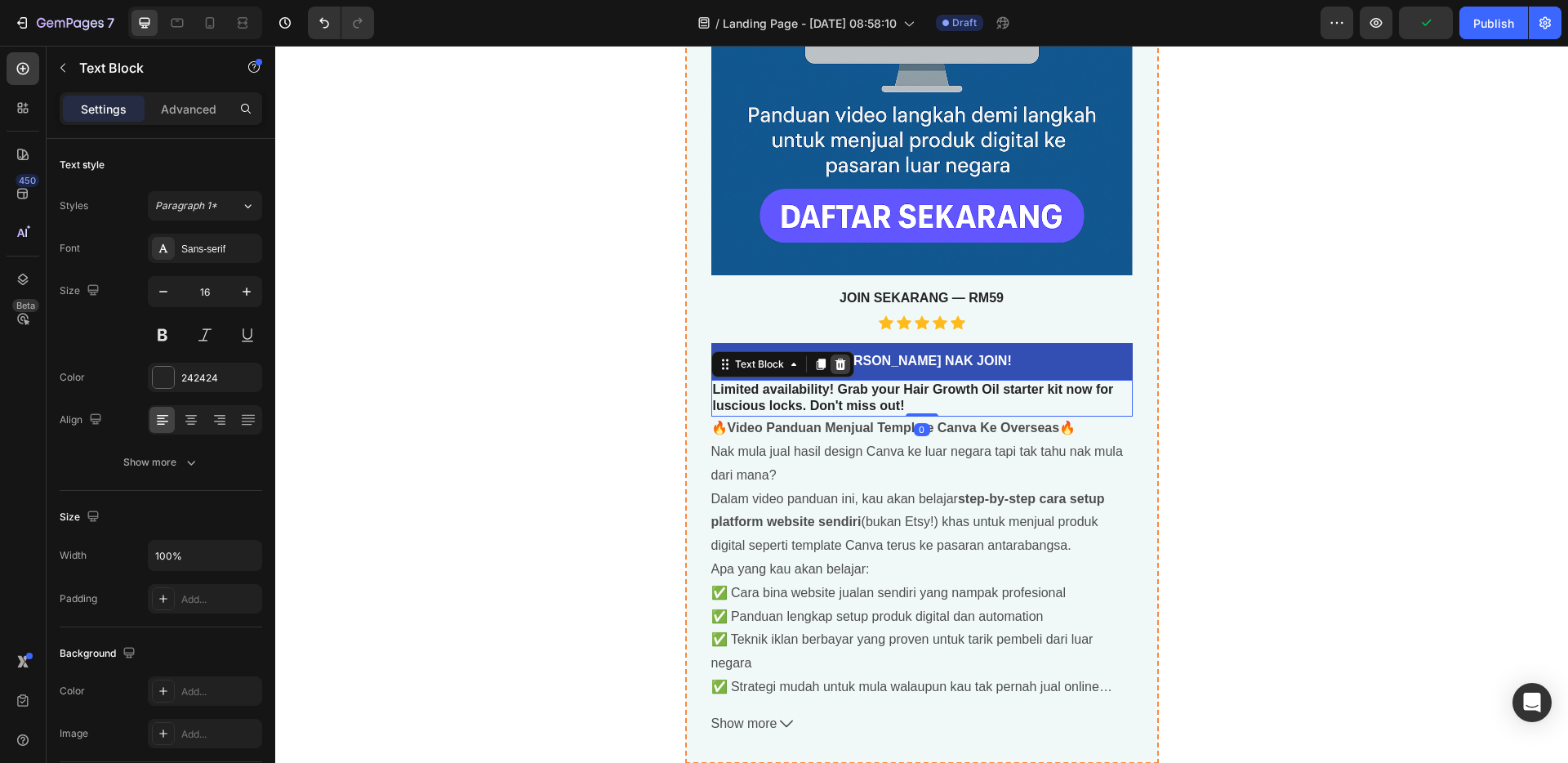
click at [834, 366] on icon at bounding box center [840, 364] width 11 height 12
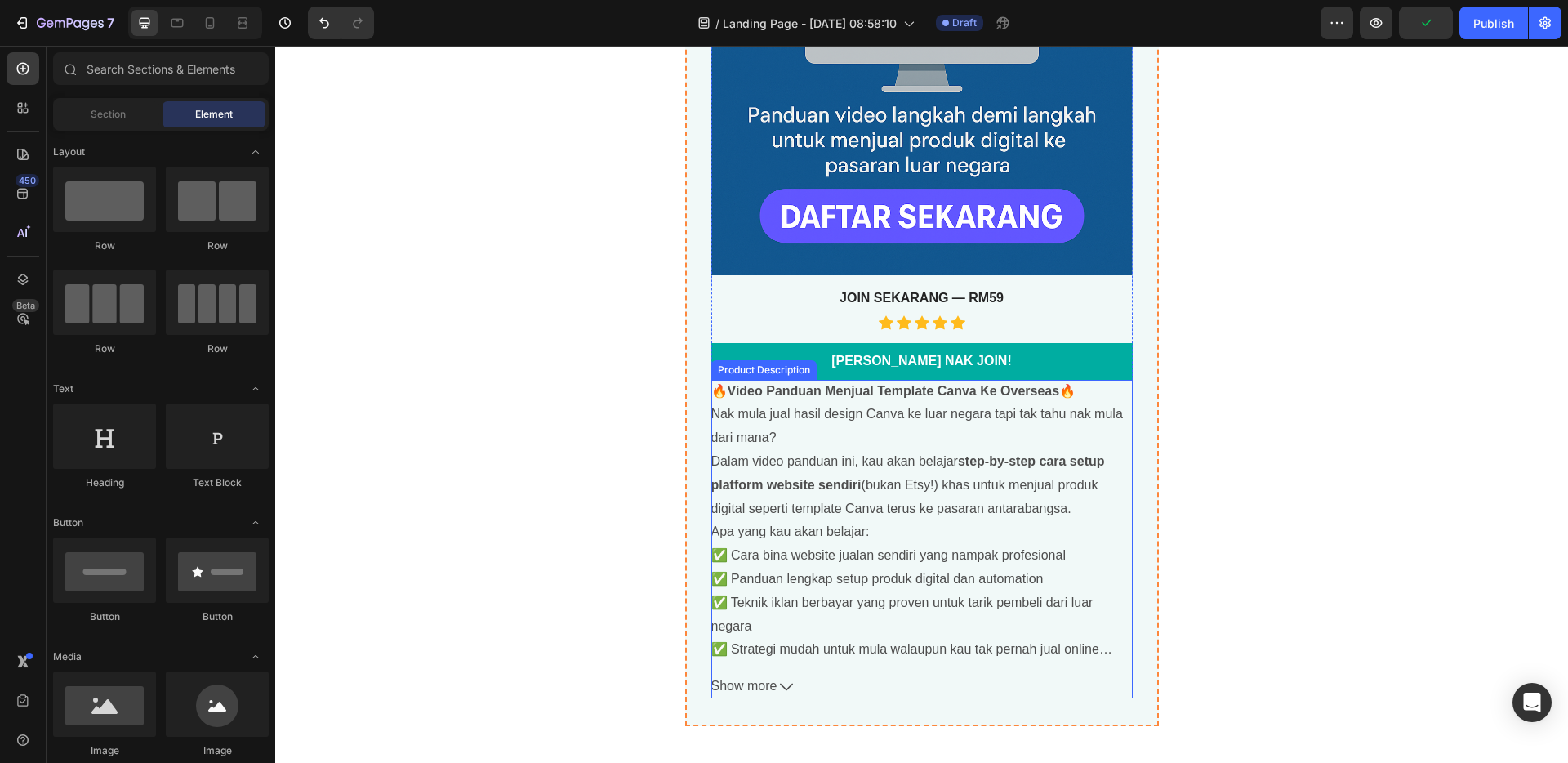
click at [932, 374] on link "[PERSON_NAME] NAK JOIN!" at bounding box center [921, 361] width 422 height 36
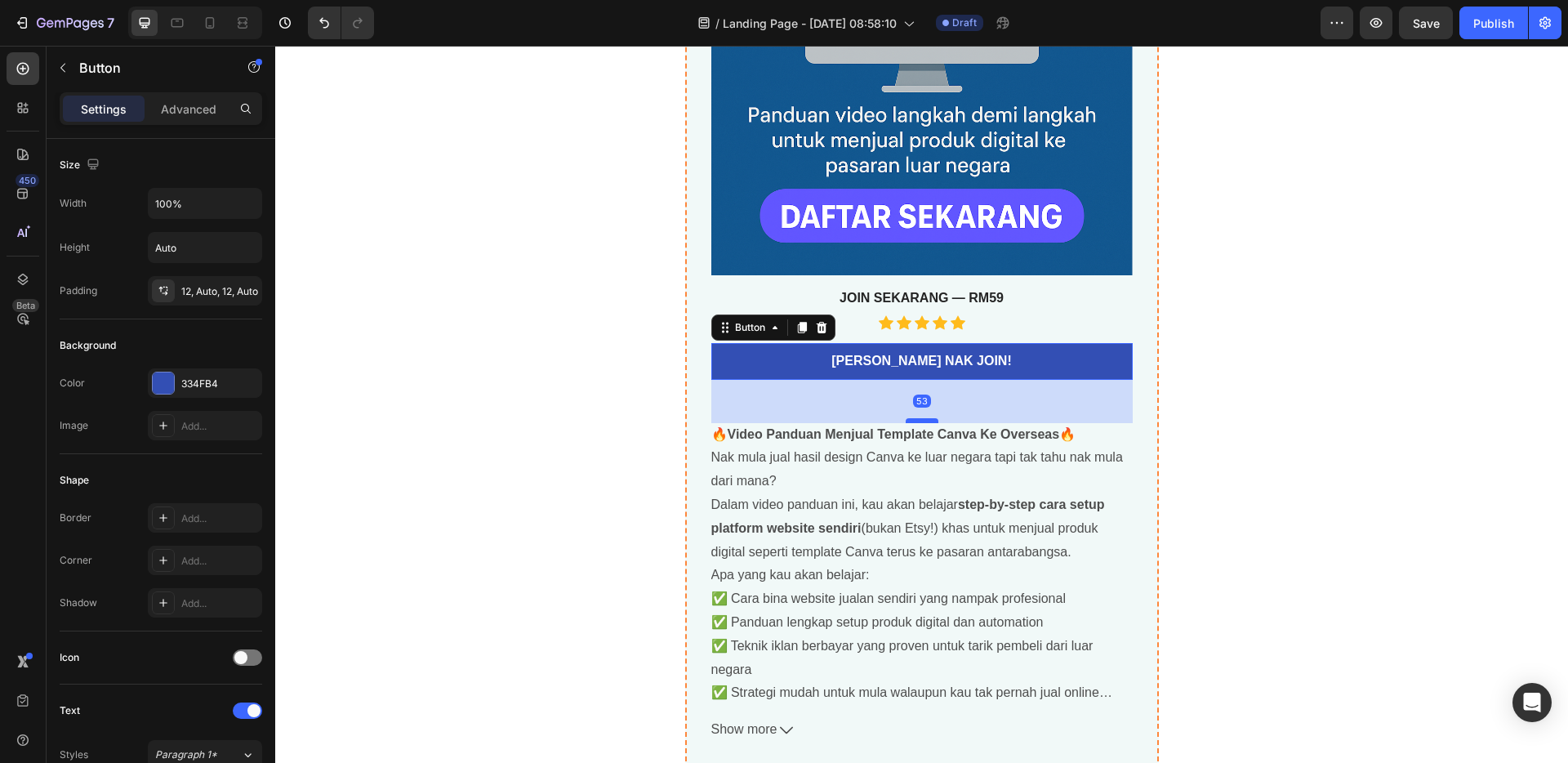
drag, startPoint x: 921, startPoint y: 379, endPoint x: 921, endPoint y: 422, distance: 43.0
click at [921, 422] on div "🚀 Panduan Video Lengkap: Jual Template Canva Ke Pasaran Luar Negara Product Tit…" at bounding box center [921, 159] width 422 height 1164
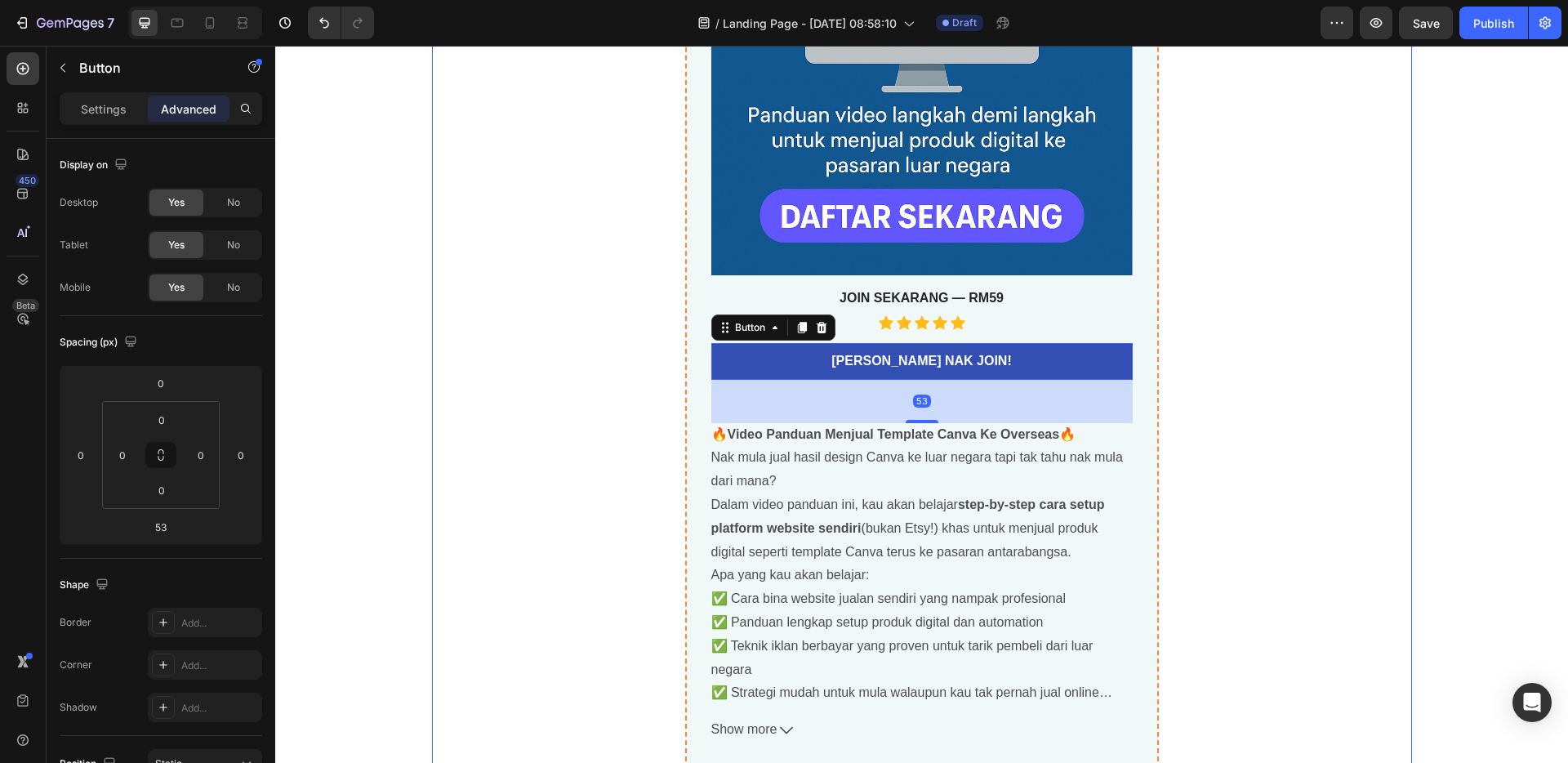
click at [551, 356] on div "🚀 Panduan Video Lengkap: Jual Template Canva Ke Pasaran Luar Negara Product Tit…" at bounding box center [921, 159] width 980 height 1219
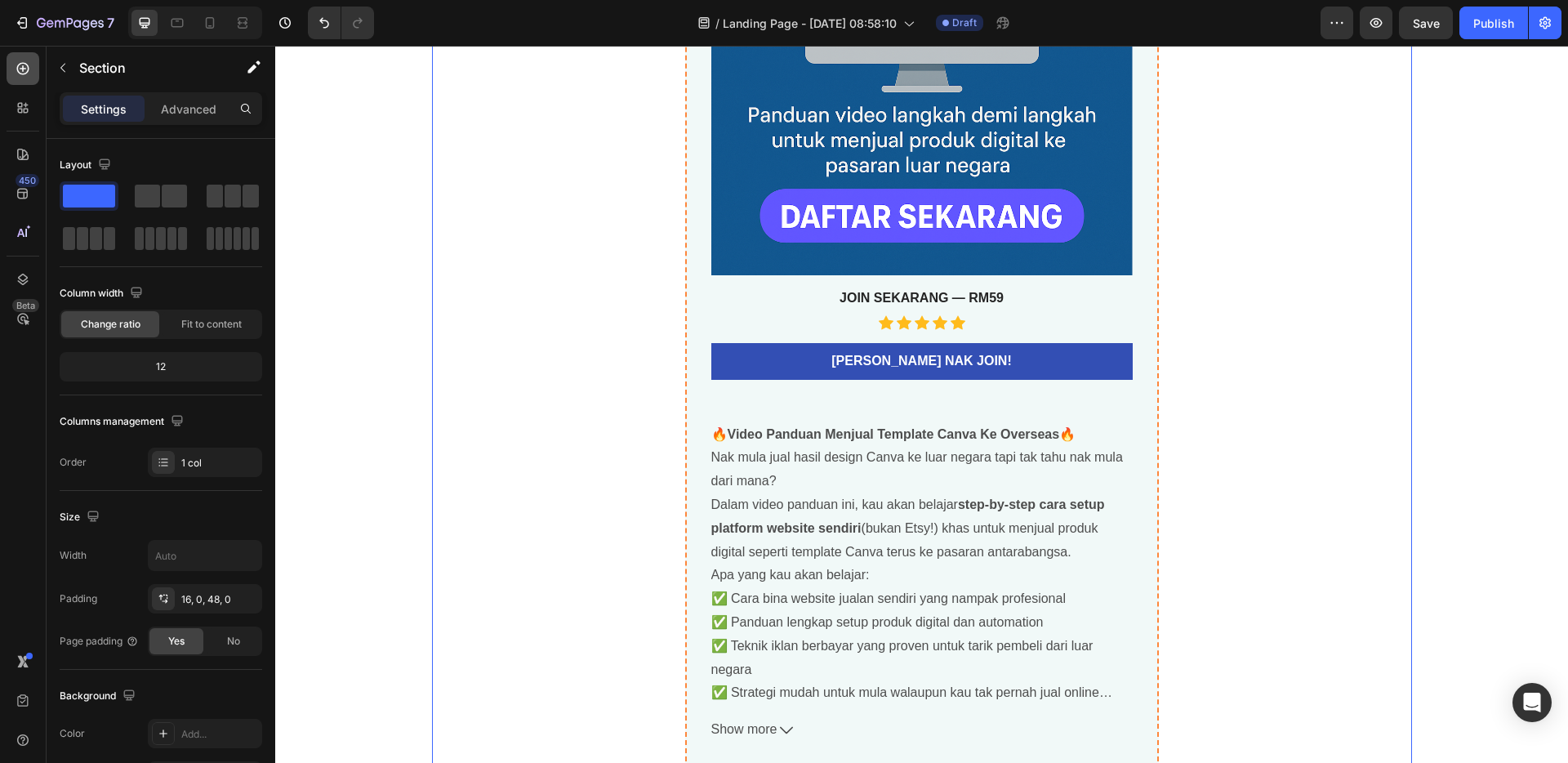
click at [25, 75] on icon at bounding box center [23, 68] width 16 height 16
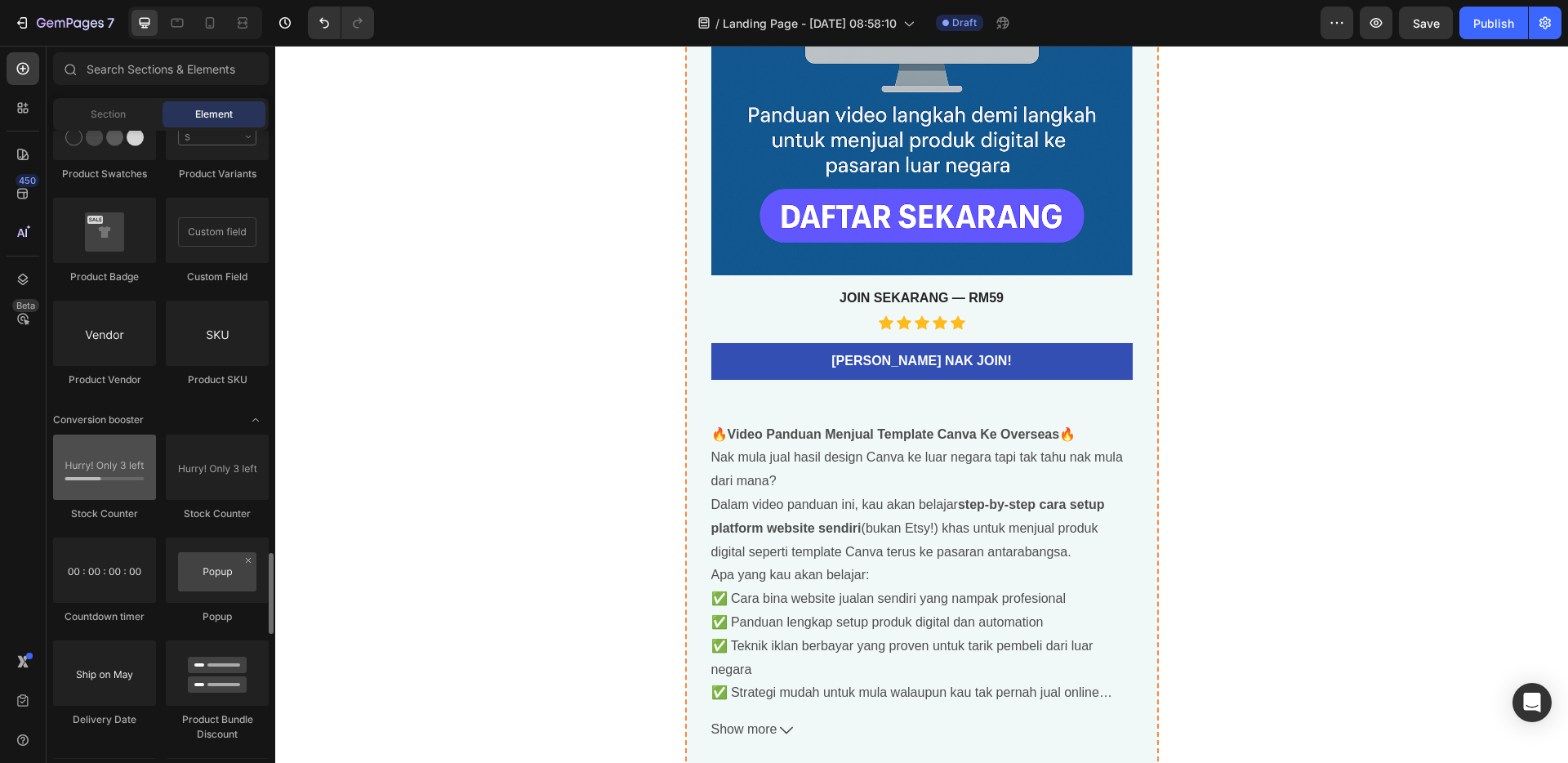
scroll to position [3111, 0]
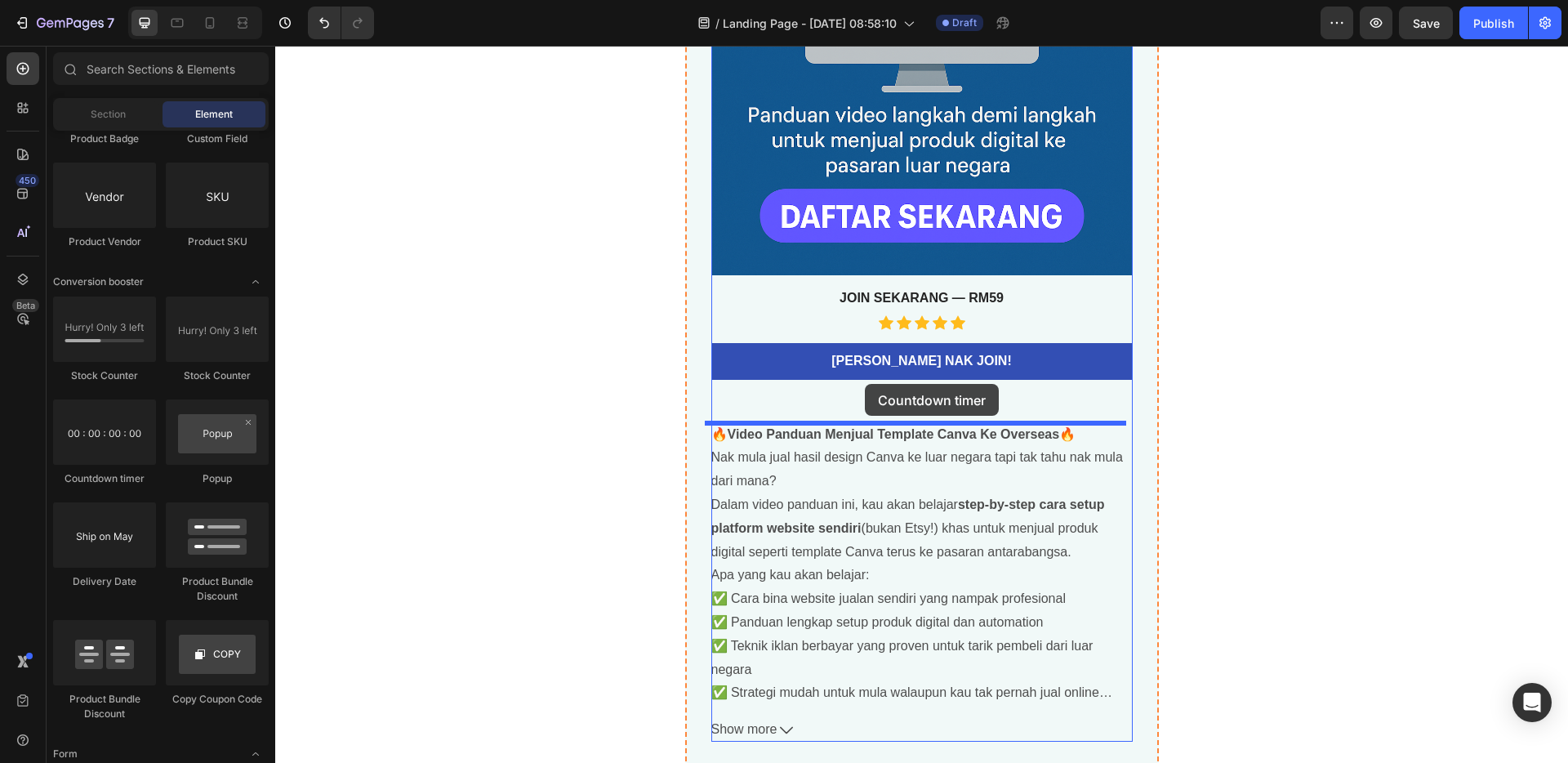
drag, startPoint x: 367, startPoint y: 461, endPoint x: 865, endPoint y: 383, distance: 504.1
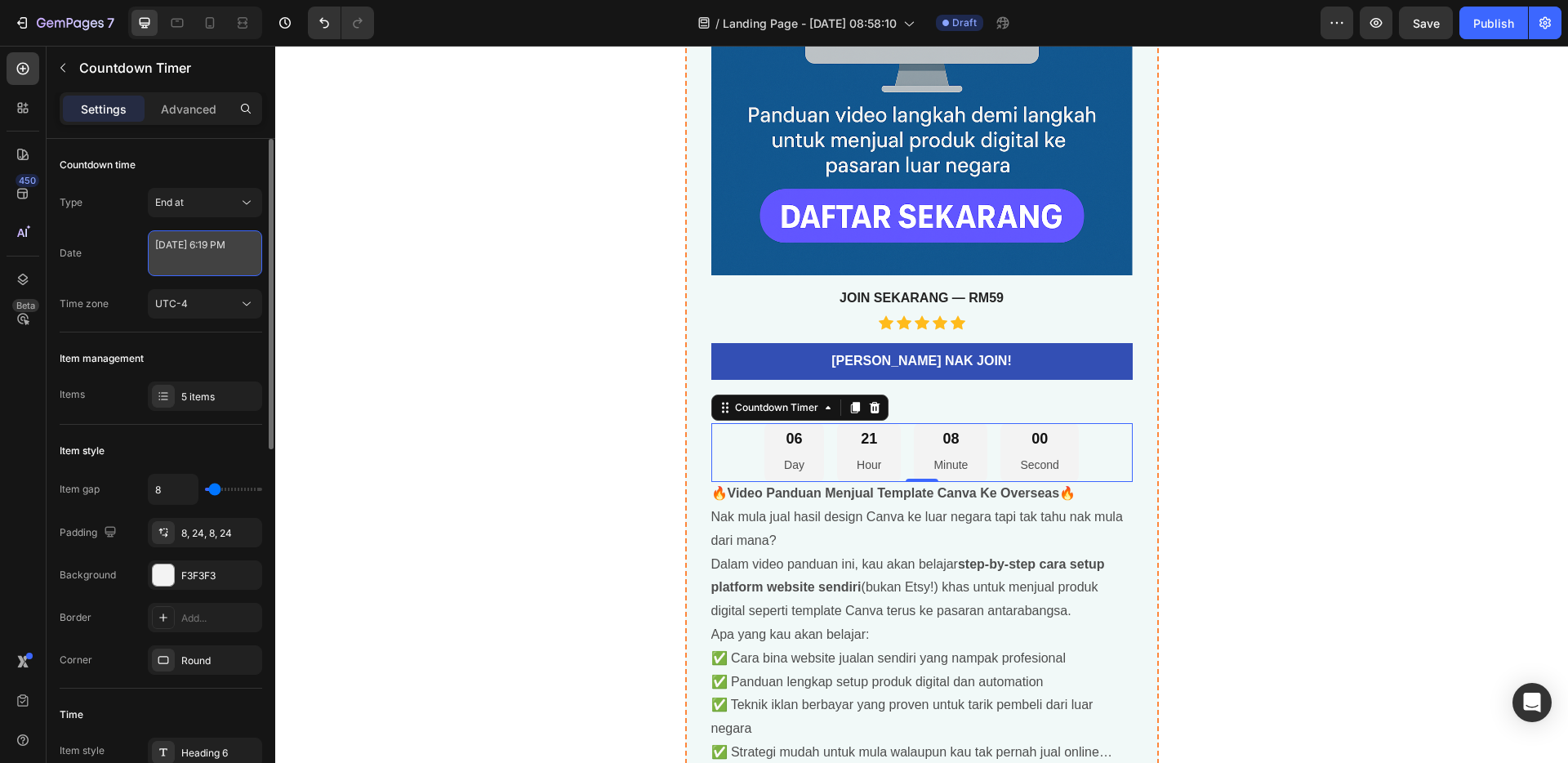
click at [186, 260] on textarea "[DATE] 6:19 PM" at bounding box center [205, 253] width 115 height 46
select select "18"
select select "19"
select select "false"
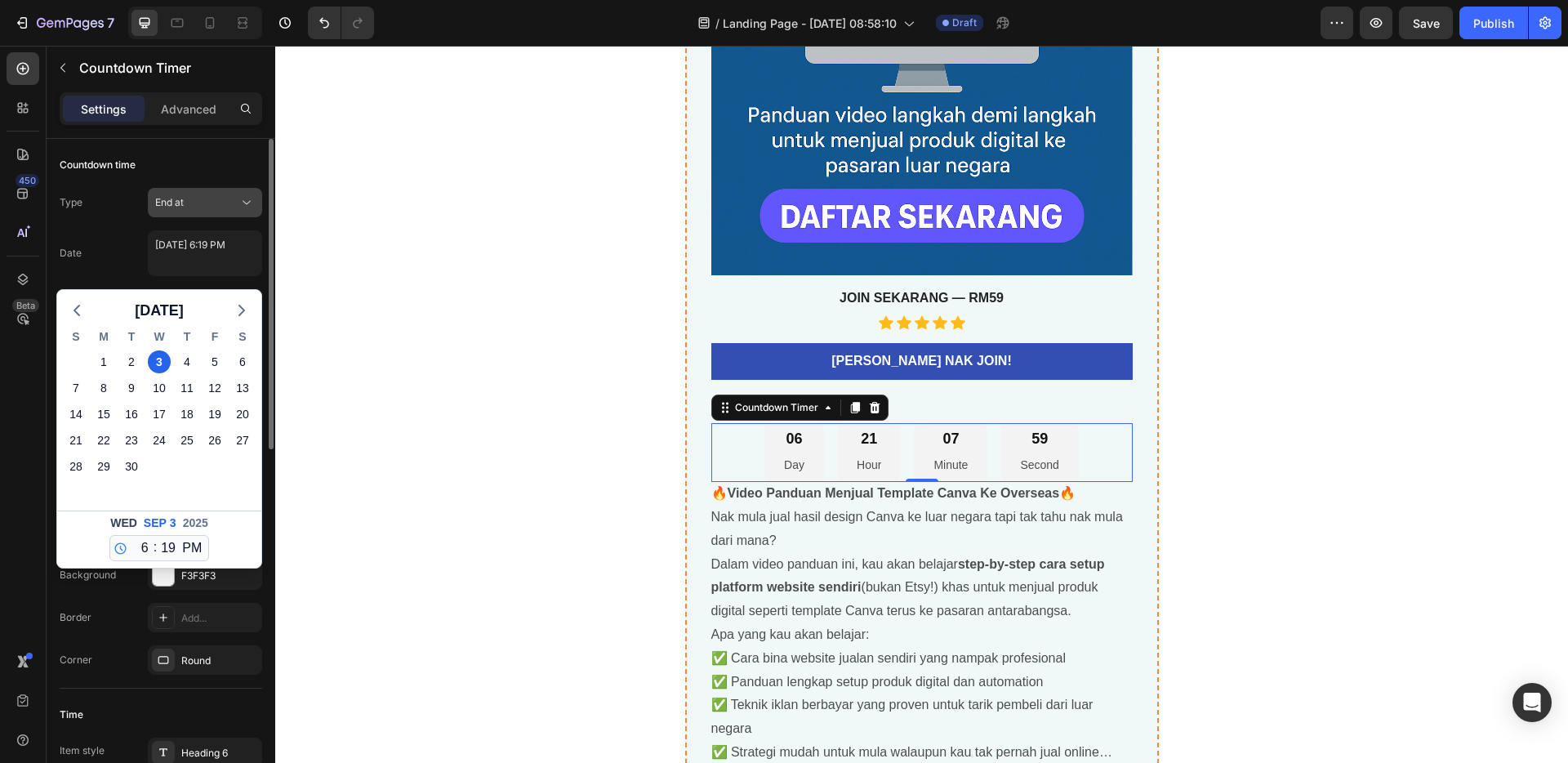
click at [201, 192] on button "End at" at bounding box center [205, 202] width 115 height 29
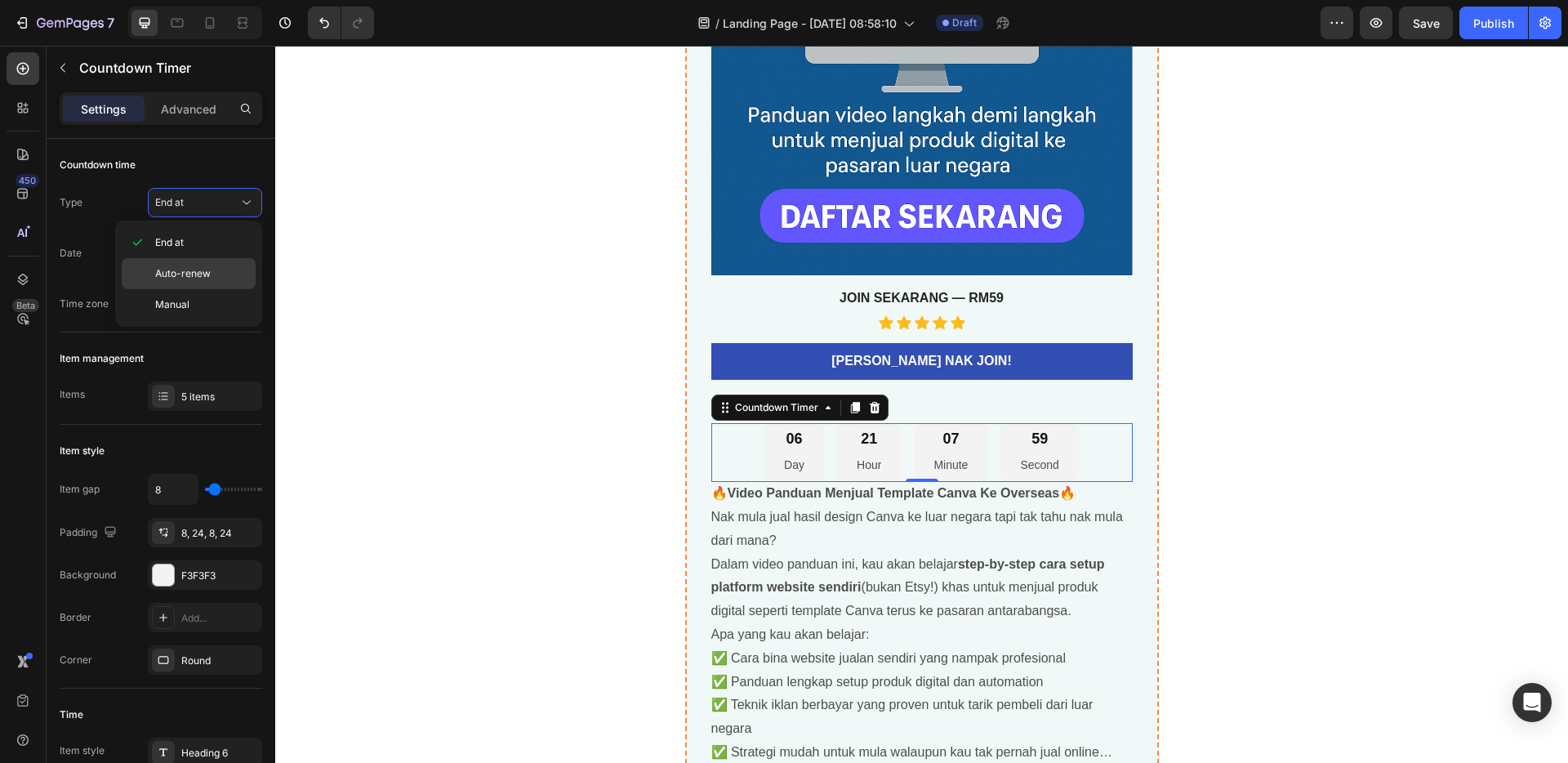
click at [201, 277] on span "Auto-renew" at bounding box center [182, 273] width 56 height 15
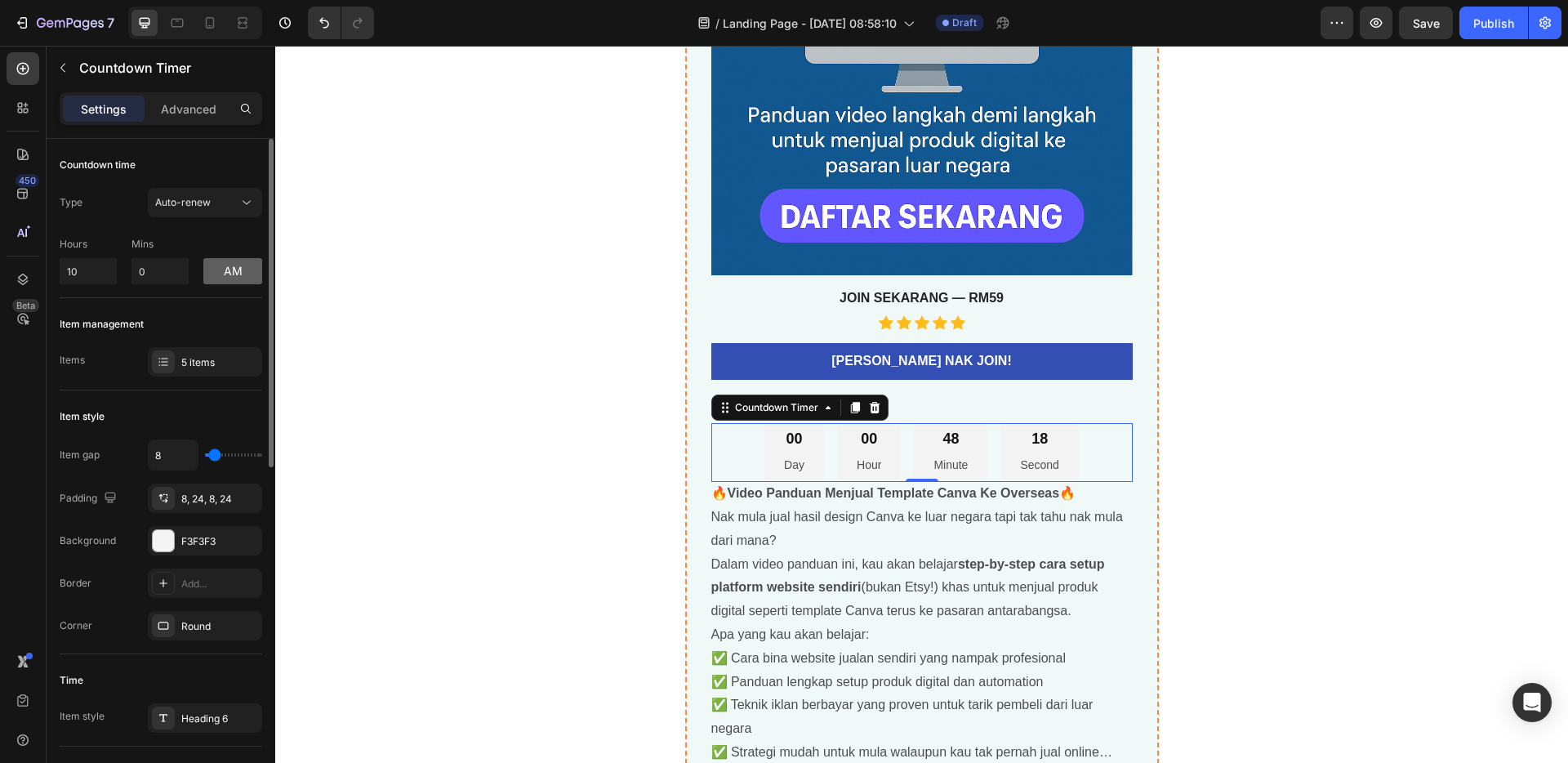
click at [231, 274] on button "am" at bounding box center [232, 270] width 59 height 26
drag, startPoint x: 104, startPoint y: 271, endPoint x: 30, endPoint y: 270, distance: 74.0
click at [30, 270] on div "450 Layer Tree Beta Sections(18) Elements(83) Section Element Hero Section Prod…" at bounding box center [137, 403] width 275 height 717
type input "3"
click at [174, 242] on p "Mins" at bounding box center [159, 244] width 57 height 15
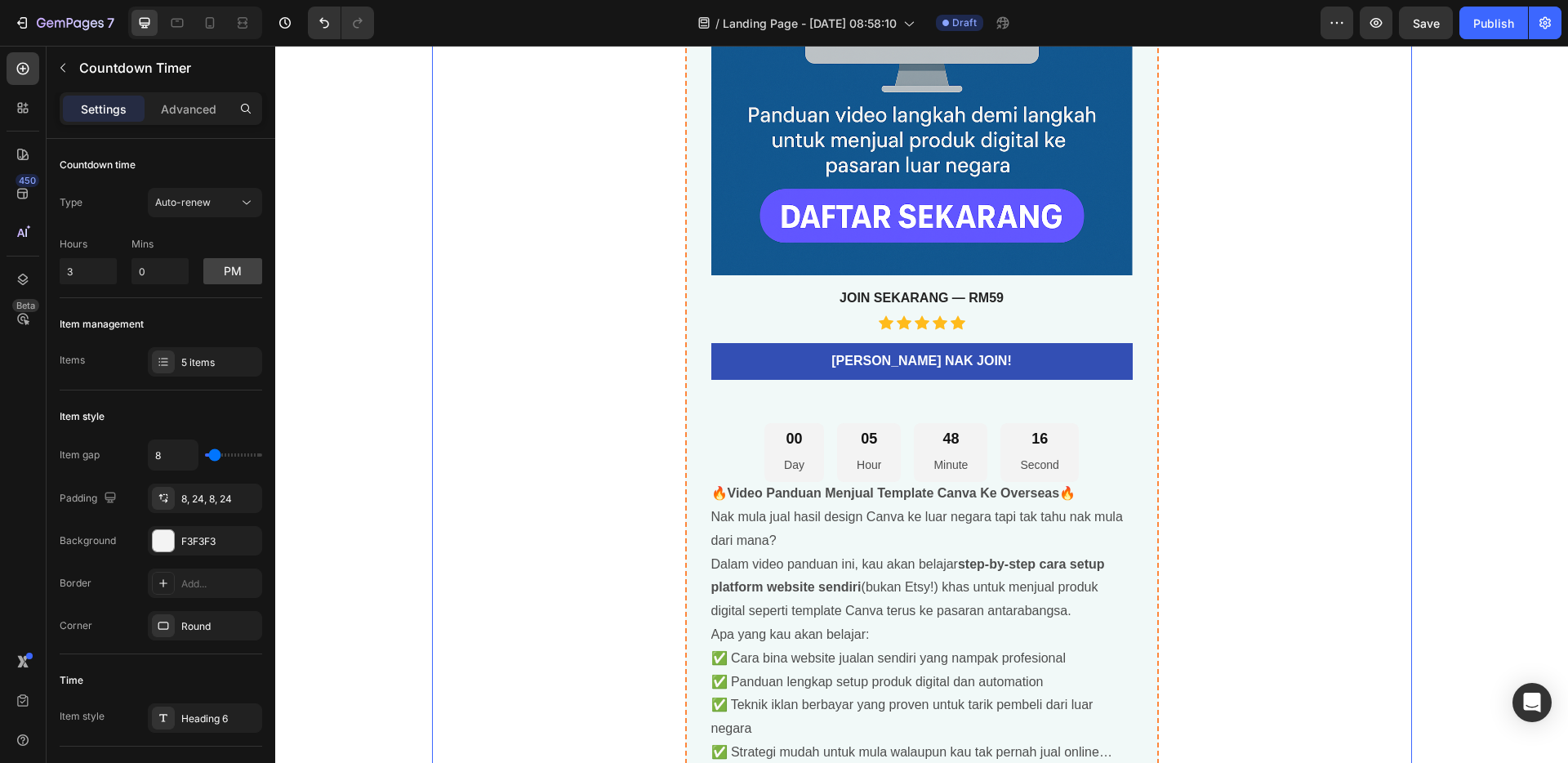
click at [559, 267] on div "🚀 Panduan Video Lengkap: Jual Template Canva Ke Pasaran Luar Negara Product Tit…" at bounding box center [921, 188] width 980 height 1277
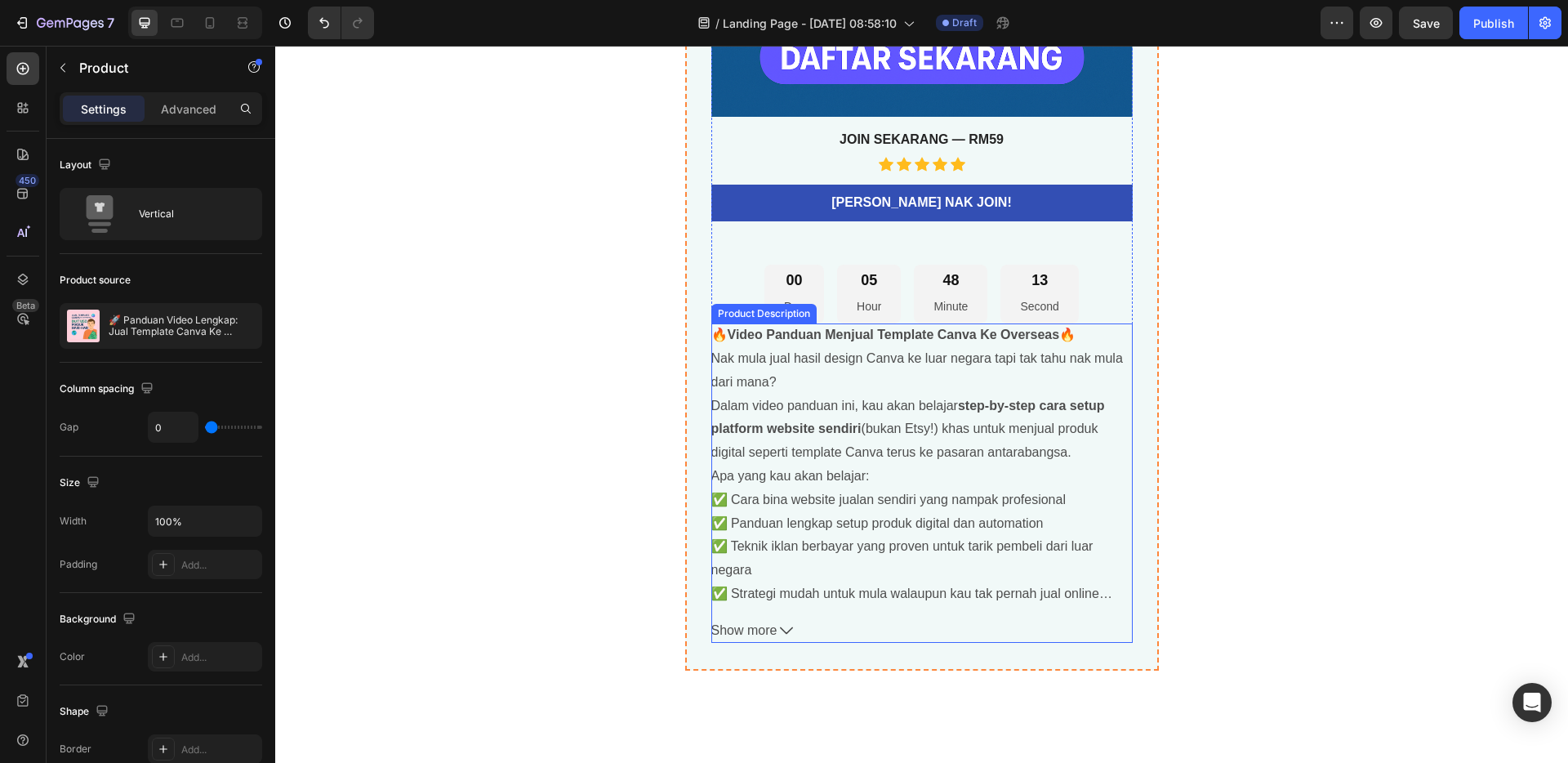
scroll to position [5715, 0]
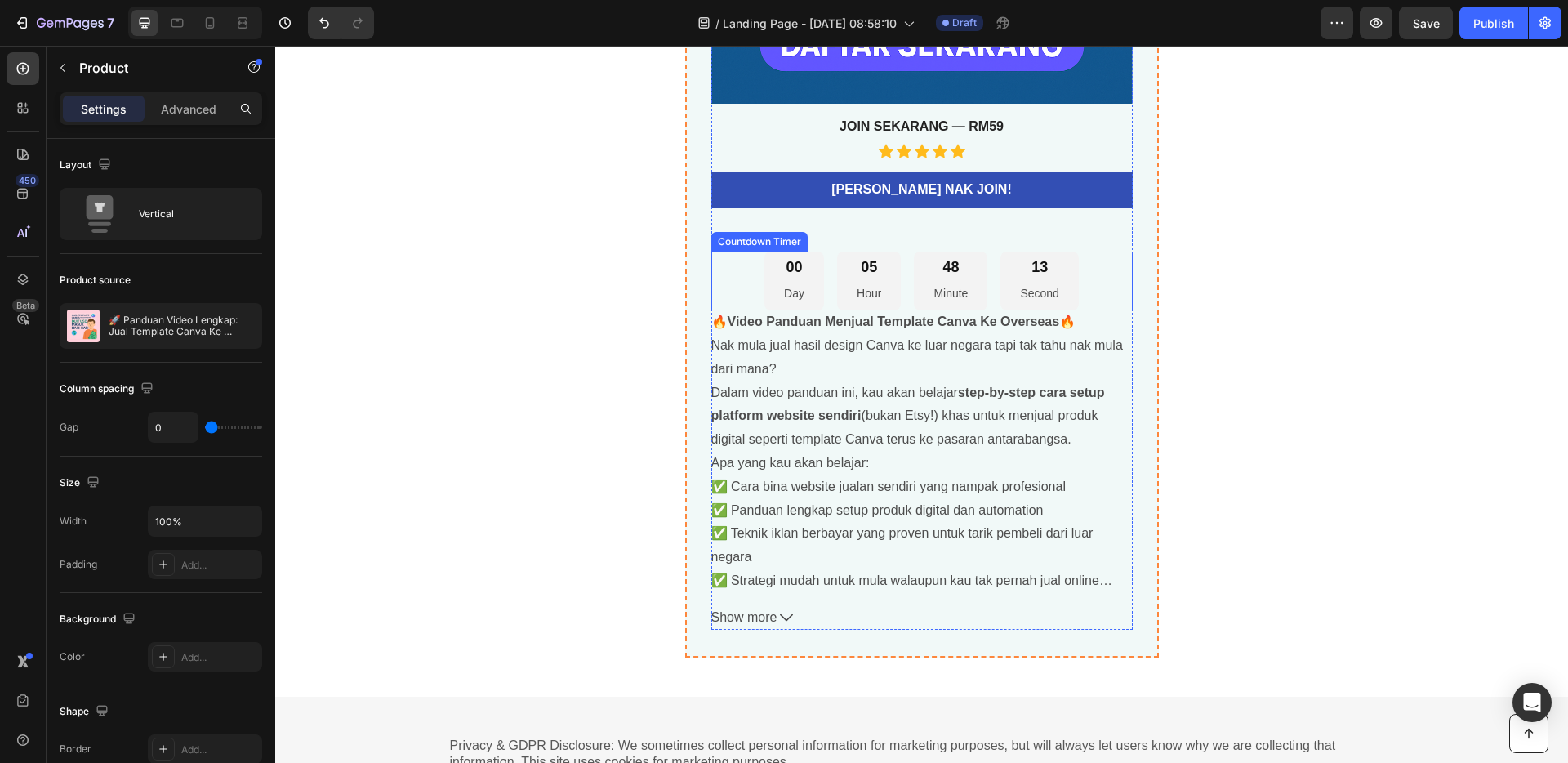
click at [1087, 277] on div "00 Day 05 Hour 48 Minute 13 Second" at bounding box center [921, 280] width 422 height 59
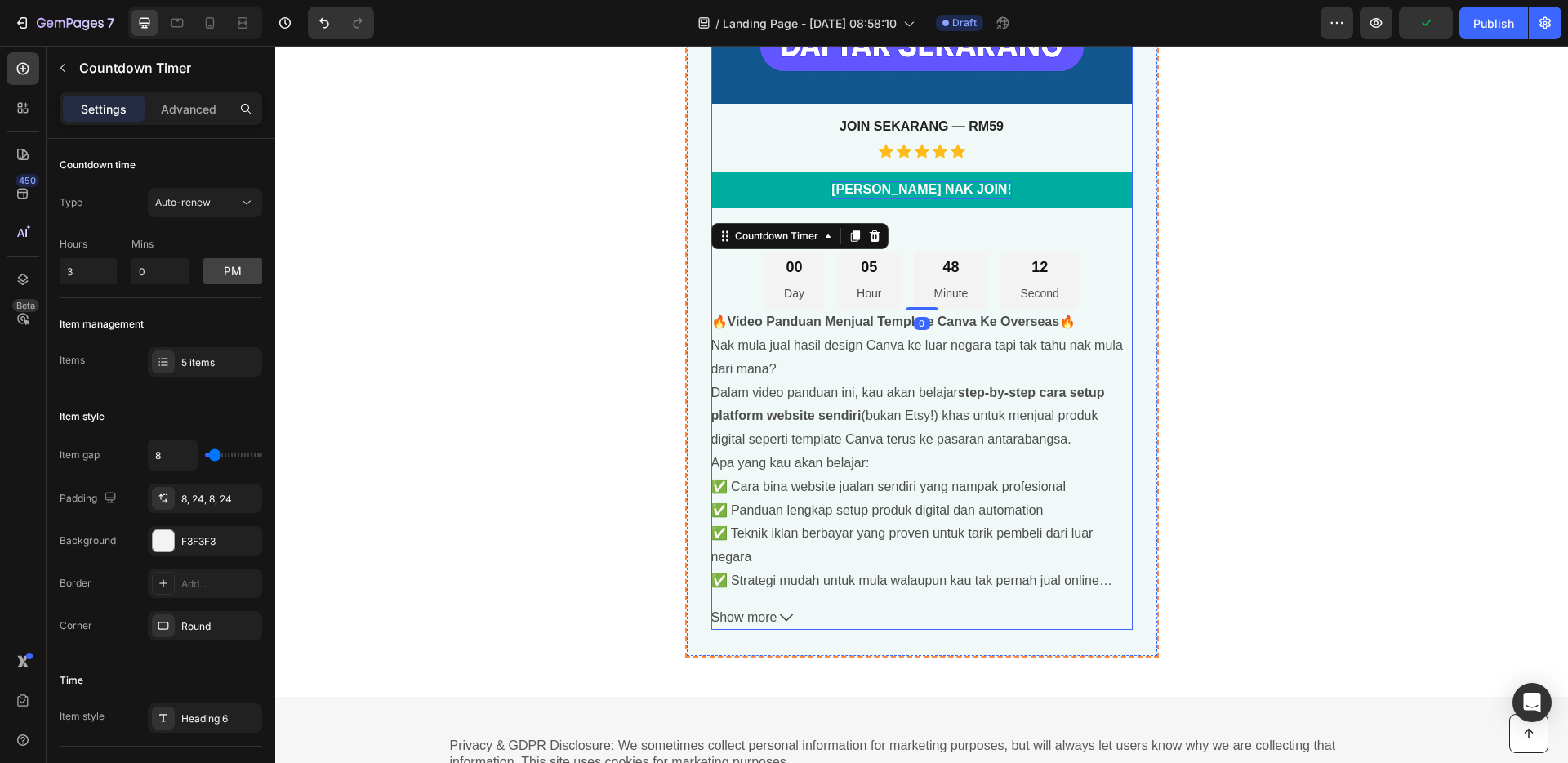
click at [937, 181] on p "[PERSON_NAME] NAK JOIN!" at bounding box center [921, 189] width 179 height 17
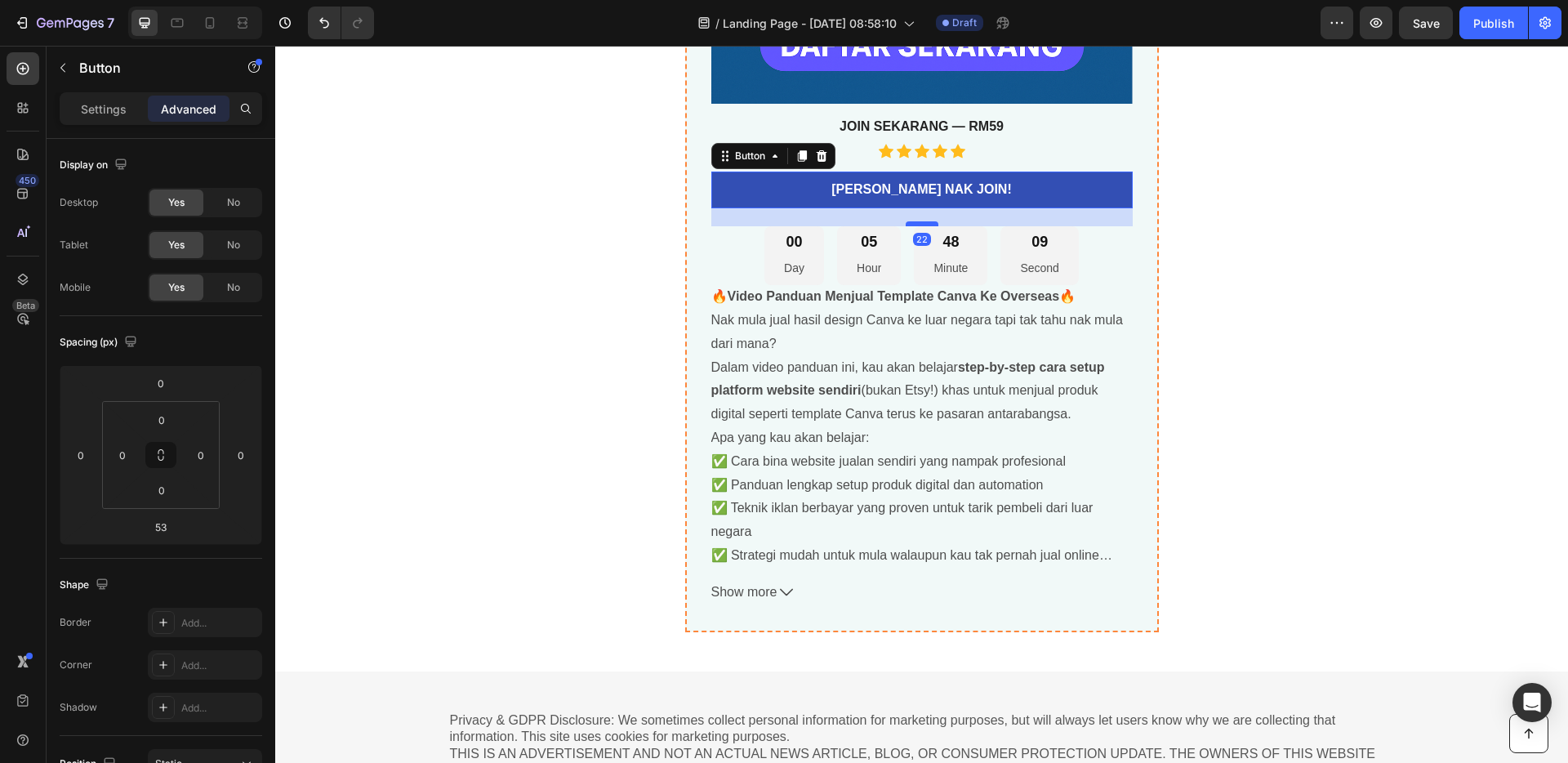
drag, startPoint x: 919, startPoint y: 248, endPoint x: 920, endPoint y: 222, distance: 26.0
click at [920, 222] on div at bounding box center [921, 223] width 33 height 5
click at [921, 224] on div at bounding box center [921, 224] width 33 height 5
type input "23"
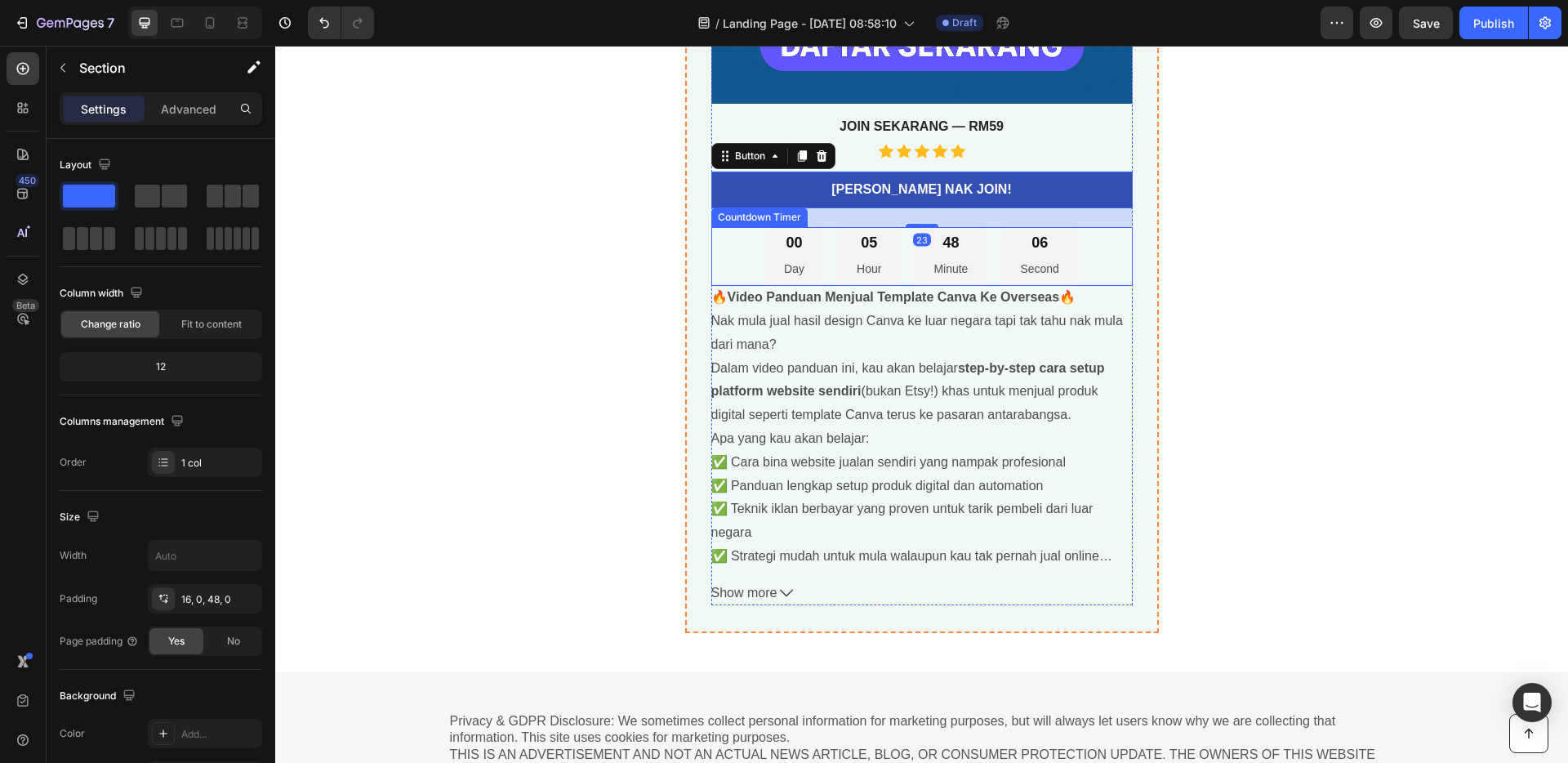
click at [1364, 290] on div "🚀 Panduan Video Lengkap: Jual Template Canva Ke Pasaran Luar Negara Product Tit…" at bounding box center [921, 5] width 980 height 1253
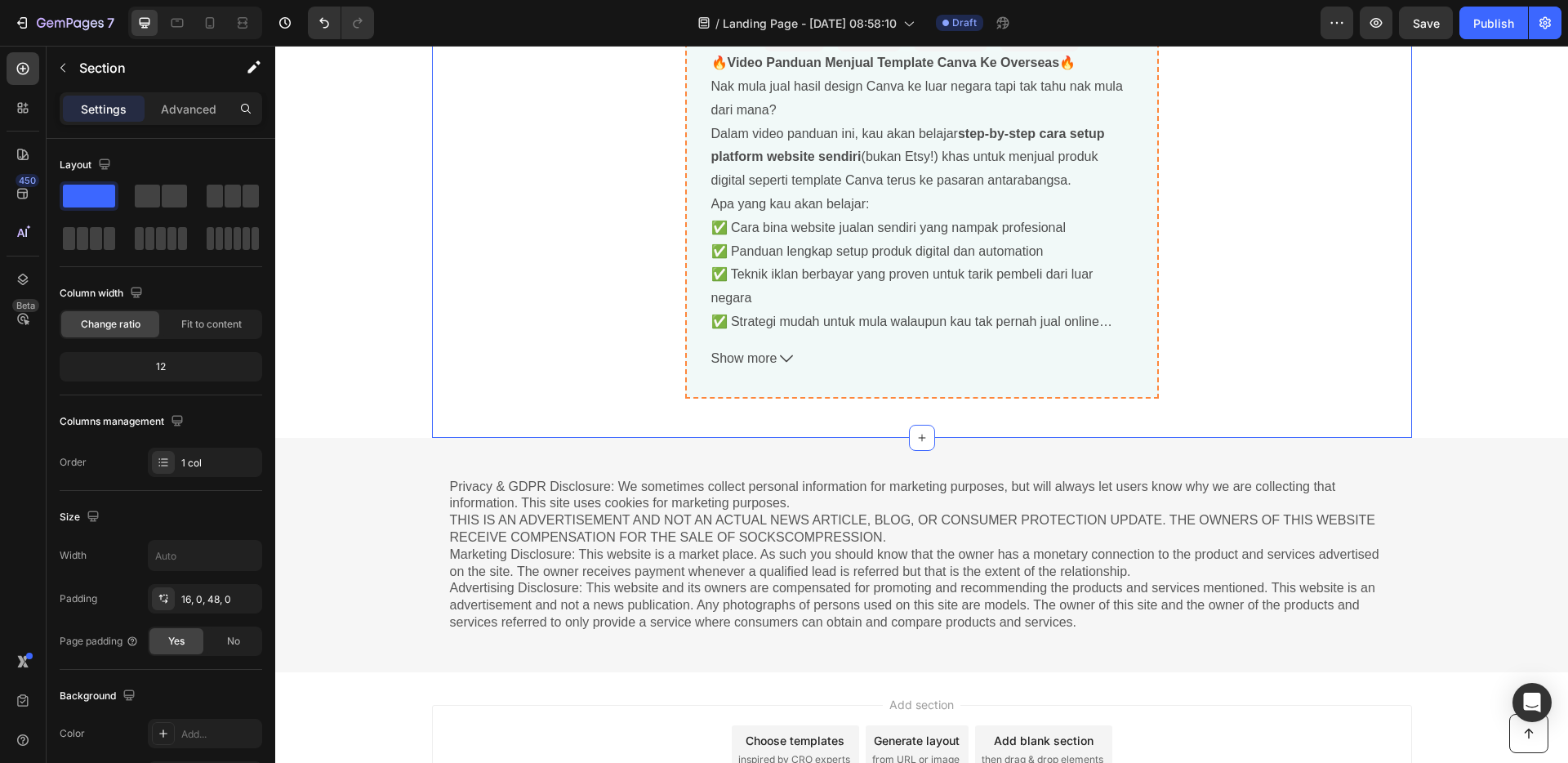
scroll to position [6062, 0]
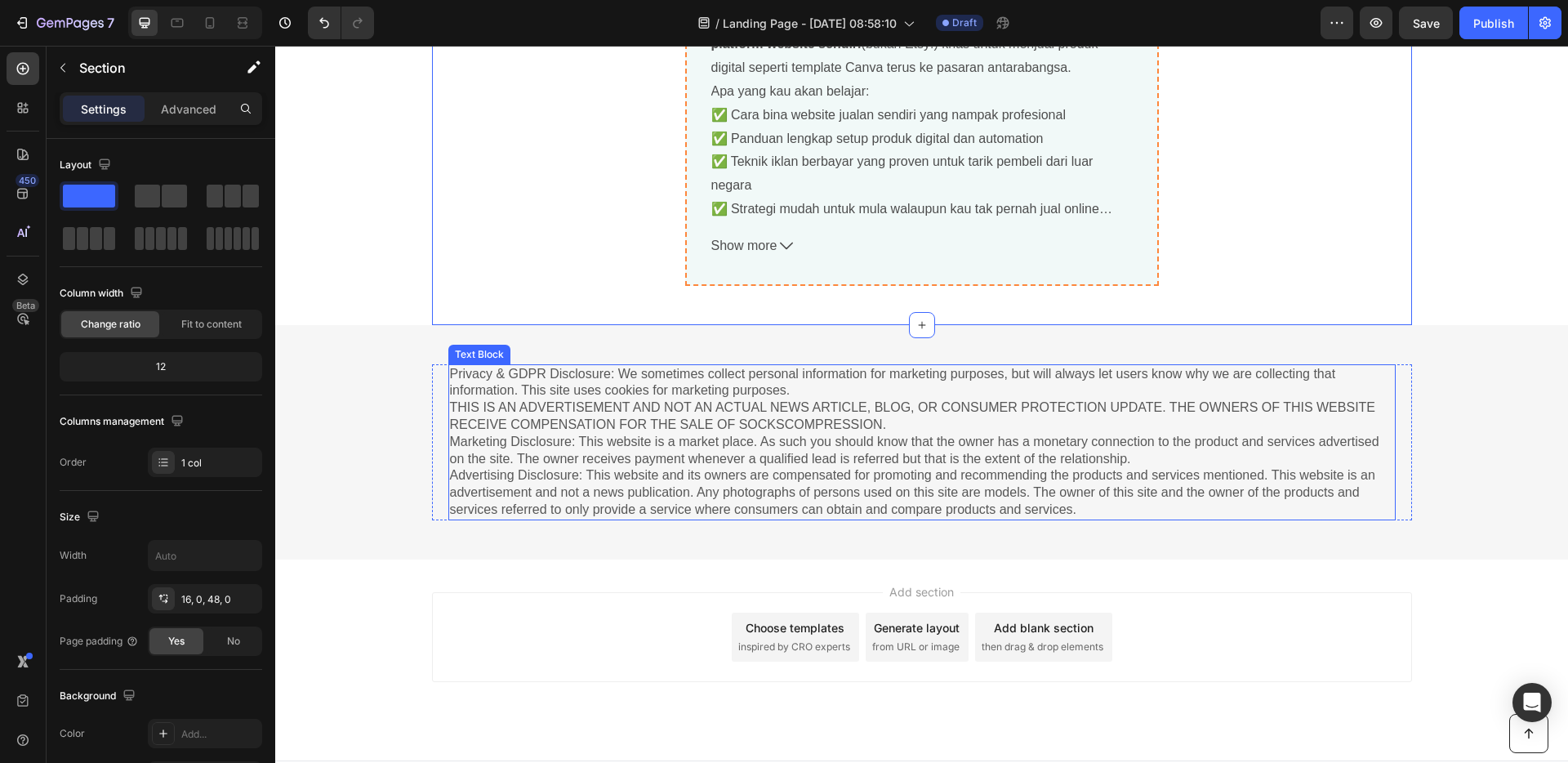
click at [706, 441] on p "Privacy & GDPR Disclosure: We sometimes collect personal information for market…" at bounding box center [921, 443] width 944 height 153
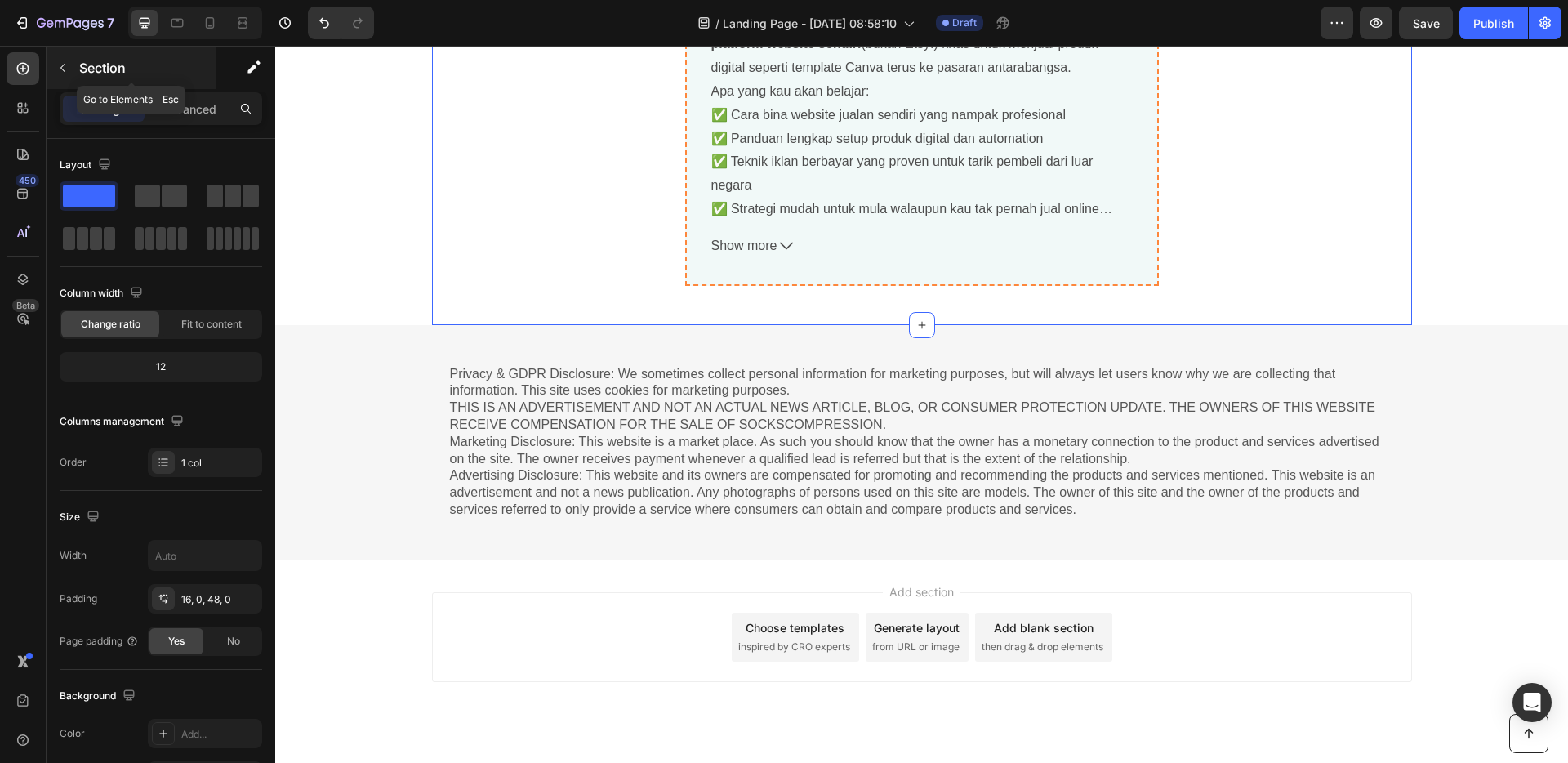
click at [67, 61] on icon "button" at bounding box center [63, 67] width 13 height 13
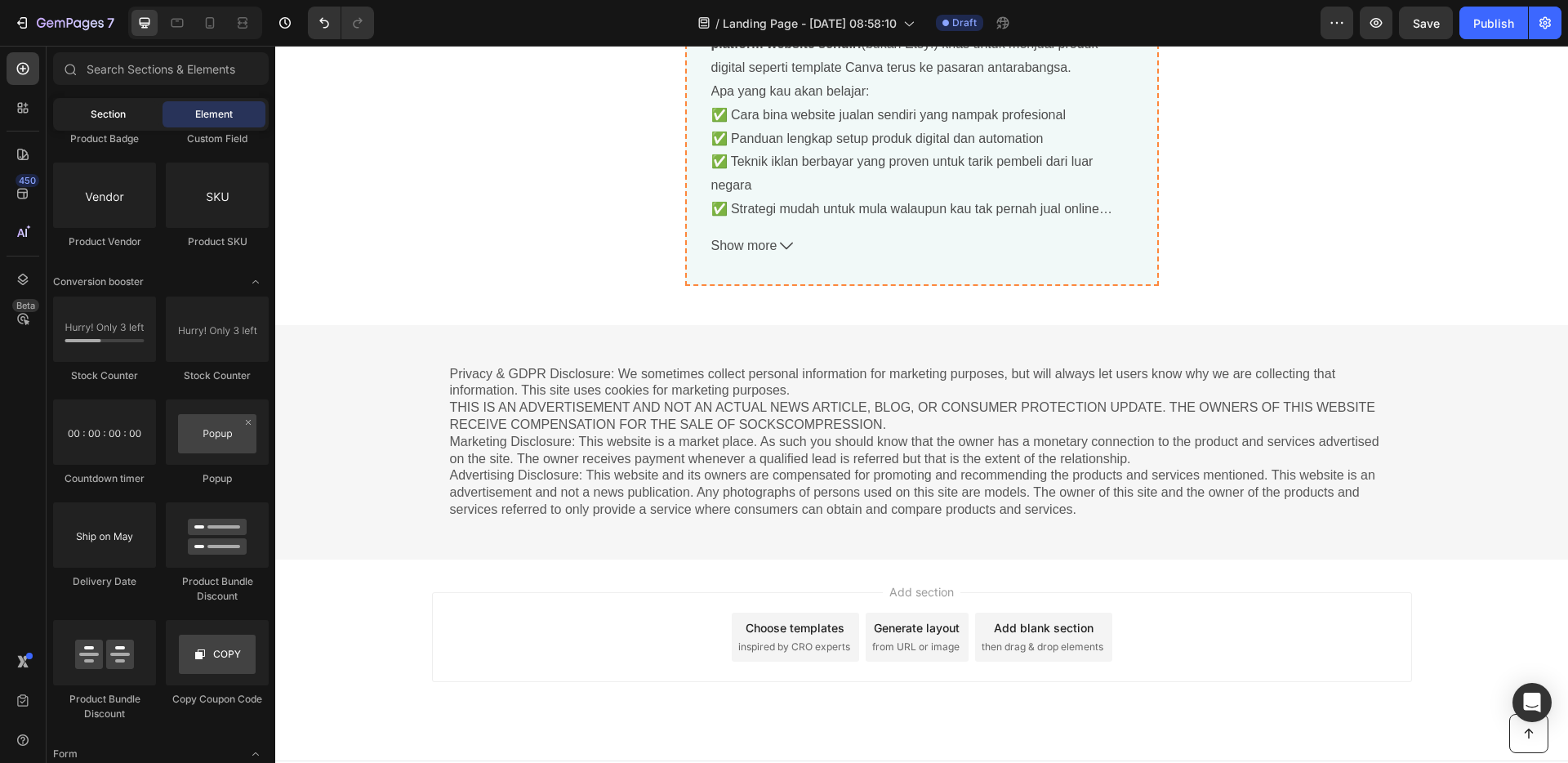
click at [109, 102] on div "Section" at bounding box center [107, 114] width 103 height 26
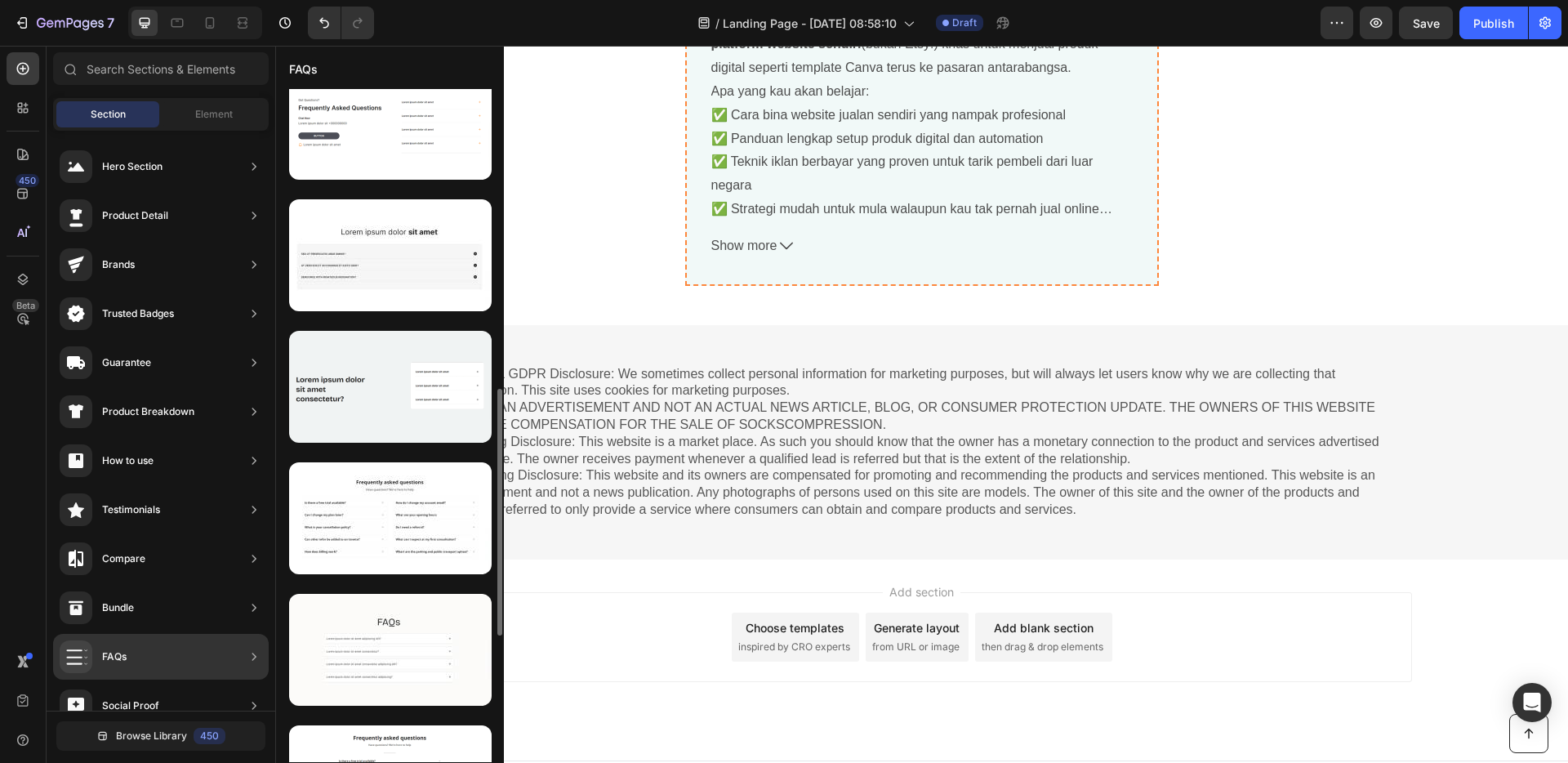
scroll to position [1152, 0]
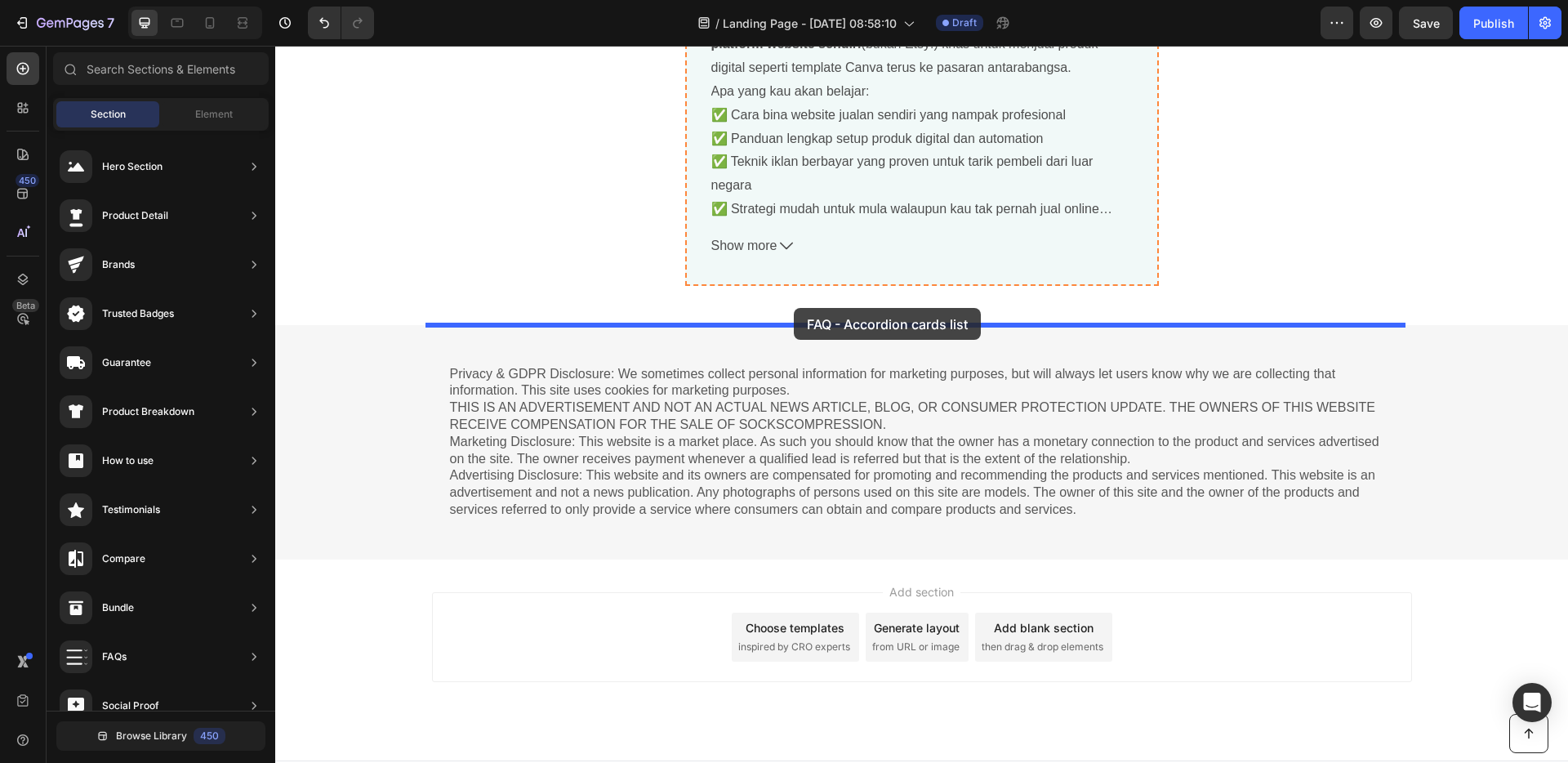
drag, startPoint x: 677, startPoint y: 341, endPoint x: 794, endPoint y: 308, distance: 121.6
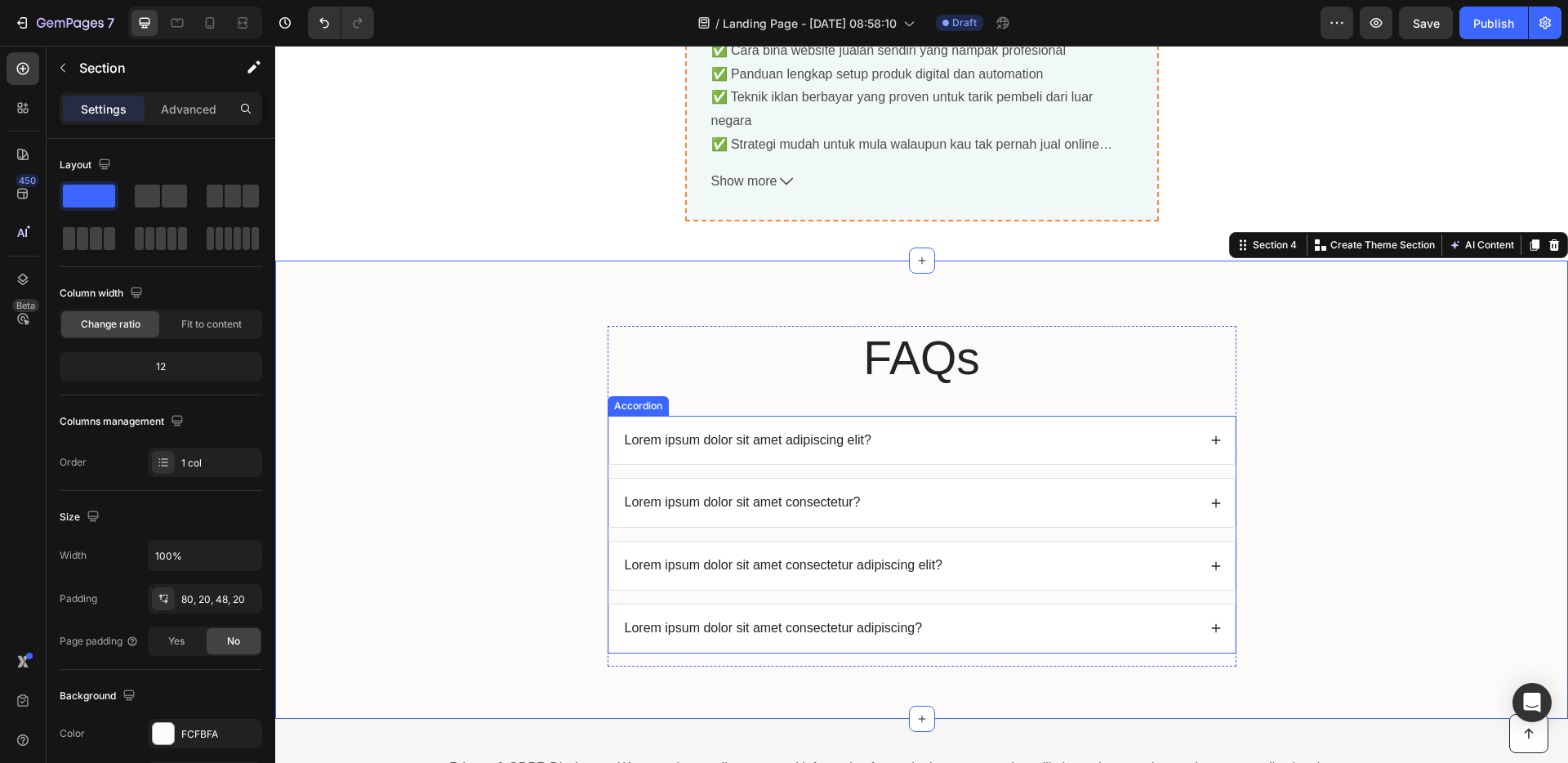
scroll to position [6223, 0]
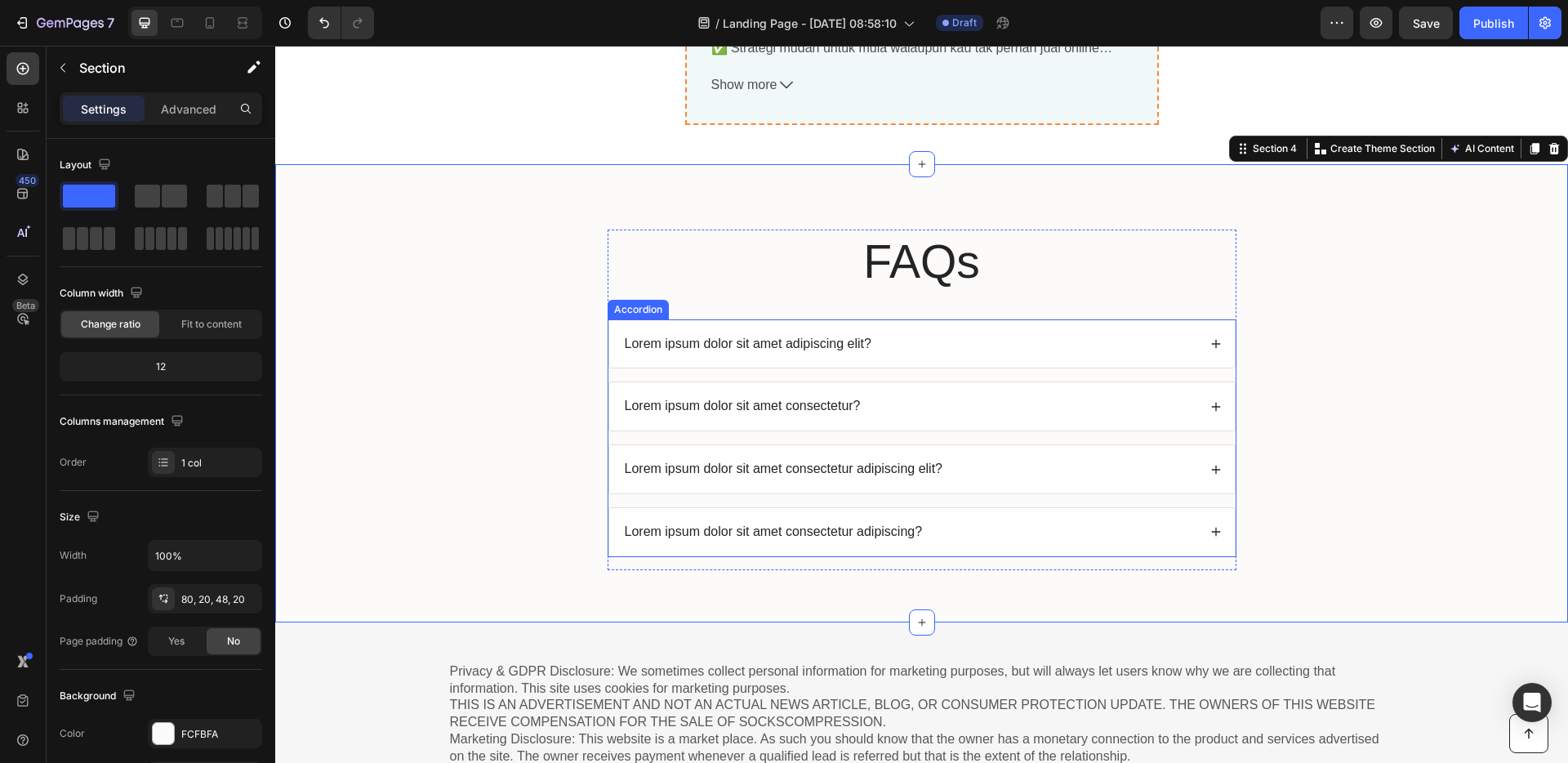
click at [843, 343] on p "Lorem ipsum dolor sit amet adipiscing elit?" at bounding box center [748, 344] width 247 height 17
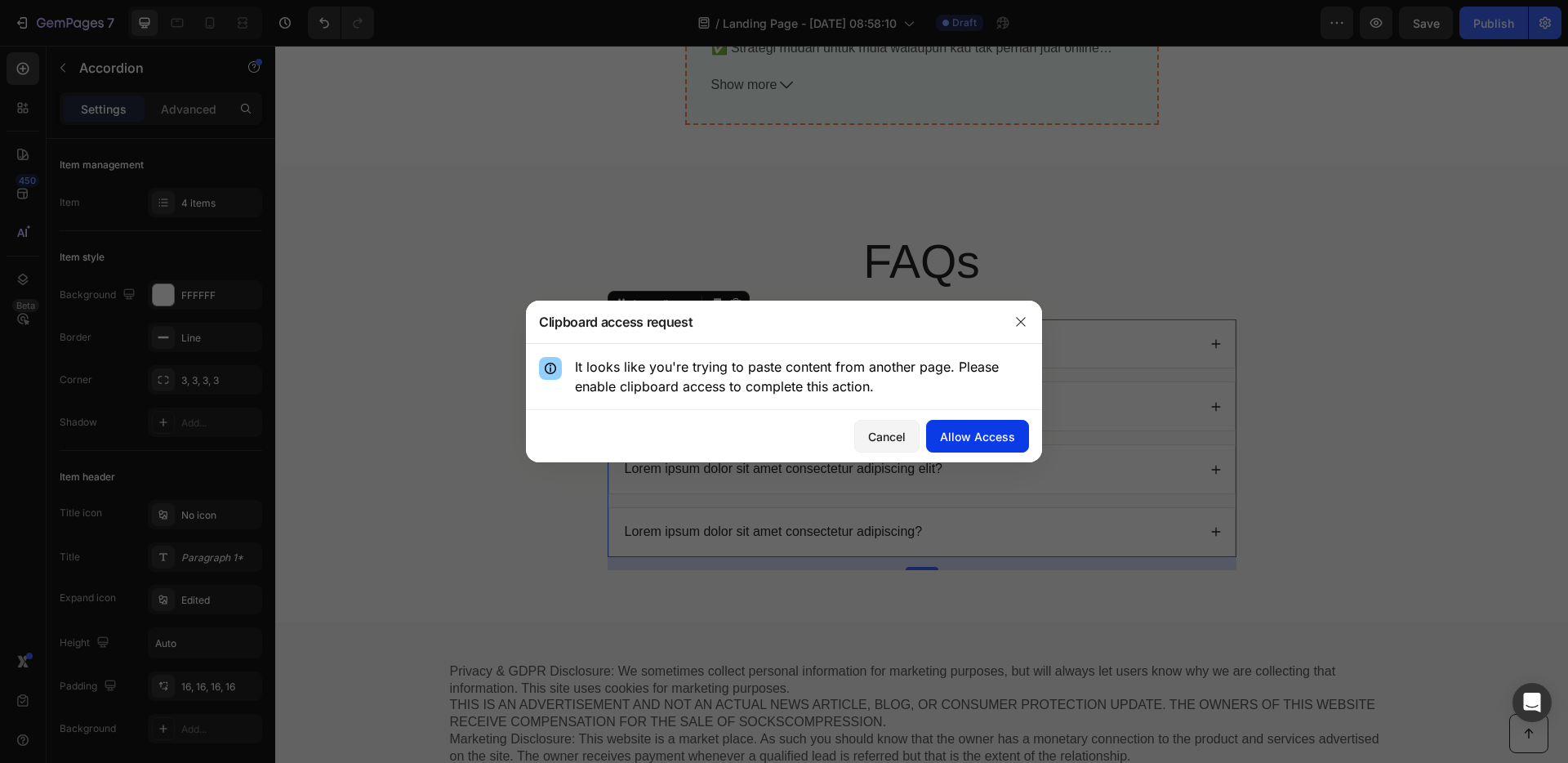
click at [951, 440] on div "Allow Access" at bounding box center [977, 436] width 75 height 17
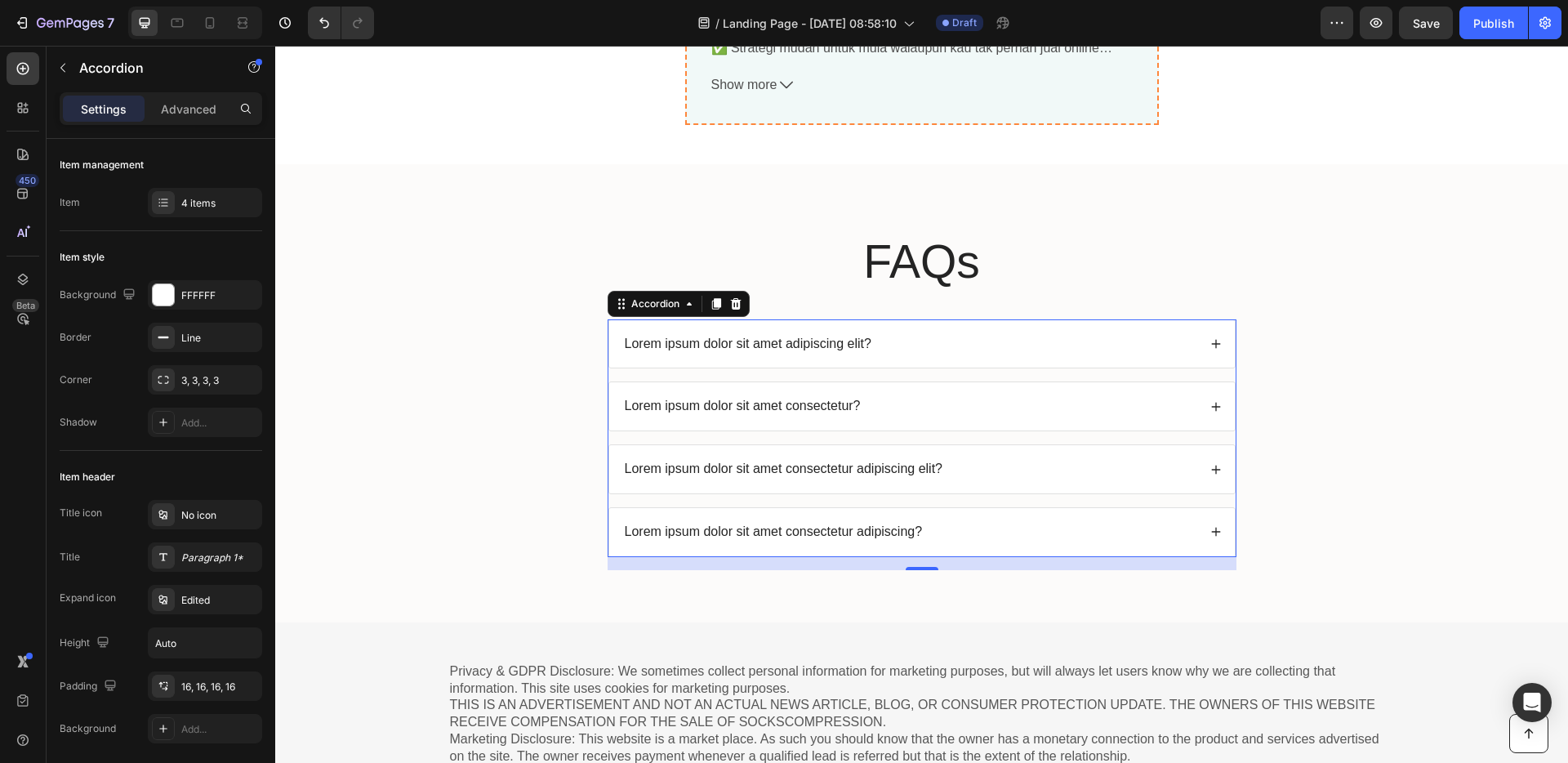
click at [799, 346] on p "Lorem ipsum dolor sit amet adipiscing elit?" at bounding box center [748, 344] width 247 height 17
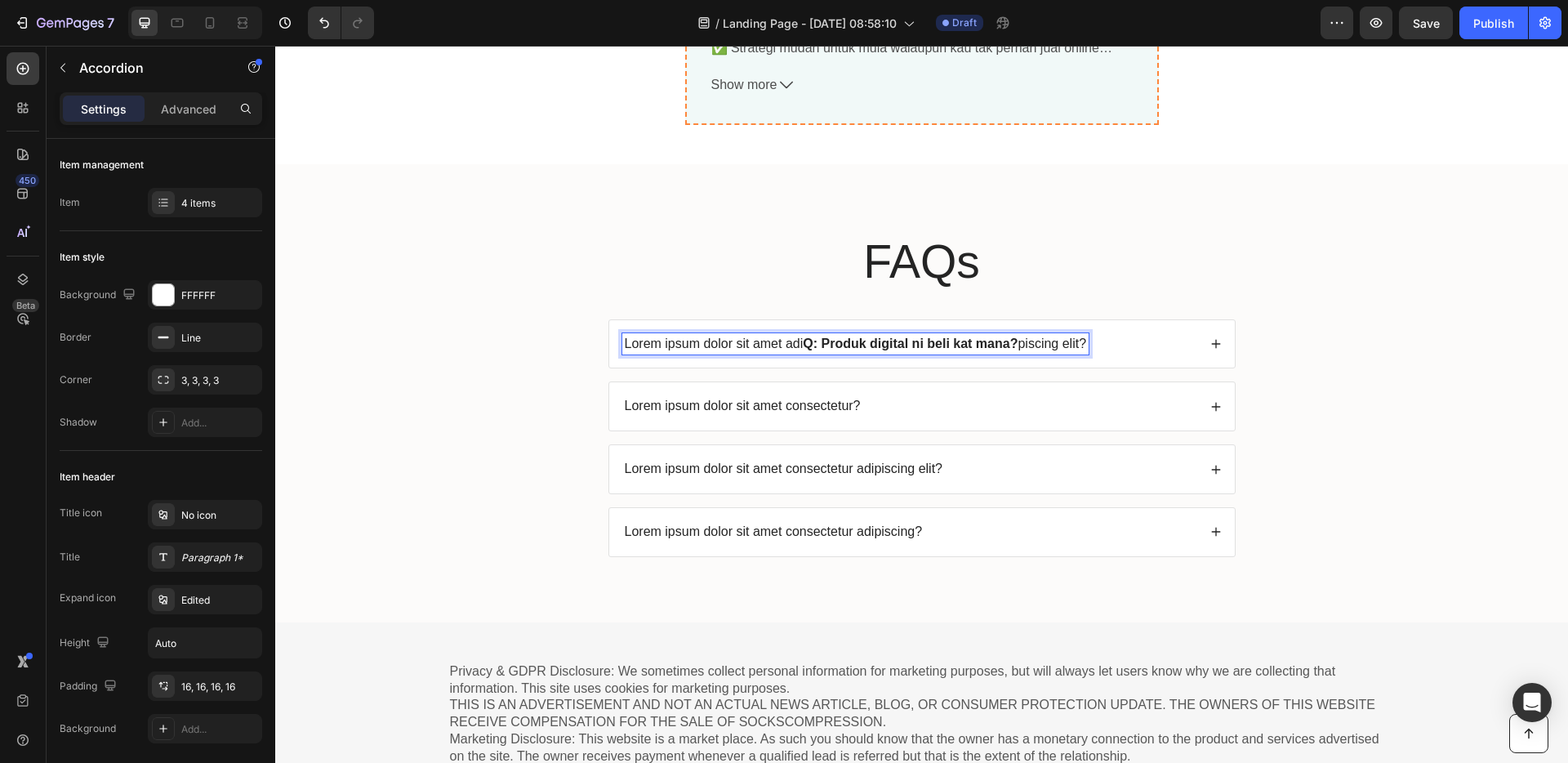
drag, startPoint x: 1033, startPoint y: 340, endPoint x: 1044, endPoint y: 343, distance: 11.4
click at [1033, 340] on p "Lorem ipsum dolor sit amet adi Q: Produk digital ni beli kat mana? piscing elit?" at bounding box center [856, 344] width 463 height 17
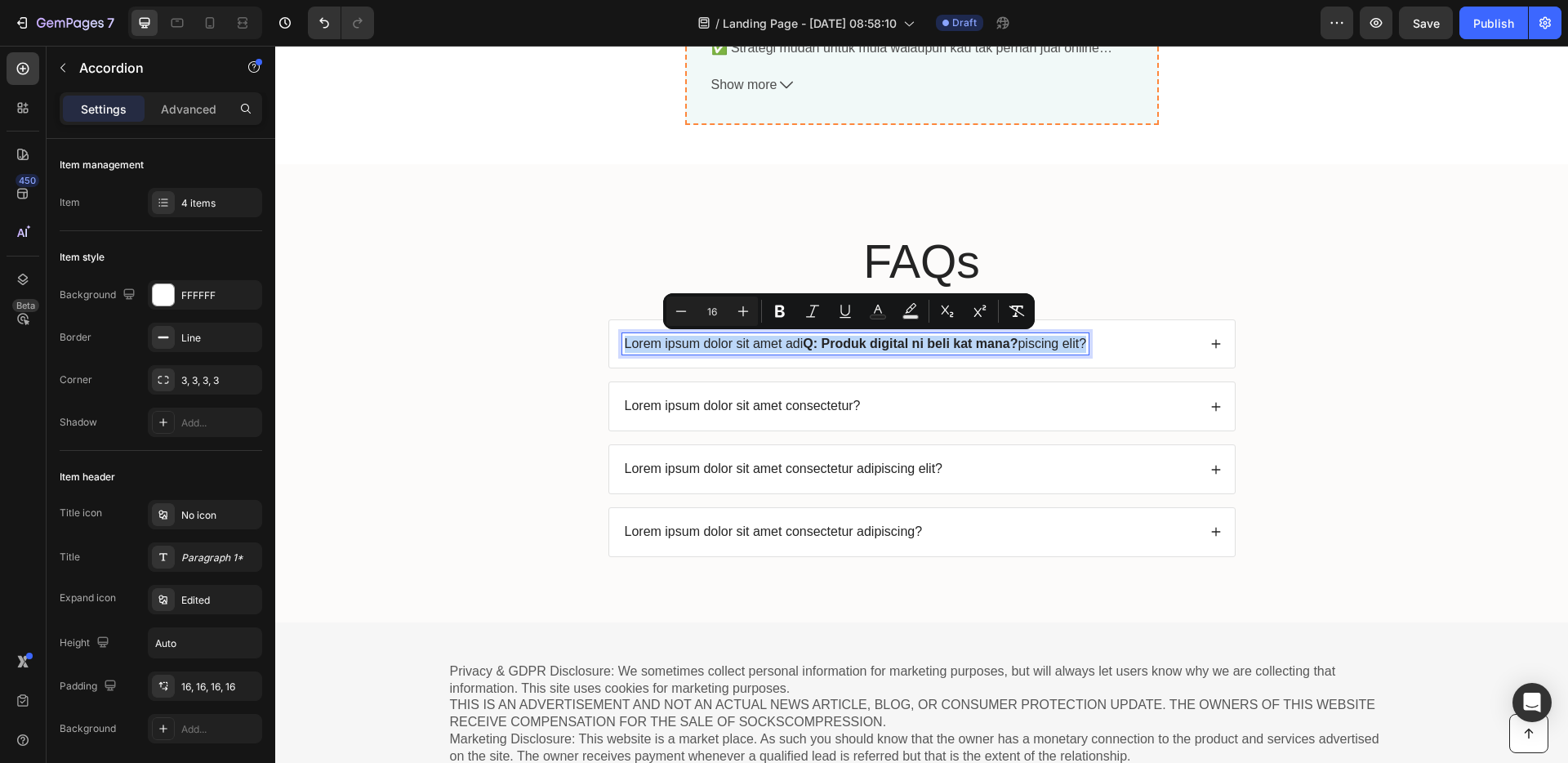
drag, startPoint x: 1080, startPoint y: 342, endPoint x: 613, endPoint y: 344, distance: 467.0
click at [613, 344] on div "Lorem ipsum dolor sit amet adi Q: Produk digital ni beli kat mana? piscing elit?" at bounding box center [921, 344] width 626 height 48
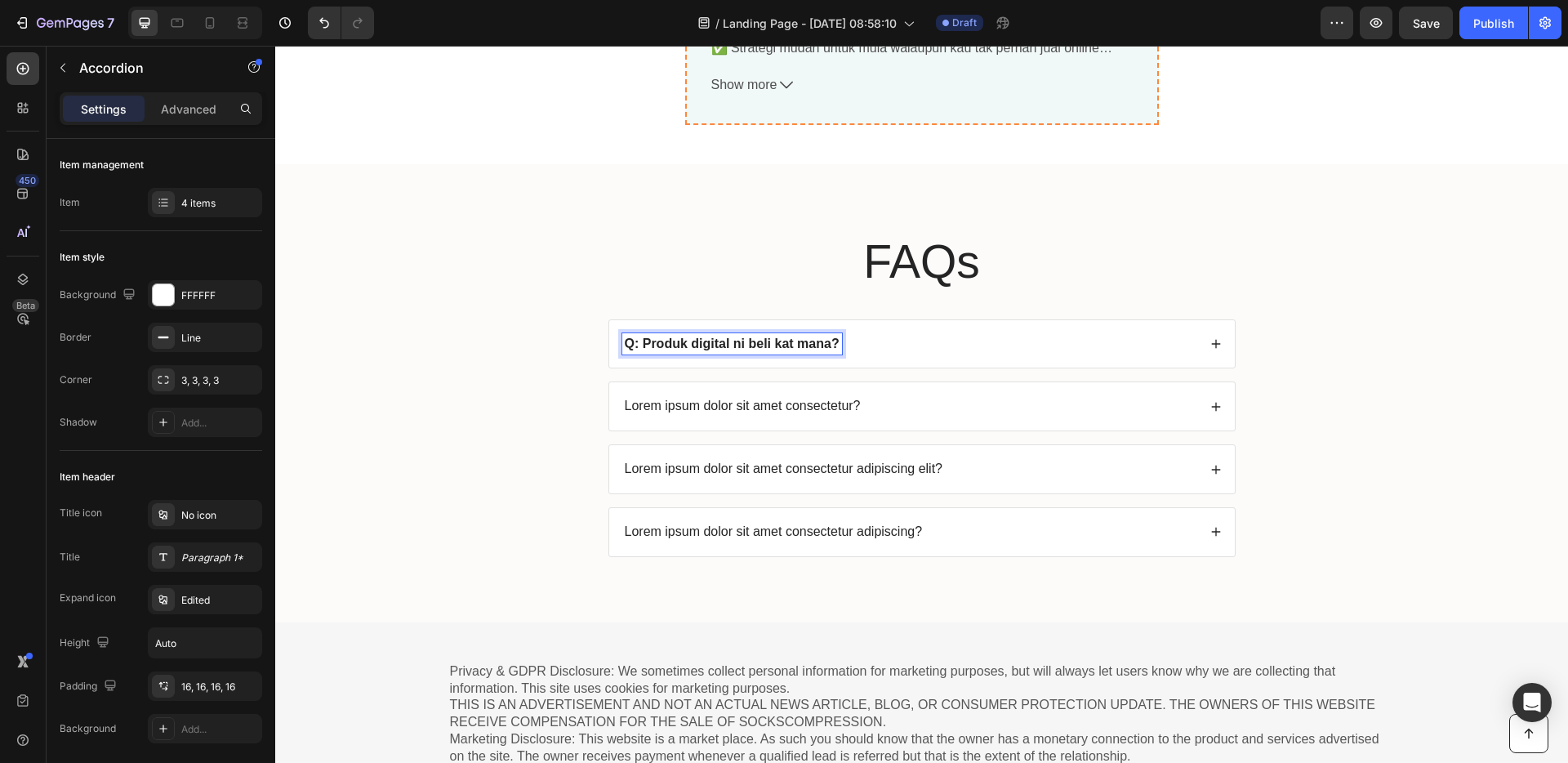
click at [838, 395] on div "Lorem ipsum dolor sit amet, consectetur adipiscing elit, sed do eiusmod tempor …" at bounding box center [921, 399] width 599 height 62
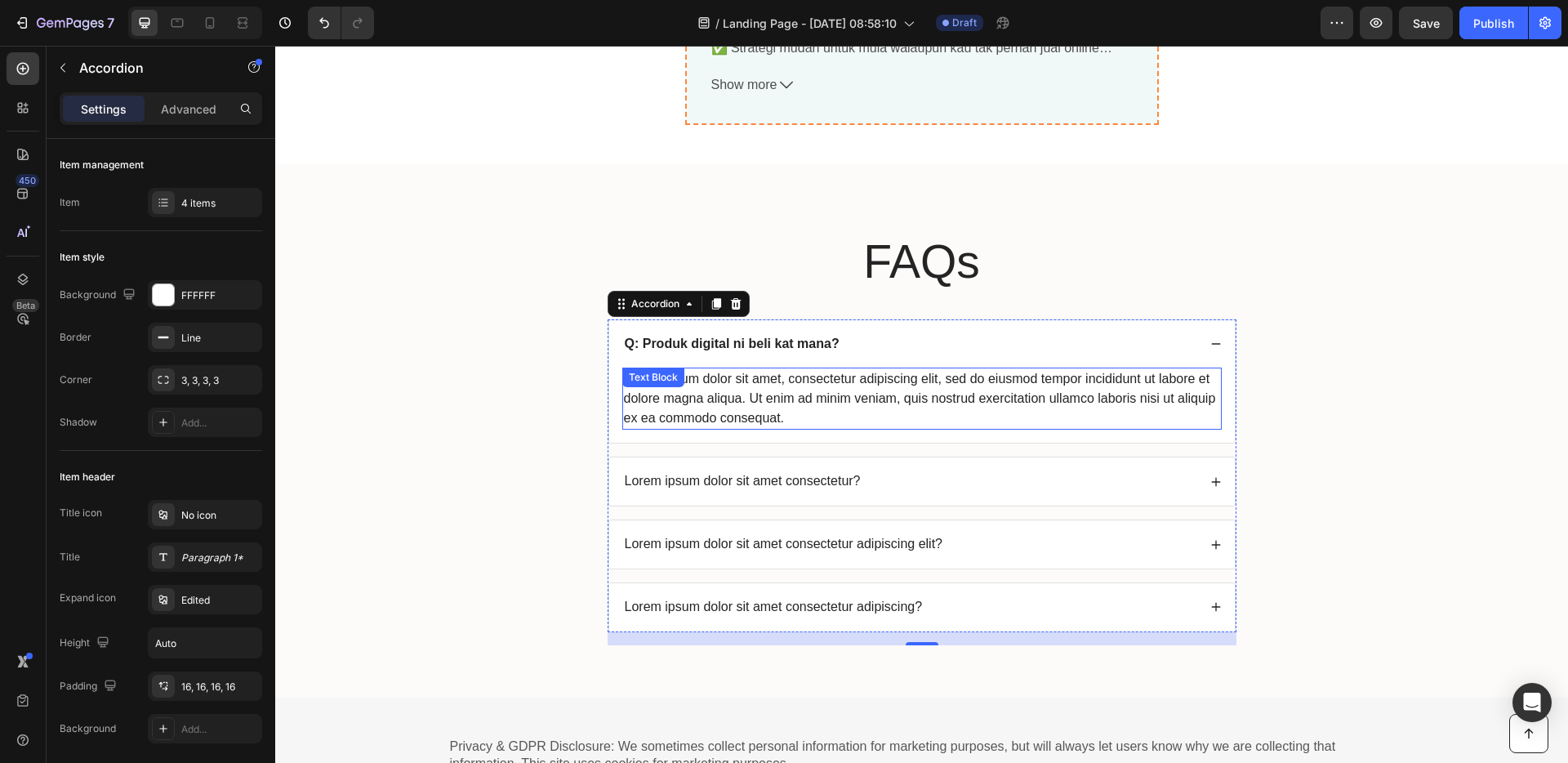
click at [808, 406] on div "Lorem ipsum dolor sit amet, consectetur adipiscing elit, sed do eiusmod tempor …" at bounding box center [921, 399] width 599 height 62
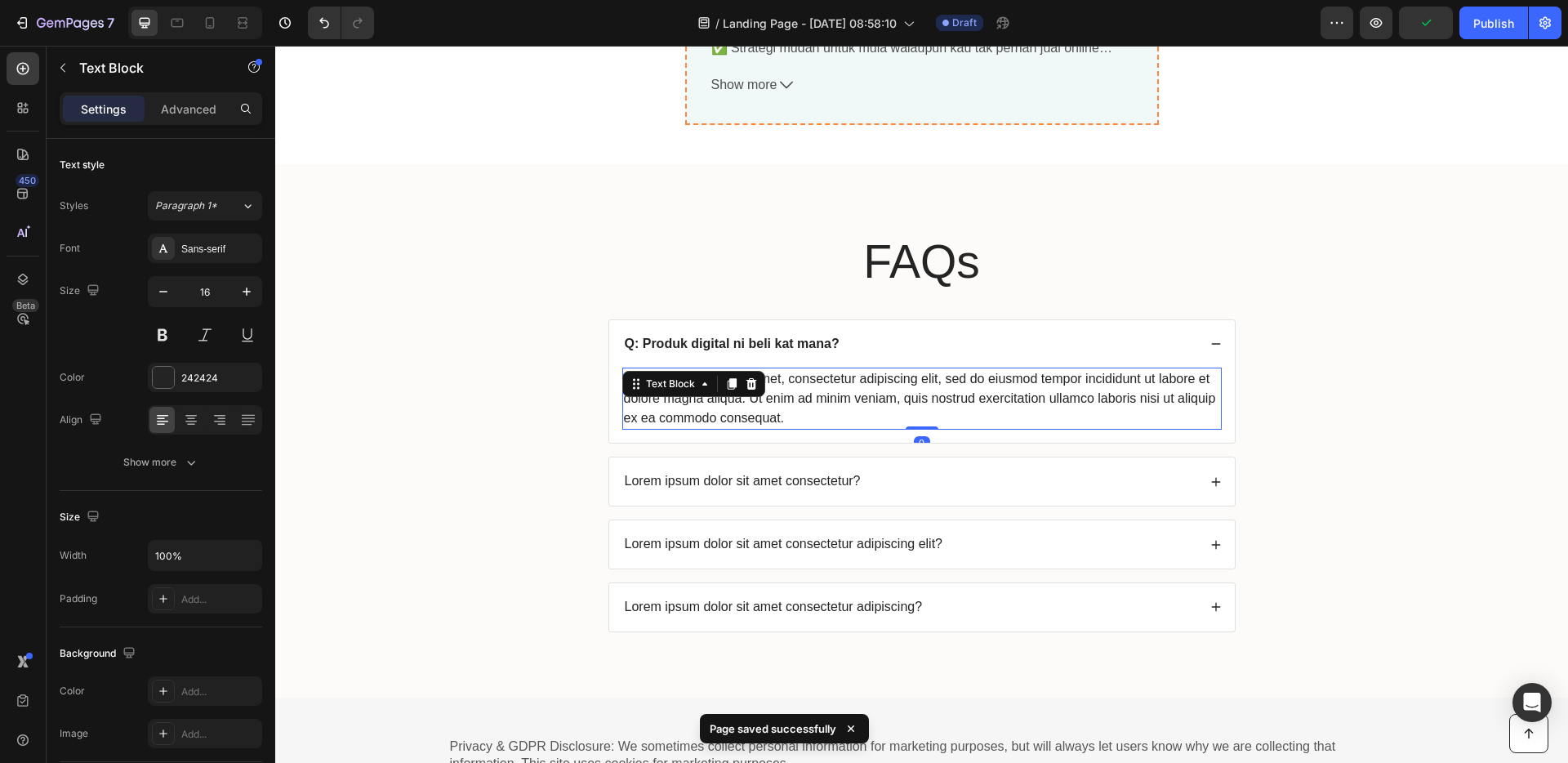
click at [807, 413] on div "Lorem ipsum dolor sit amet, consectetur adipiscing elit, sed do eiusmod tempor …" at bounding box center [921, 399] width 599 height 62
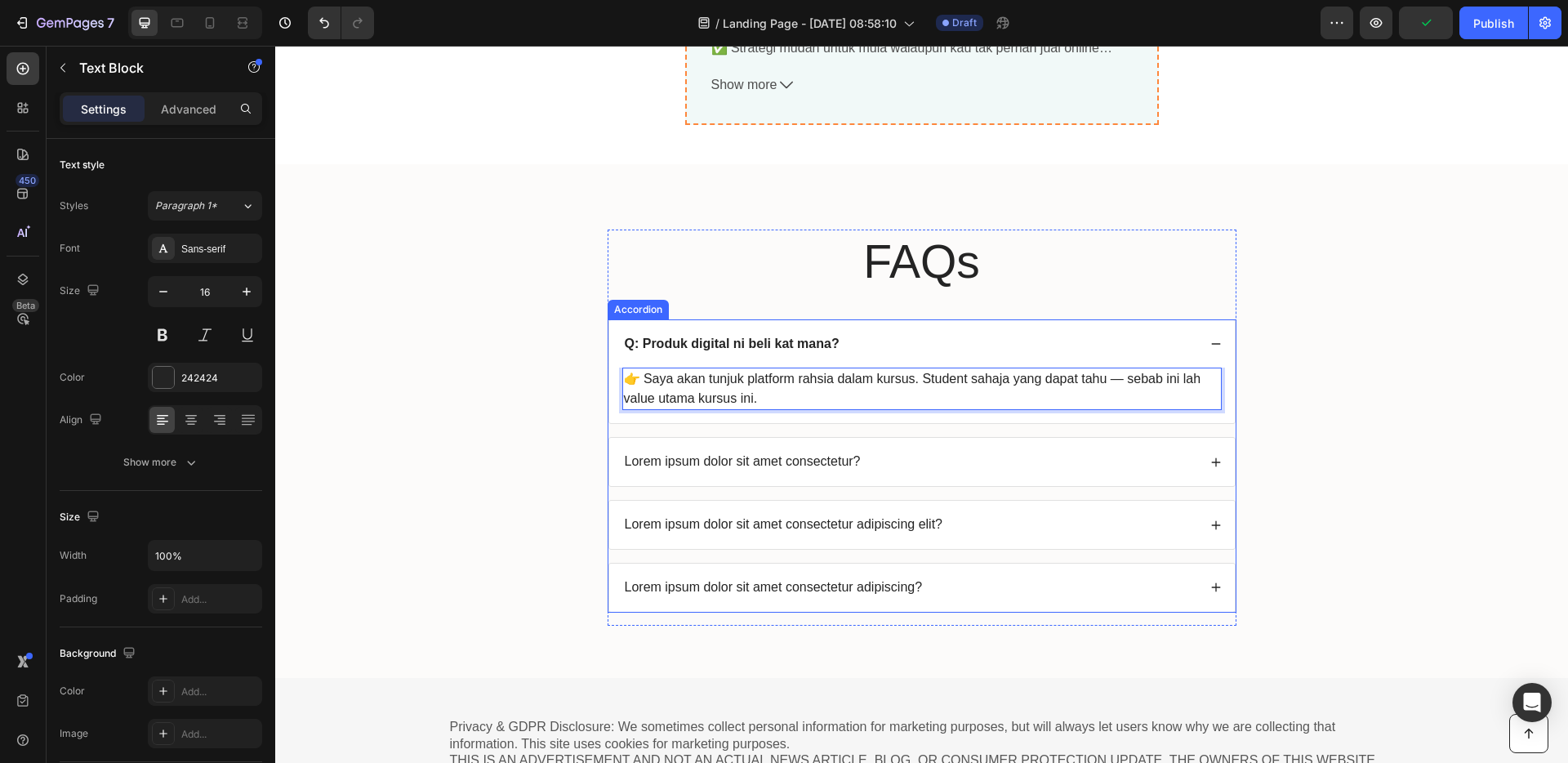
click at [802, 453] on p "Lorem ipsum dolor sit amet consectetur?" at bounding box center [742, 462] width 236 height 17
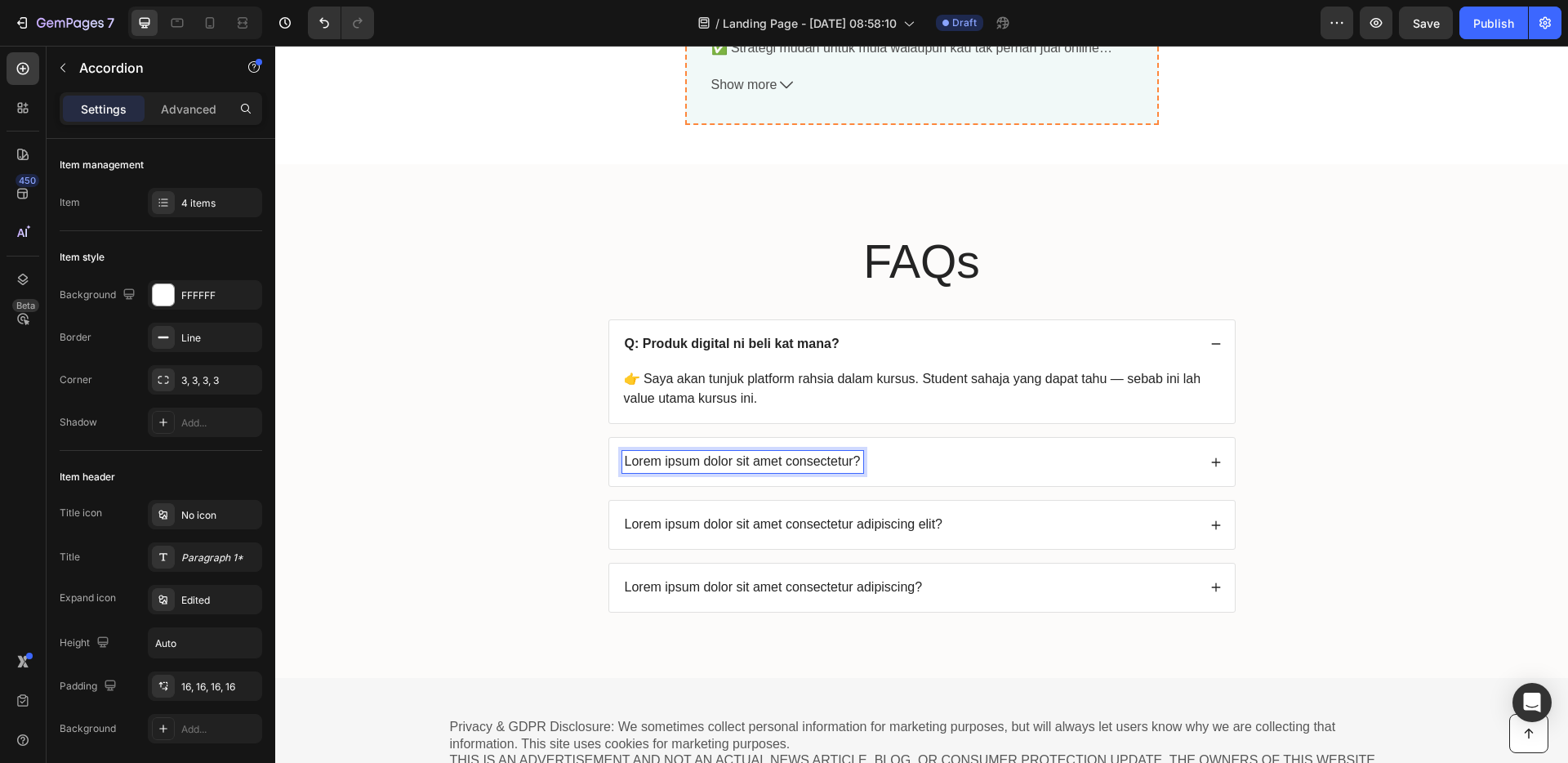
click at [822, 462] on p "Lorem ipsum dolor sit amet consectetur?" at bounding box center [742, 462] width 236 height 17
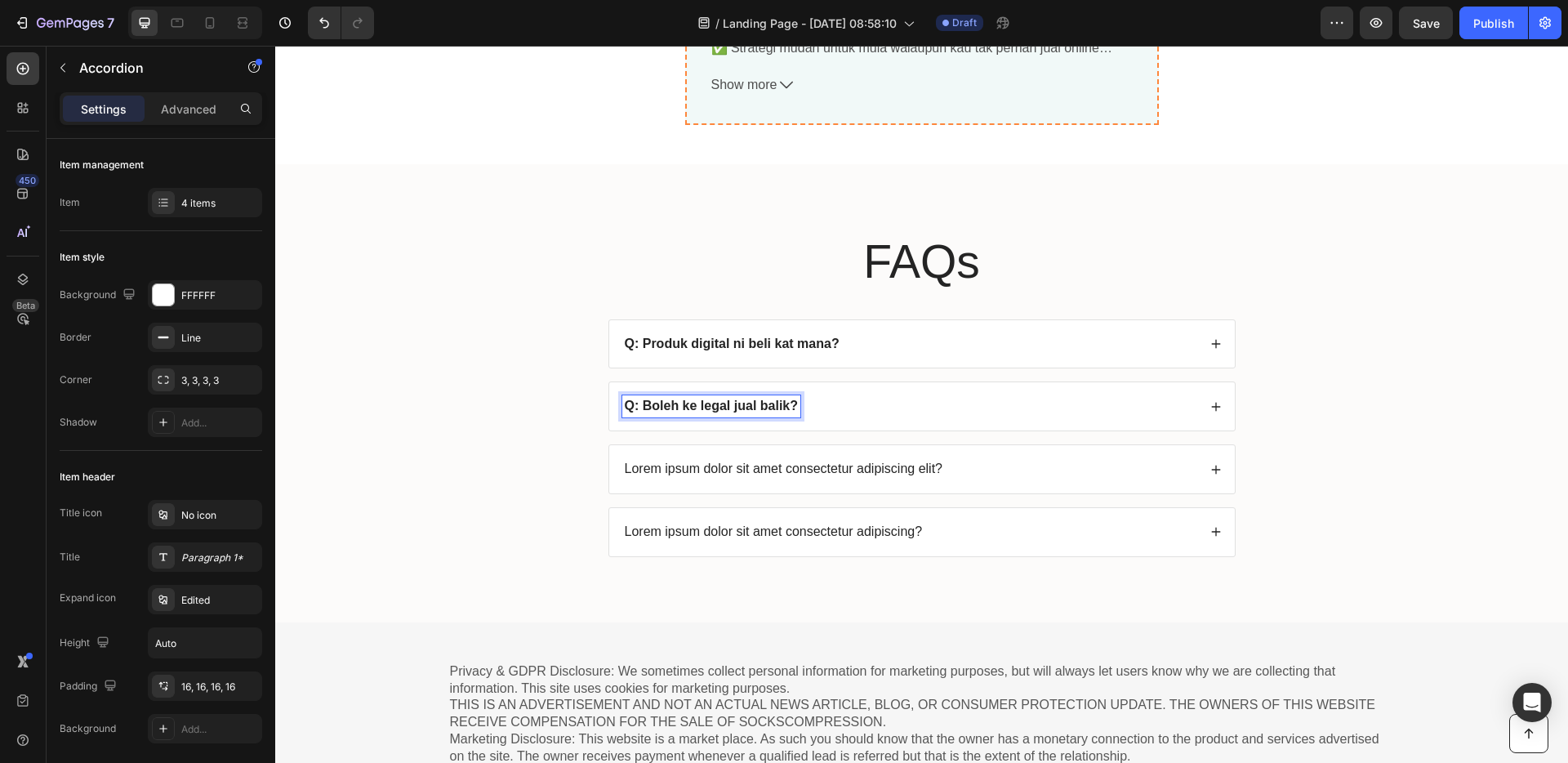
scroll to position [6194, 0]
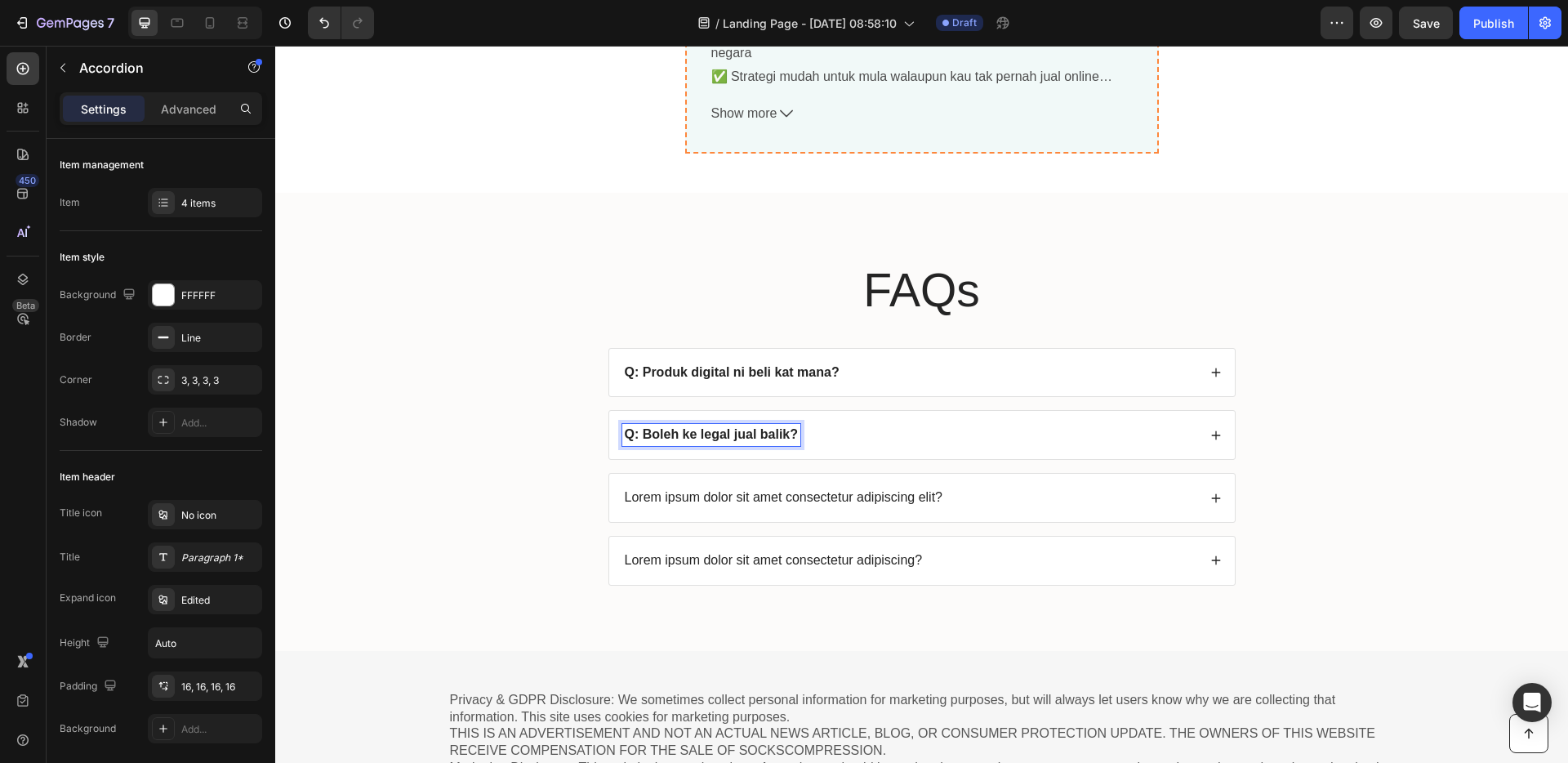
click at [892, 446] on div "Q: Boleh ke legal jual balik?" at bounding box center [909, 434] width 575 height 22
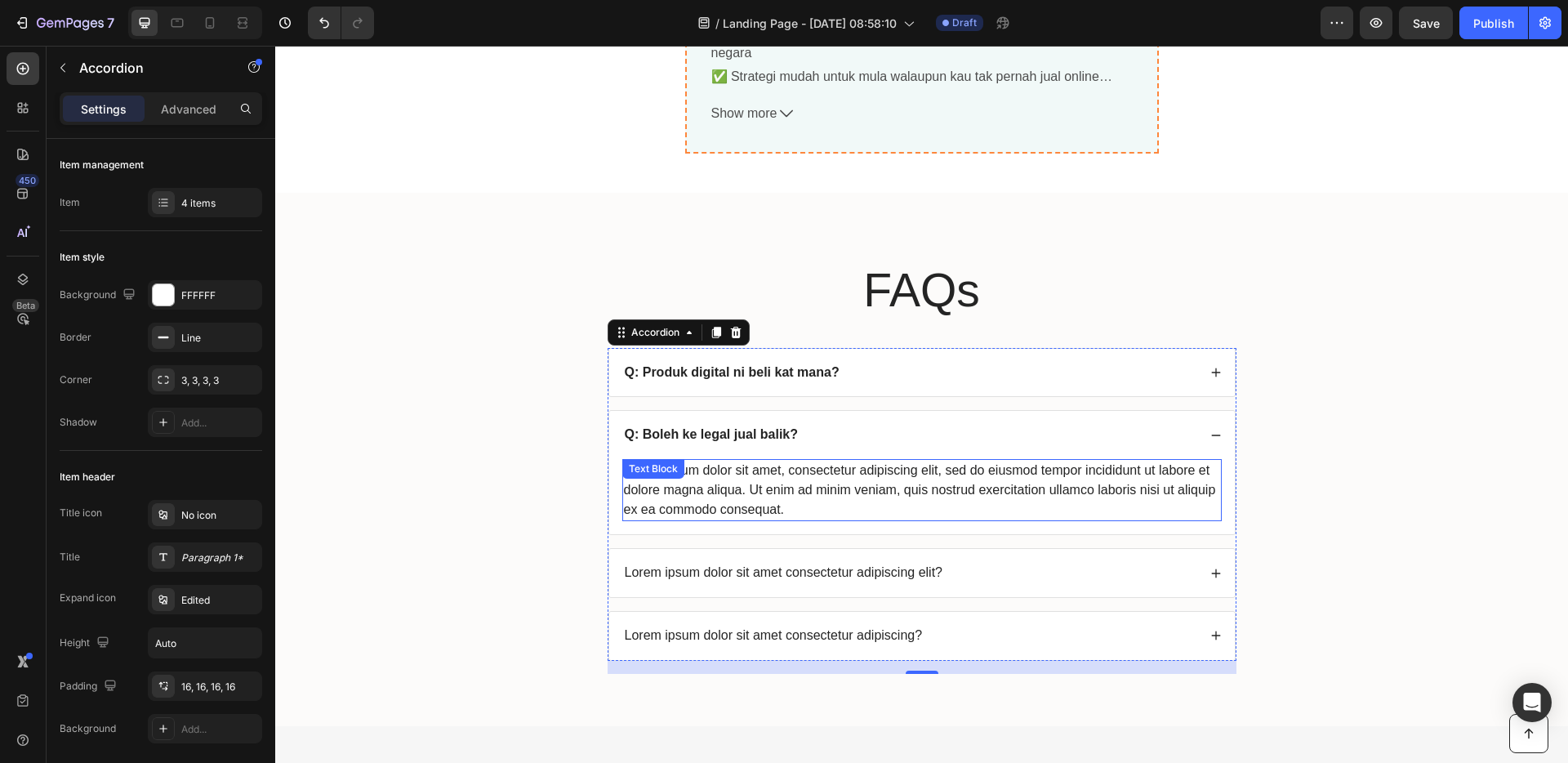
click at [808, 487] on div "Lorem ipsum dolor sit amet, consectetur adipiscing elit, sed do eiusmod tempor …" at bounding box center [921, 490] width 599 height 62
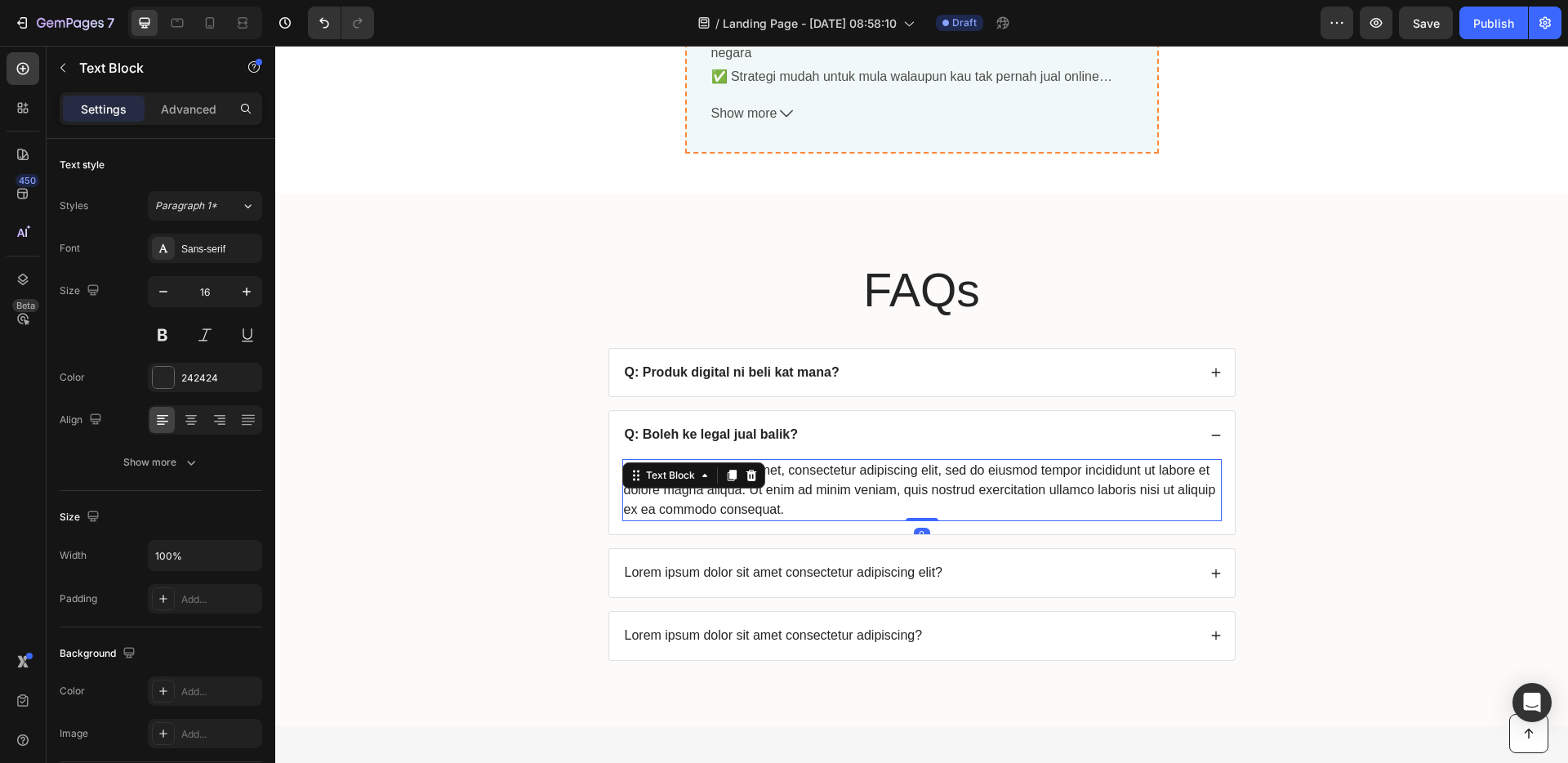
click at [796, 506] on div "Lorem ipsum dolor sit amet, consectetur adipiscing elit, sed do eiusmod tempor …" at bounding box center [921, 490] width 599 height 62
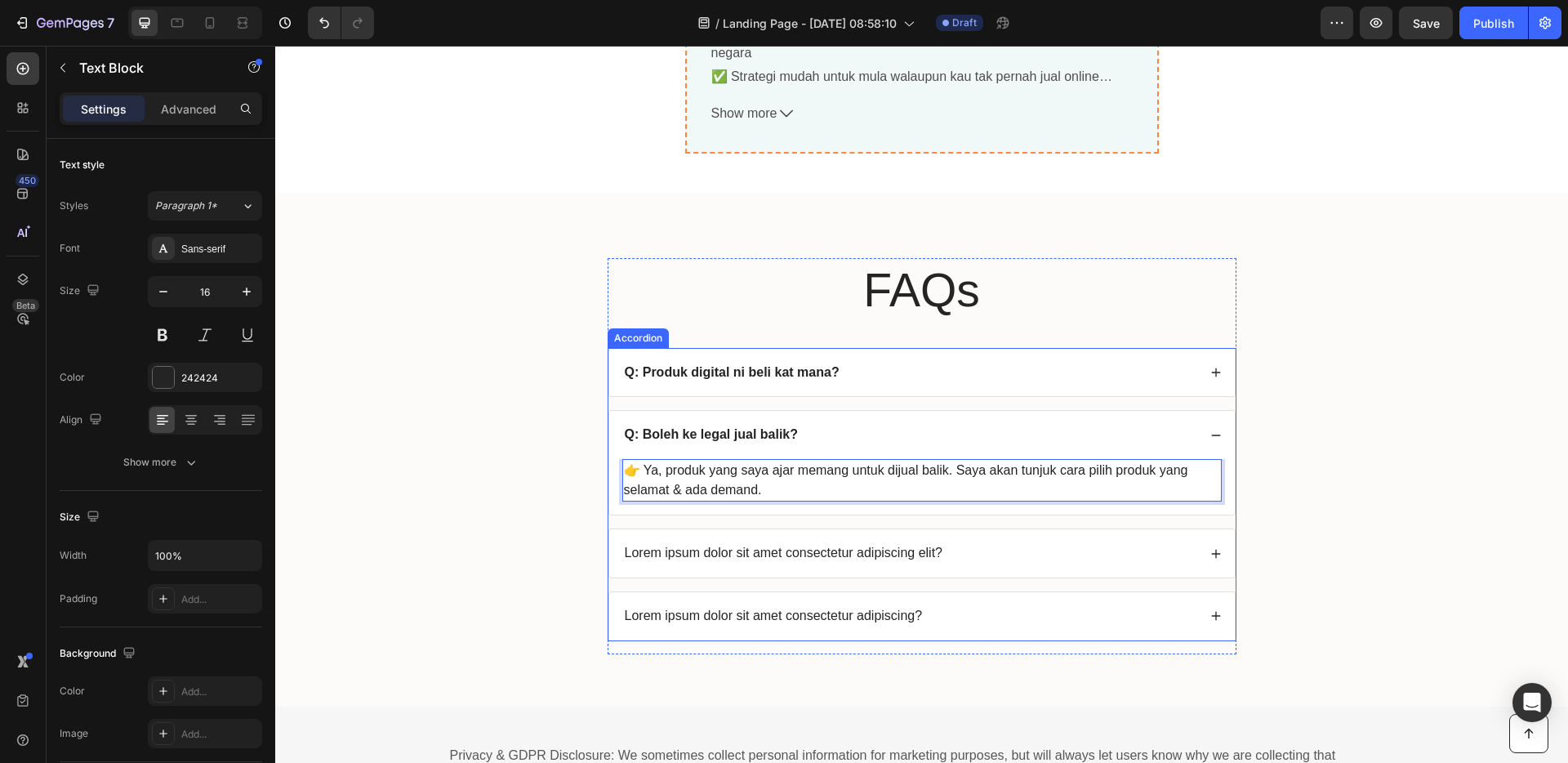
click at [875, 553] on p "Lorem ipsum dolor sit amet consectetur adipiscing elit?" at bounding box center [784, 553] width 319 height 17
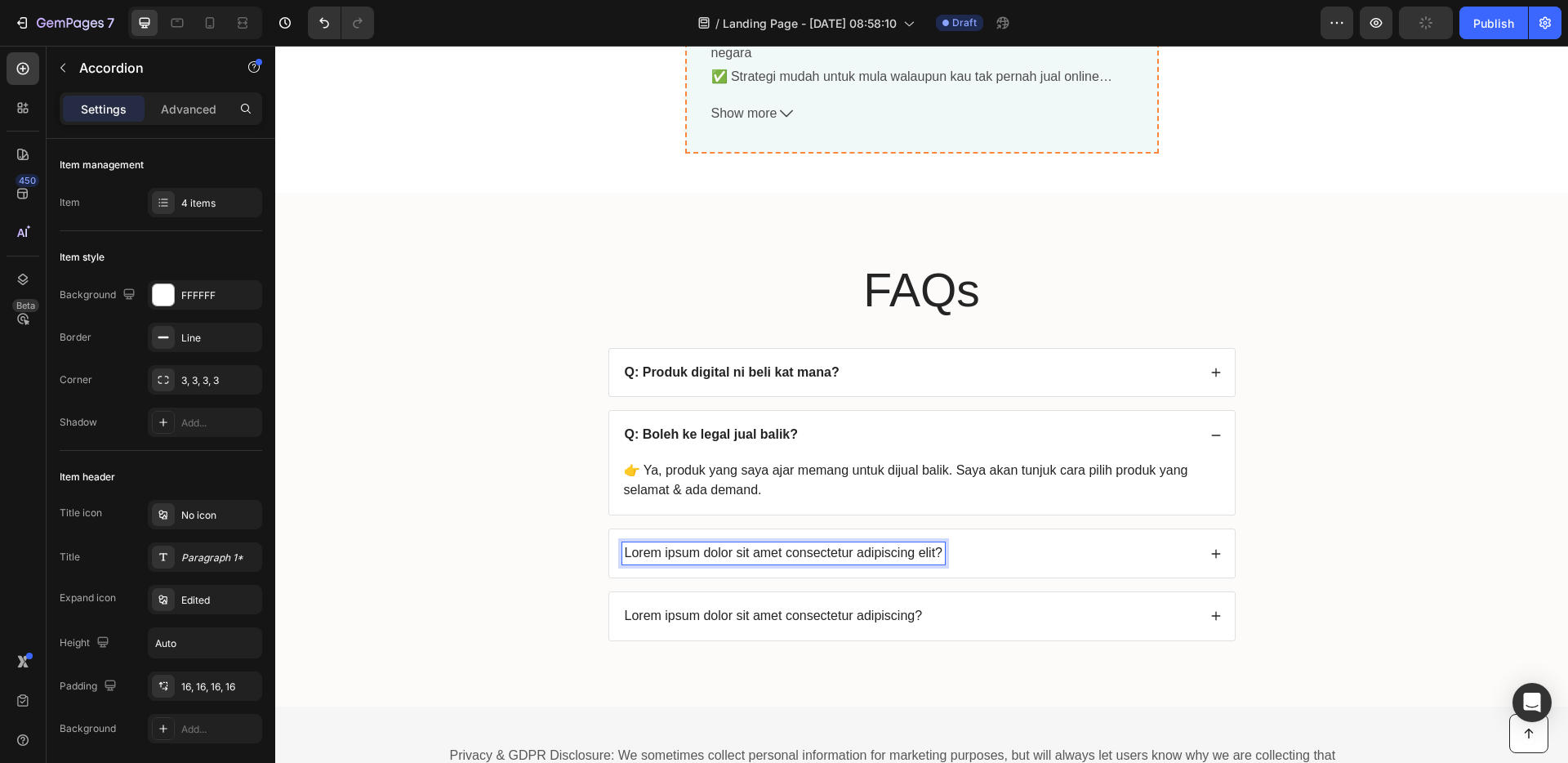
click at [871, 550] on p "Lorem ipsum dolor sit amet consectetur adipiscing elit?" at bounding box center [784, 553] width 319 height 17
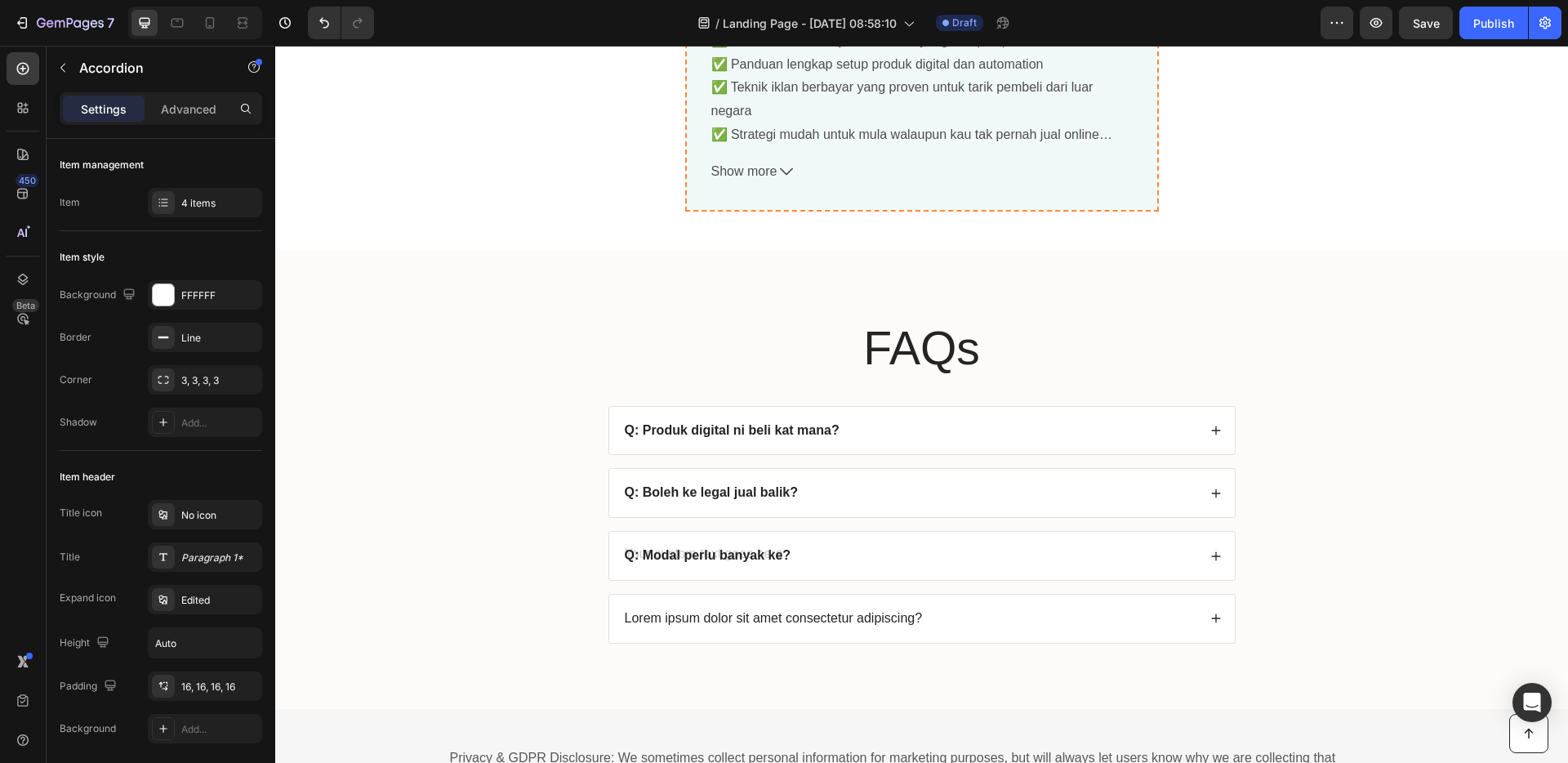
scroll to position [6136, 0]
click at [900, 555] on div "Q: Modal perlu banyak ke?" at bounding box center [909, 556] width 575 height 22
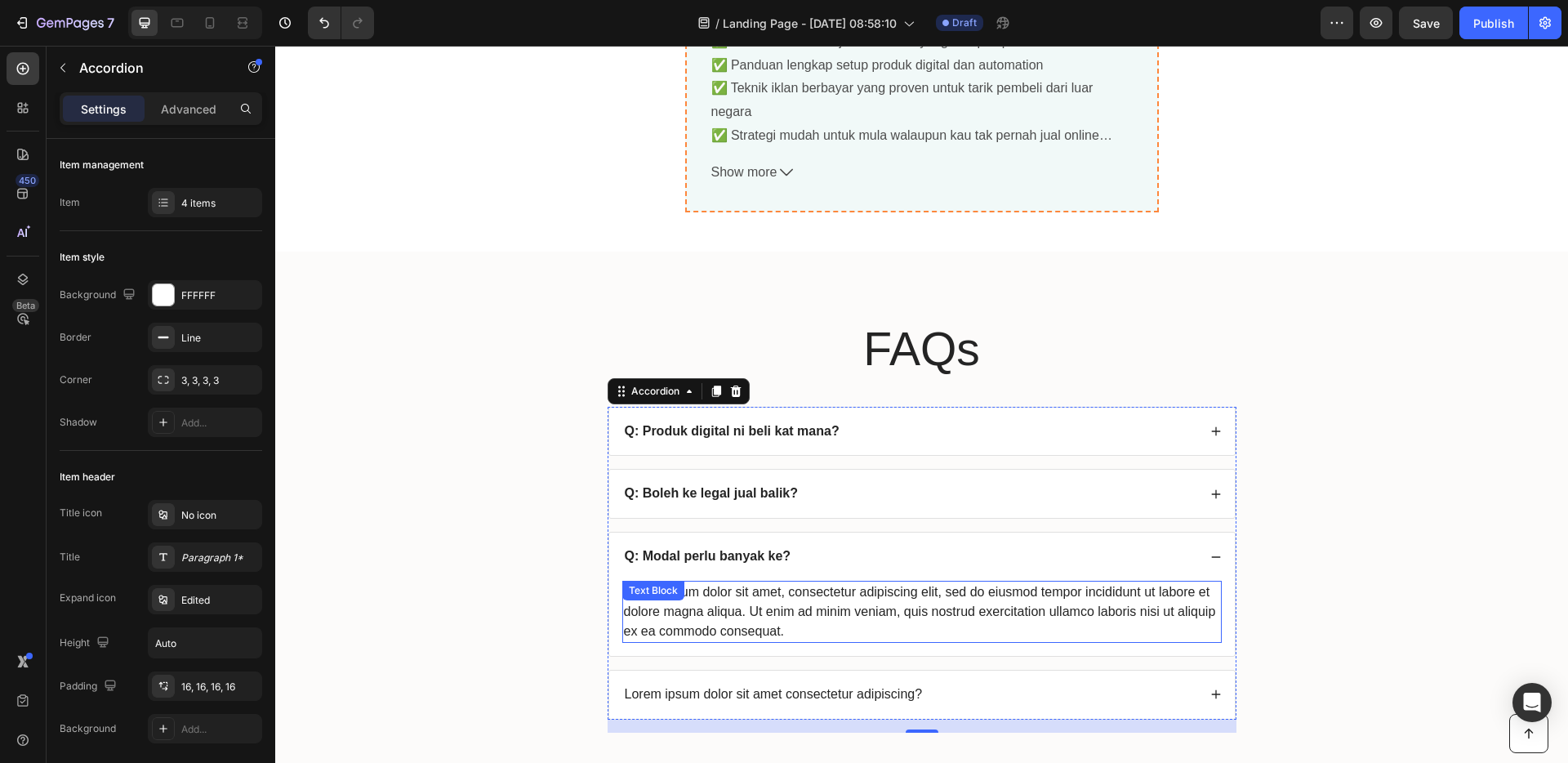
click at [785, 614] on div "Lorem ipsum dolor sit amet, consectetur adipiscing elit, sed do eiusmod tempor …" at bounding box center [921, 612] width 599 height 62
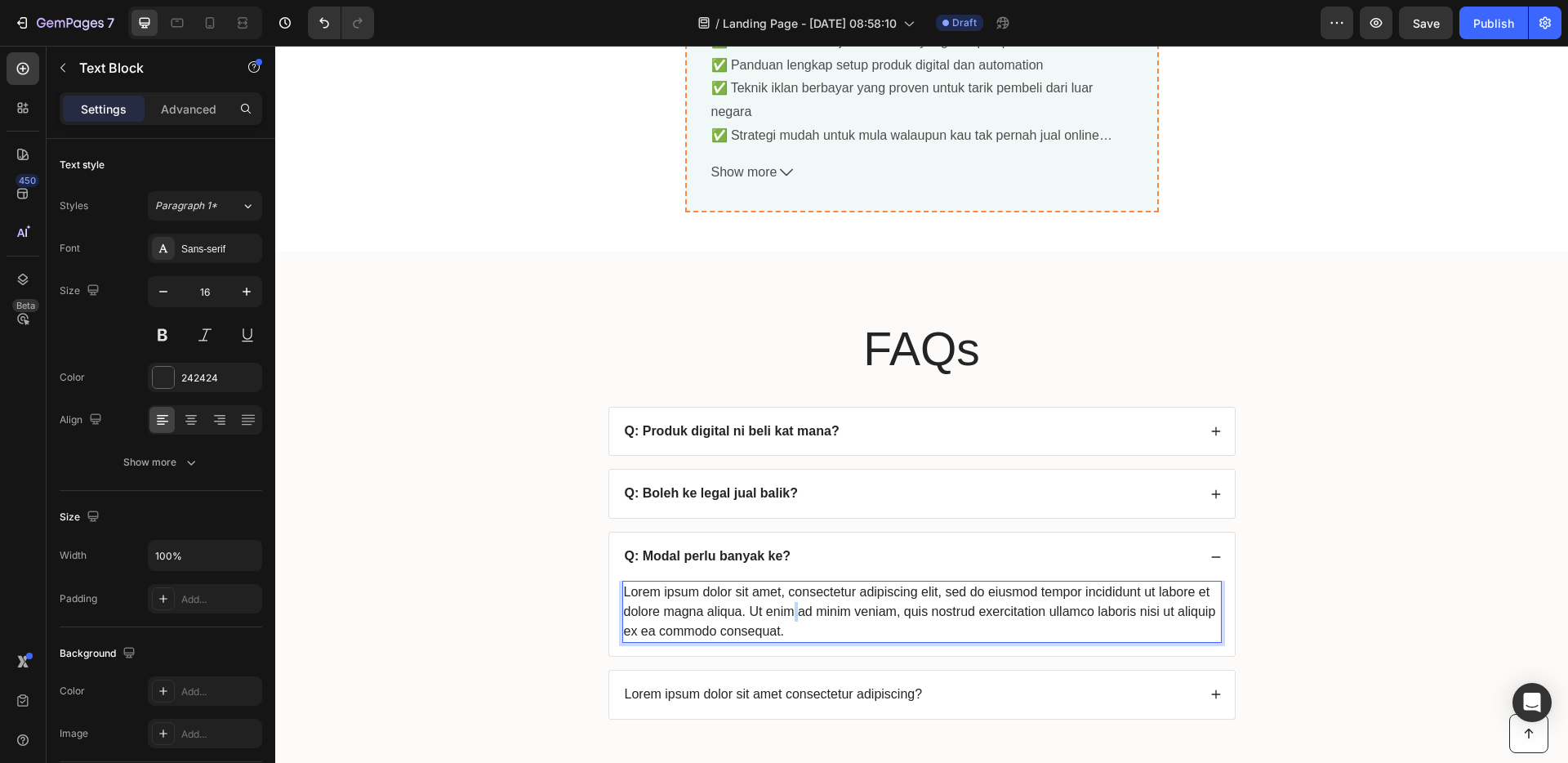
click at [785, 614] on div "Lorem ipsum dolor sit amet, consectetur adipiscing elit, sed do eiusmod tempor …" at bounding box center [921, 612] width 599 height 62
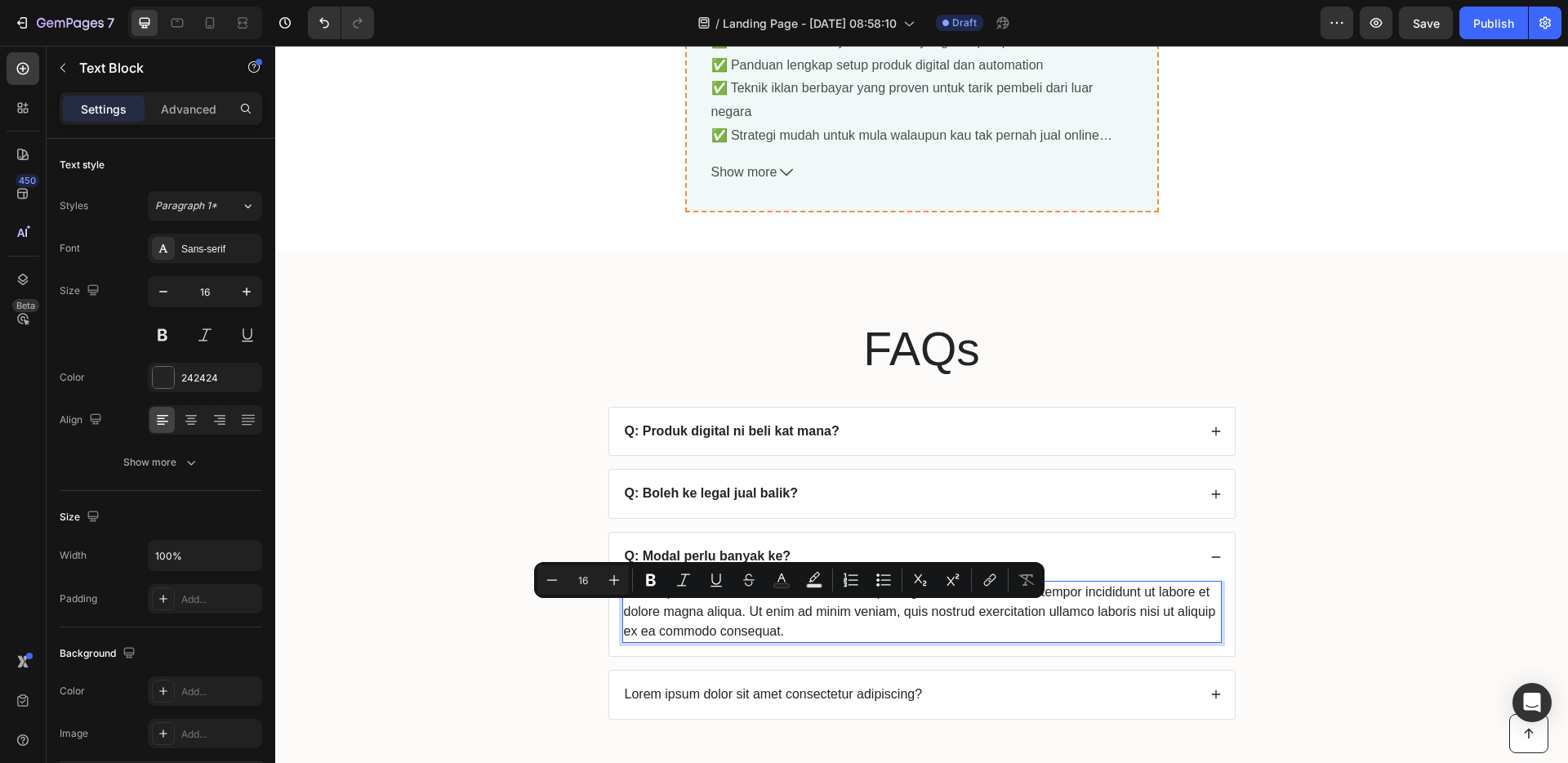
click at [780, 631] on p "Lorem ipsum dolor sit amet, consectetur adipiscing elit, sed do eiusmod tempor …" at bounding box center [921, 611] width 596 height 59
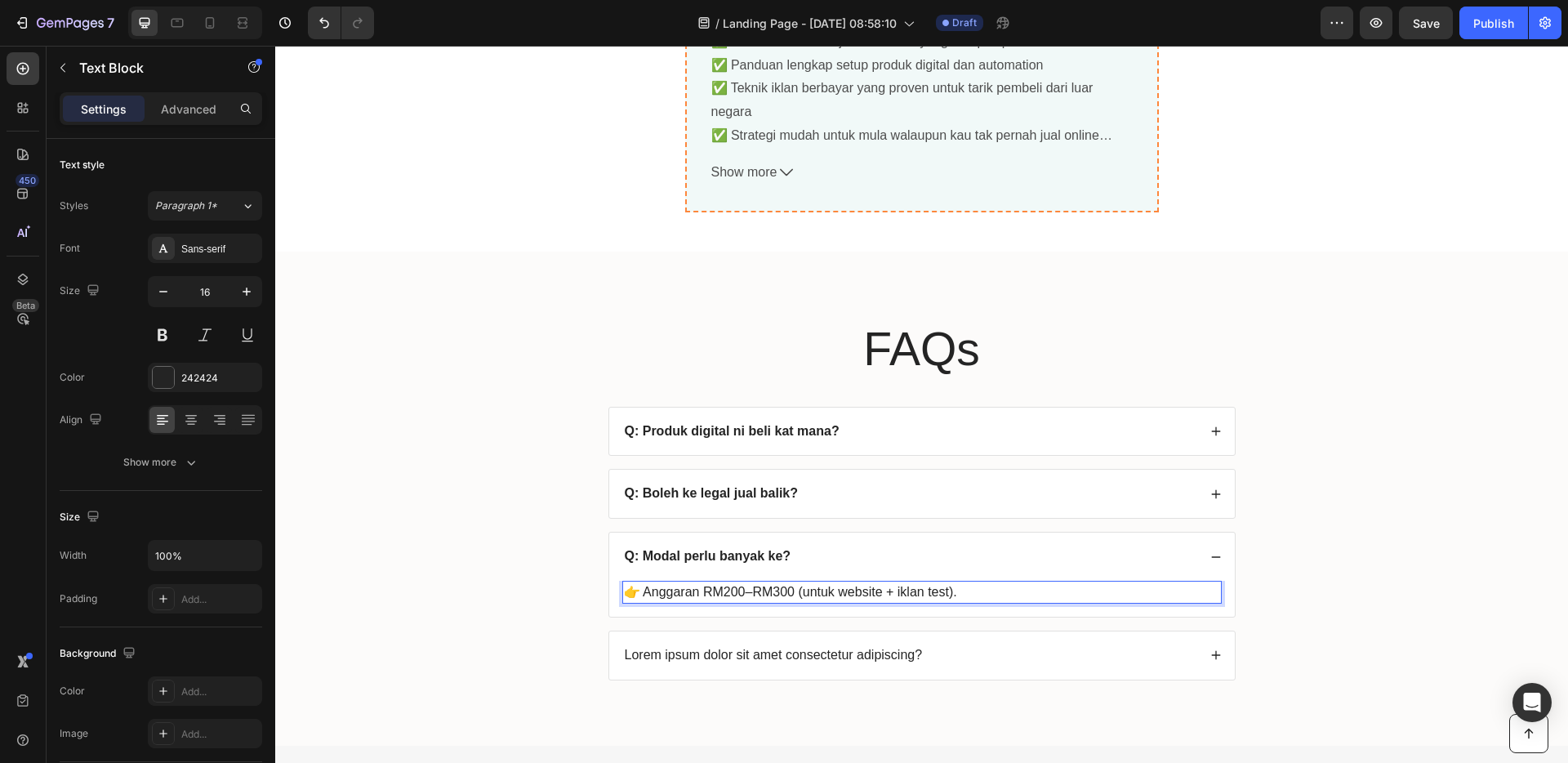
click at [823, 656] on p "Lorem ipsum dolor sit amet consectetur adipiscing?" at bounding box center [773, 655] width 298 height 17
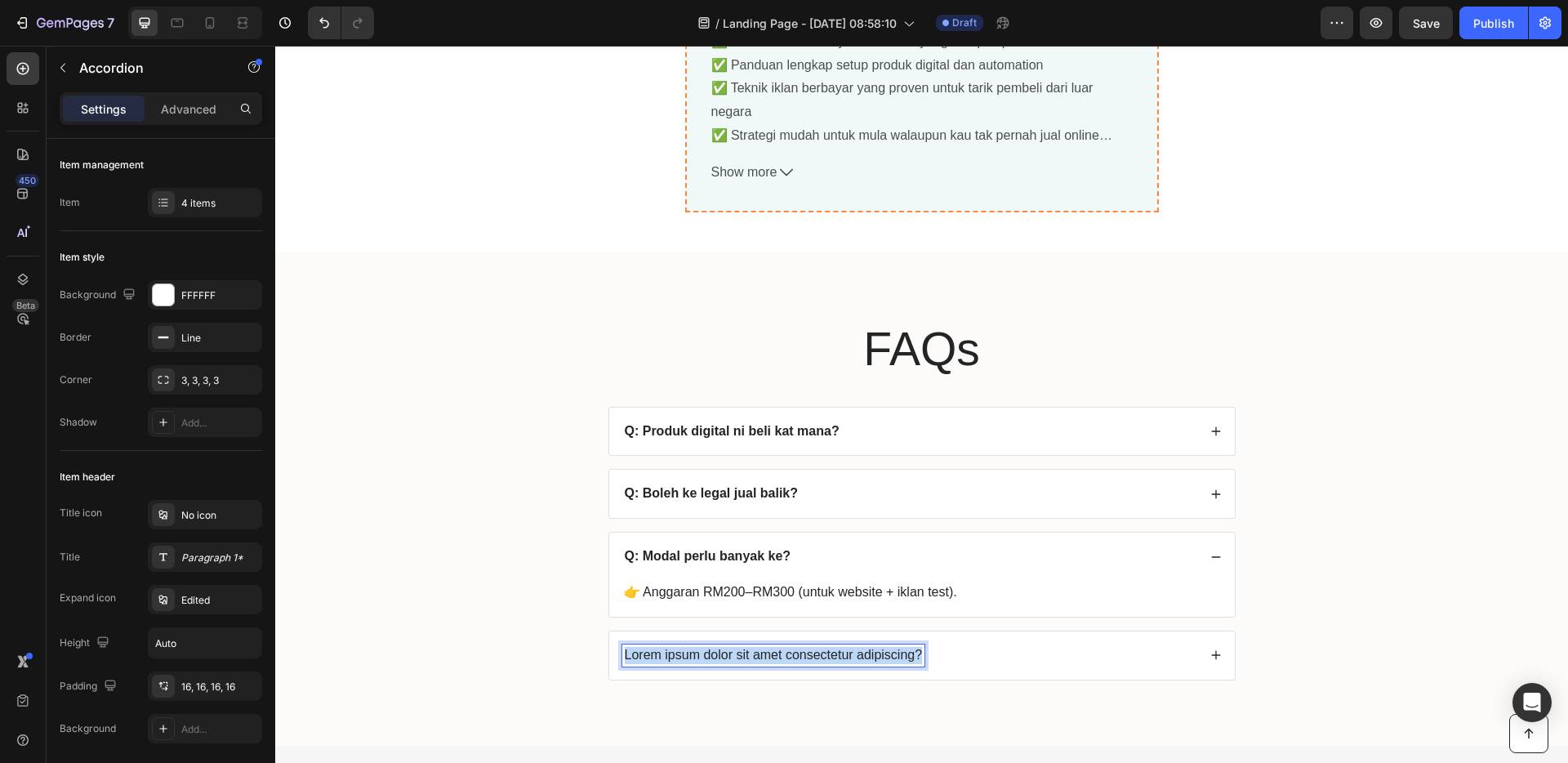
click at [823, 656] on p "Lorem ipsum dolor sit amet consectetur adipiscing?" at bounding box center [773, 655] width 298 height 17
copy p "Lorem ipsum dolor sit amet consectetur adipiscing?"
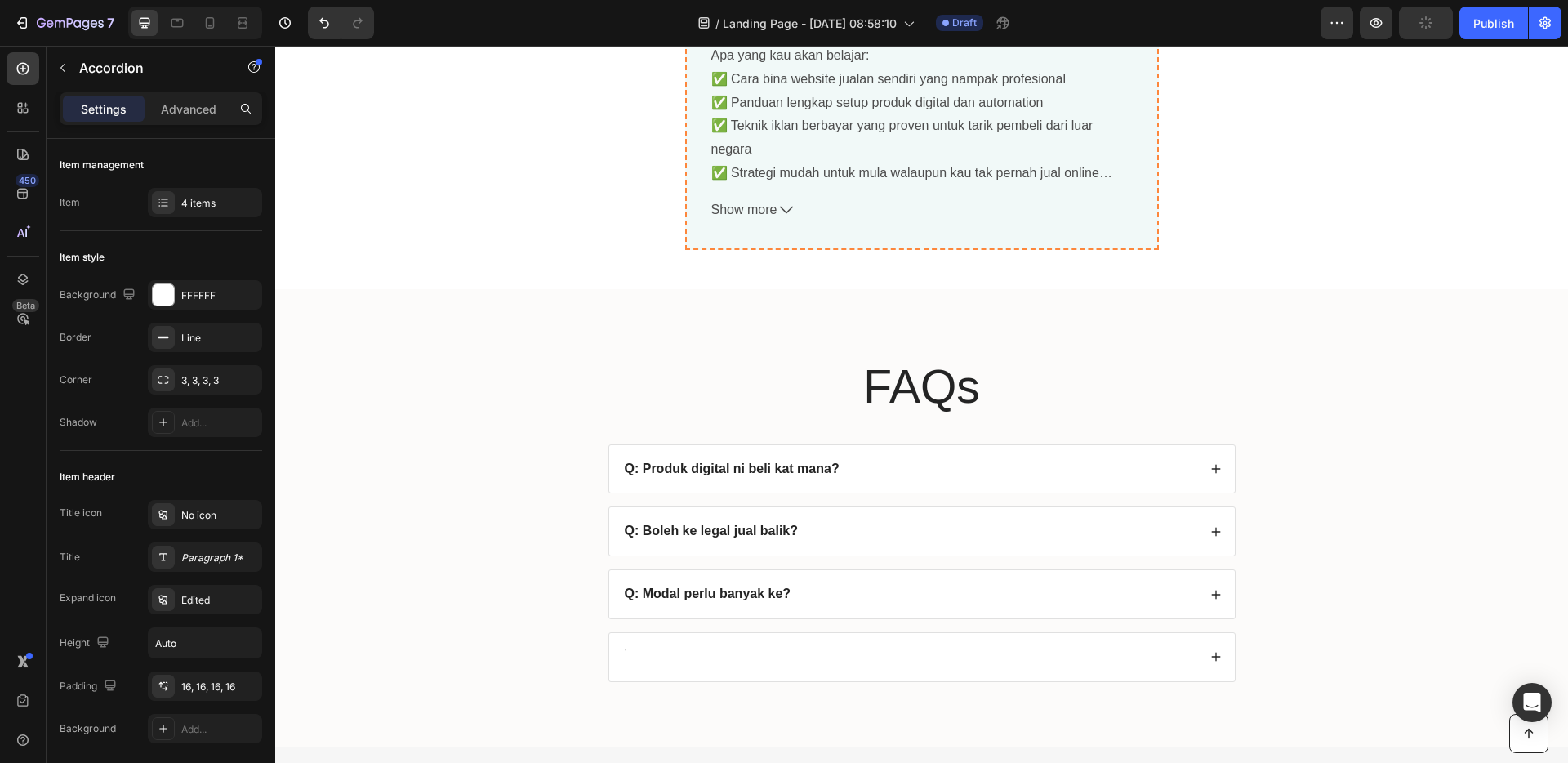
scroll to position [6097, 0]
click at [741, 652] on div at bounding box center [909, 658] width 575 height 22
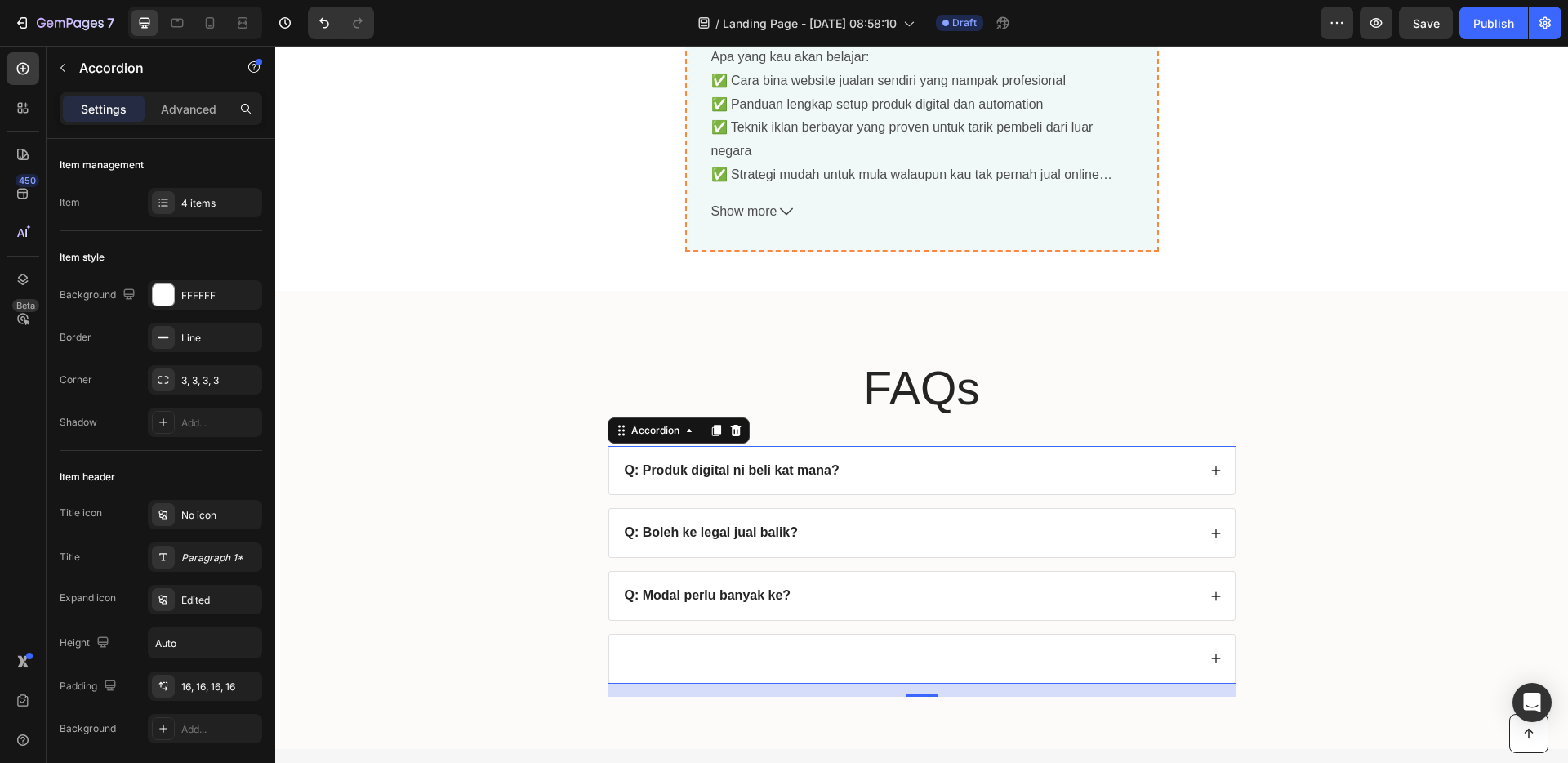
click at [729, 654] on div at bounding box center [909, 658] width 575 height 22
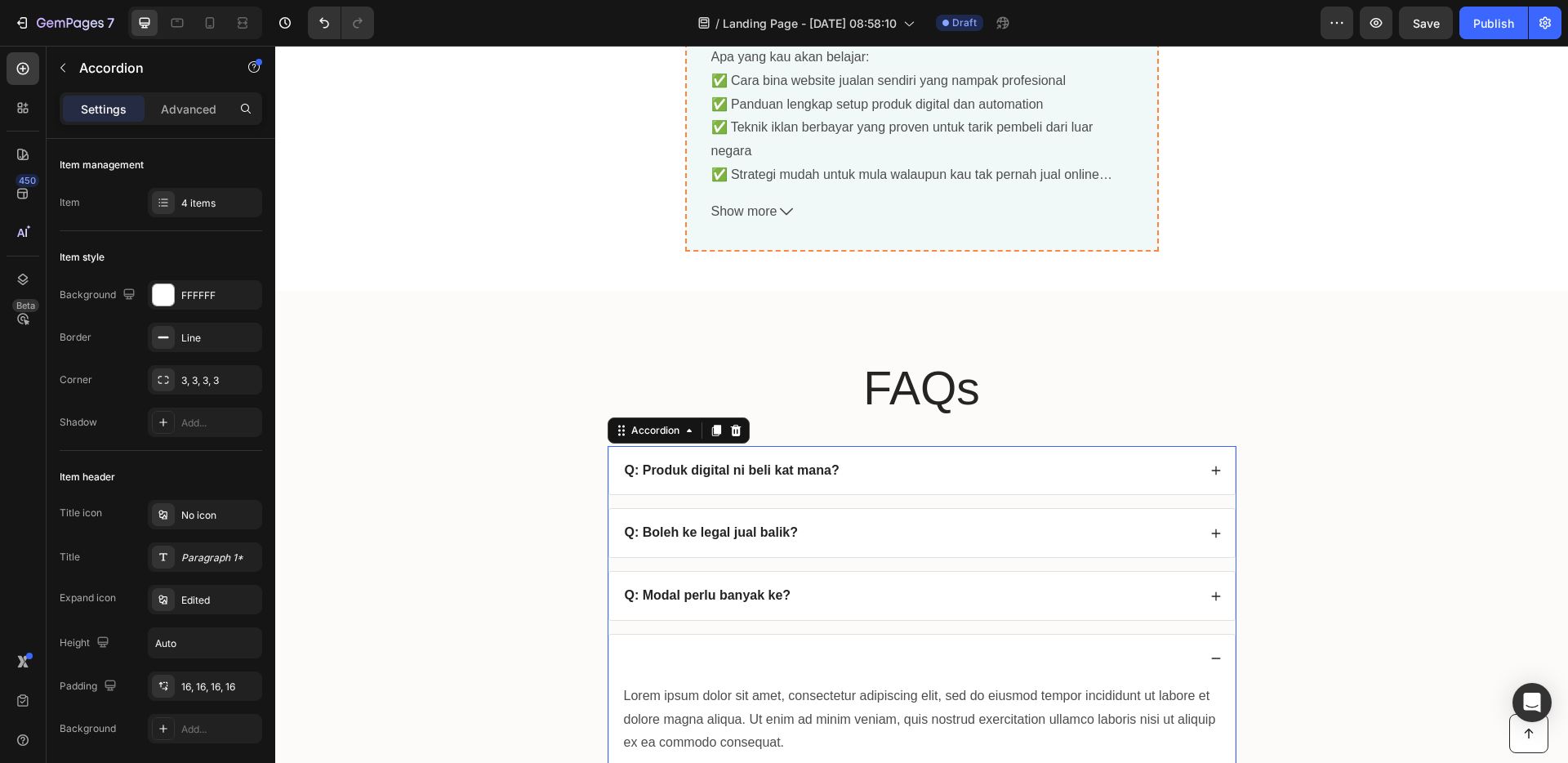
click at [699, 657] on div at bounding box center [909, 658] width 575 height 22
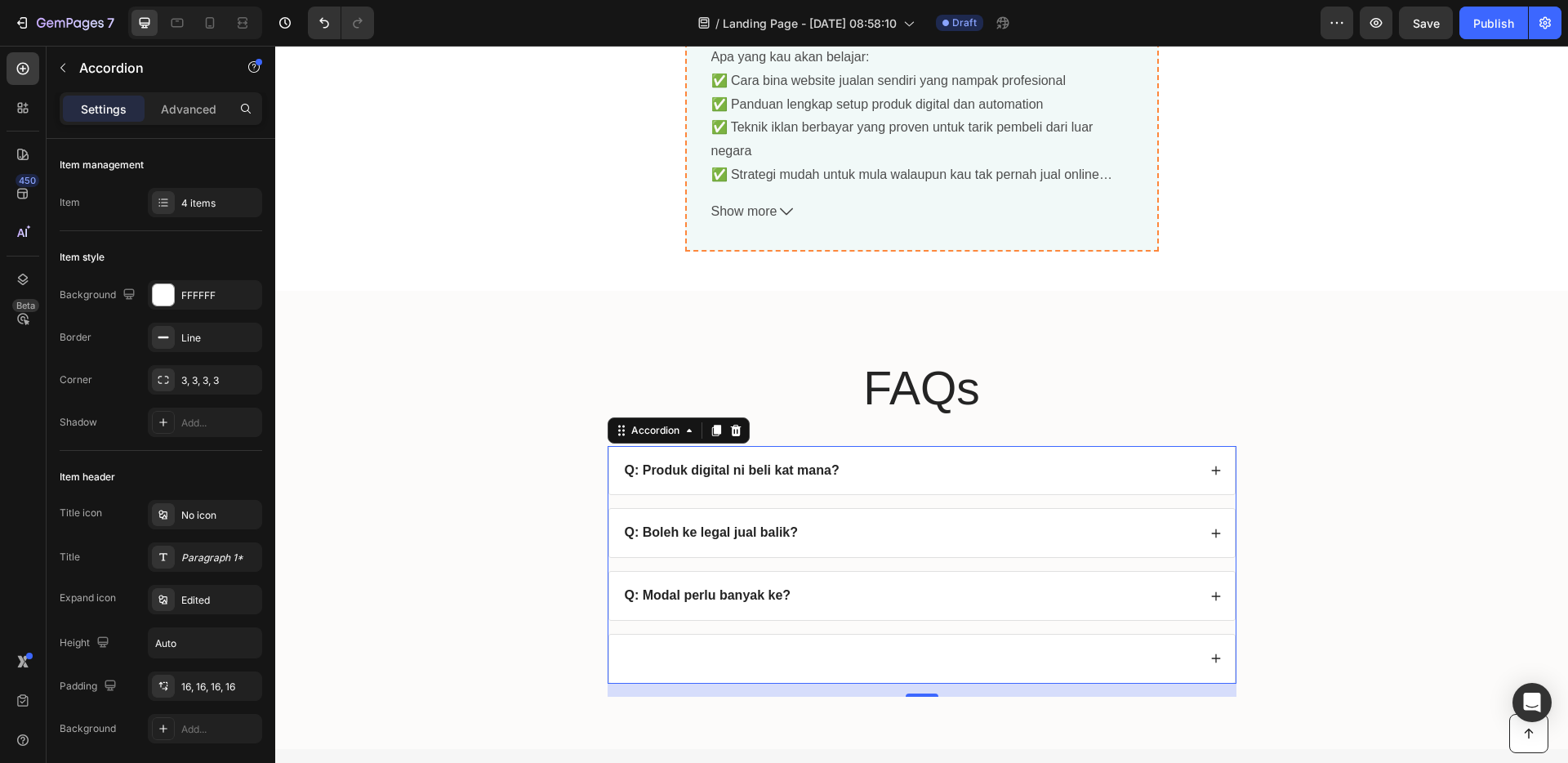
scroll to position [6454, 0]
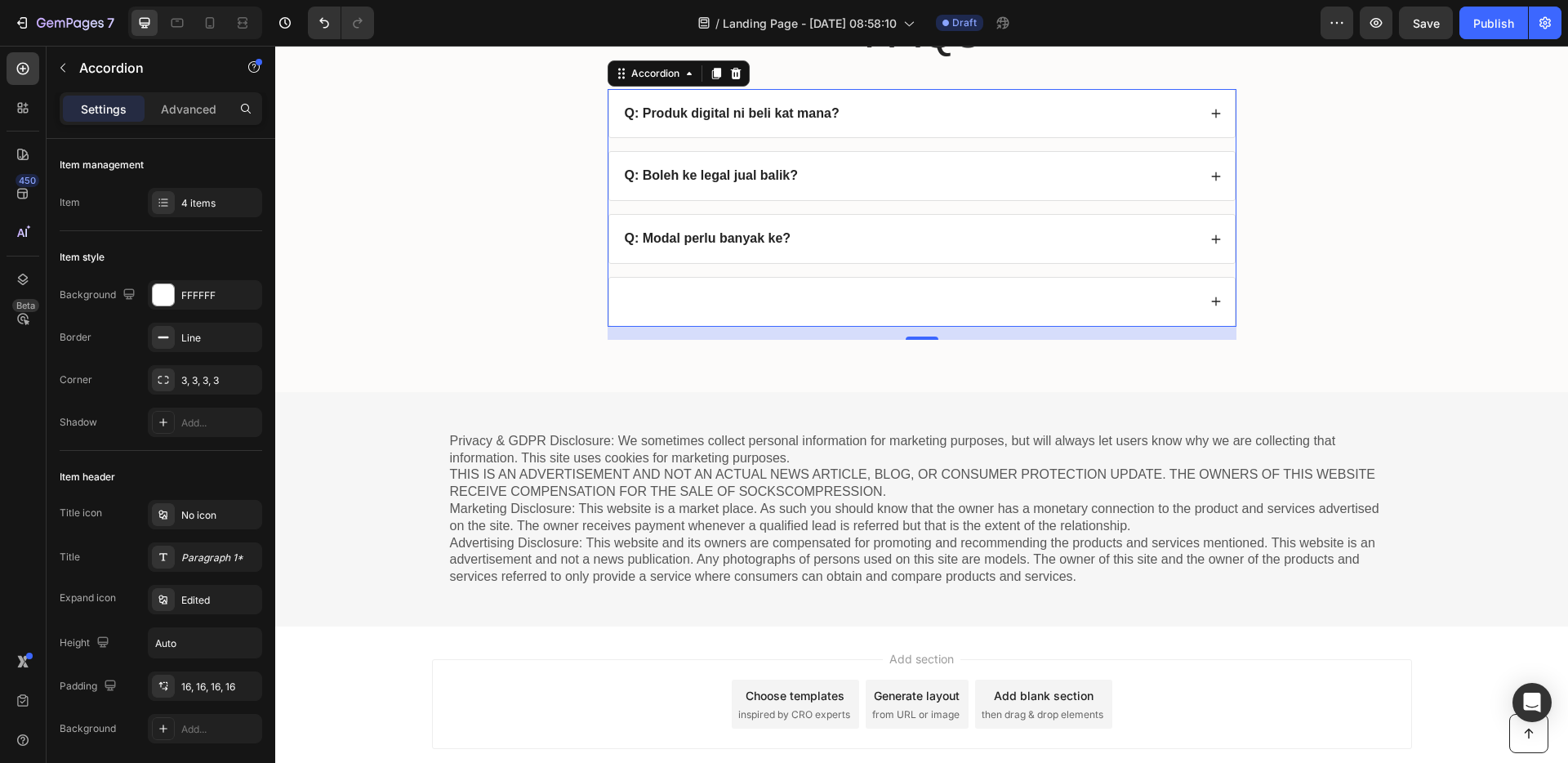
click at [749, 287] on div at bounding box center [921, 301] width 626 height 48
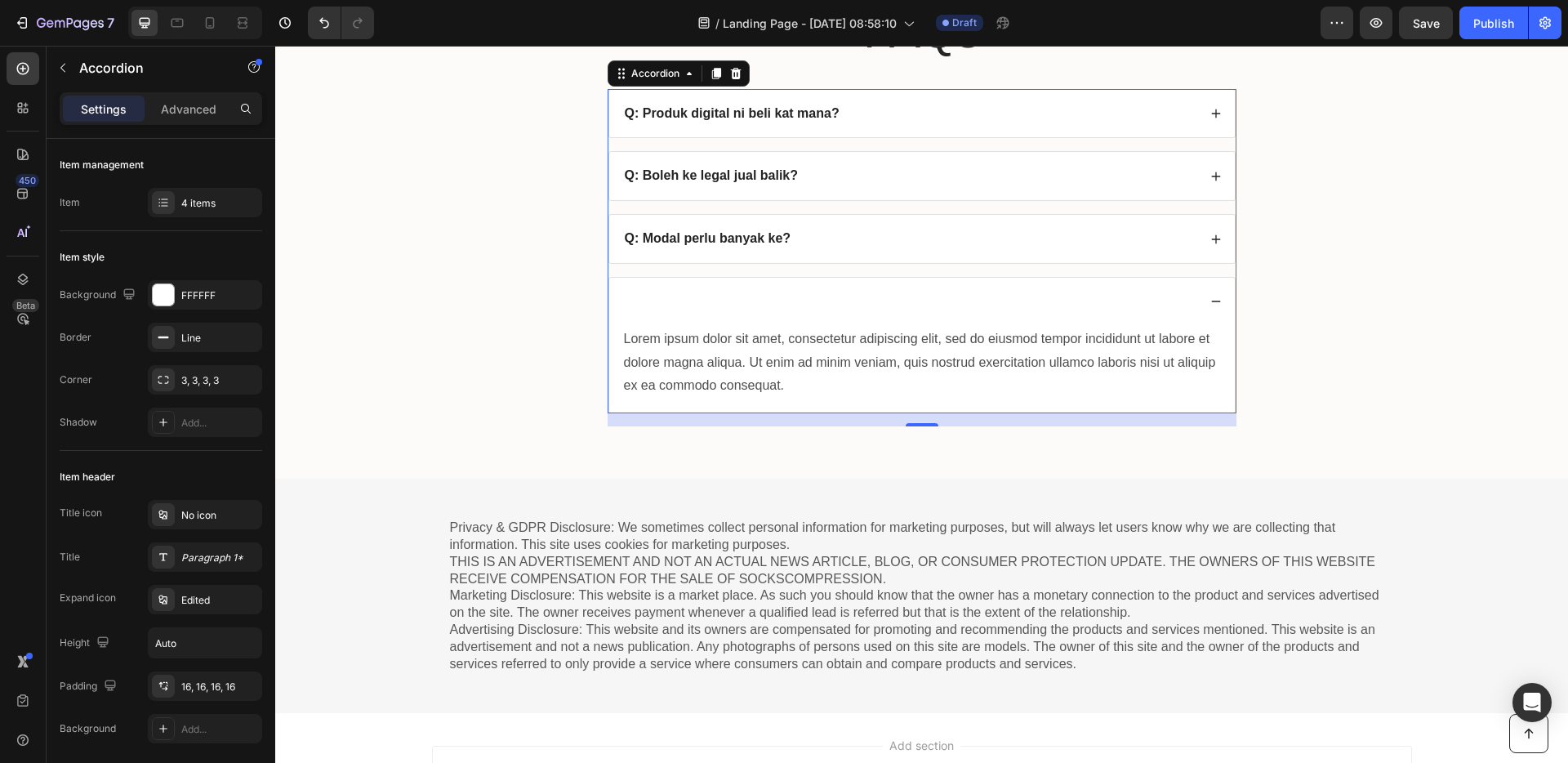
click at [640, 297] on div at bounding box center [909, 301] width 575 height 22
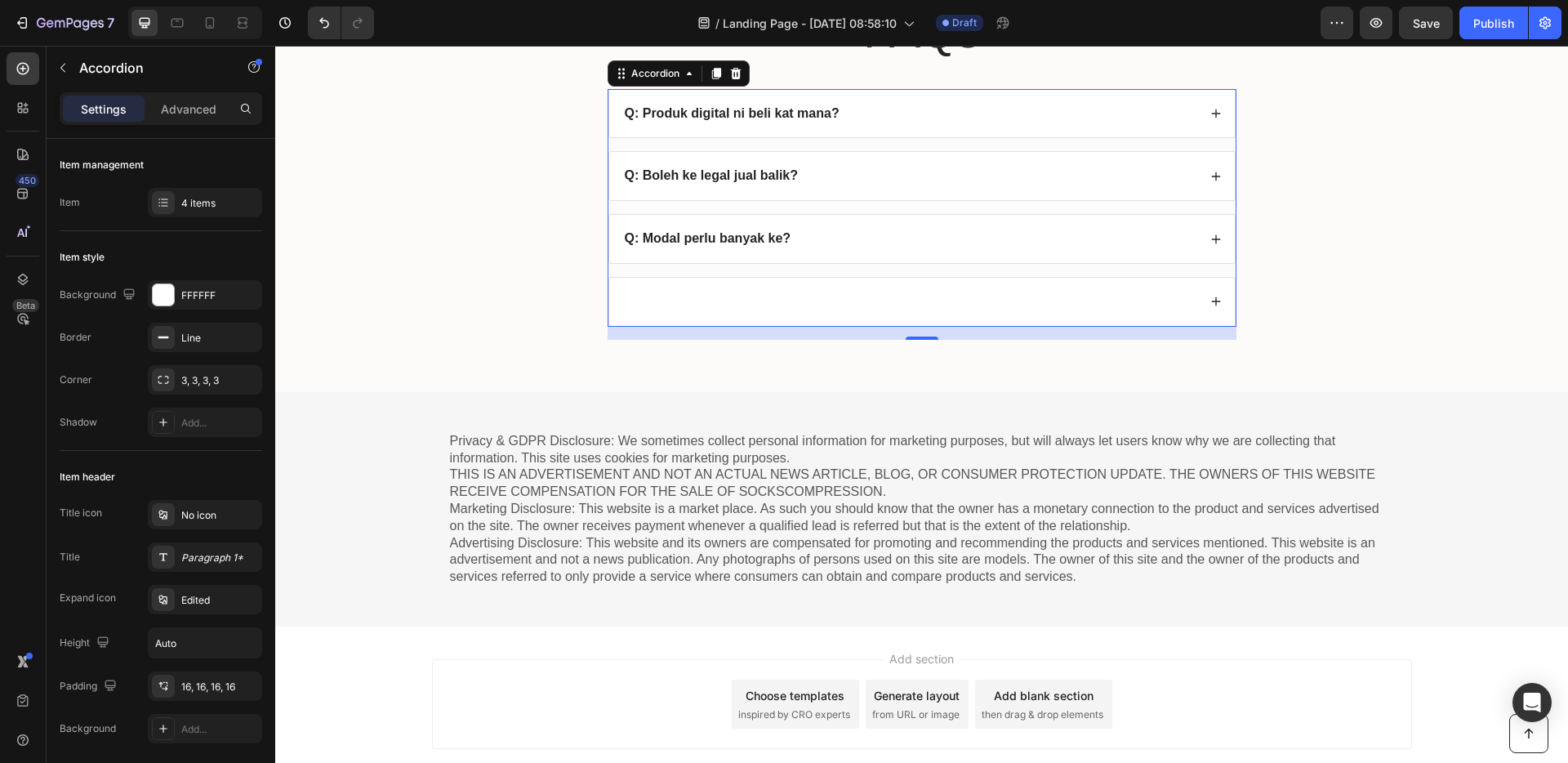
click at [660, 297] on div at bounding box center [909, 301] width 575 height 22
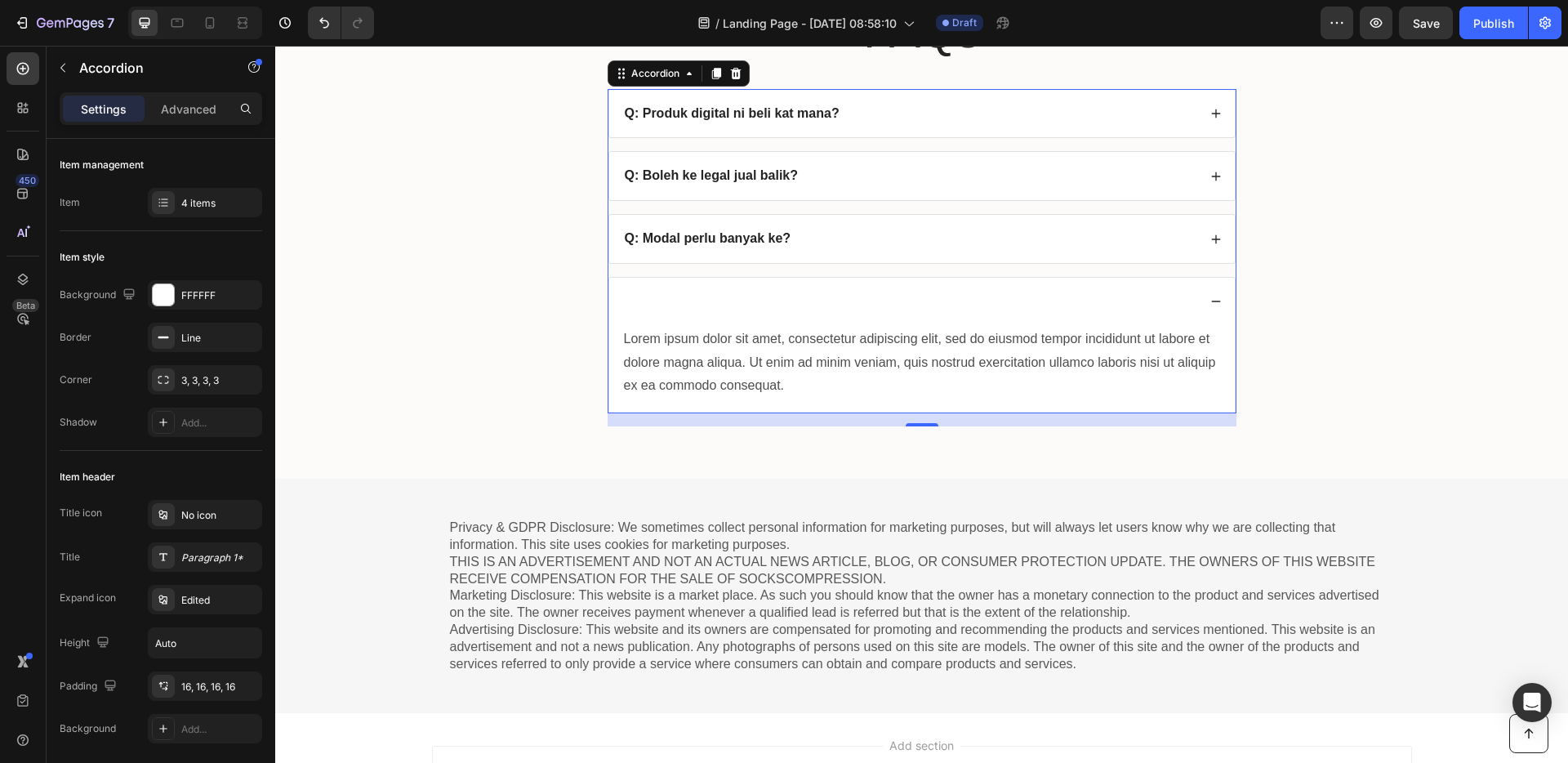
click at [660, 297] on div at bounding box center [909, 301] width 575 height 22
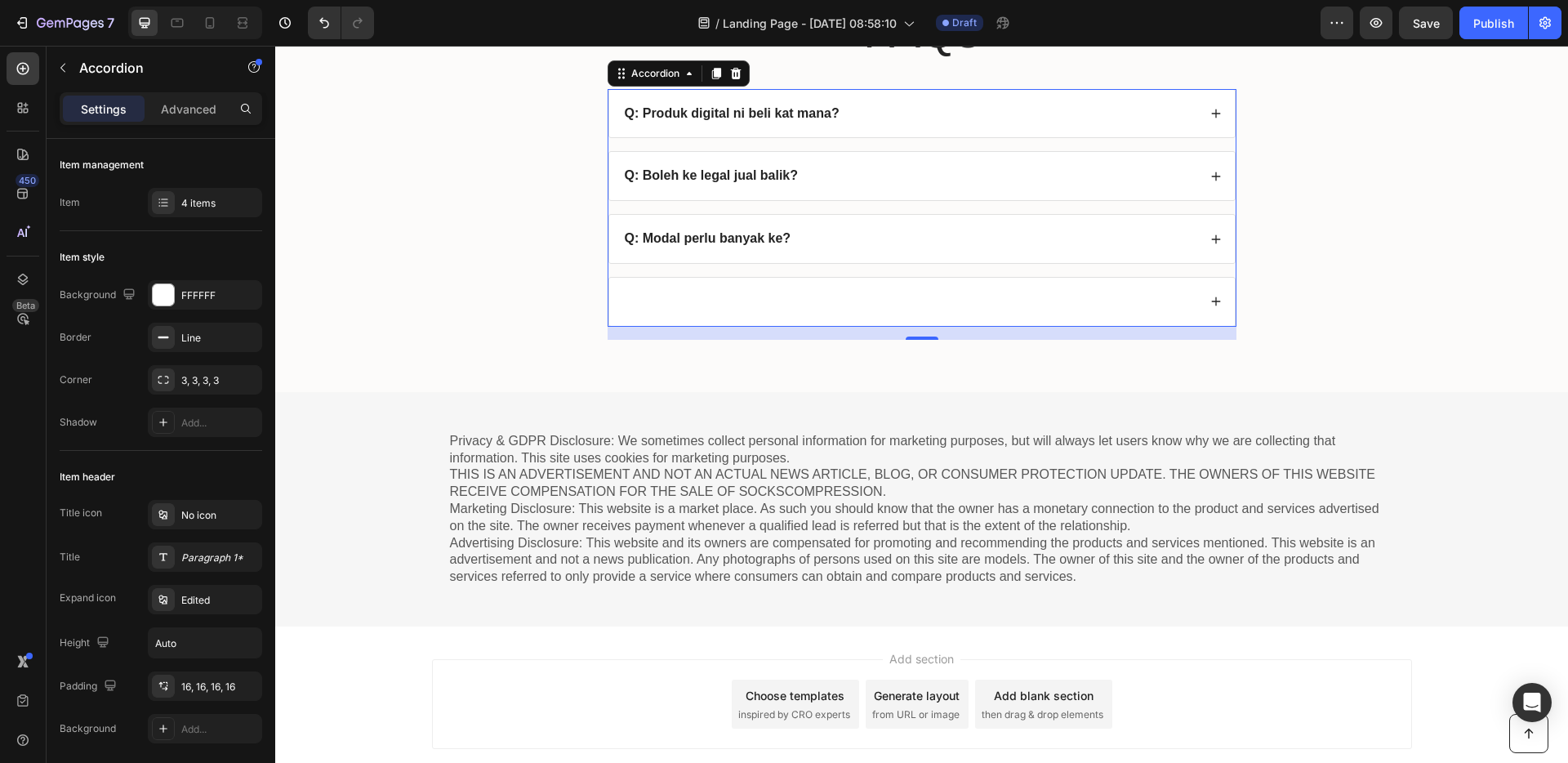
click at [660, 297] on div at bounding box center [909, 301] width 575 height 22
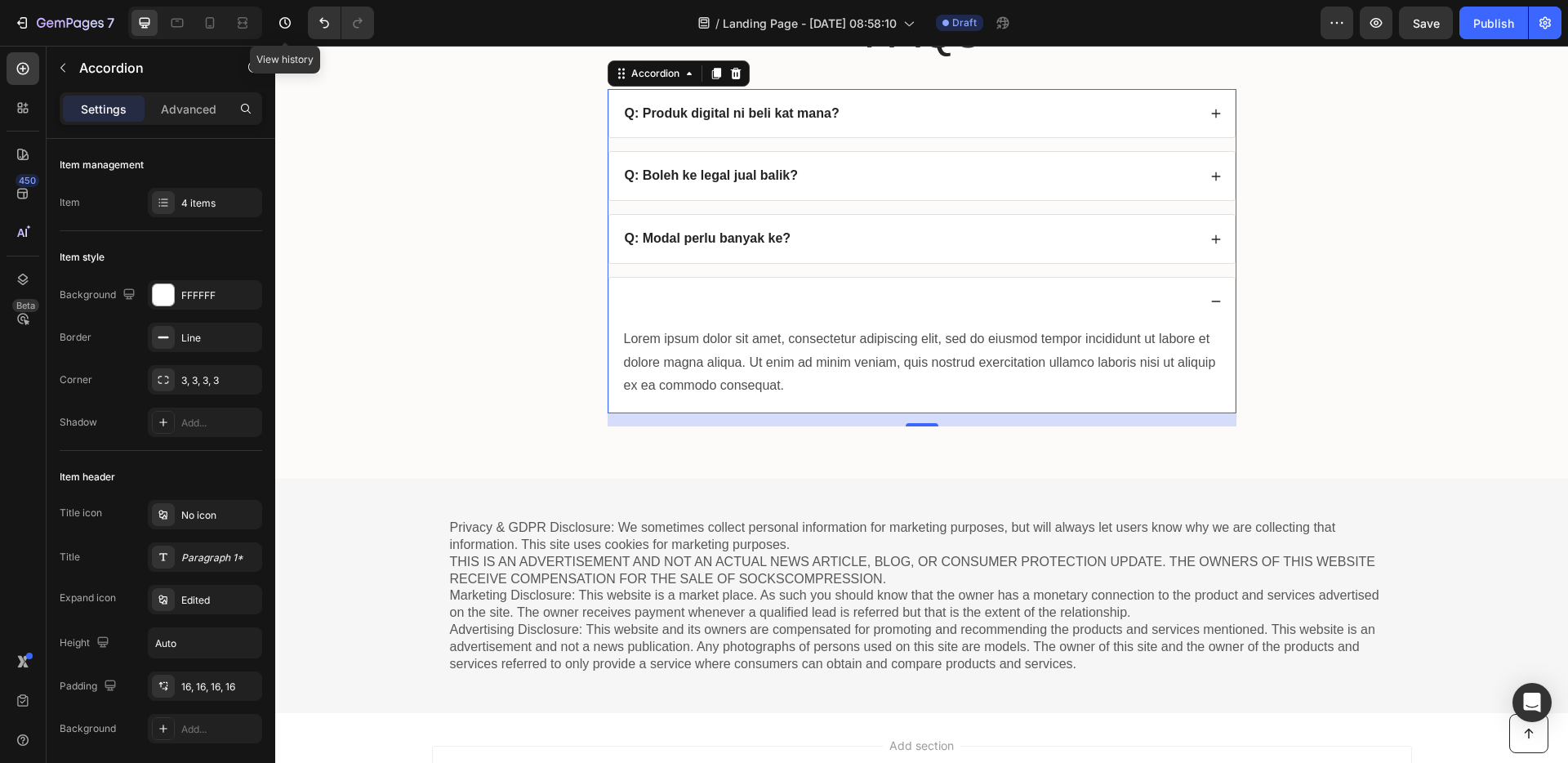
click at [300, 11] on div at bounding box center [285, 23] width 33 height 33
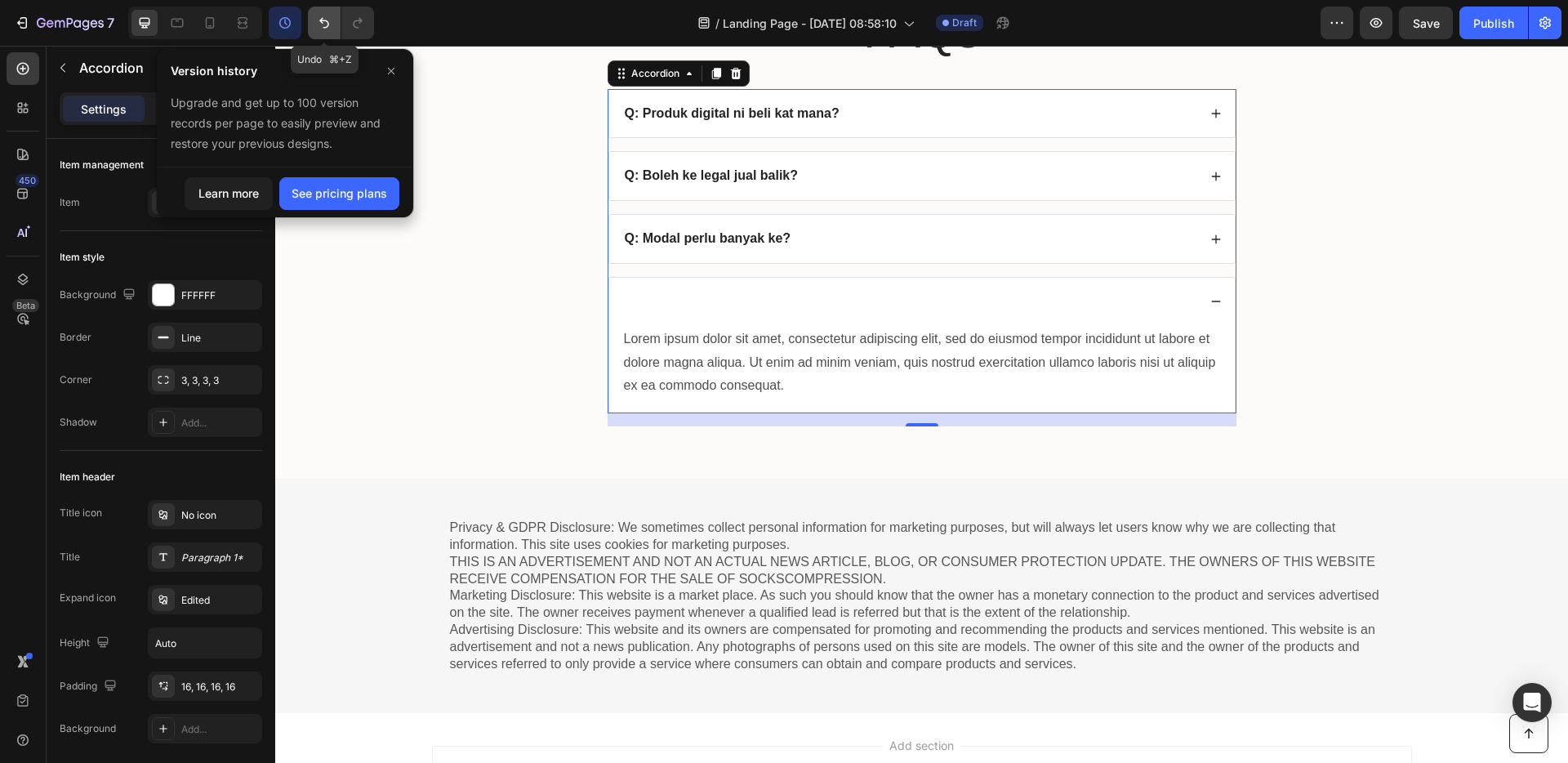
click at [323, 20] on icon "Undo/Redo" at bounding box center [324, 24] width 10 height 11
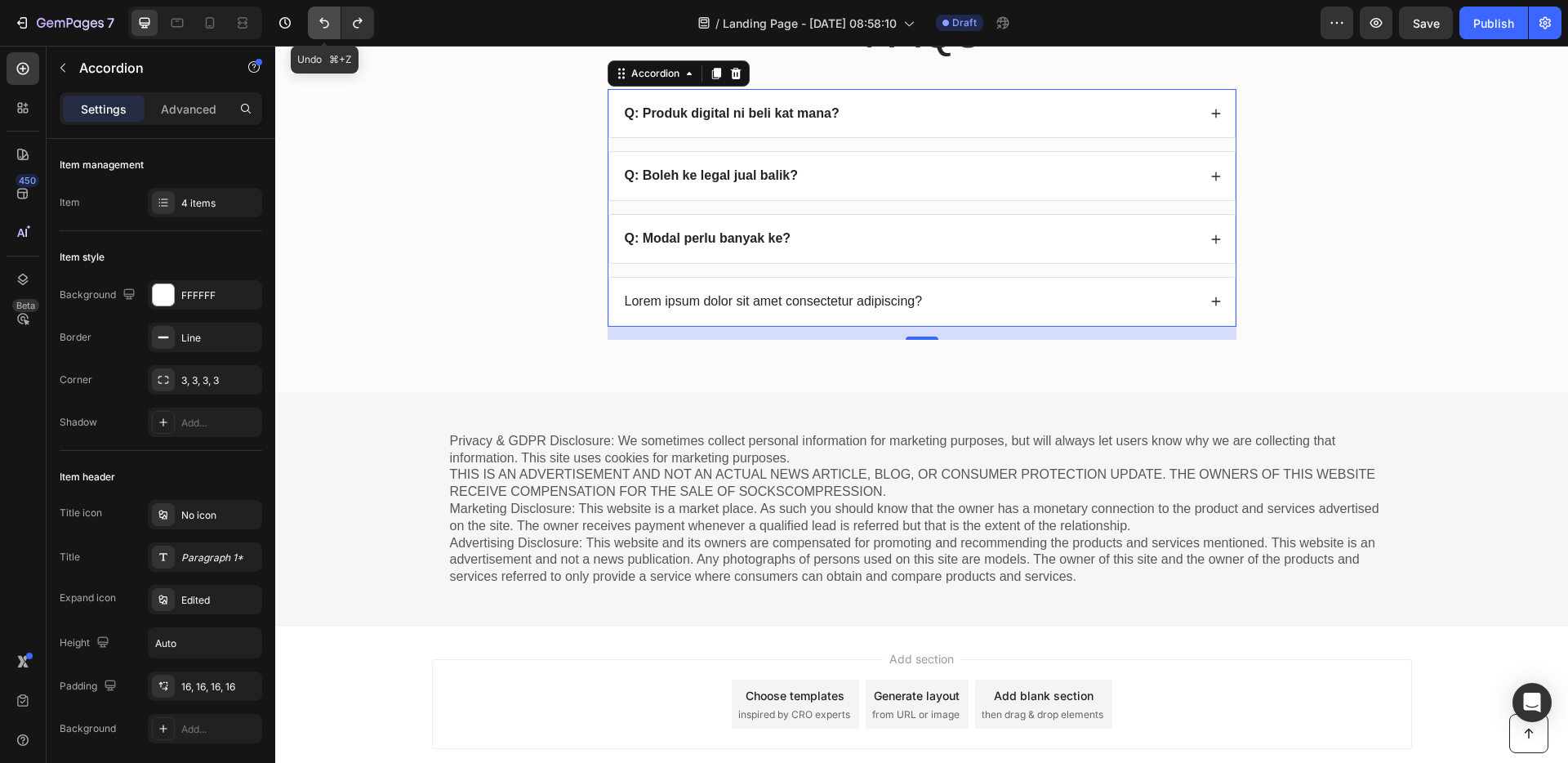
click at [323, 20] on icon "Undo/Redo" at bounding box center [324, 24] width 10 height 11
click at [820, 282] on div "Lorem ipsum dolor sit amet consectetur adipiscing?" at bounding box center [921, 301] width 626 height 48
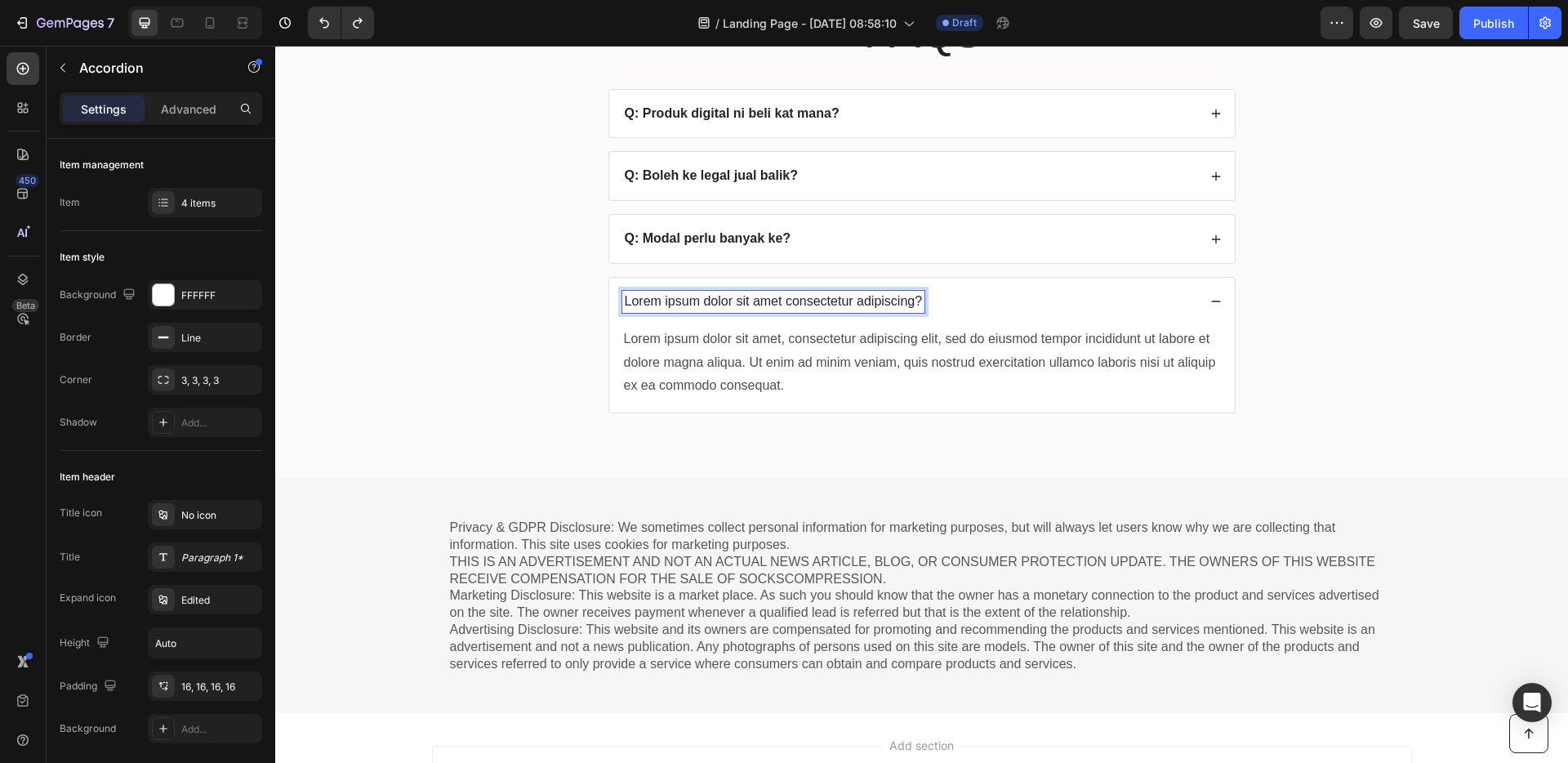
click at [820, 304] on p "Lorem ipsum dolor sit amet consectetur adipiscing?" at bounding box center [773, 301] width 298 height 17
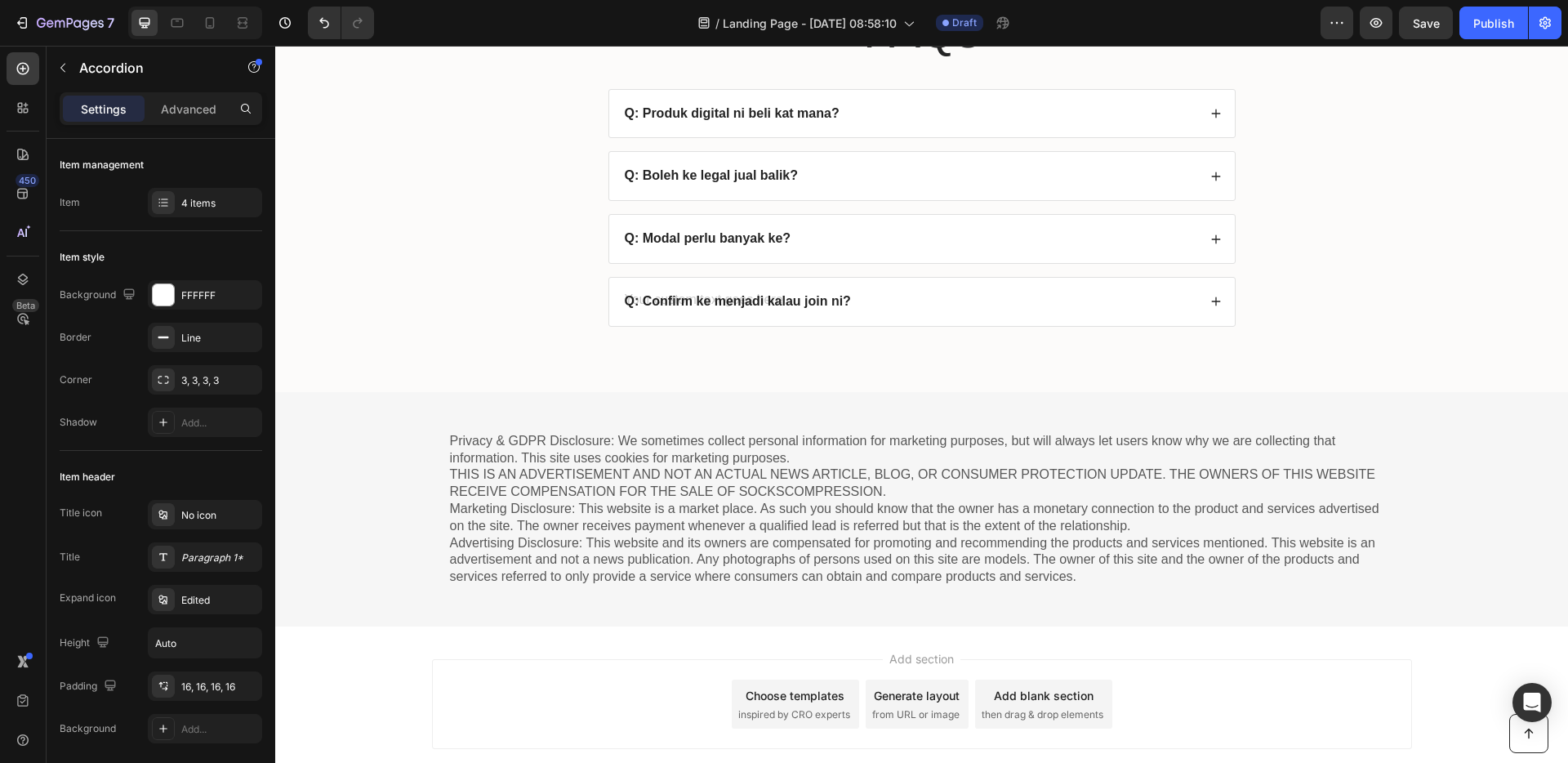
scroll to position [6450, 0]
click at [984, 298] on div "Q: Confirm ke menjadi kalau join ni?" at bounding box center [909, 305] width 575 height 22
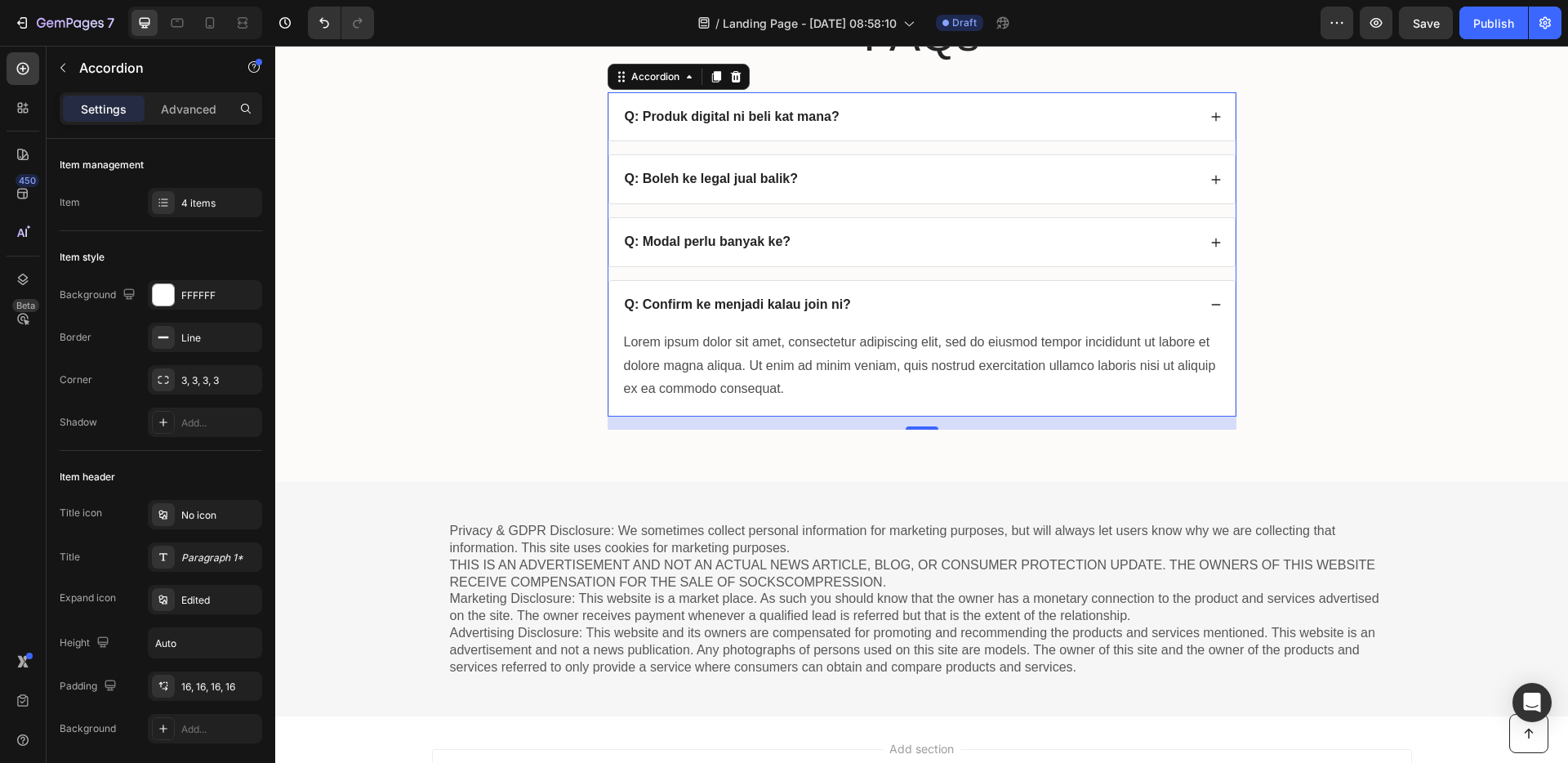
click at [755, 357] on div "Lorem ipsum dolor sit amet, consectetur adipiscing elit, sed do eiusmod tempor …" at bounding box center [921, 365] width 599 height 74
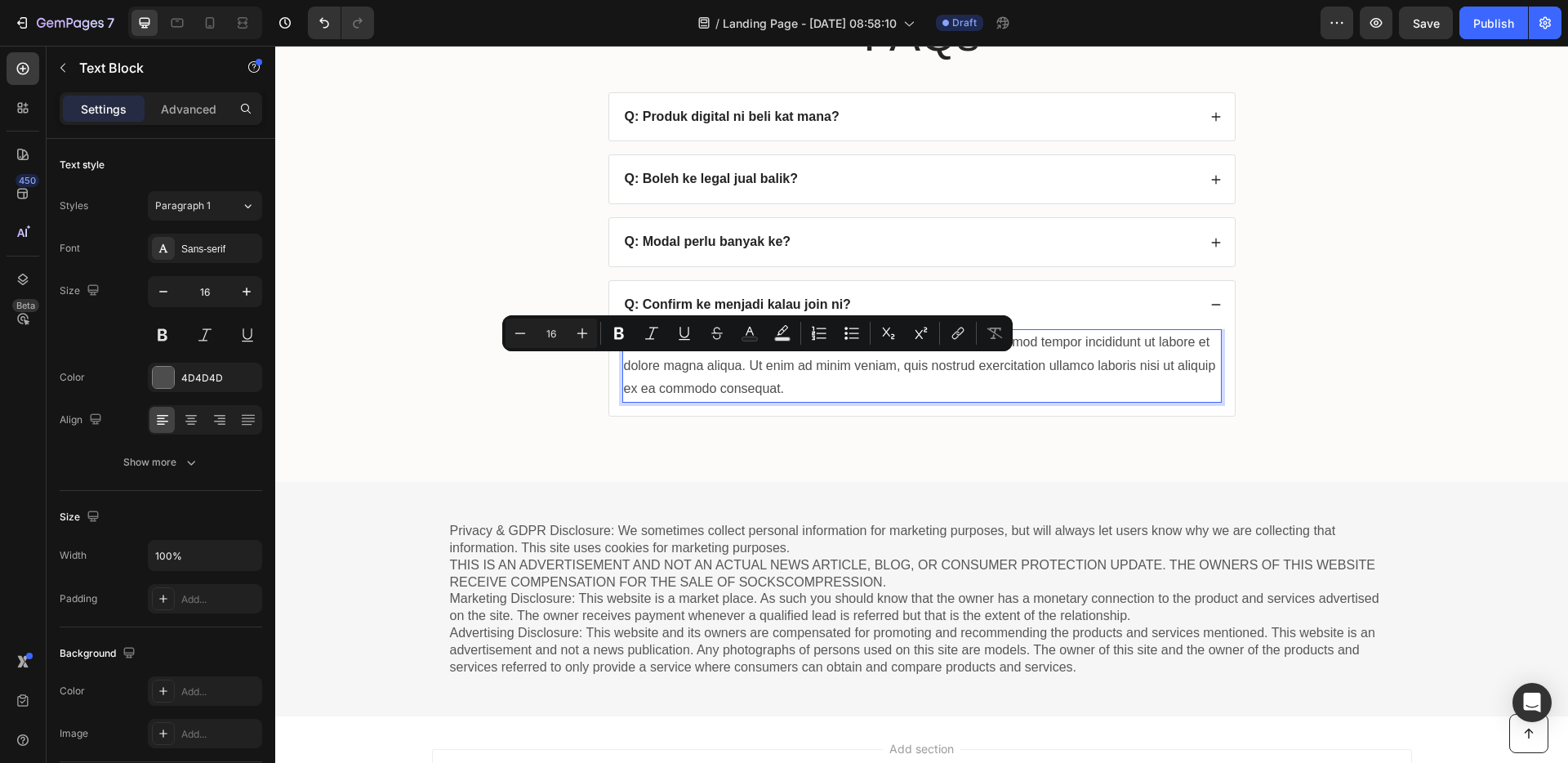
click at [784, 376] on p "Lorem ipsum dolor sit amet, consectetur adipiscing elit, sed do eiusmod tempor …" at bounding box center [921, 365] width 596 height 70
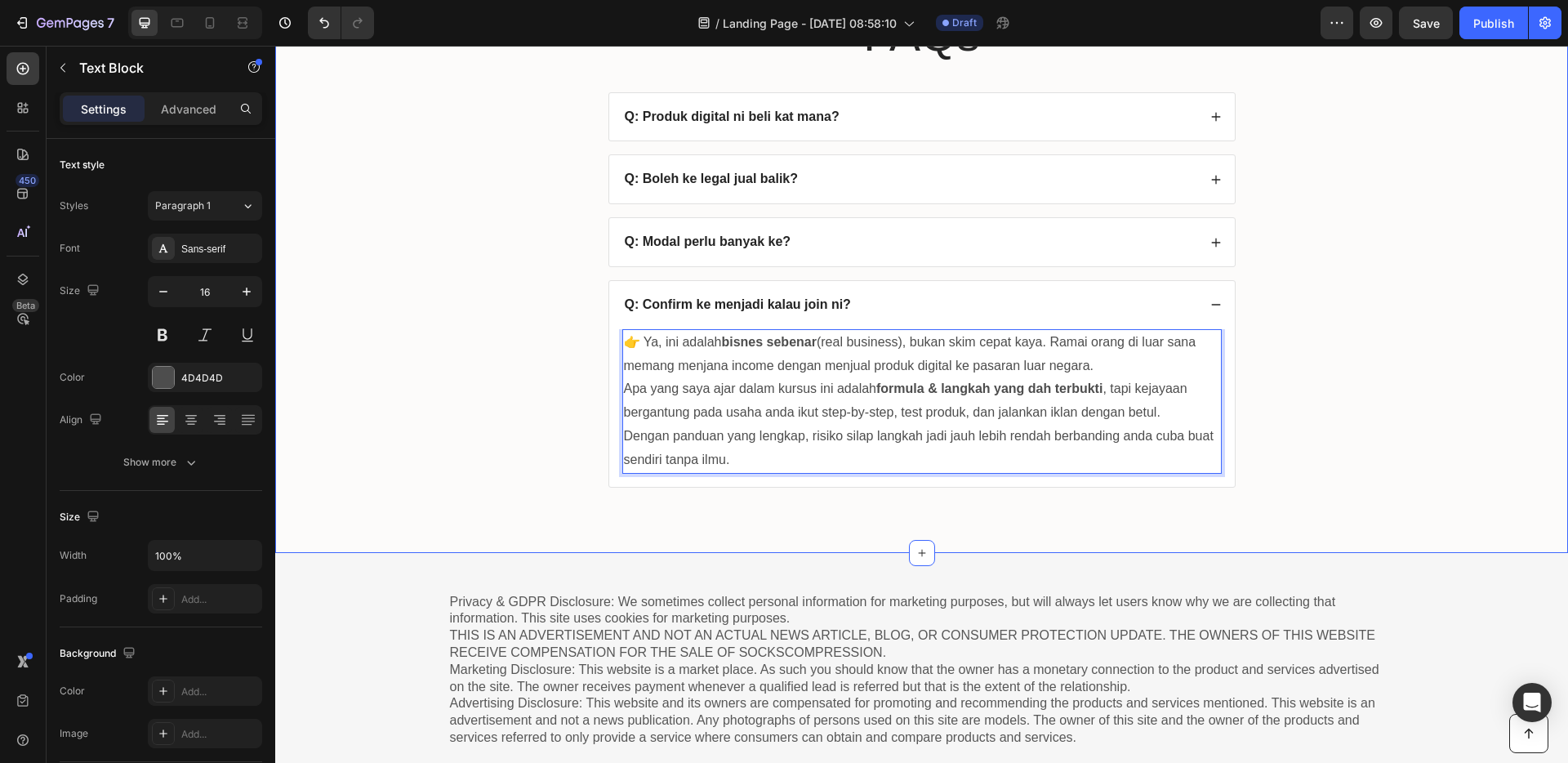
click at [483, 424] on div "FAQs Heading Q: Produk digital ni beli kat mana? Q: Boleh ke legal jual balik? …" at bounding box center [921, 258] width 1260 height 511
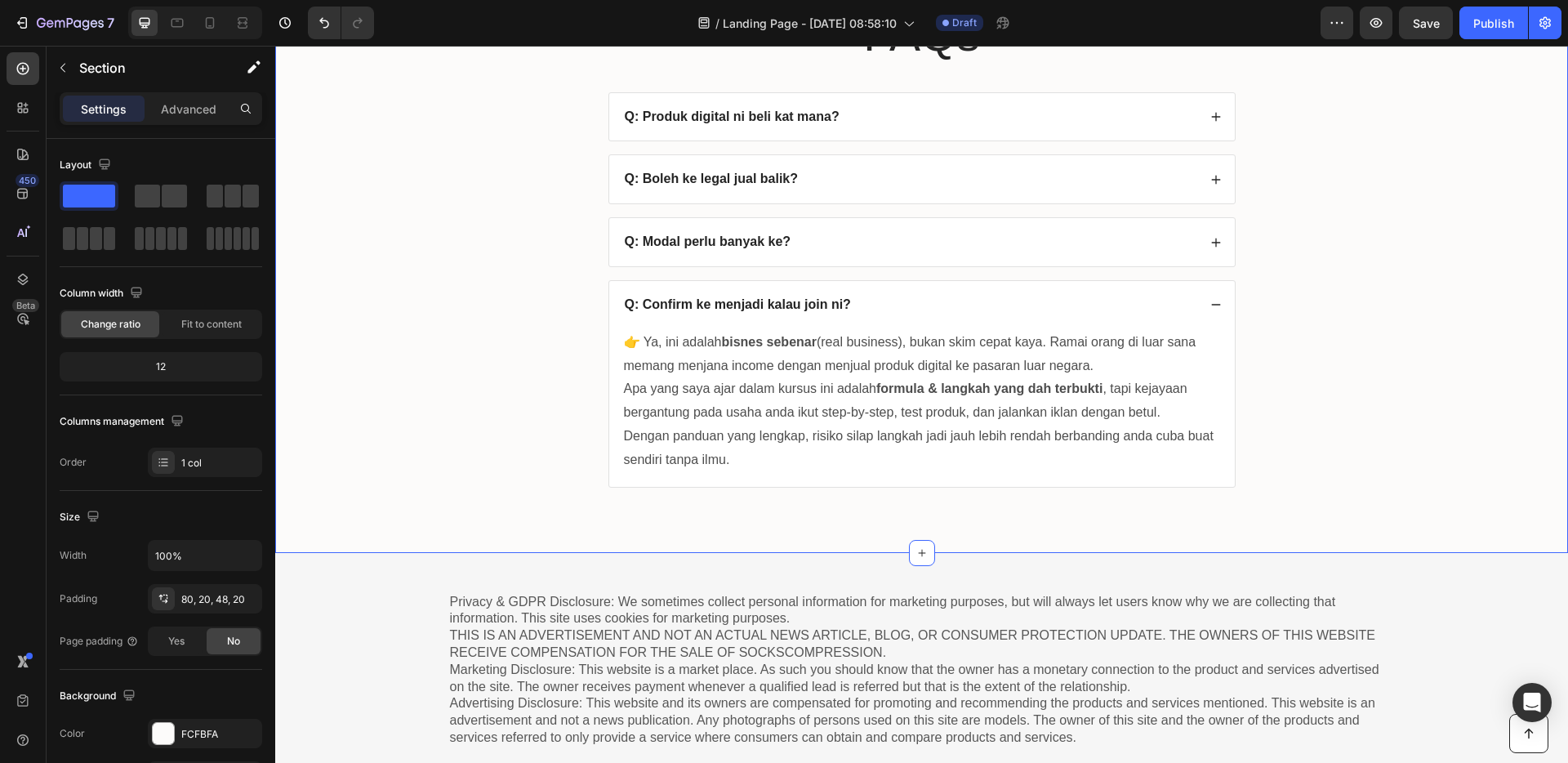
click at [483, 424] on div "FAQs Heading Q: Produk digital ni beli kat mana? Q: Boleh ke legal jual balik? …" at bounding box center [921, 258] width 1260 height 511
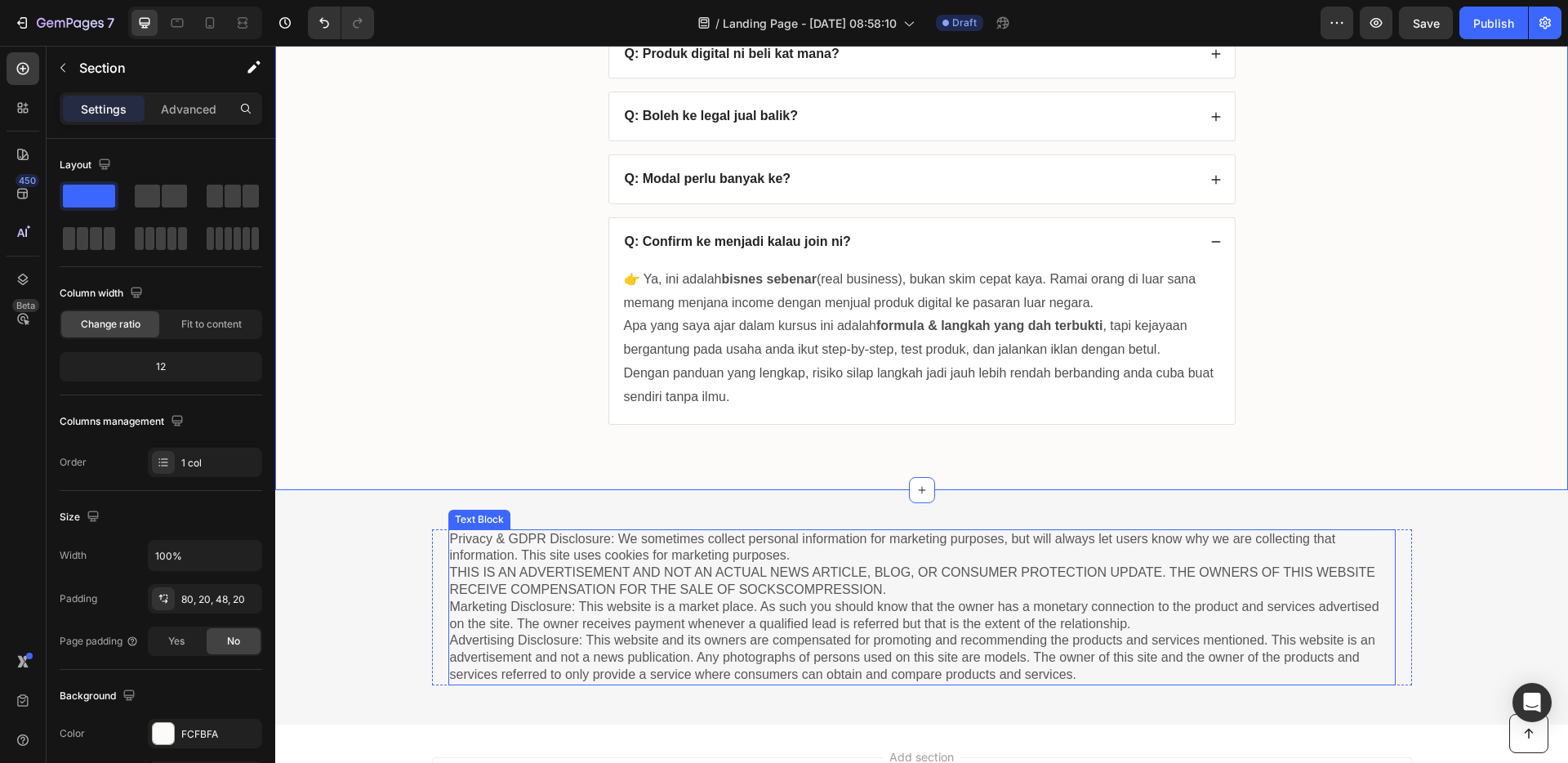
scroll to position [6617, 0]
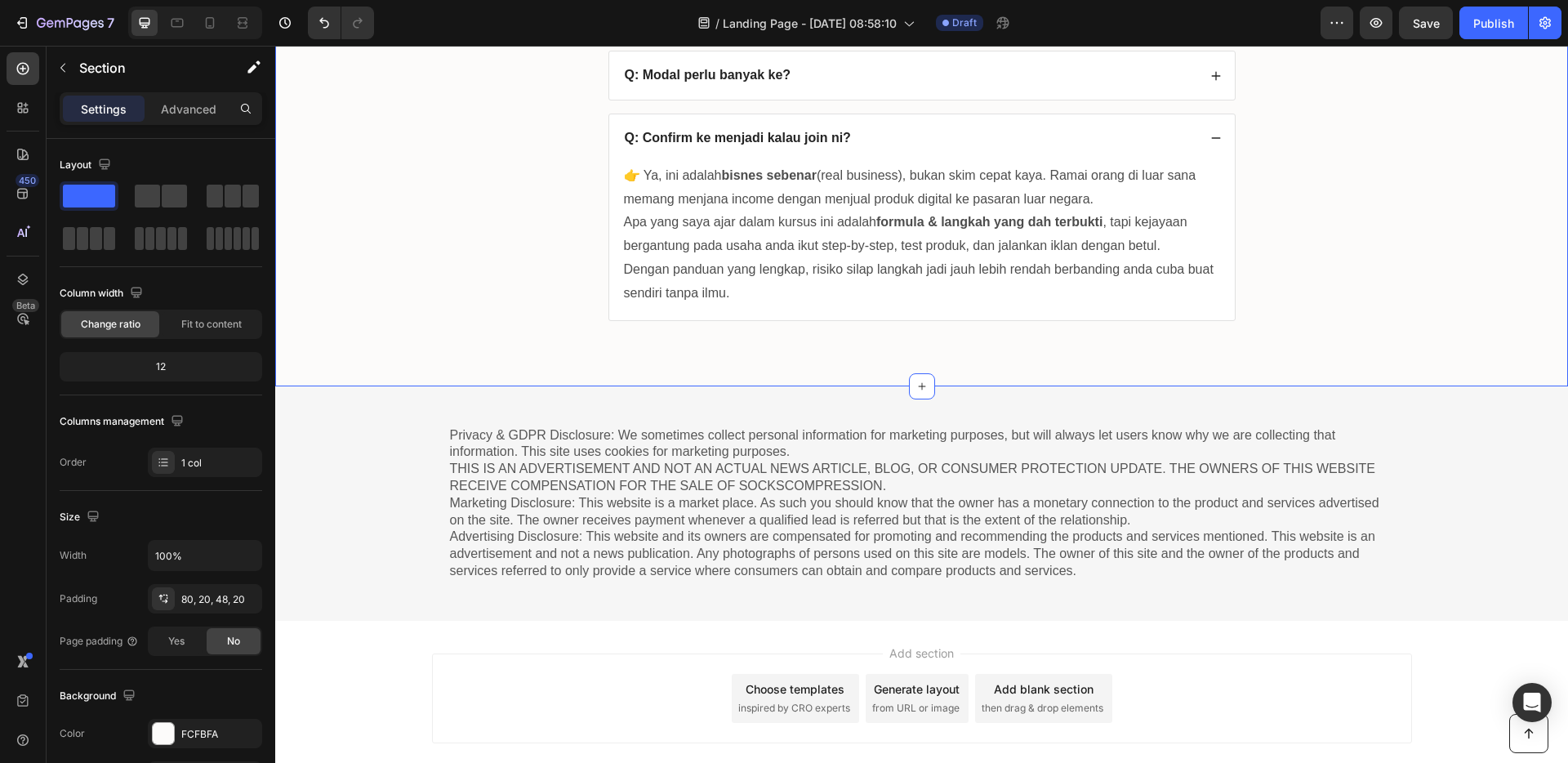
click at [820, 514] on p "Privacy & GDPR Disclosure: We sometimes collect personal information for market…" at bounding box center [921, 504] width 944 height 153
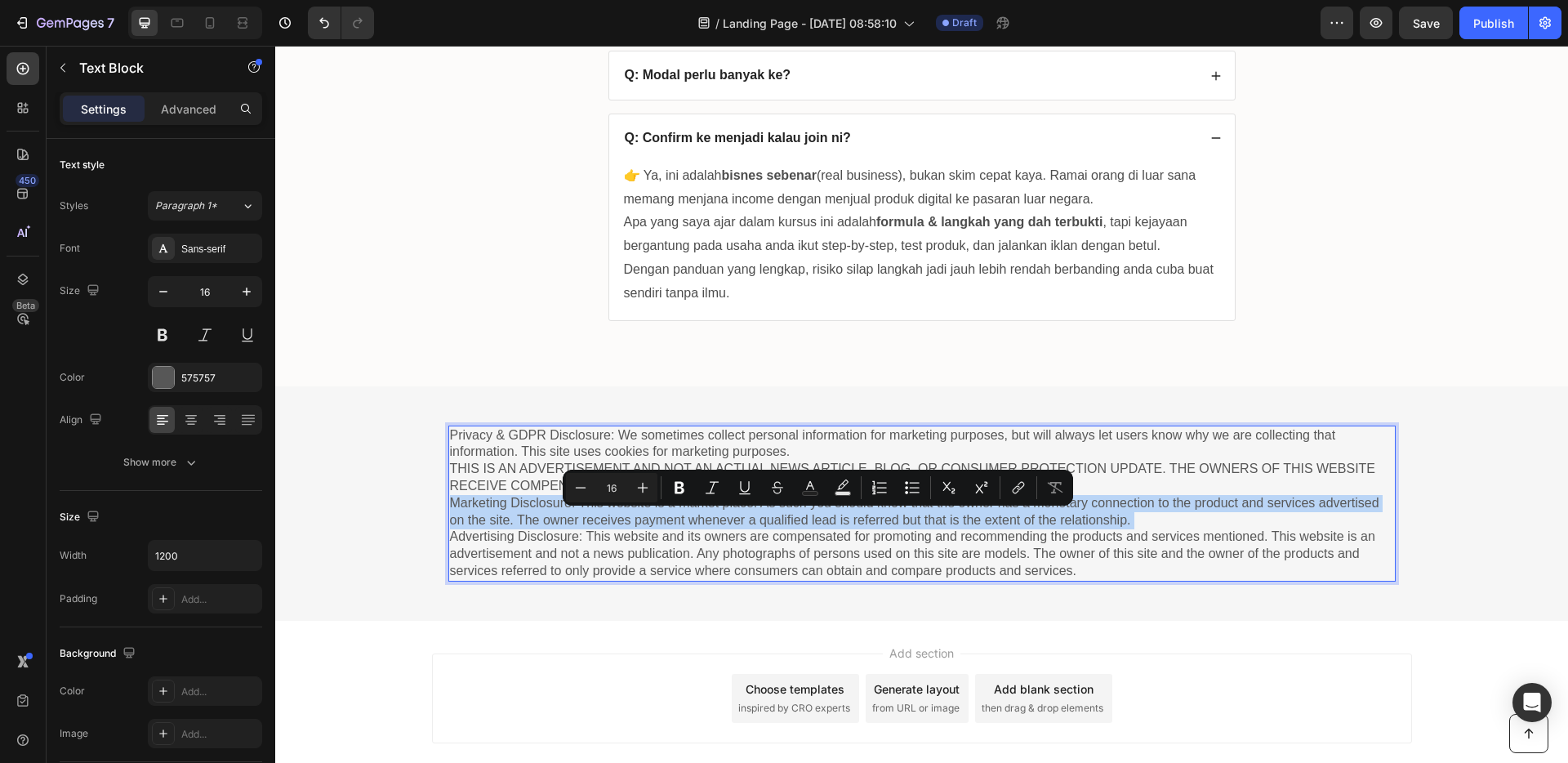
click at [820, 514] on p "Privacy & GDPR Disclosure: We sometimes collect personal information for market…" at bounding box center [921, 504] width 944 height 153
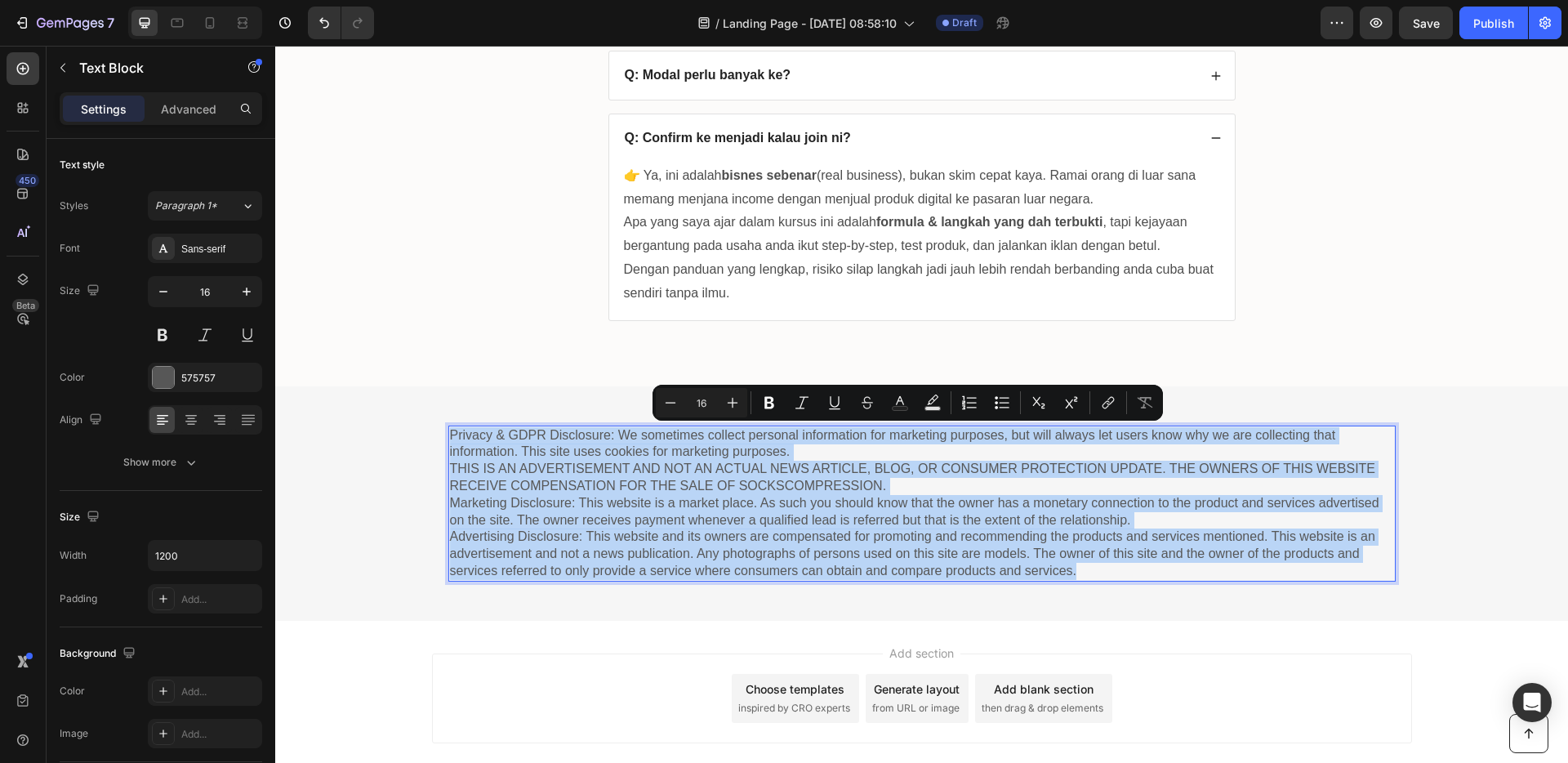
scroll to position [6573, 0]
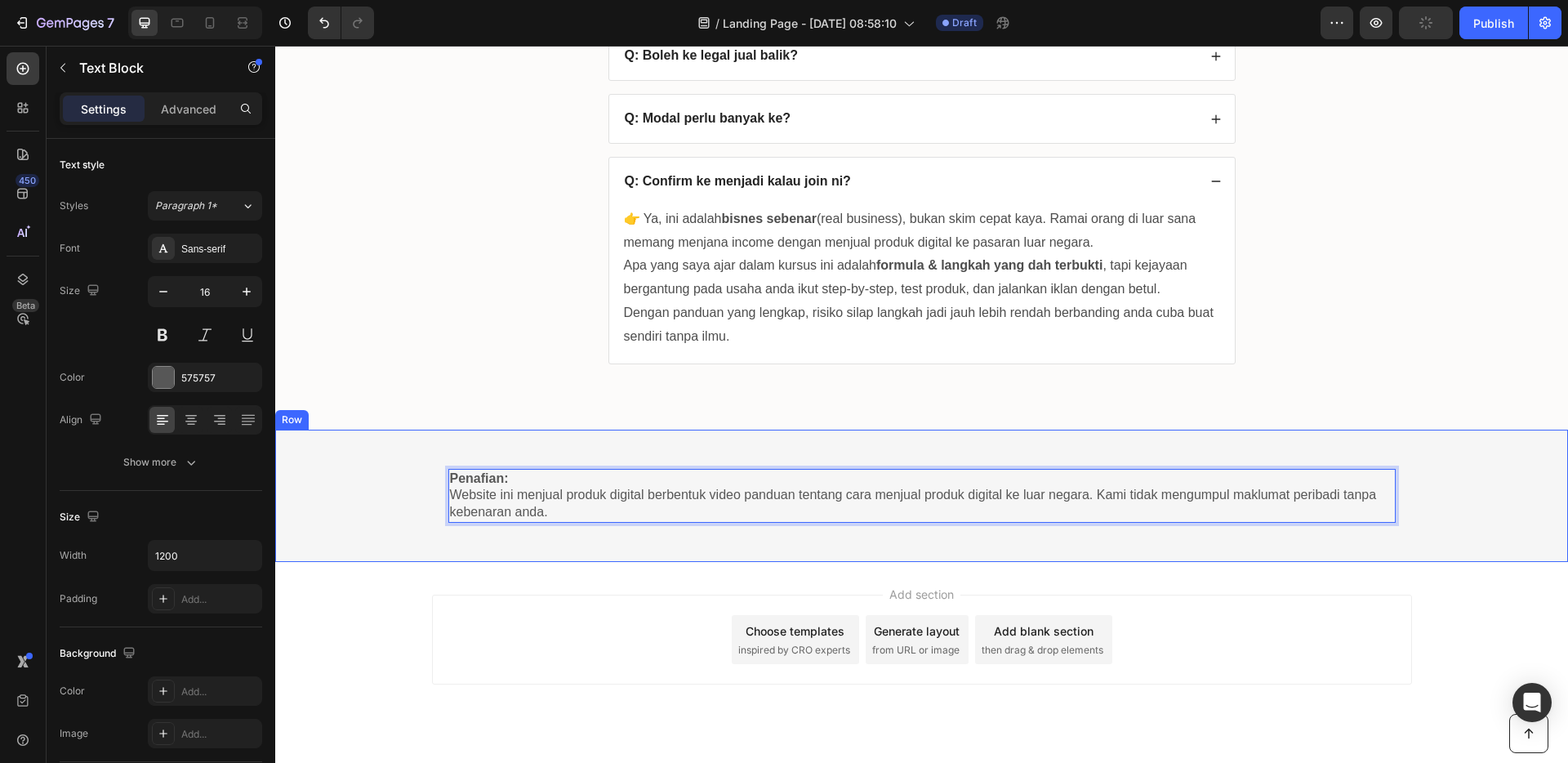
click at [921, 420] on div at bounding box center [921, 429] width 26 height 26
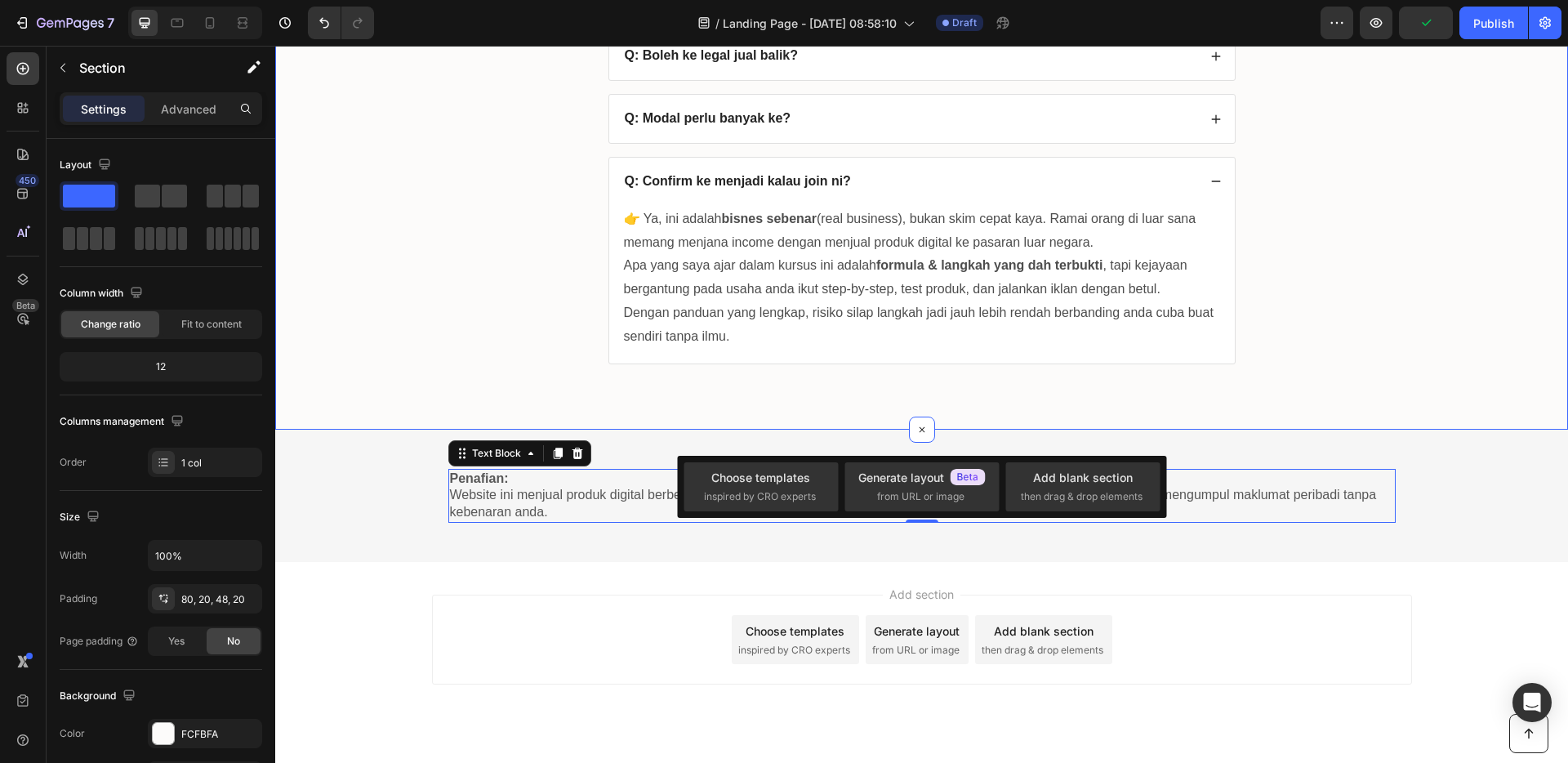
click at [970, 383] on div "FAQs Heading Q: Produk digital ni beli kat mana? Q: Boleh ke legal jual balik? …" at bounding box center [921, 134] width 1260 height 511
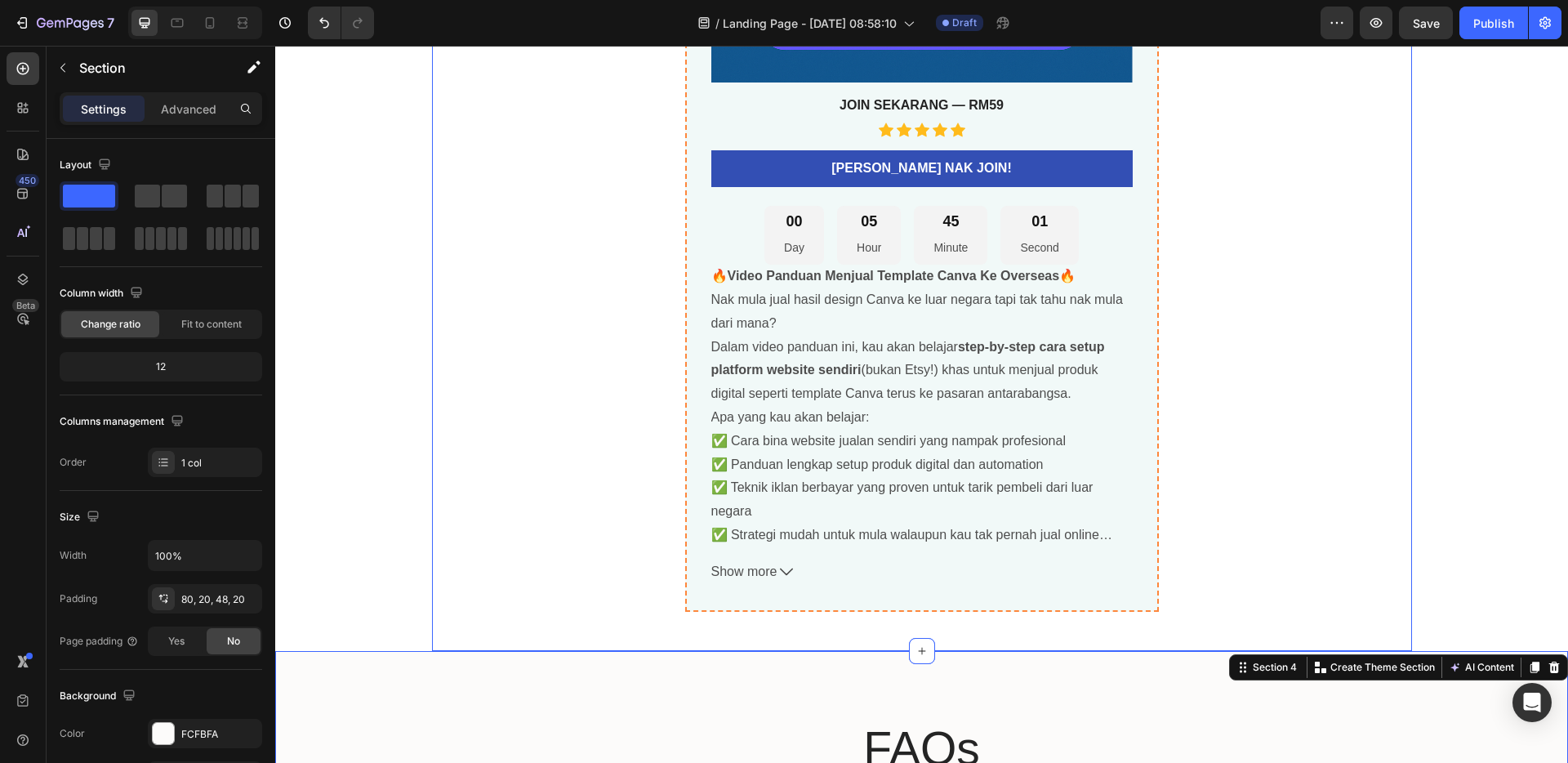
scroll to position [5641, 0]
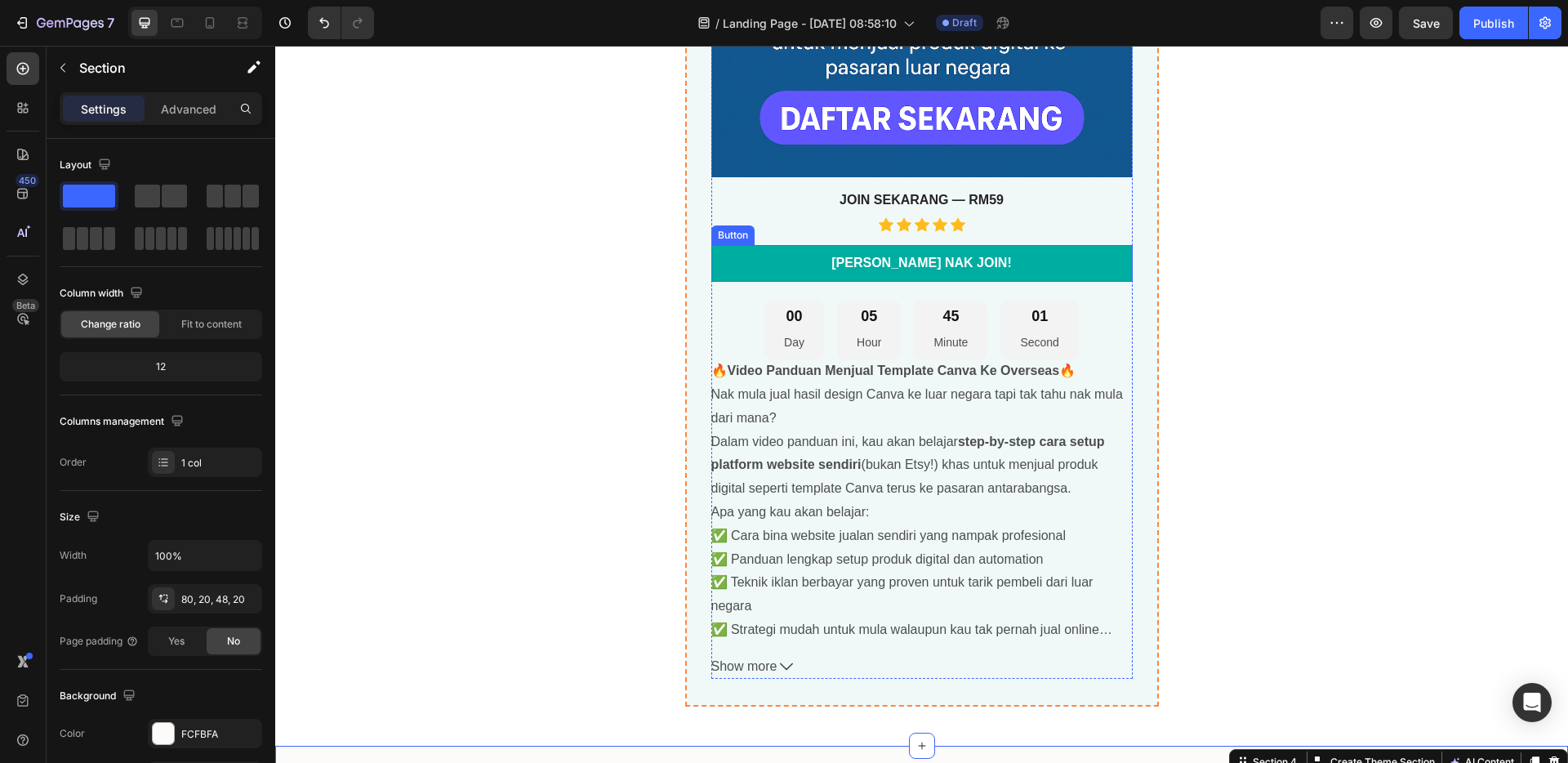
click at [1052, 256] on link "[PERSON_NAME] NAK JOIN!" at bounding box center [921, 263] width 422 height 36
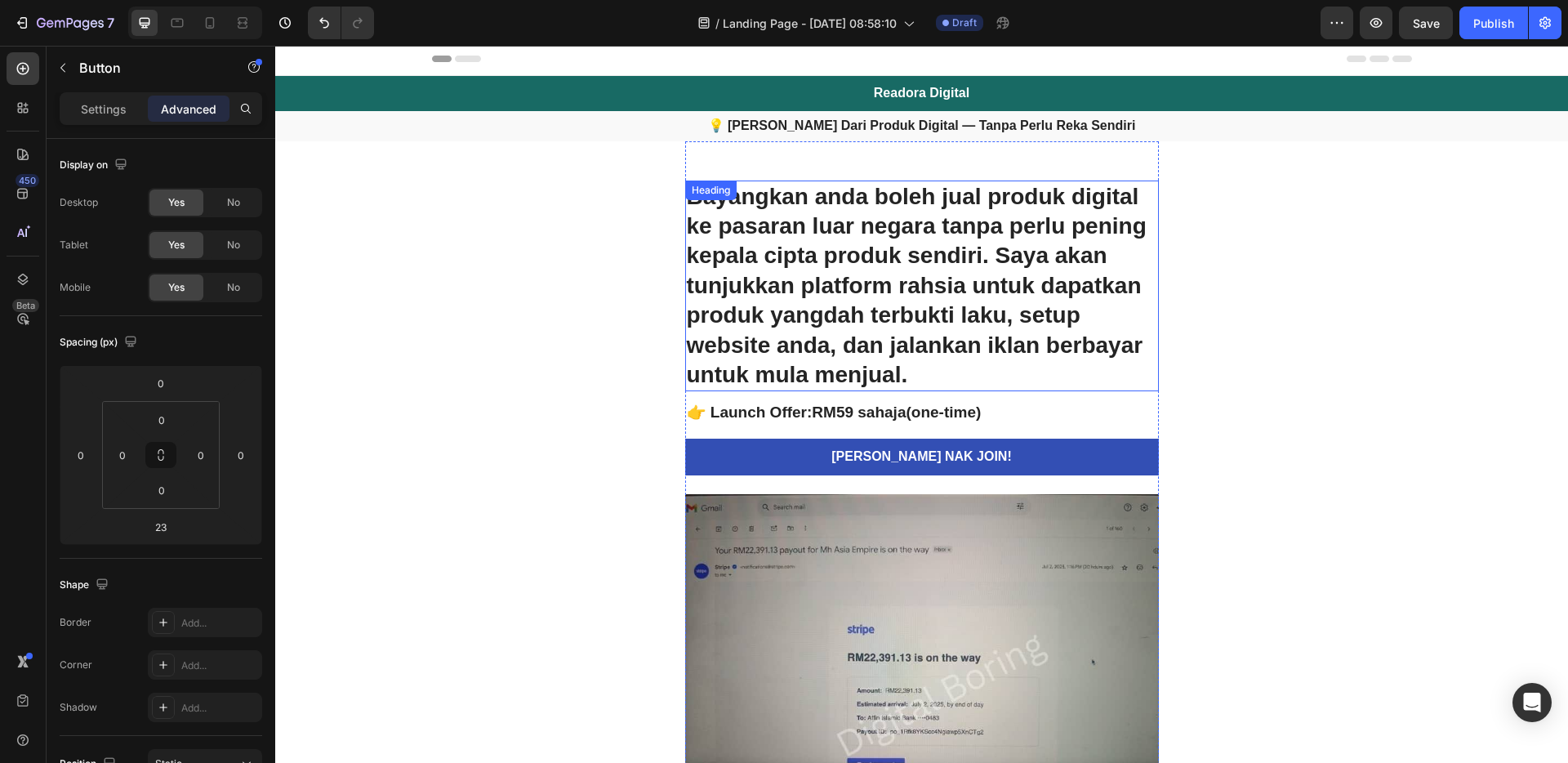
scroll to position [0, 0]
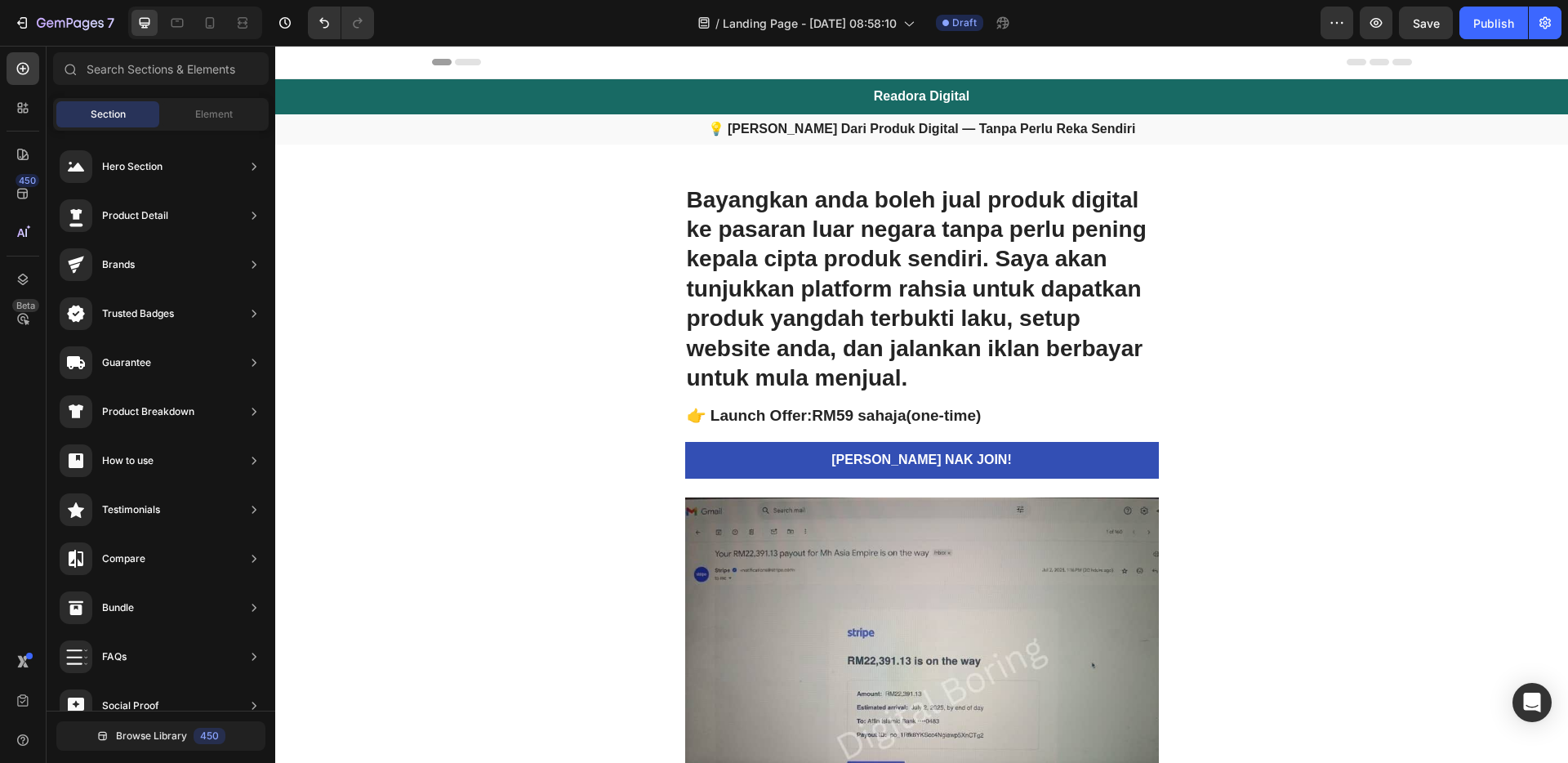
click at [307, 68] on span "Header" at bounding box center [323, 62] width 36 height 16
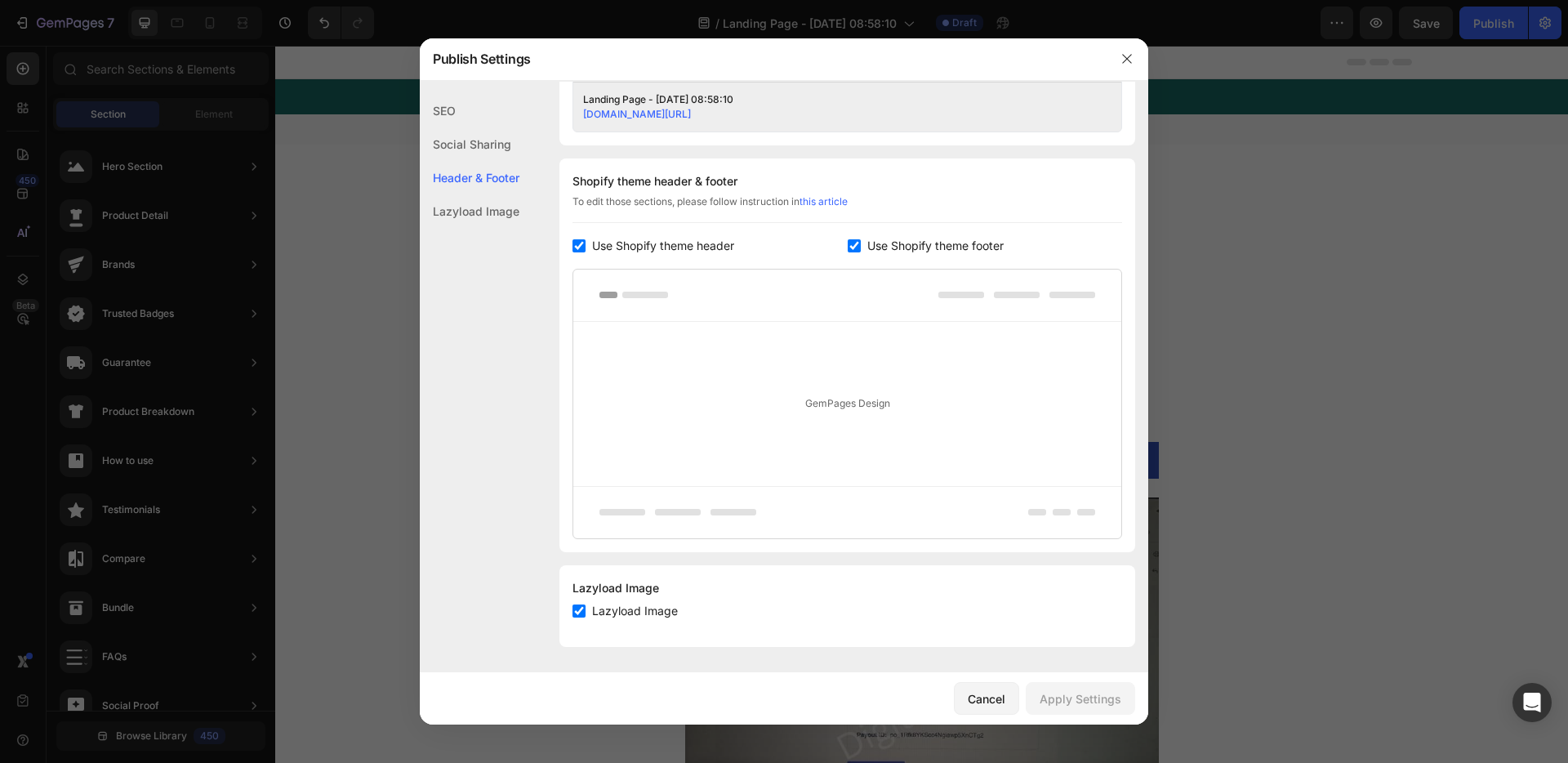
drag, startPoint x: 609, startPoint y: 249, endPoint x: 639, endPoint y: 246, distance: 30.1
click at [609, 249] on span "Use Shopify theme header" at bounding box center [663, 246] width 142 height 20
checkbox input "false"
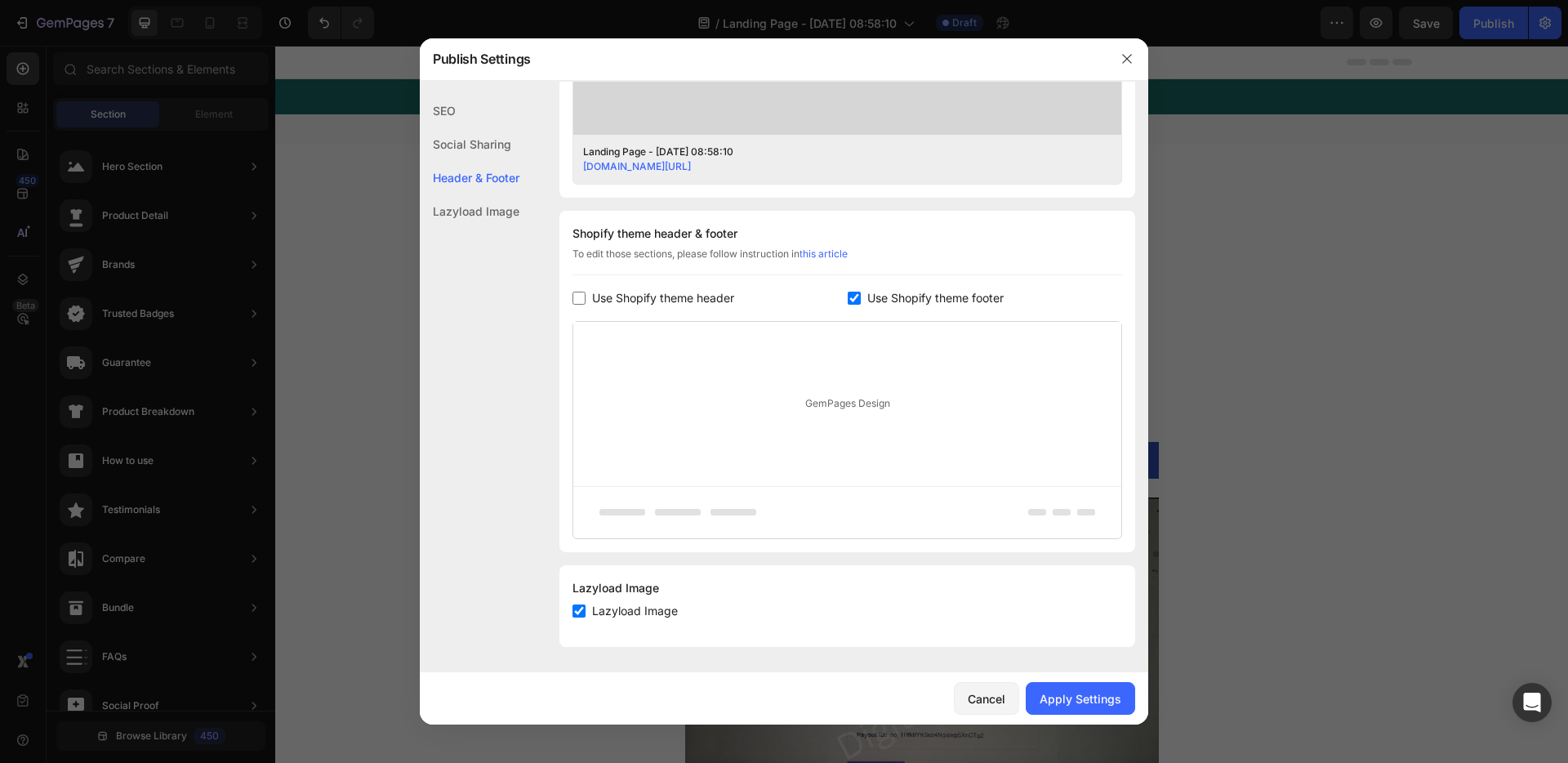
click at [871, 299] on span "Use Shopify theme footer" at bounding box center [935, 299] width 137 height 20
checkbox input "false"
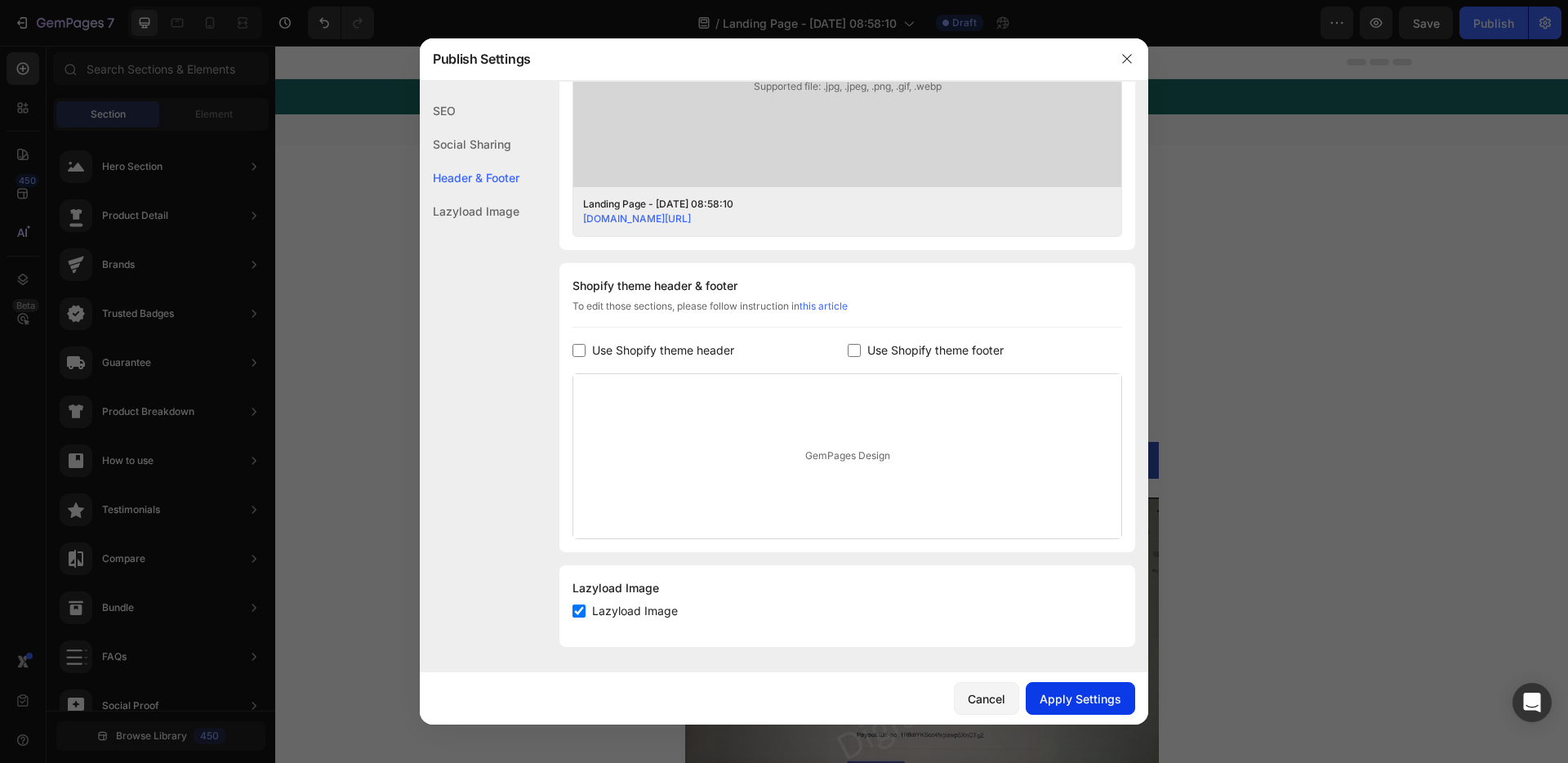
click at [1079, 698] on div "Apply Settings" at bounding box center [1081, 698] width 82 height 17
drag, startPoint x: 1131, startPoint y: 66, endPoint x: 1222, endPoint y: 46, distance: 93.2
click at [1132, 66] on button "button" at bounding box center [1126, 58] width 26 height 26
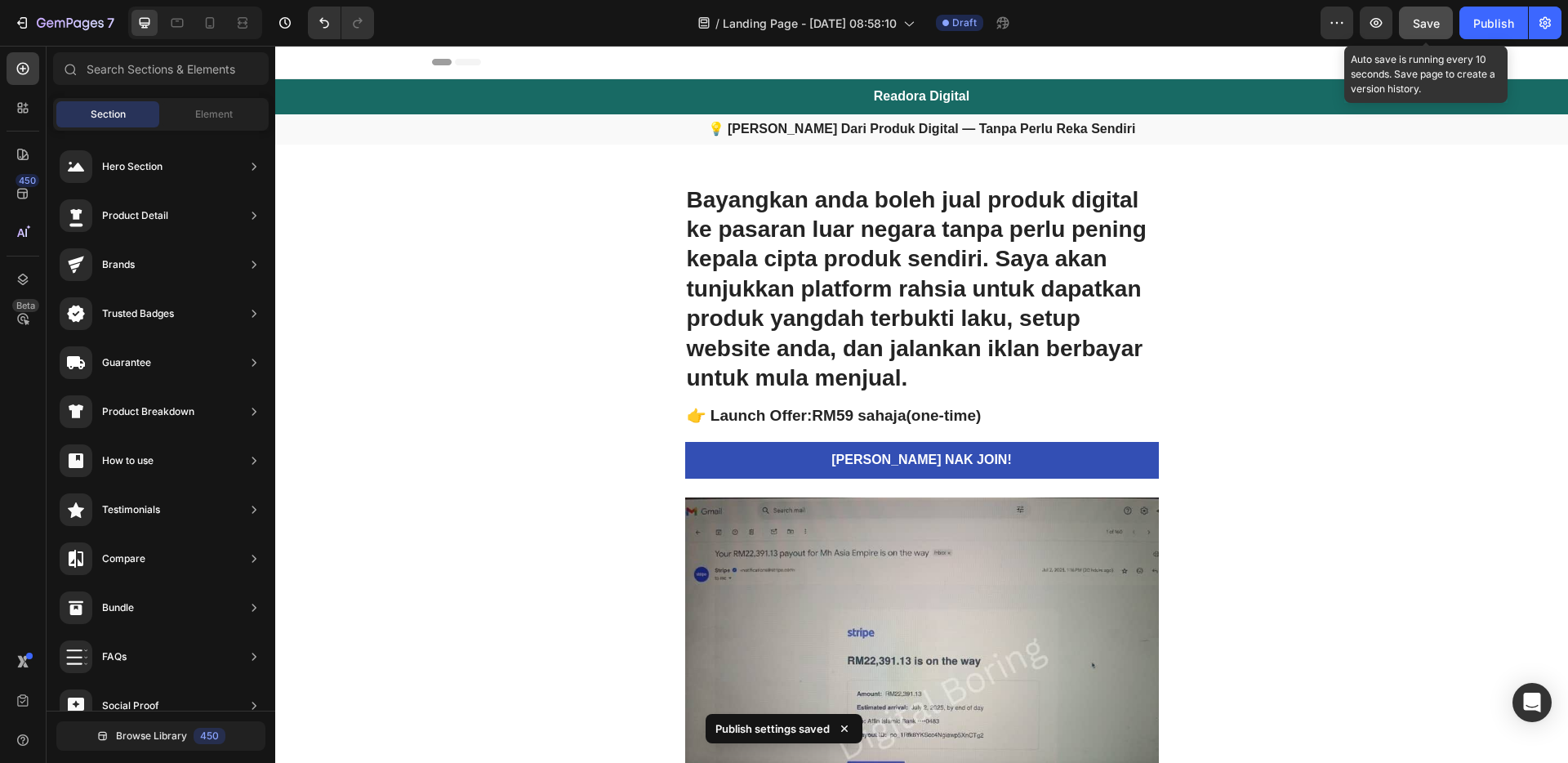
click at [1431, 25] on span "Save" at bounding box center [1426, 23] width 27 height 14
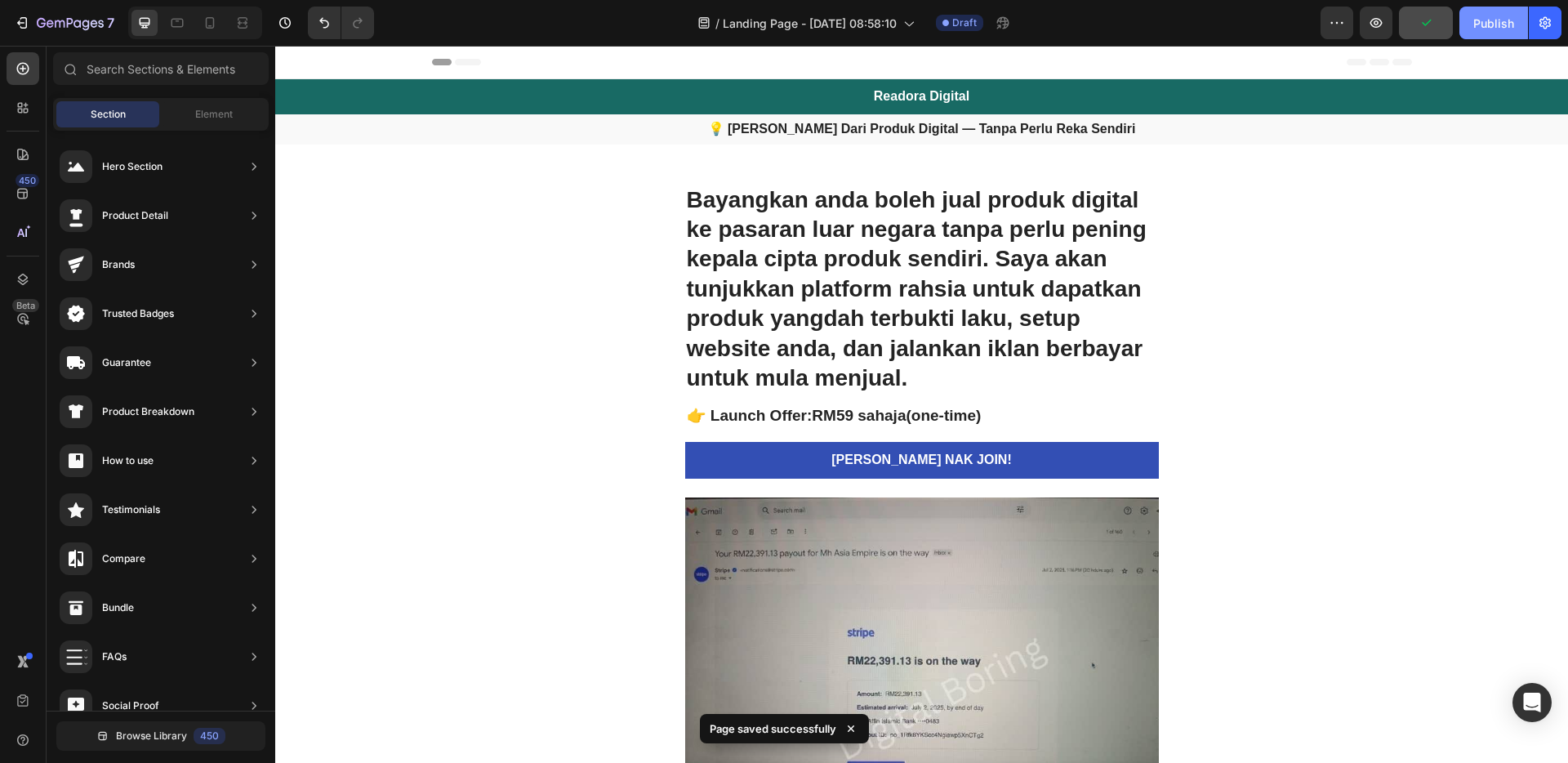
click at [1490, 27] on div "Publish" at bounding box center [1493, 23] width 41 height 17
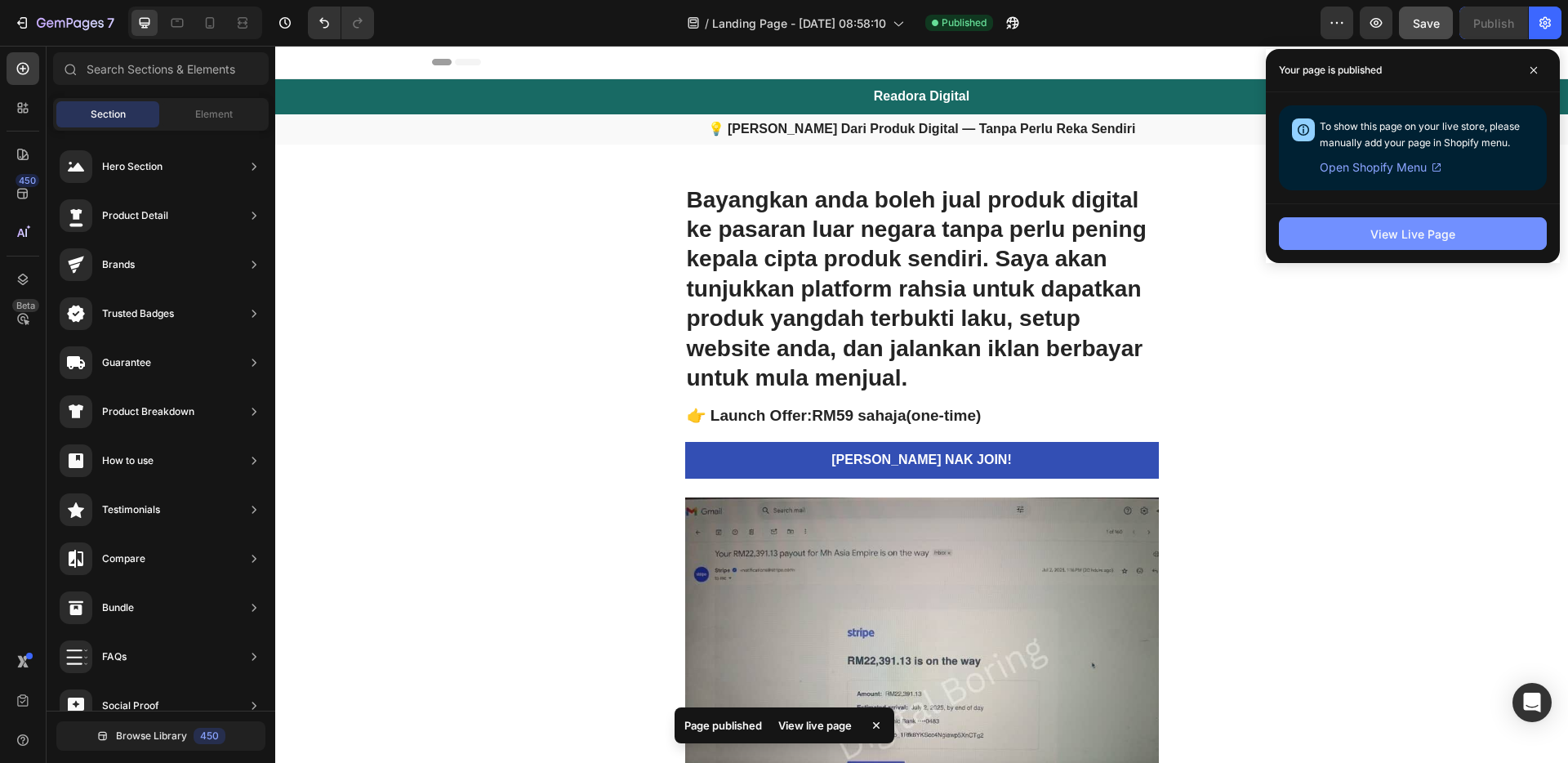
click at [1372, 243] on button "View Live Page" at bounding box center [1412, 234] width 268 height 33
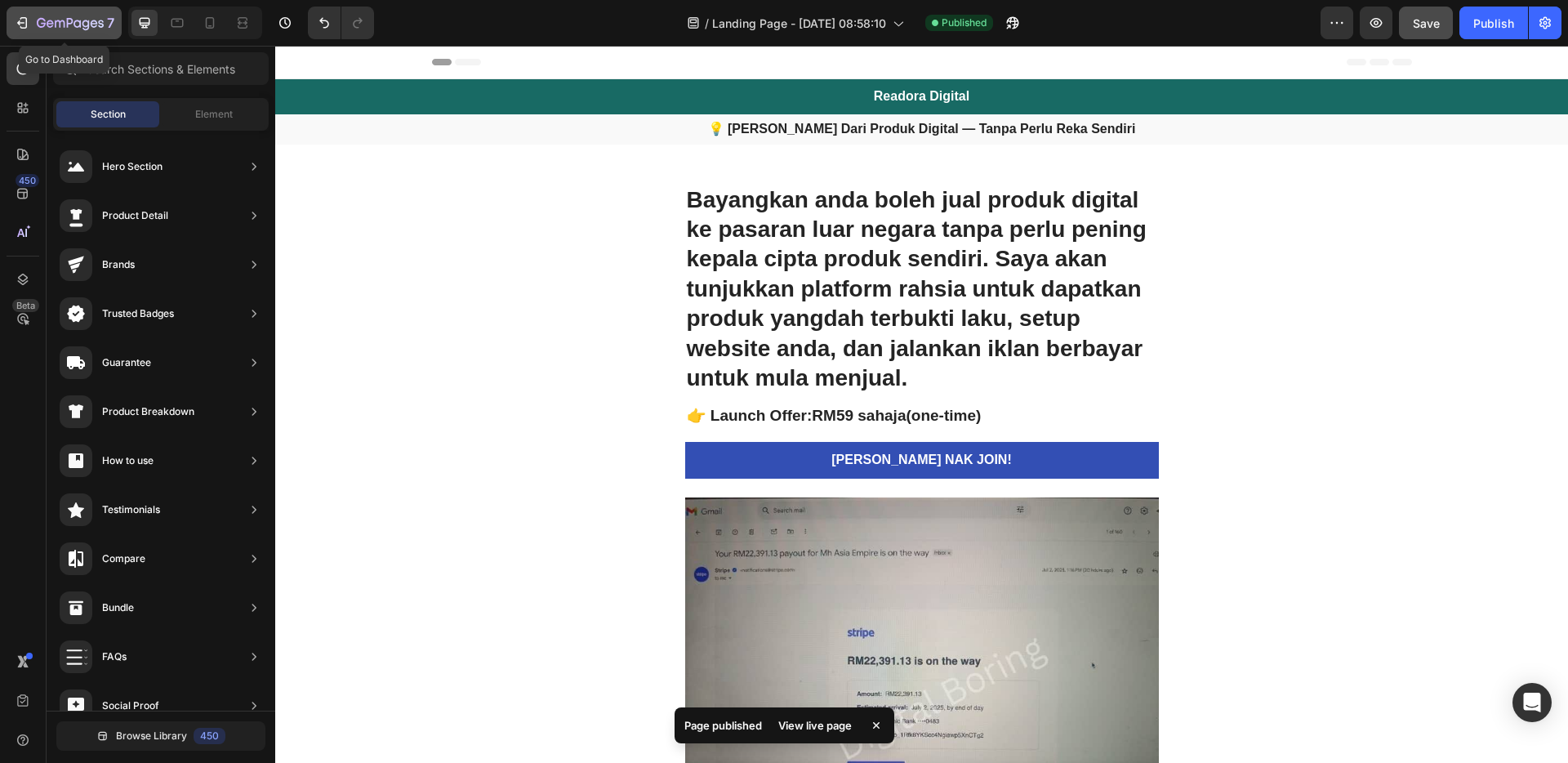
click at [86, 20] on icon "button" at bounding box center [70, 24] width 67 height 14
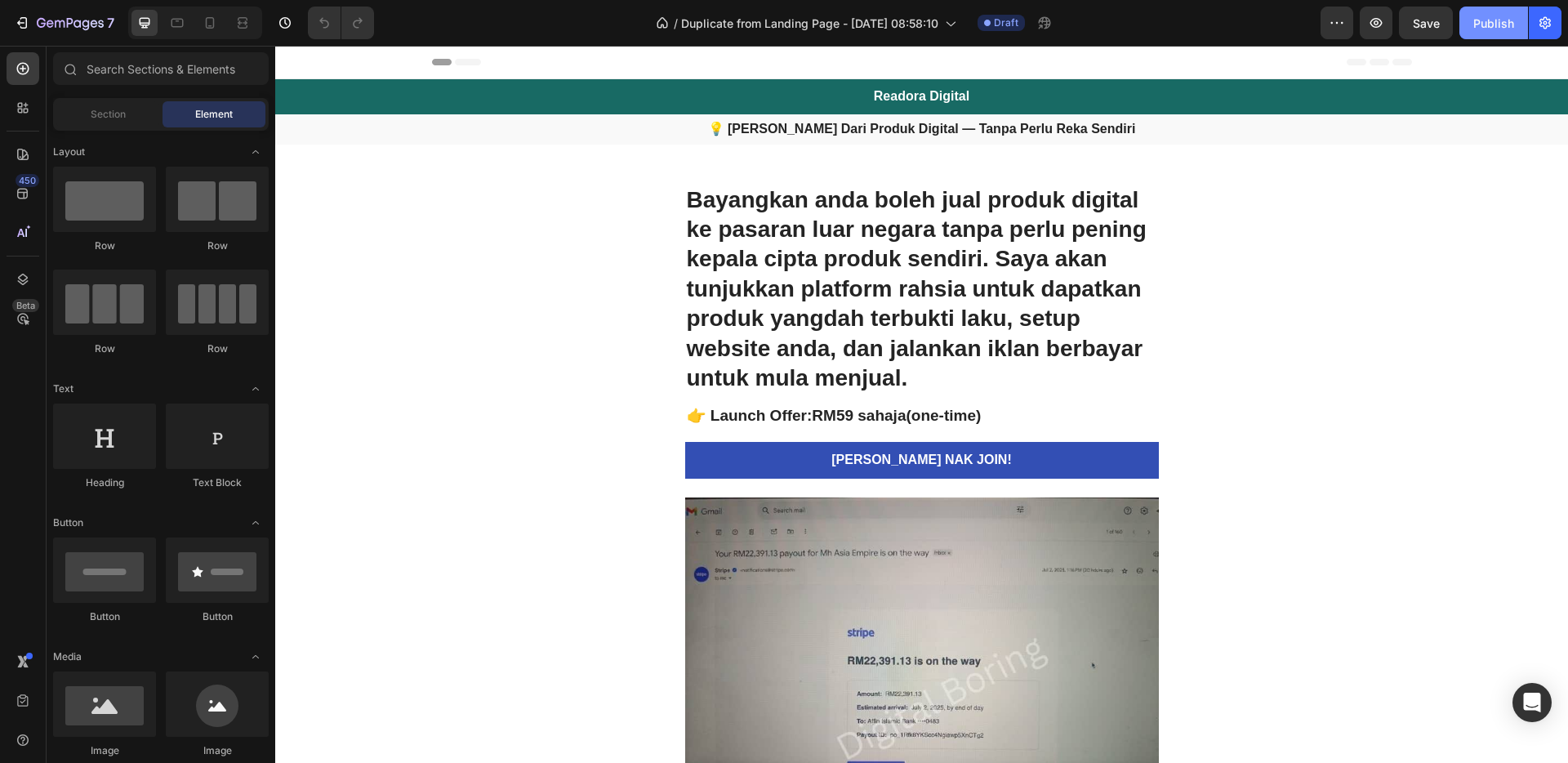
click at [1471, 33] on button "Publish" at bounding box center [1492, 23] width 68 height 33
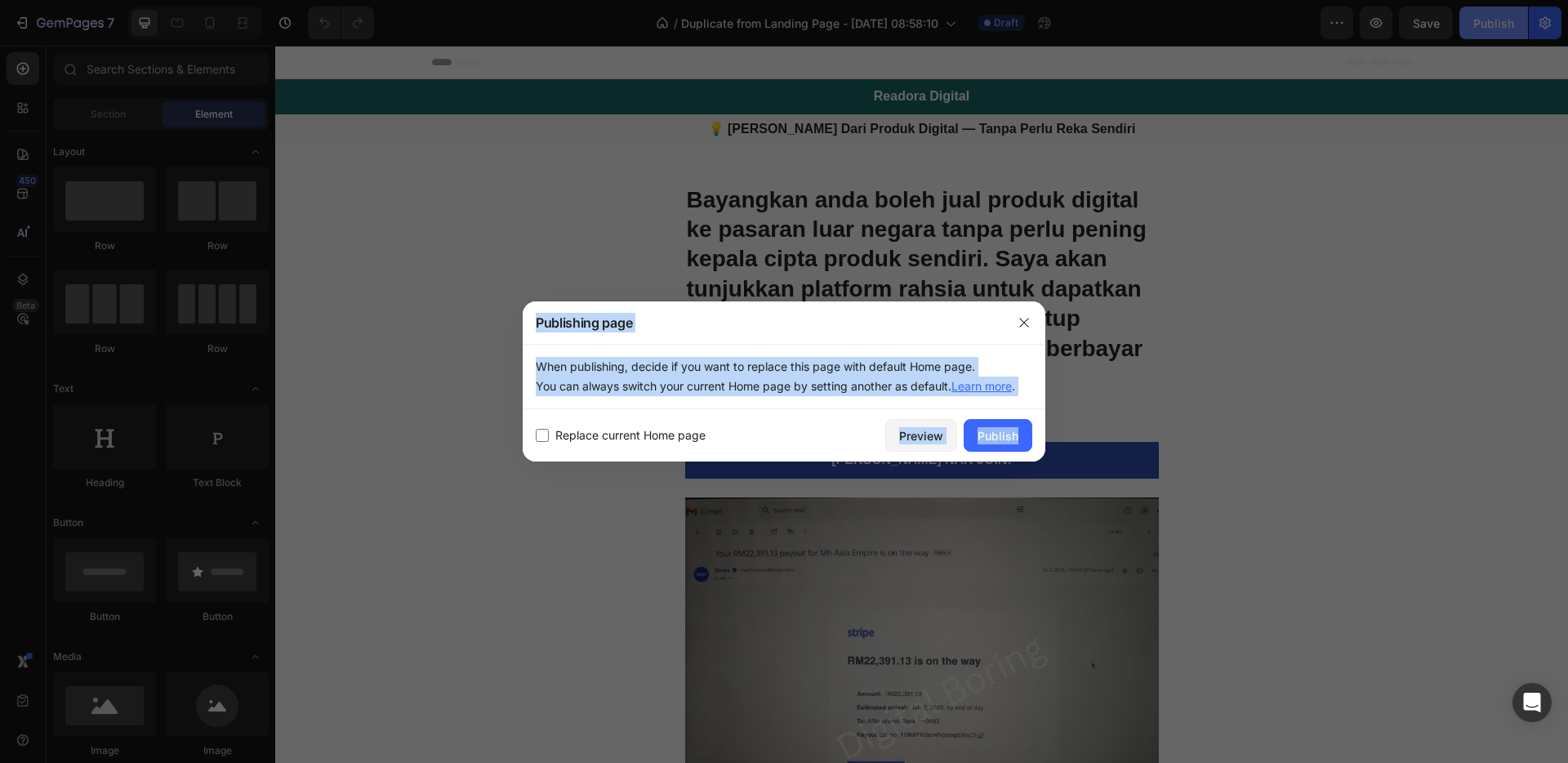
click at [1471, 32] on div at bounding box center [784, 382] width 1568 height 763
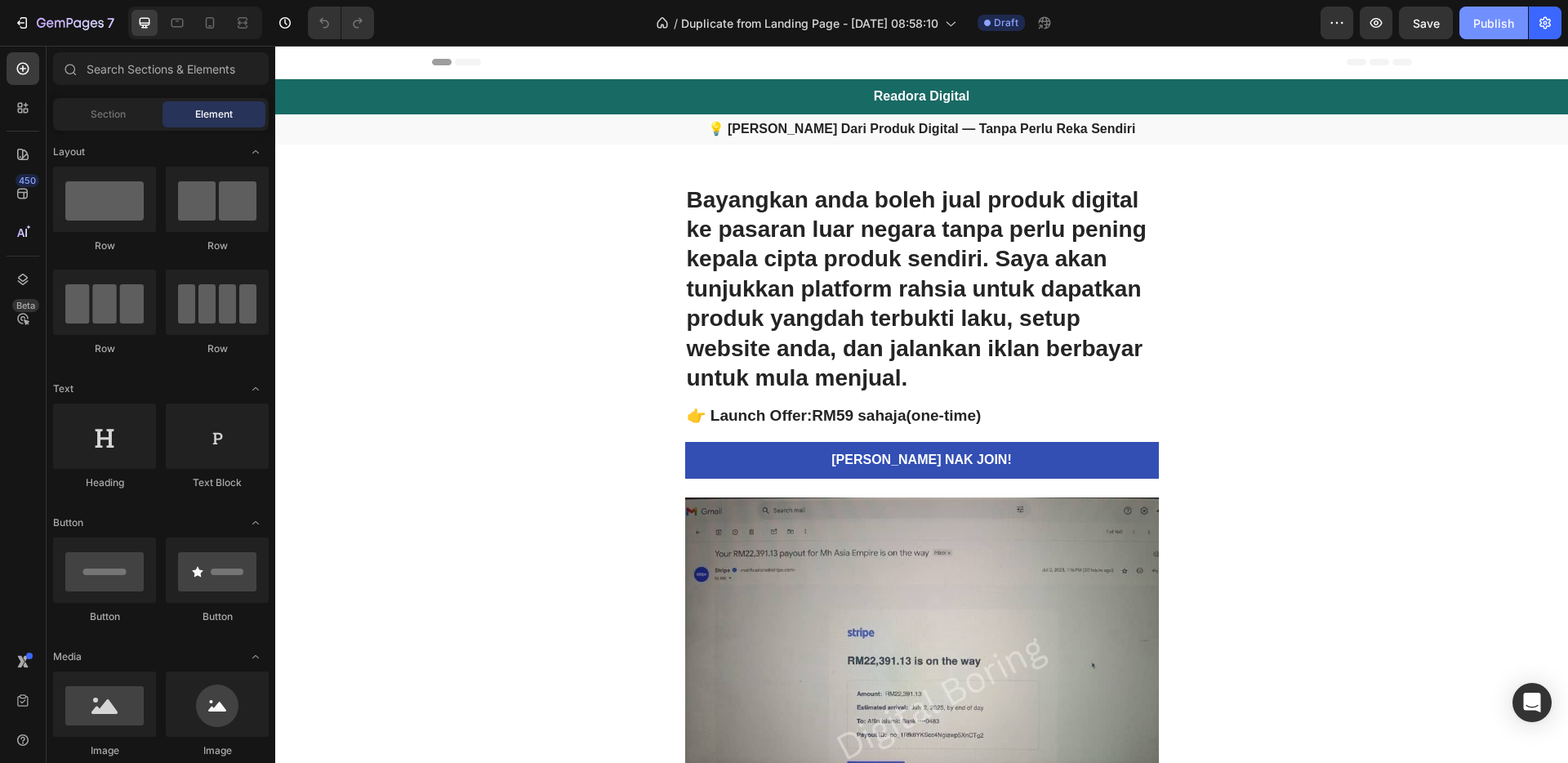
click at [1475, 20] on div "Publish" at bounding box center [1493, 23] width 41 height 17
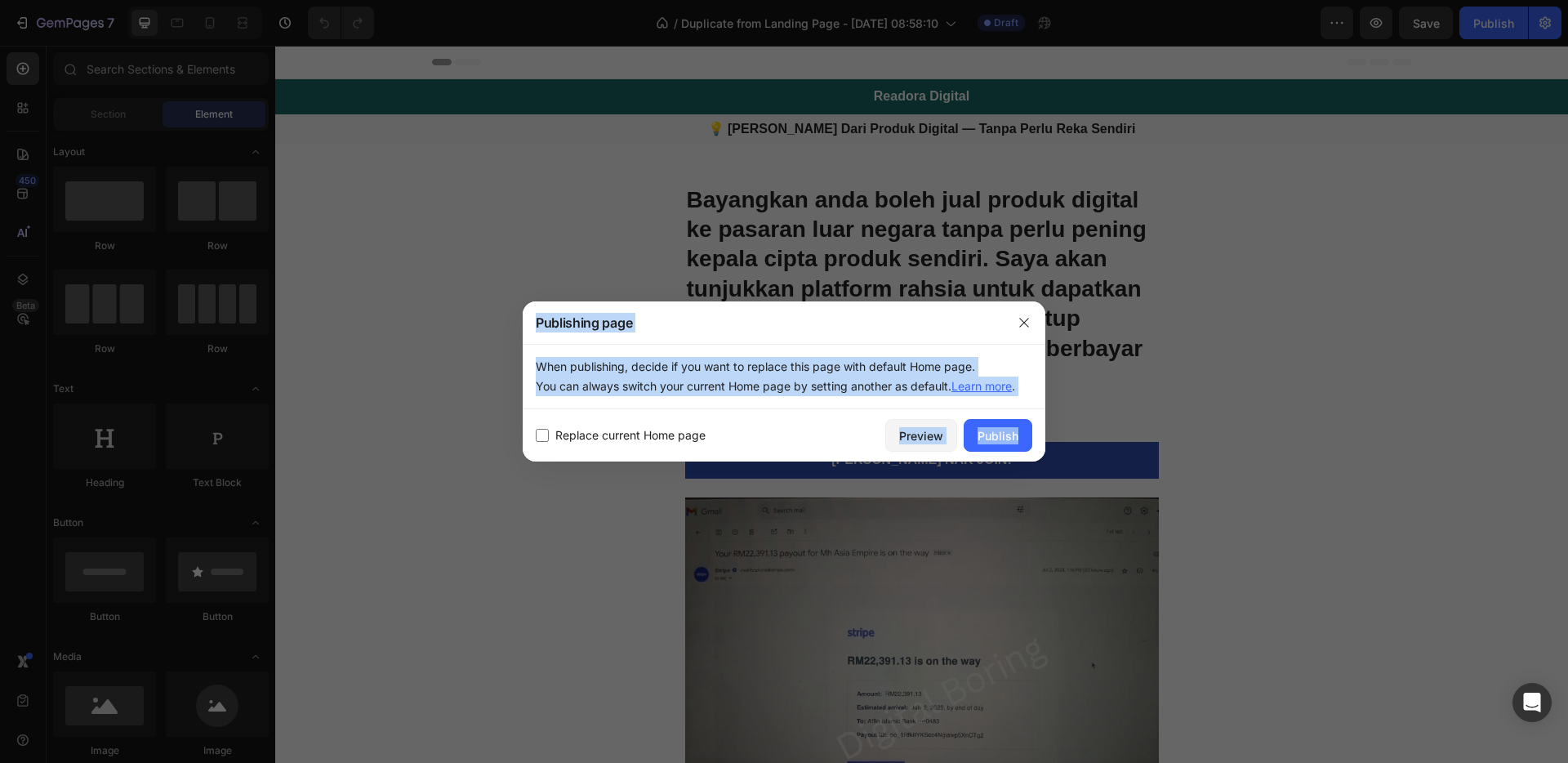
click at [624, 428] on span "Replace current Home page" at bounding box center [630, 435] width 150 height 20
checkbox input "true"
click at [985, 435] on div "Publish" at bounding box center [997, 435] width 41 height 17
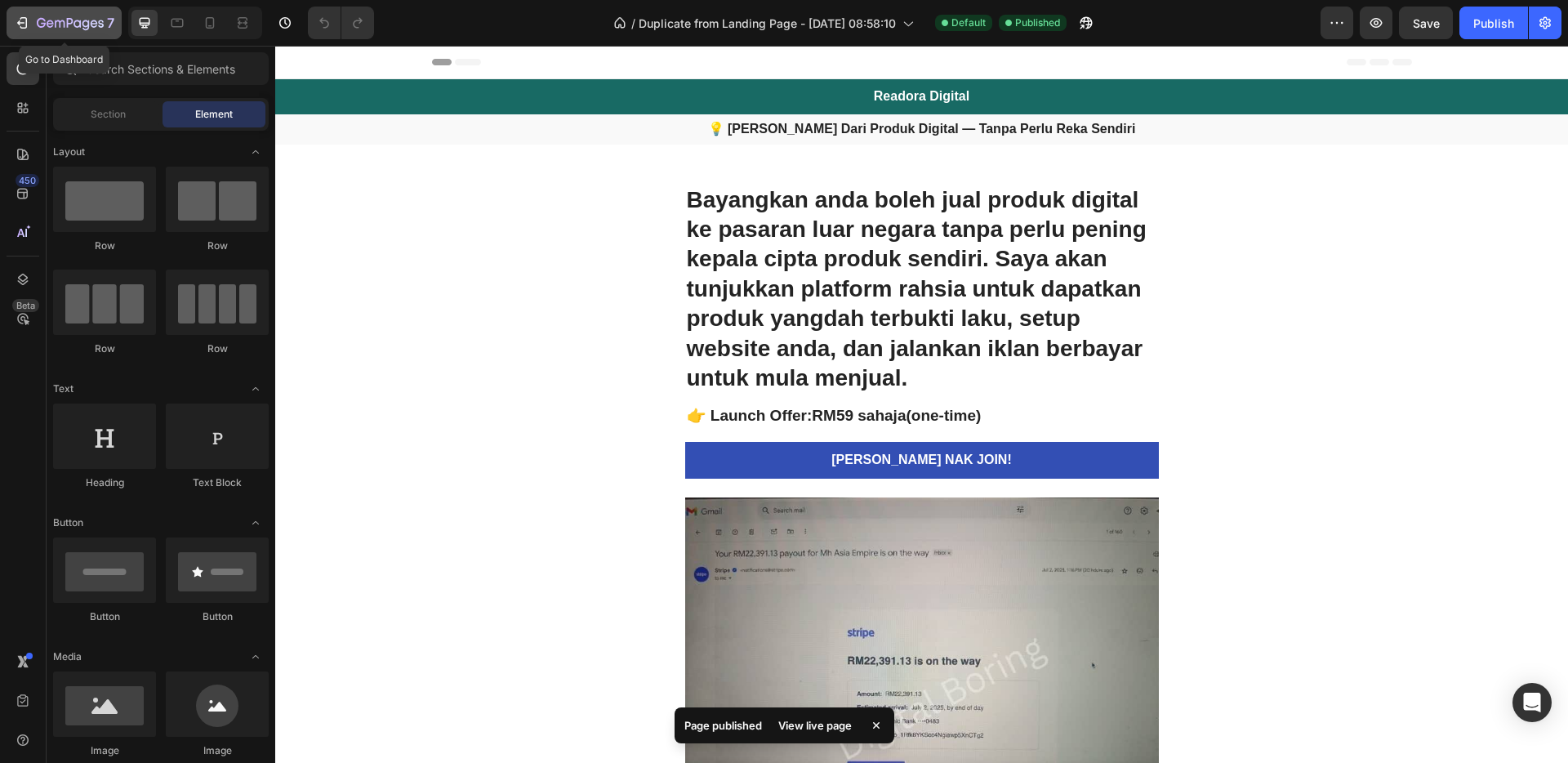
click at [25, 25] on icon "button" at bounding box center [22, 23] width 16 height 16
